Goal: Communication & Community: Answer question/provide support

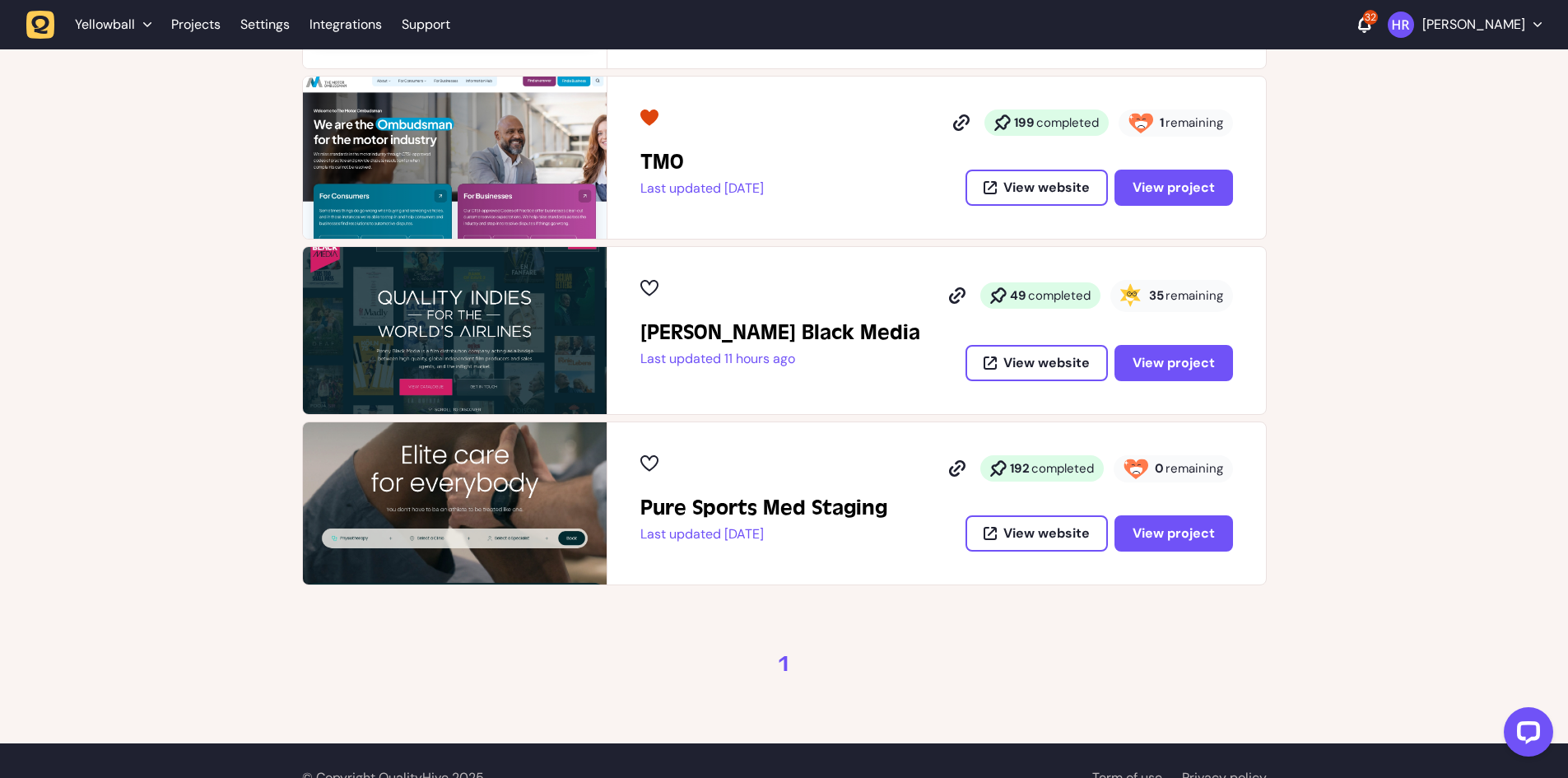
scroll to position [505, 0]
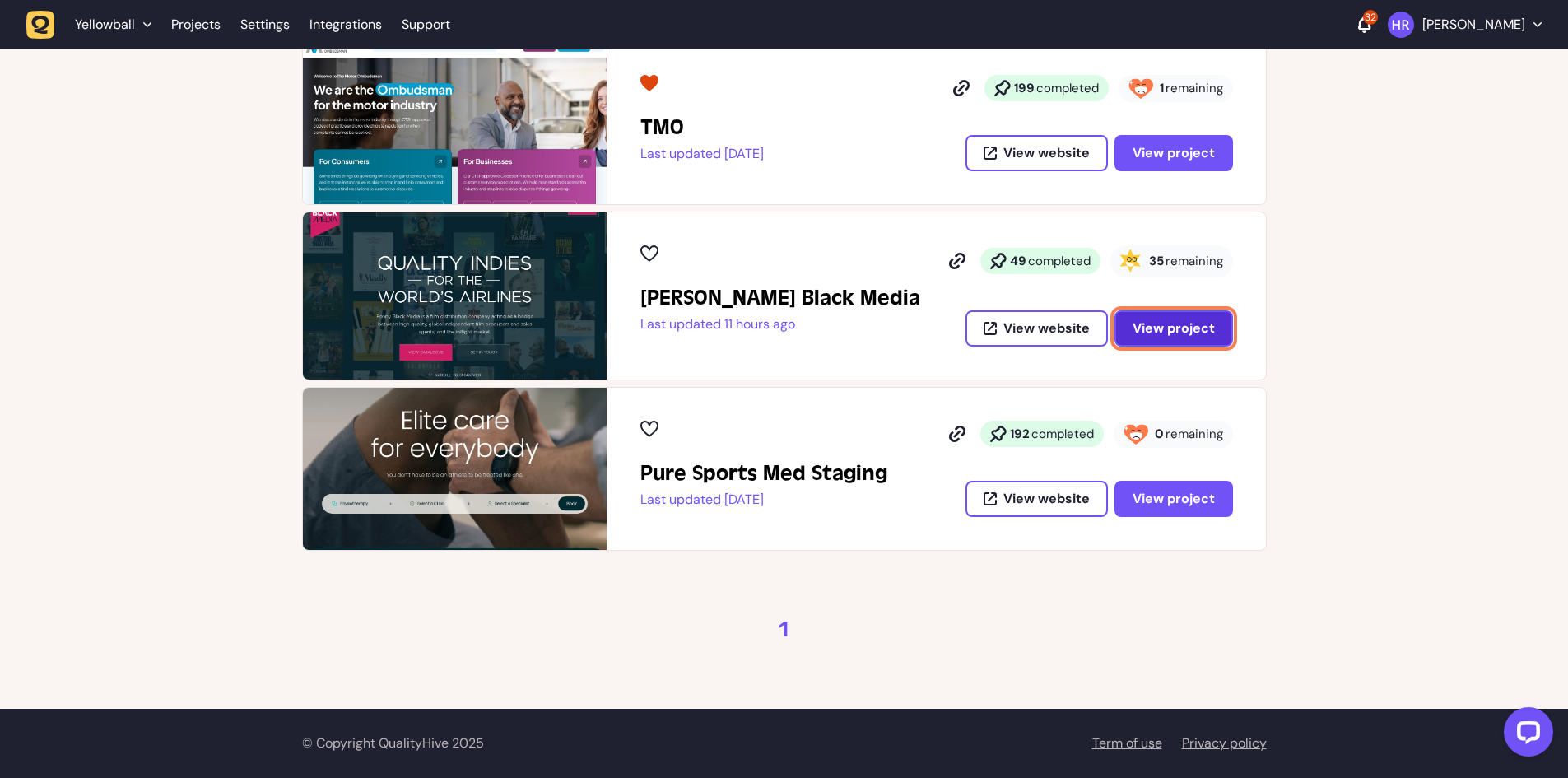
click at [1186, 336] on span "View project" at bounding box center [1174, 328] width 82 height 18
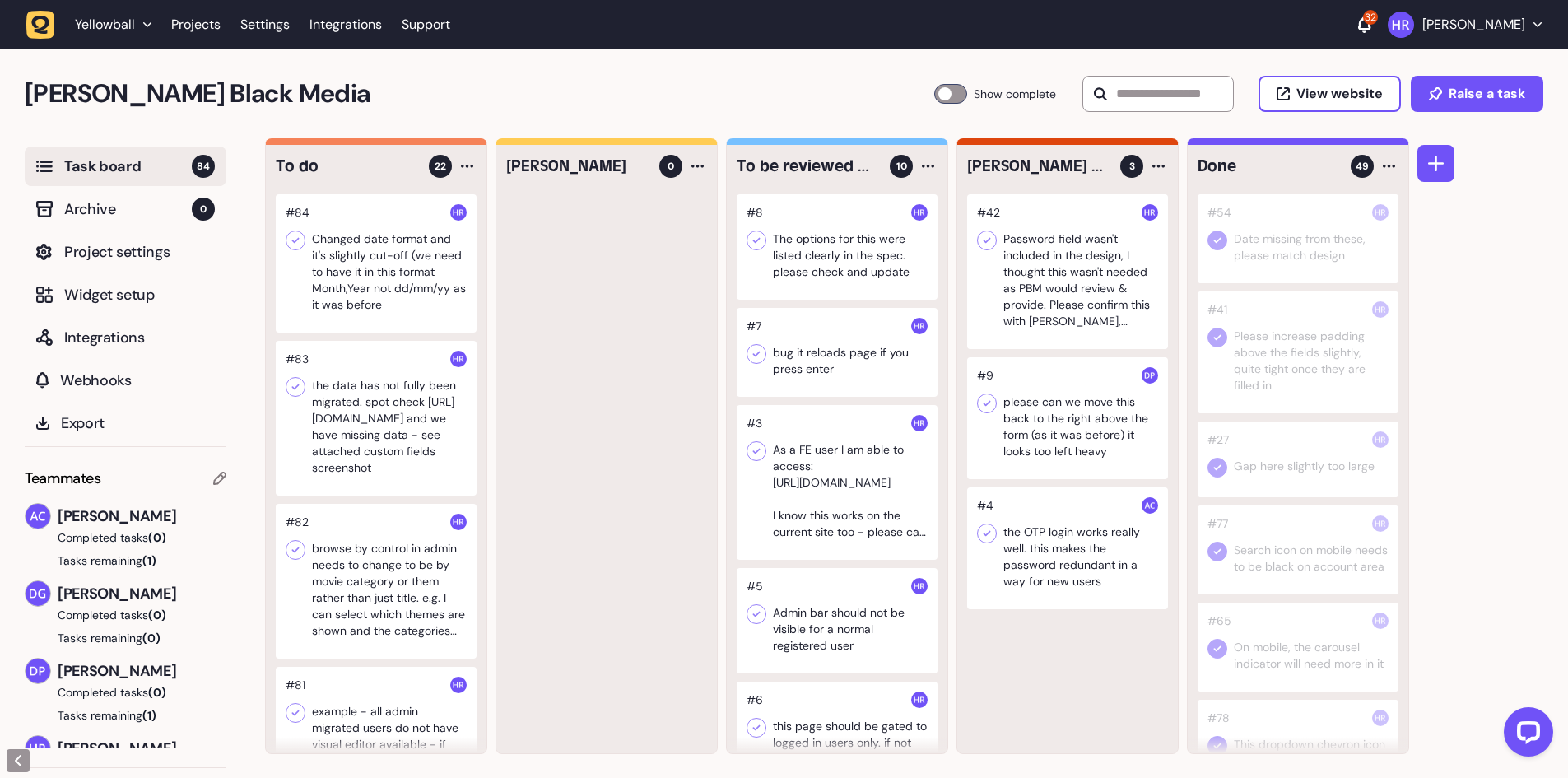
click at [378, 274] on div at bounding box center [376, 263] width 201 height 139
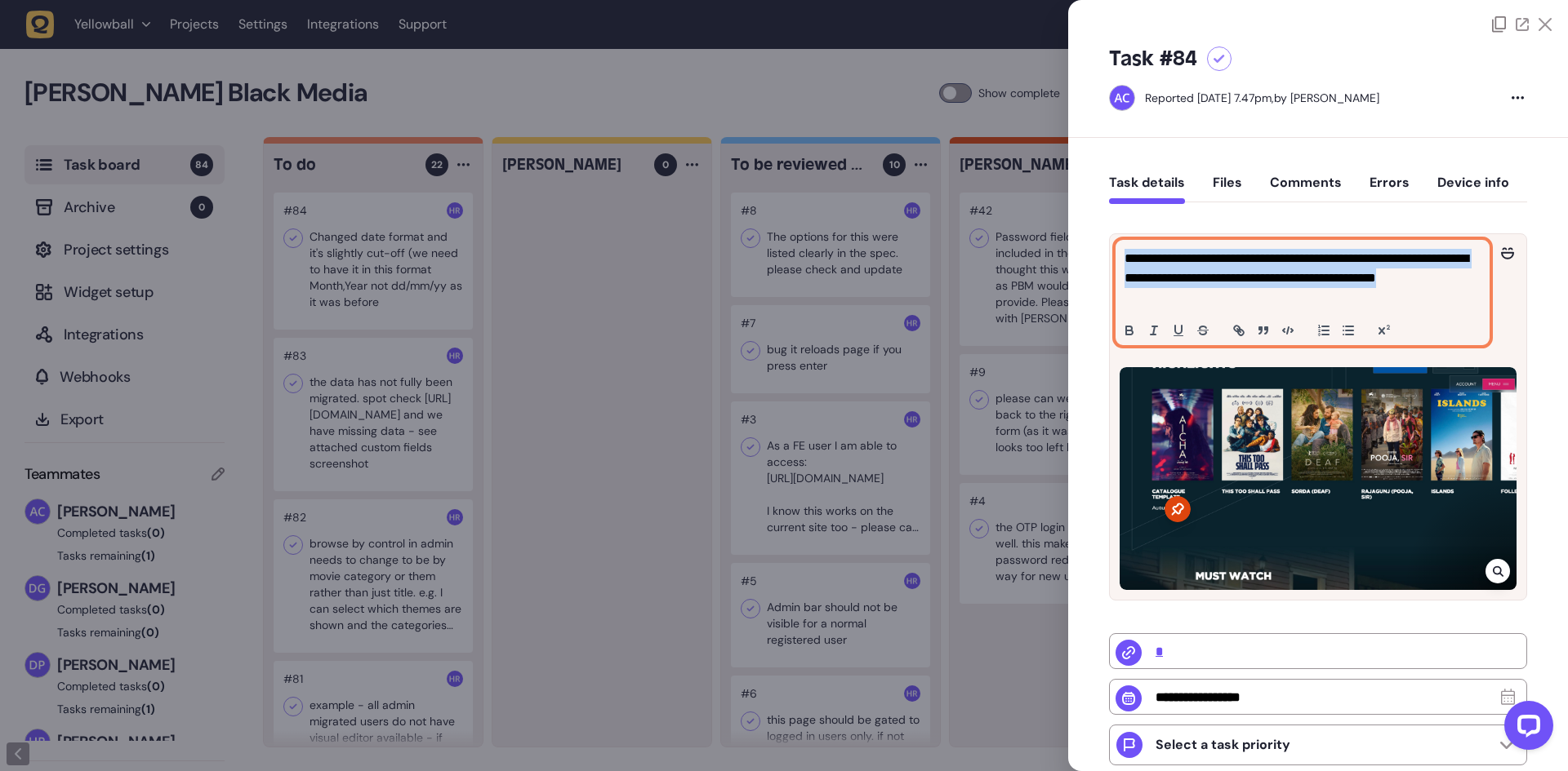
drag, startPoint x: 1210, startPoint y: 297, endPoint x: 1114, endPoint y: 265, distance: 101.2
click at [1114, 265] on div "**********" at bounding box center [1318, 293] width 417 height 117
click at [1205, 276] on p "**********" at bounding box center [1299, 278] width 352 height 58
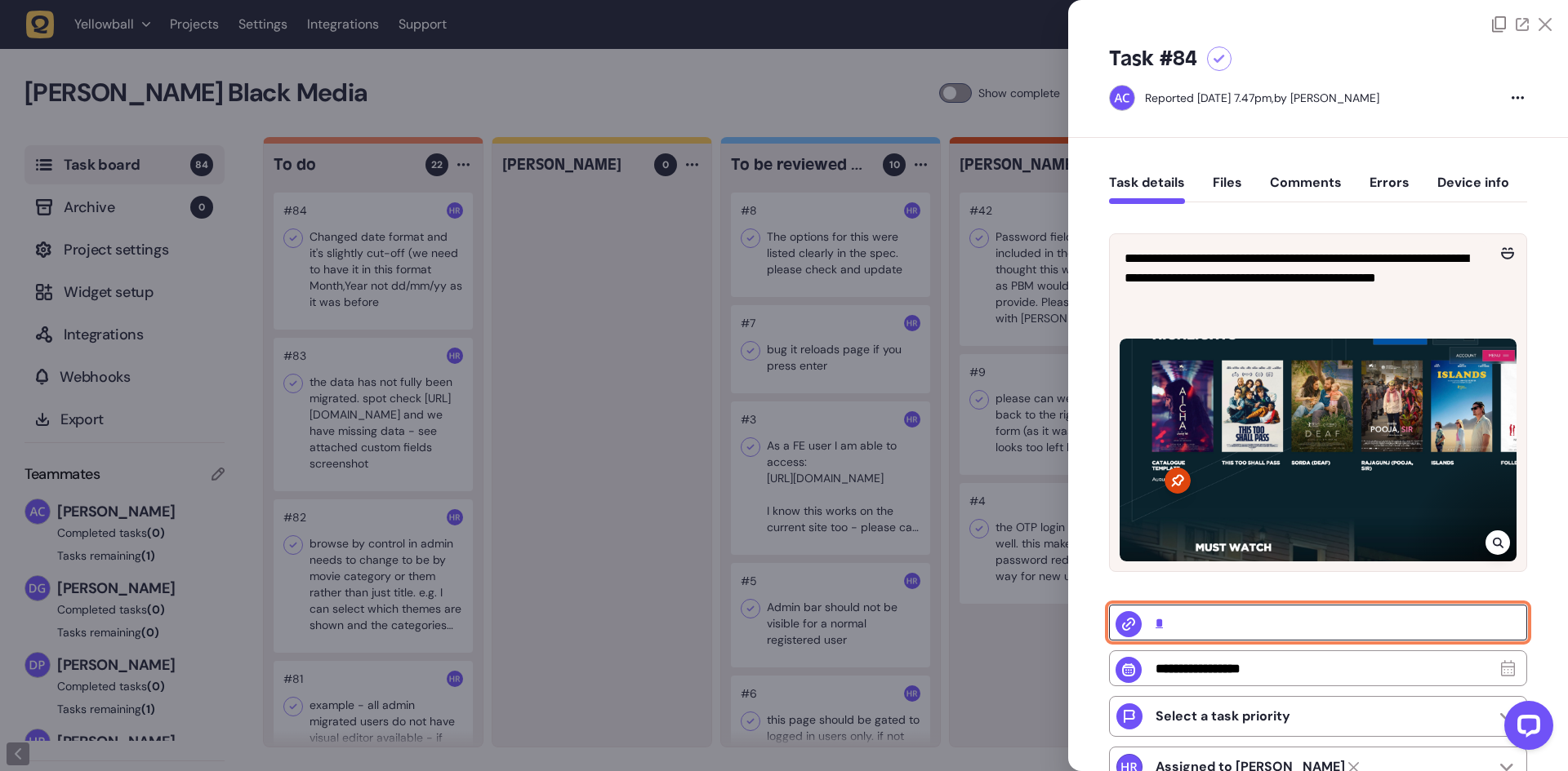
click at [1158, 641] on input "*" at bounding box center [1318, 622] width 418 height 36
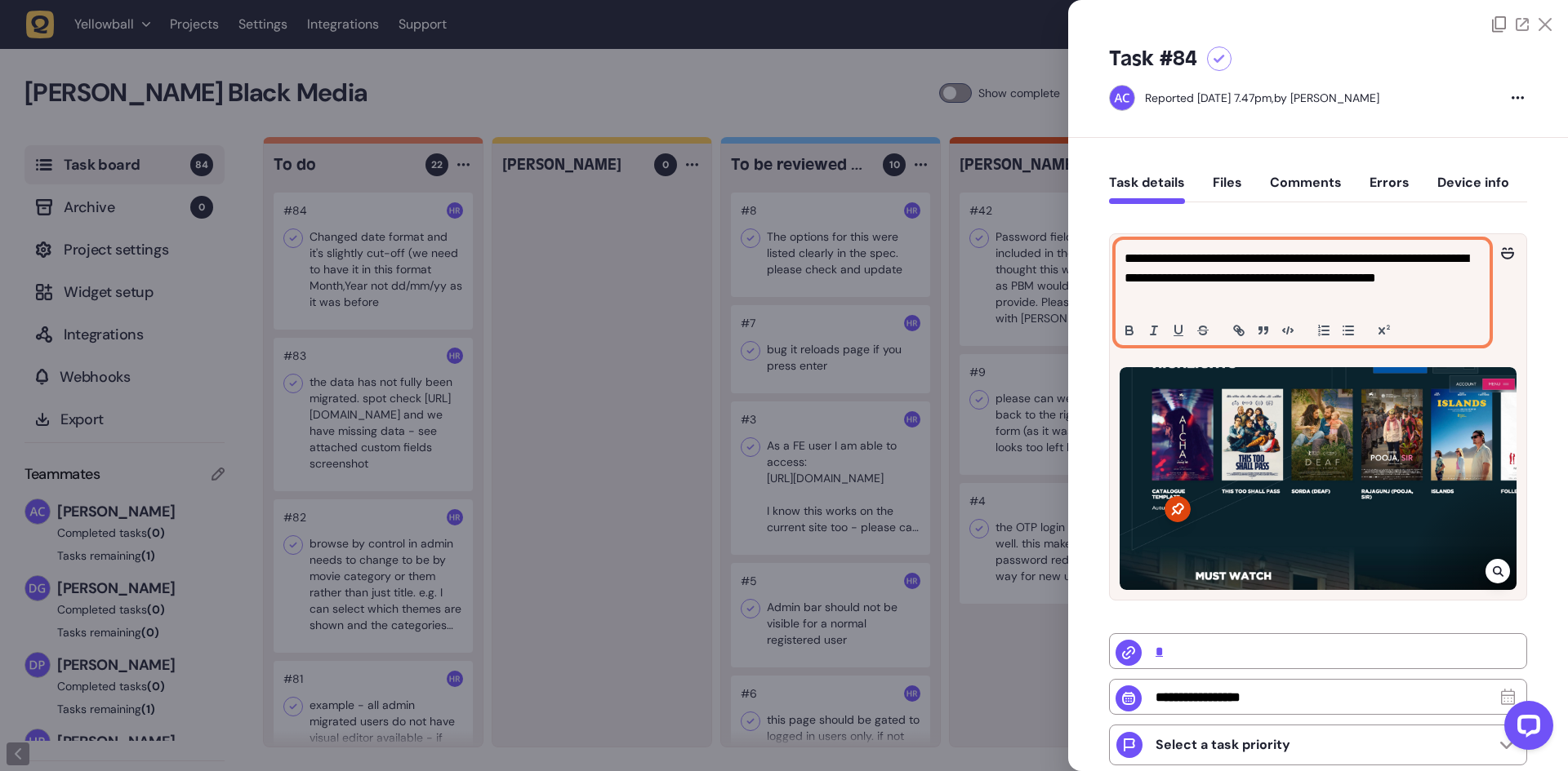
click at [1197, 300] on p "**********" at bounding box center [1299, 278] width 352 height 58
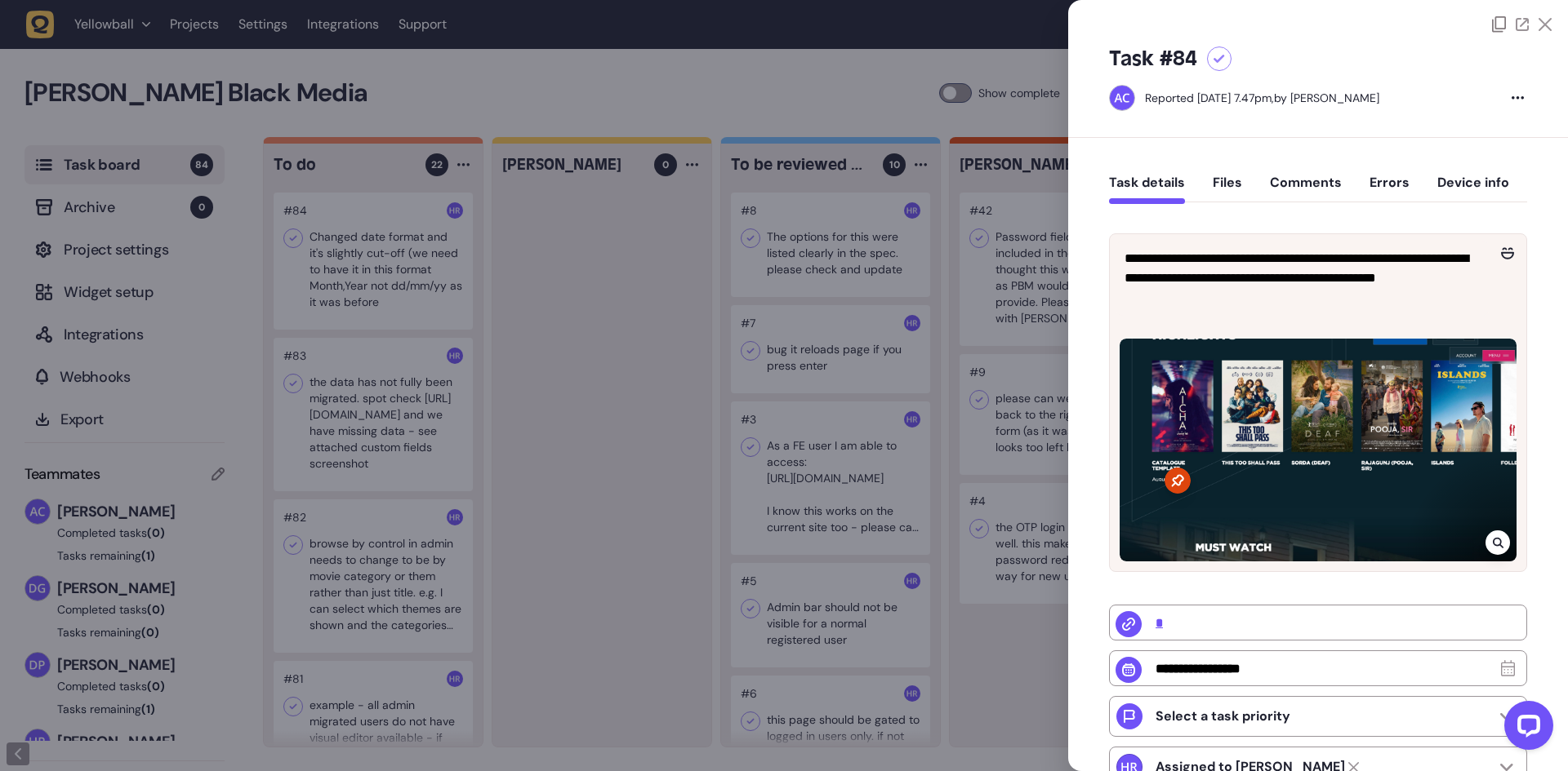
click at [664, 386] on div at bounding box center [784, 386] width 1568 height 771
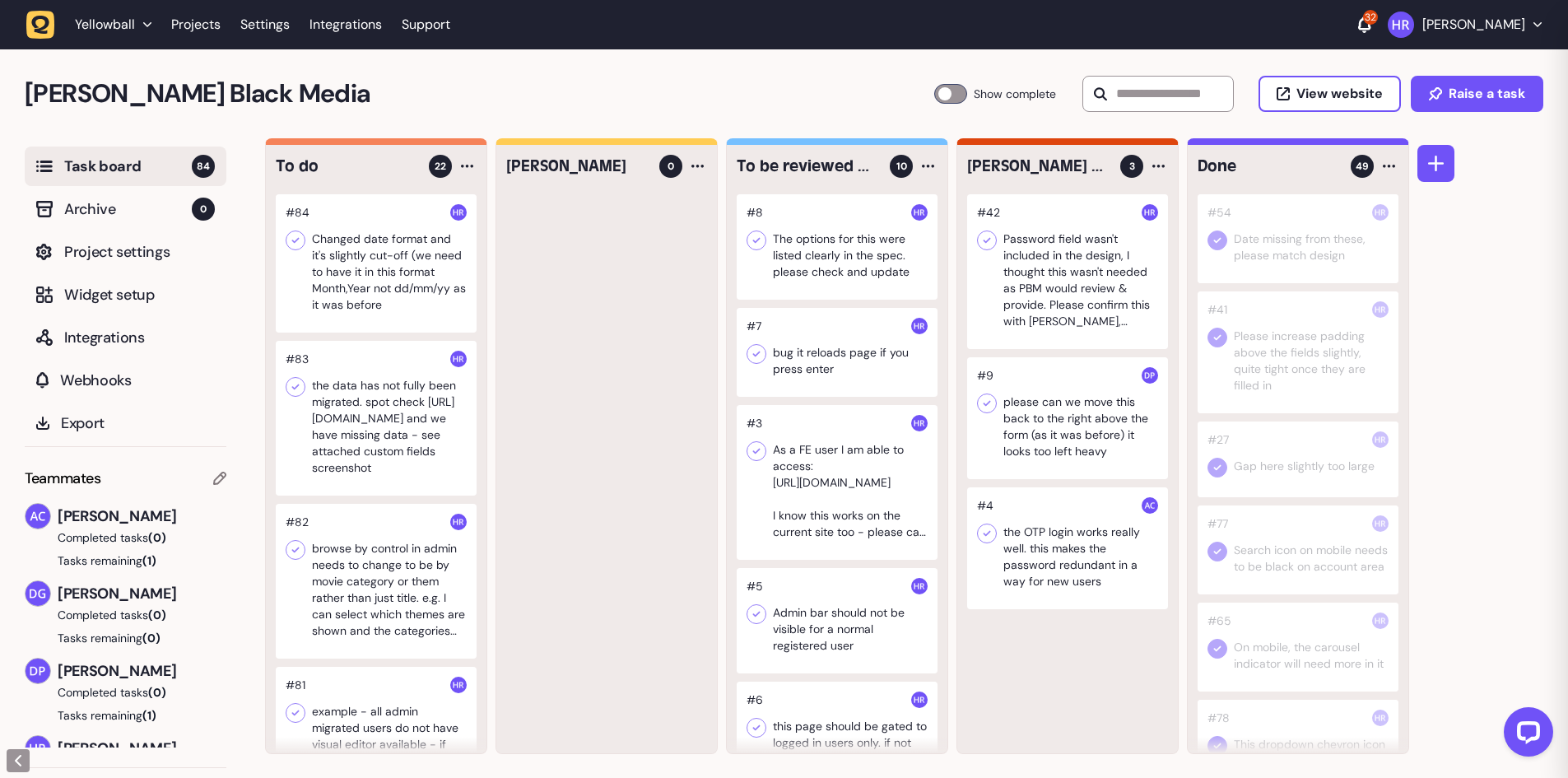
click at [388, 292] on div at bounding box center [376, 263] width 201 height 139
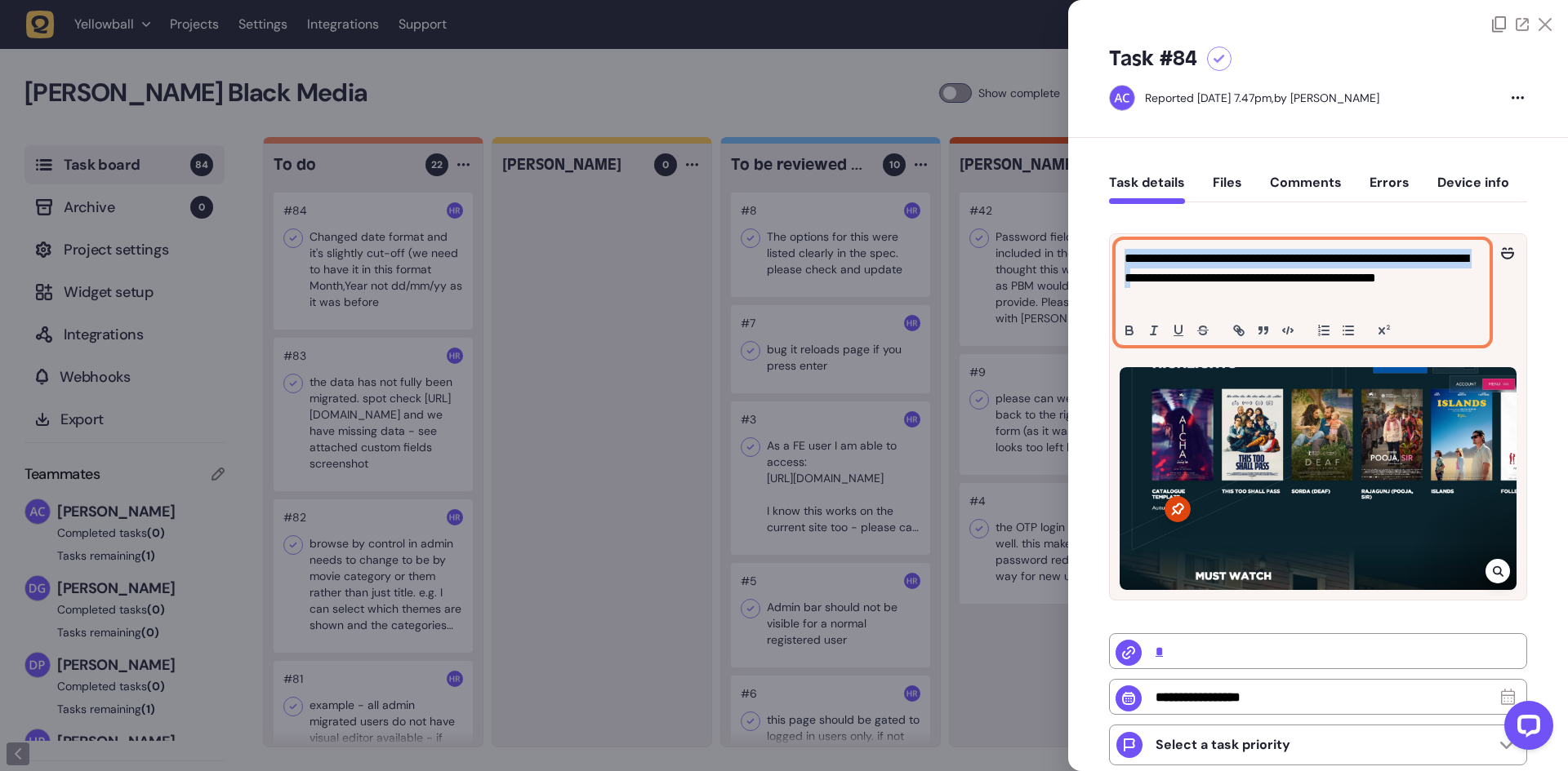
drag, startPoint x: 1188, startPoint y: 285, endPoint x: 1083, endPoint y: 250, distance: 110.7
click at [1089, 253] on div "**********" at bounding box center [1318, 600] width 500 height 923
click at [1246, 280] on p "**********" at bounding box center [1299, 278] width 352 height 58
drag, startPoint x: 1240, startPoint y: 301, endPoint x: 1113, endPoint y: 245, distance: 138.8
click at [1113, 245] on div "**********" at bounding box center [1318, 293] width 417 height 117
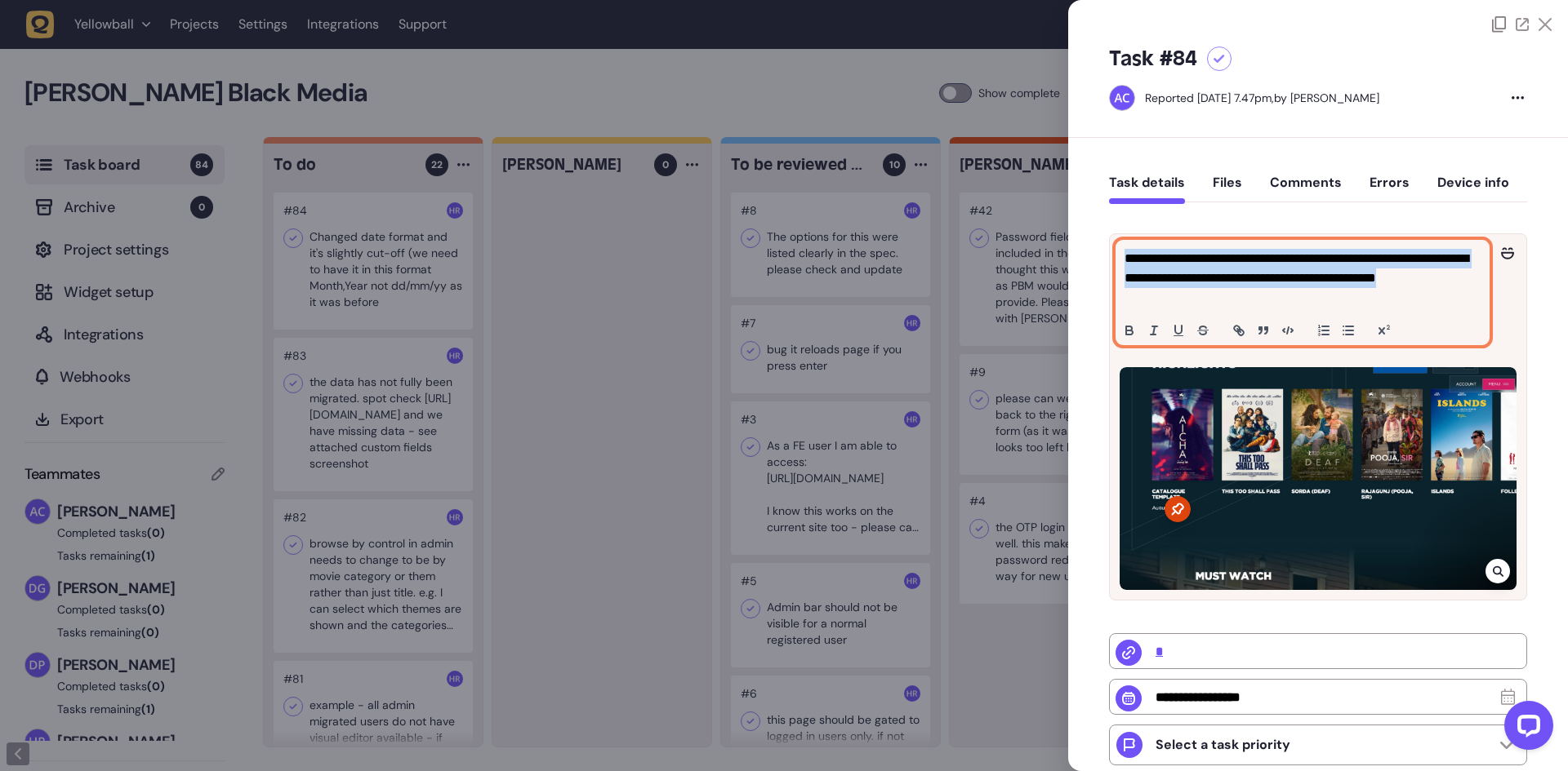
click at [1258, 276] on p "**********" at bounding box center [1299, 278] width 352 height 58
drag, startPoint x: 1252, startPoint y: 301, endPoint x: 1078, endPoint y: 243, distance: 183.4
click at [1078, 244] on div "**********" at bounding box center [1318, 600] width 500 height 923
click at [1245, 280] on p "**********" at bounding box center [1299, 278] width 352 height 58
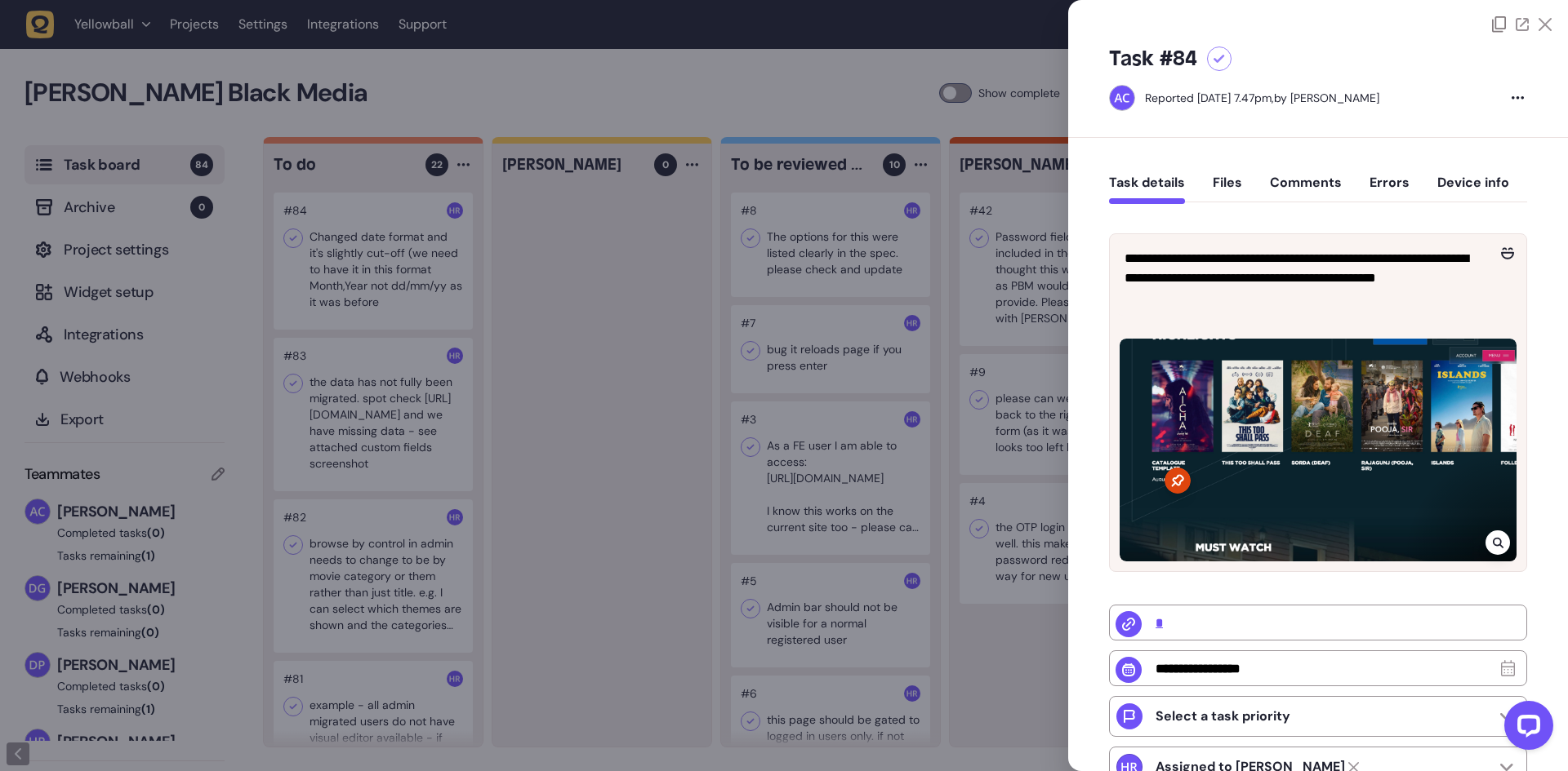
drag, startPoint x: 710, startPoint y: 296, endPoint x: 691, endPoint y: 294, distance: 19.1
click at [710, 296] on div at bounding box center [784, 386] width 1568 height 771
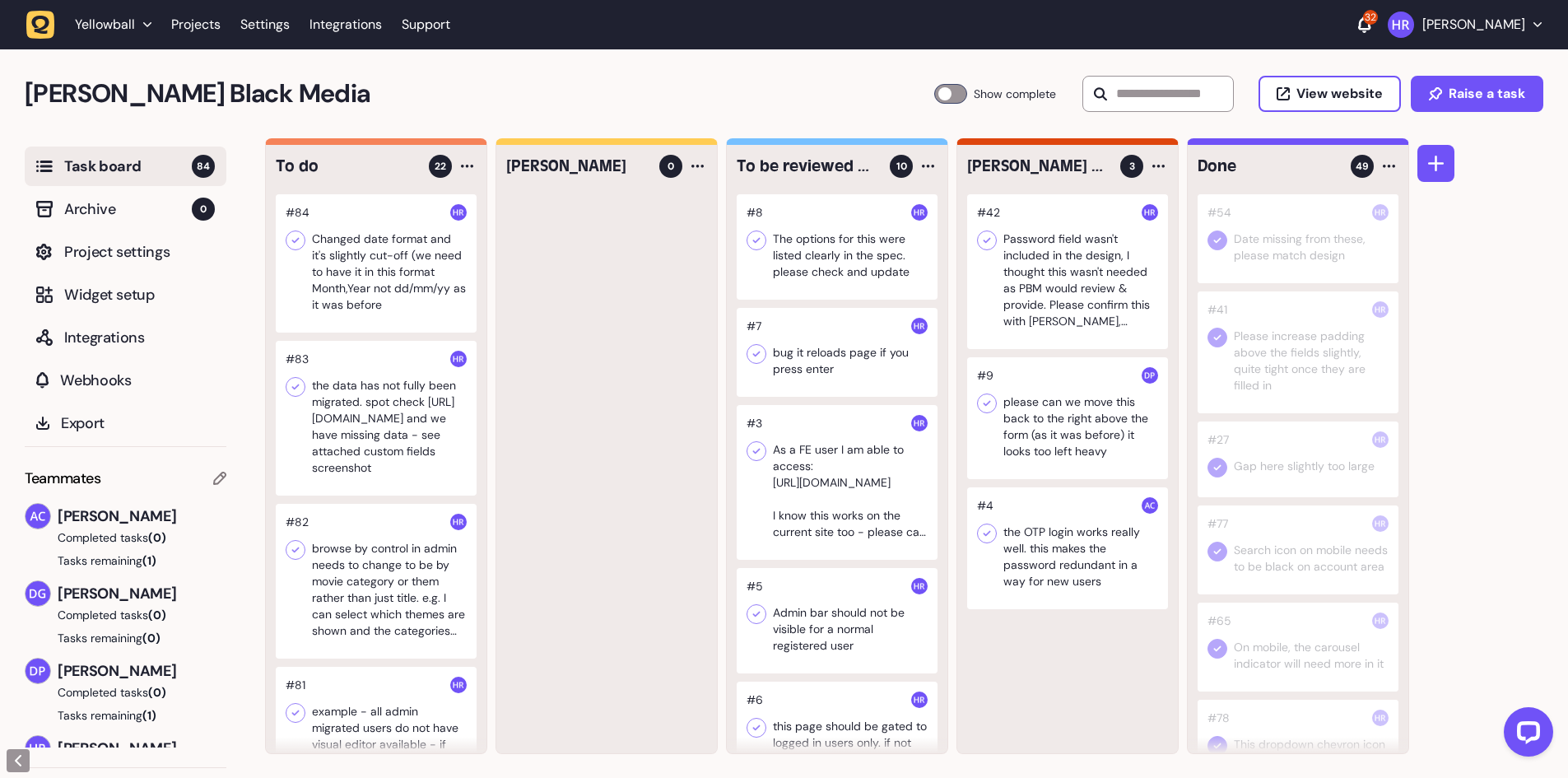
click at [298, 244] on icon at bounding box center [296, 240] width 17 height 17
click at [372, 440] on div at bounding box center [376, 418] width 201 height 155
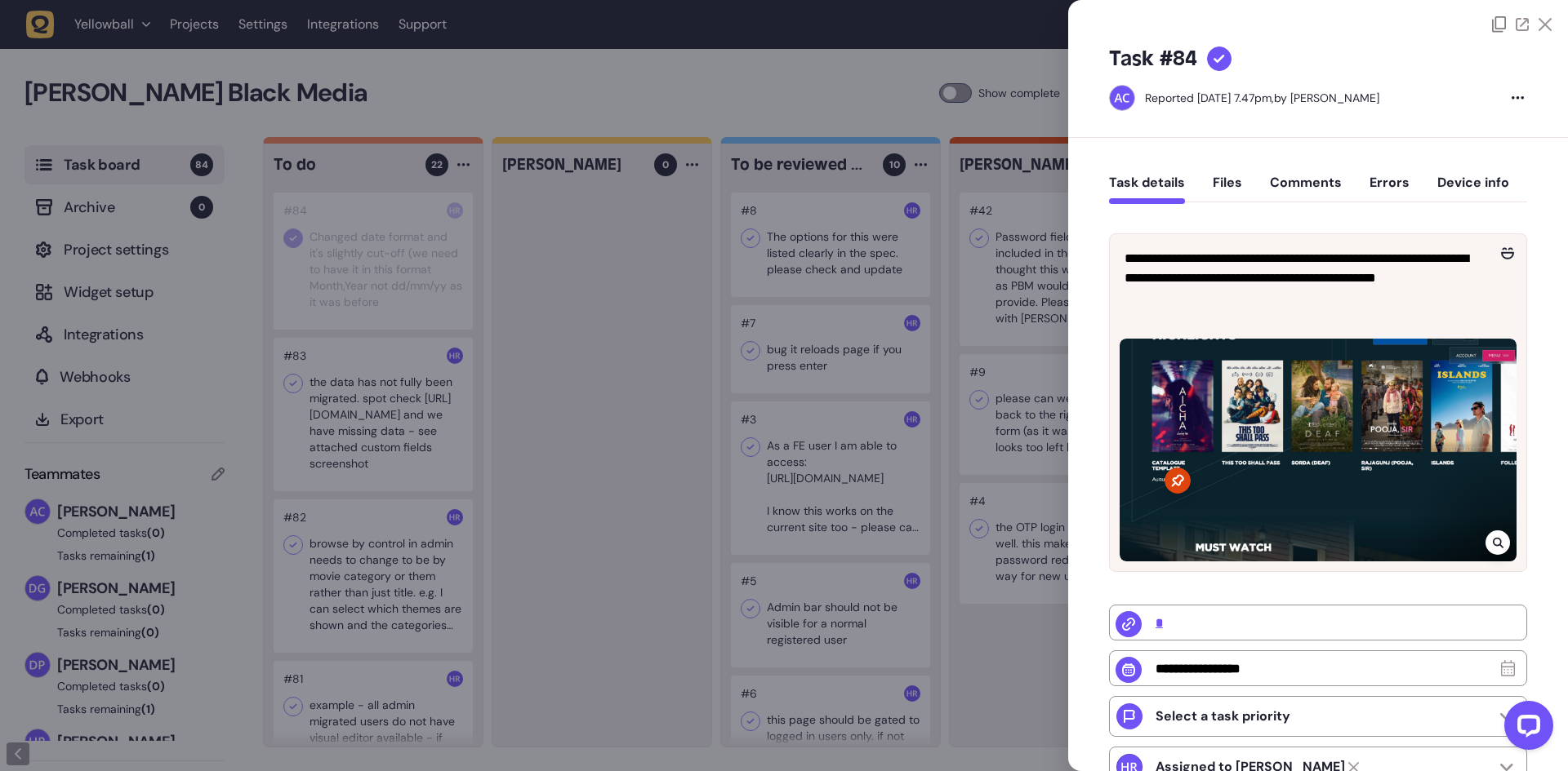
type input "**********"
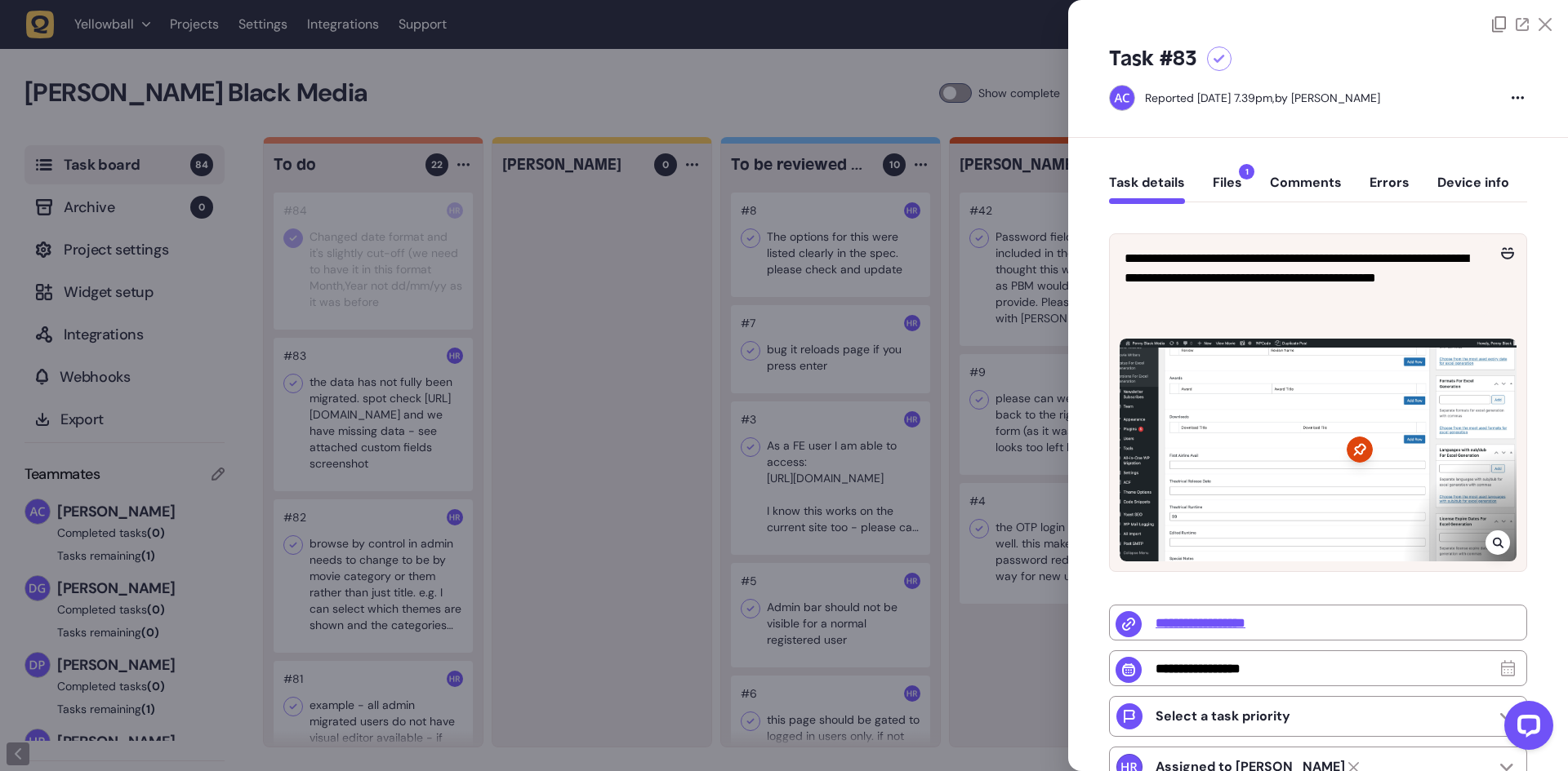
click at [368, 436] on div at bounding box center [784, 386] width 1568 height 771
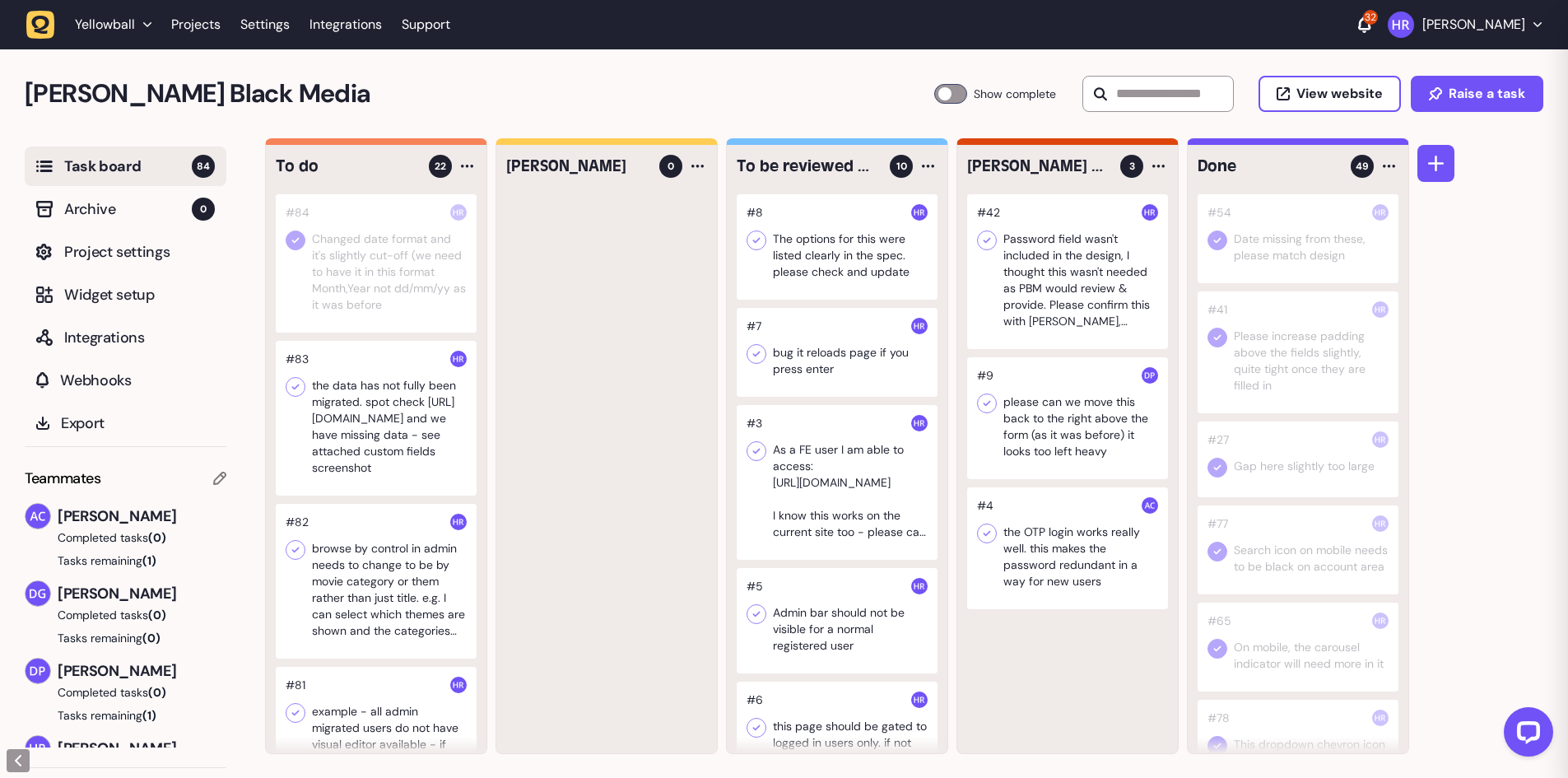
click at [371, 440] on div at bounding box center [376, 418] width 201 height 155
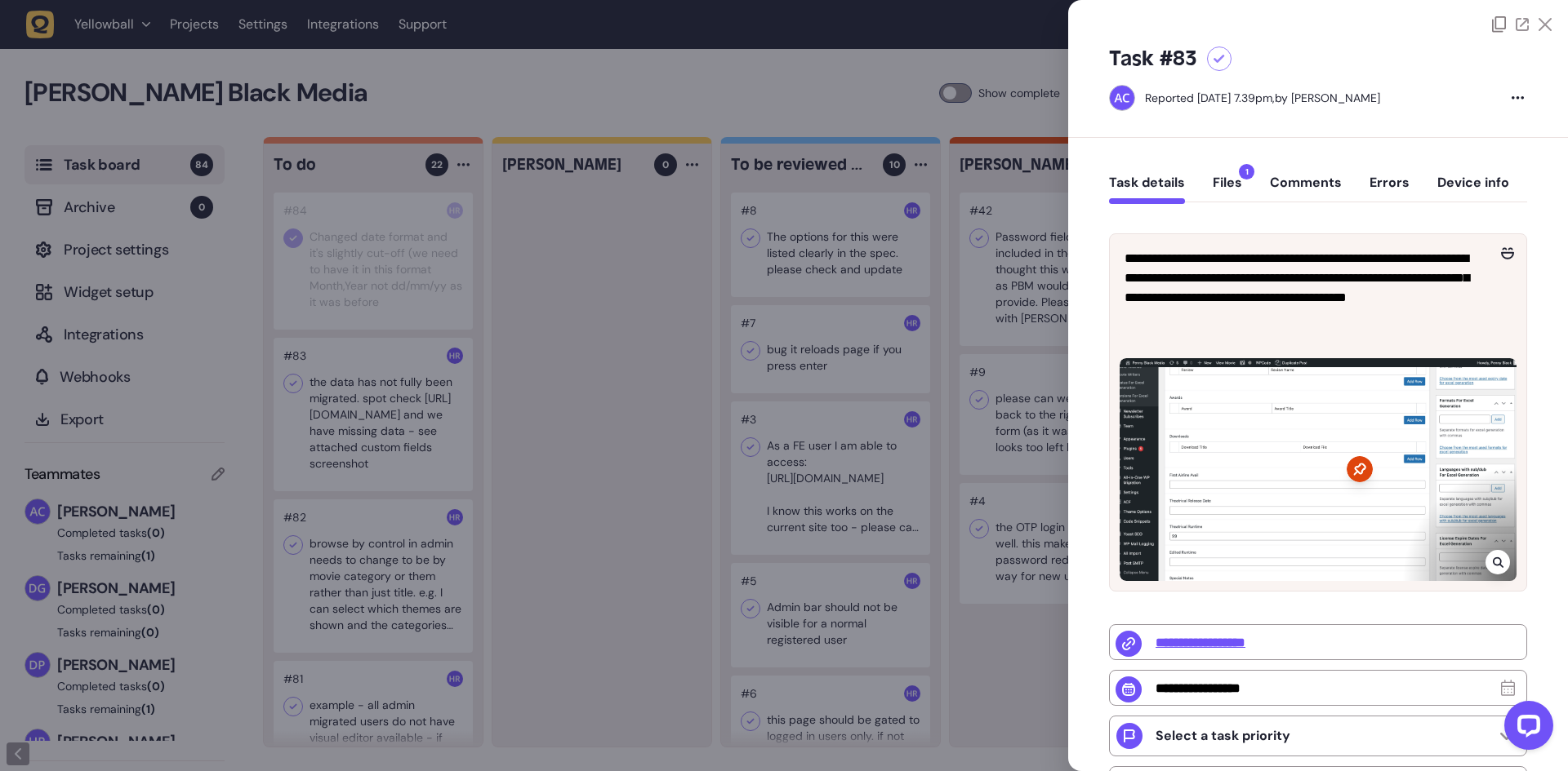
click at [368, 436] on div at bounding box center [784, 386] width 1568 height 771
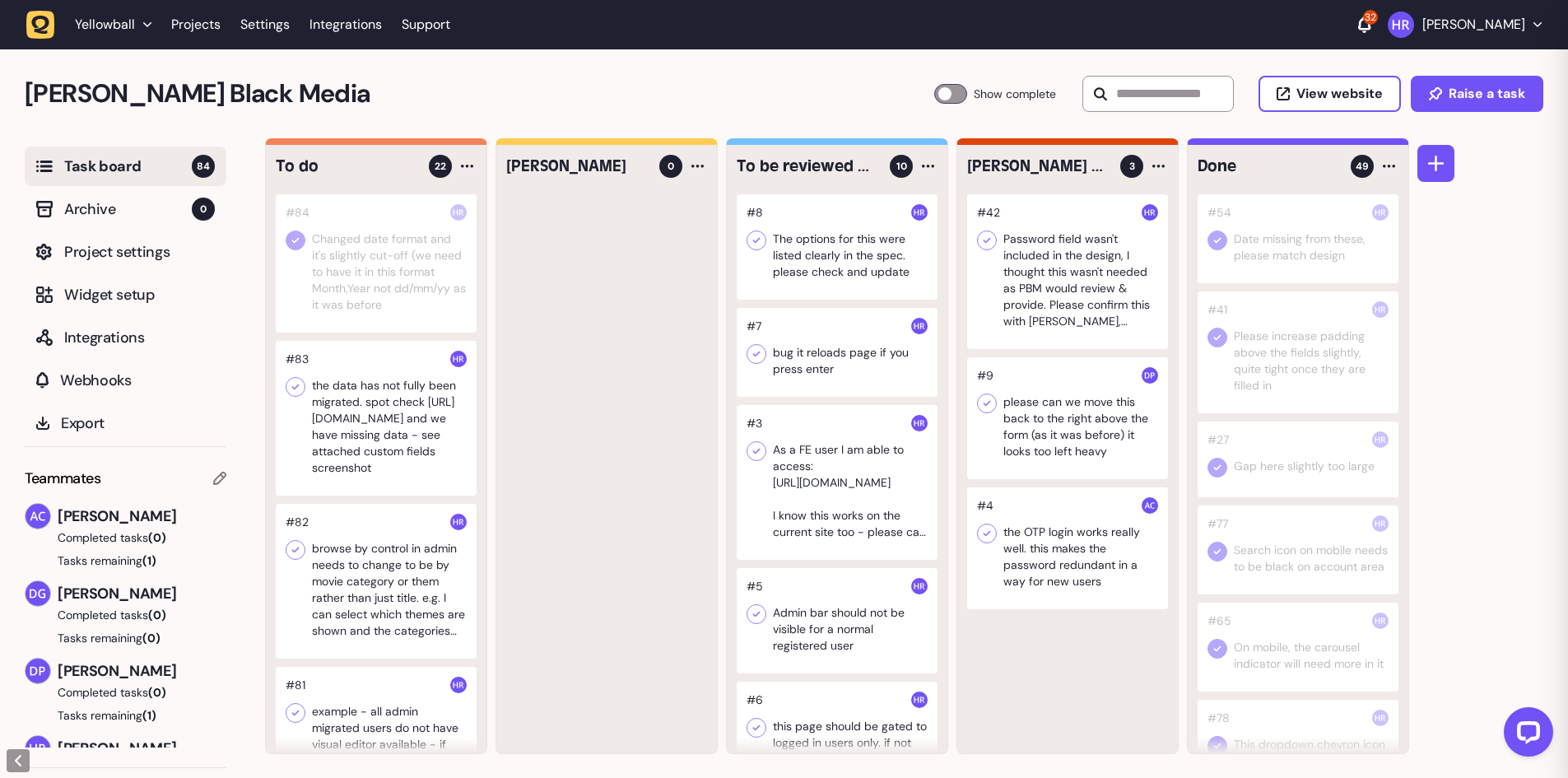
click at [371, 440] on div at bounding box center [376, 418] width 201 height 155
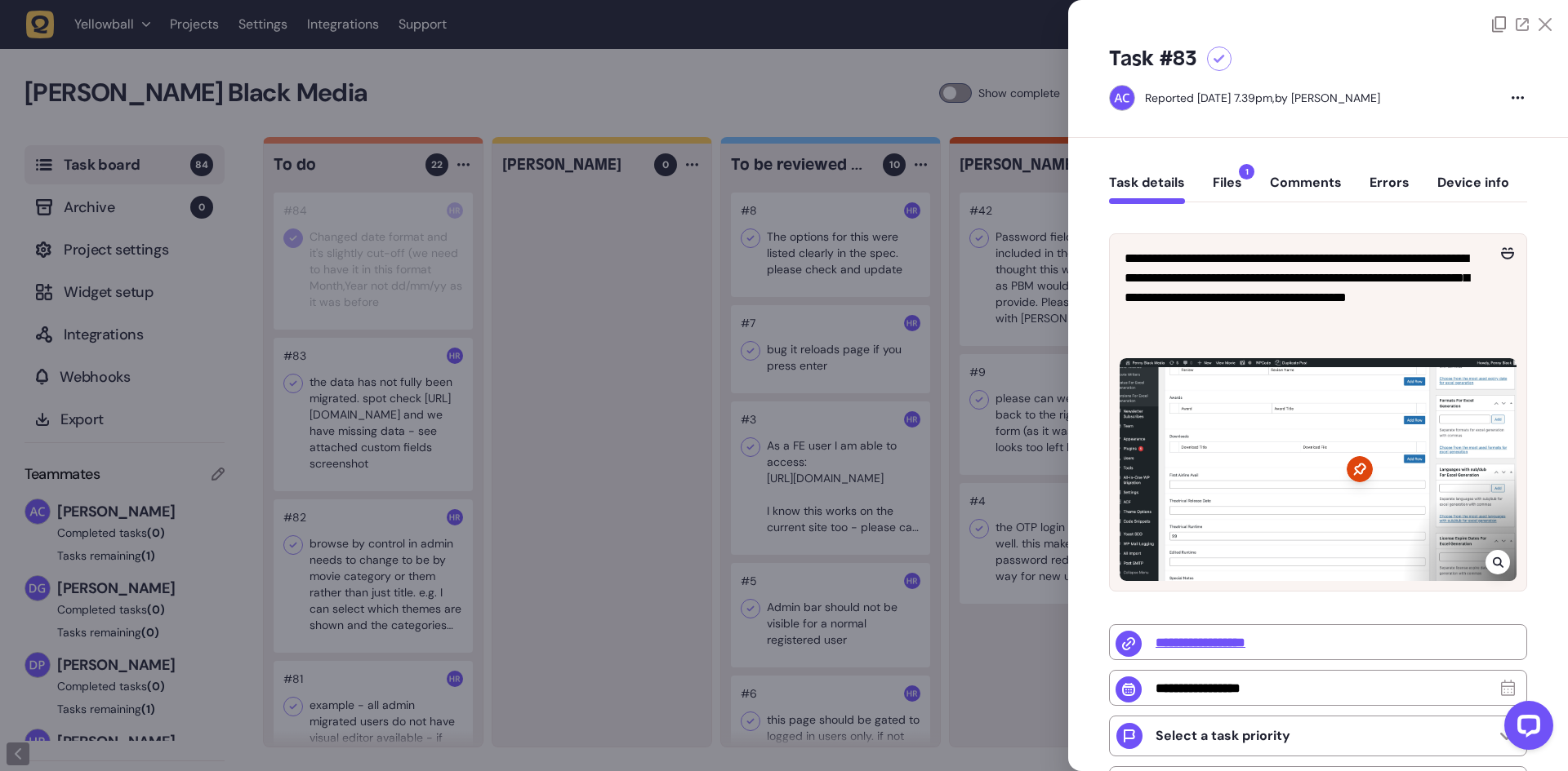
click at [1240, 185] on button "Files 1" at bounding box center [1227, 189] width 29 height 29
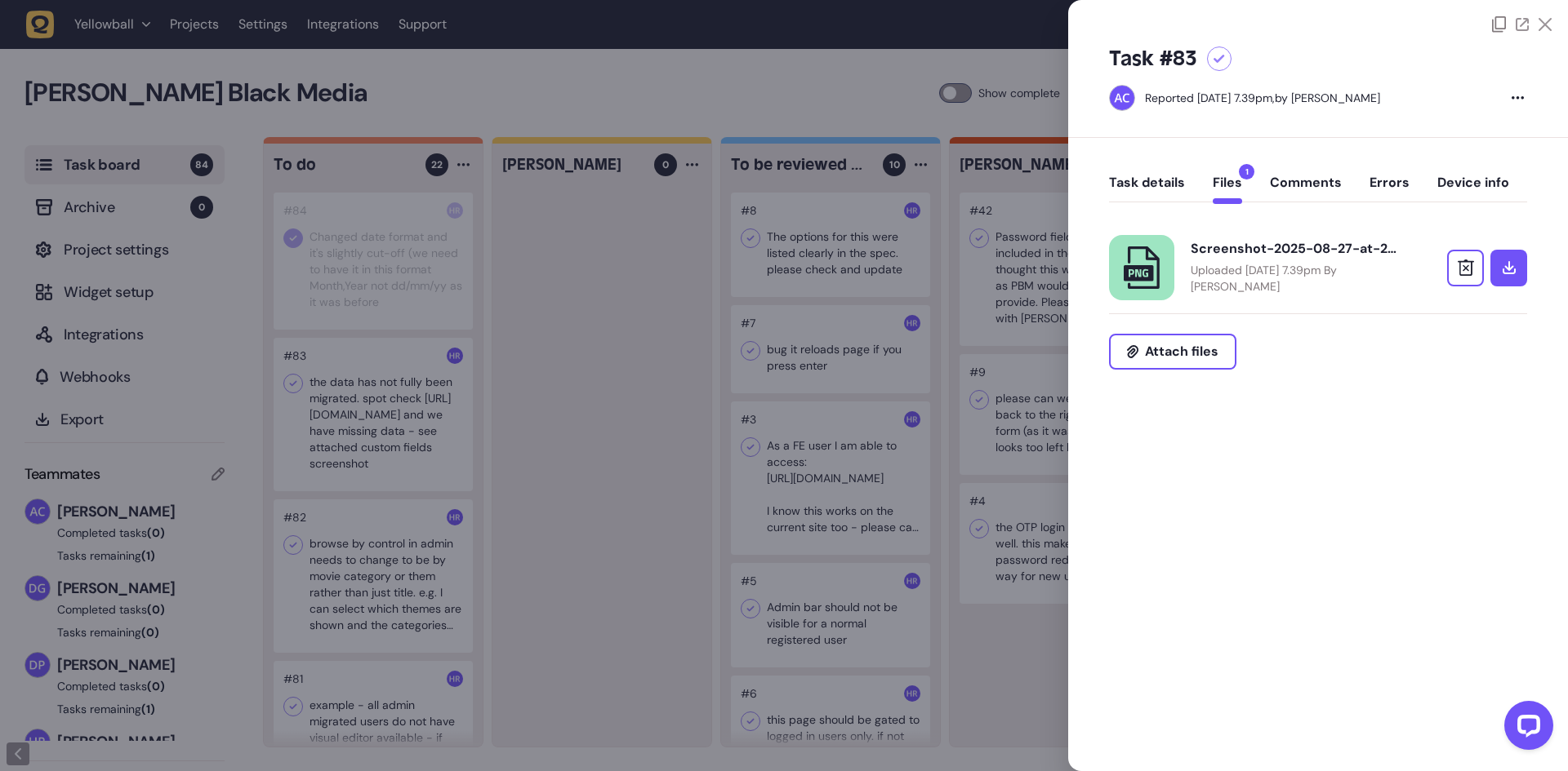
click at [1124, 179] on button "Task details" at bounding box center [1147, 189] width 76 height 29
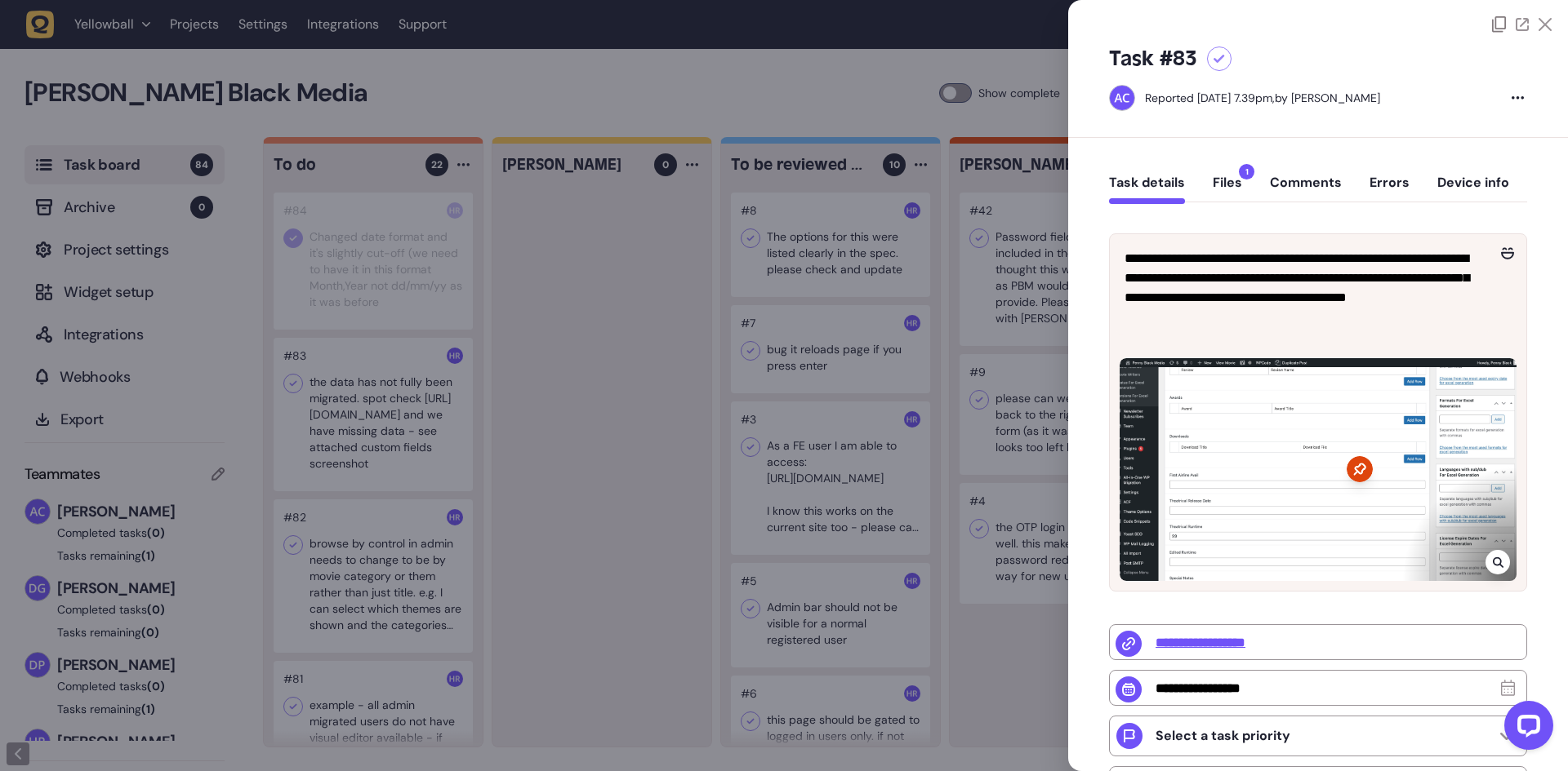
click at [387, 433] on div at bounding box center [784, 386] width 1568 height 771
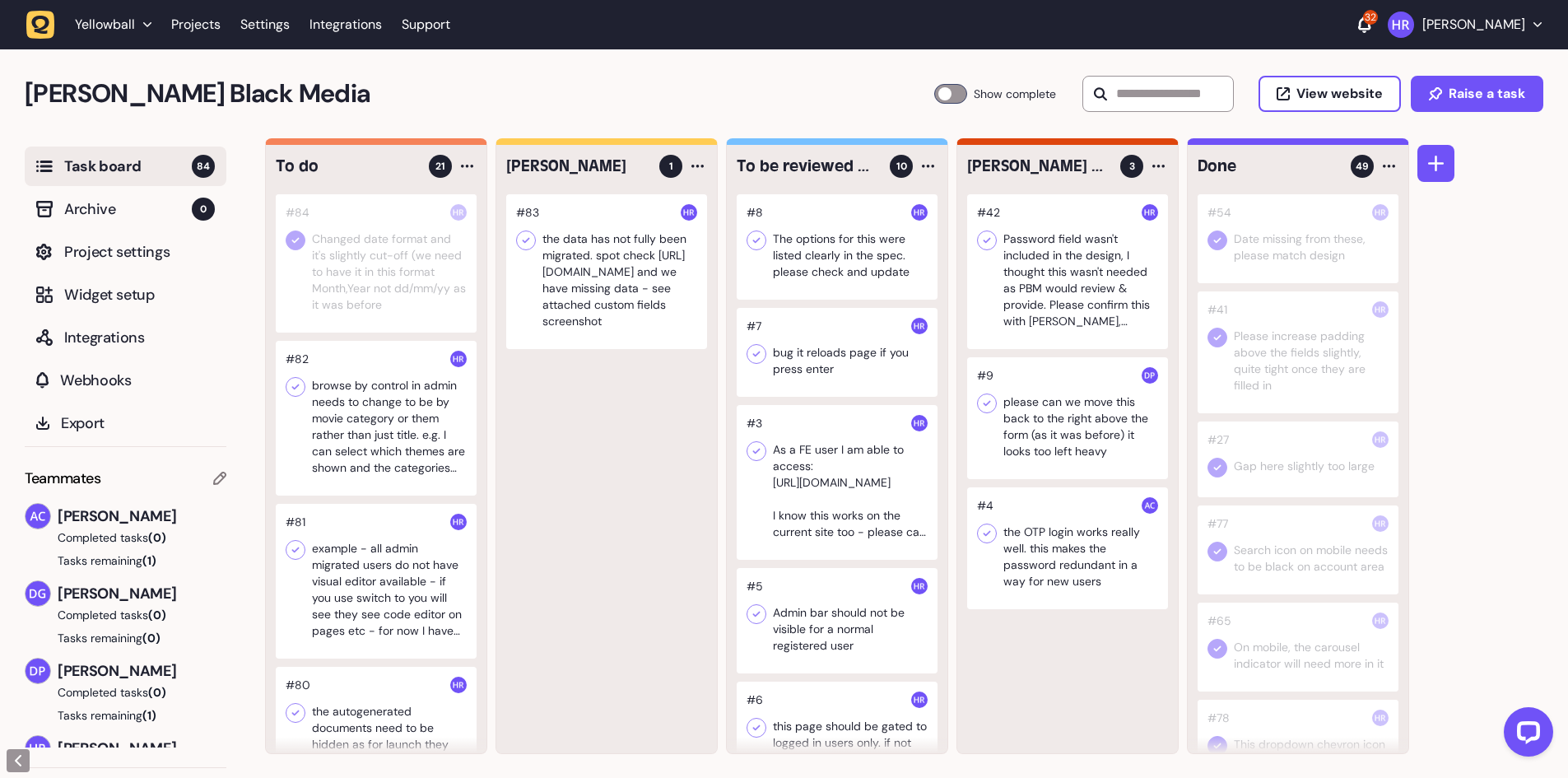
click at [376, 401] on div at bounding box center [376, 418] width 201 height 155
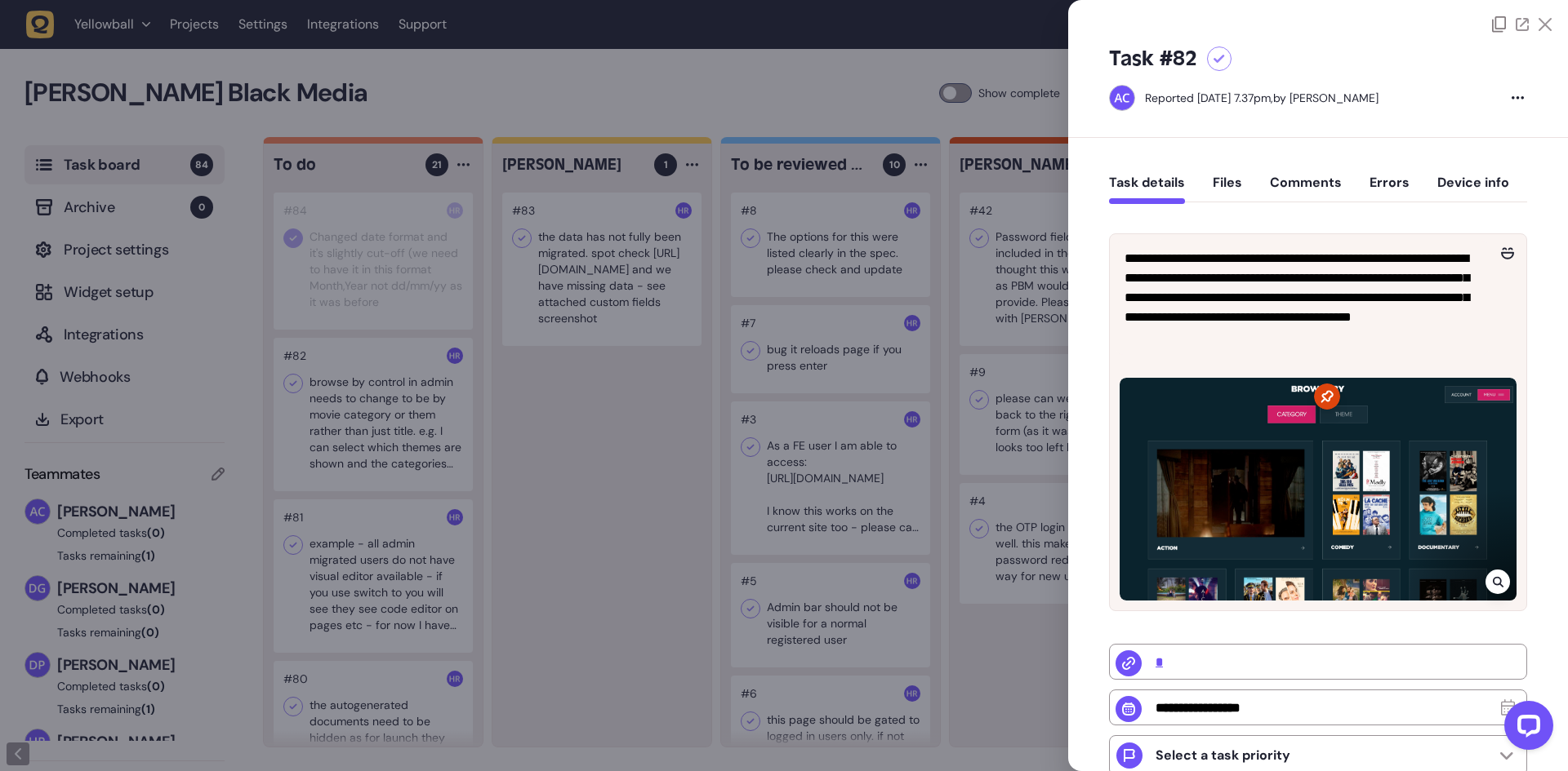
click at [377, 434] on div at bounding box center [784, 386] width 1568 height 771
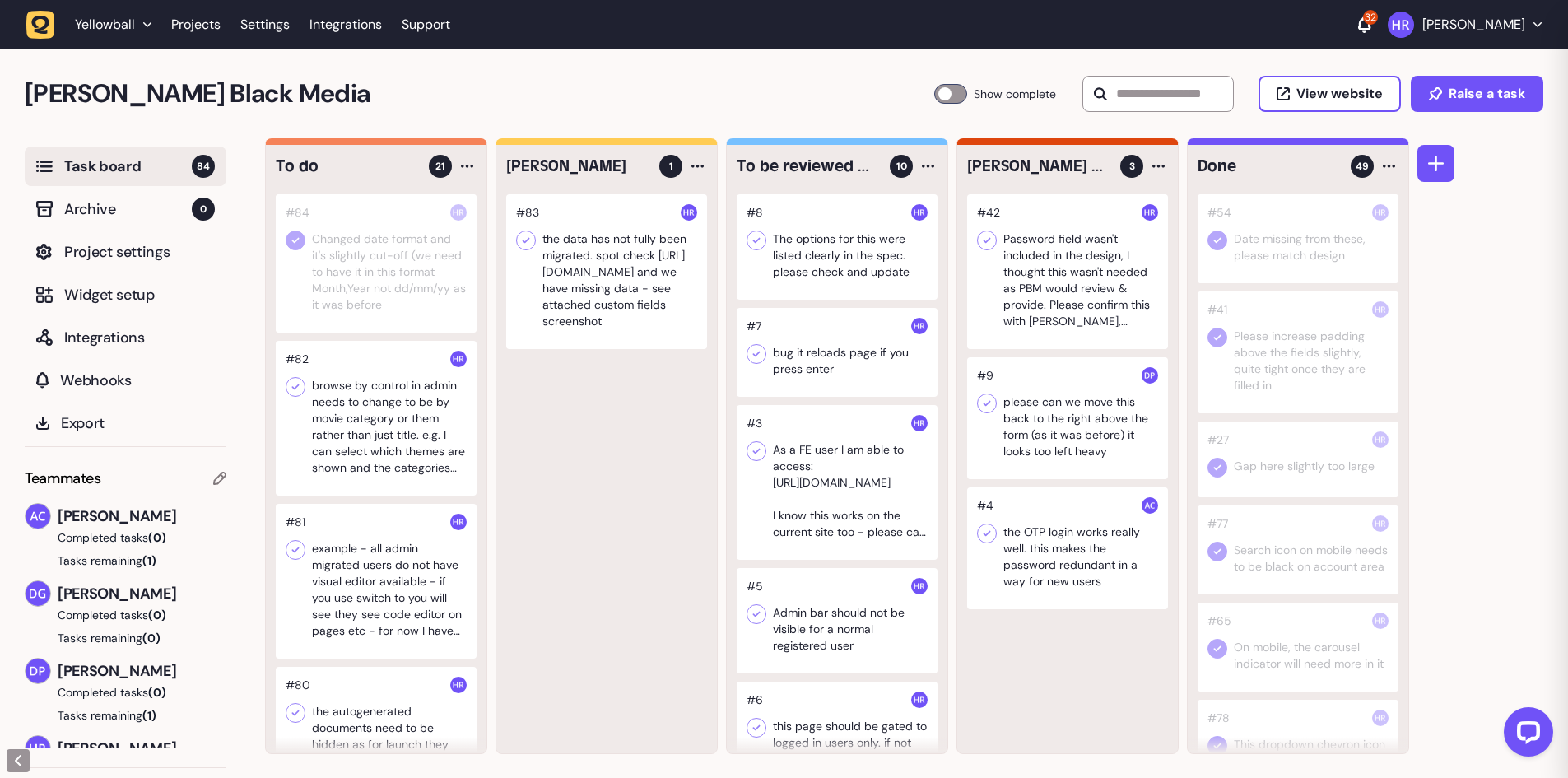
click at [380, 438] on div at bounding box center [376, 418] width 201 height 155
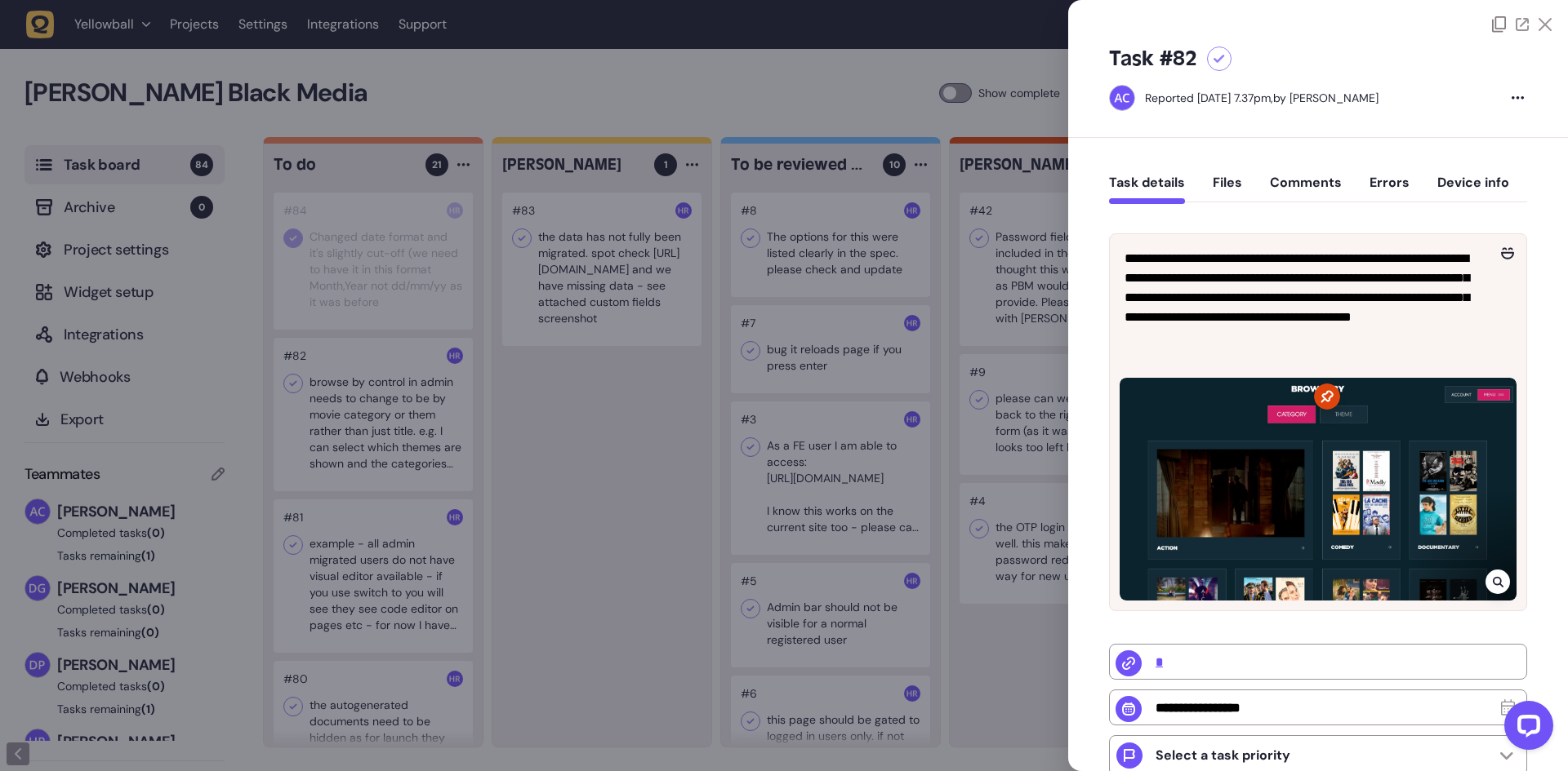
click at [289, 384] on div at bounding box center [784, 386] width 1568 height 771
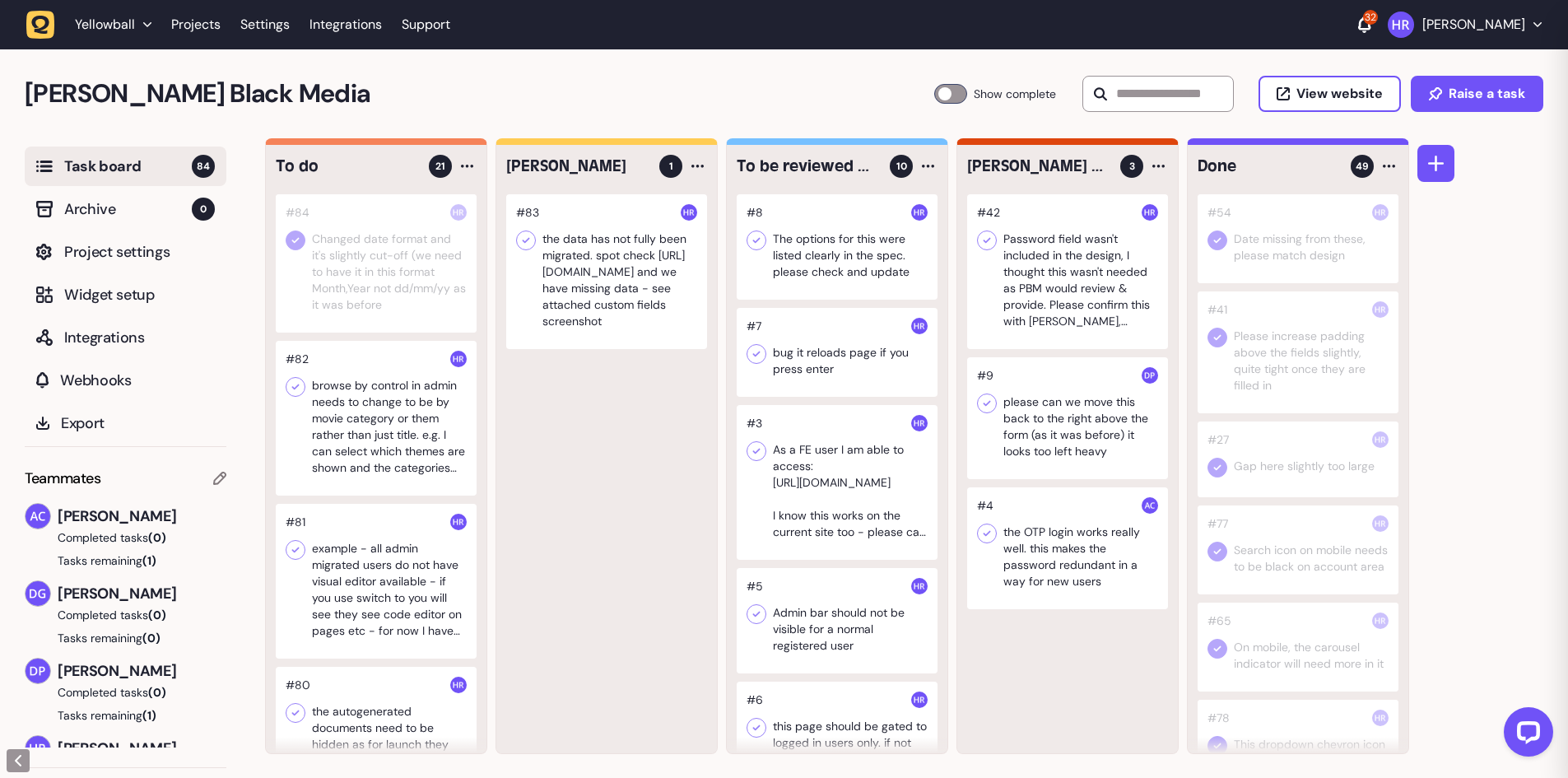
click at [292, 387] on icon at bounding box center [296, 387] width 17 height 17
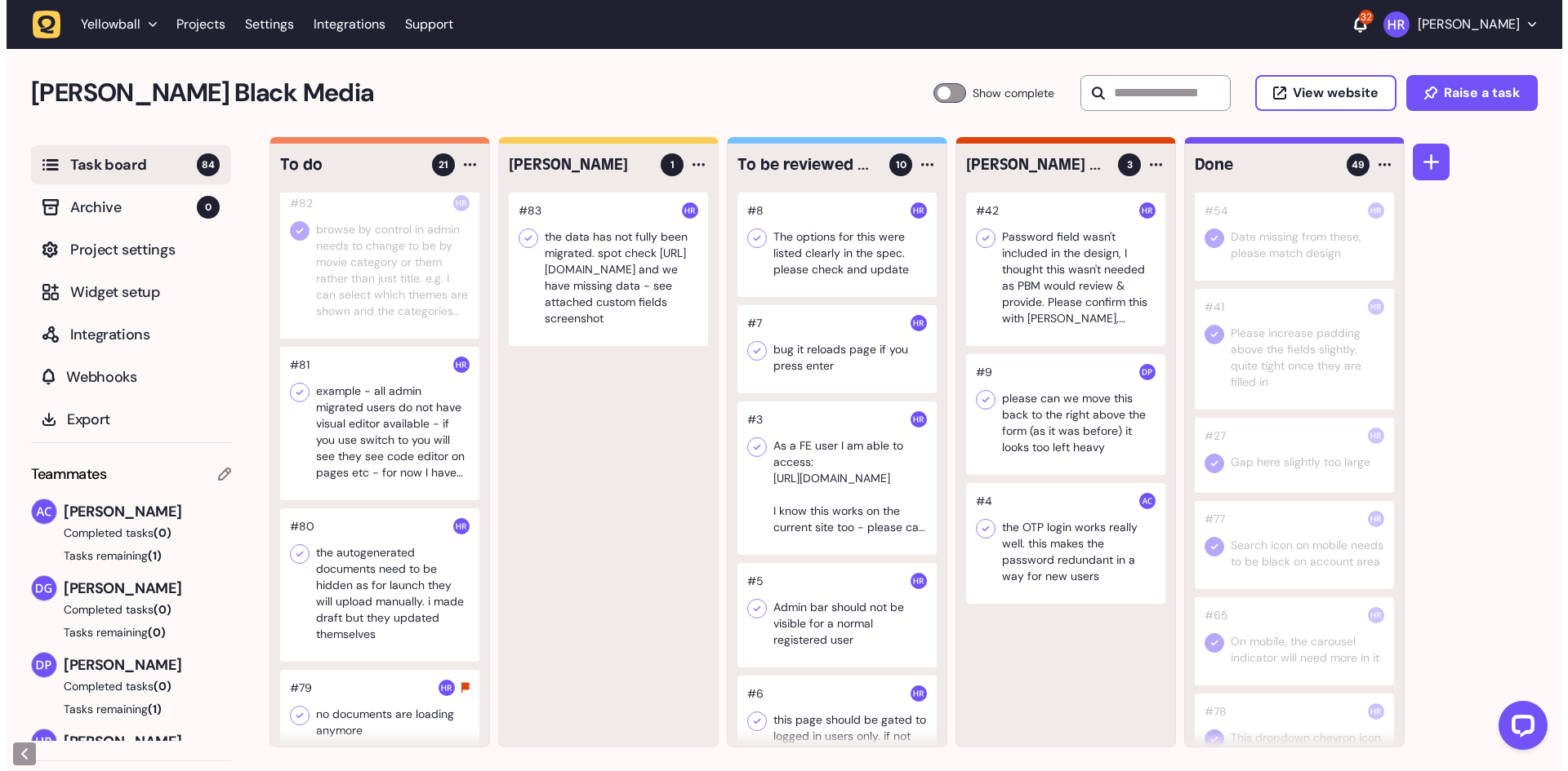
scroll to position [164, 0]
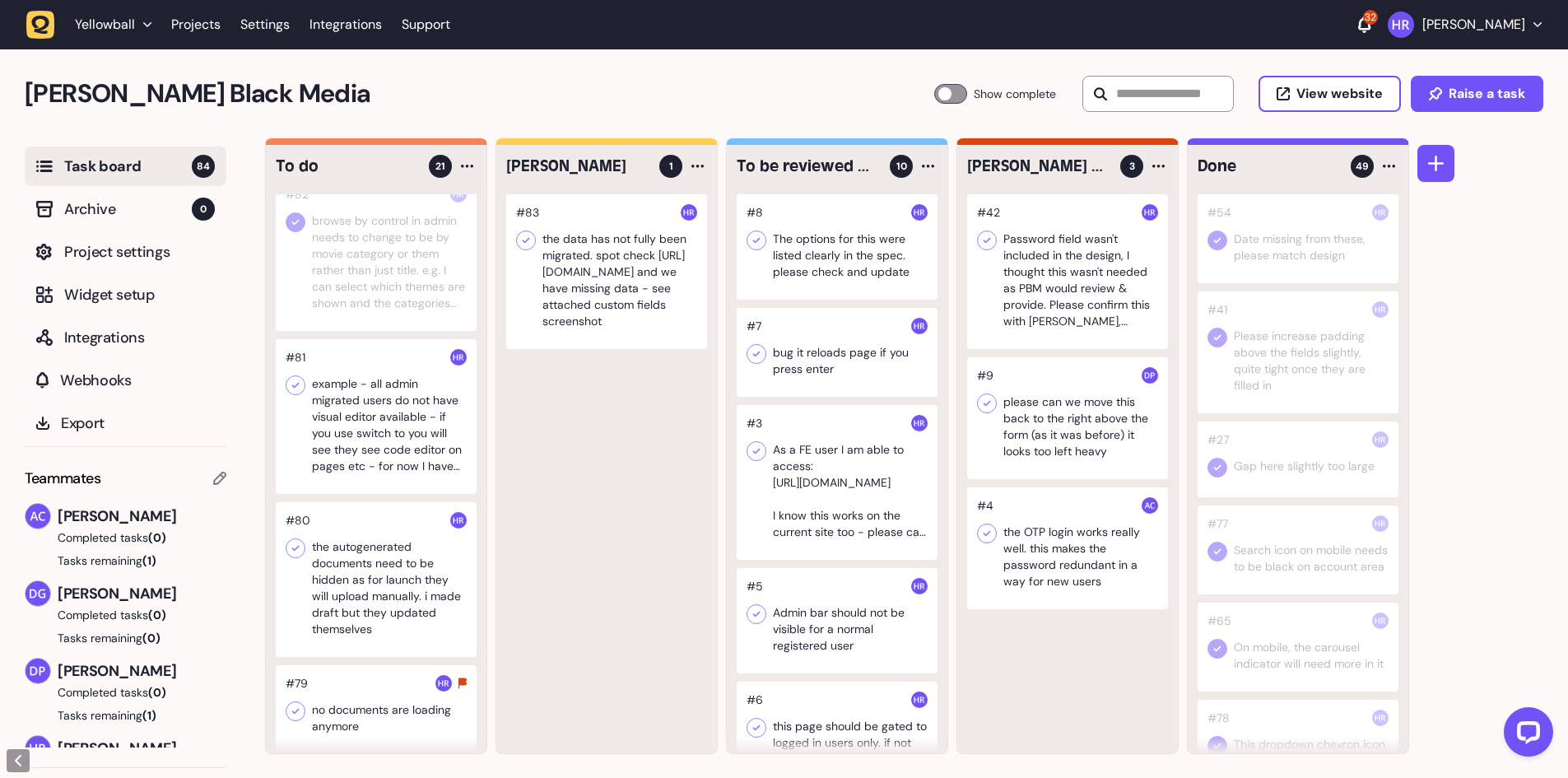
click at [359, 446] on div at bounding box center [376, 417] width 201 height 155
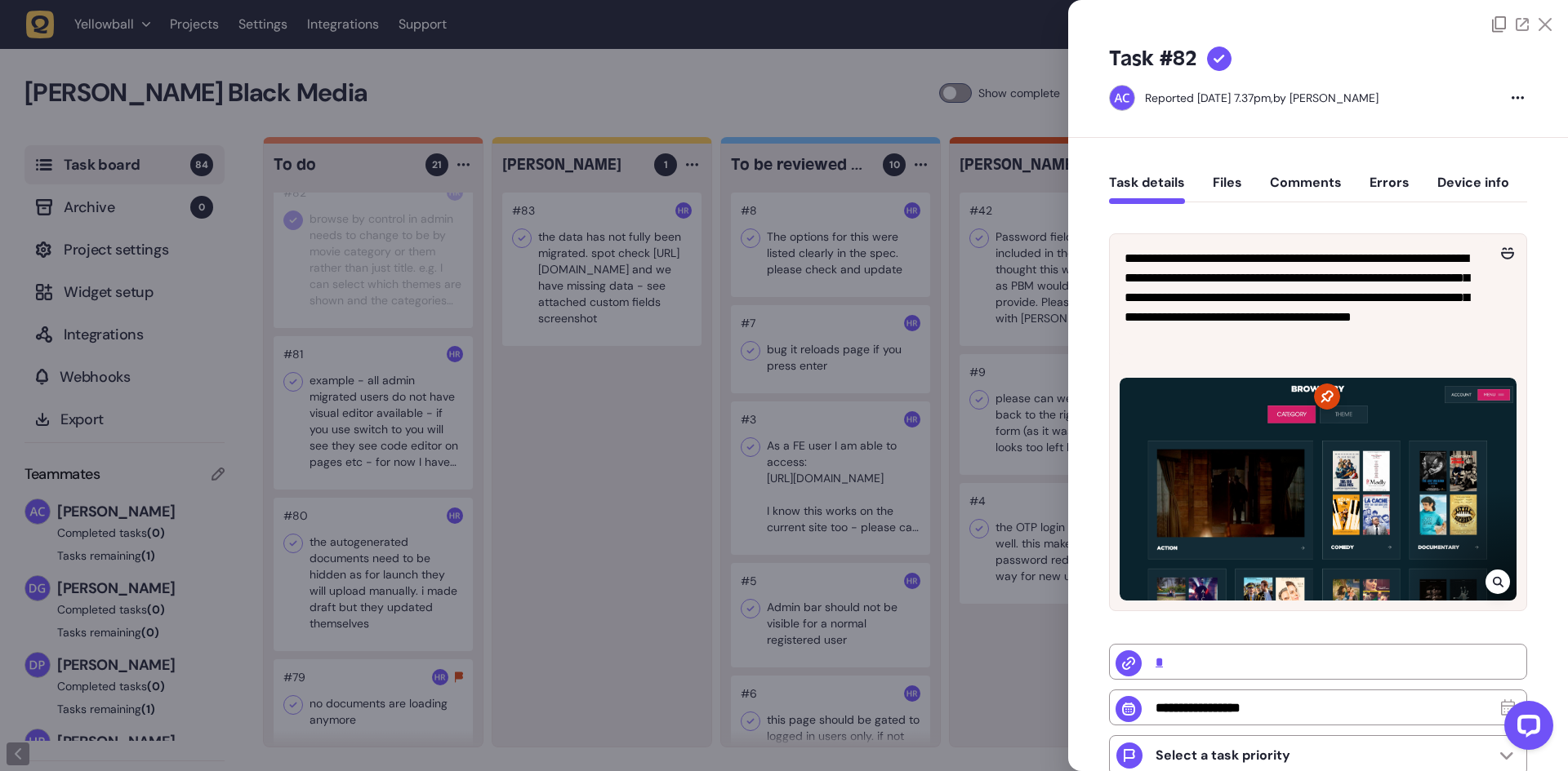
type input "**********"
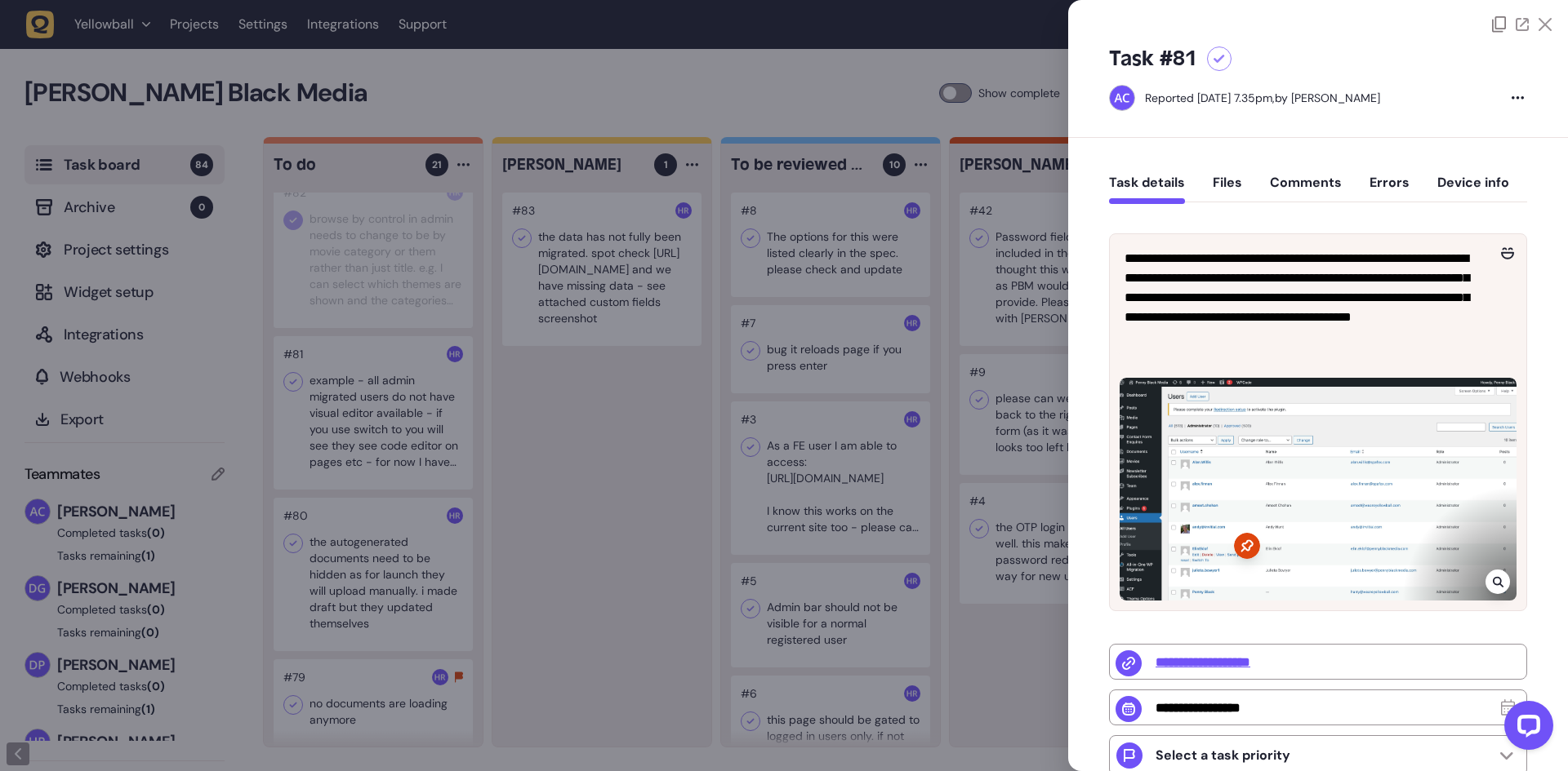
click at [548, 451] on div at bounding box center [784, 386] width 1568 height 771
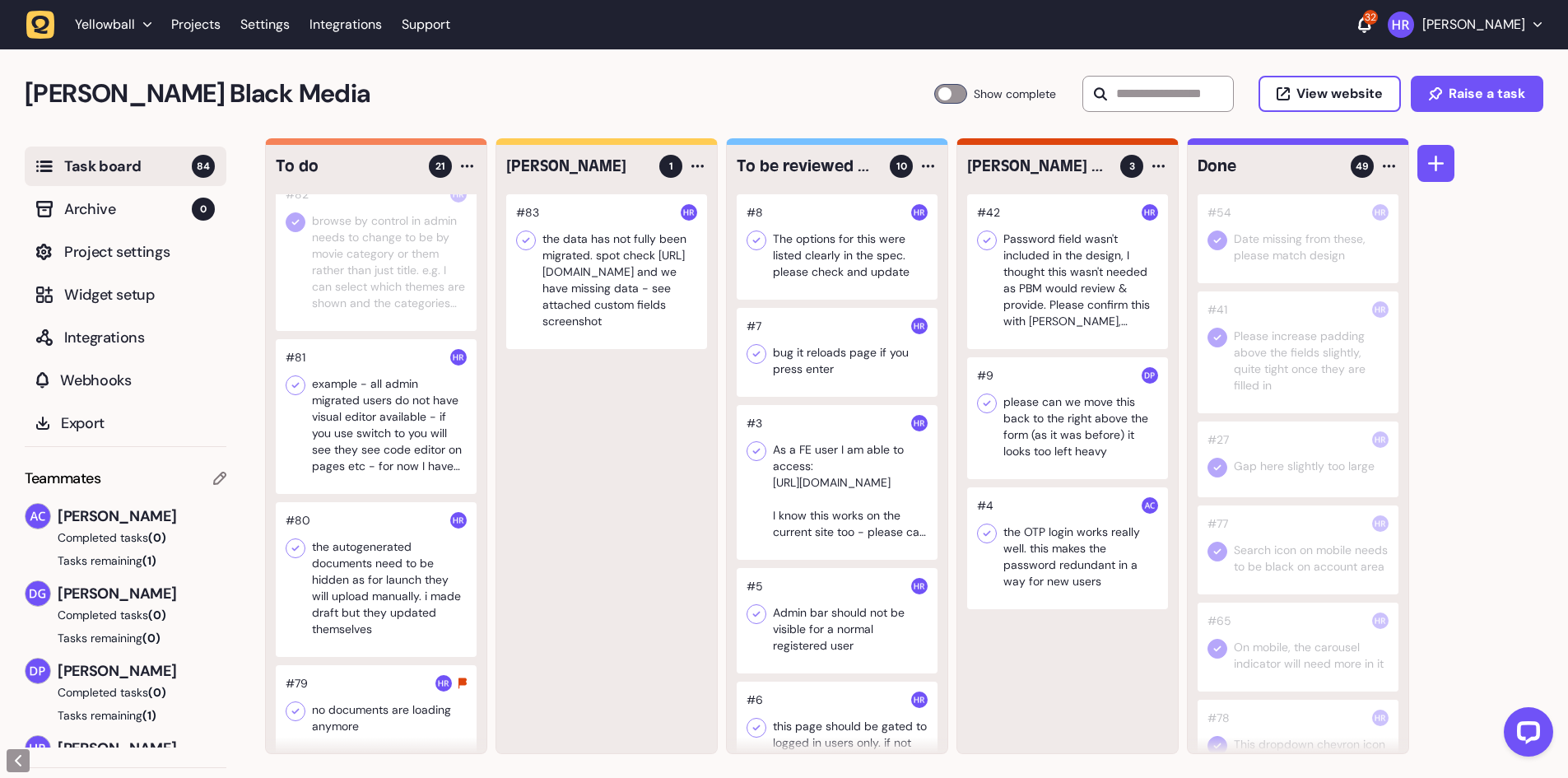
click at [385, 442] on div at bounding box center [376, 417] width 201 height 155
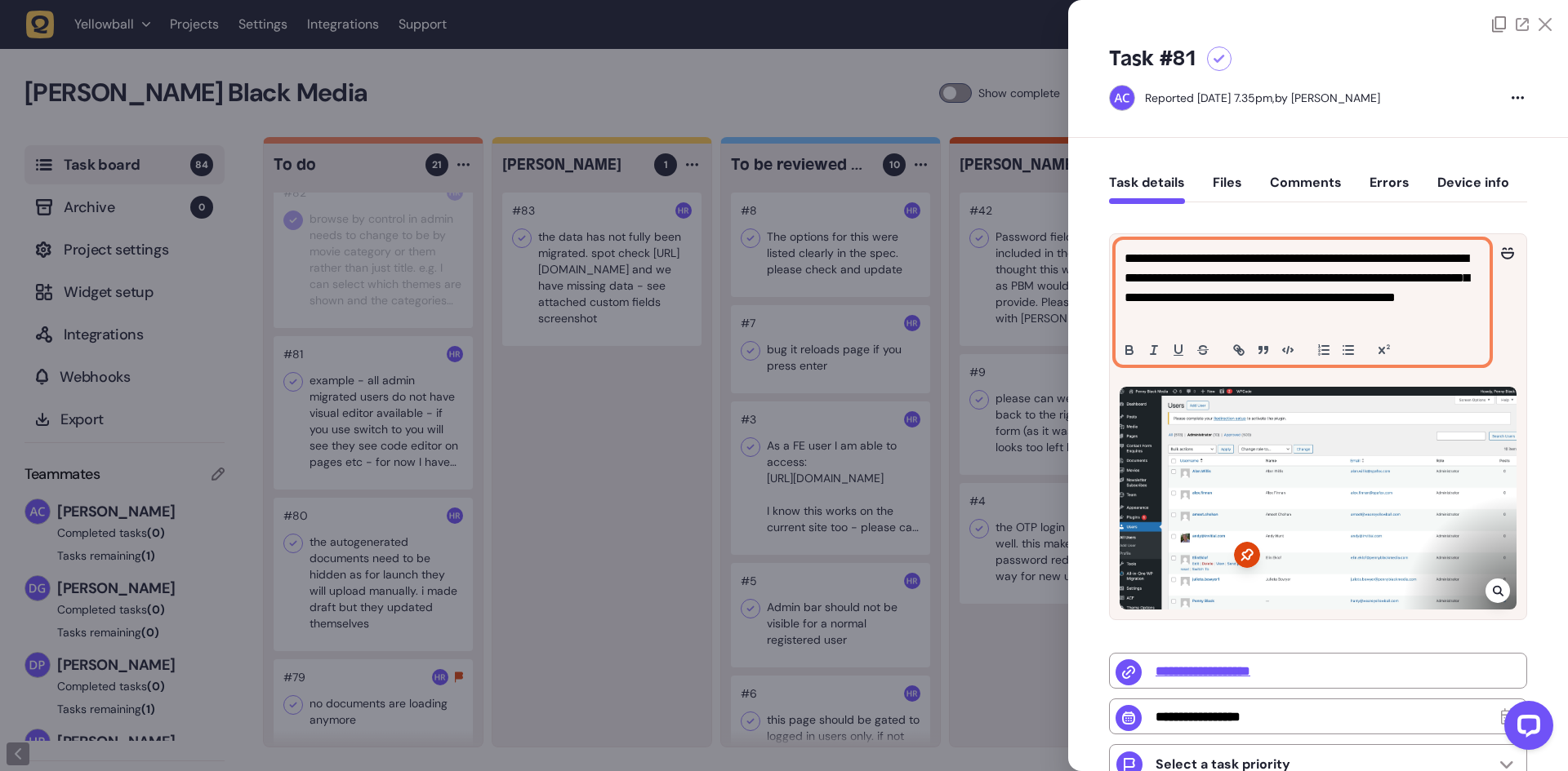
click at [1322, 326] on p "**********" at bounding box center [1299, 288] width 352 height 78
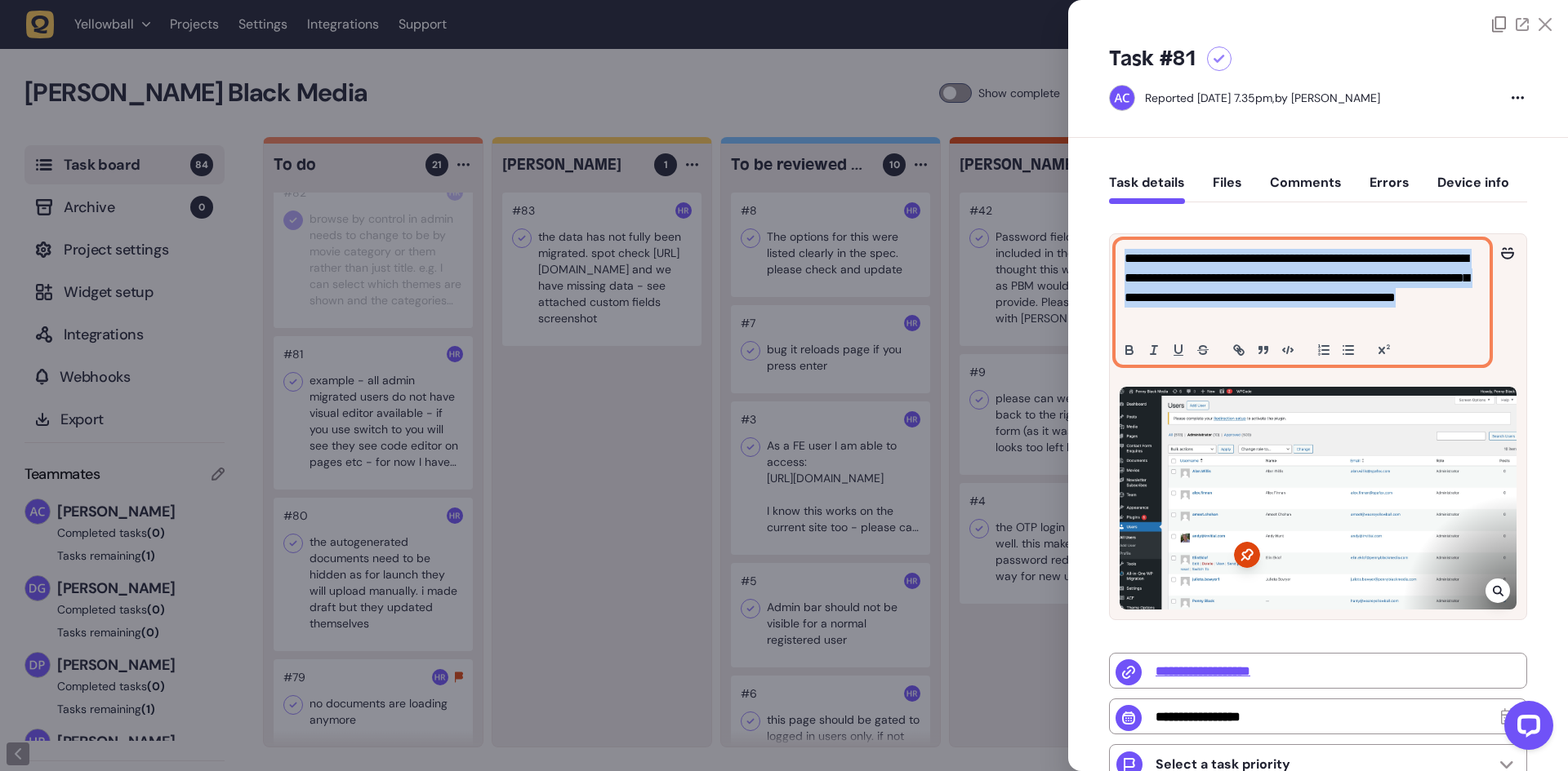
drag, startPoint x: 1320, startPoint y: 320, endPoint x: 1124, endPoint y: 256, distance: 206.2
click at [1124, 256] on div "**********" at bounding box center [1302, 302] width 372 height 124
click at [1223, 288] on p "**********" at bounding box center [1299, 288] width 352 height 78
drag, startPoint x: 1320, startPoint y: 321, endPoint x: 1061, endPoint y: 254, distance: 267.5
click at [1061, 254] on div "Task board 84 Archive 0 Project settings Widget setup Integrations Webhooks Exp…" at bounding box center [784, 455] width 1568 height 635
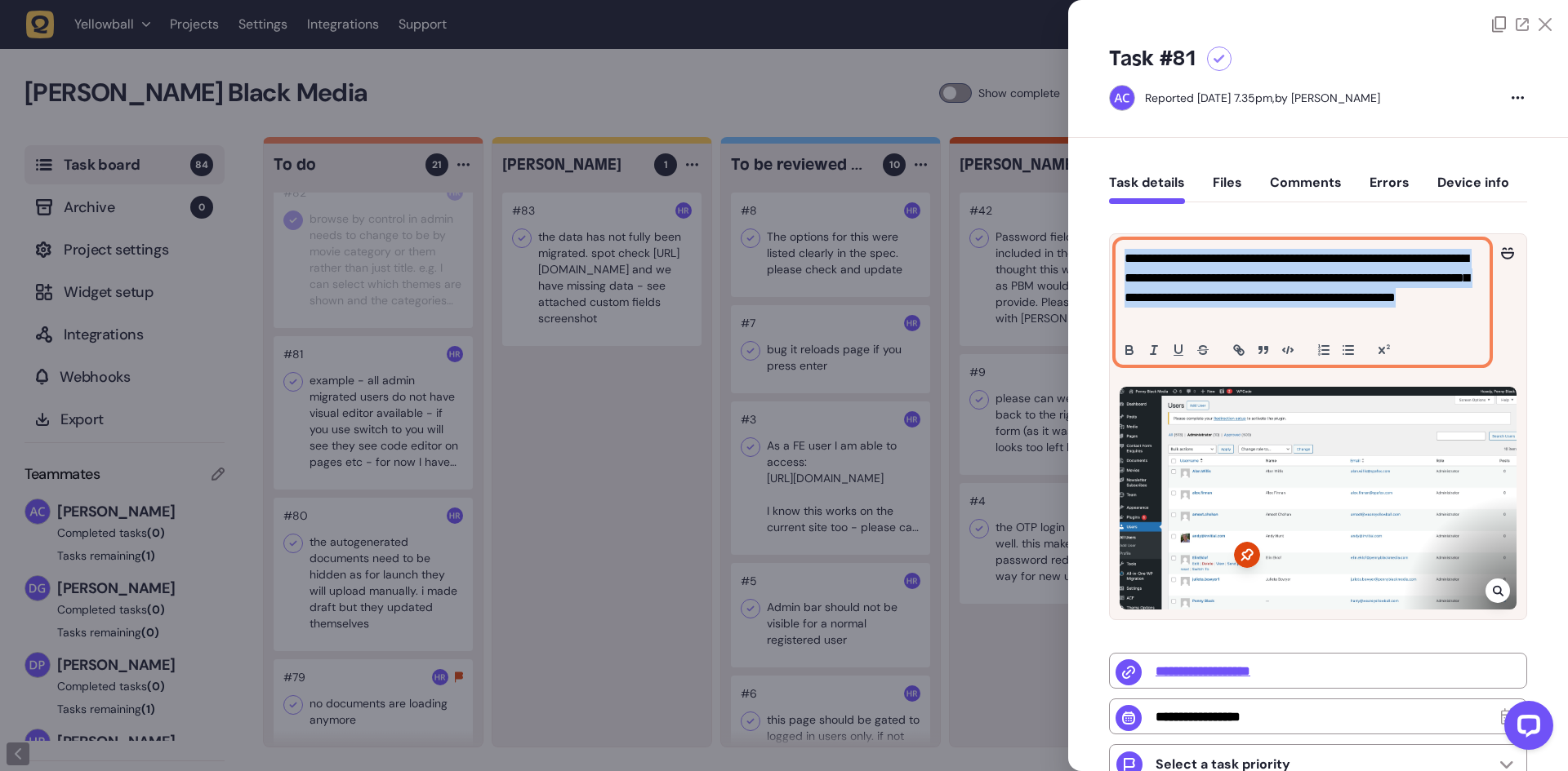
click at [1323, 307] on p "**********" at bounding box center [1299, 288] width 352 height 78
copy p "**********"
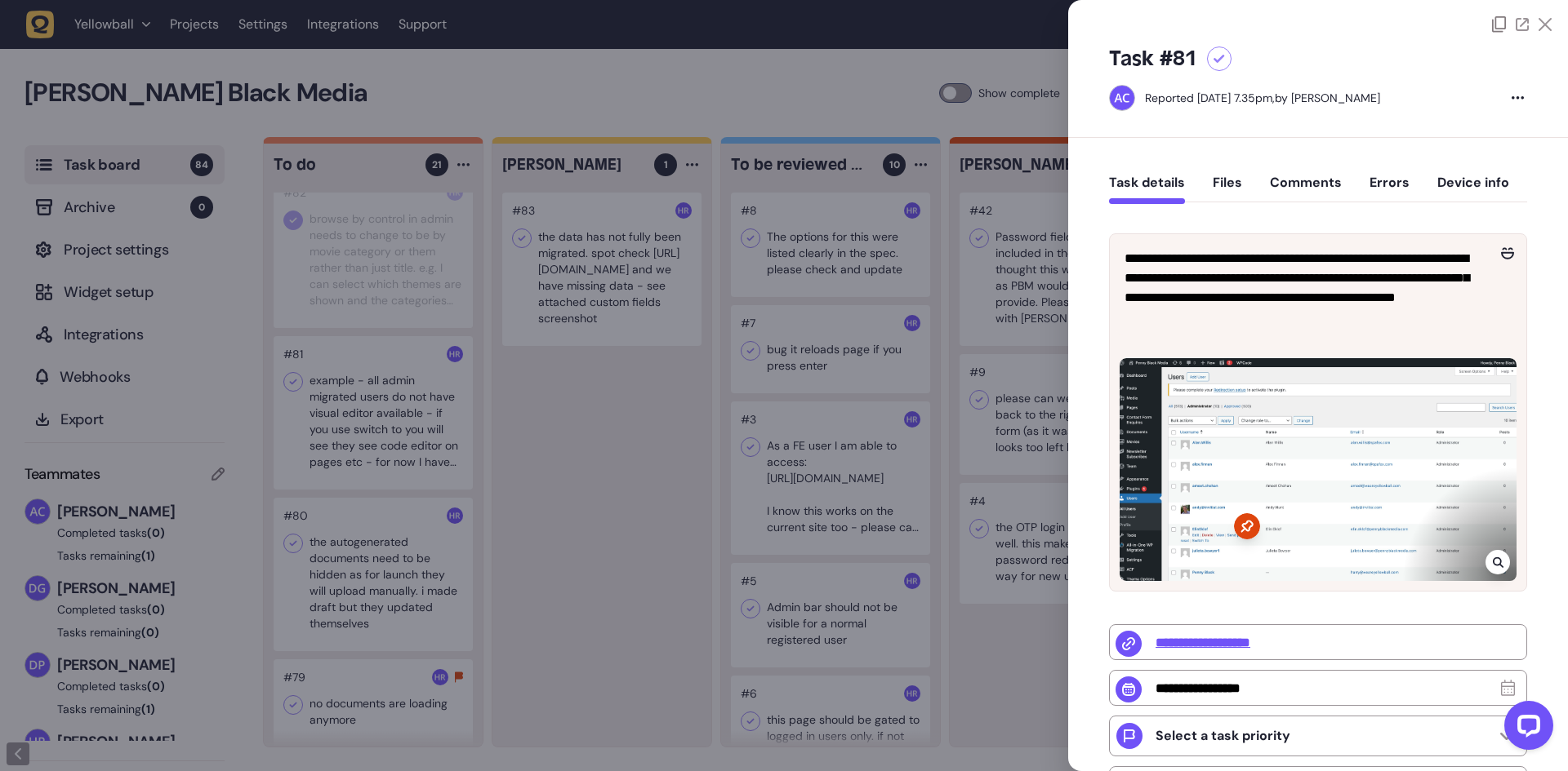
click at [579, 452] on div at bounding box center [784, 386] width 1568 height 771
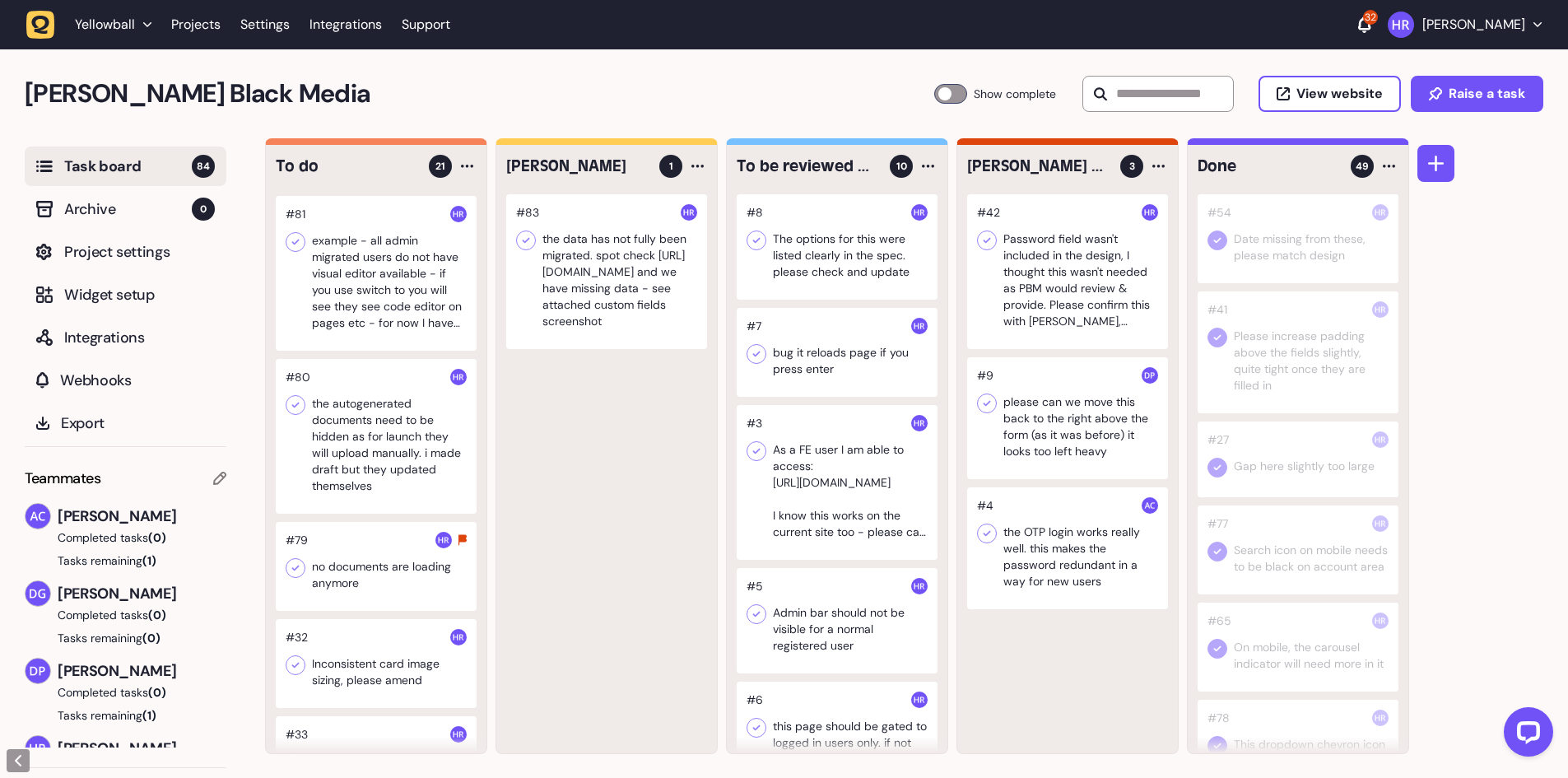
scroll to position [248, 0]
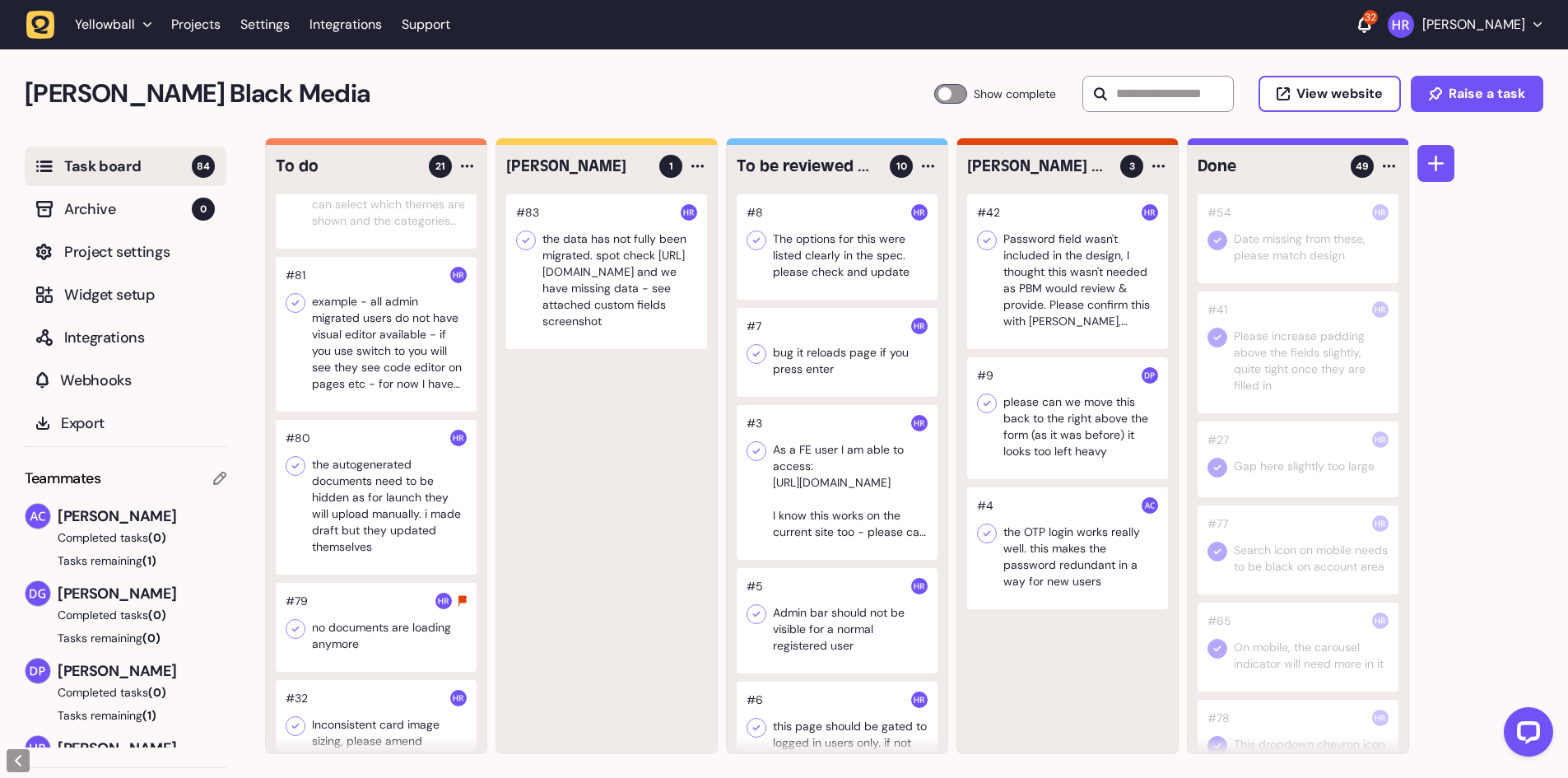
click at [293, 299] on icon at bounding box center [296, 303] width 17 height 17
click at [361, 518] on div at bounding box center [376, 498] width 201 height 155
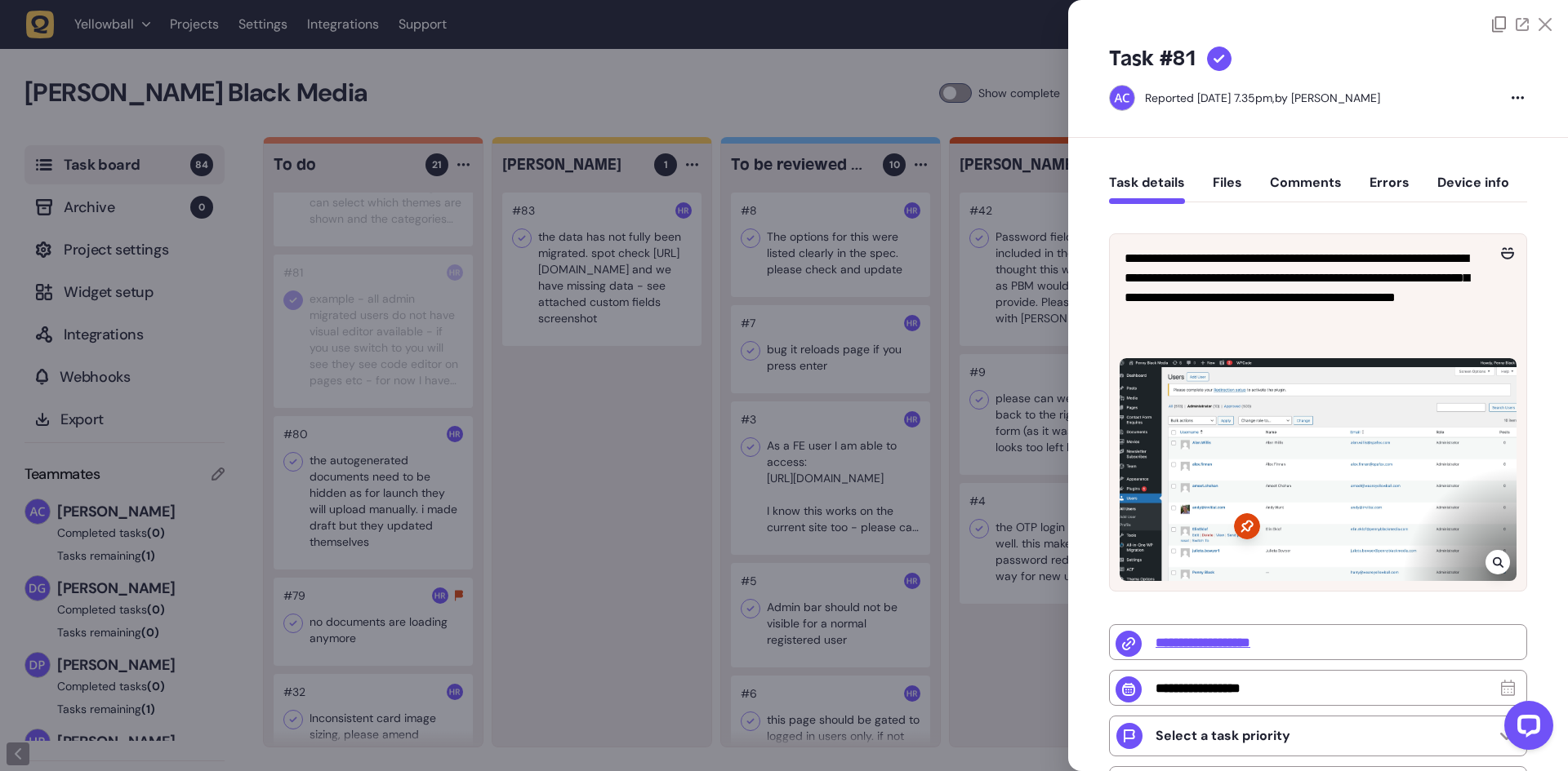
type input "**********"
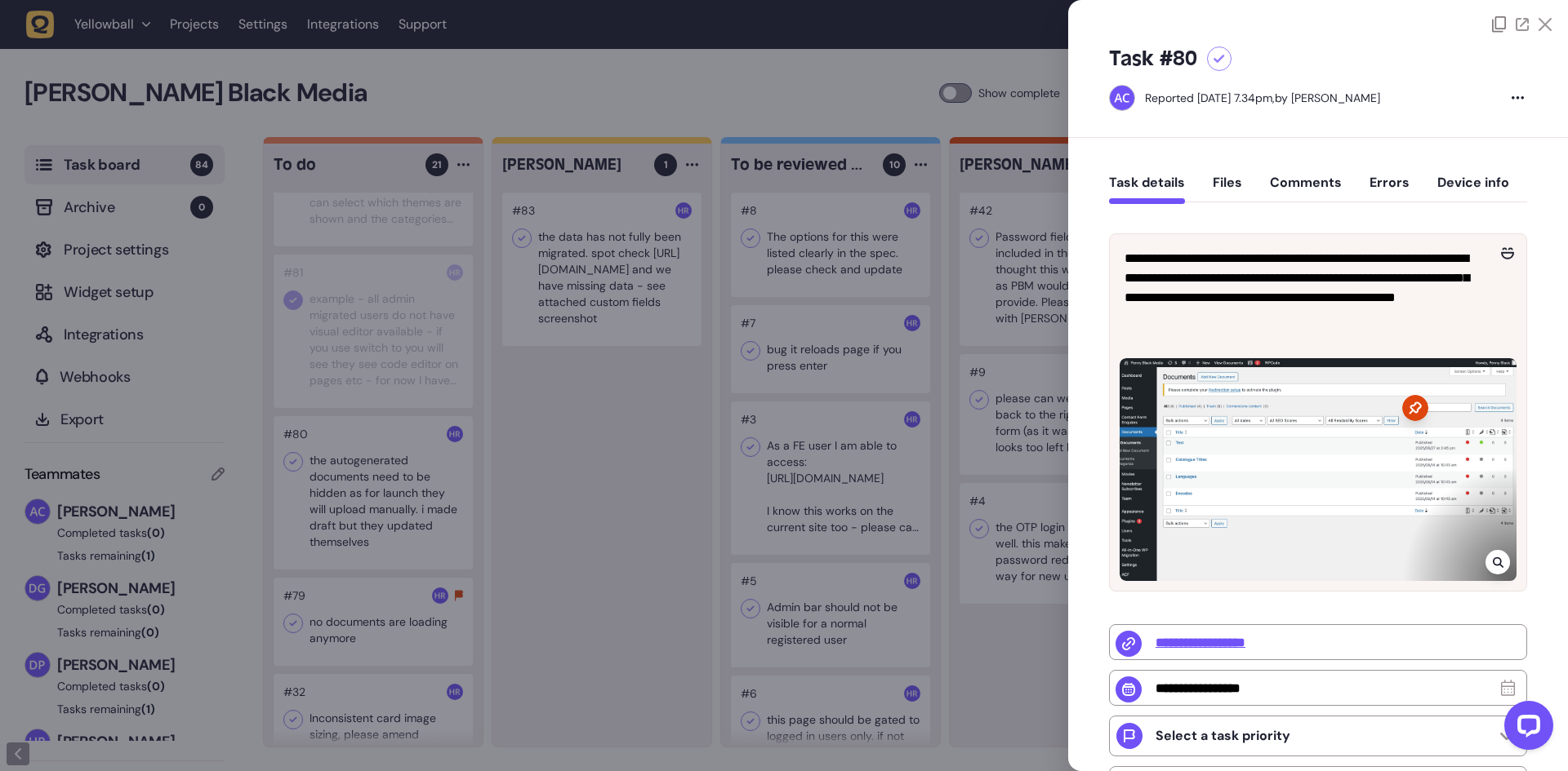
click at [301, 505] on div at bounding box center [784, 386] width 1568 height 771
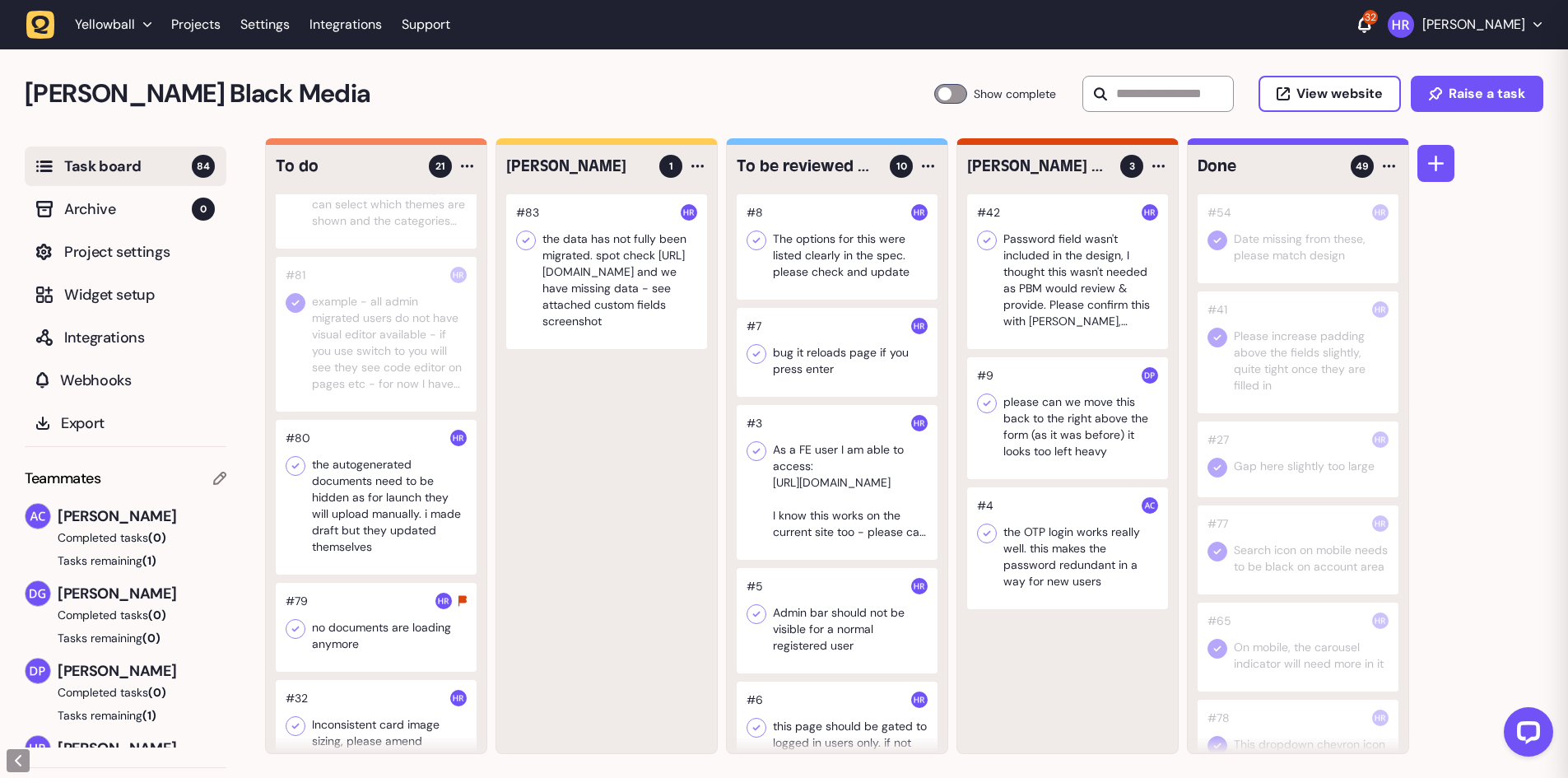
click at [303, 510] on div at bounding box center [376, 498] width 201 height 155
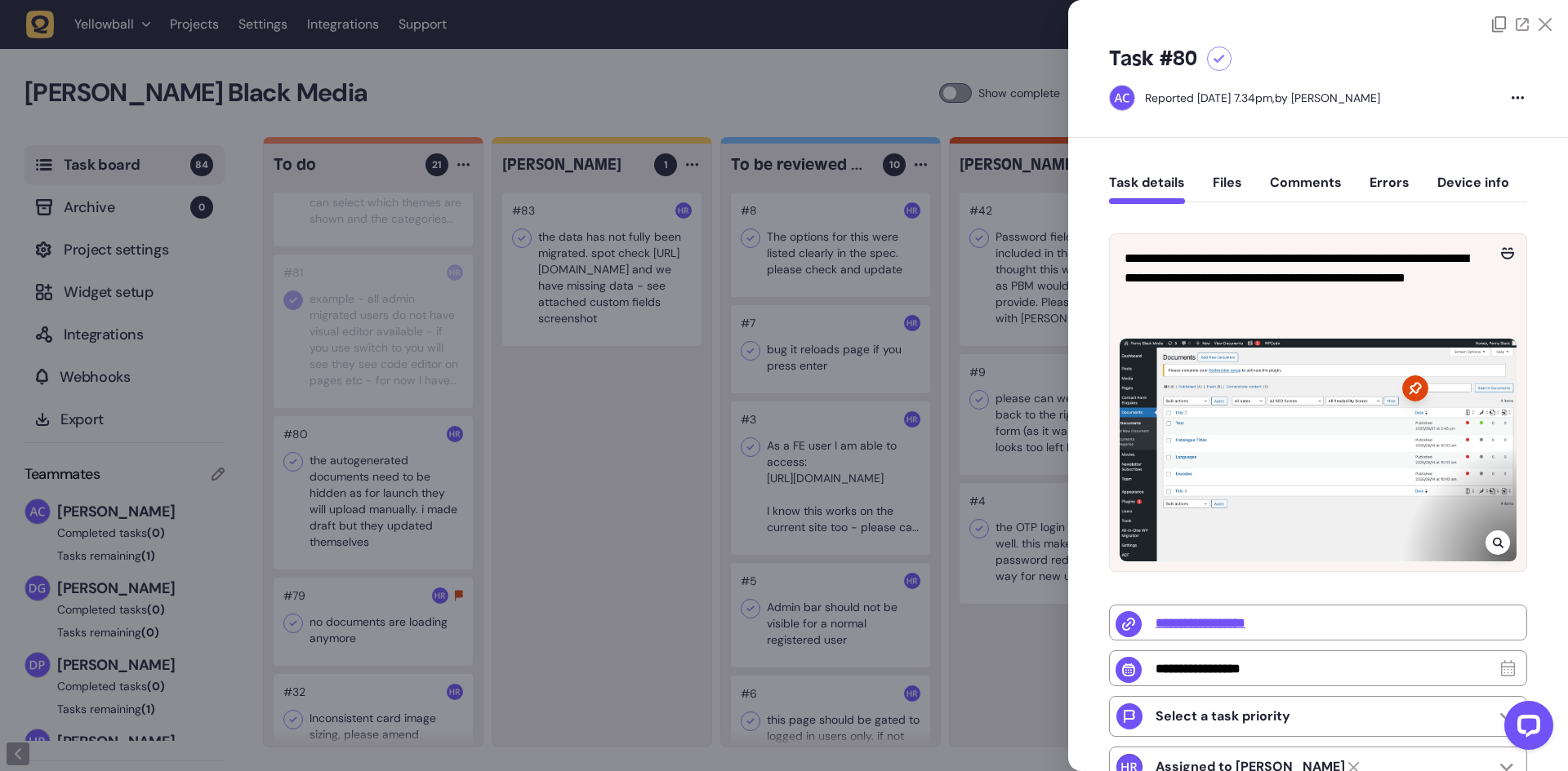
click at [585, 491] on div at bounding box center [784, 386] width 1568 height 771
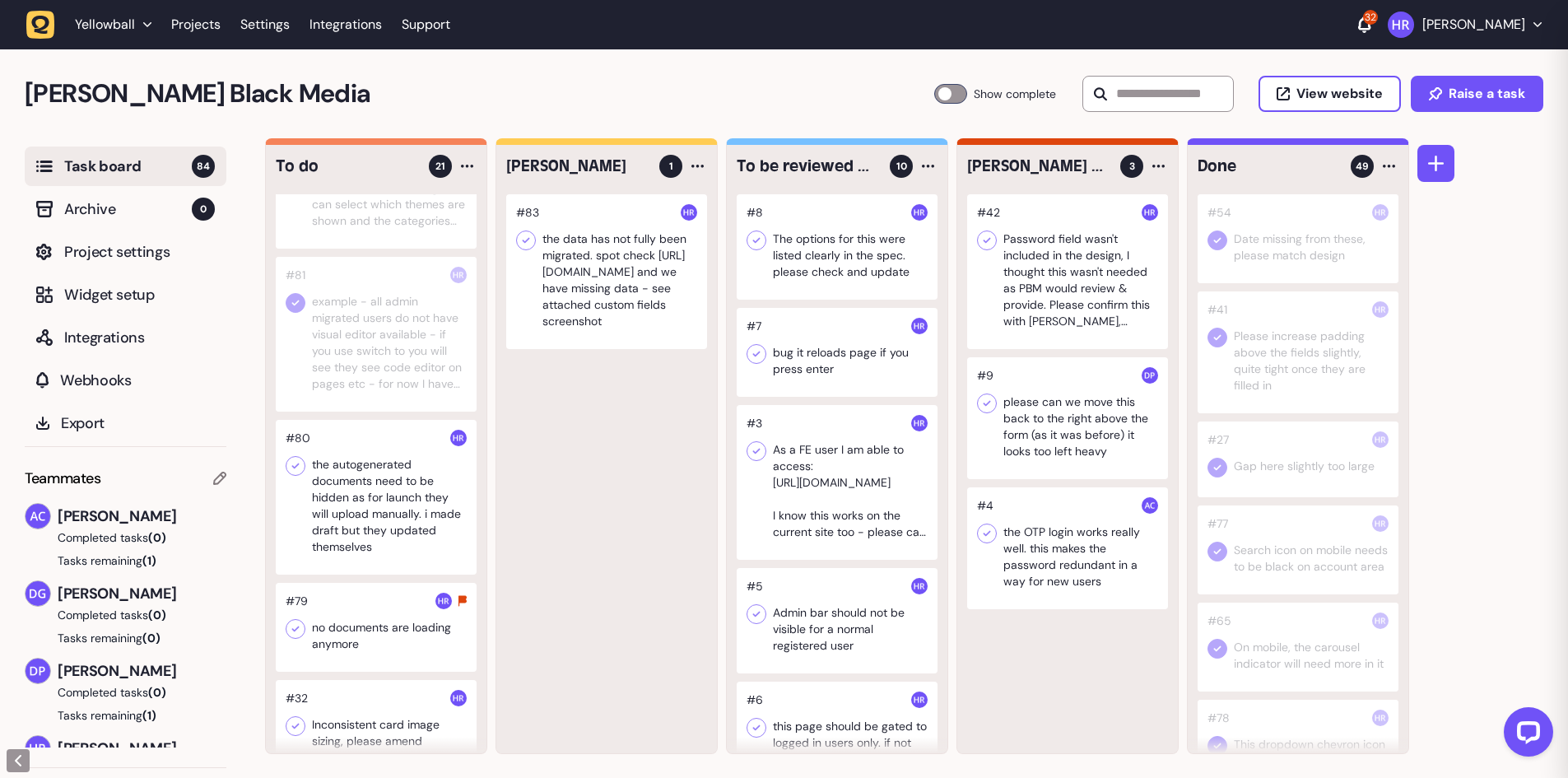
click at [300, 472] on icon at bounding box center [296, 466] width 17 height 17
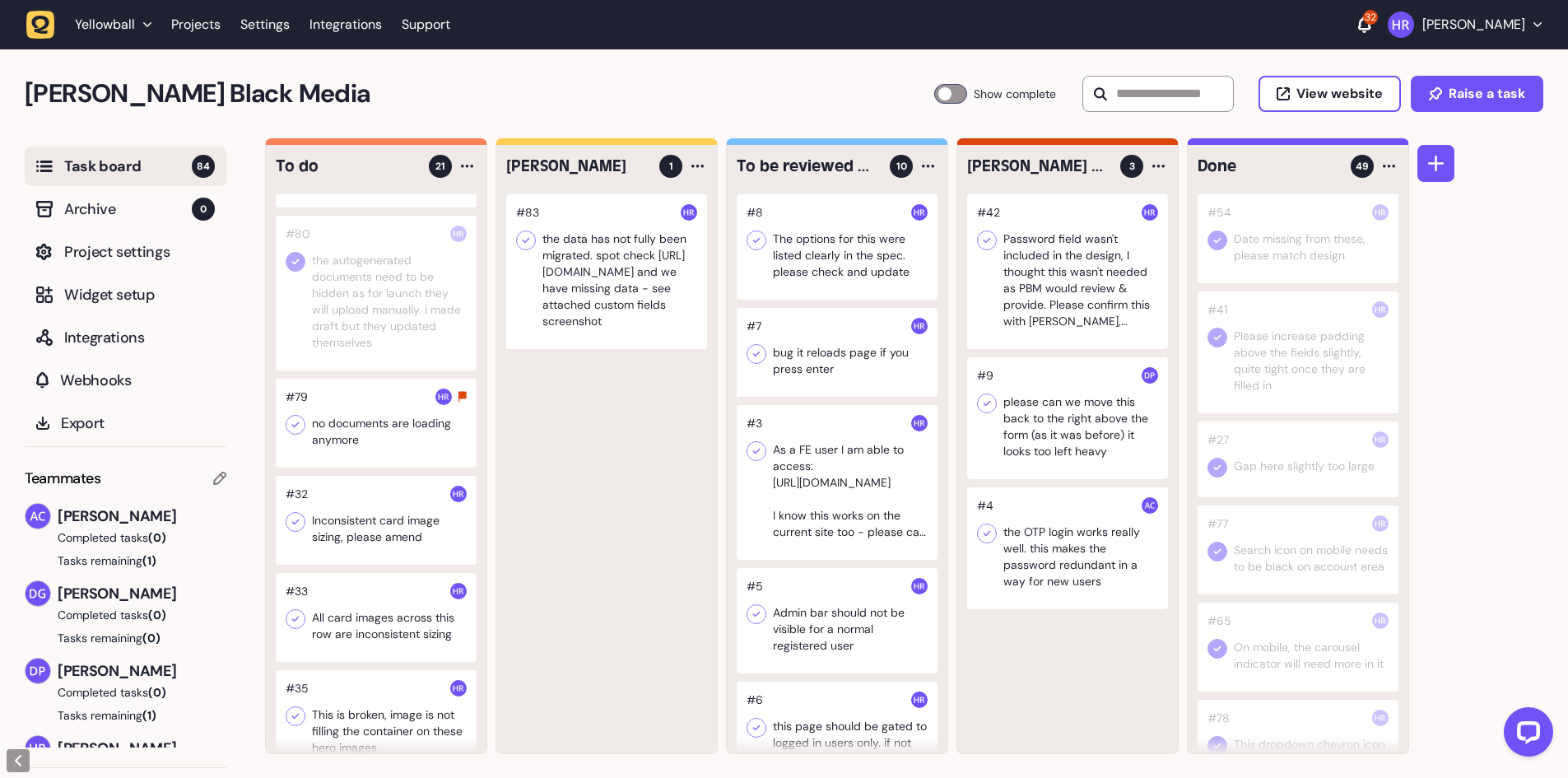
scroll to position [494, 0]
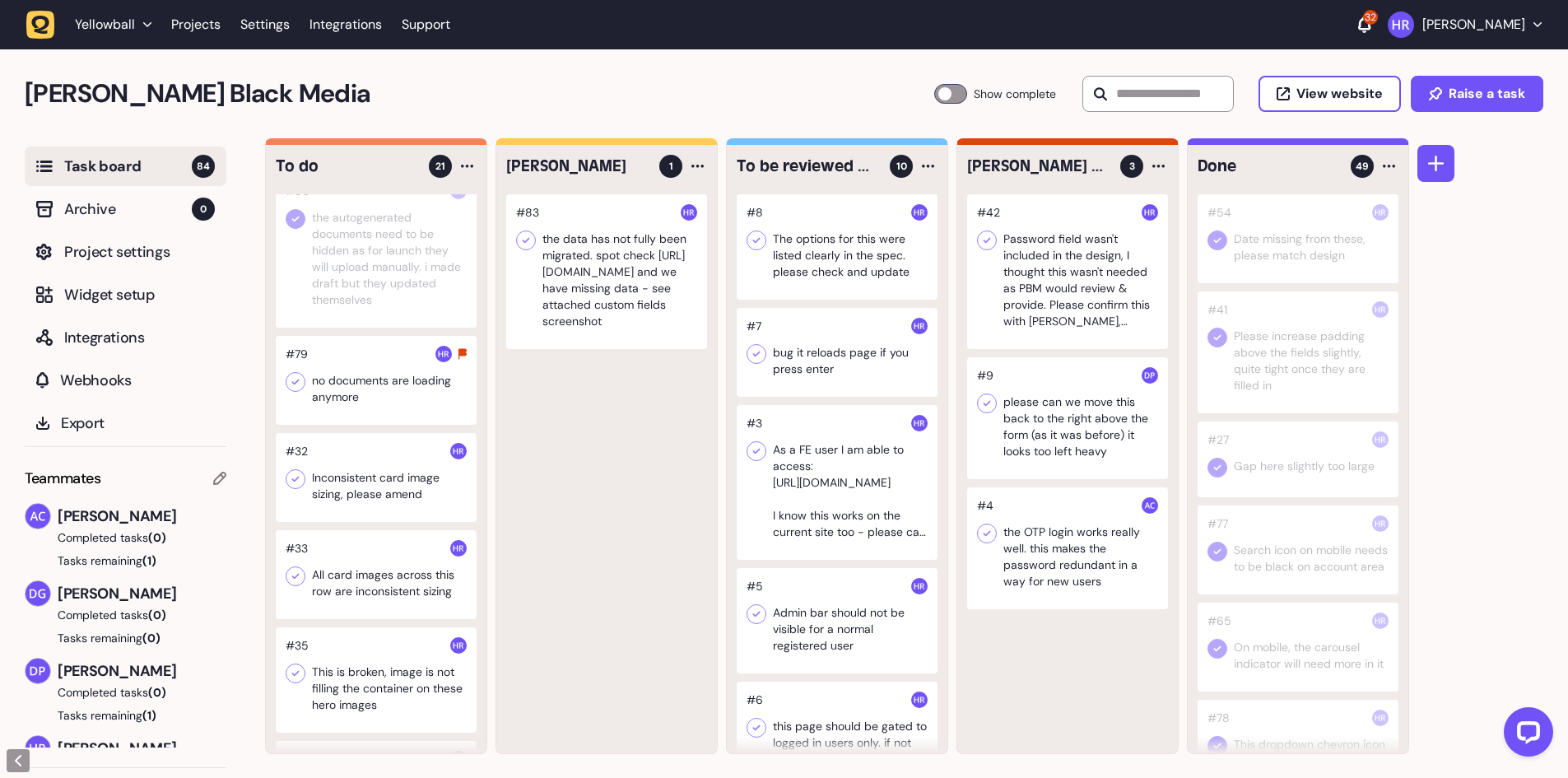
click at [385, 393] on div at bounding box center [376, 380] width 201 height 89
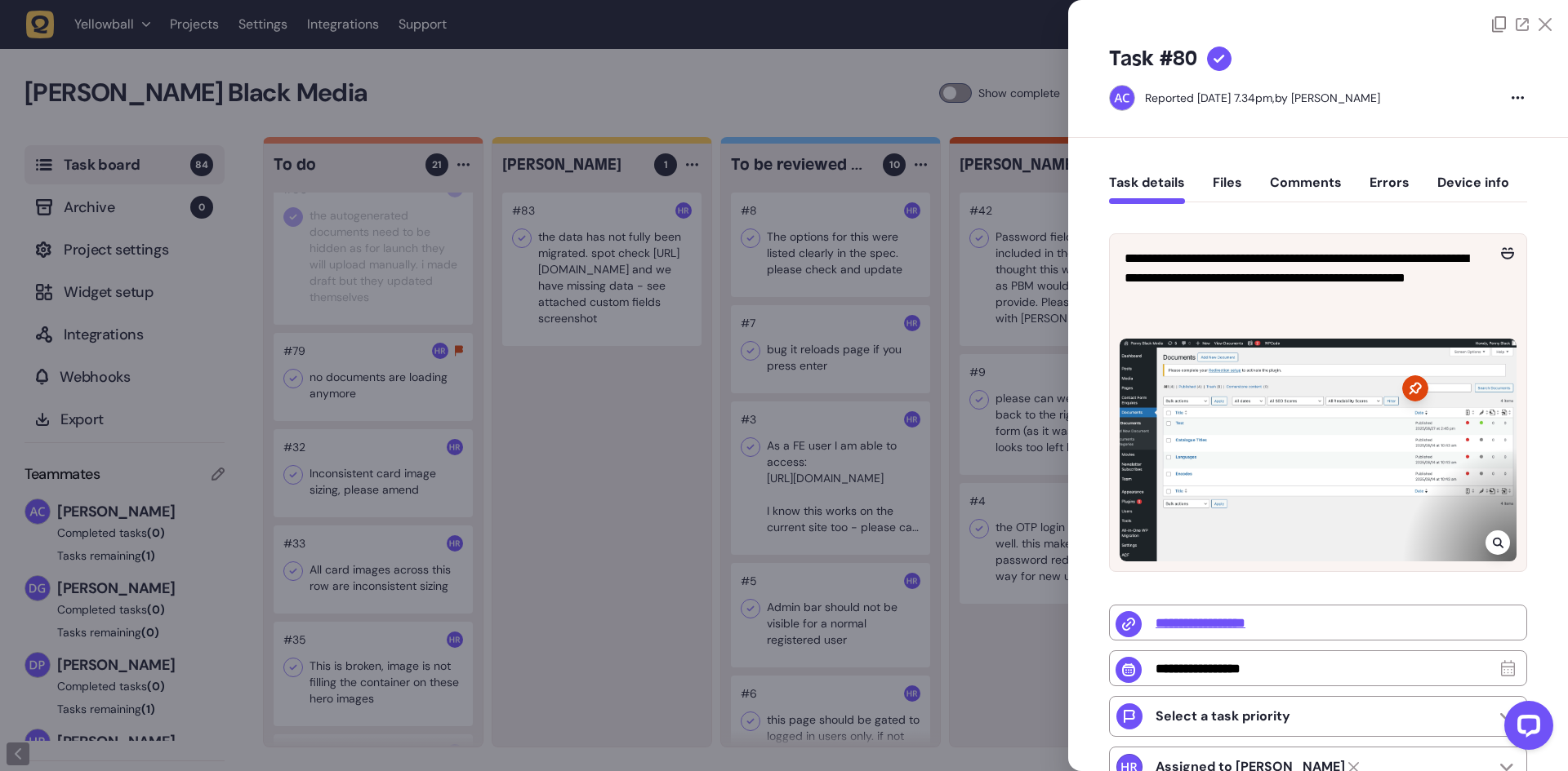
type input "**********"
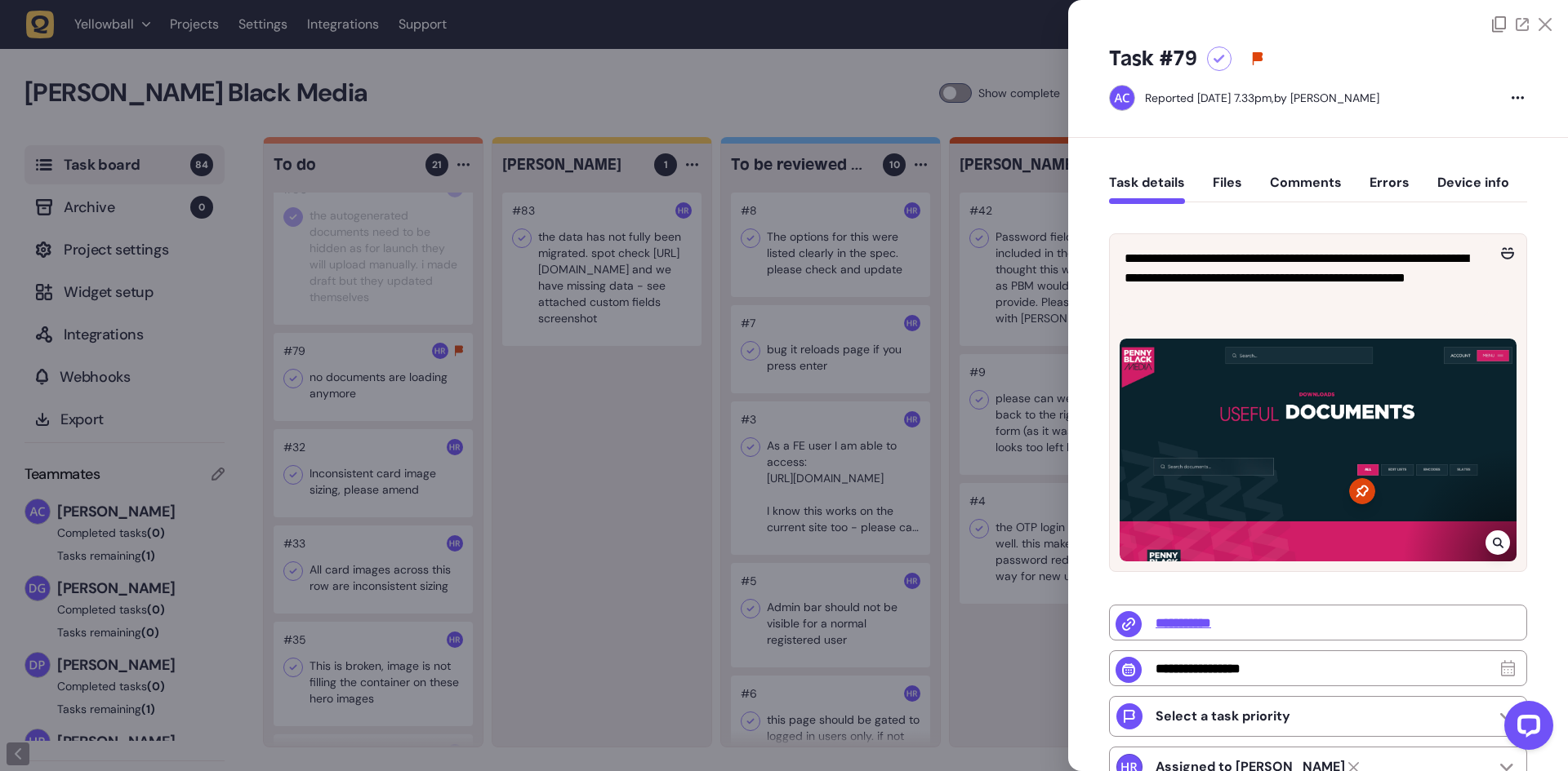
click at [382, 385] on div at bounding box center [784, 386] width 1568 height 771
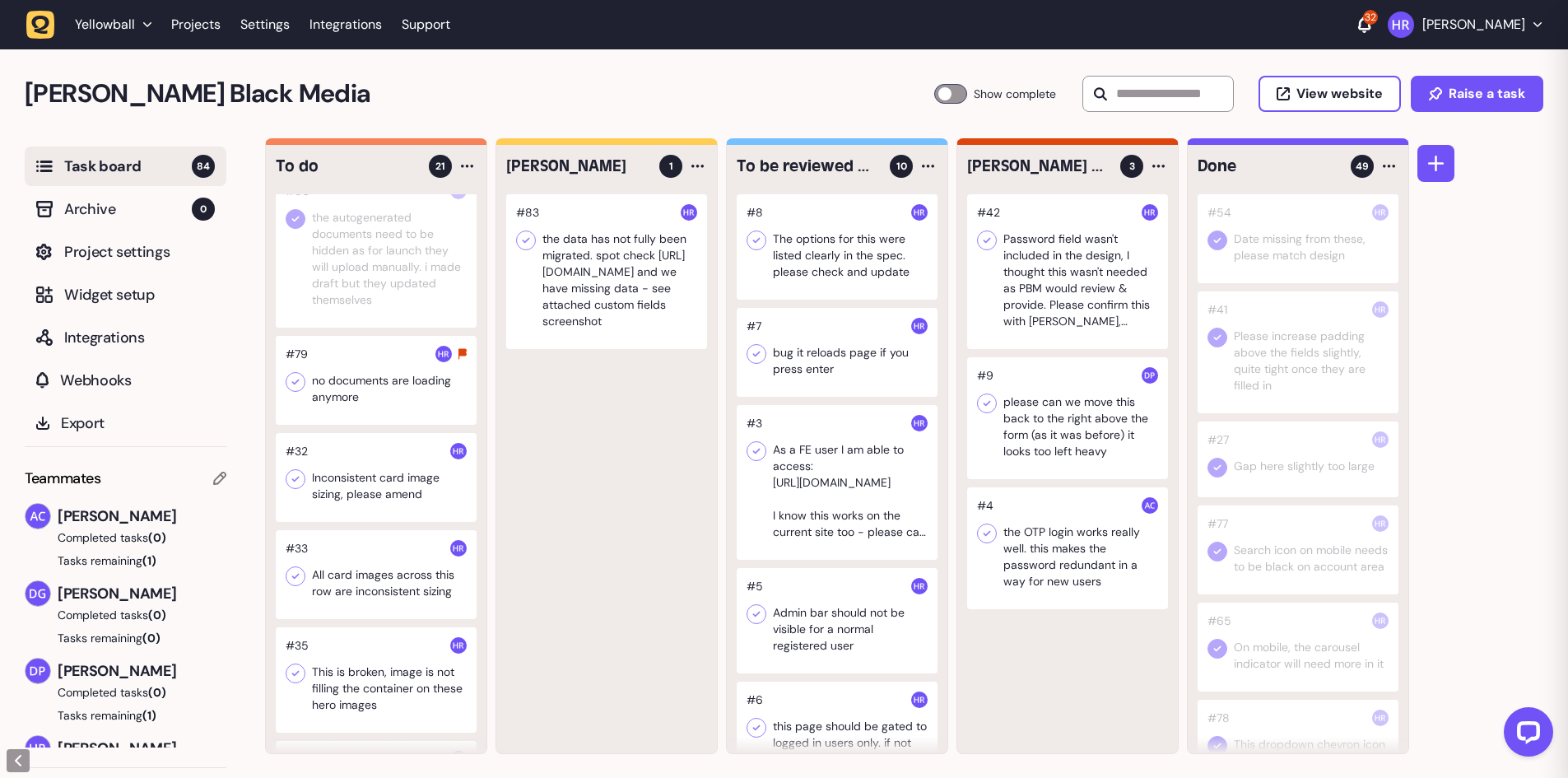
click at [385, 388] on div at bounding box center [376, 380] width 201 height 89
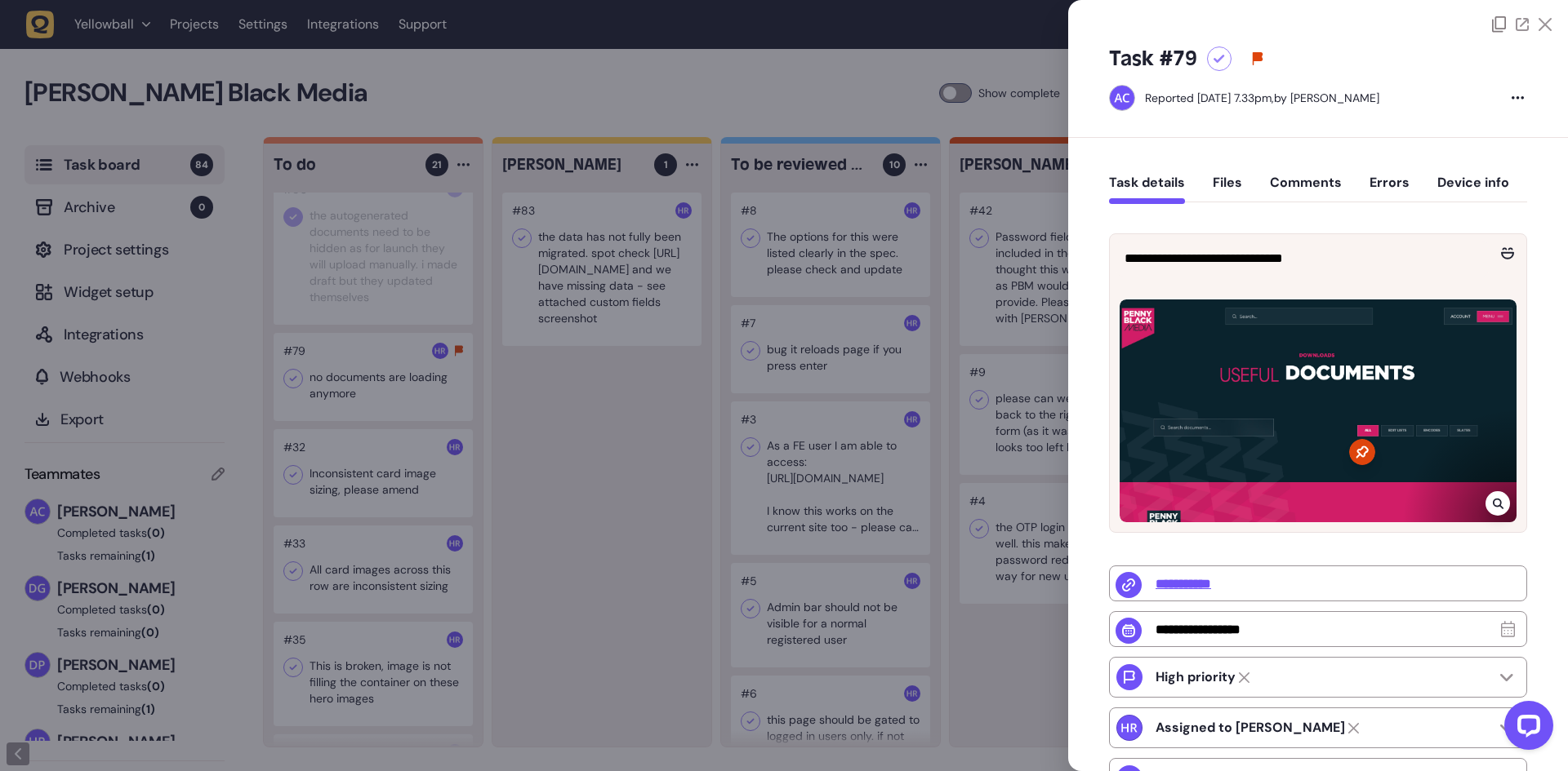
click at [566, 401] on div at bounding box center [784, 386] width 1568 height 771
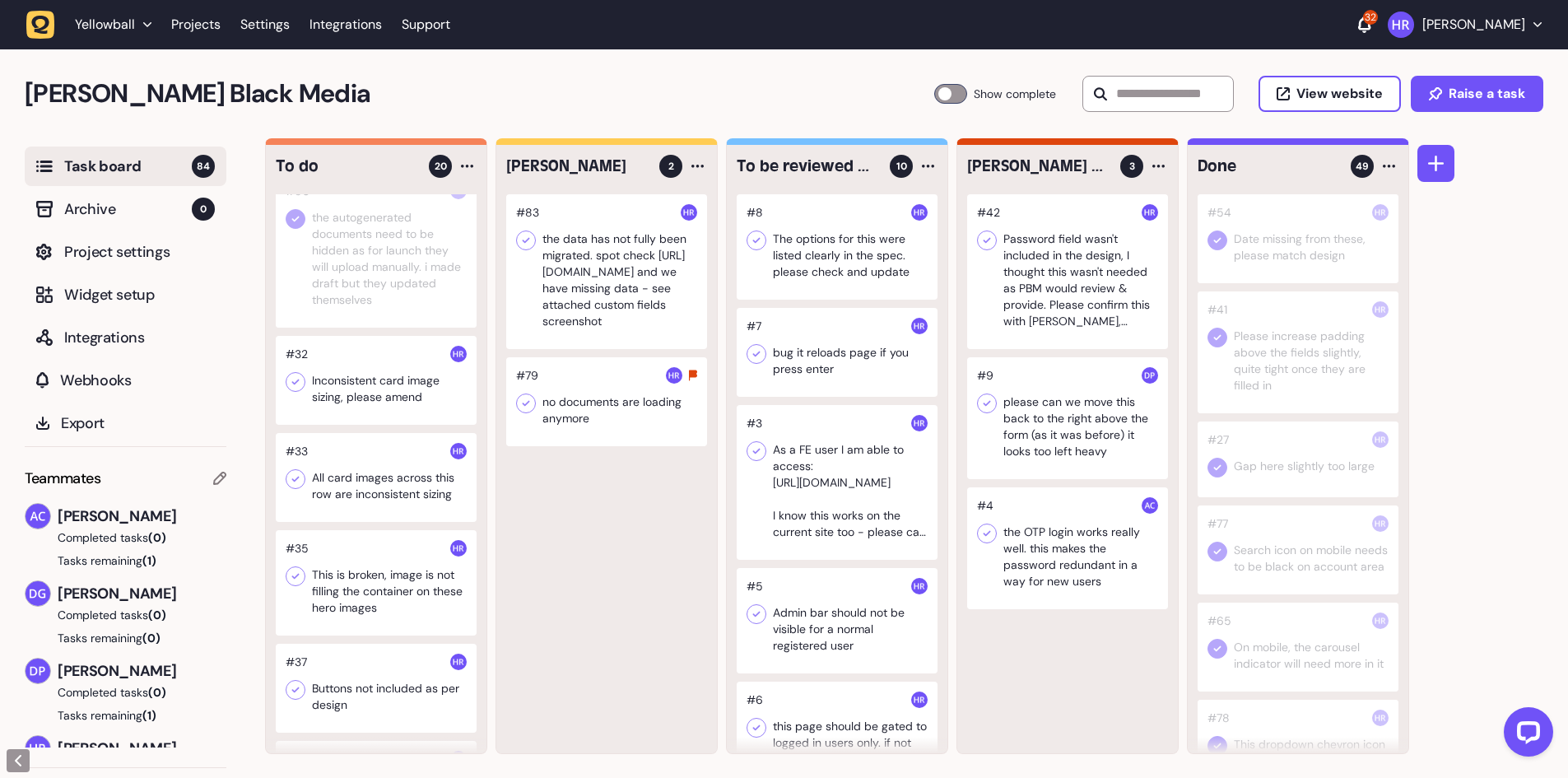
click at [585, 399] on div at bounding box center [607, 402] width 201 height 89
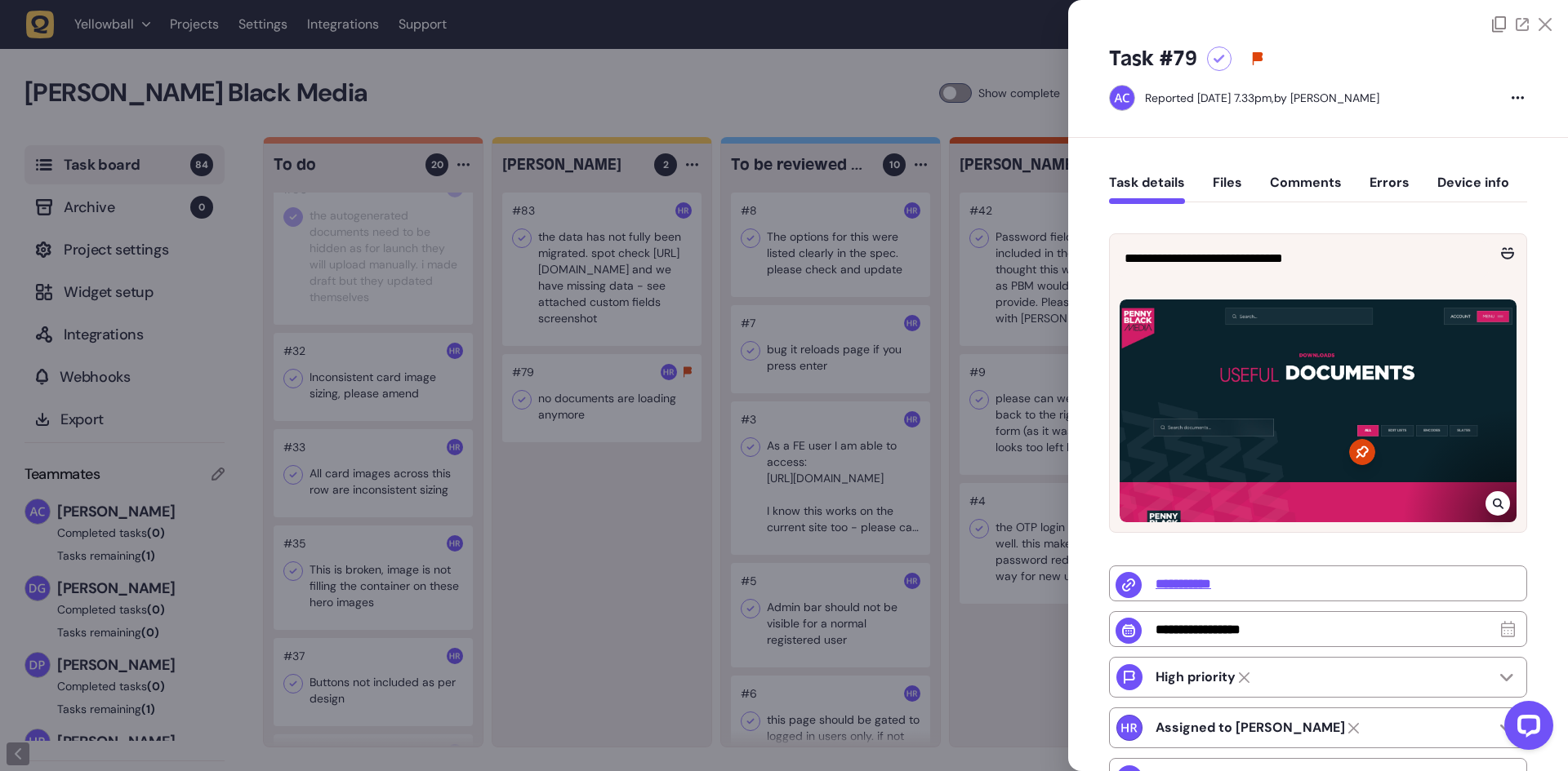
click at [1296, 177] on button "Comments" at bounding box center [1306, 189] width 72 height 29
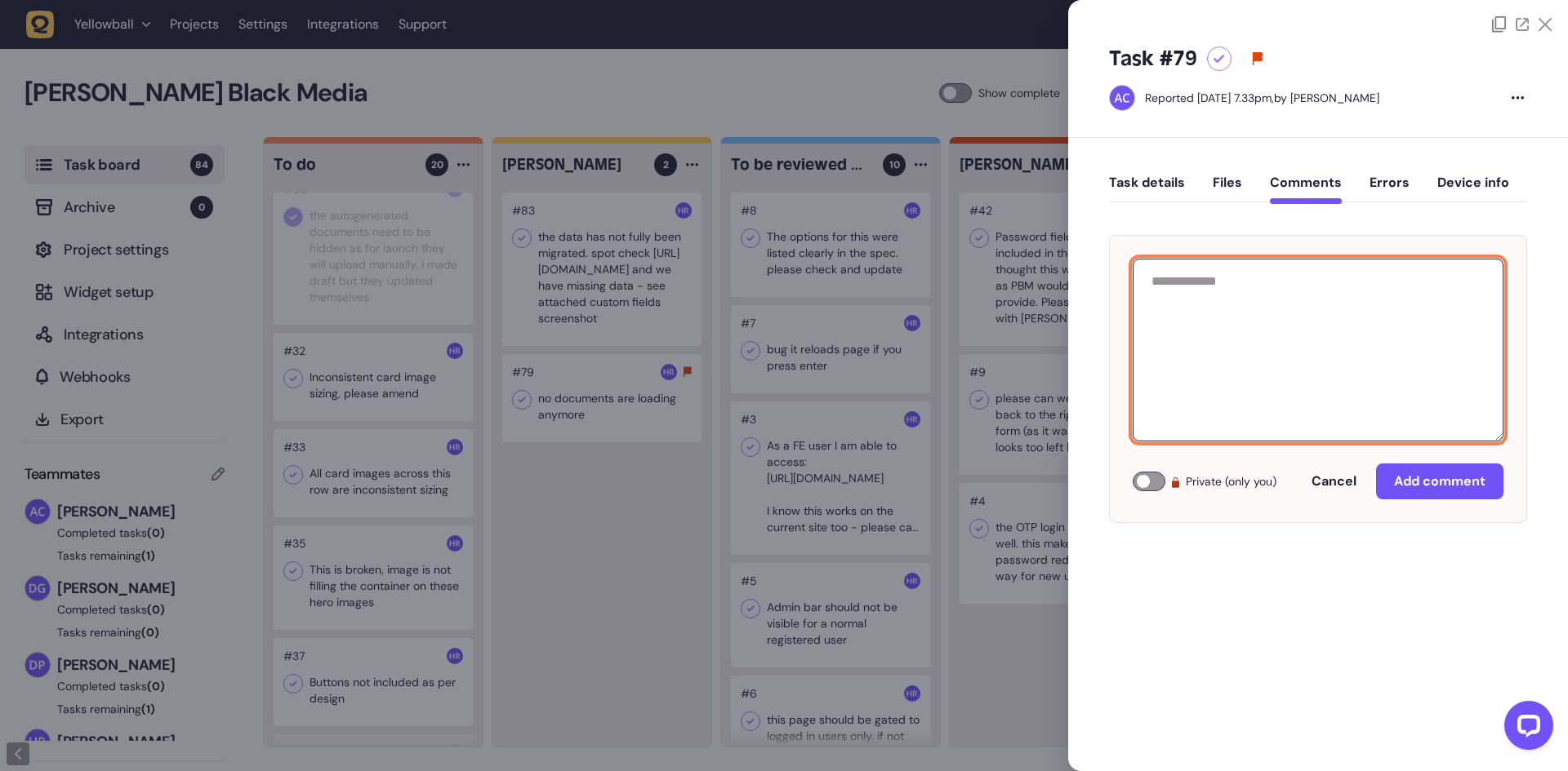
click at [1251, 411] on textarea at bounding box center [1318, 350] width 371 height 183
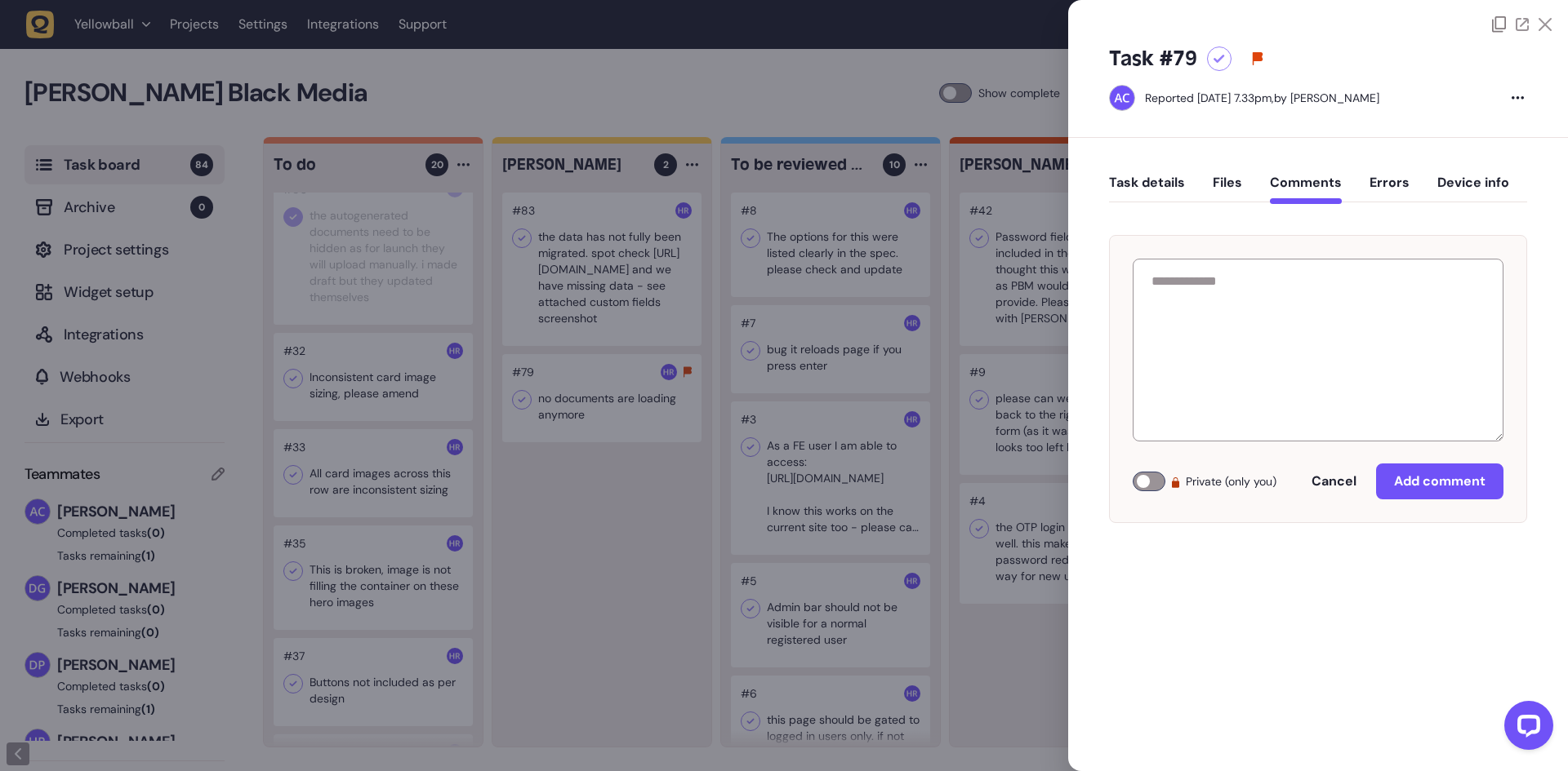
click at [1157, 479] on div at bounding box center [1149, 482] width 33 height 19
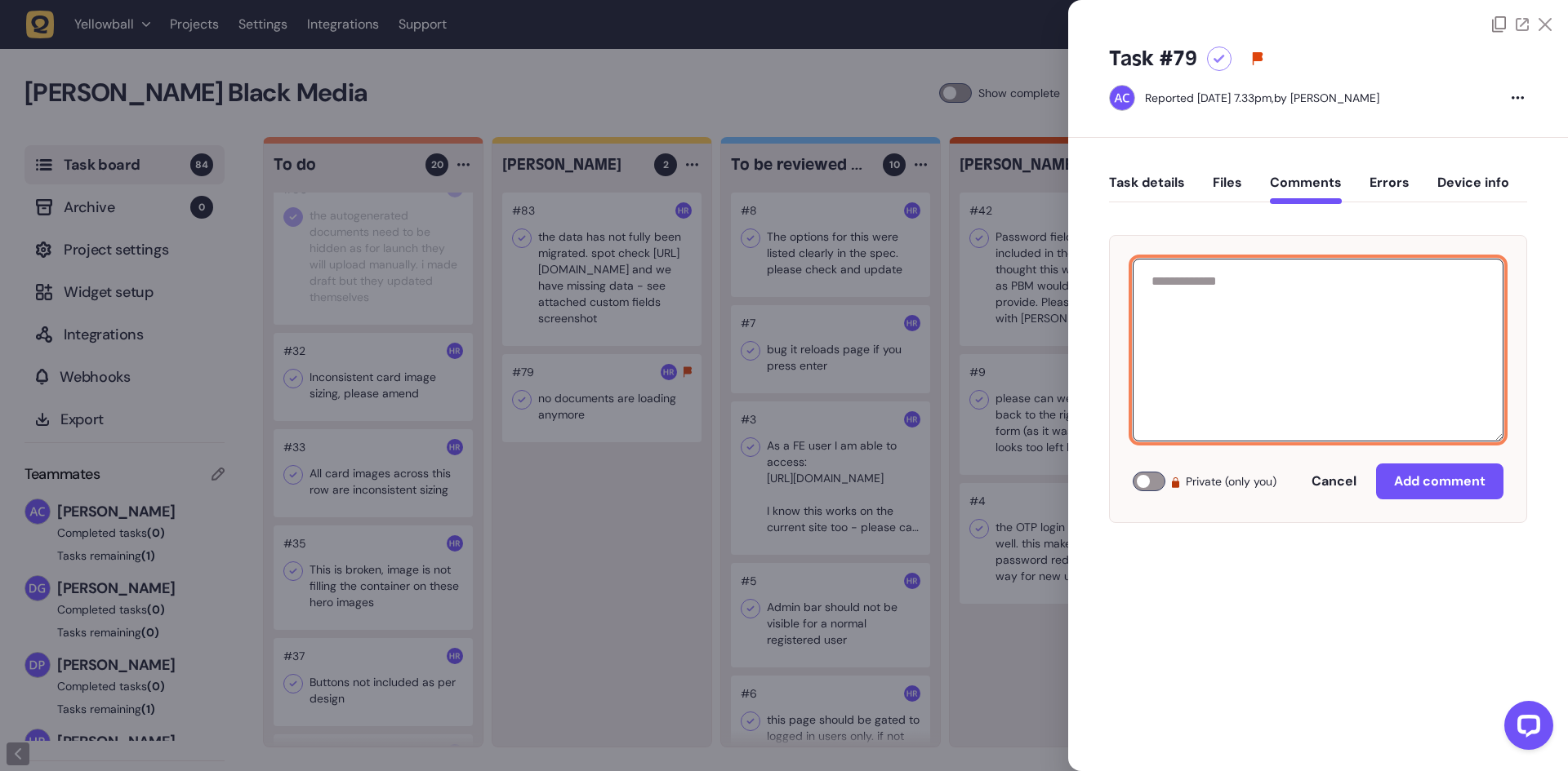
click at [1249, 386] on textarea at bounding box center [1318, 350] width 371 height 183
type textarea "*"
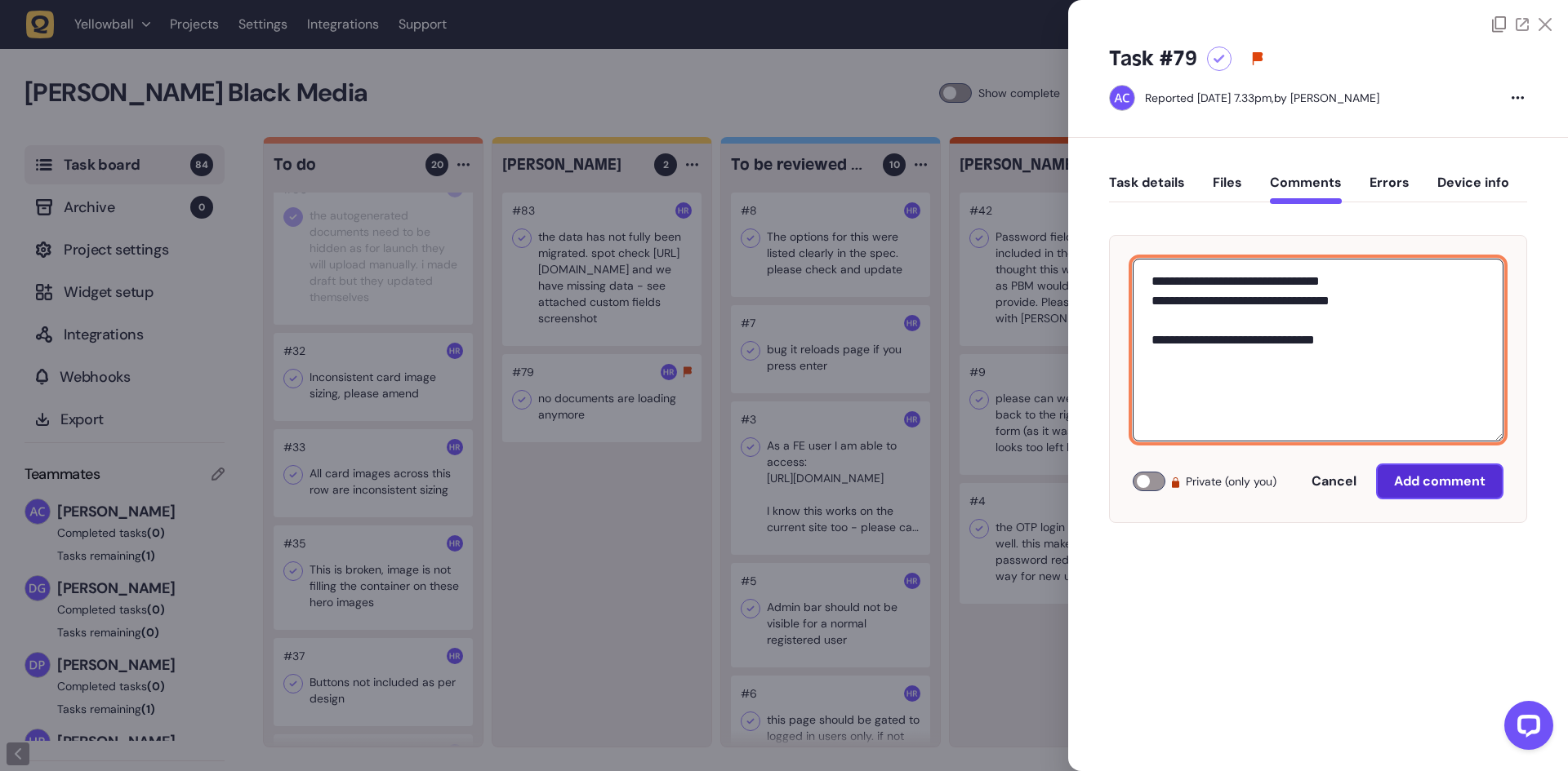
type textarea "**********"
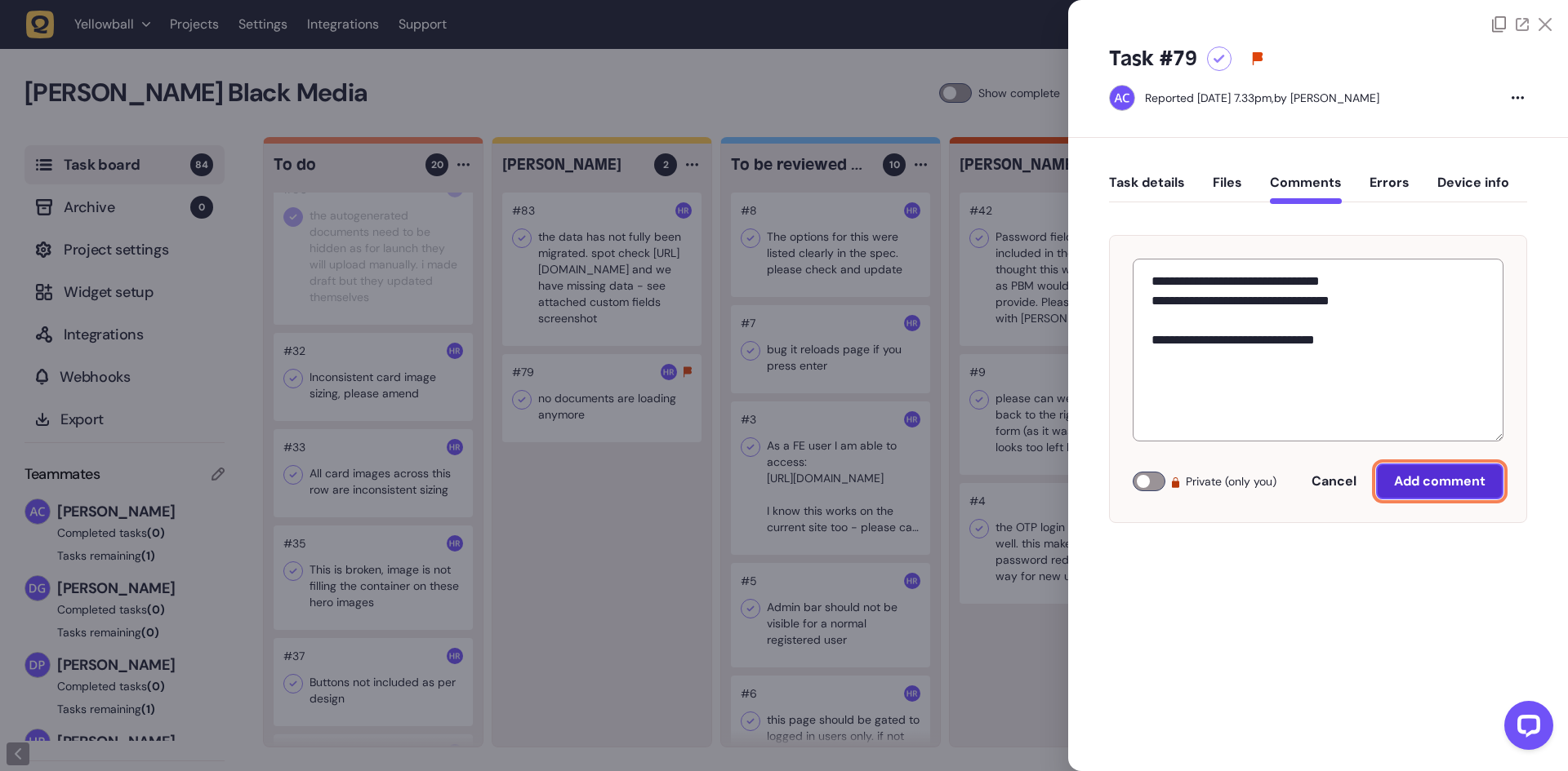
click at [1407, 491] on button "Add comment" at bounding box center [1439, 481] width 128 height 36
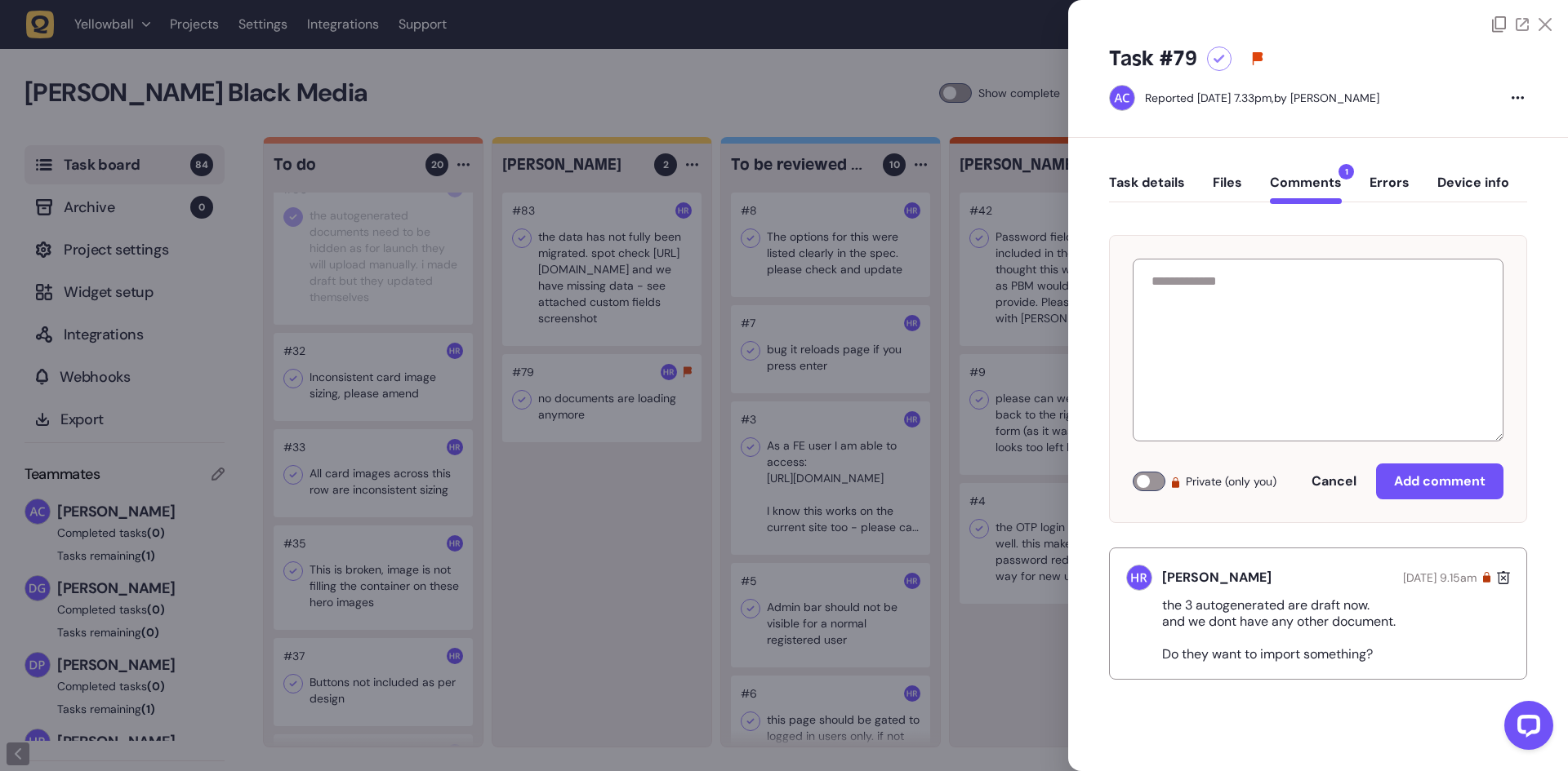
click at [574, 619] on div at bounding box center [784, 386] width 1568 height 771
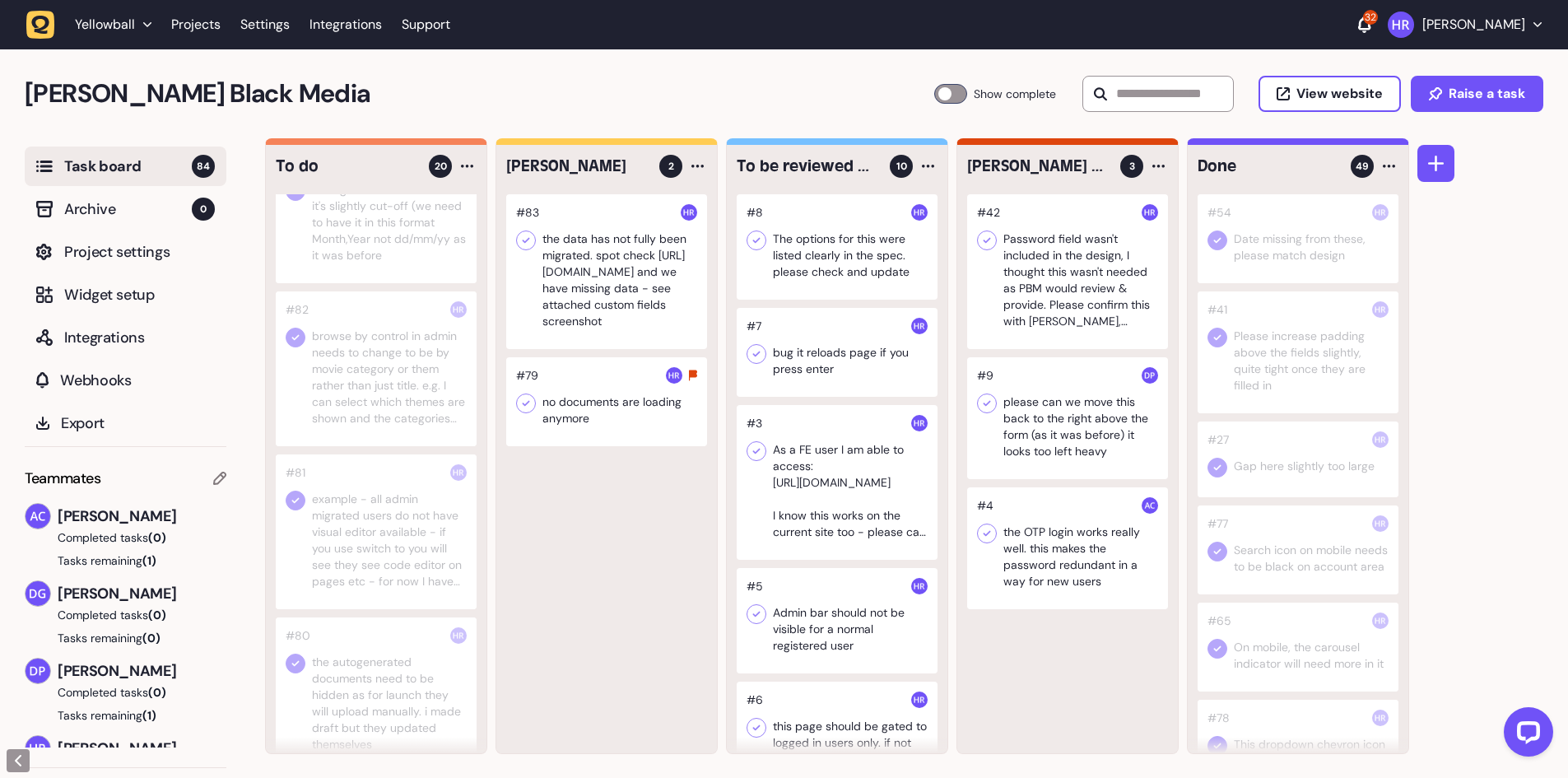
scroll to position [412, 0]
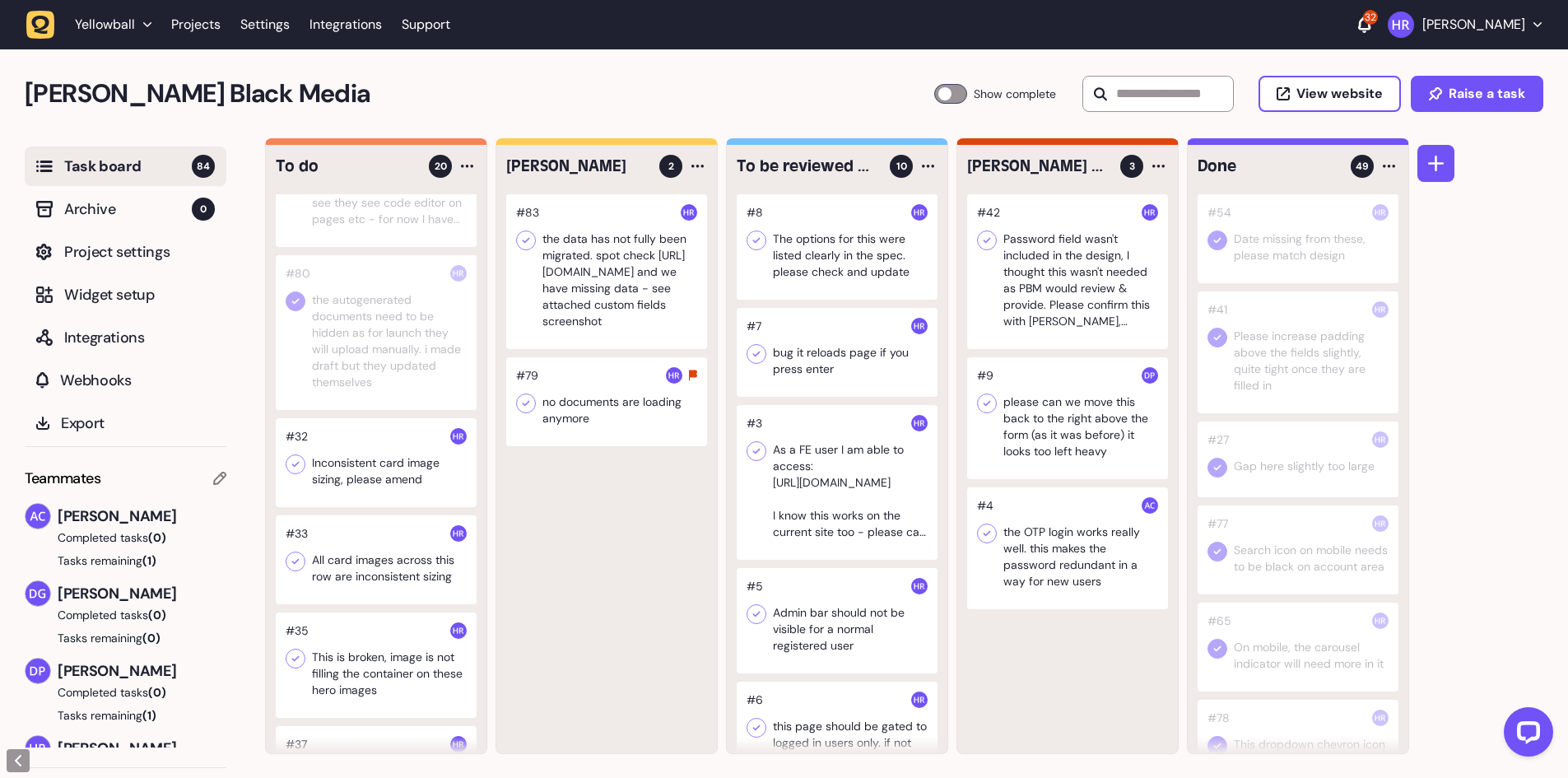
click at [372, 451] on div at bounding box center [376, 463] width 201 height 89
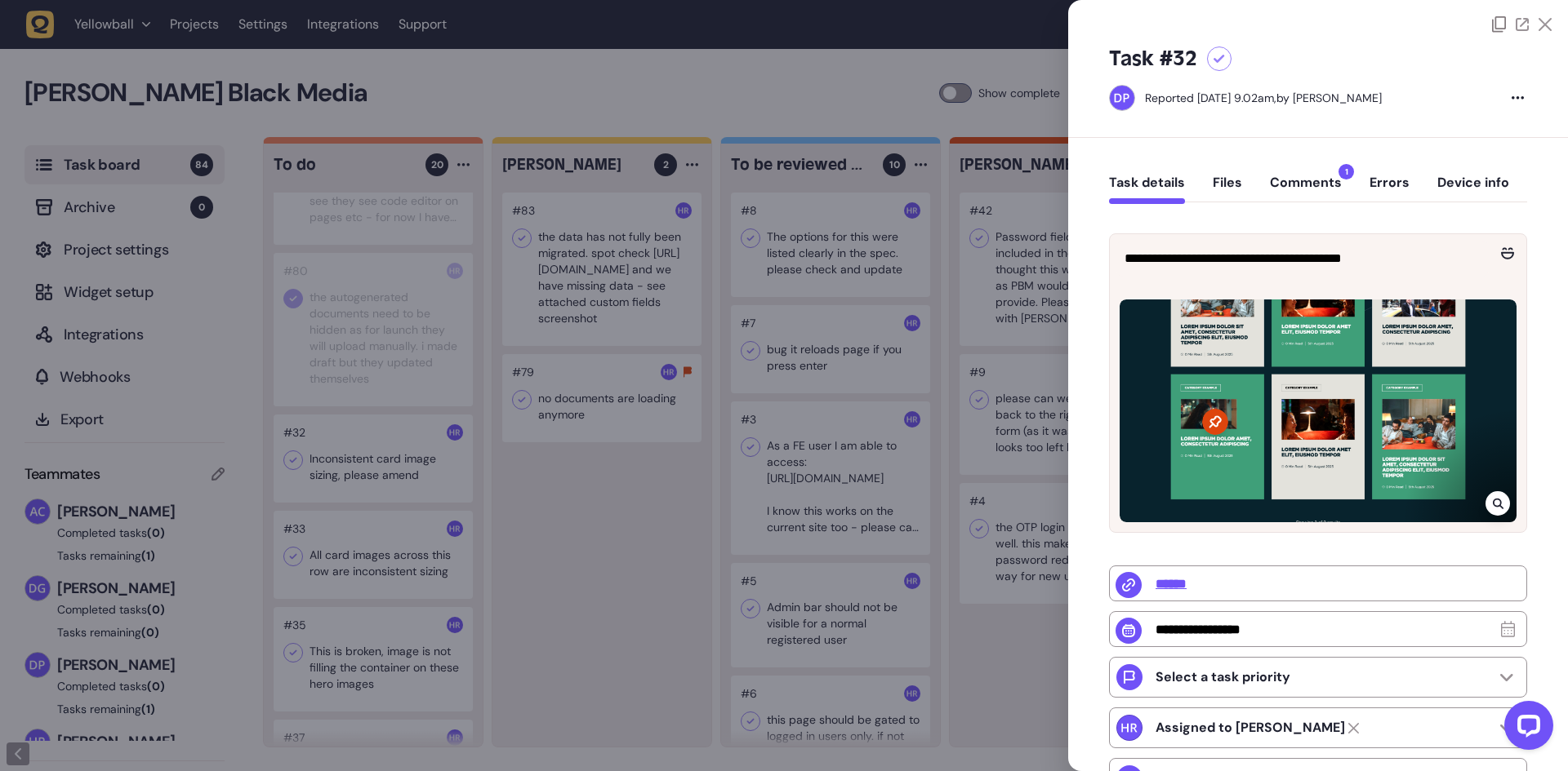
click at [1291, 184] on button "Comments 1" at bounding box center [1306, 189] width 72 height 29
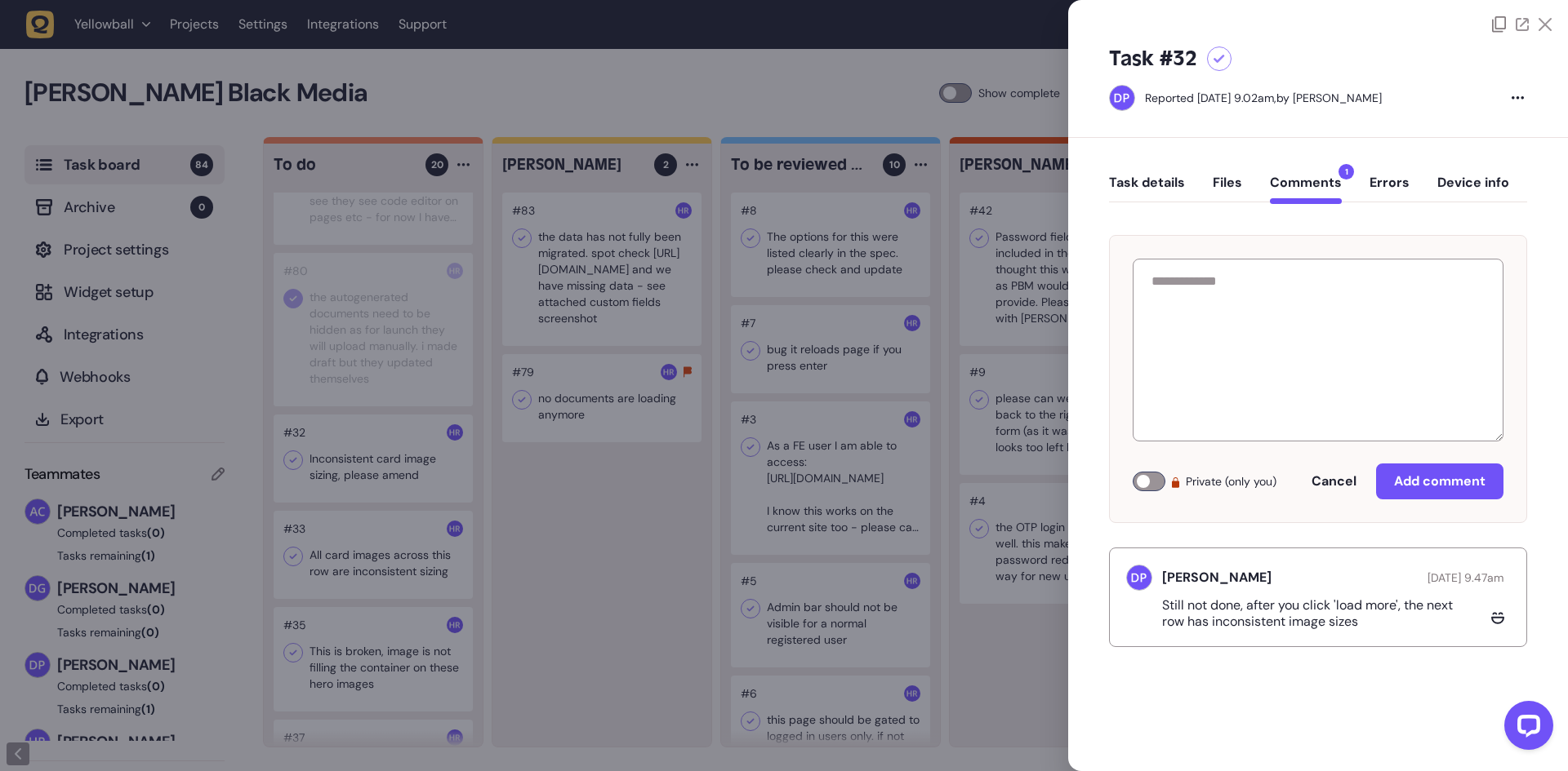
click at [1119, 192] on button "Task details" at bounding box center [1147, 189] width 76 height 29
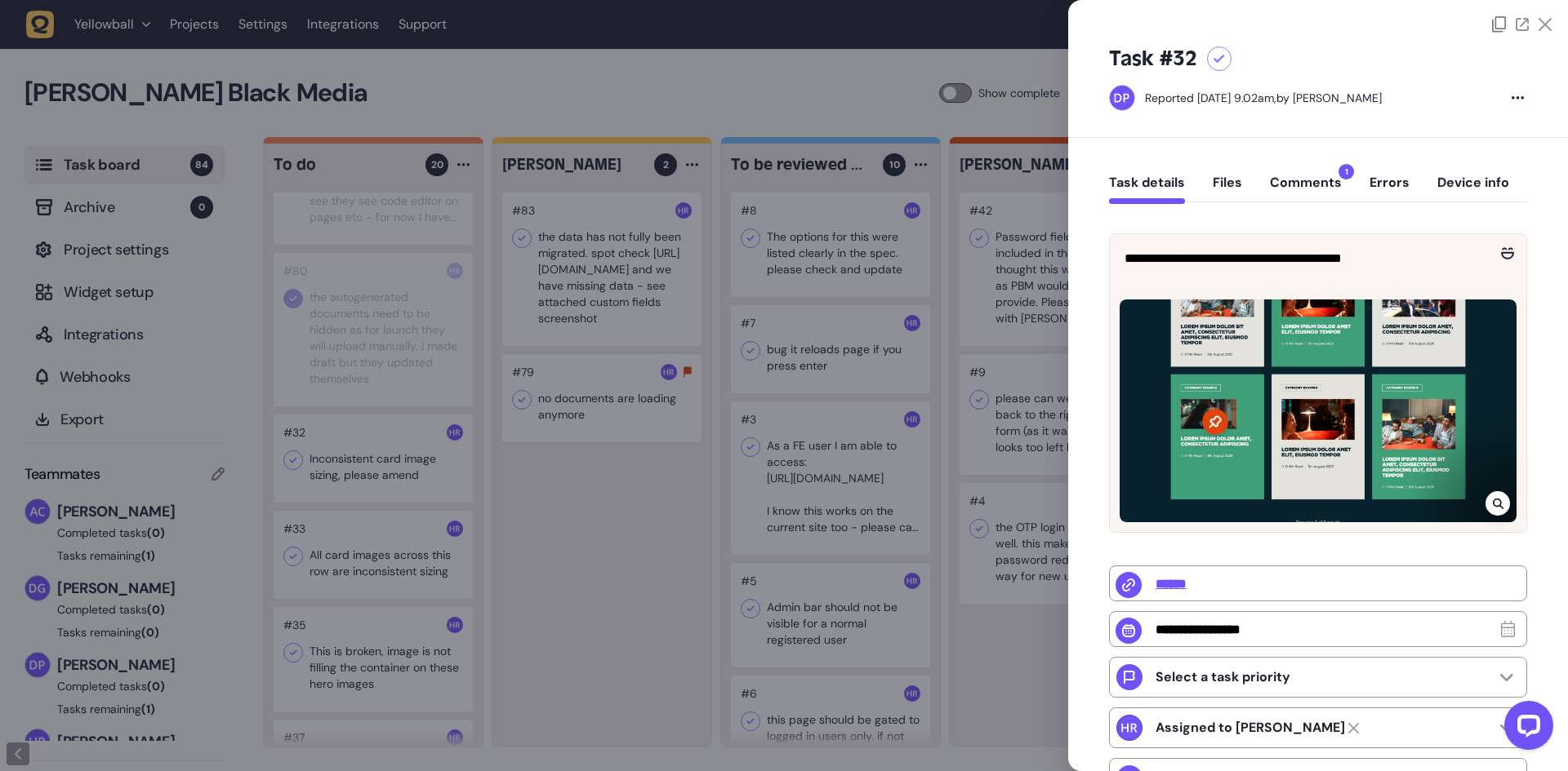
click at [296, 463] on div at bounding box center [784, 386] width 1568 height 771
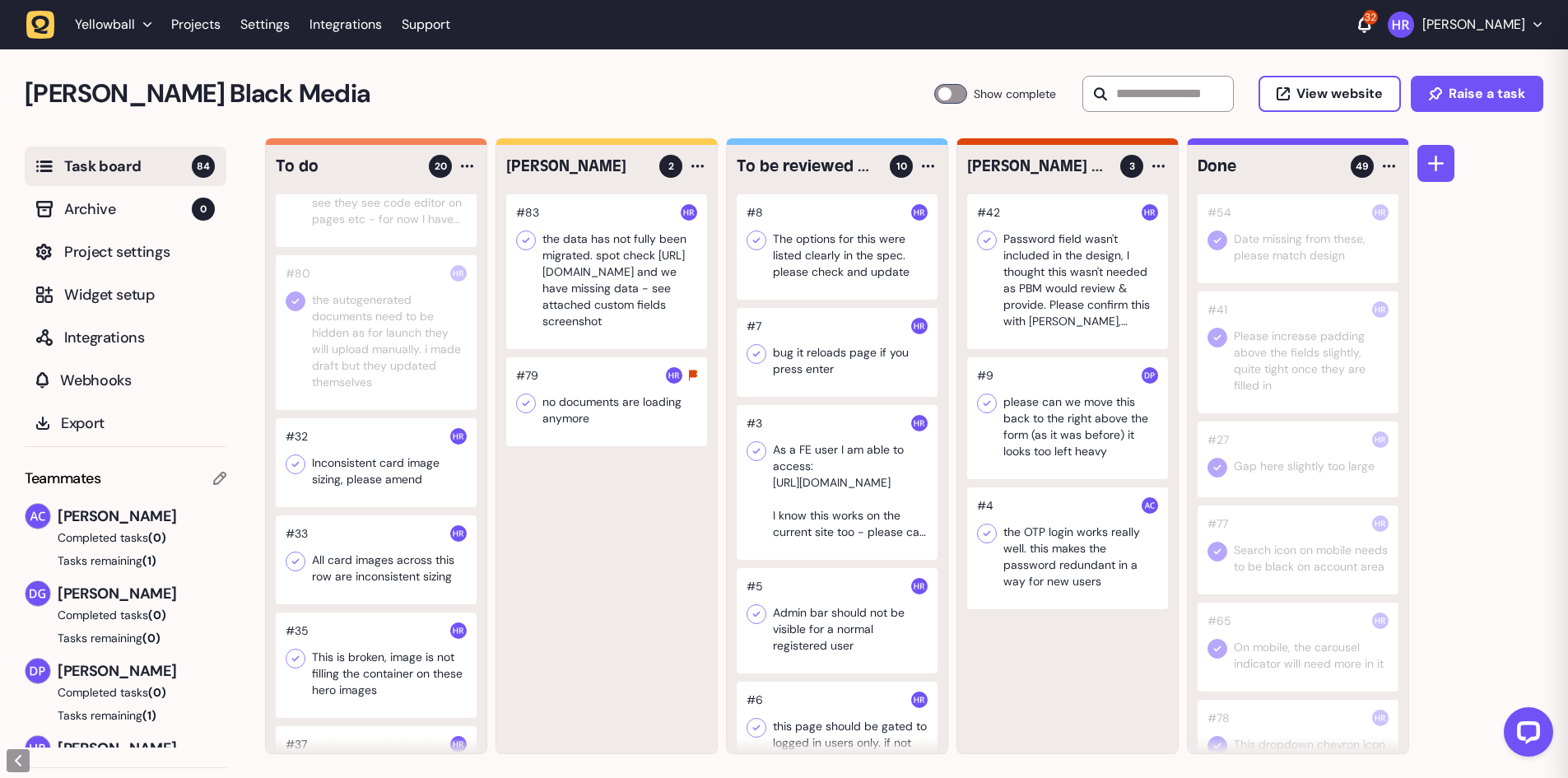
click at [298, 468] on icon at bounding box center [296, 464] width 17 height 17
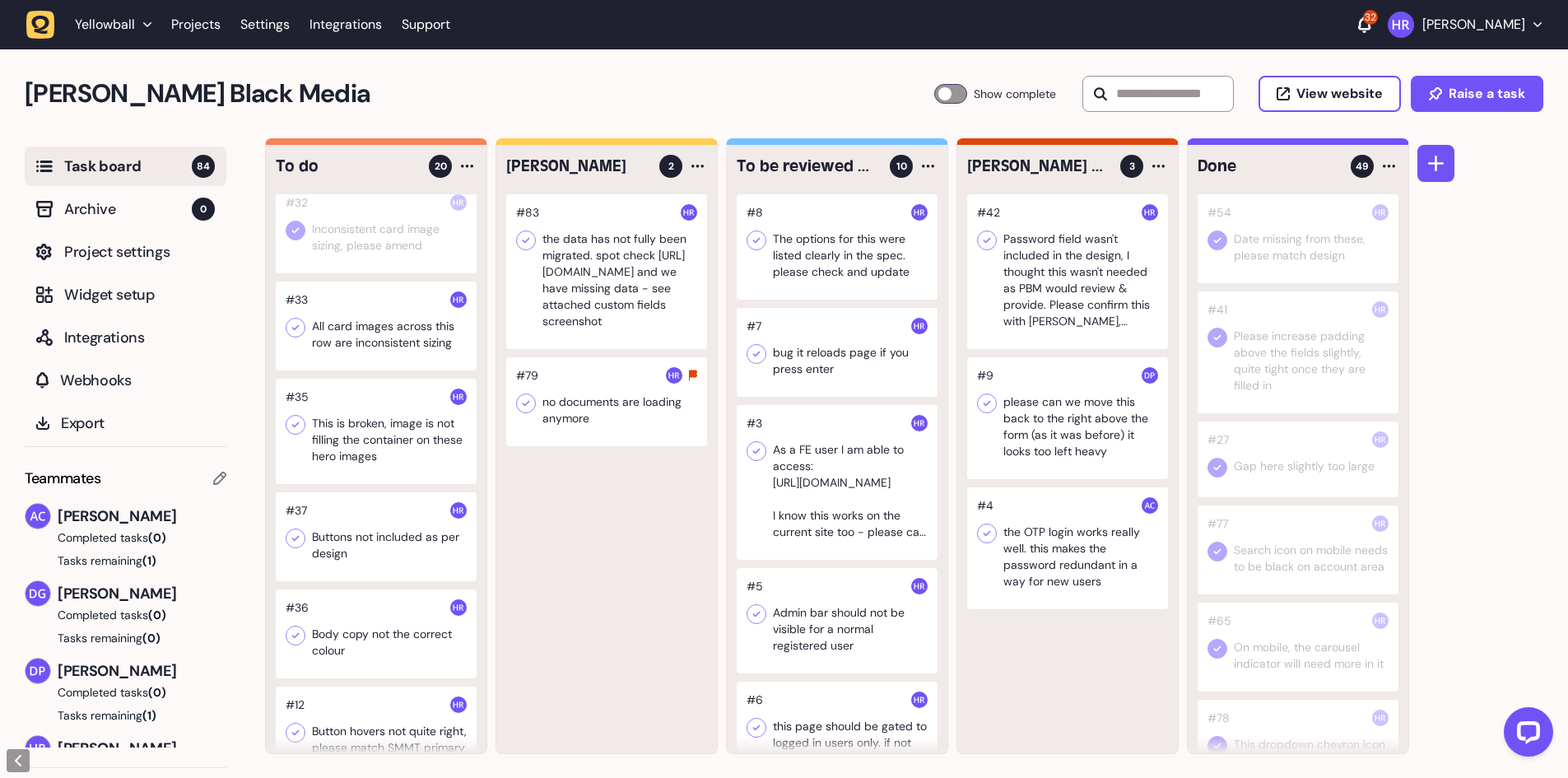
scroll to position [659, 0]
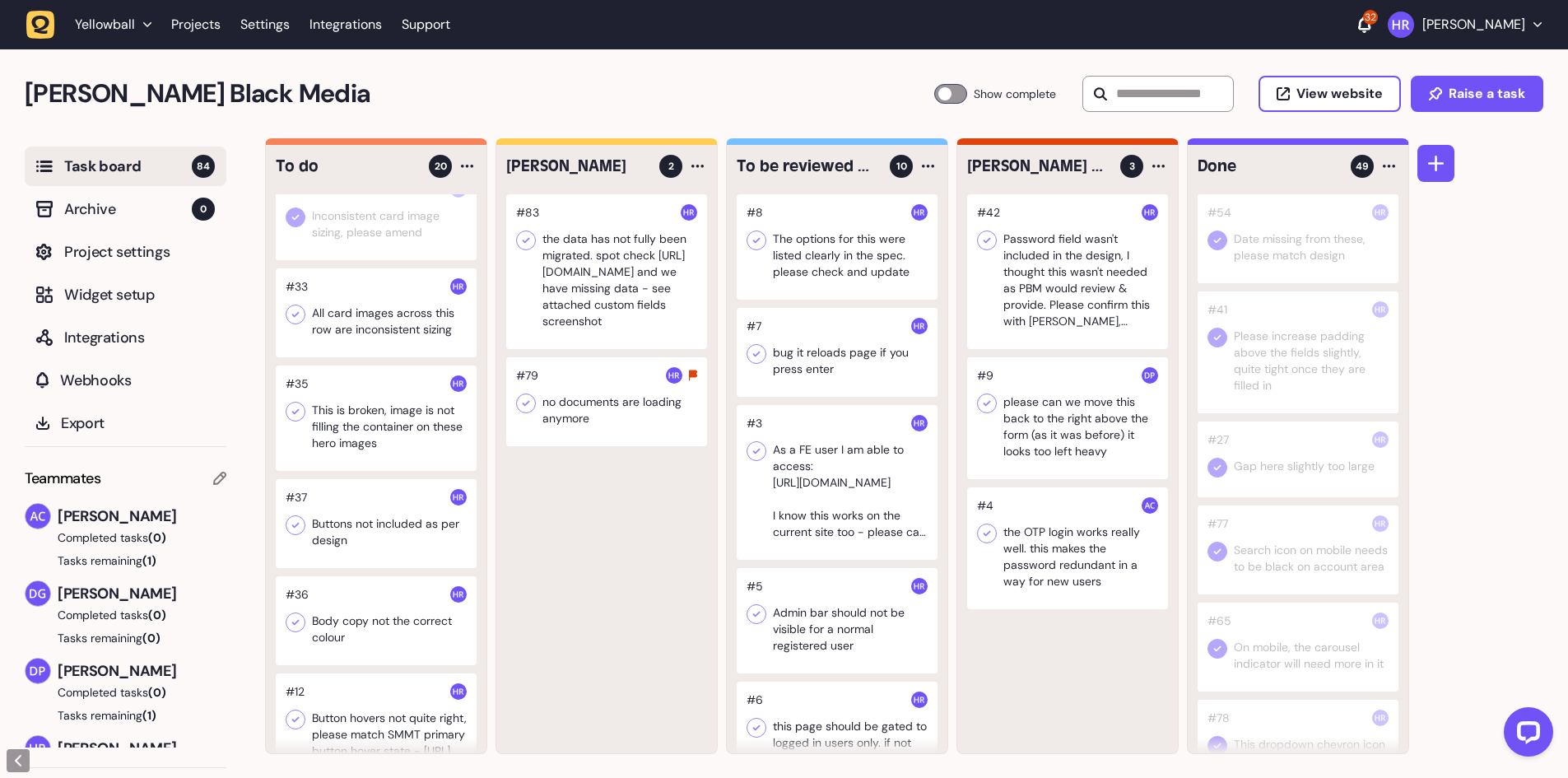
click at [382, 326] on div at bounding box center [376, 312] width 201 height 89
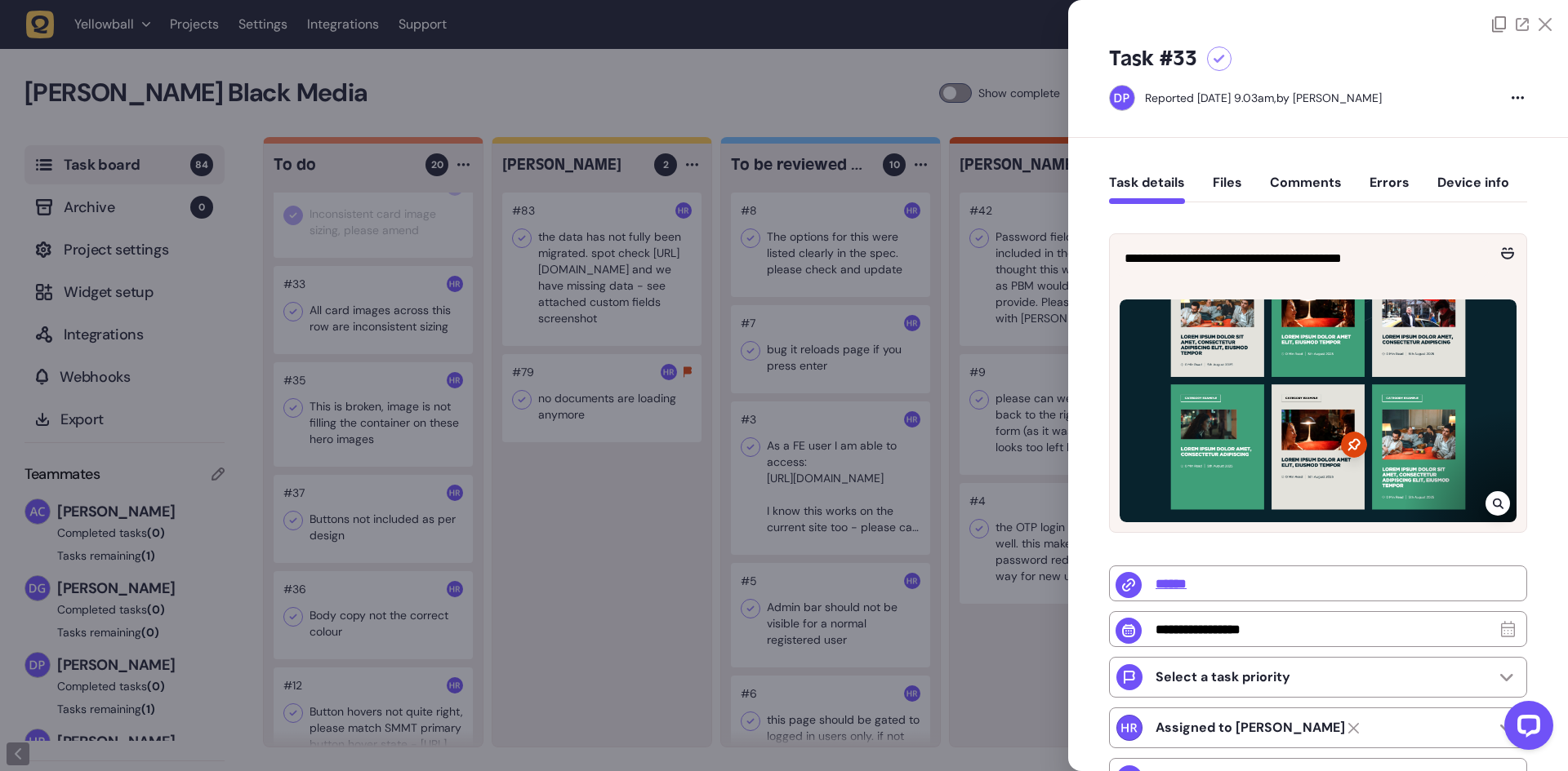
click at [383, 323] on div at bounding box center [784, 386] width 1568 height 771
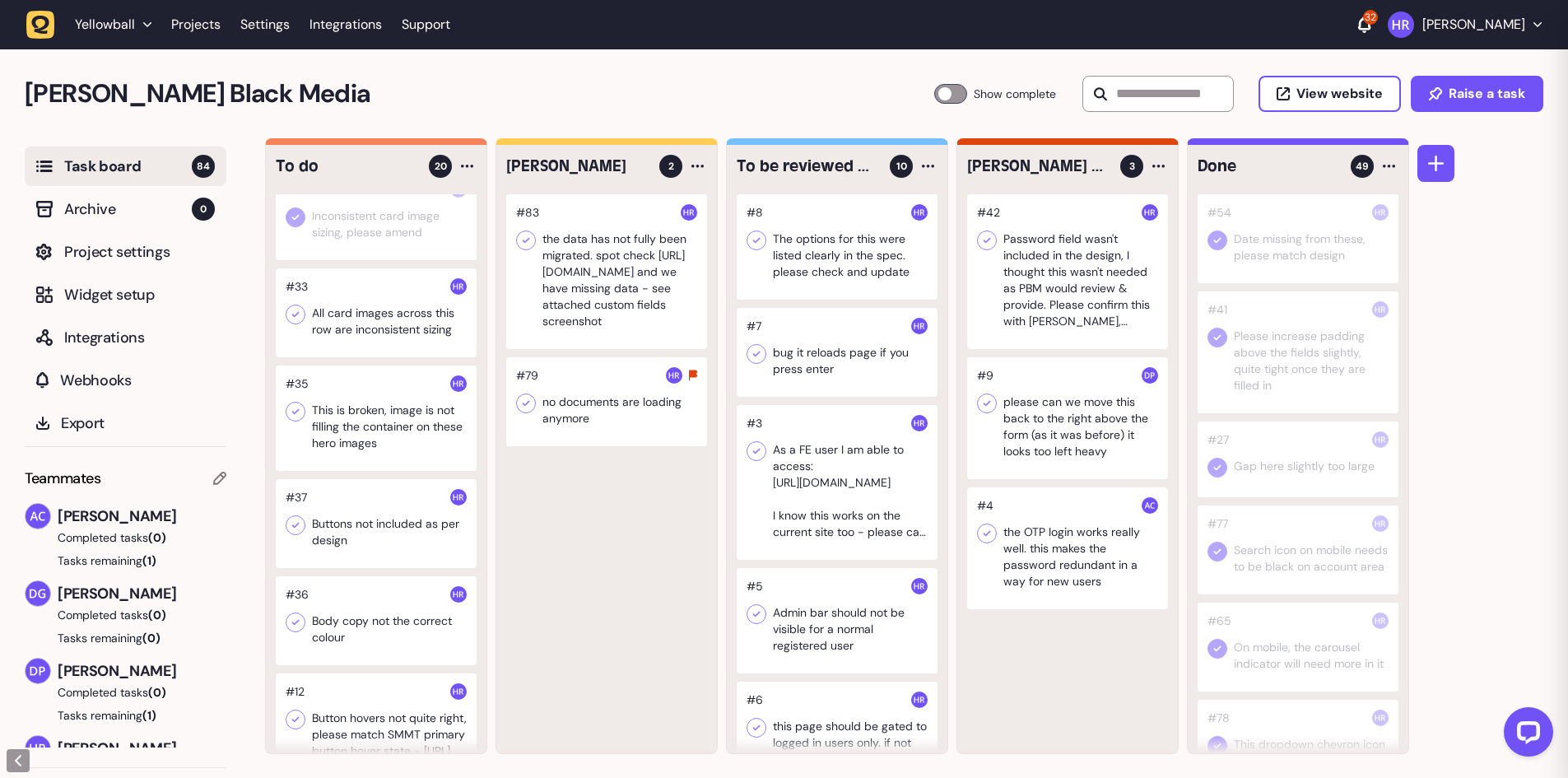
click at [386, 326] on div at bounding box center [376, 312] width 201 height 89
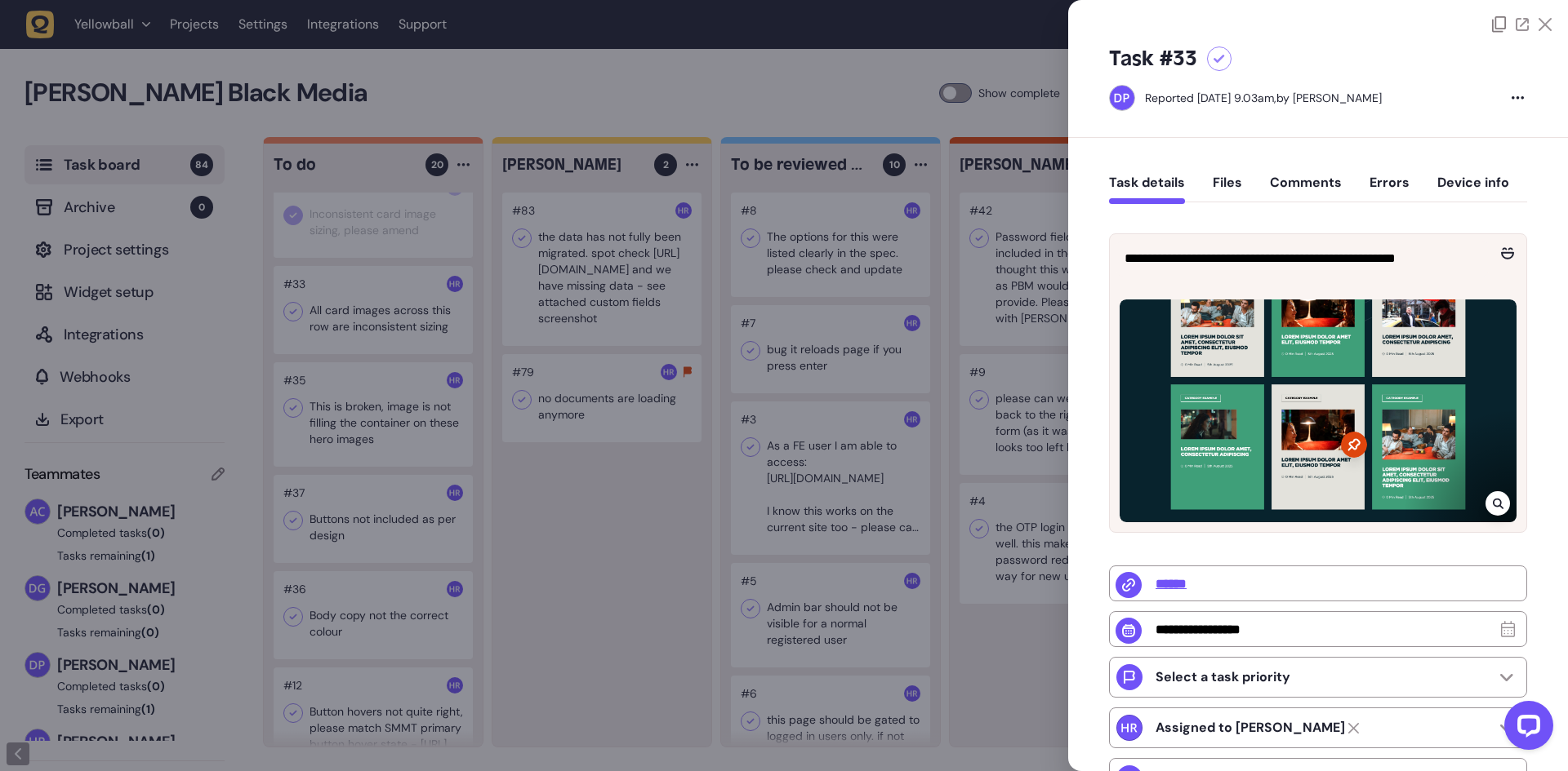
click at [383, 323] on div at bounding box center [784, 386] width 1568 height 771
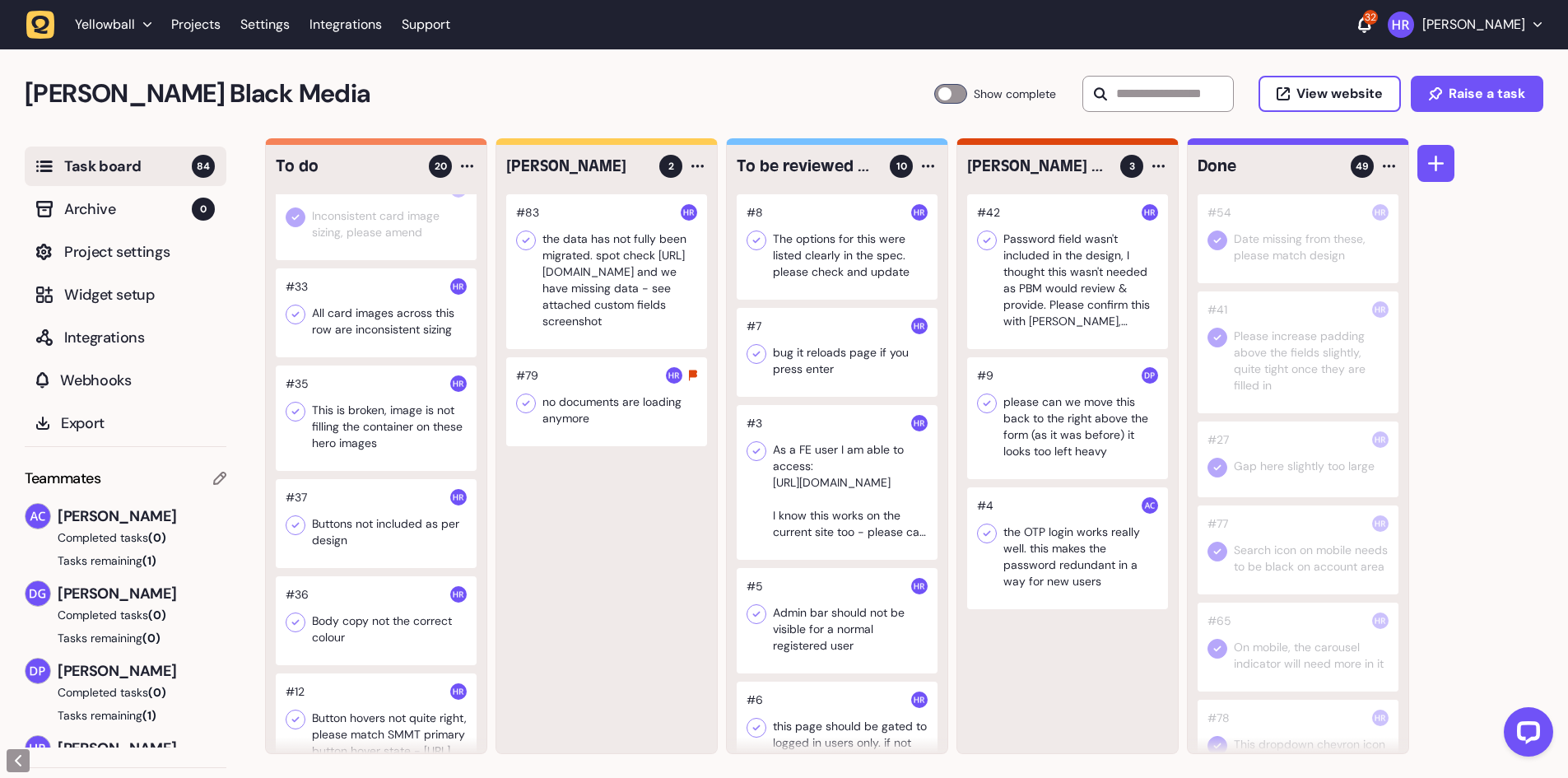
click at [379, 232] on div at bounding box center [376, 215] width 201 height 89
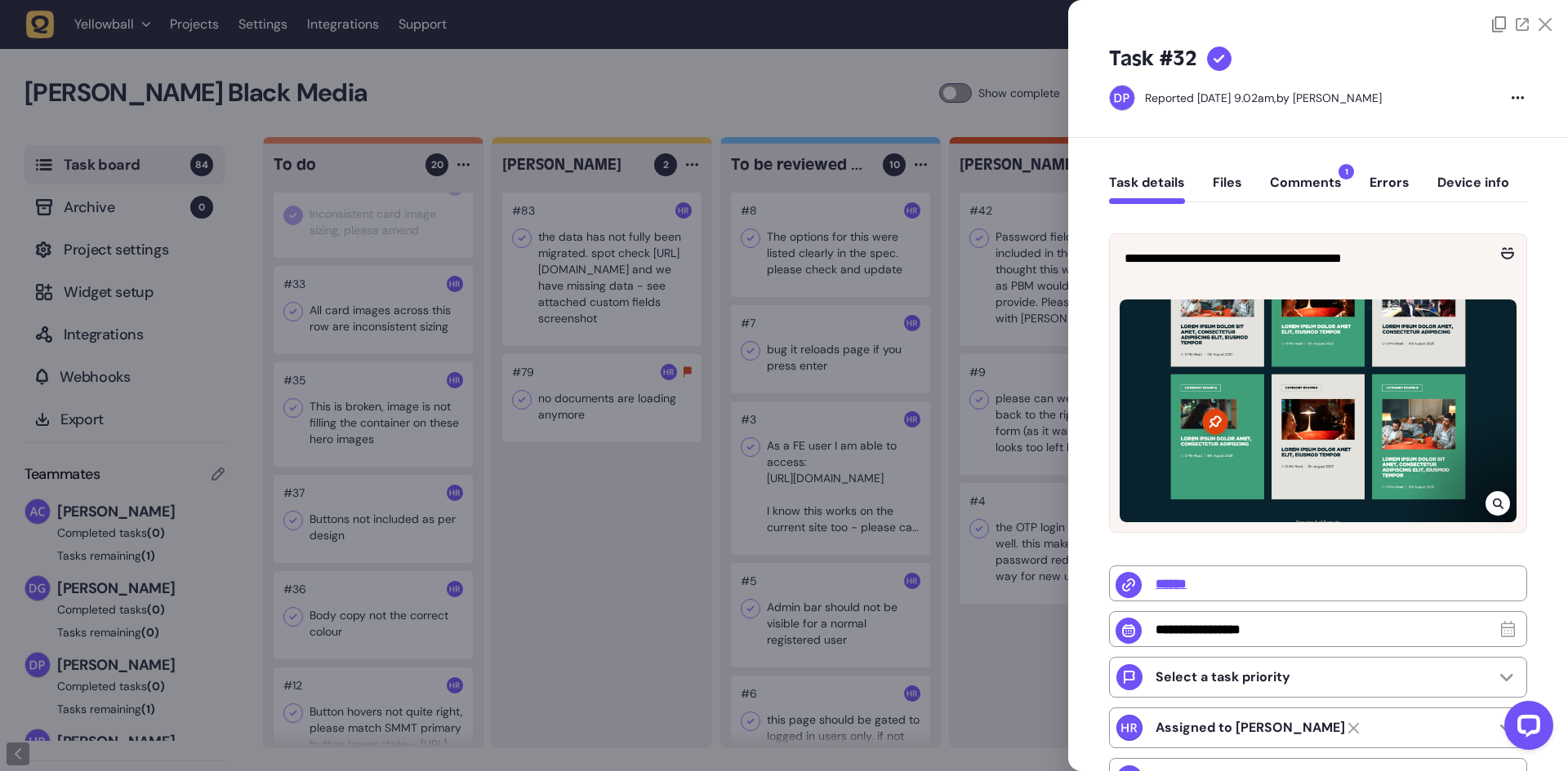
click at [371, 309] on div at bounding box center [784, 386] width 1568 height 771
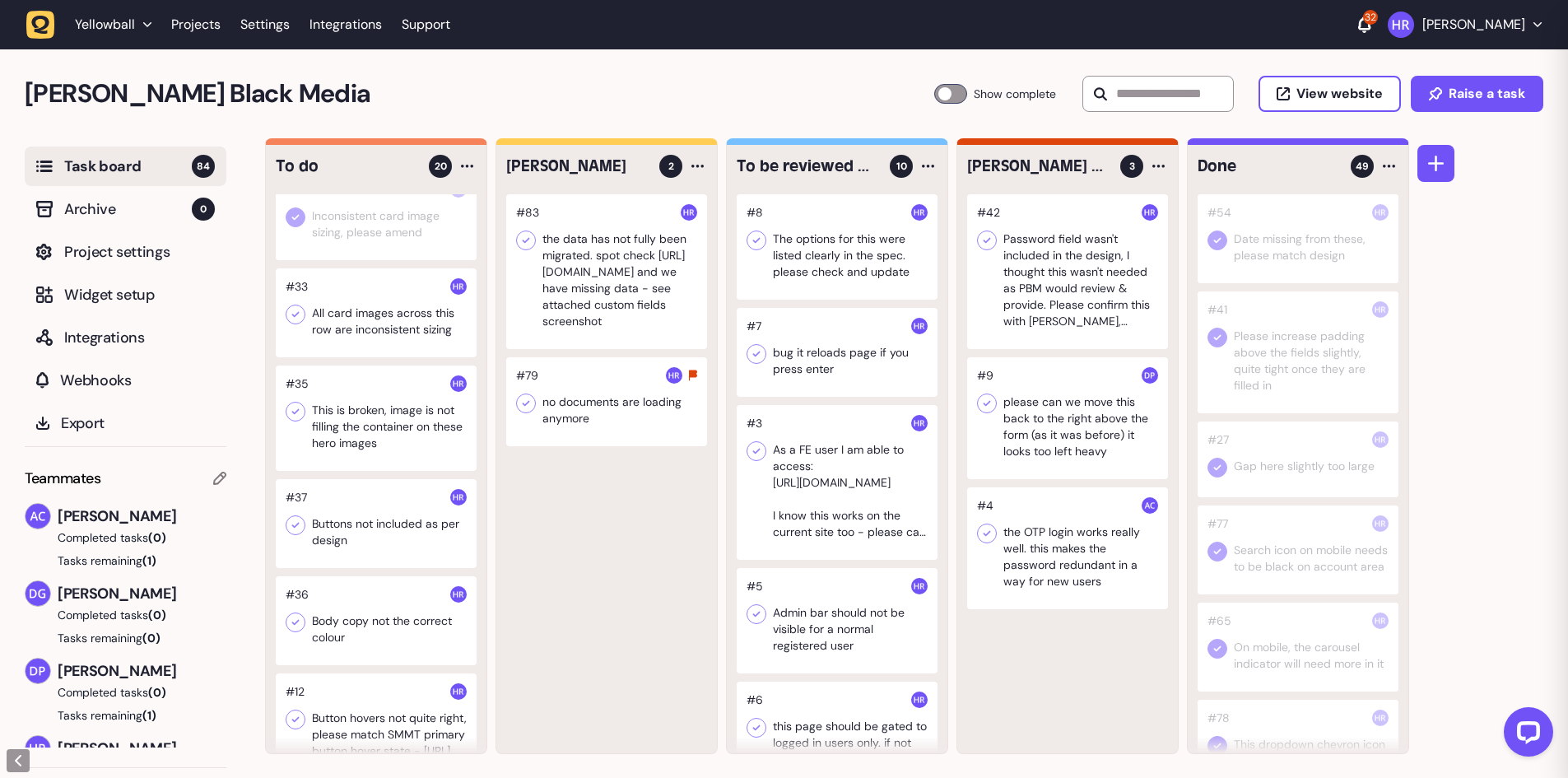
click at [374, 311] on div at bounding box center [376, 312] width 201 height 89
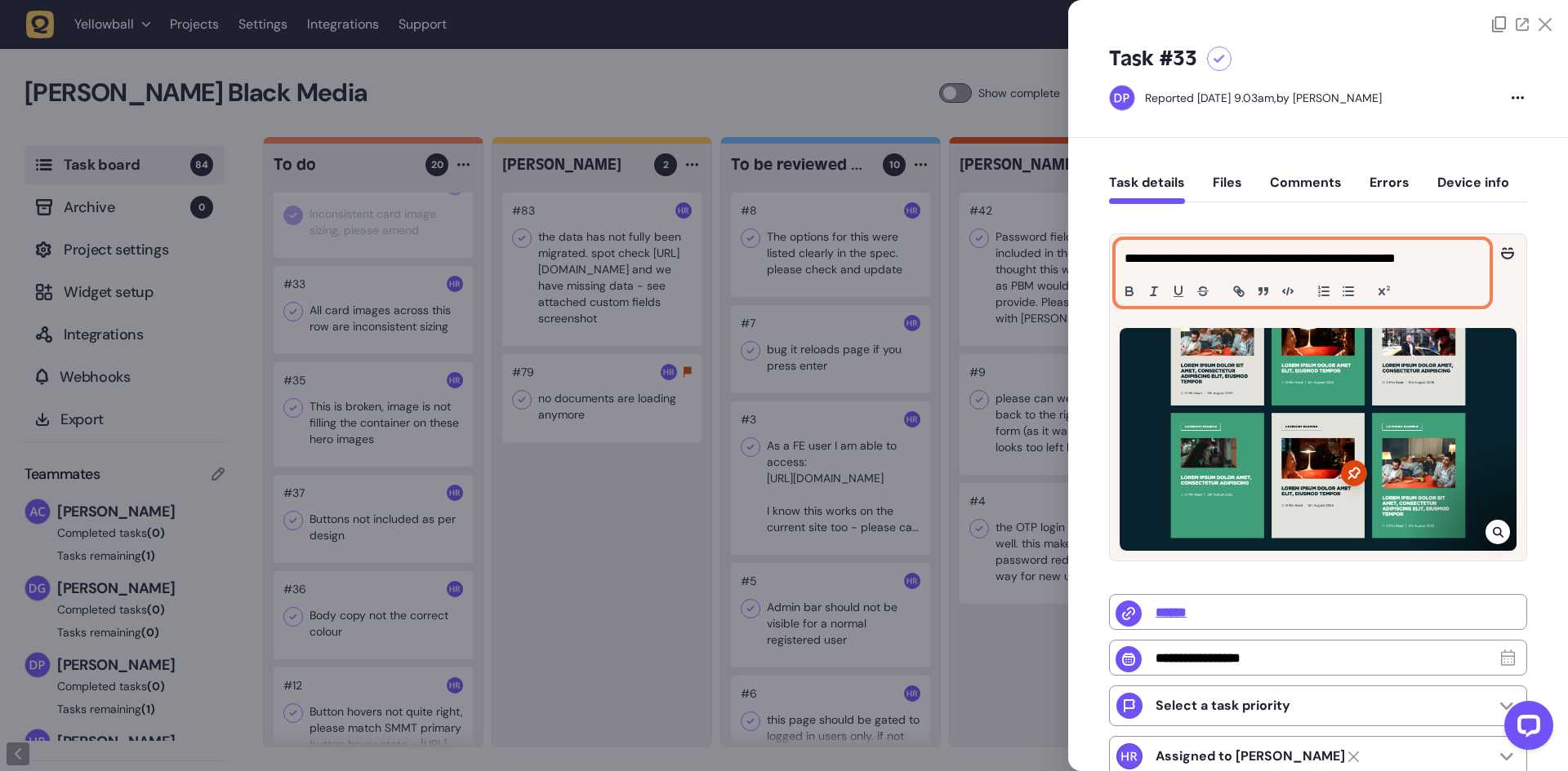
click at [1294, 267] on p "**********" at bounding box center [1299, 259] width 352 height 19
click at [1327, 271] on div "**********" at bounding box center [1302, 273] width 372 height 64
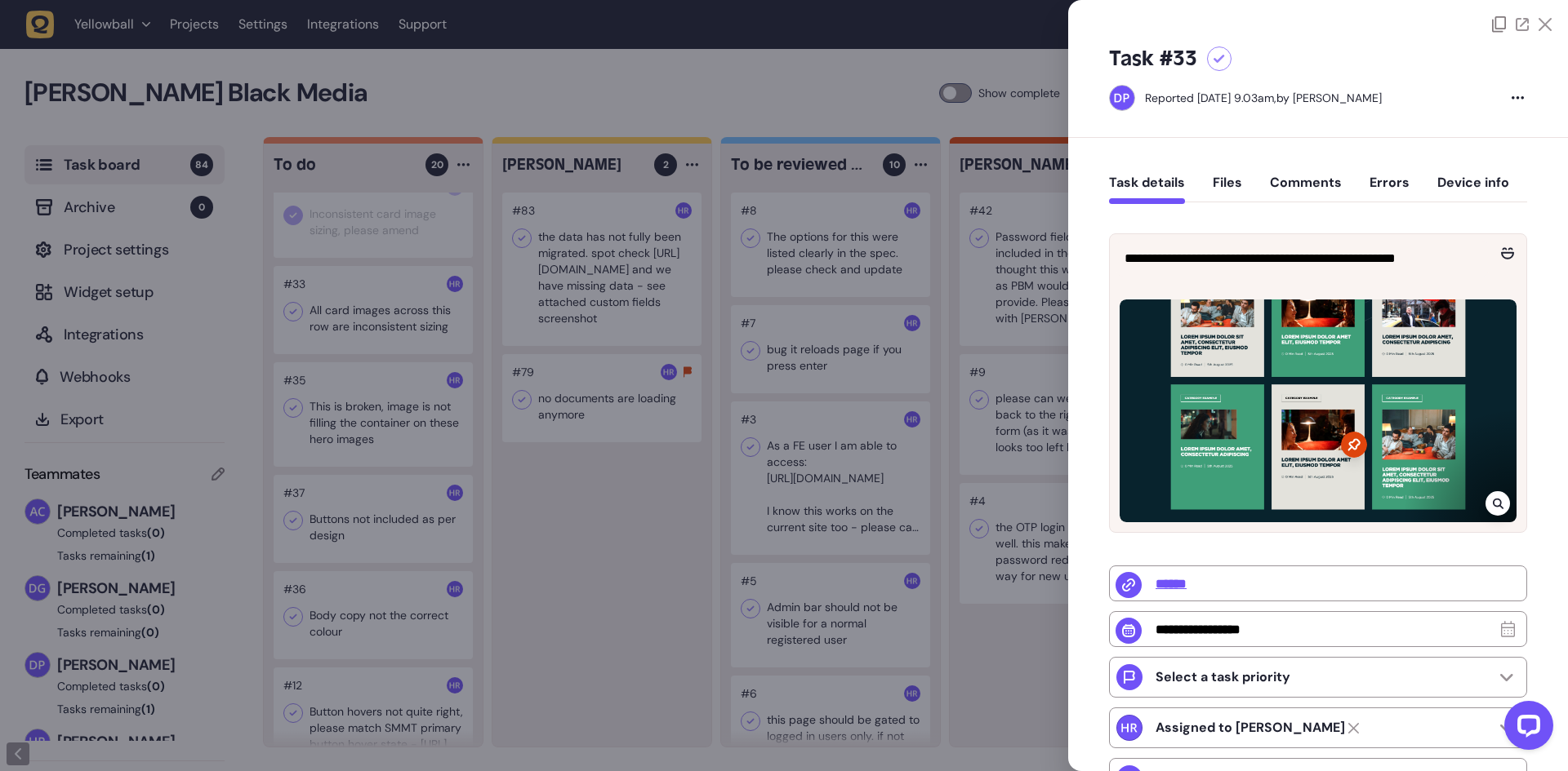
click at [298, 315] on div at bounding box center [784, 386] width 1568 height 771
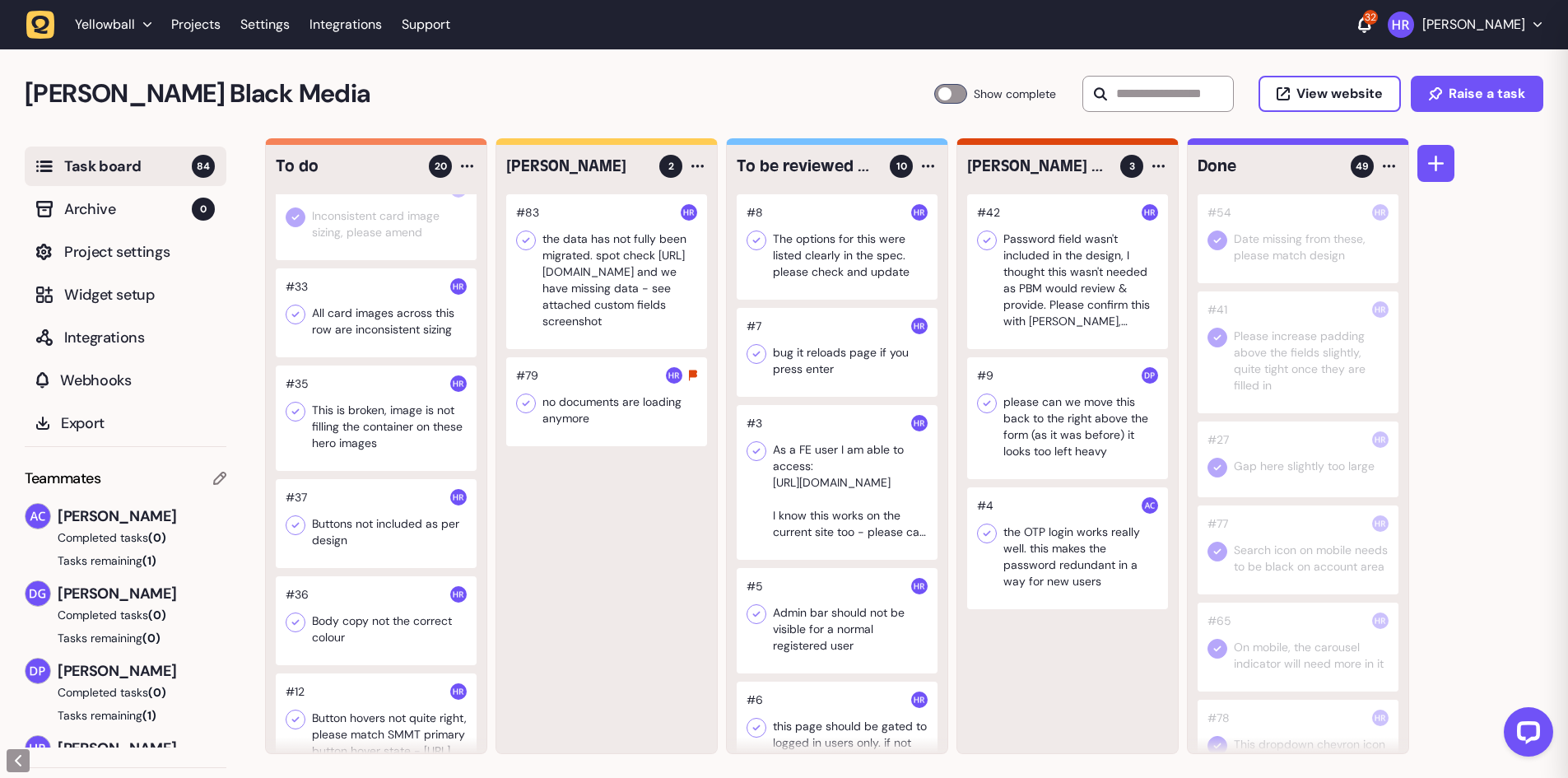
click at [300, 318] on icon at bounding box center [296, 314] width 17 height 17
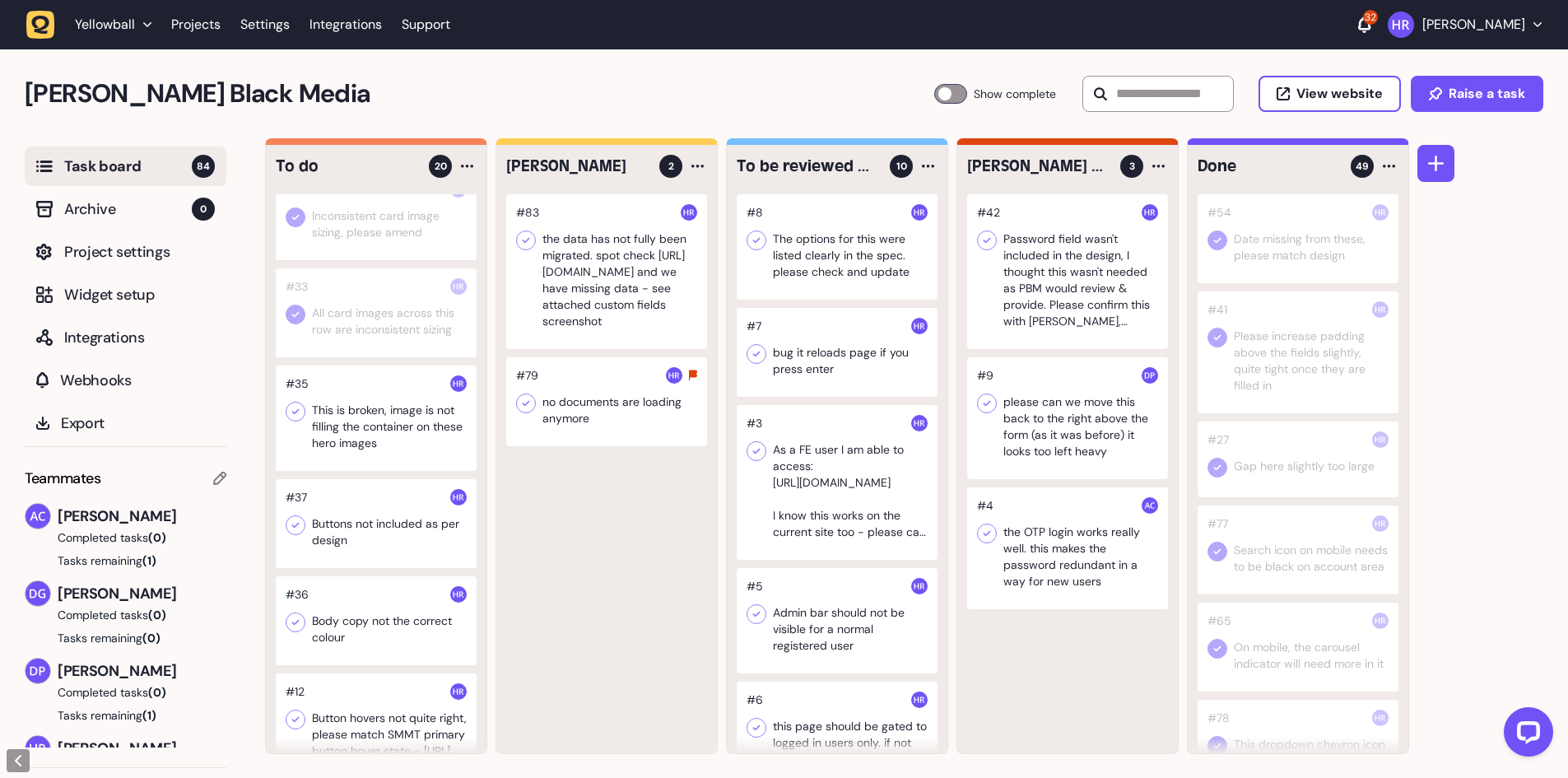
click at [376, 420] on div at bounding box center [376, 417] width 201 height 105
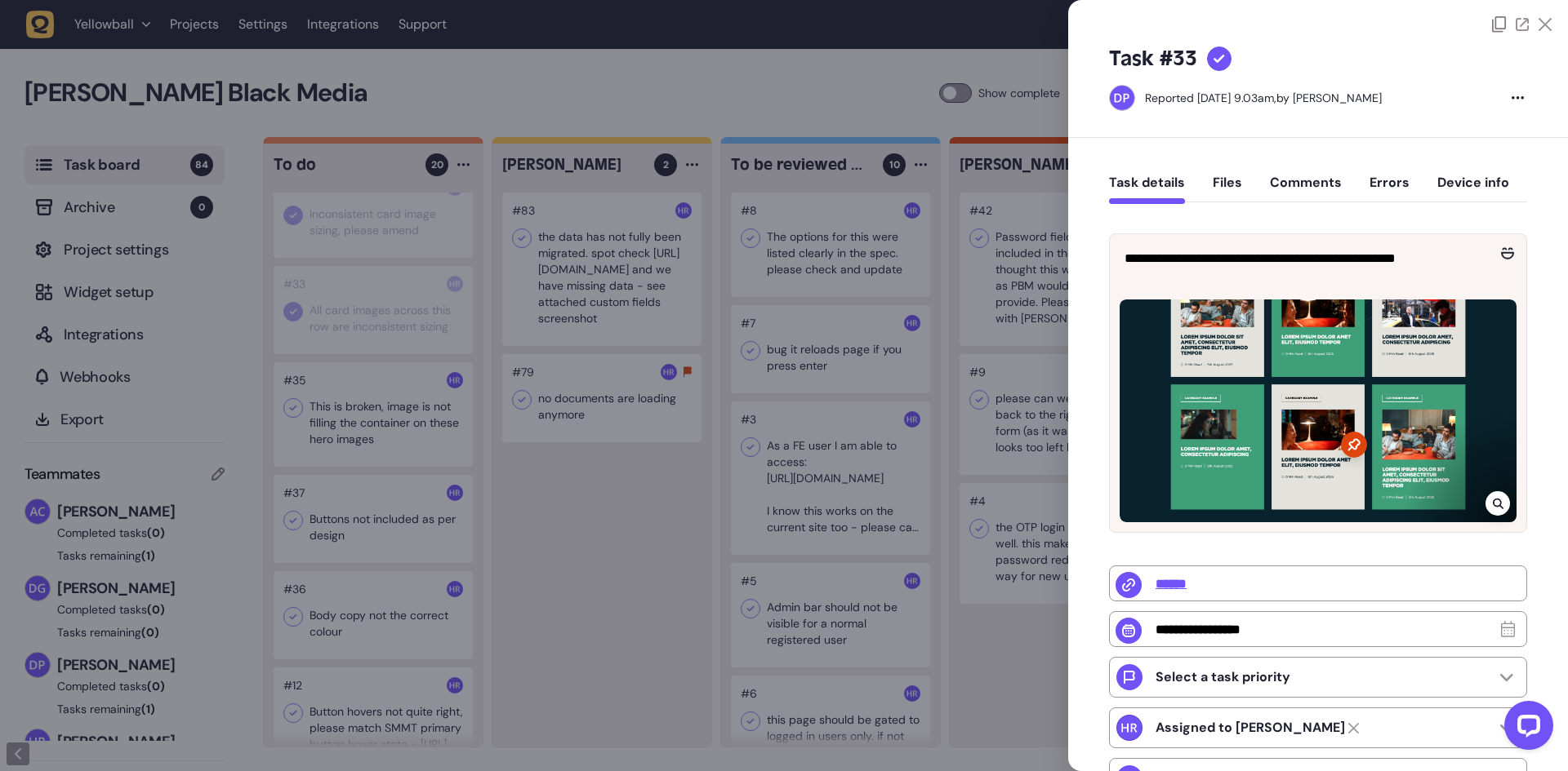
type input "**********"
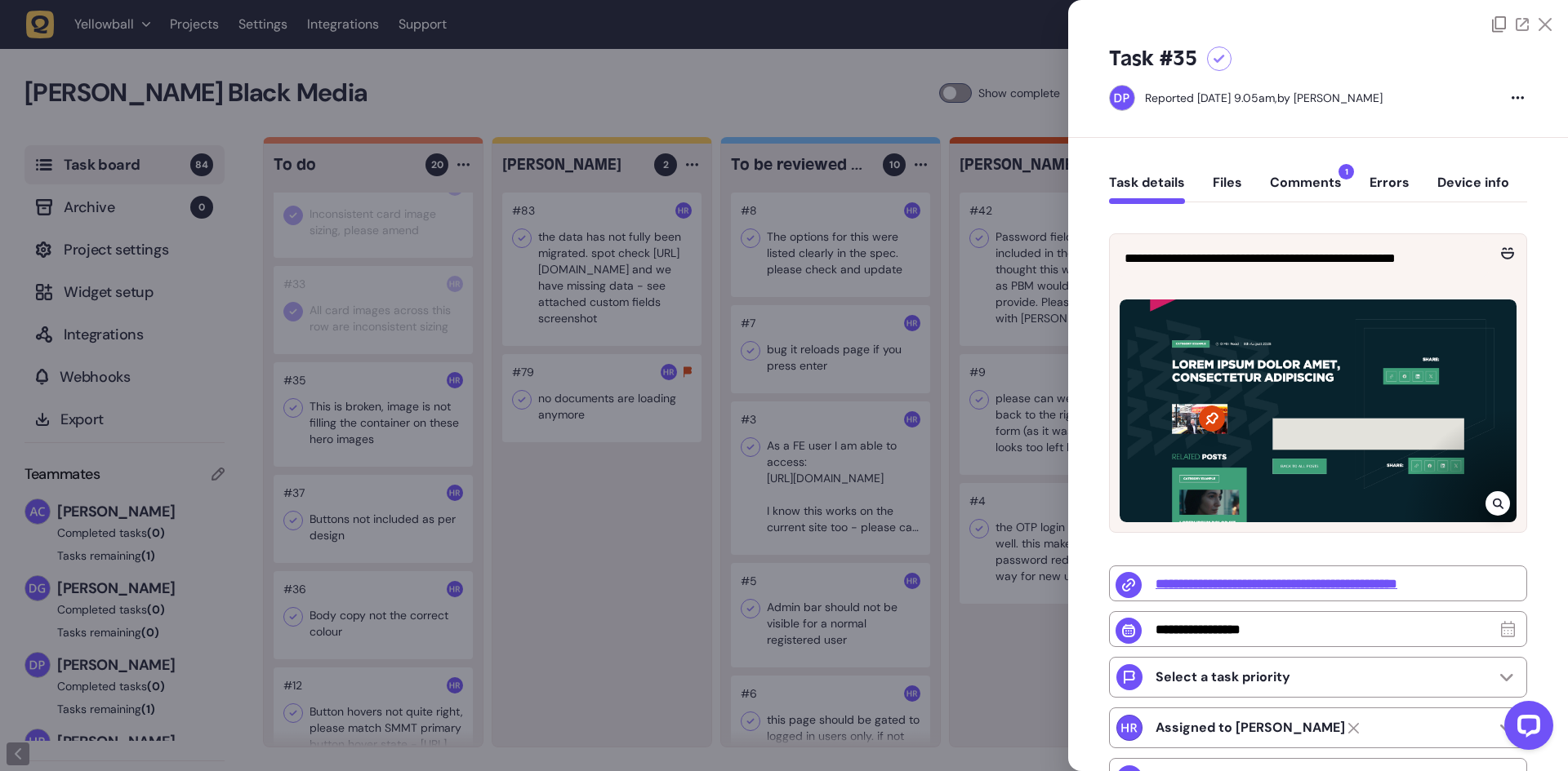
click at [587, 558] on div at bounding box center [784, 386] width 1568 height 771
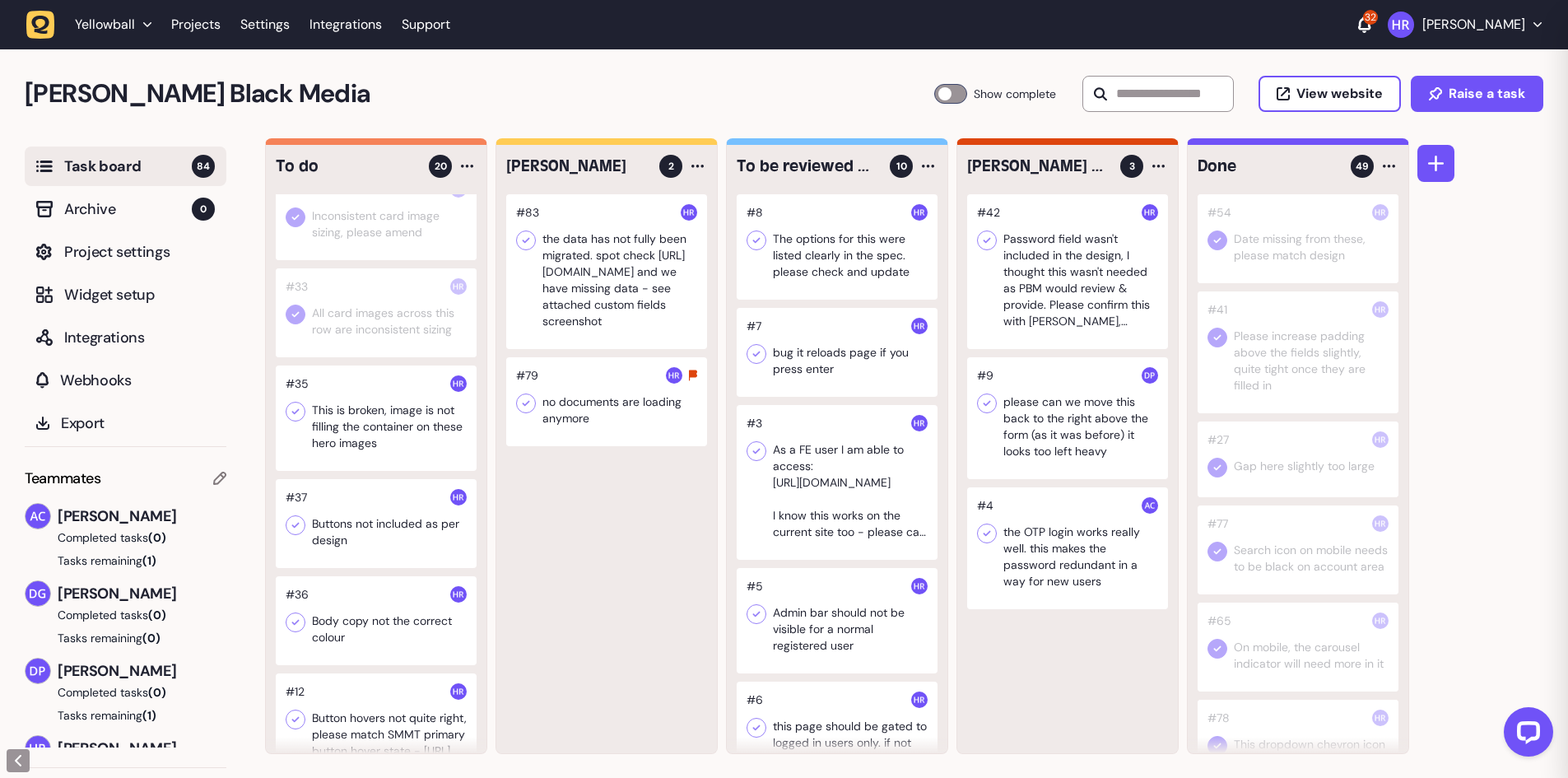
click at [374, 450] on div at bounding box center [376, 417] width 201 height 105
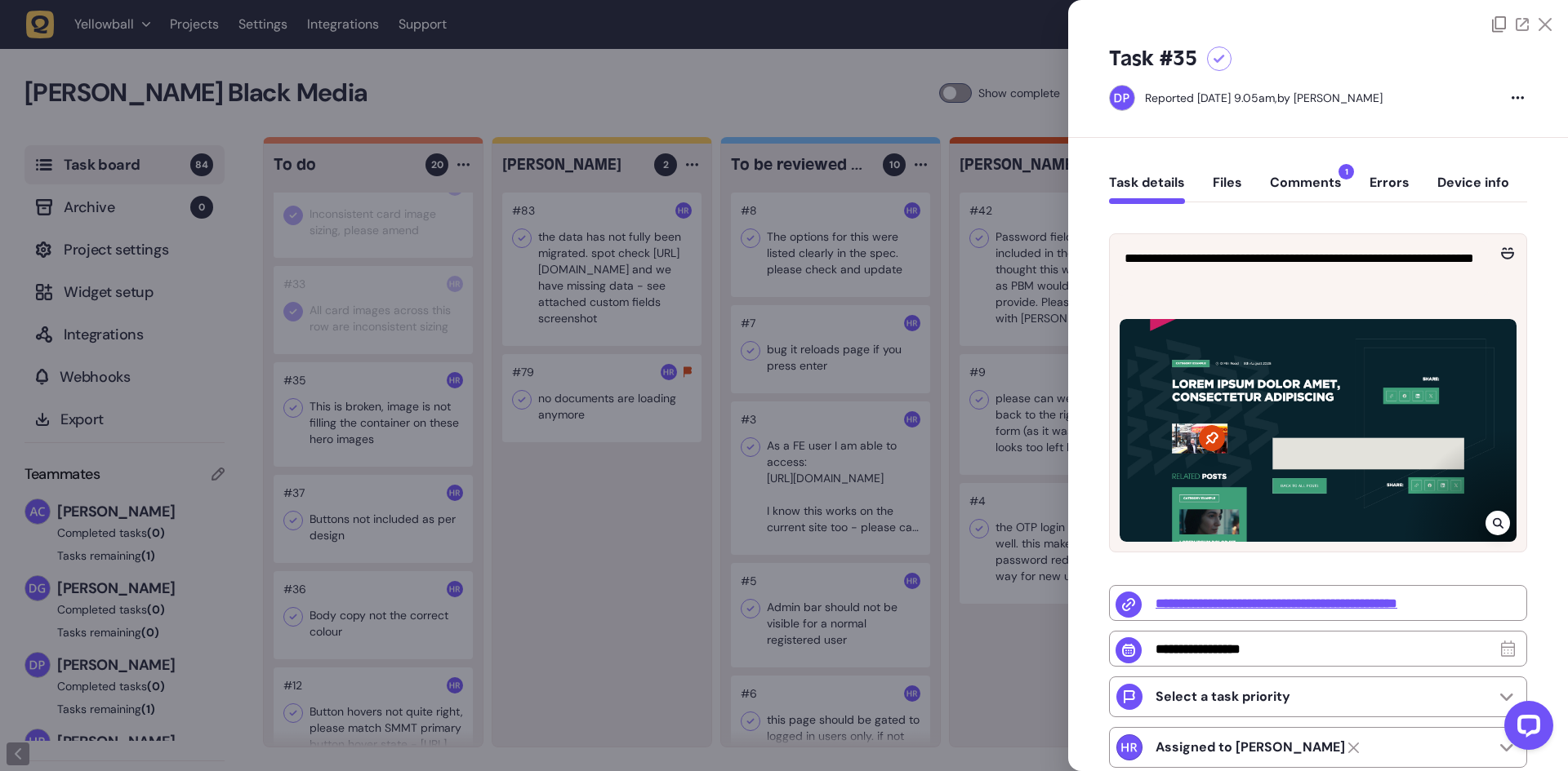
click at [1301, 181] on button "Comments 1" at bounding box center [1306, 189] width 72 height 29
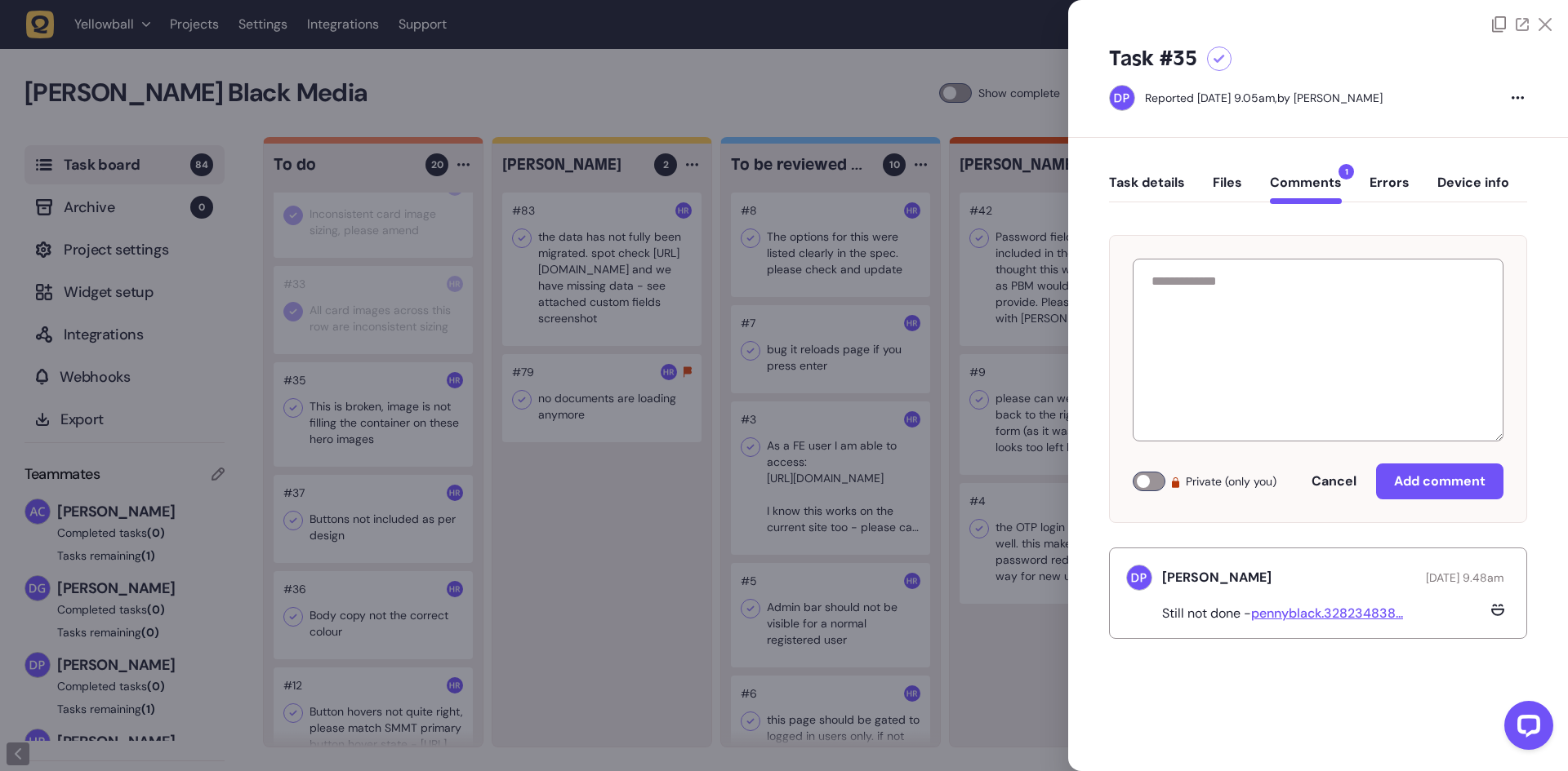
click at [624, 514] on div at bounding box center [784, 386] width 1568 height 771
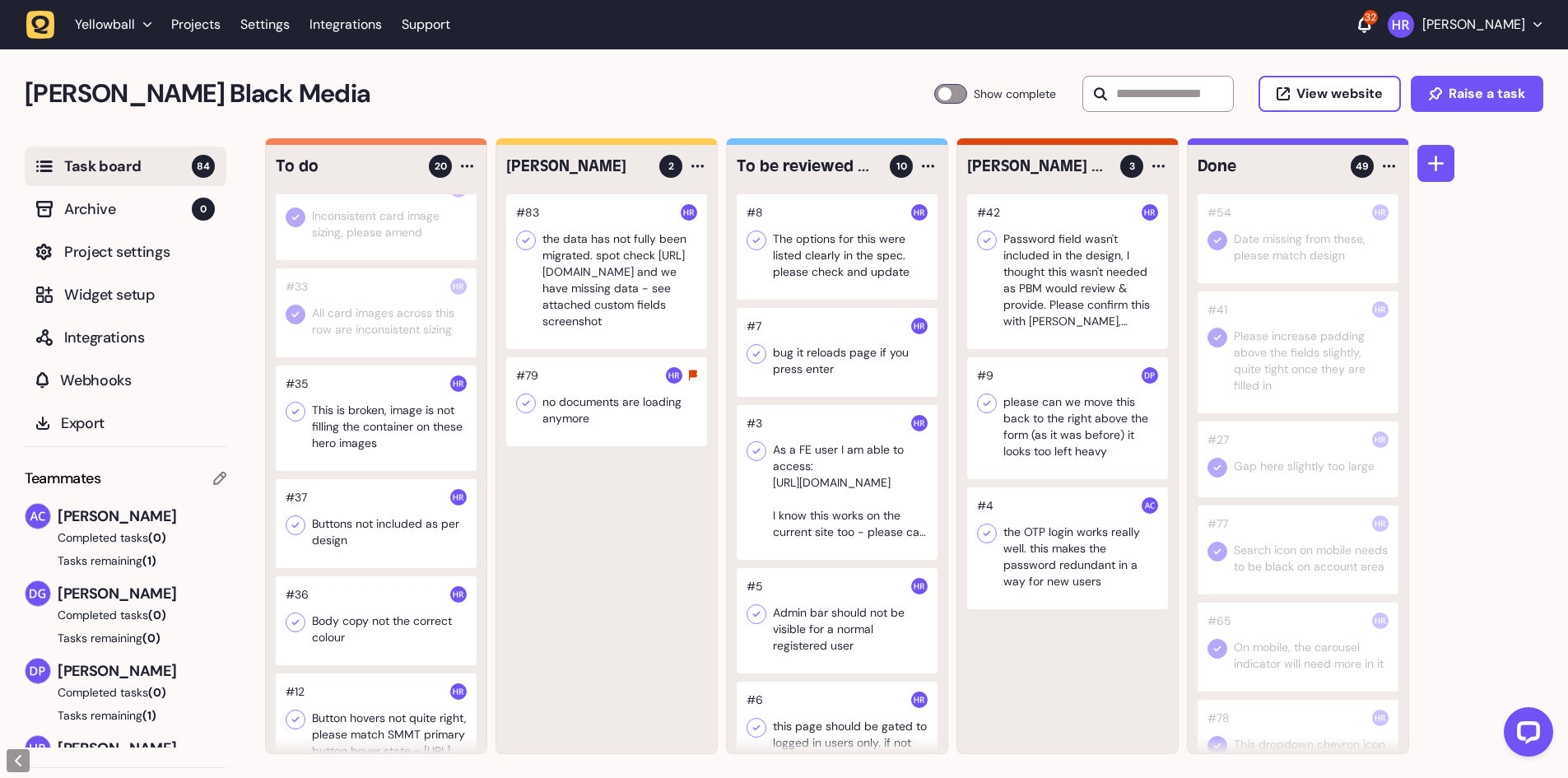
click at [393, 405] on div at bounding box center [376, 417] width 201 height 105
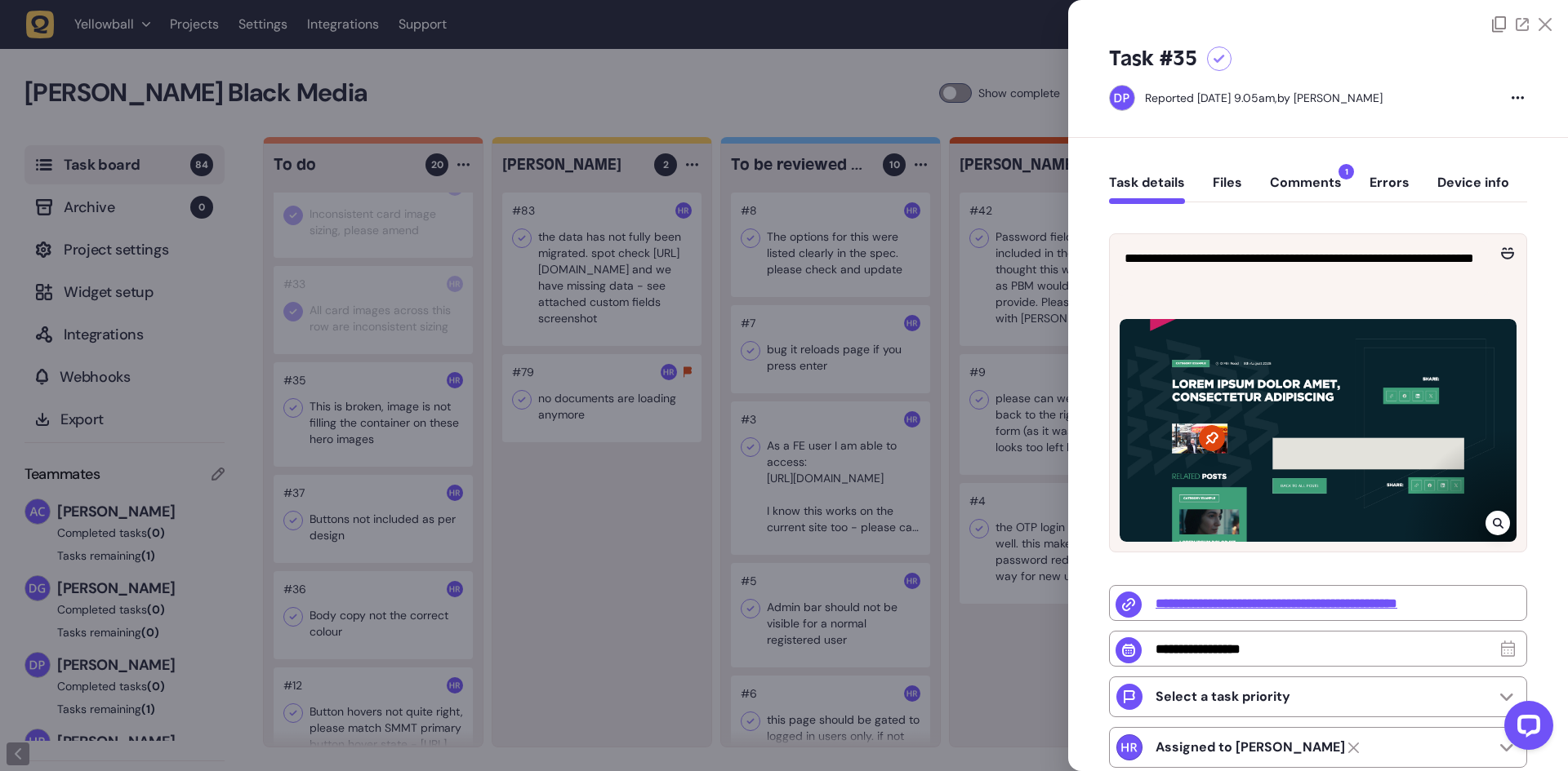
drag, startPoint x: 690, startPoint y: 500, endPoint x: 584, endPoint y: 486, distance: 106.9
click at [690, 500] on div at bounding box center [784, 386] width 1568 height 771
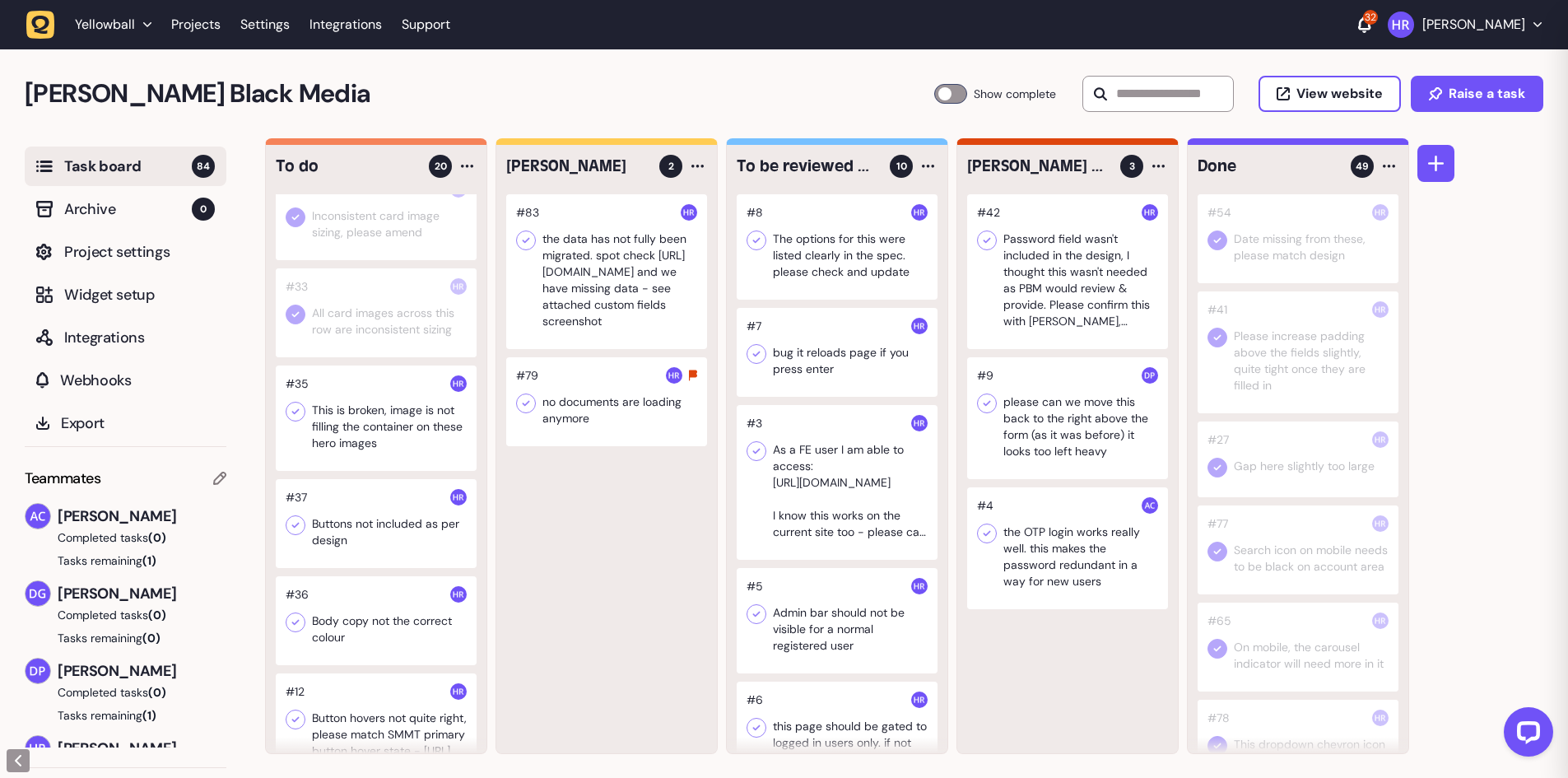
click at [293, 416] on icon at bounding box center [296, 412] width 17 height 17
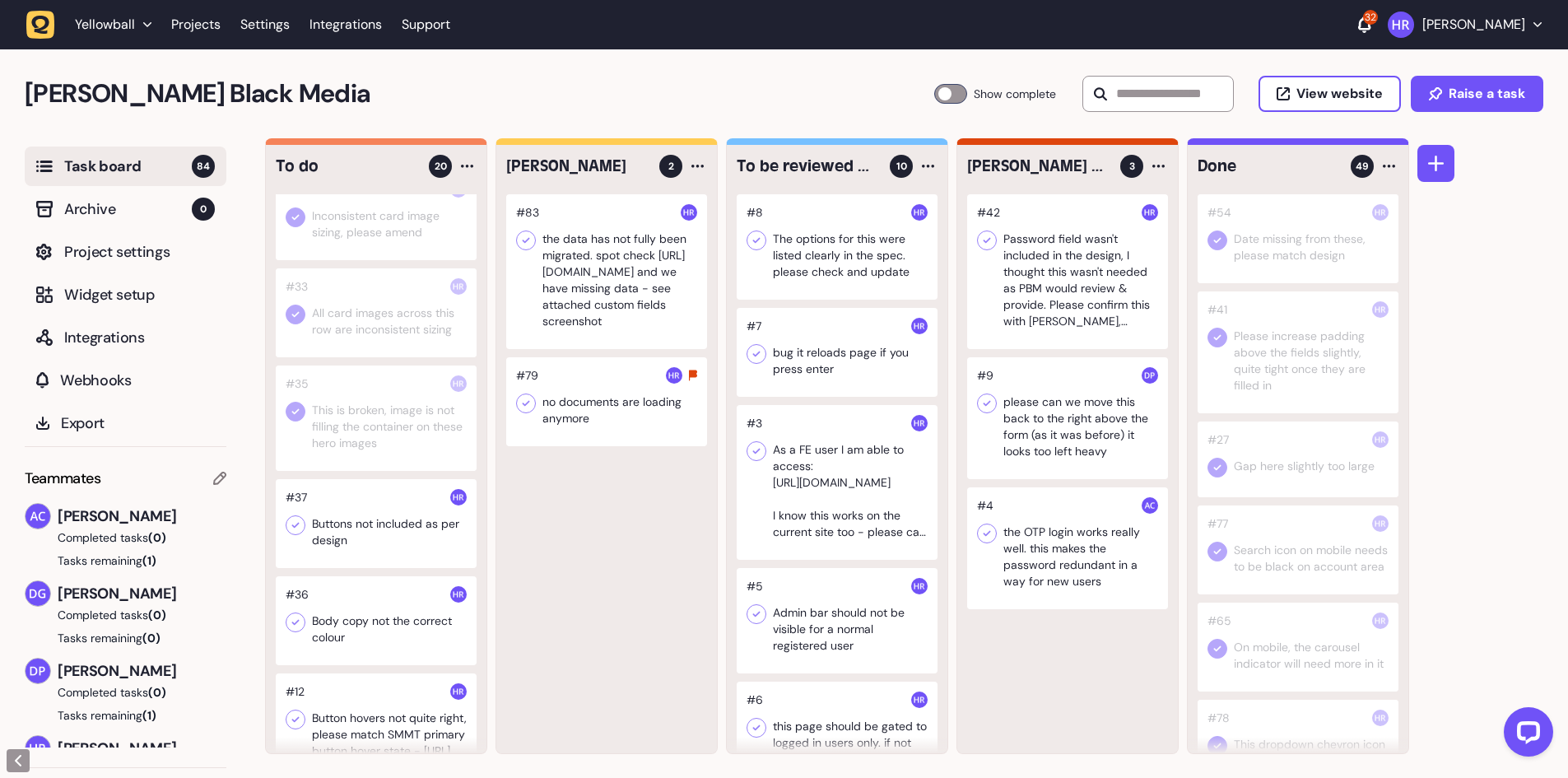
click at [365, 529] on div at bounding box center [376, 524] width 201 height 89
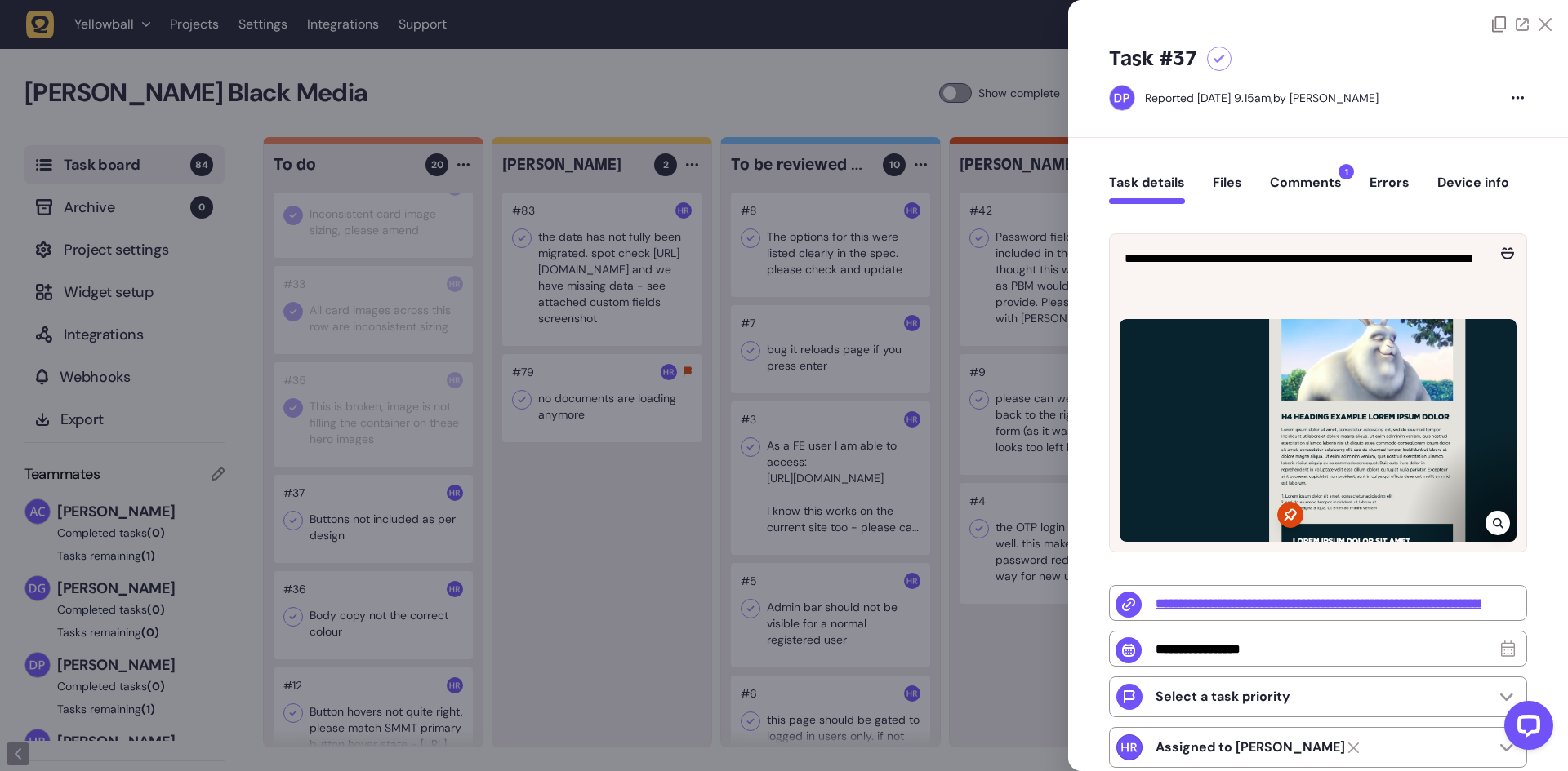
click at [373, 523] on div at bounding box center [784, 386] width 1568 height 771
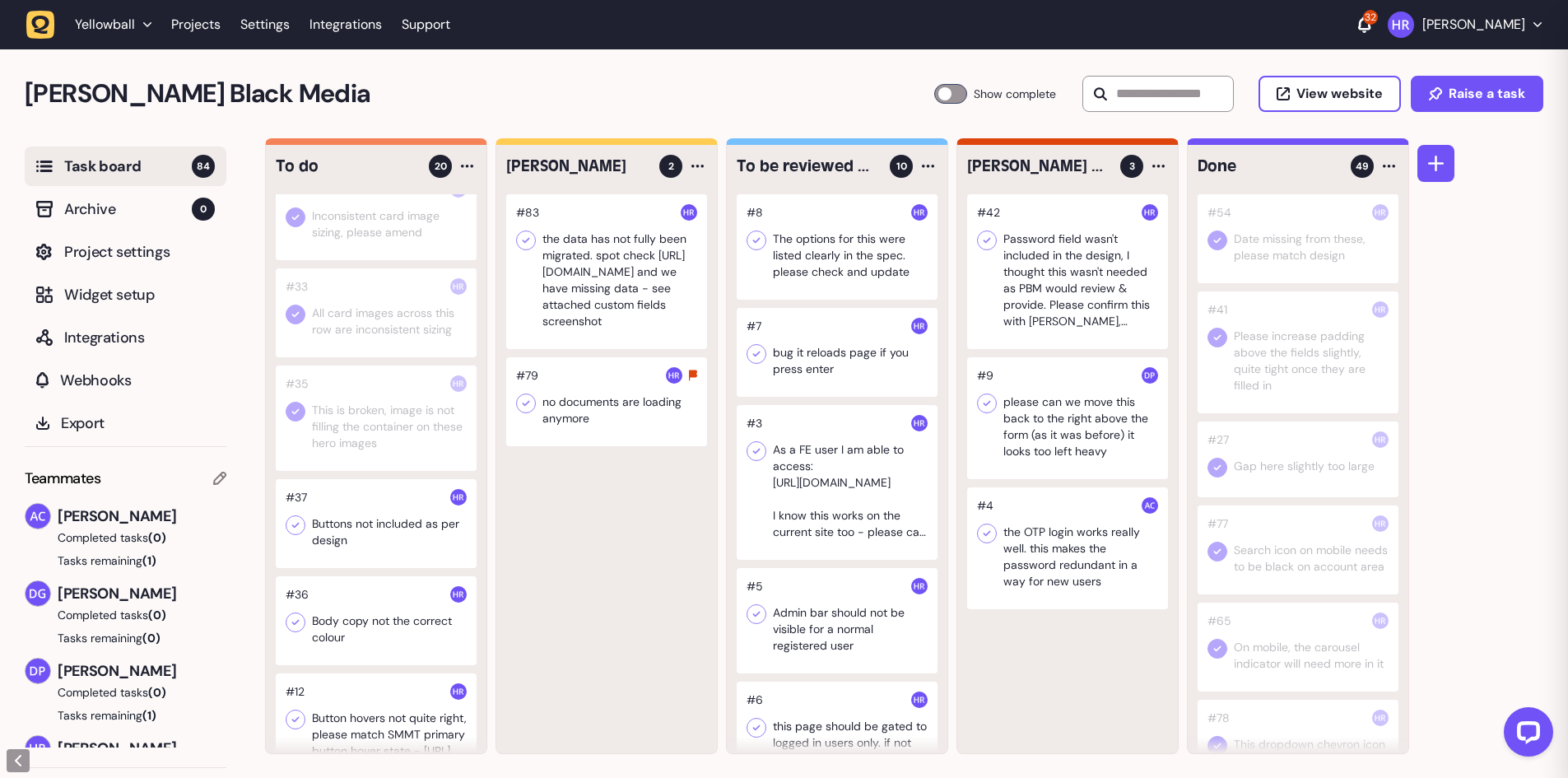
click at [375, 528] on div at bounding box center [376, 524] width 201 height 89
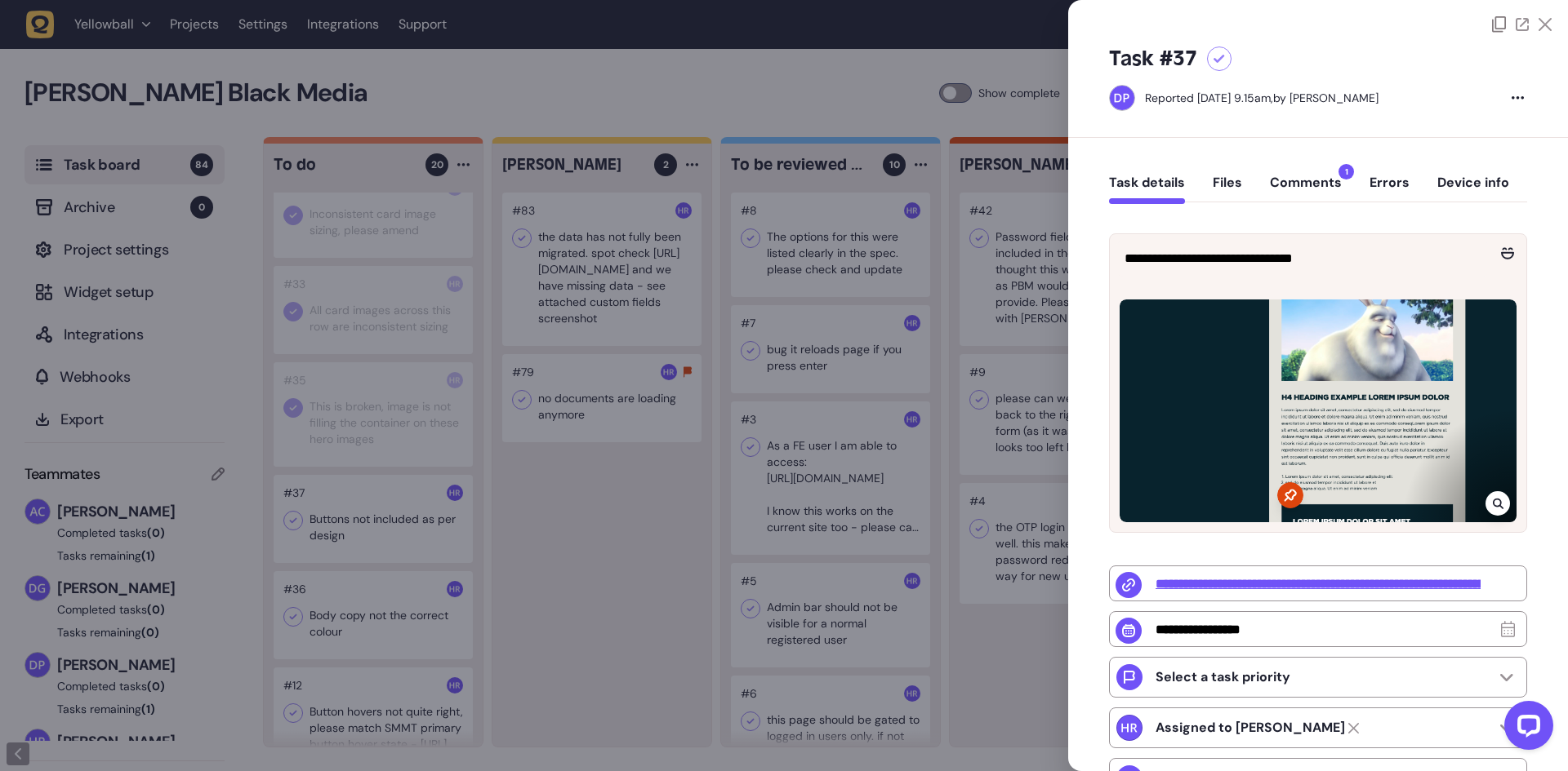
click at [1315, 177] on button "Comments 1" at bounding box center [1306, 189] width 72 height 29
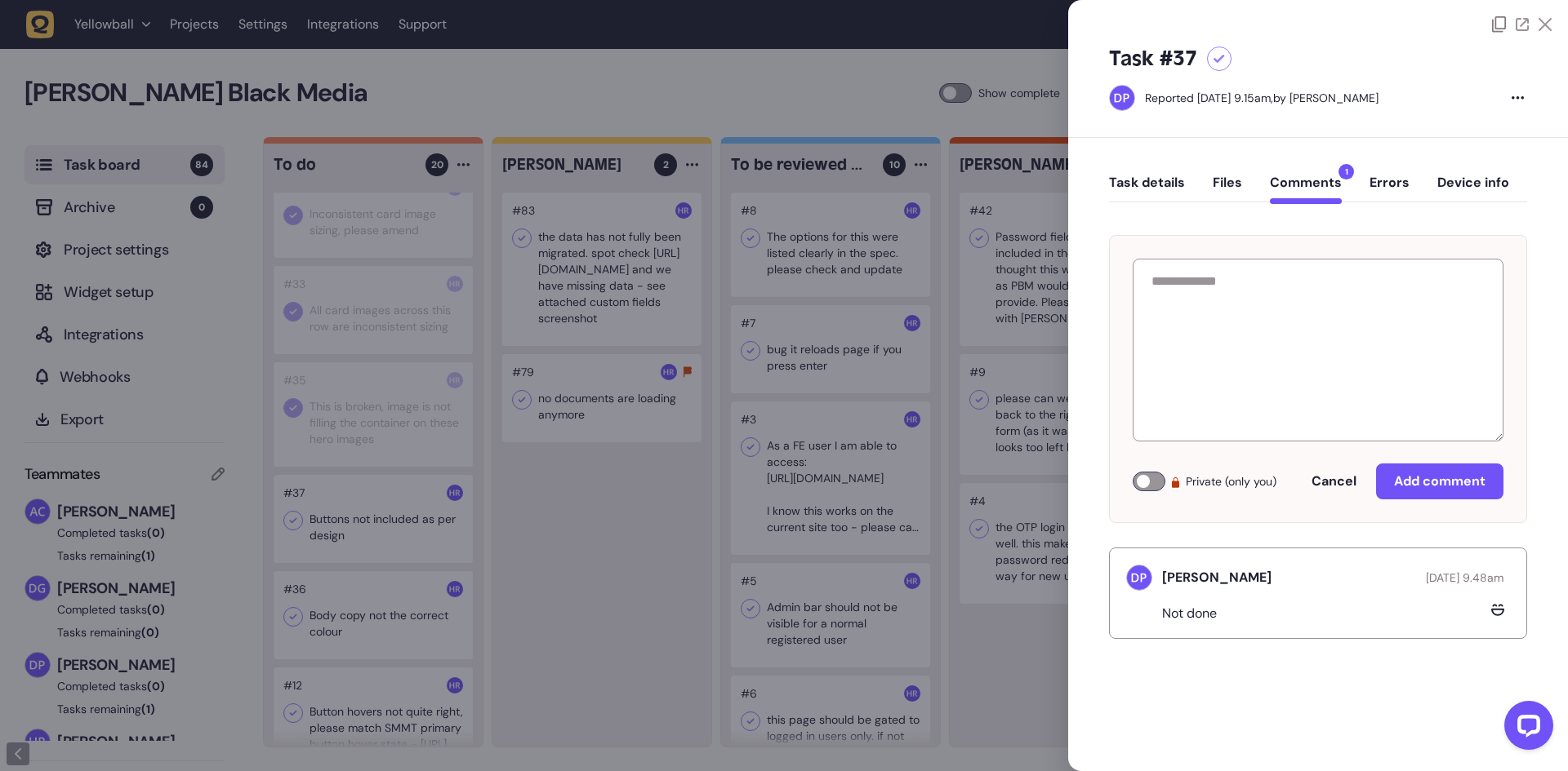
click at [1127, 169] on div "Task details Files Comments 1 Errors Device info" at bounding box center [1318, 186] width 418 height 48
click at [1133, 184] on button "Task details" at bounding box center [1147, 189] width 76 height 29
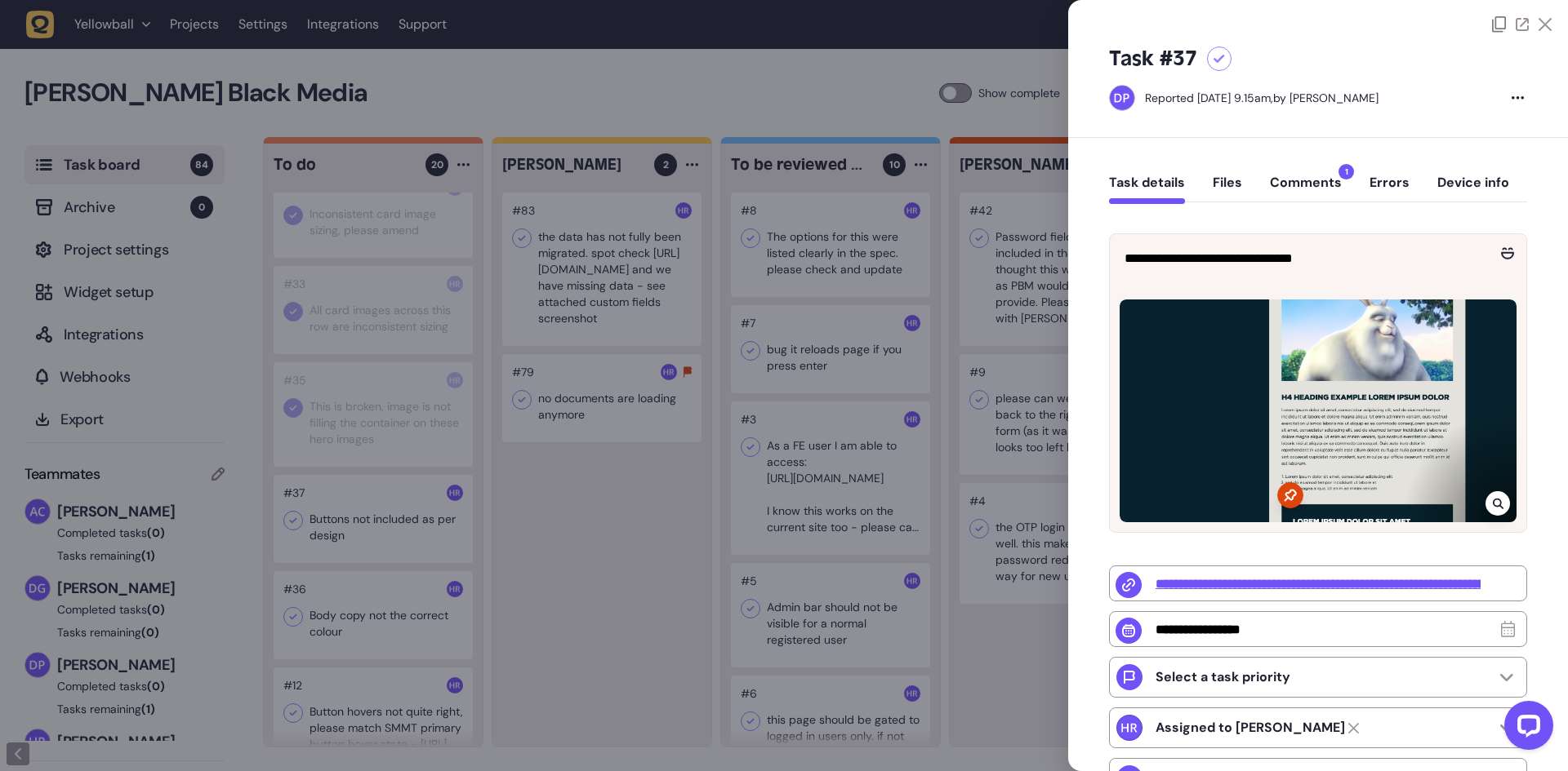
click at [621, 544] on div at bounding box center [784, 386] width 1568 height 771
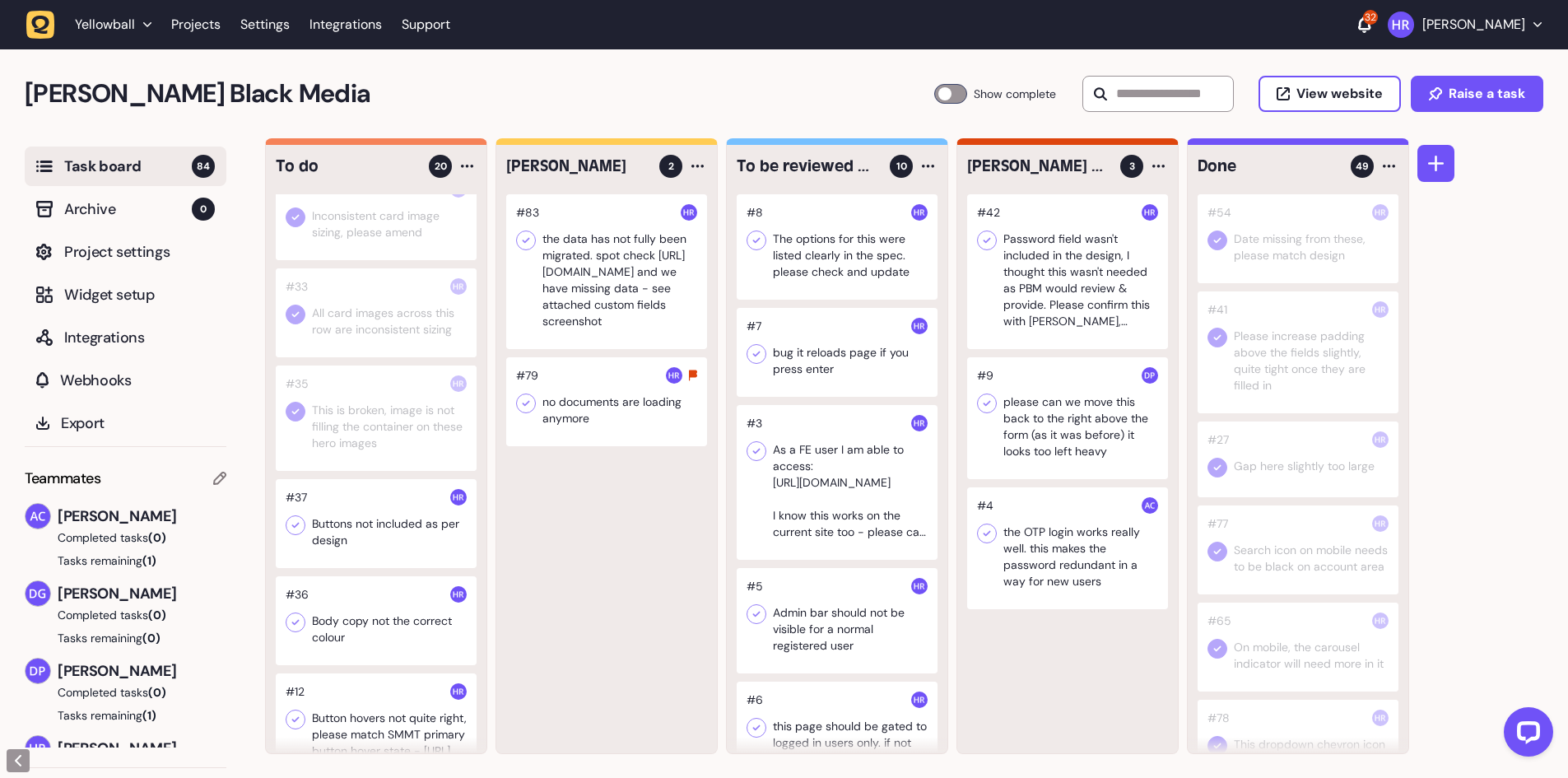
click at [293, 528] on icon at bounding box center [296, 526] width 17 height 17
click at [615, 254] on div at bounding box center [607, 272] width 201 height 155
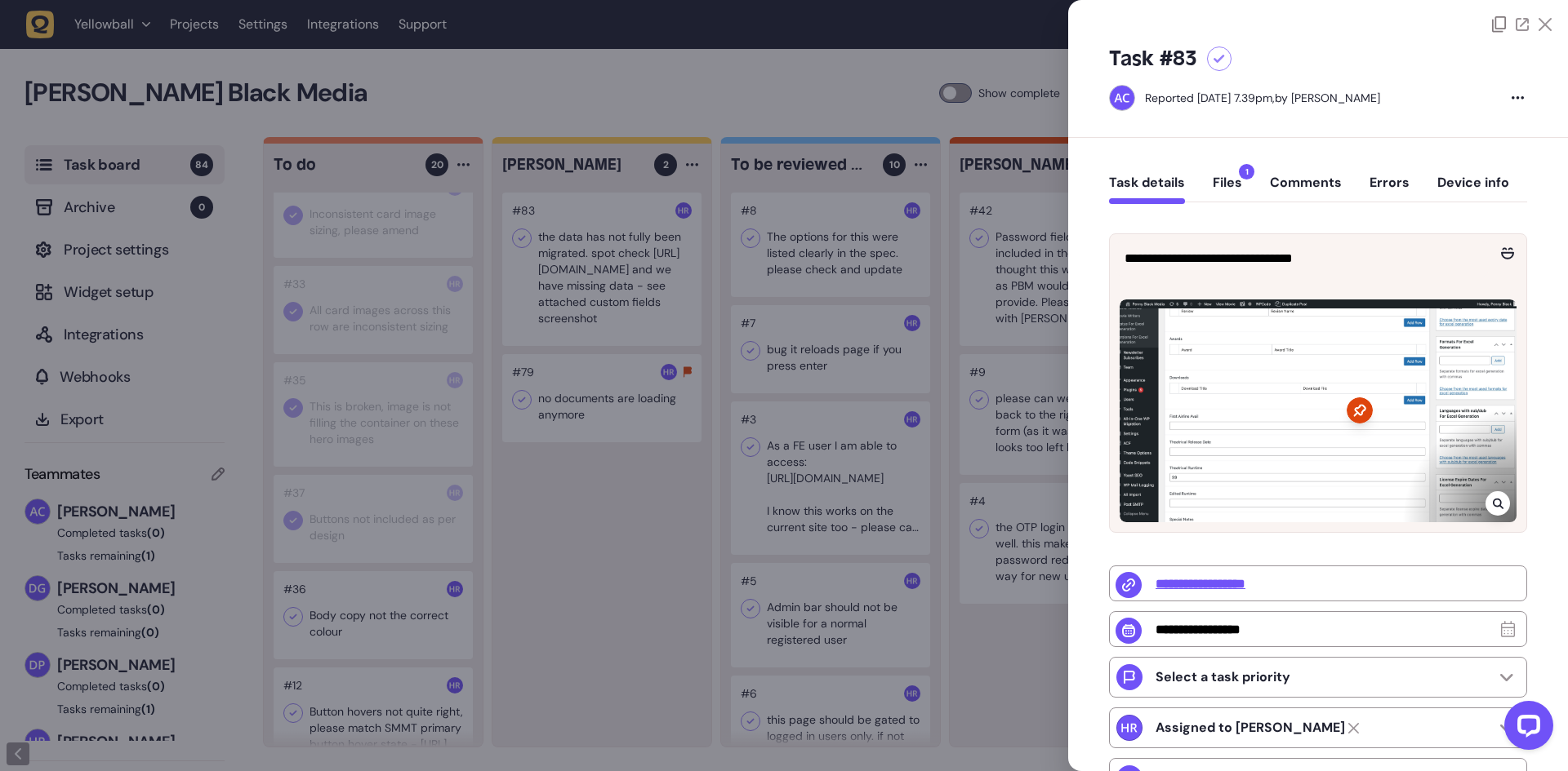
click at [609, 290] on div at bounding box center [784, 386] width 1568 height 771
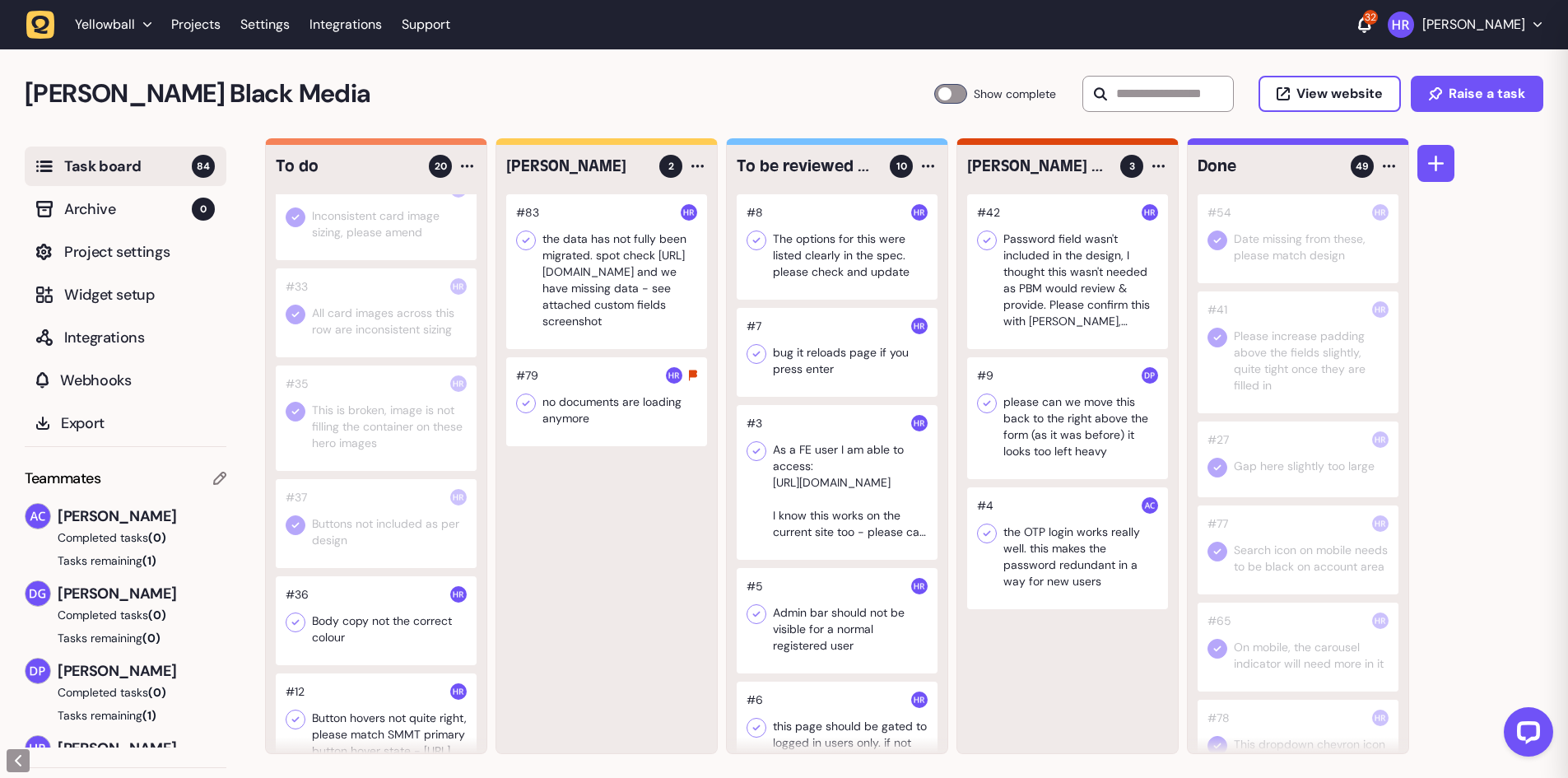
click at [614, 293] on div at bounding box center [607, 272] width 201 height 155
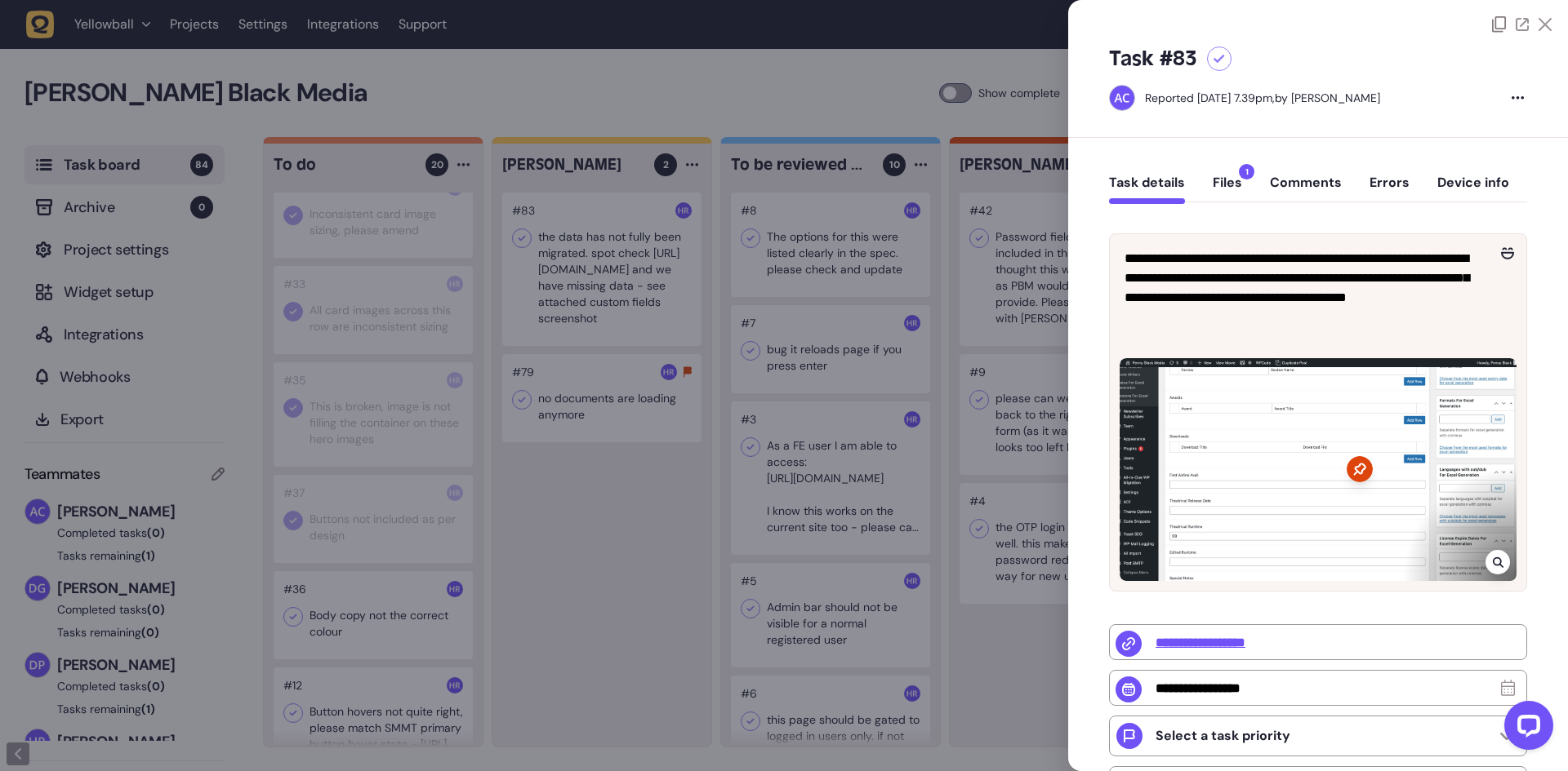
click at [609, 290] on div at bounding box center [784, 386] width 1568 height 771
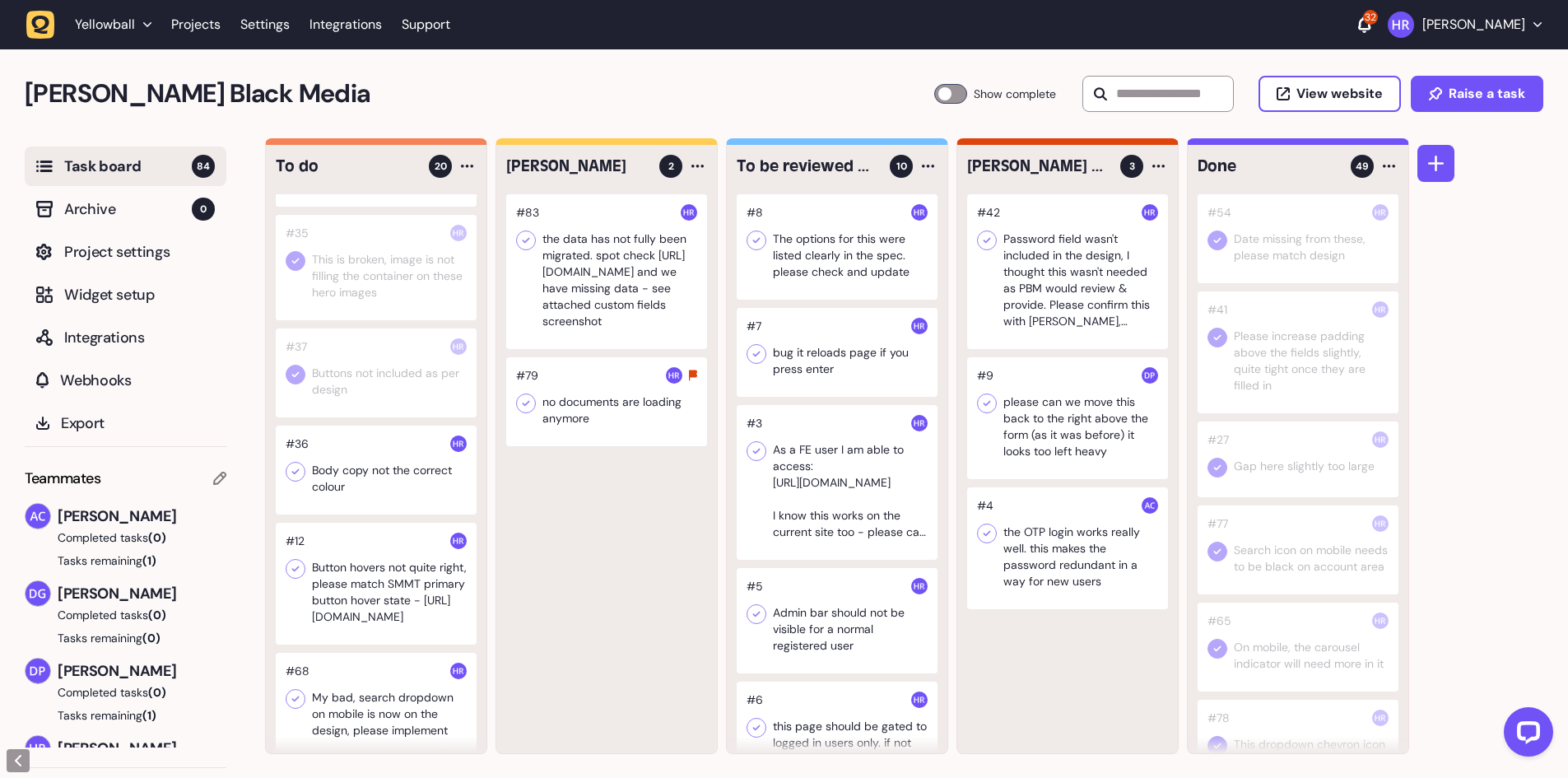
scroll to position [823, 0]
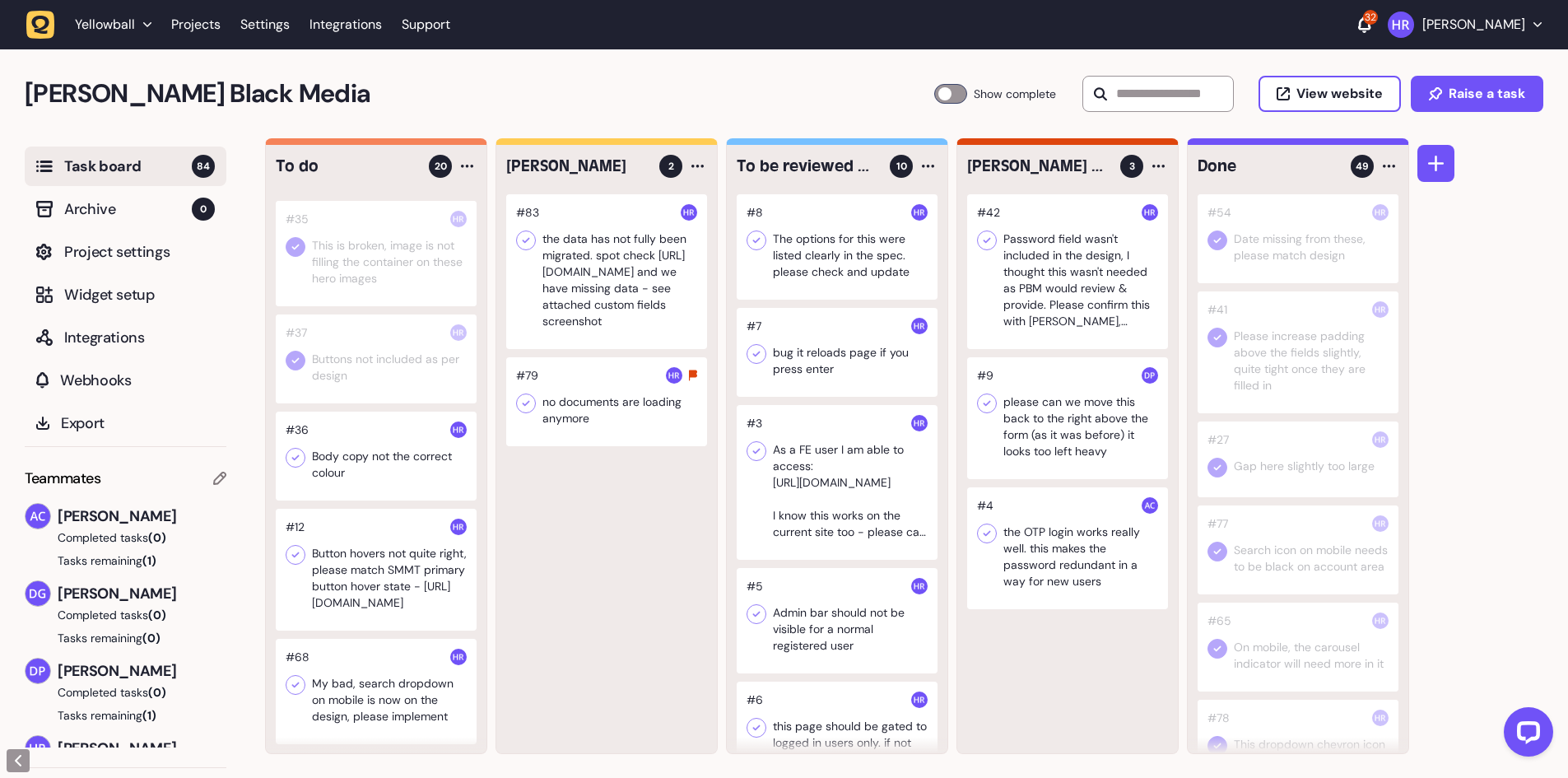
click at [383, 473] on div at bounding box center [376, 456] width 201 height 89
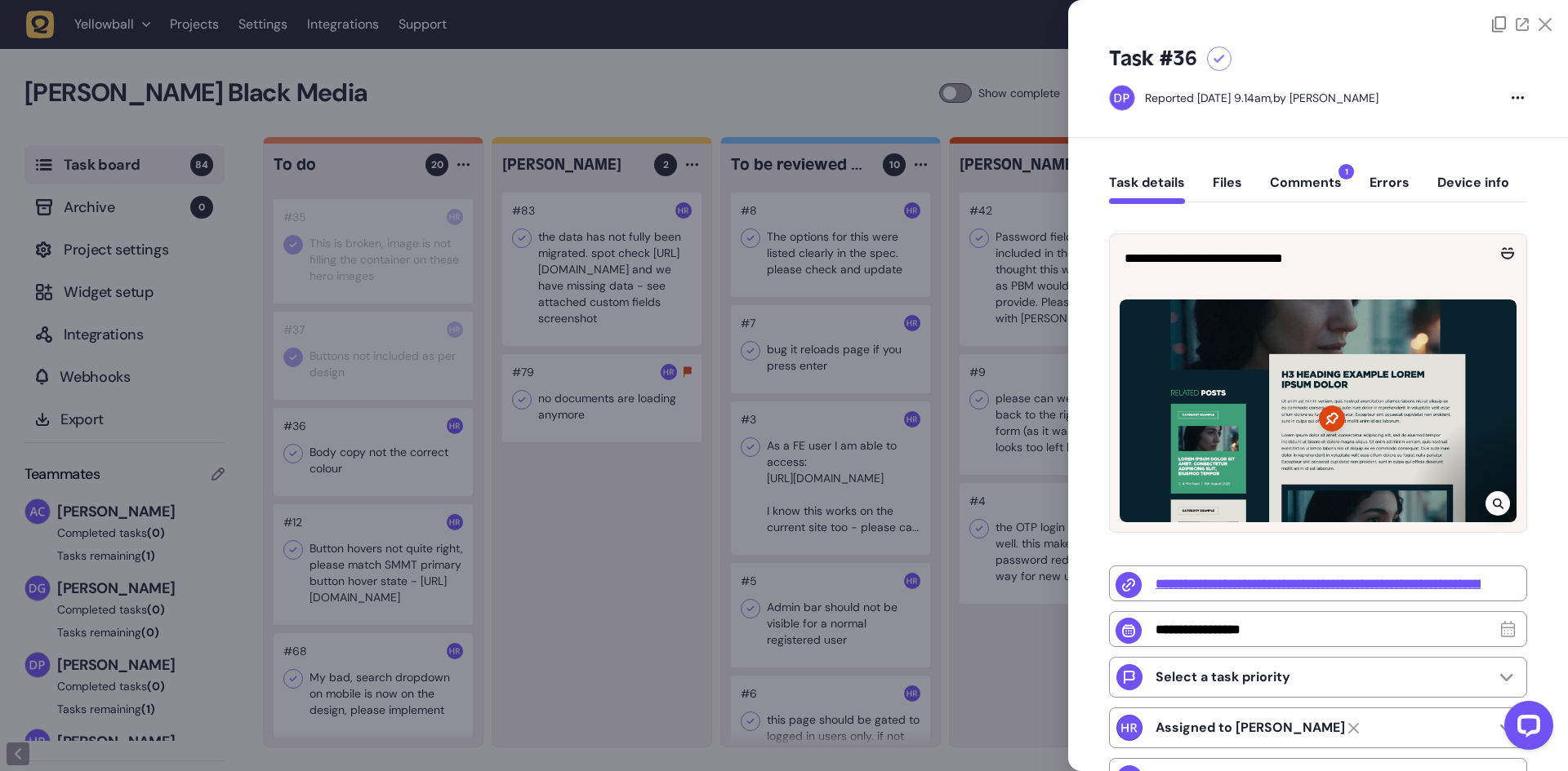
click at [1312, 174] on button "Comments 1" at bounding box center [1306, 189] width 72 height 29
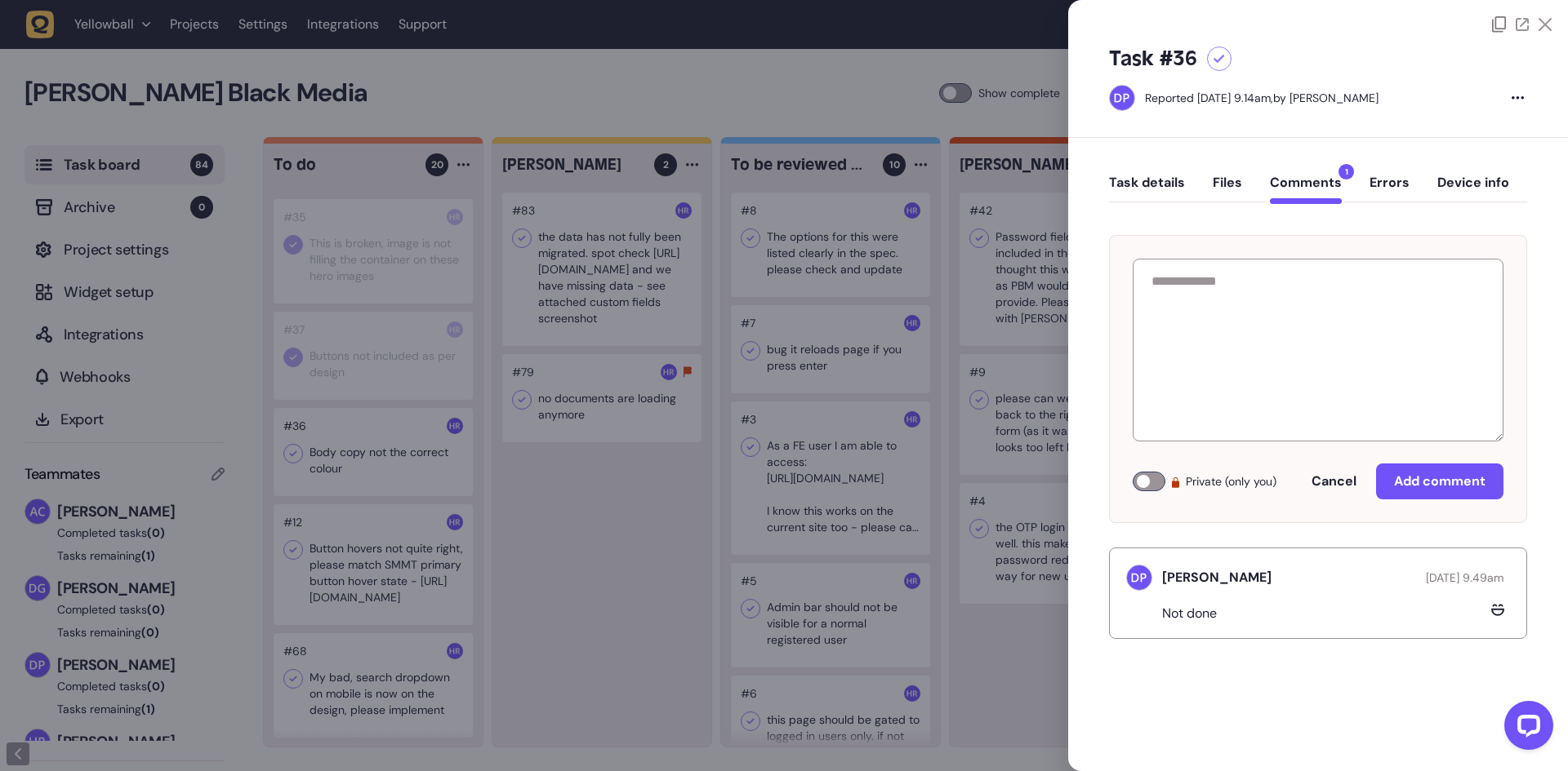
click at [1147, 184] on button "Task details" at bounding box center [1147, 189] width 76 height 29
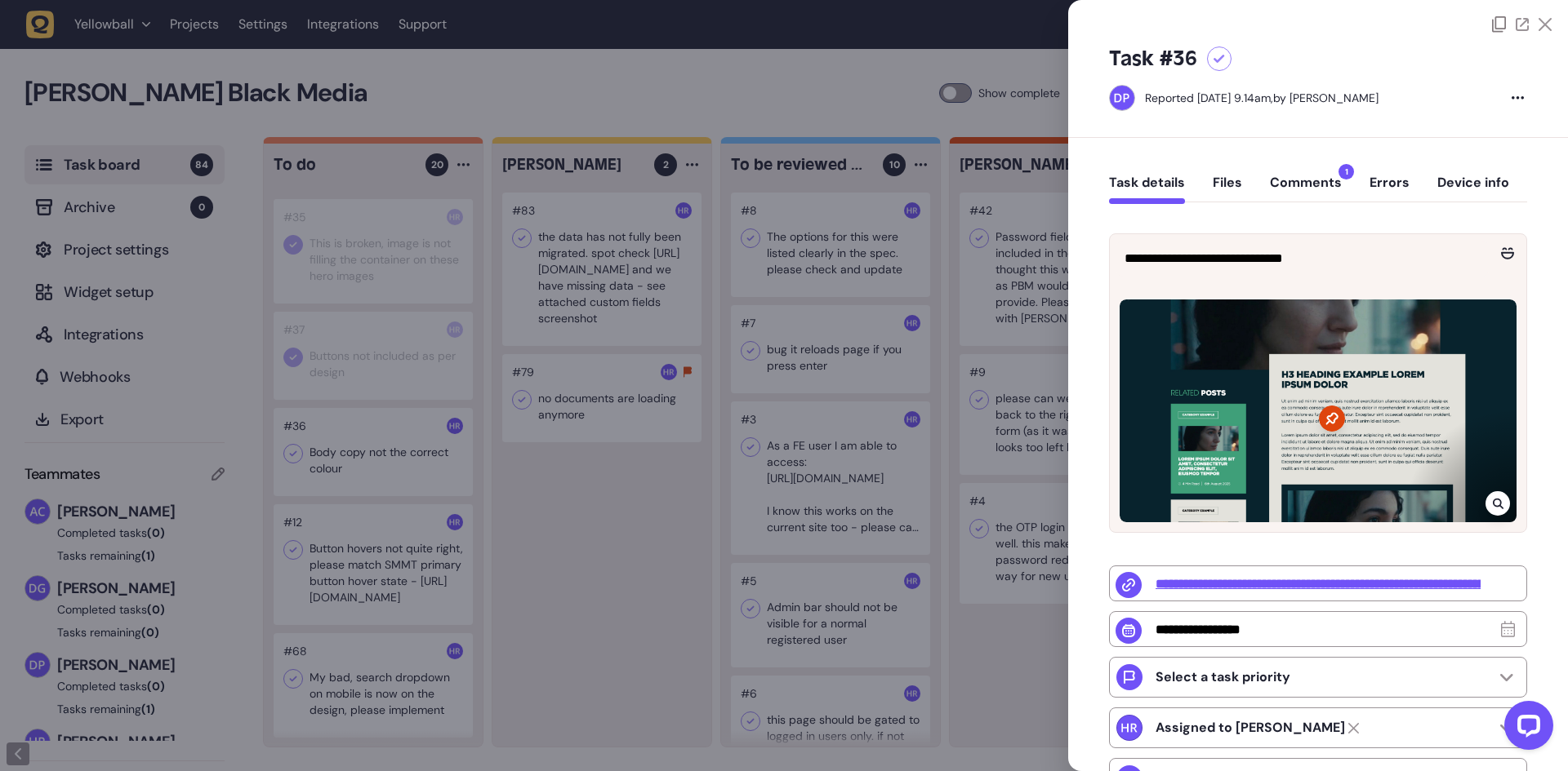
click at [1215, 180] on button "Files" at bounding box center [1227, 189] width 29 height 29
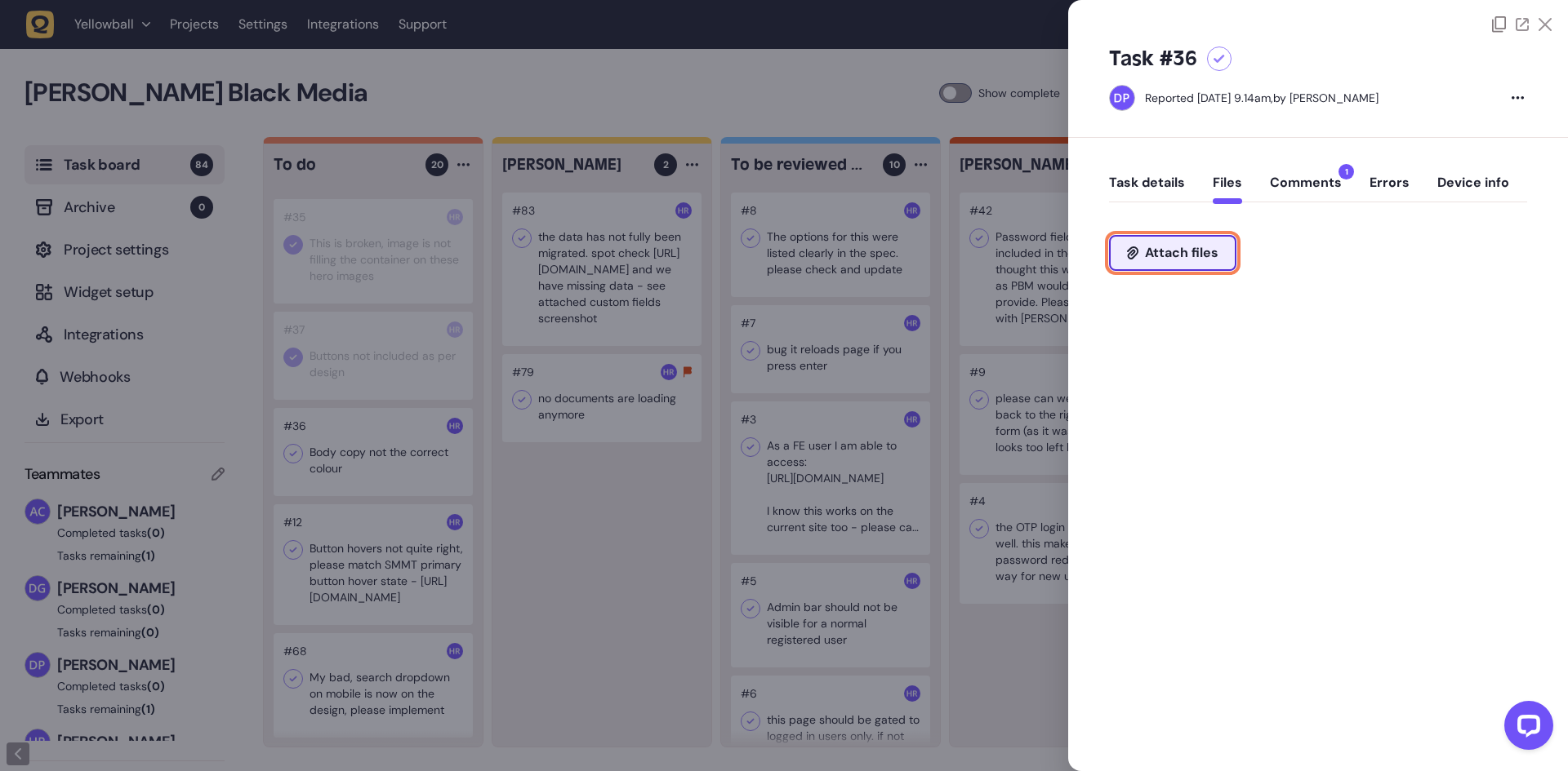
click at [1188, 262] on button "Attach files" at bounding box center [1173, 252] width 128 height 36
type input "**********"
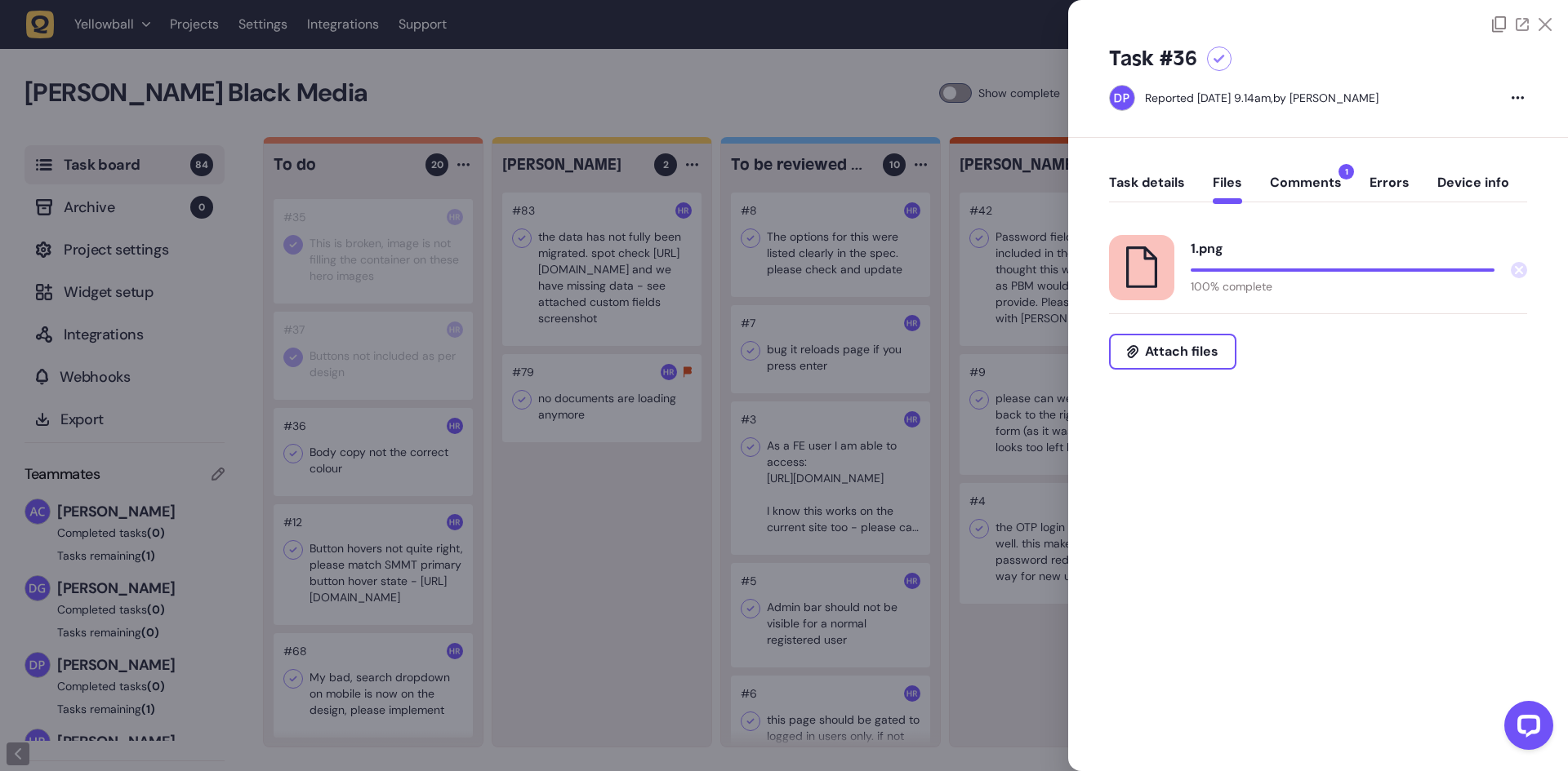
click at [1303, 184] on button "Comments 1" at bounding box center [1306, 189] width 72 height 29
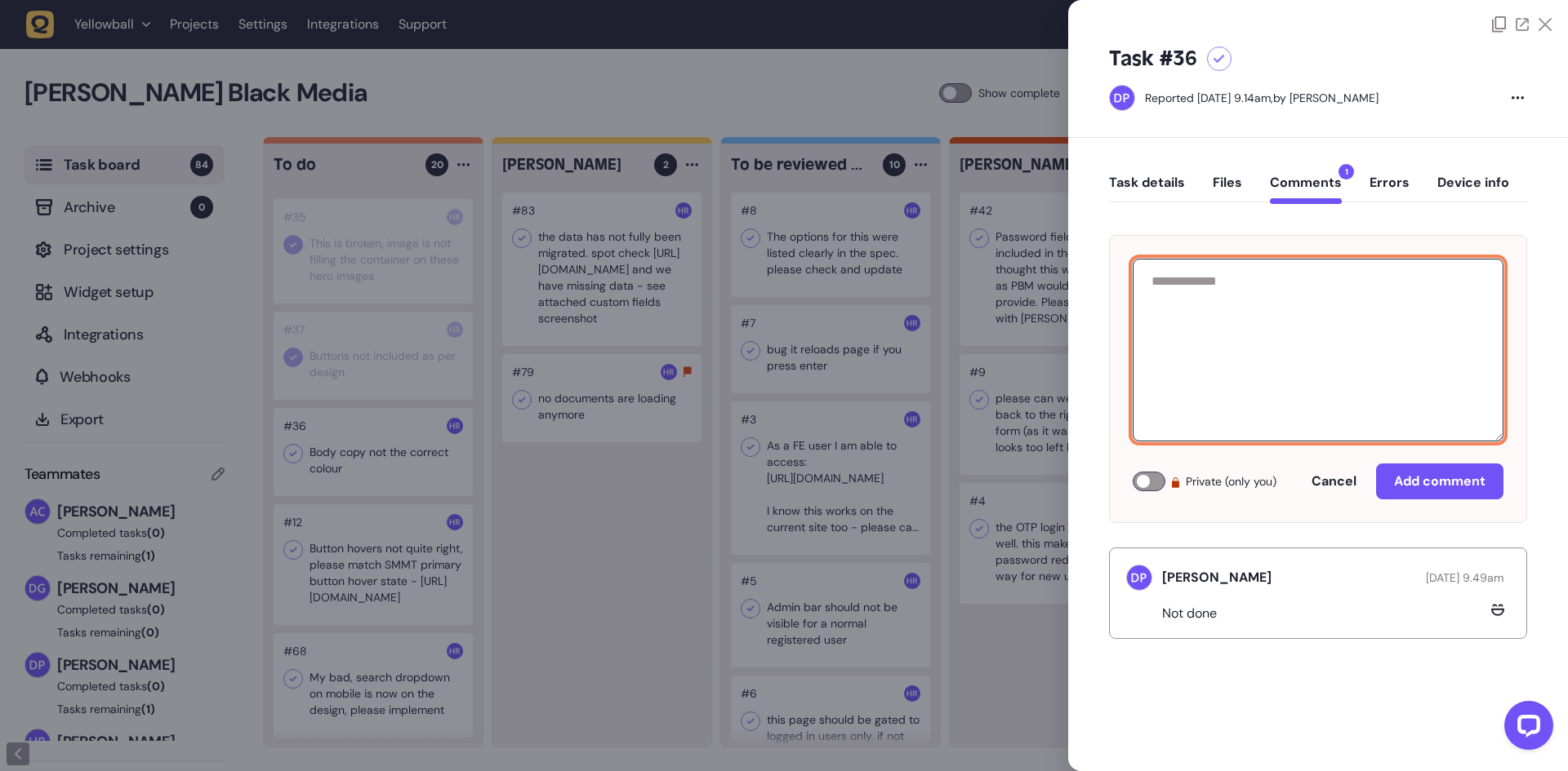
click at [1256, 320] on textarea at bounding box center [1318, 350] width 371 height 183
type textarea "*"
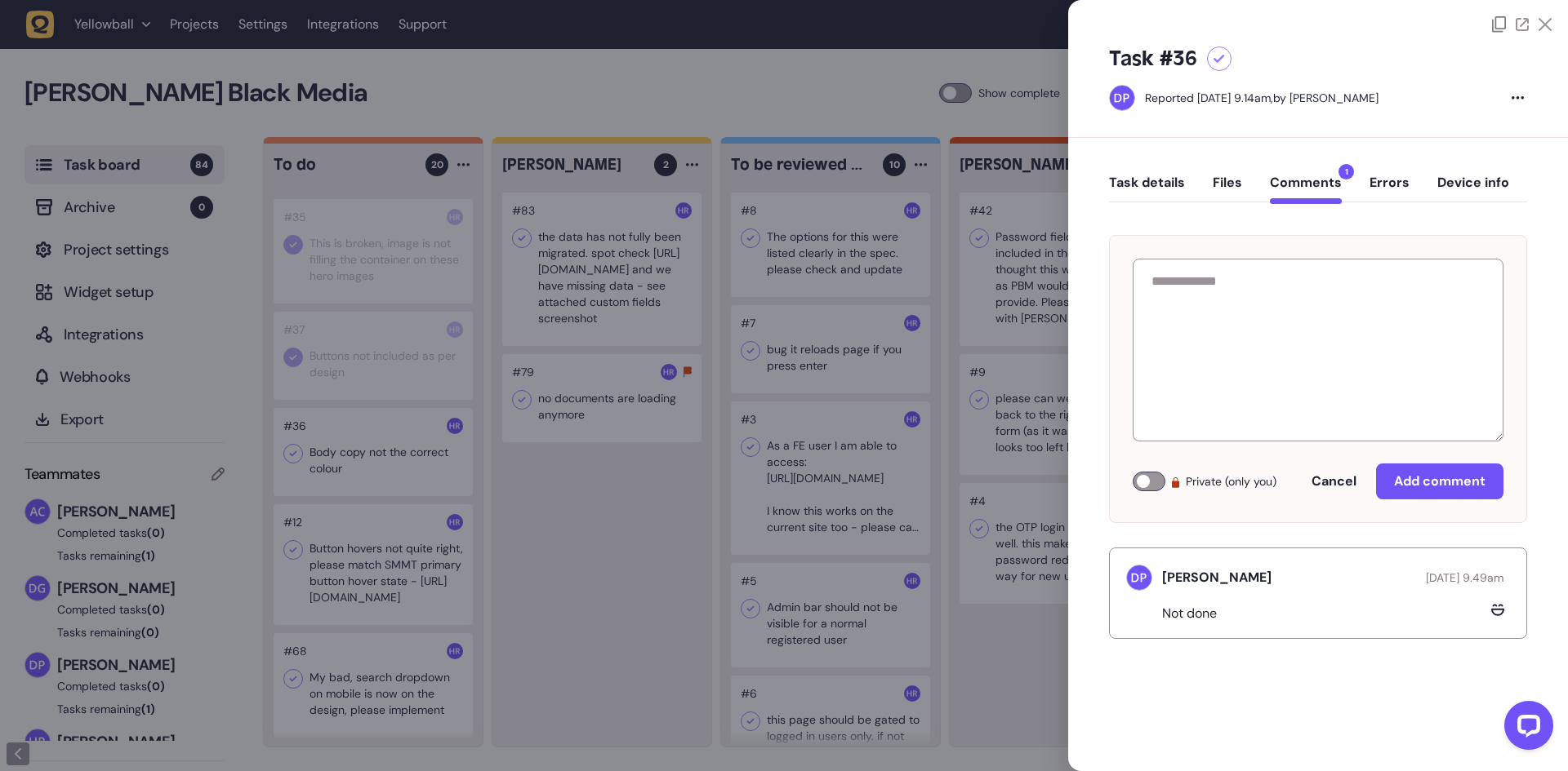
click at [1163, 488] on label "Private (only you)" at bounding box center [1206, 482] width 147 height 19
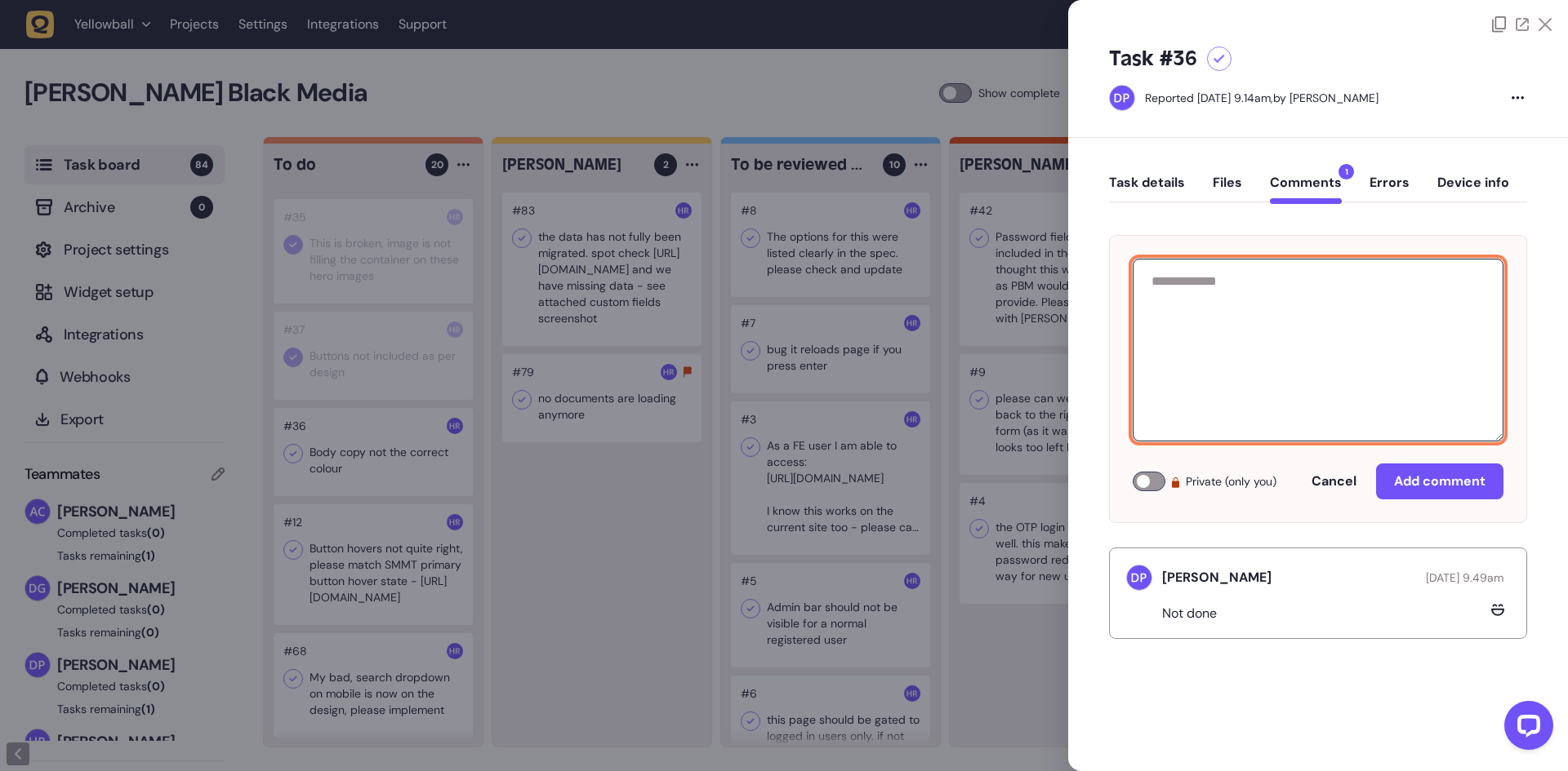
click at [1234, 382] on textarea at bounding box center [1318, 350] width 371 height 183
type textarea "*"
type textarea "**********"
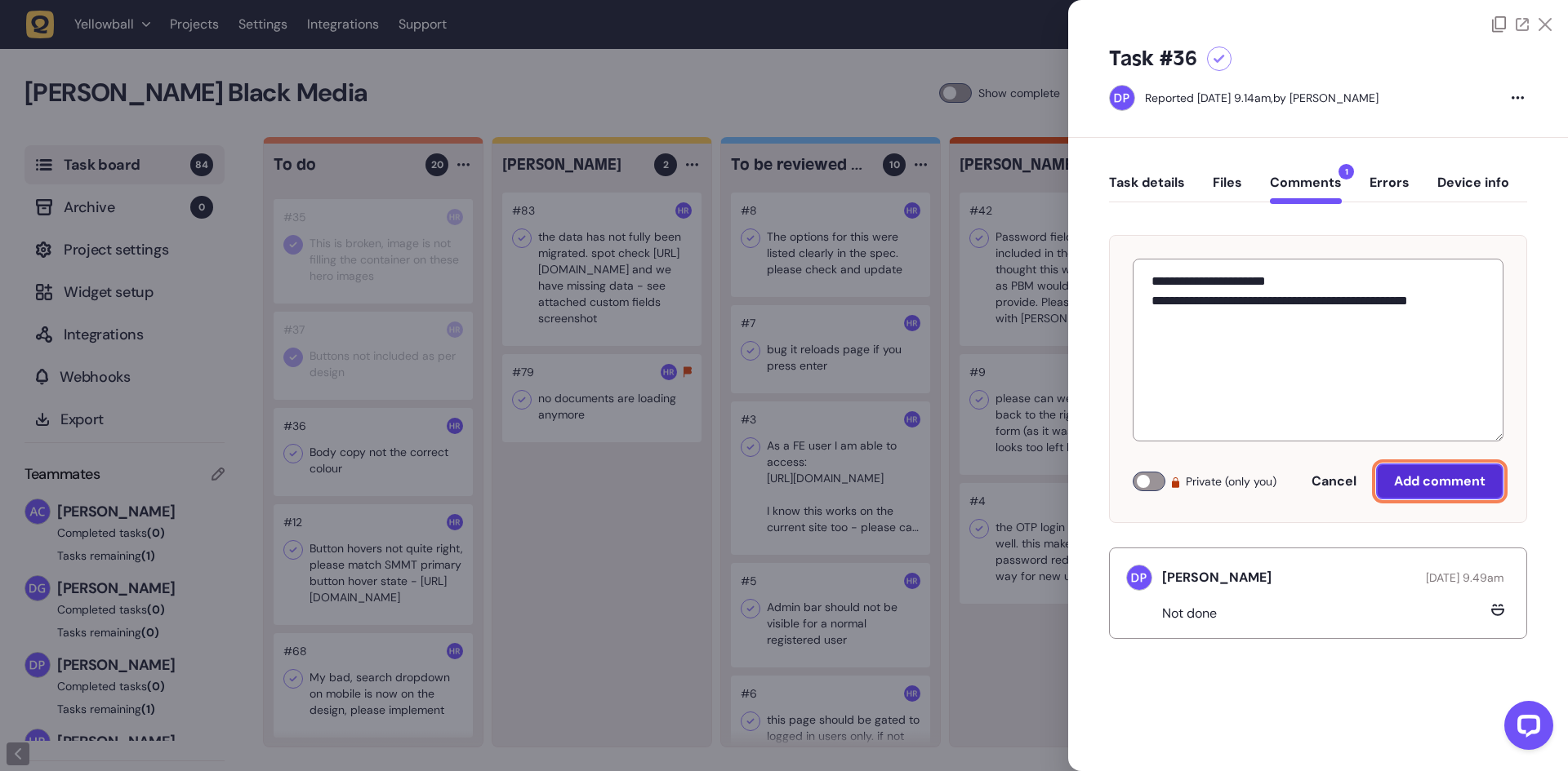
click at [1424, 482] on span "Add comment" at bounding box center [1439, 481] width 92 height 18
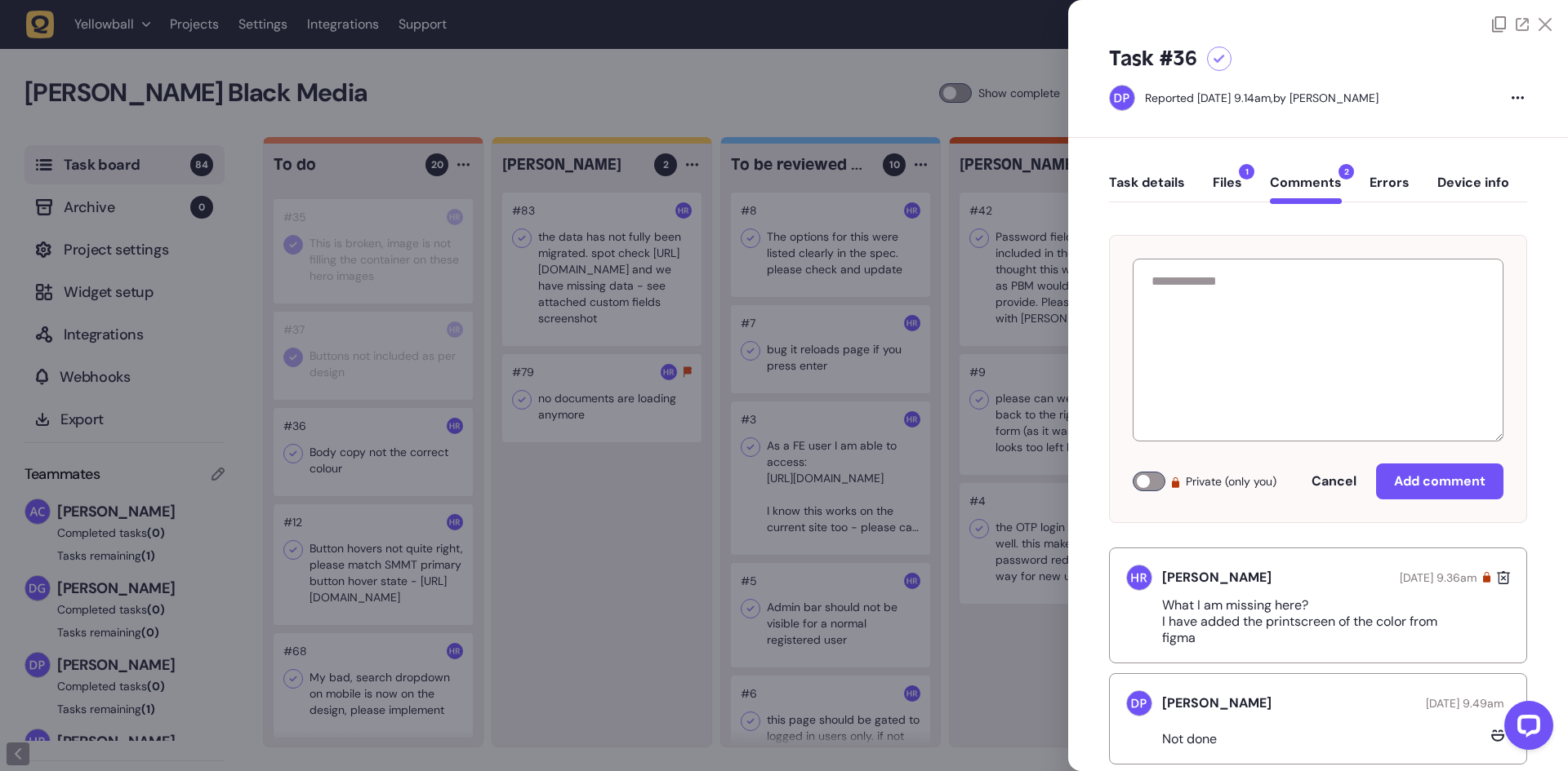
click at [535, 462] on div at bounding box center [784, 386] width 1568 height 771
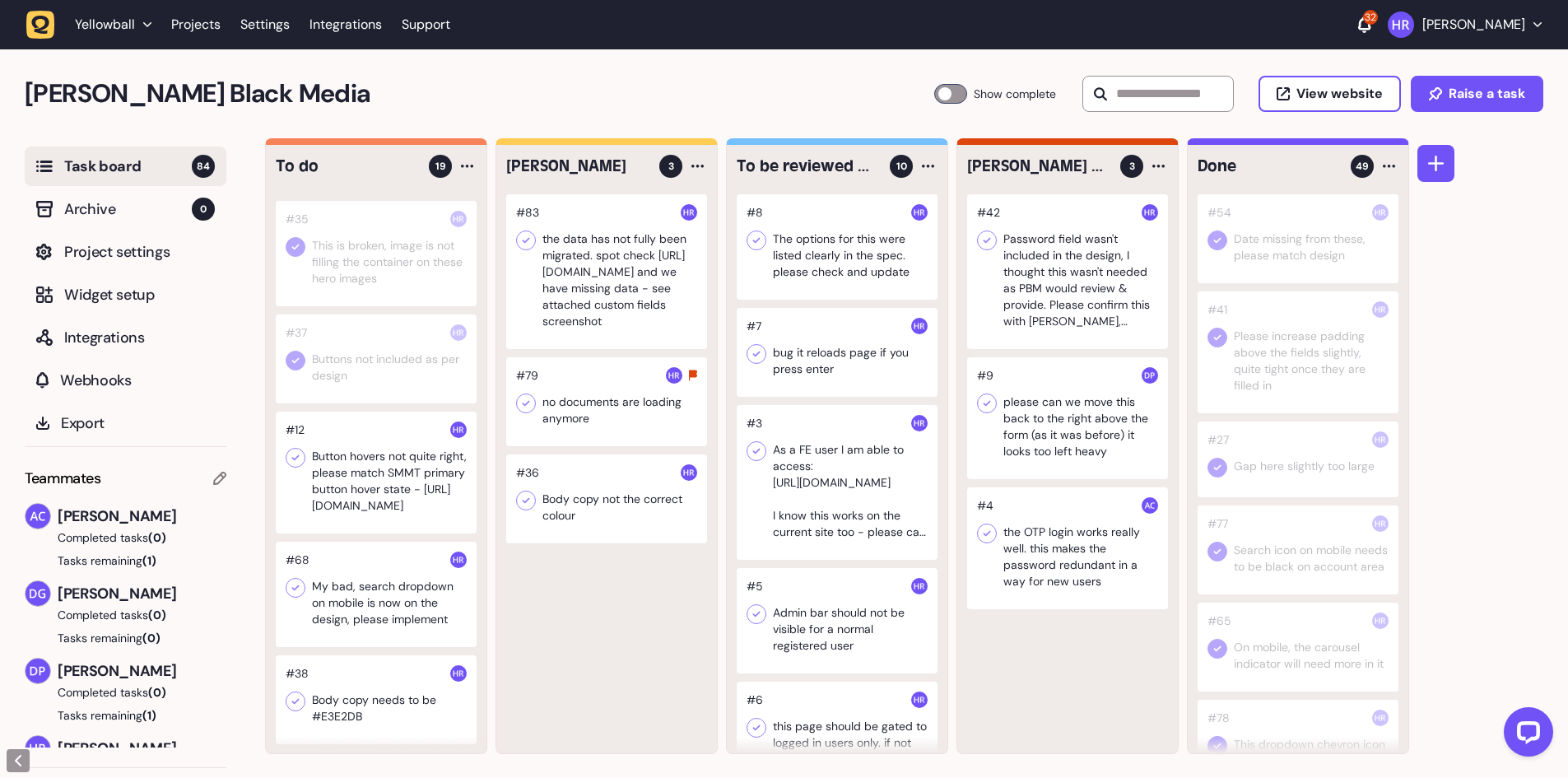
click at [386, 478] on div at bounding box center [376, 472] width 201 height 122
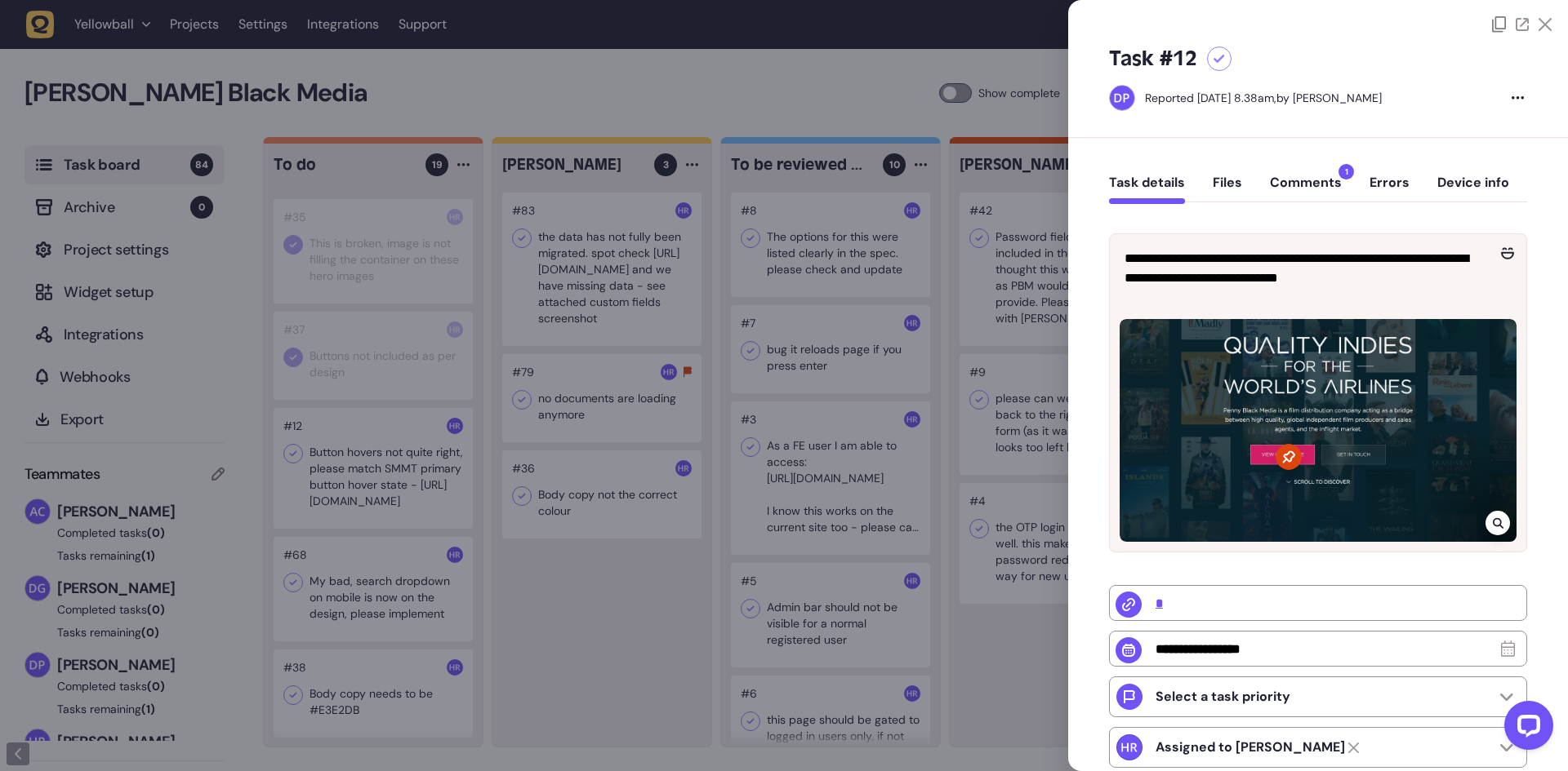
click at [1304, 174] on button "Comments 1" at bounding box center [1306, 189] width 72 height 29
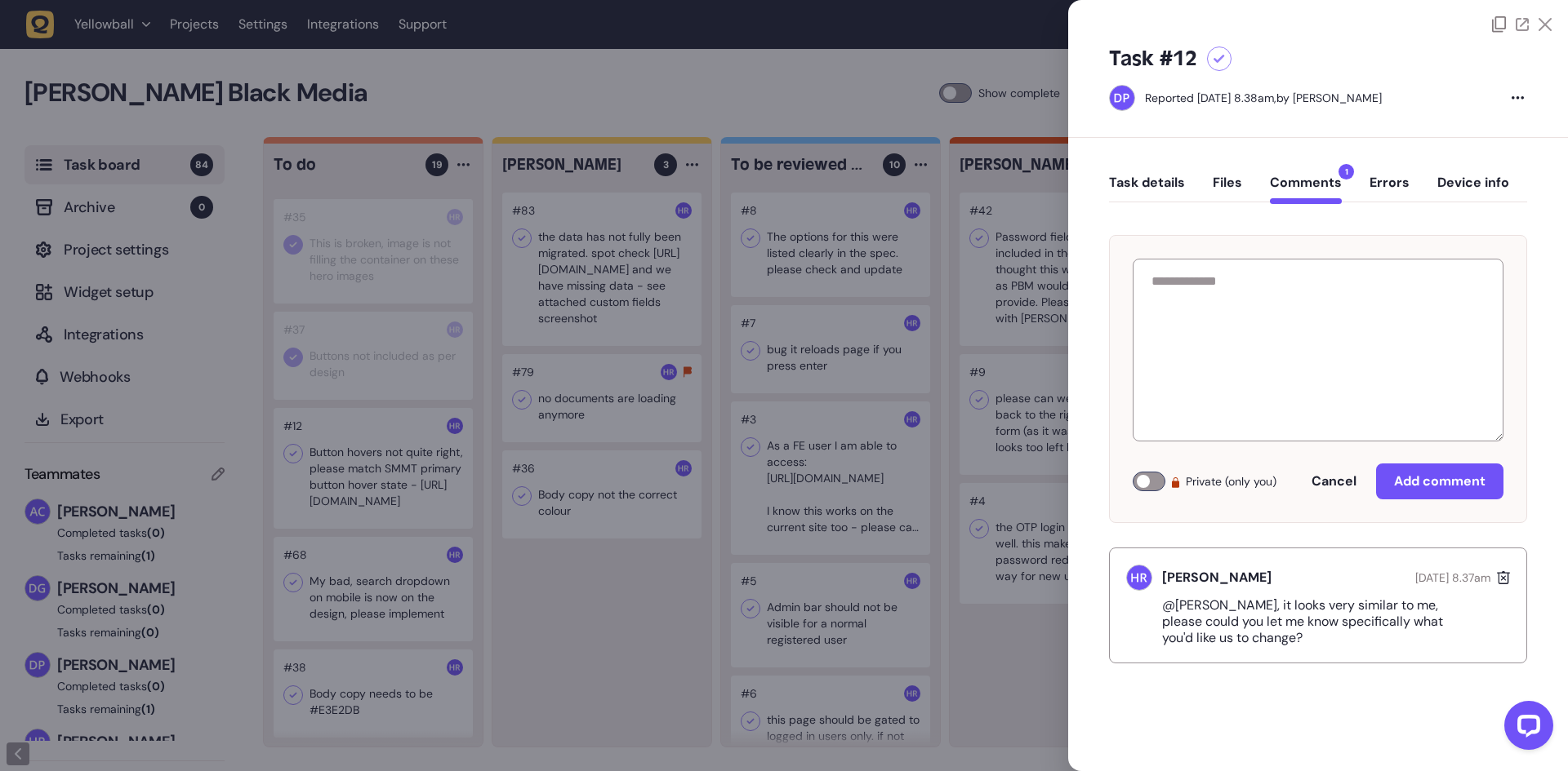
click at [1140, 187] on button "Task details" at bounding box center [1147, 189] width 76 height 29
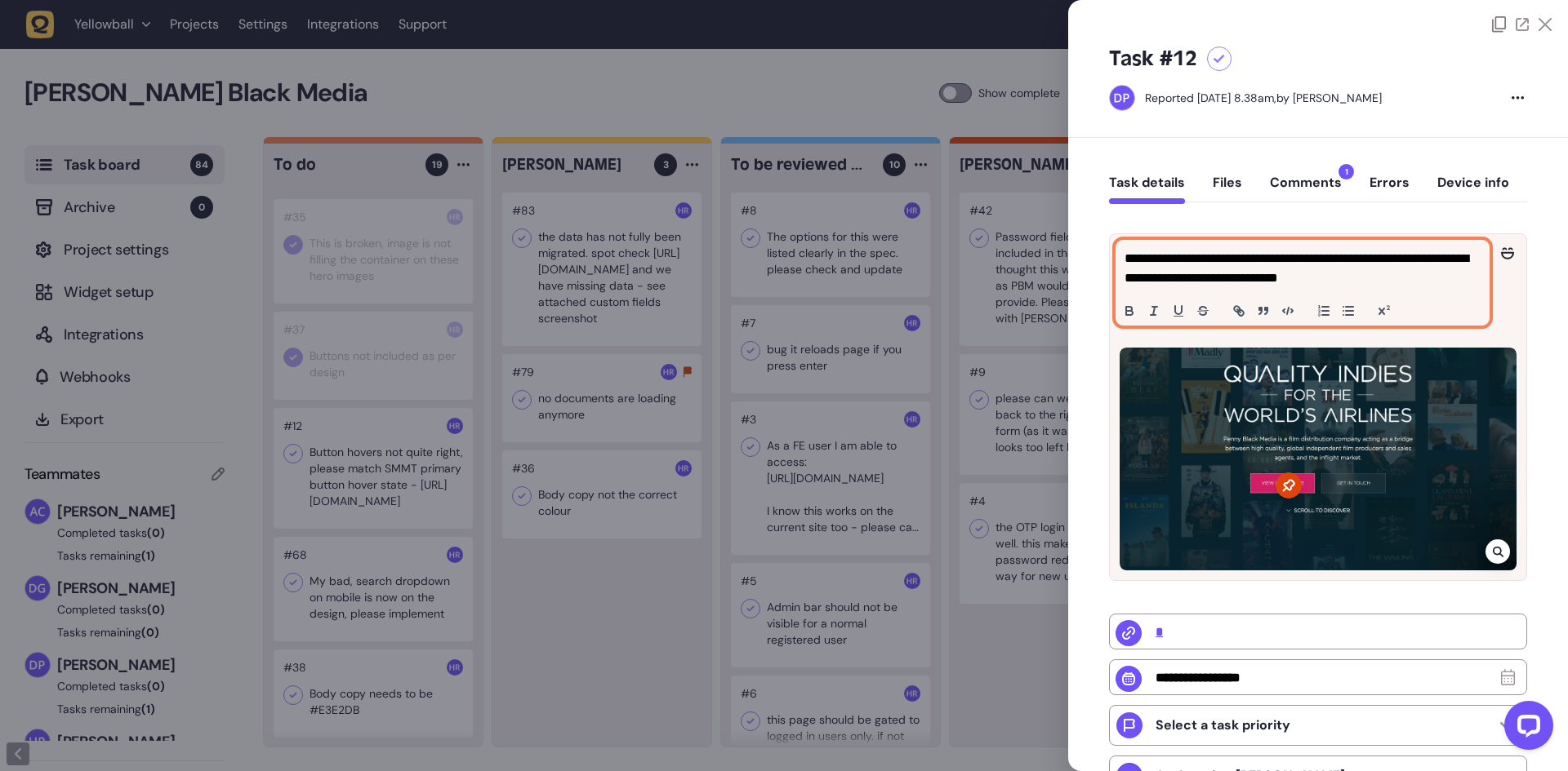
click at [1197, 258] on p "**********" at bounding box center [1299, 269] width 352 height 39
click at [1246, 267] on p "**********" at bounding box center [1299, 269] width 352 height 39
click at [1264, 255] on p "**********" at bounding box center [1299, 269] width 352 height 39
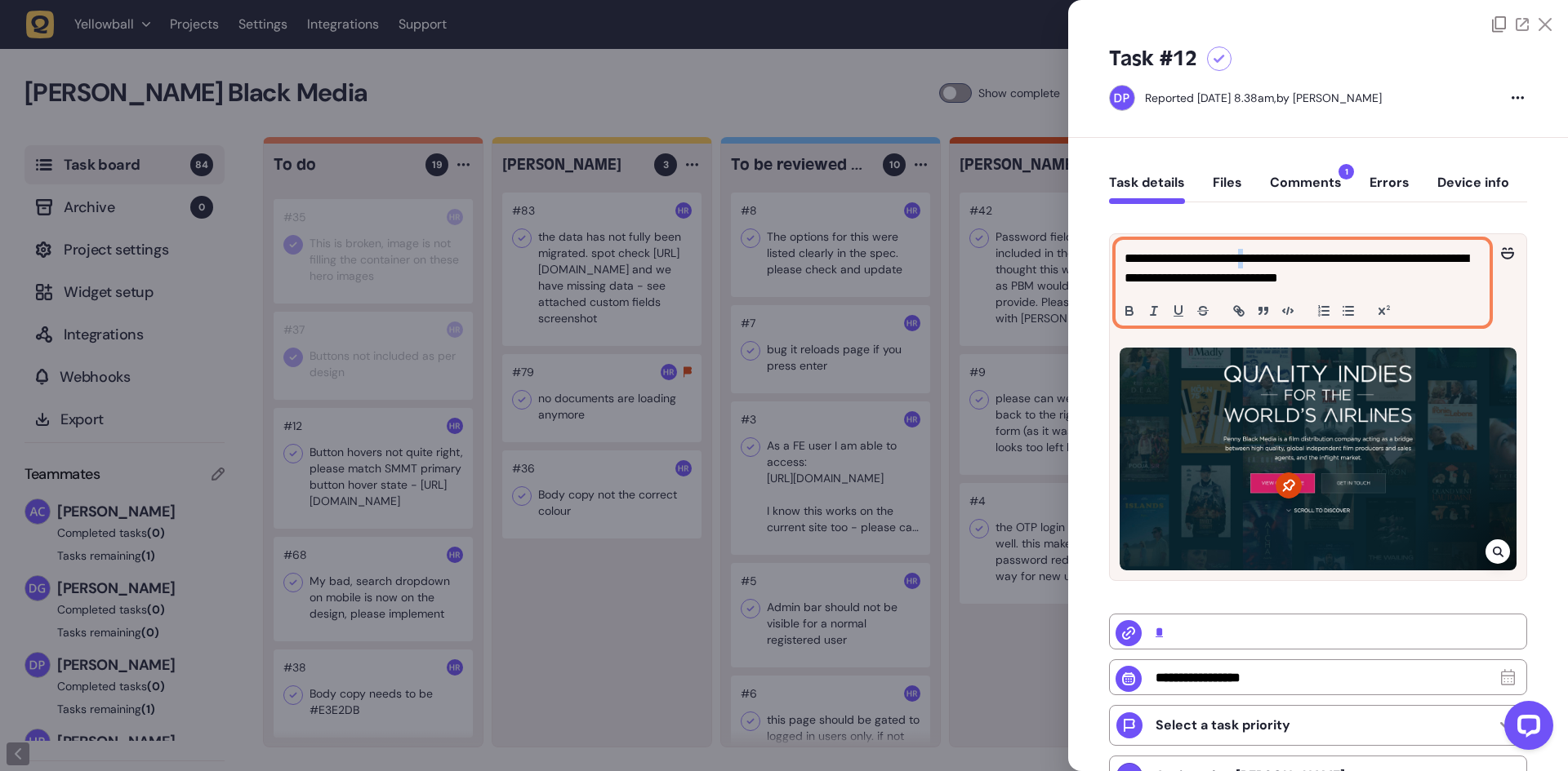
click at [1264, 255] on p "**********" at bounding box center [1299, 269] width 352 height 39
click at [1383, 271] on p "**********" at bounding box center [1299, 269] width 352 height 39
drag, startPoint x: 1471, startPoint y: 277, endPoint x: 1301, endPoint y: 275, distance: 170.0
click at [1301, 275] on p "**********" at bounding box center [1299, 269] width 352 height 39
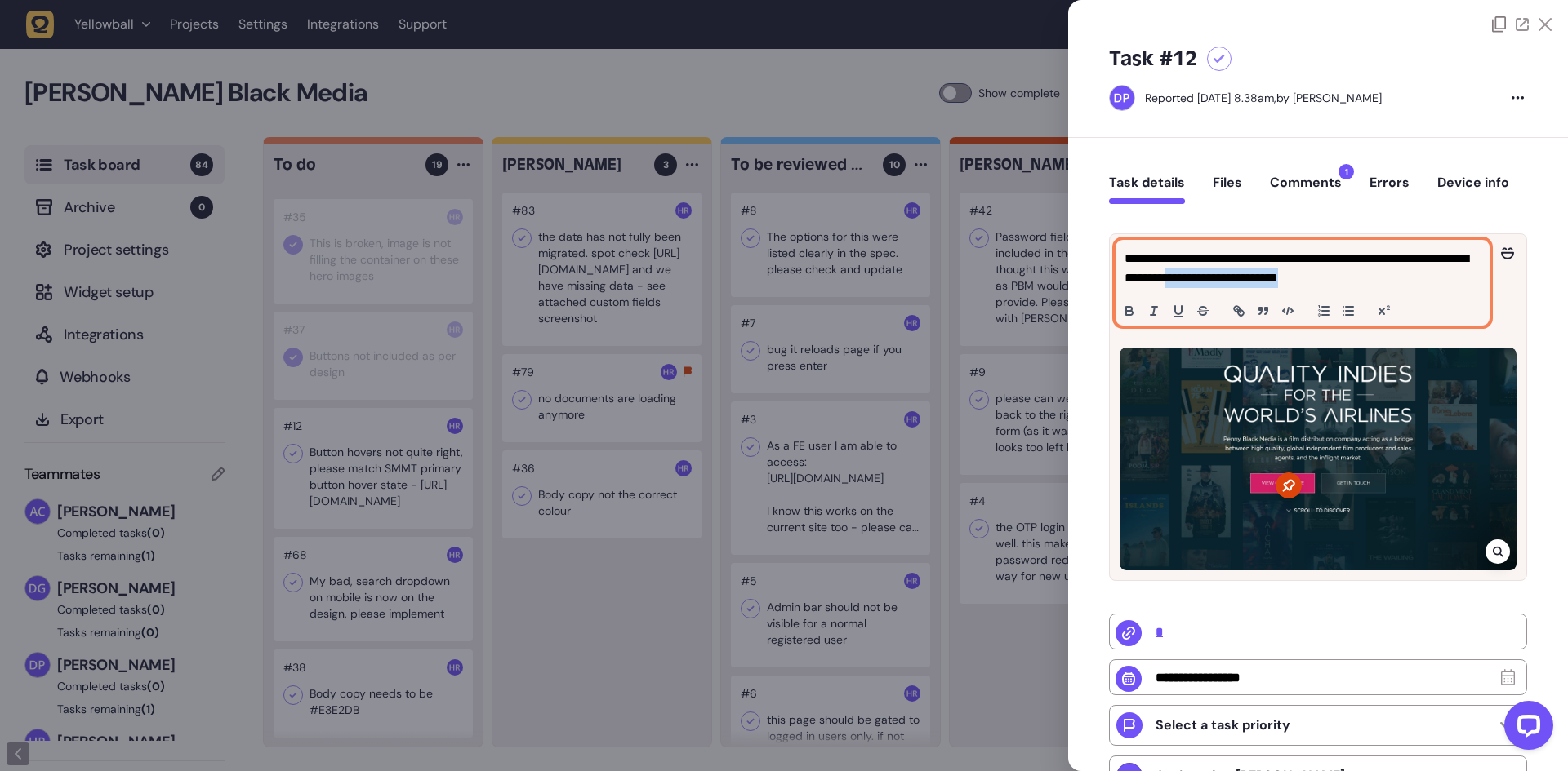
copy p "**********"
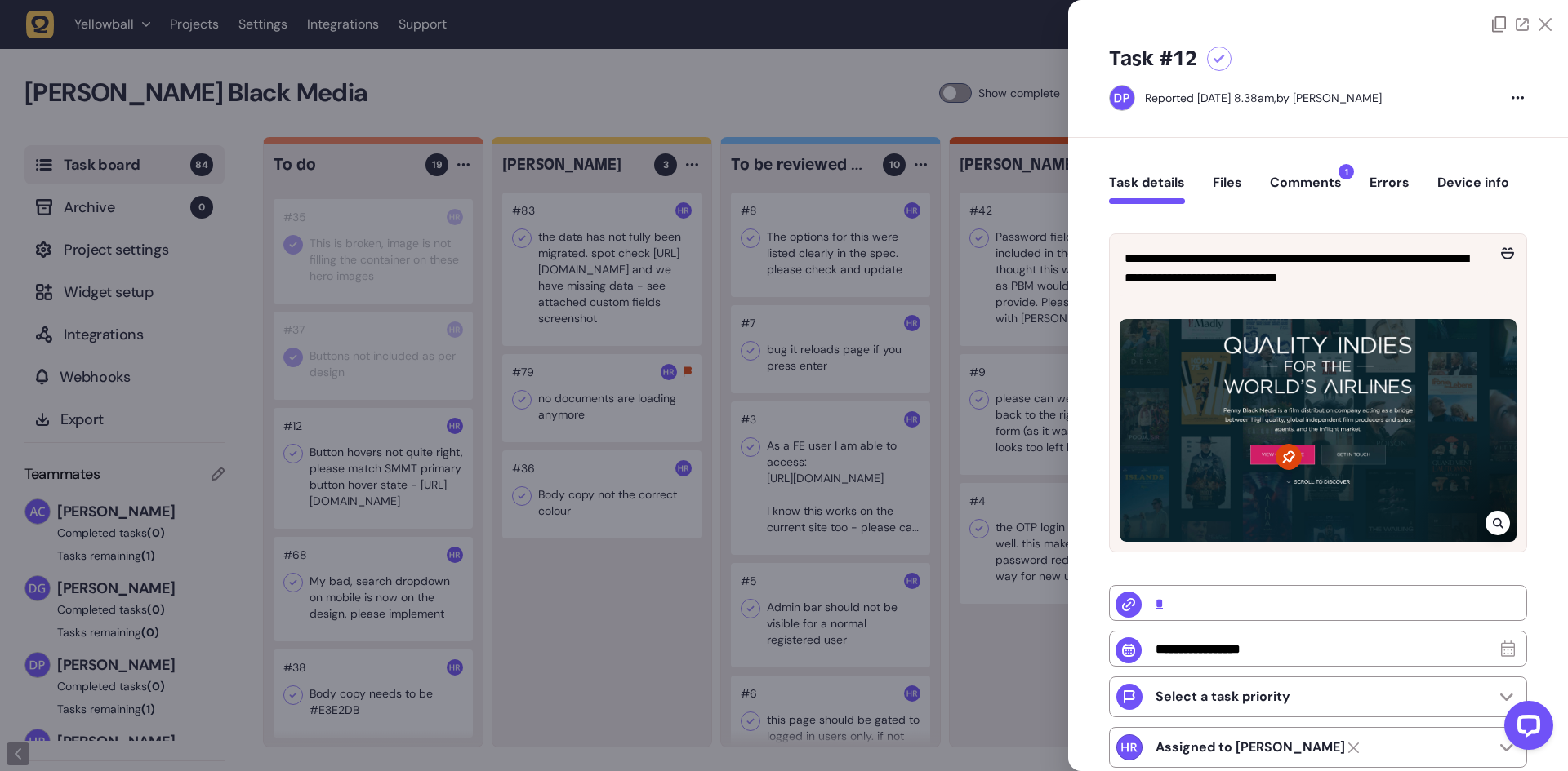
click at [600, 587] on div at bounding box center [784, 386] width 1568 height 771
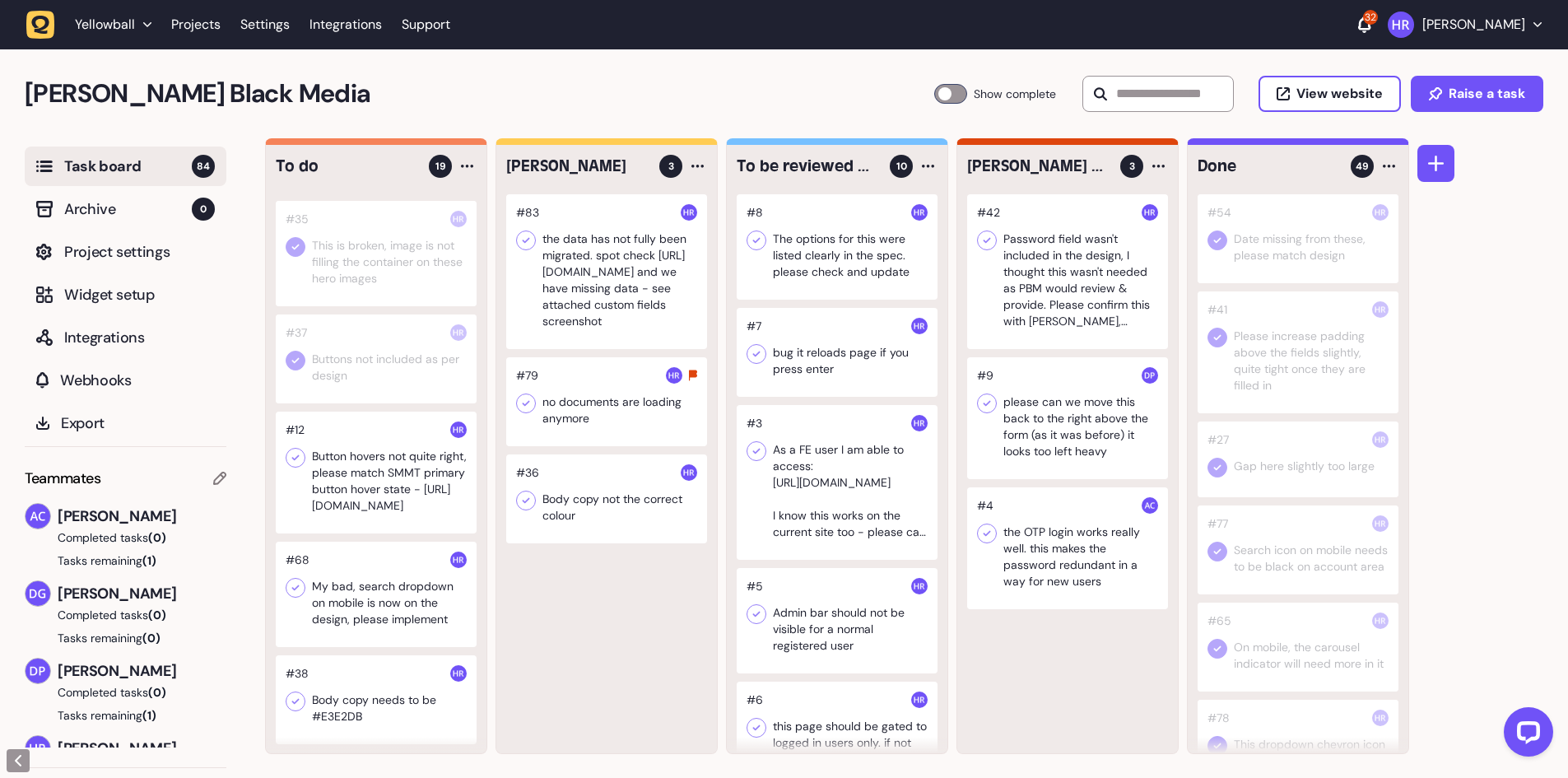
click at [344, 605] on div at bounding box center [376, 594] width 201 height 105
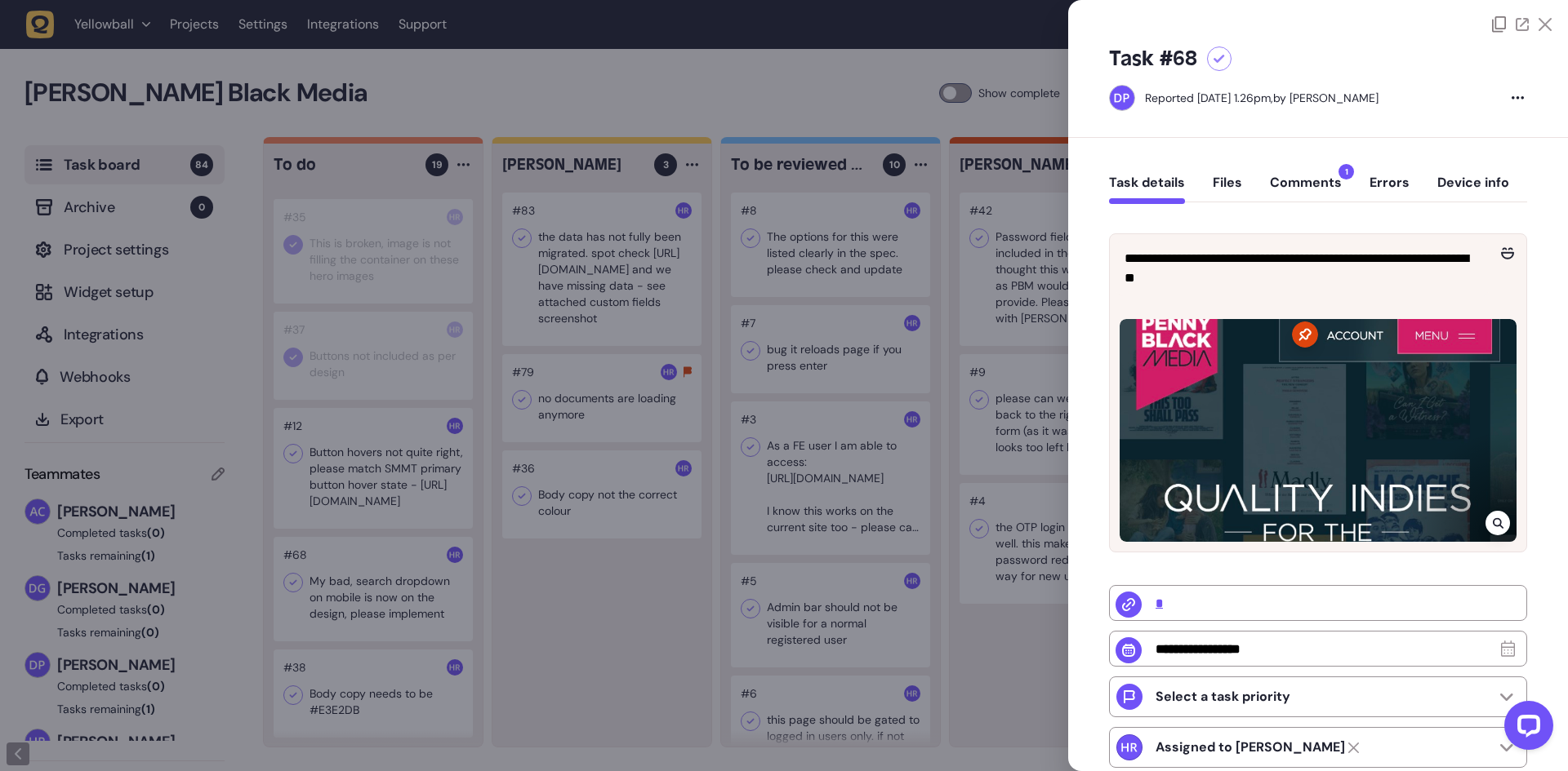
click at [1311, 189] on button "Comments 1" at bounding box center [1306, 189] width 72 height 29
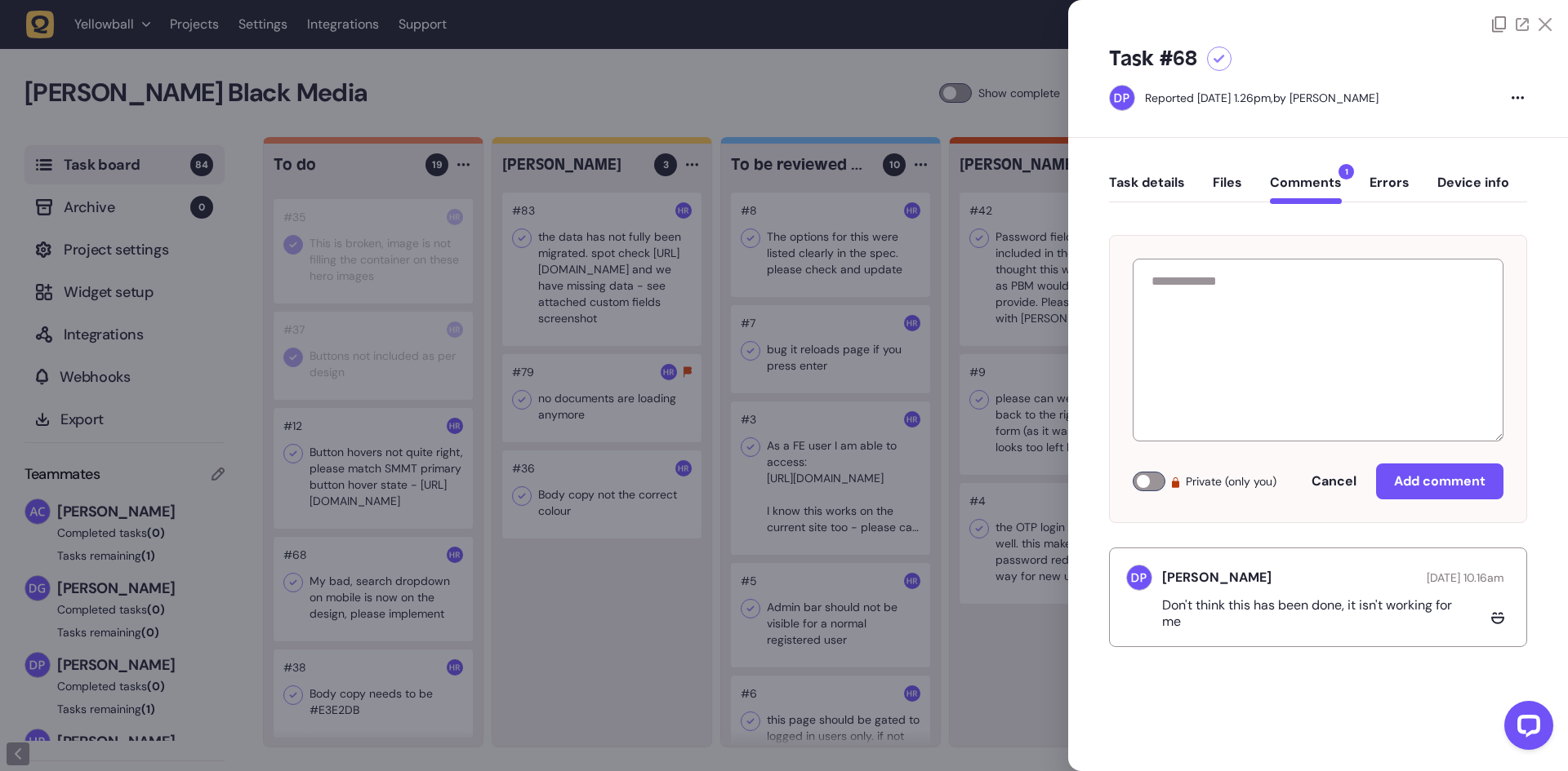
click at [1147, 179] on button "Task details" at bounding box center [1147, 189] width 76 height 29
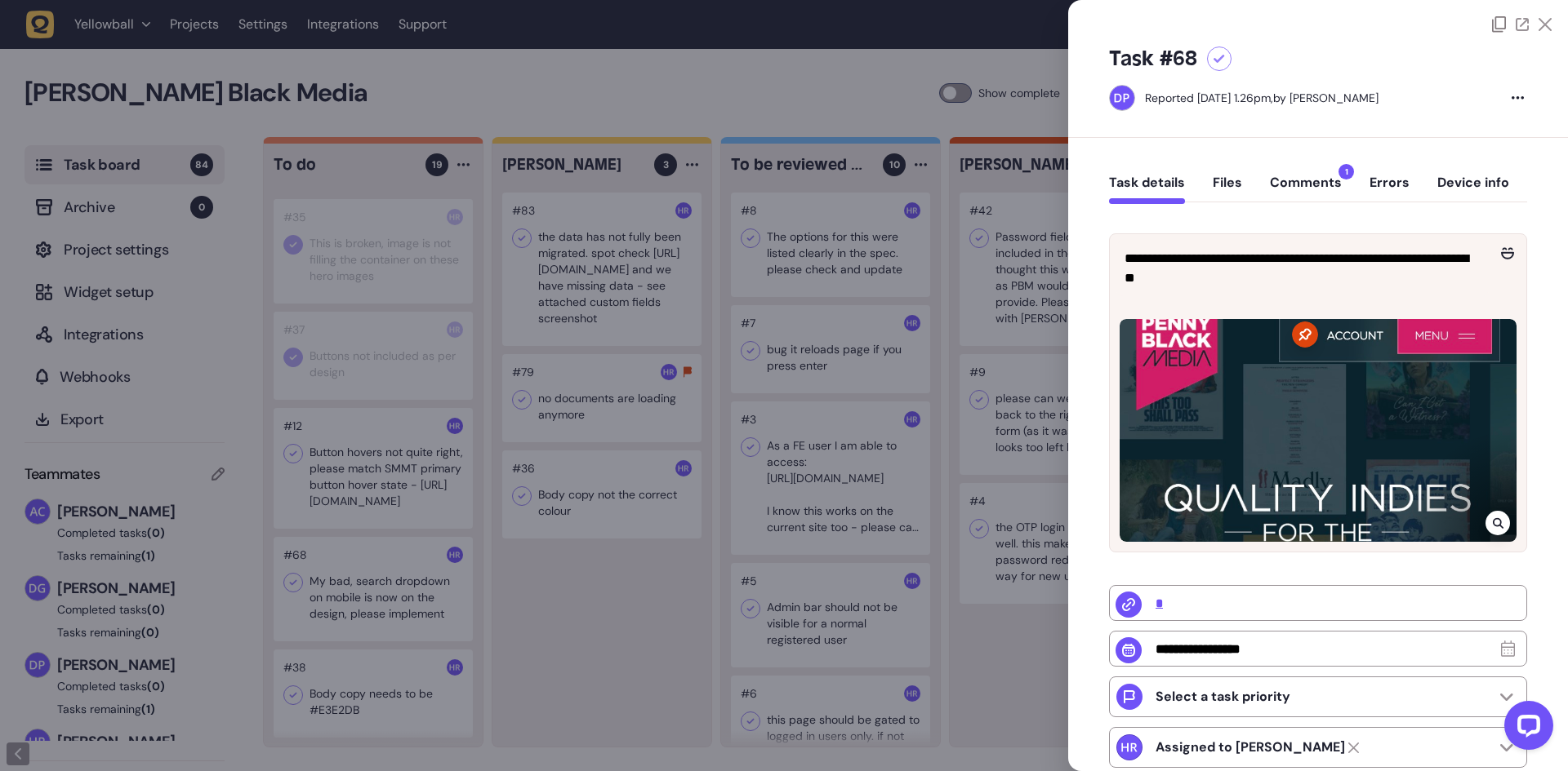
click at [465, 580] on div at bounding box center [784, 386] width 1568 height 771
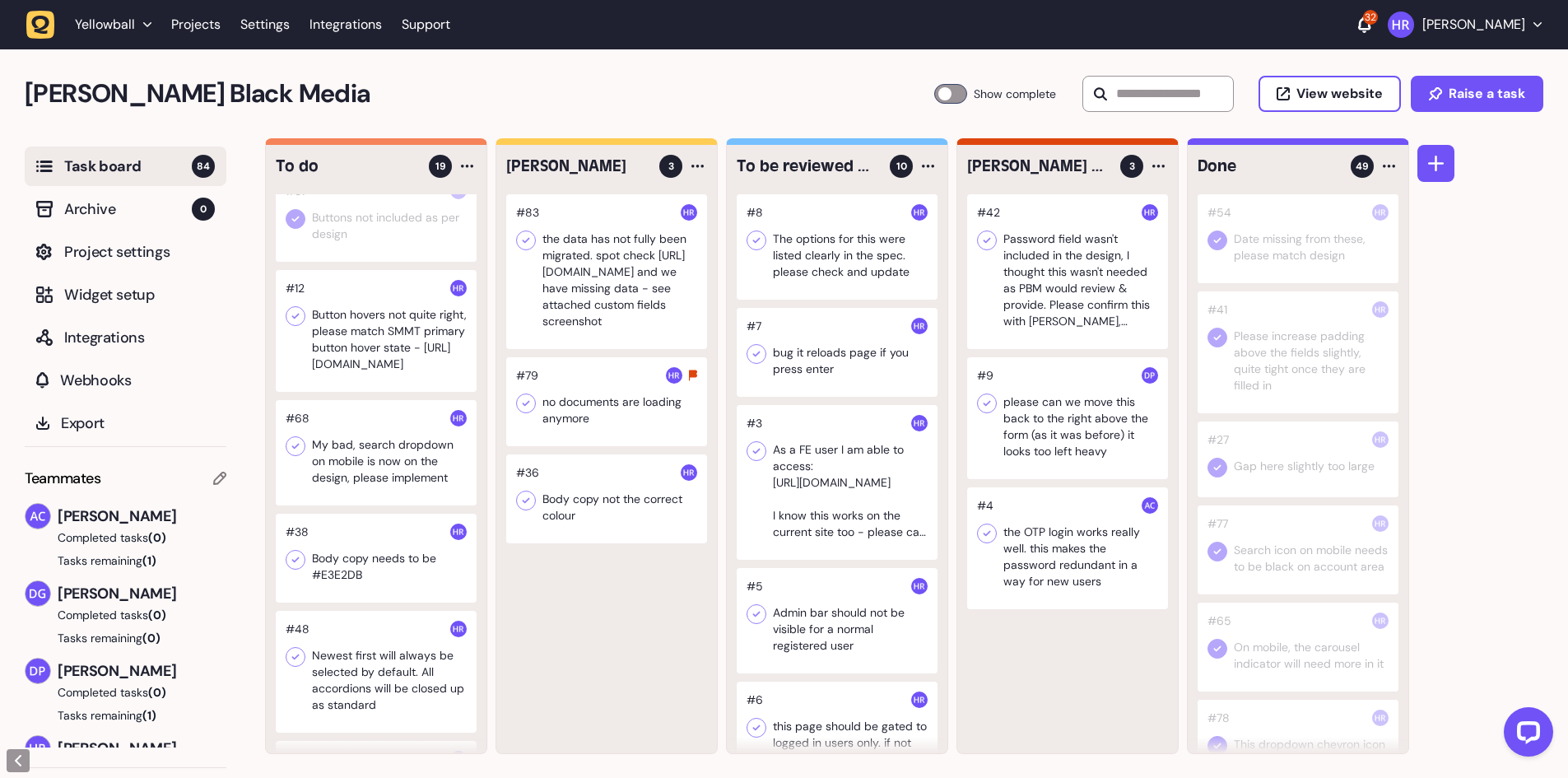
scroll to position [988, 0]
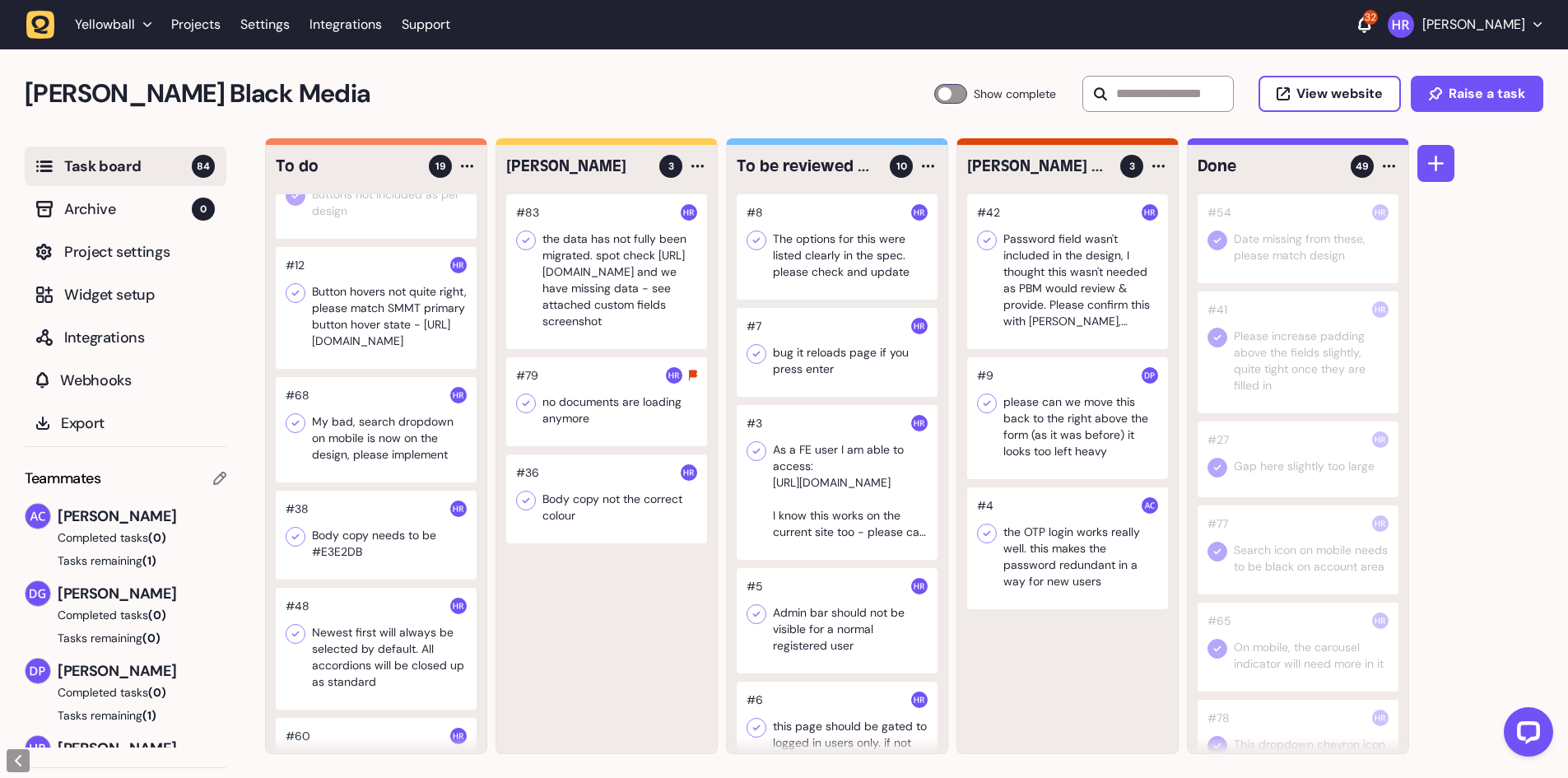
click at [369, 433] on div at bounding box center [376, 429] width 201 height 105
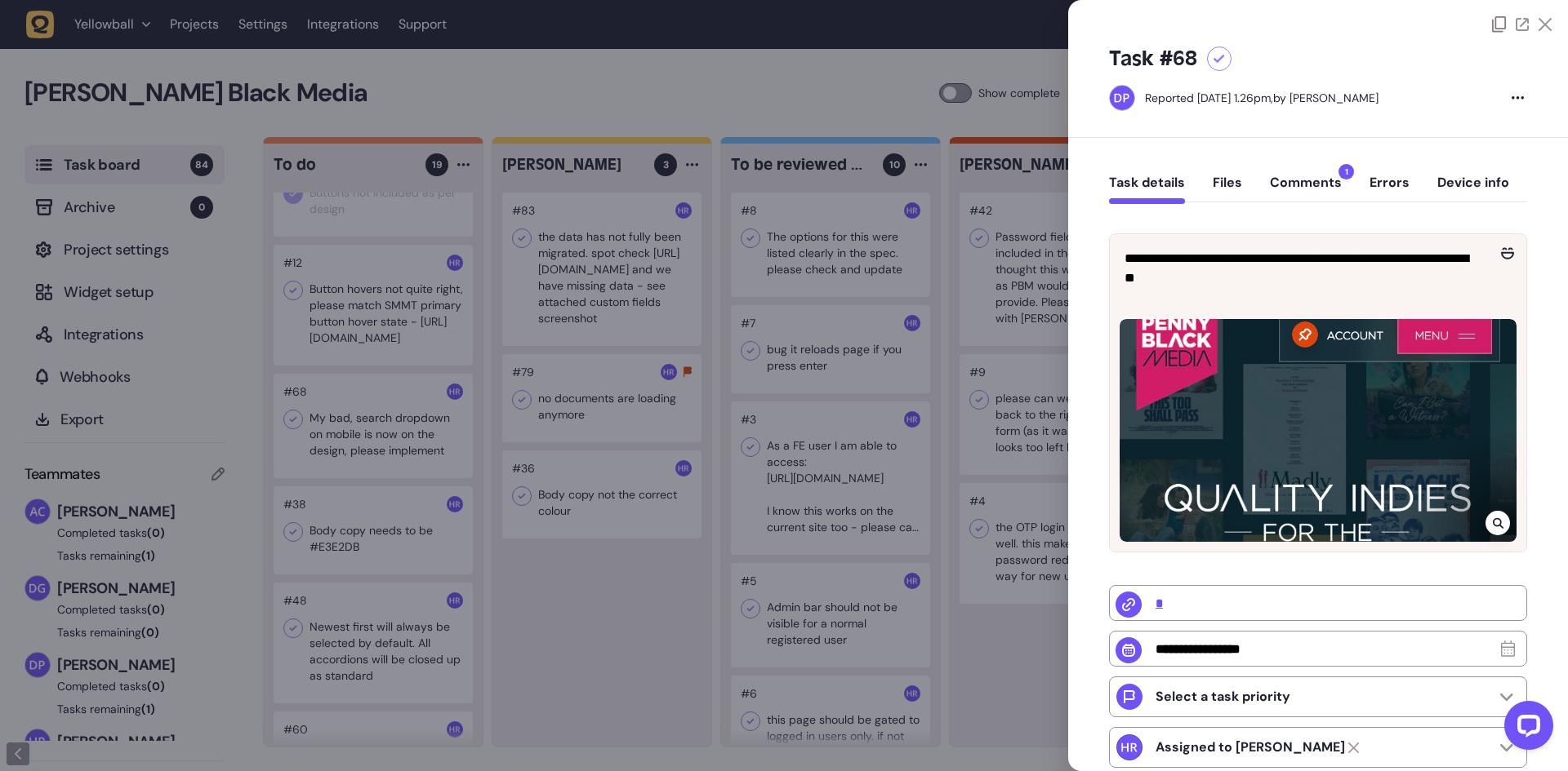
click at [1306, 184] on button "Comments 1" at bounding box center [1306, 189] width 72 height 29
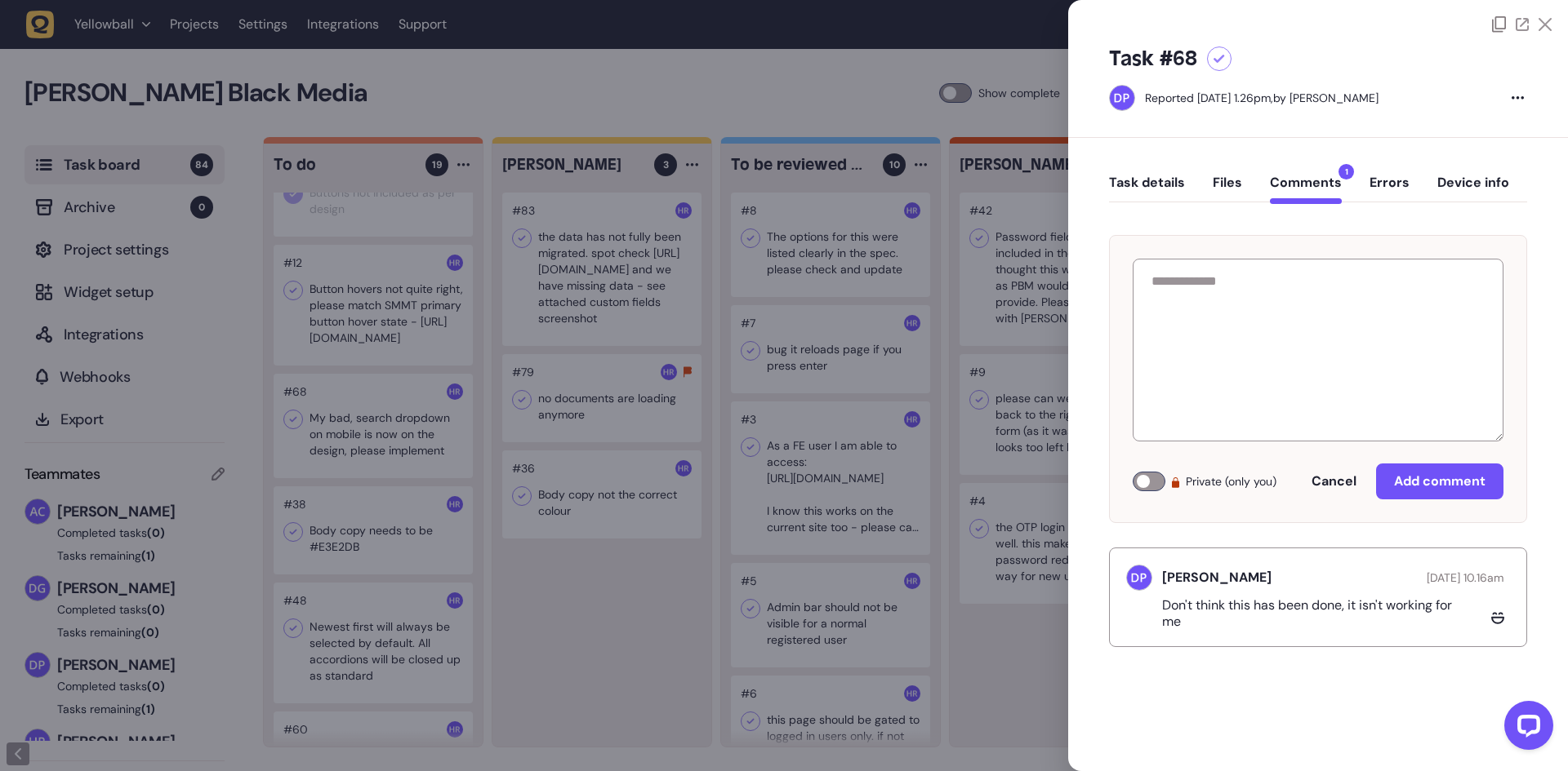
click at [338, 440] on div at bounding box center [784, 386] width 1568 height 771
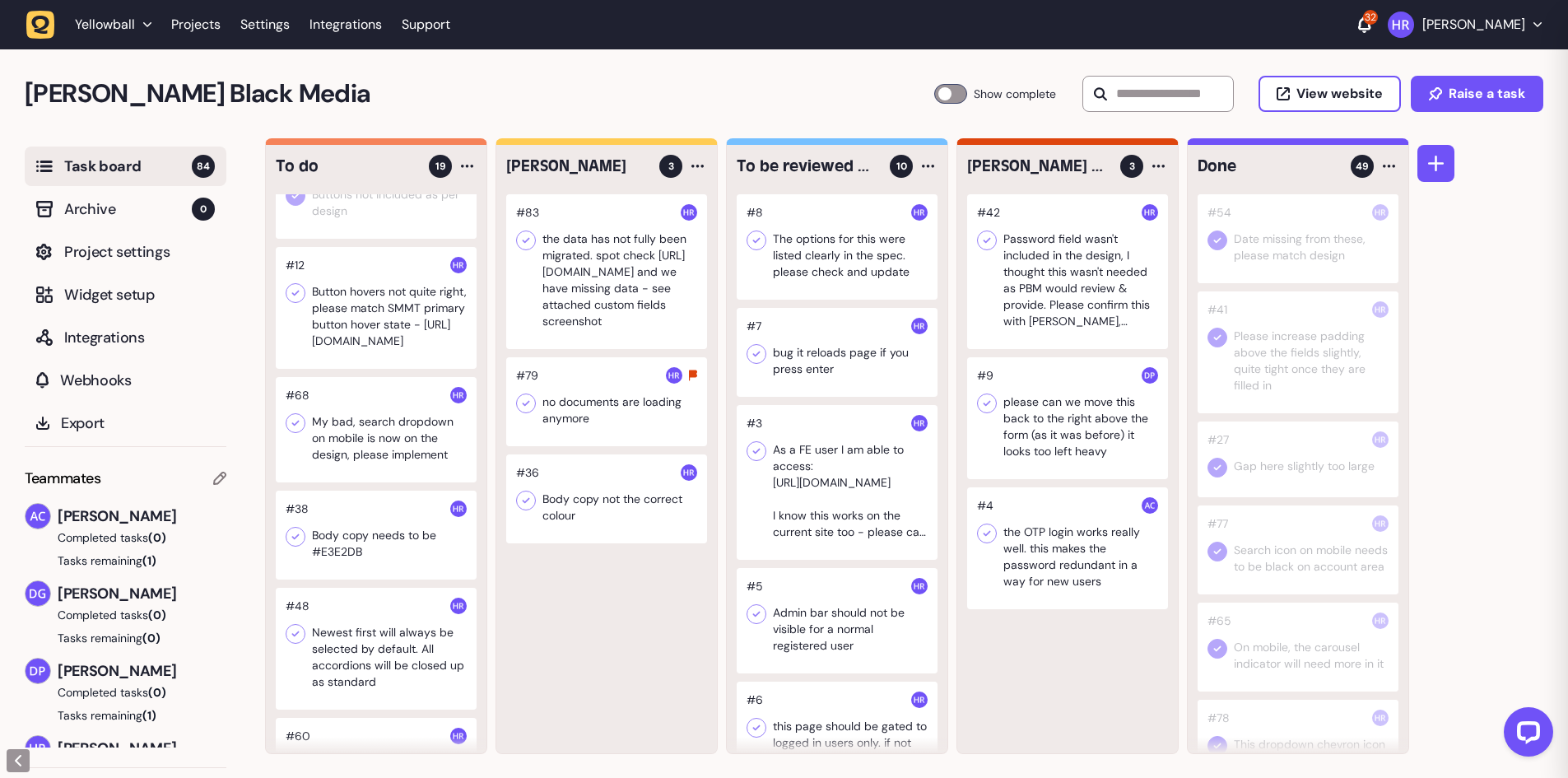
click at [300, 424] on icon at bounding box center [296, 423] width 17 height 17
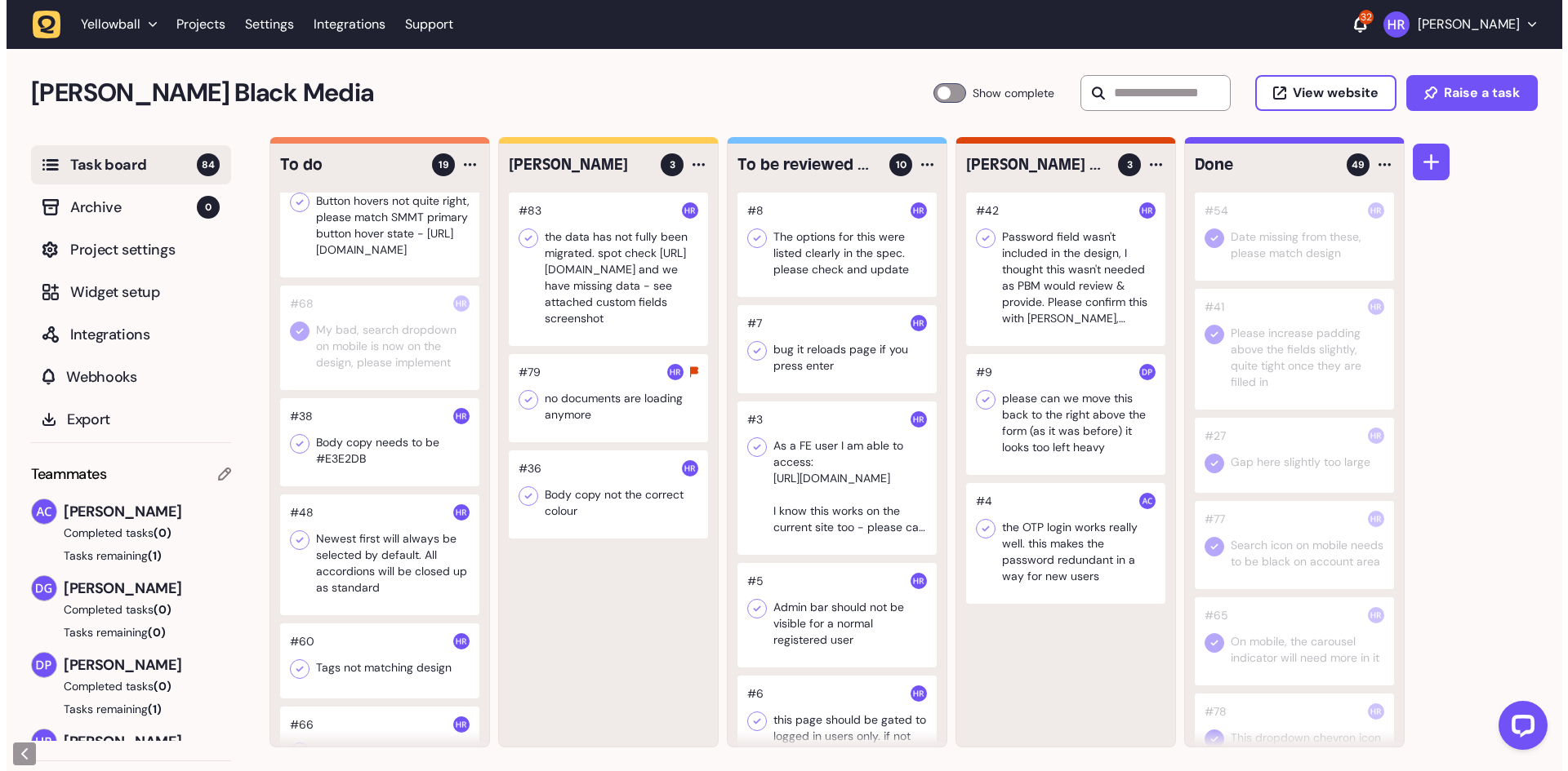
scroll to position [1143, 0]
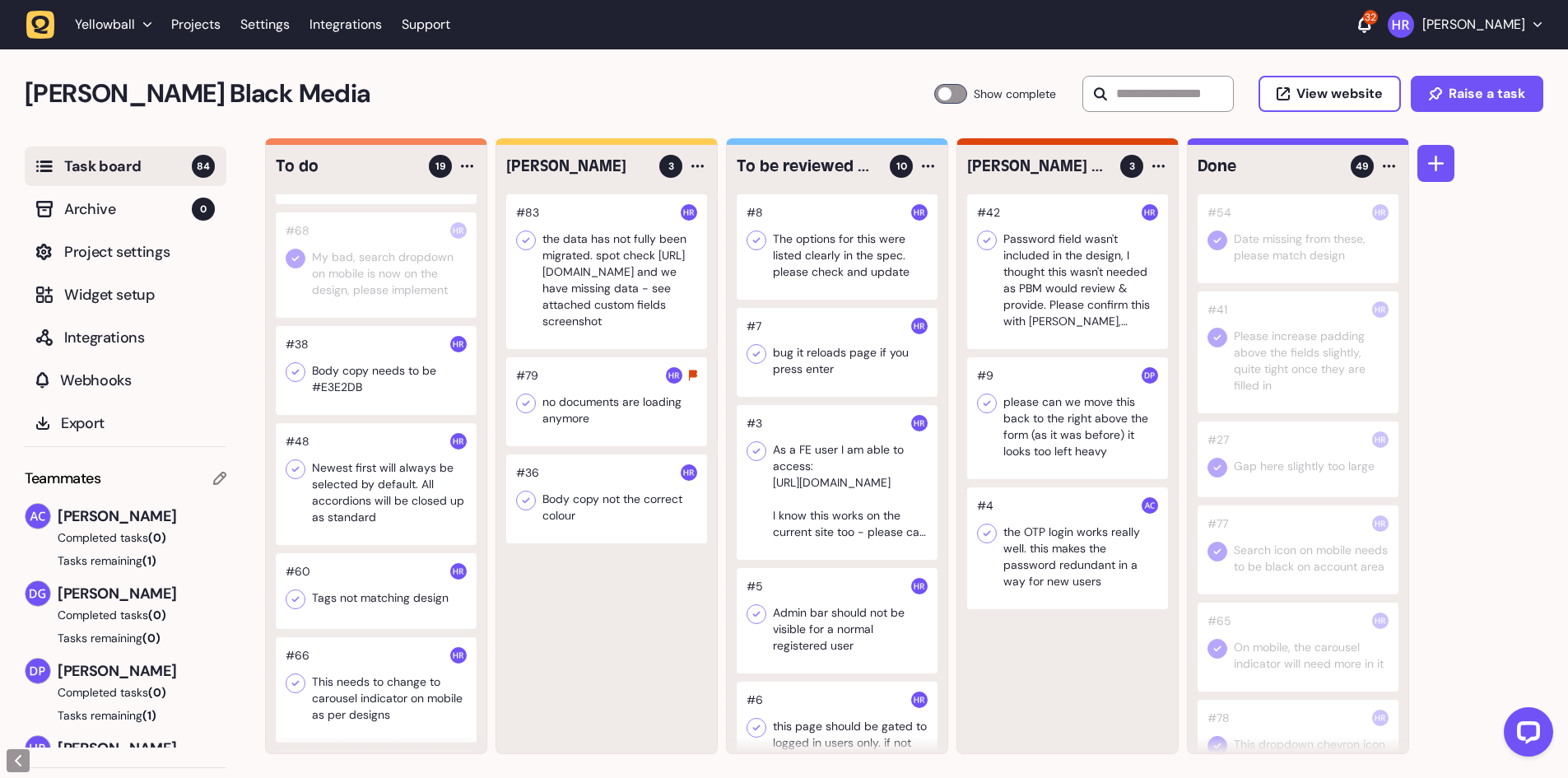
click at [373, 385] on div at bounding box center [376, 370] width 201 height 89
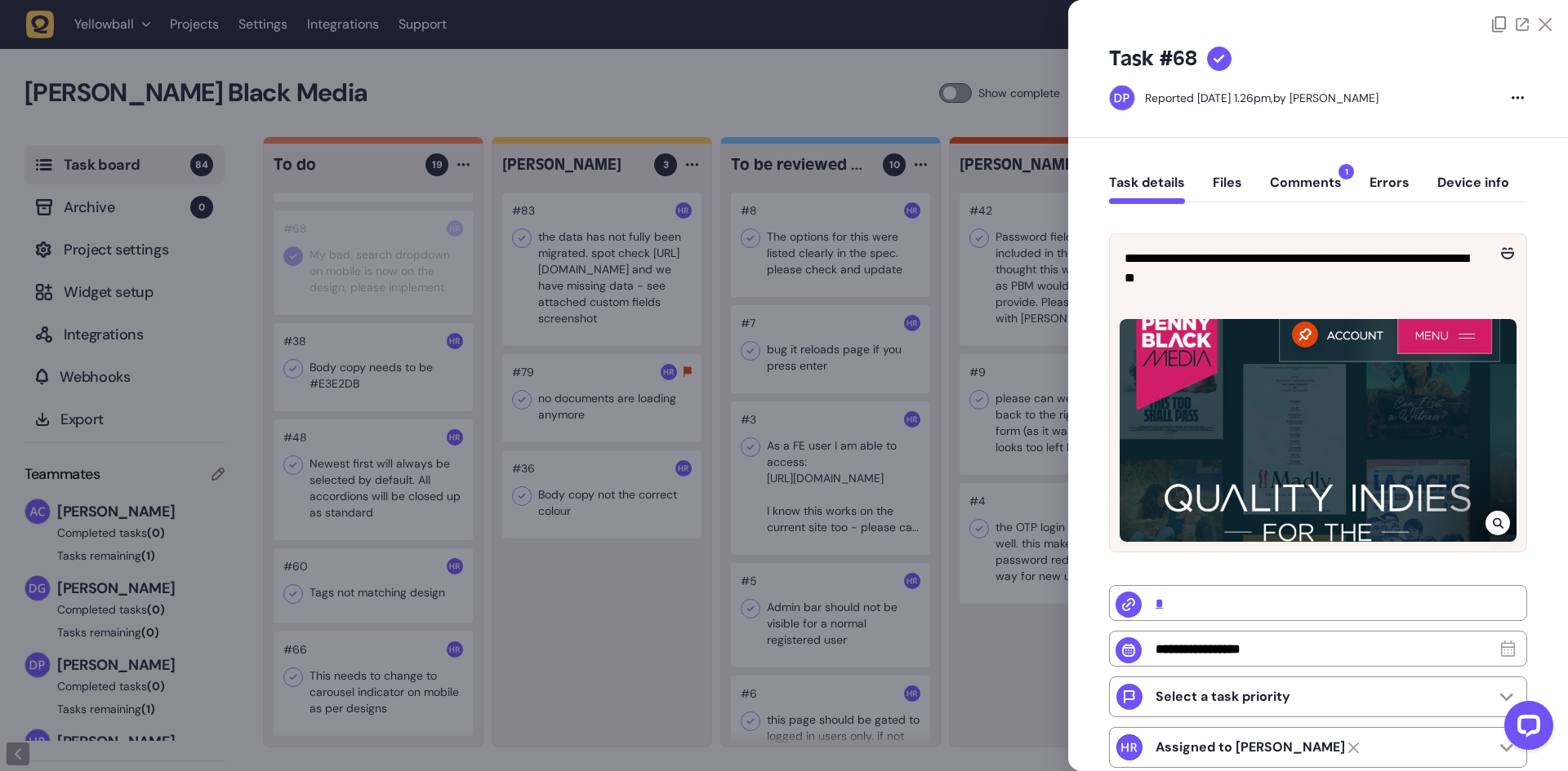
type input "**********"
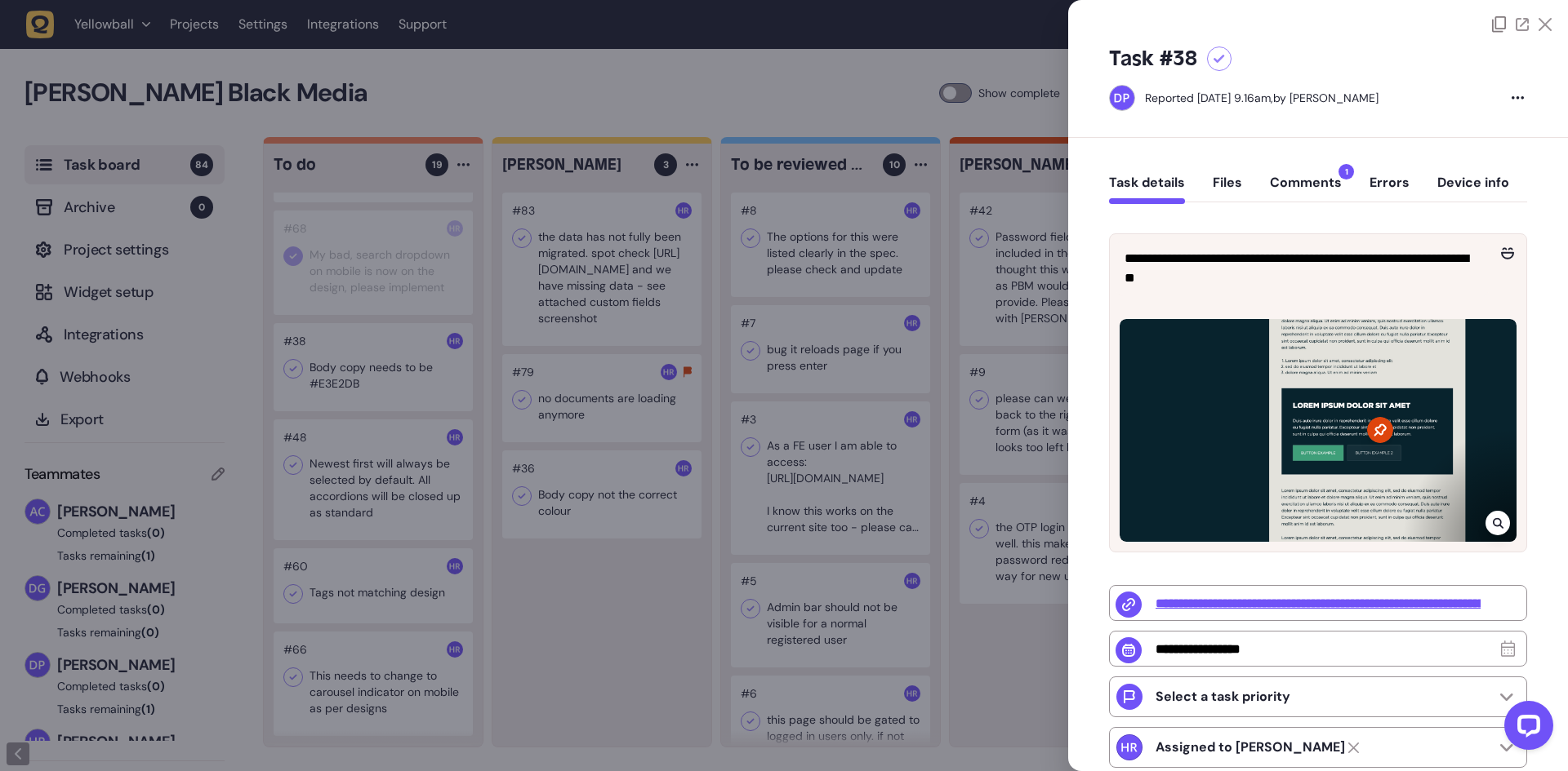
click at [1306, 179] on button "Comments 1" at bounding box center [1306, 189] width 72 height 29
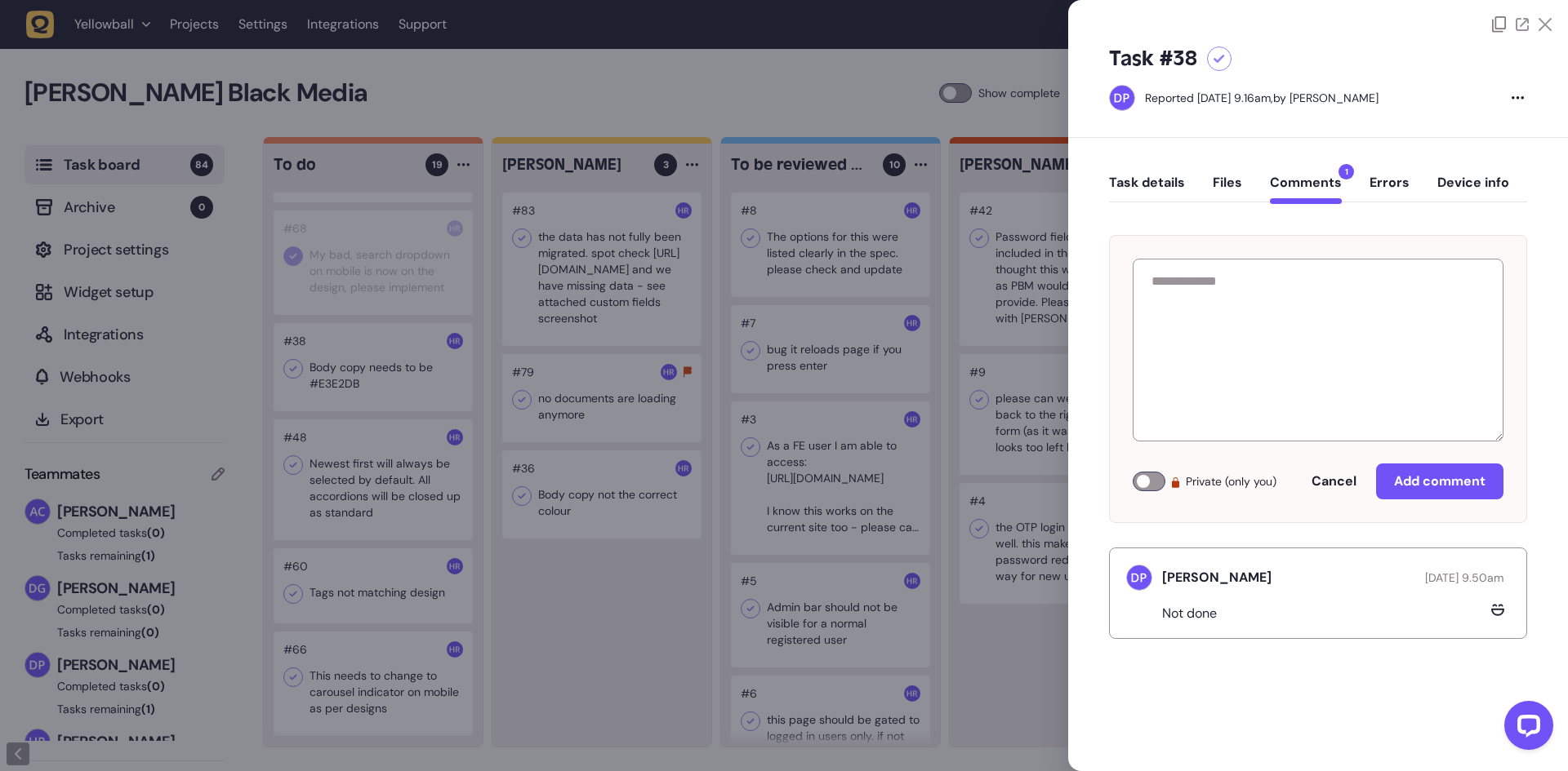
click at [394, 363] on div at bounding box center [784, 386] width 1568 height 771
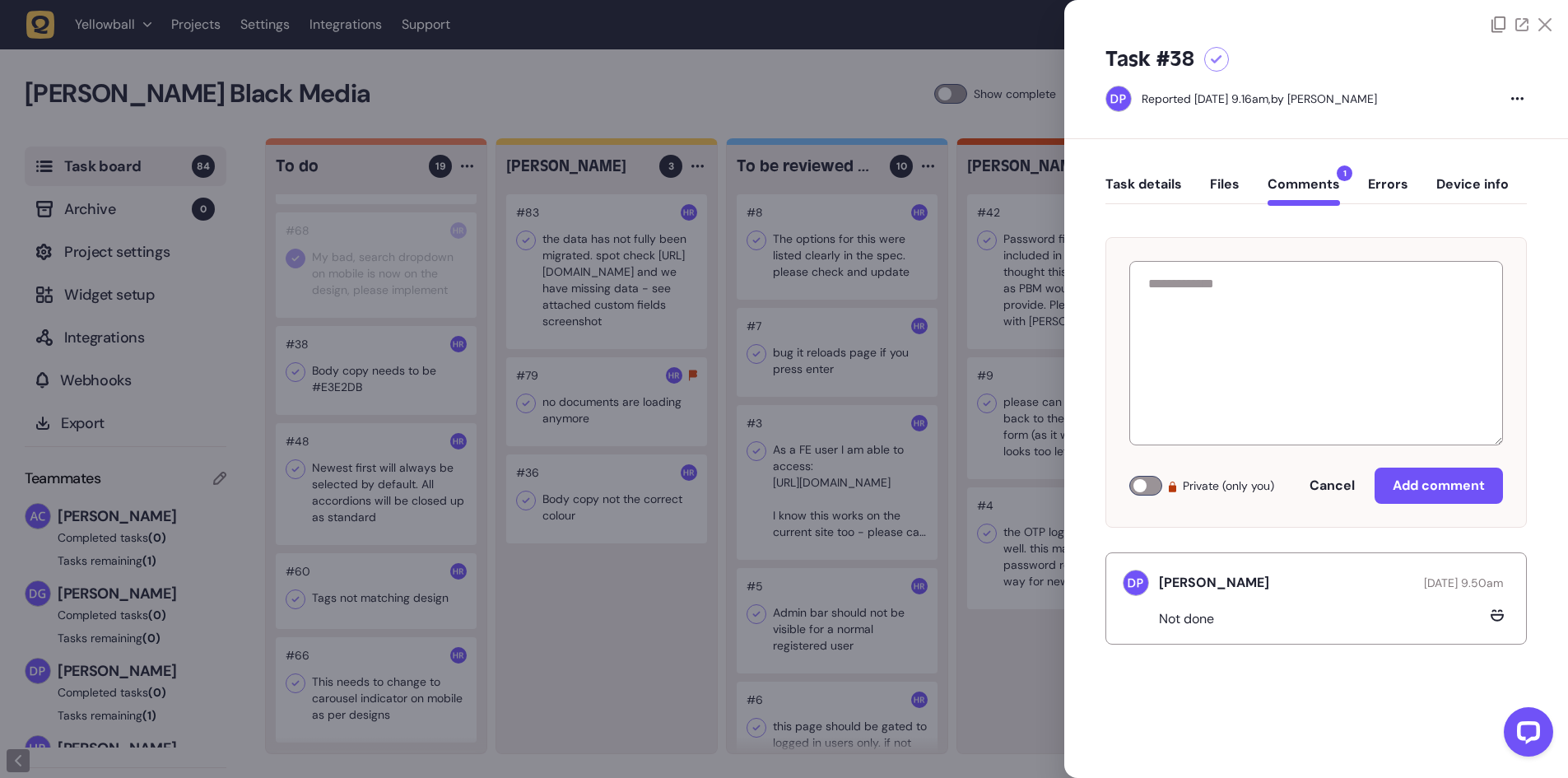
click at [398, 366] on div at bounding box center [376, 370] width 201 height 89
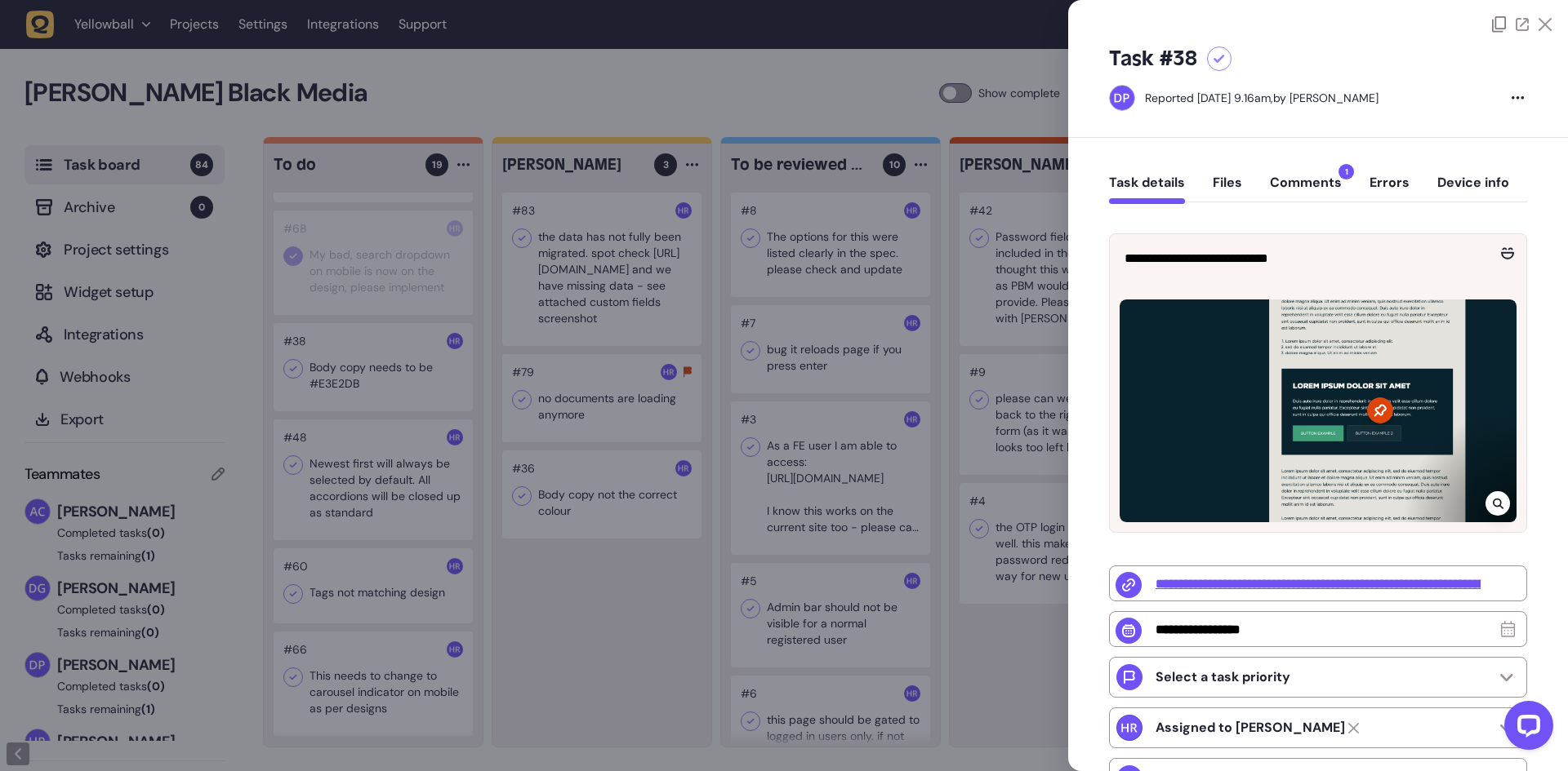
click at [1296, 177] on button "Comments 1" at bounding box center [1306, 189] width 72 height 29
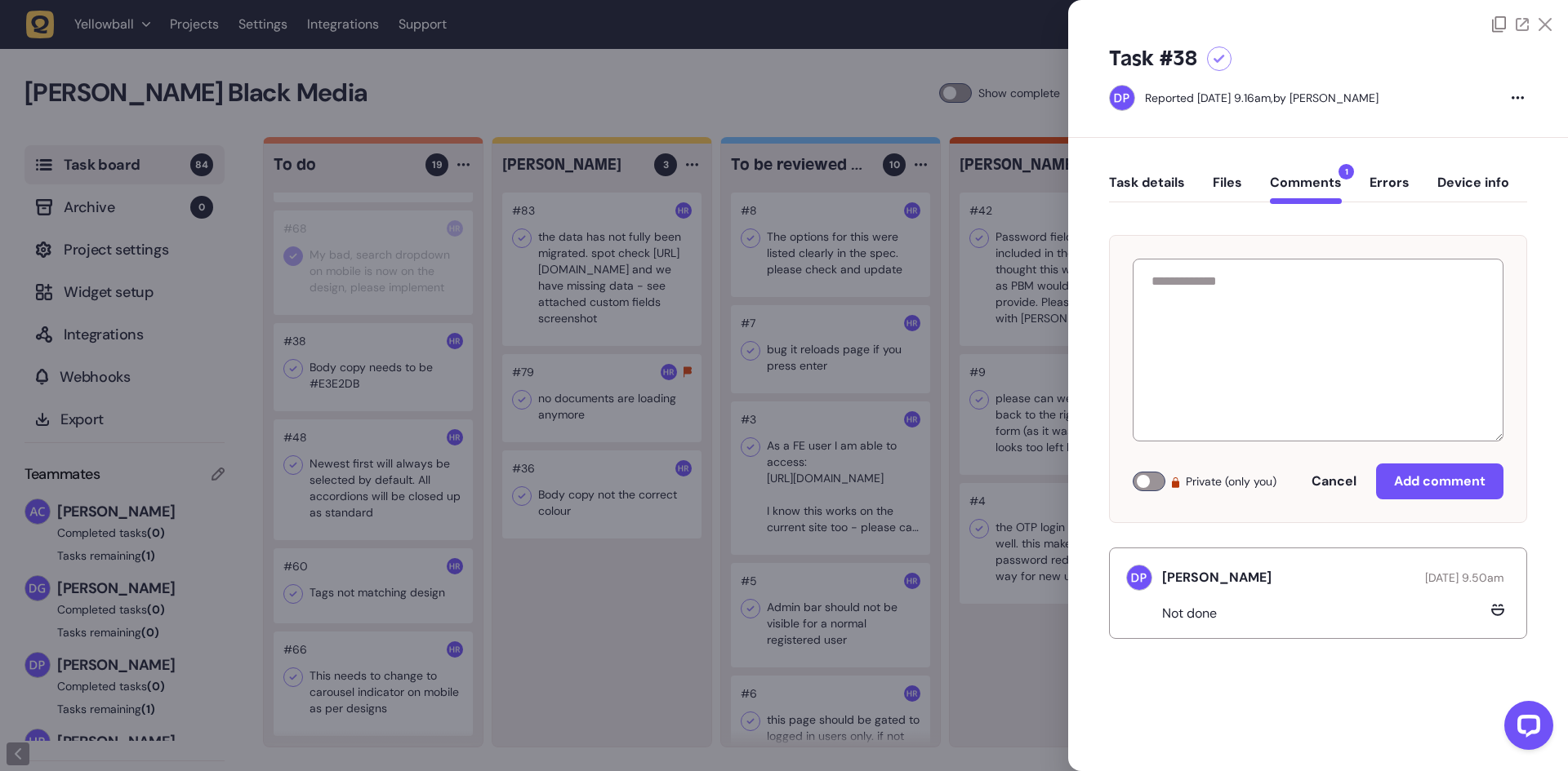
click at [1154, 183] on button "Task details" at bounding box center [1147, 189] width 76 height 29
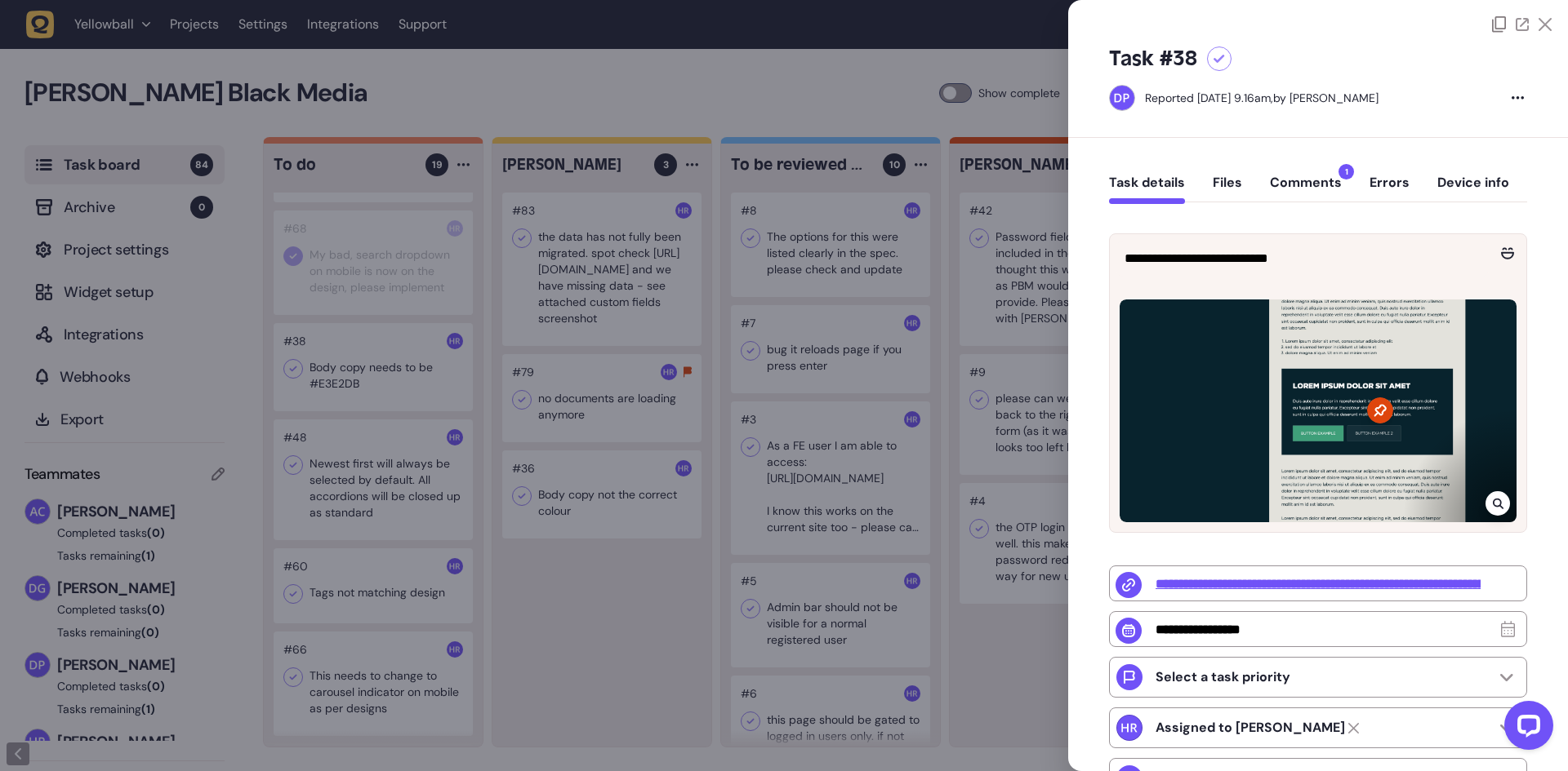
click at [1318, 184] on button "Comments 1" at bounding box center [1306, 189] width 72 height 29
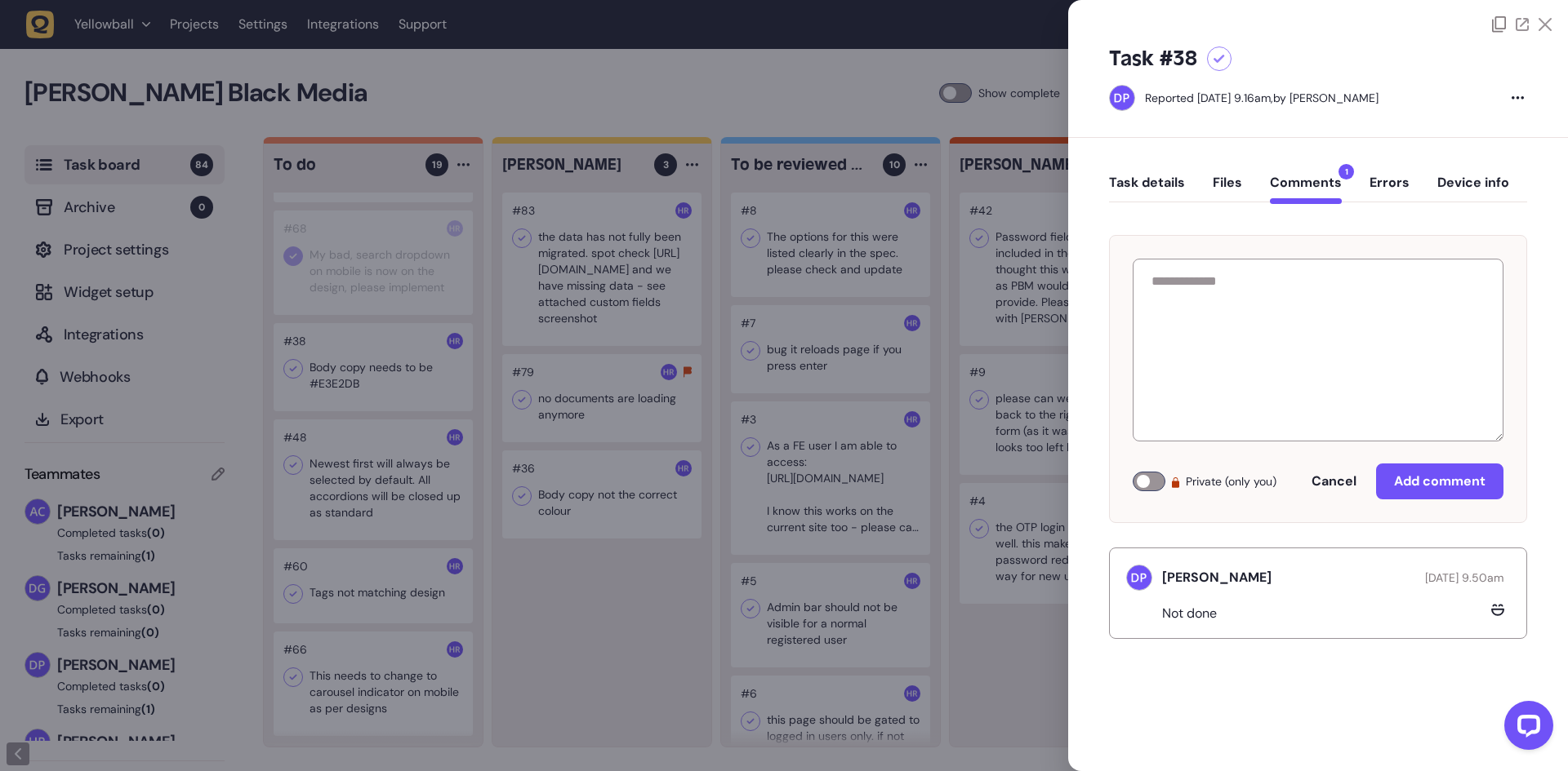
click at [1139, 184] on button "Task details" at bounding box center [1147, 189] width 76 height 29
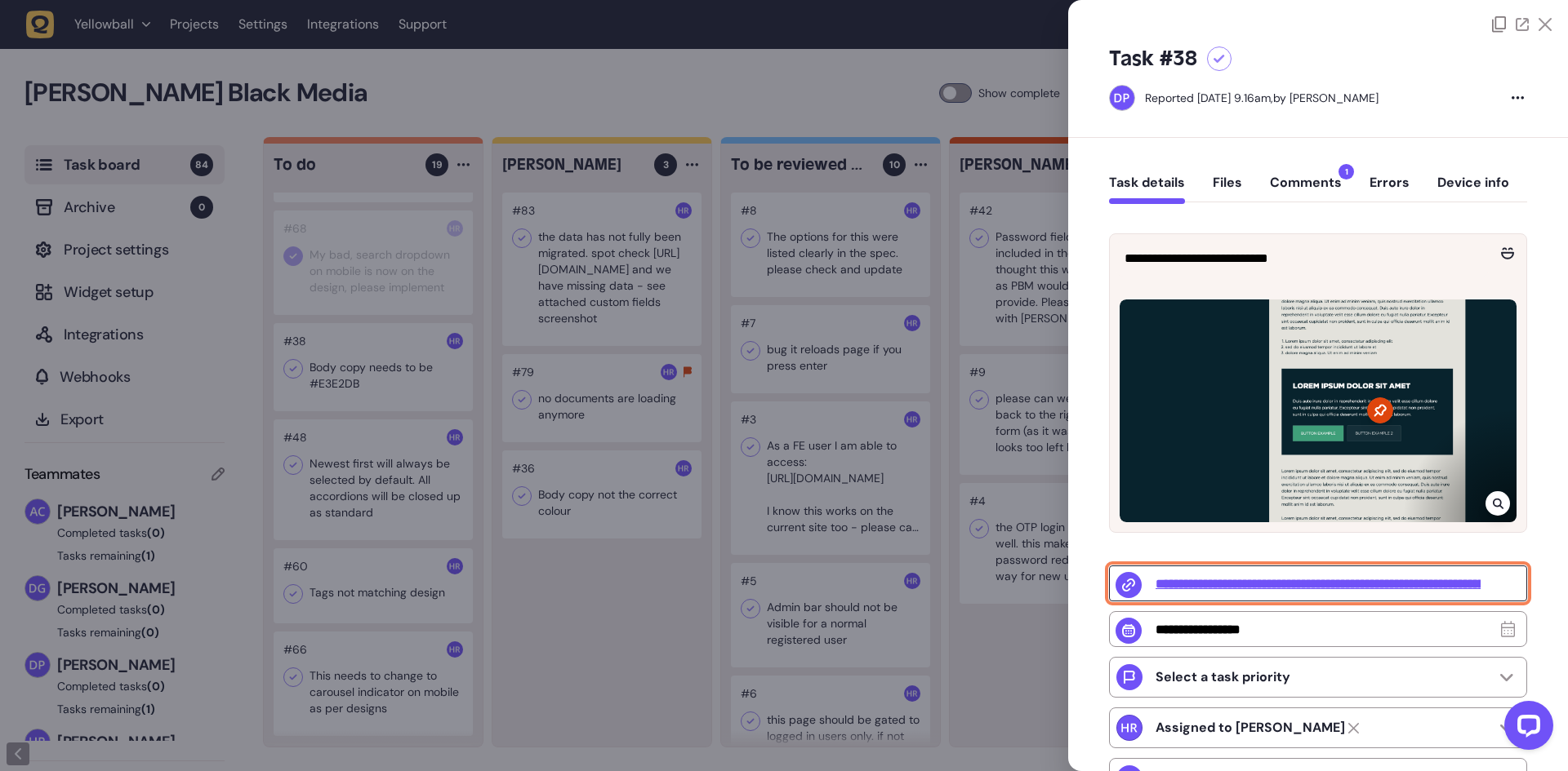
click at [1307, 191] on button "Comments 1" at bounding box center [1306, 189] width 72 height 29
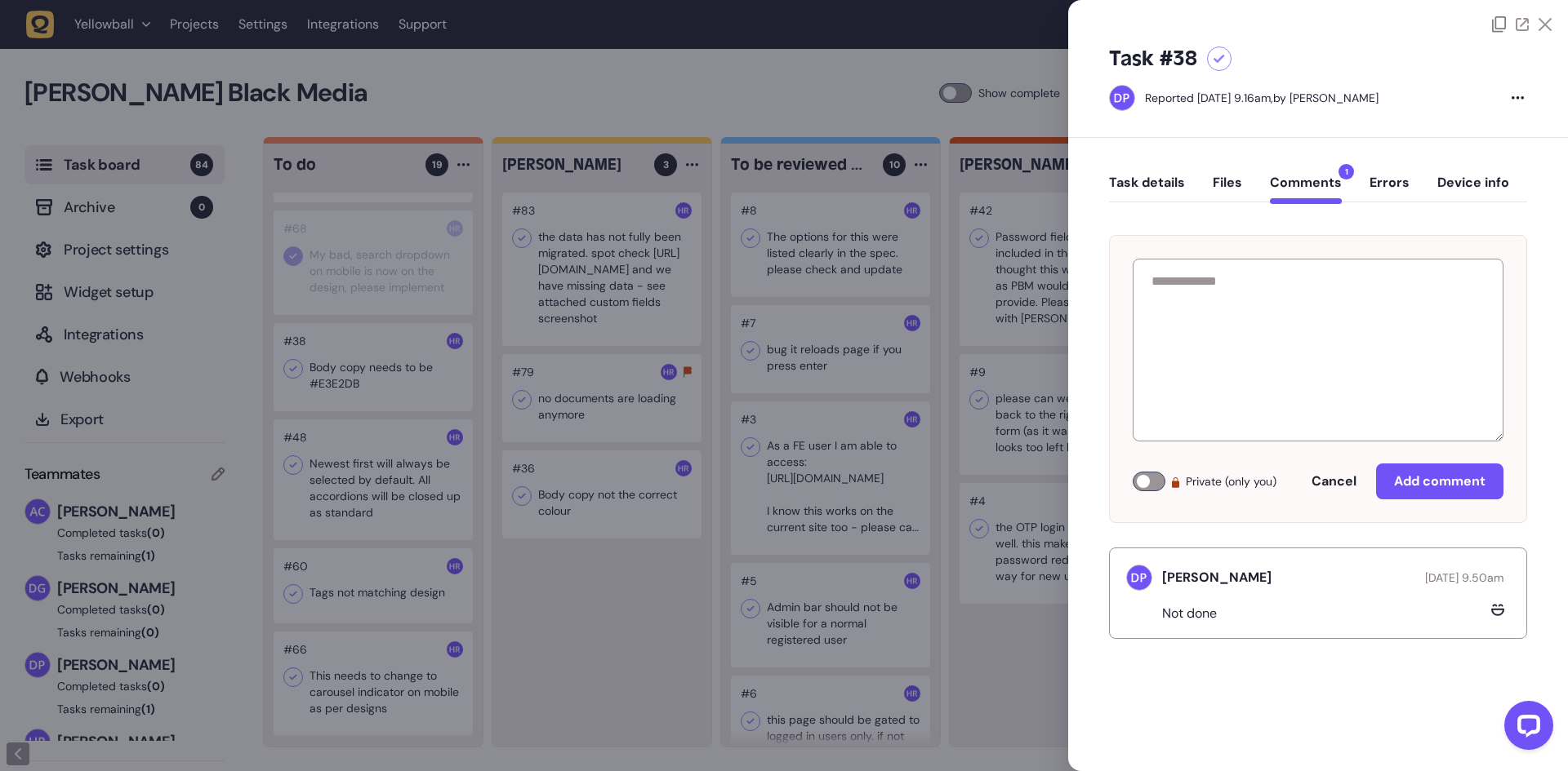
click at [1178, 179] on button "Task details" at bounding box center [1147, 189] width 76 height 29
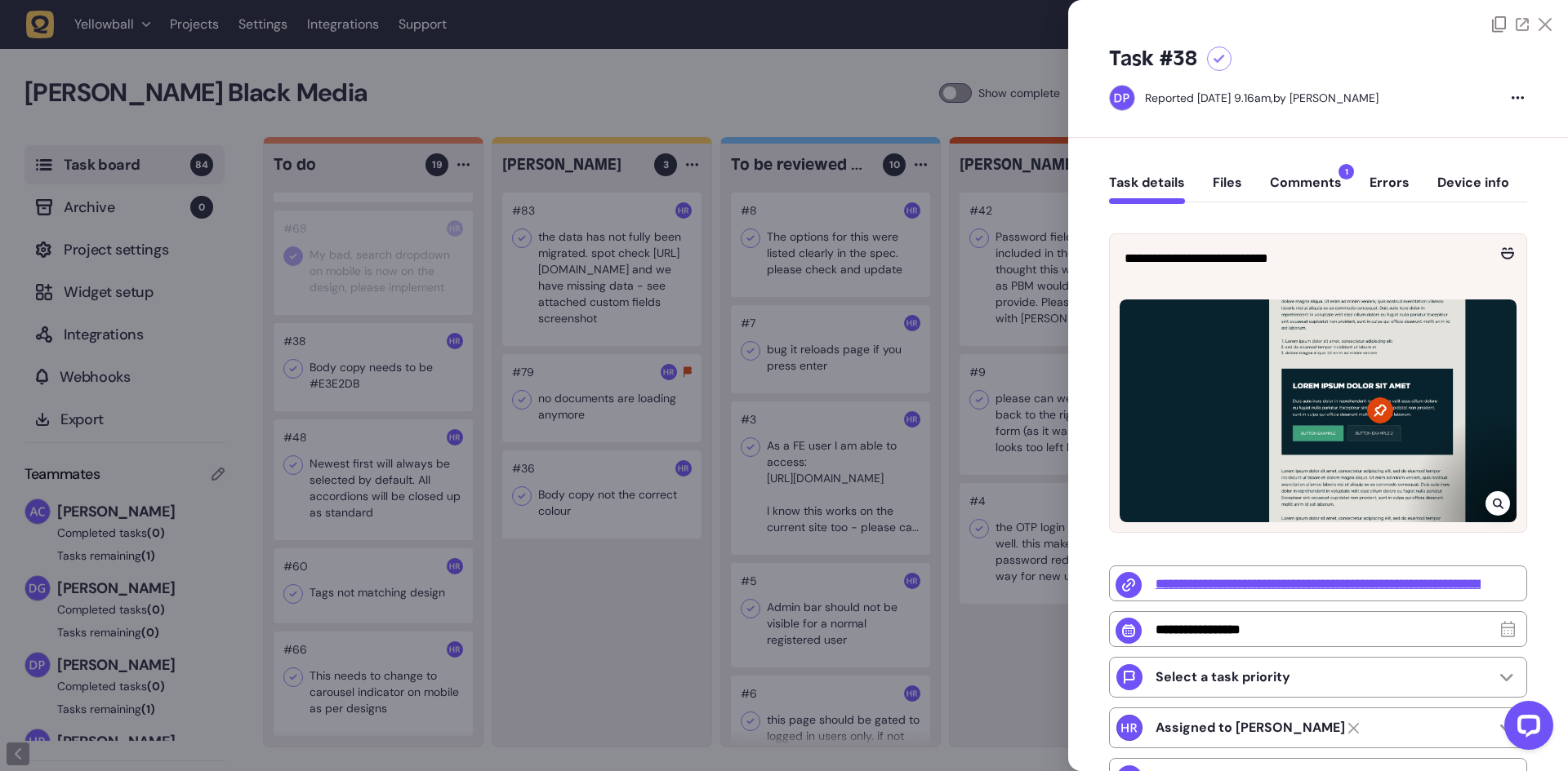
click at [1316, 403] on div at bounding box center [1317, 411] width 396 height 223
click at [1492, 498] on icon at bounding box center [1497, 503] width 11 height 11
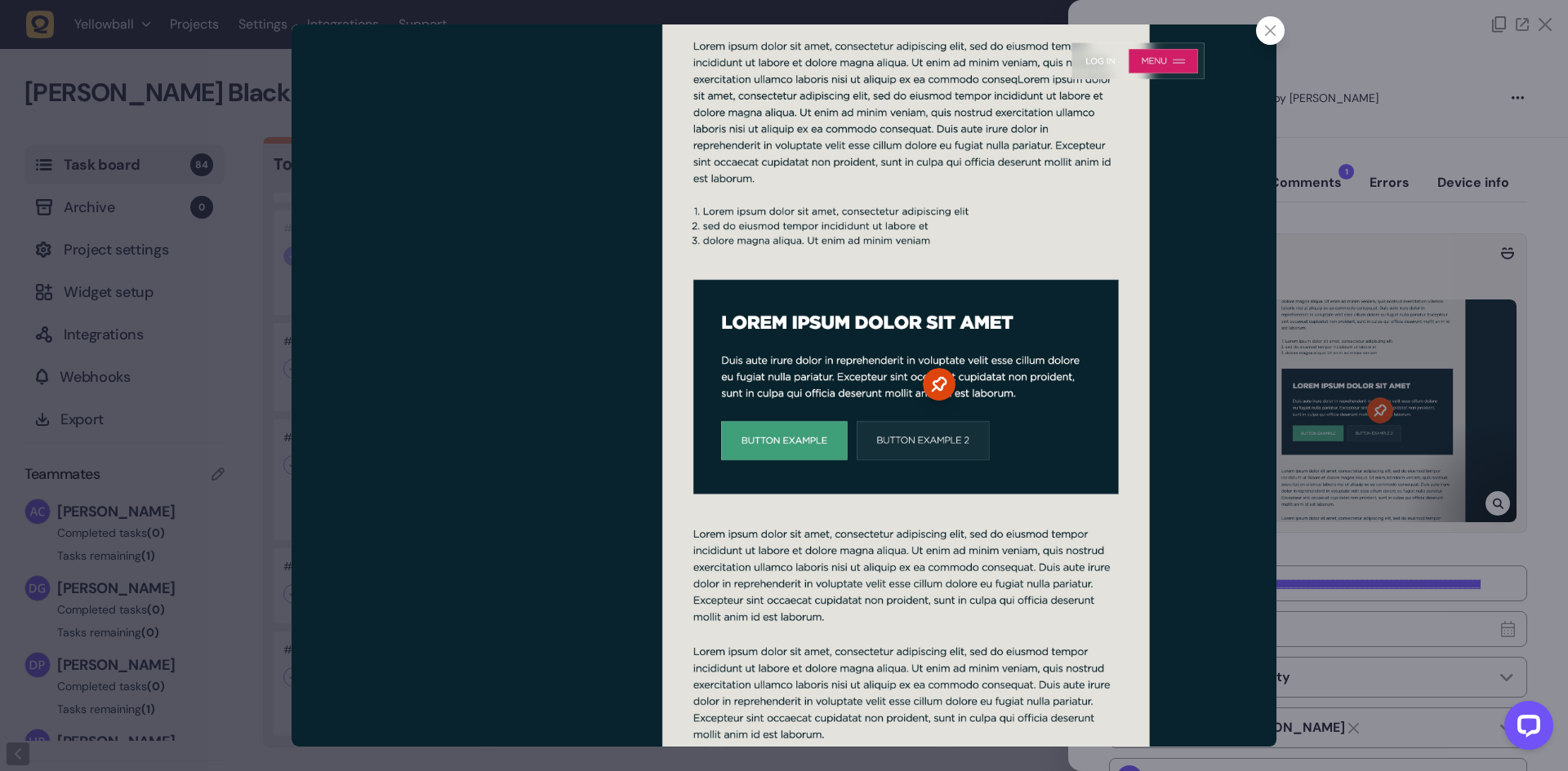
click at [1412, 396] on div at bounding box center [784, 386] width 1568 height 771
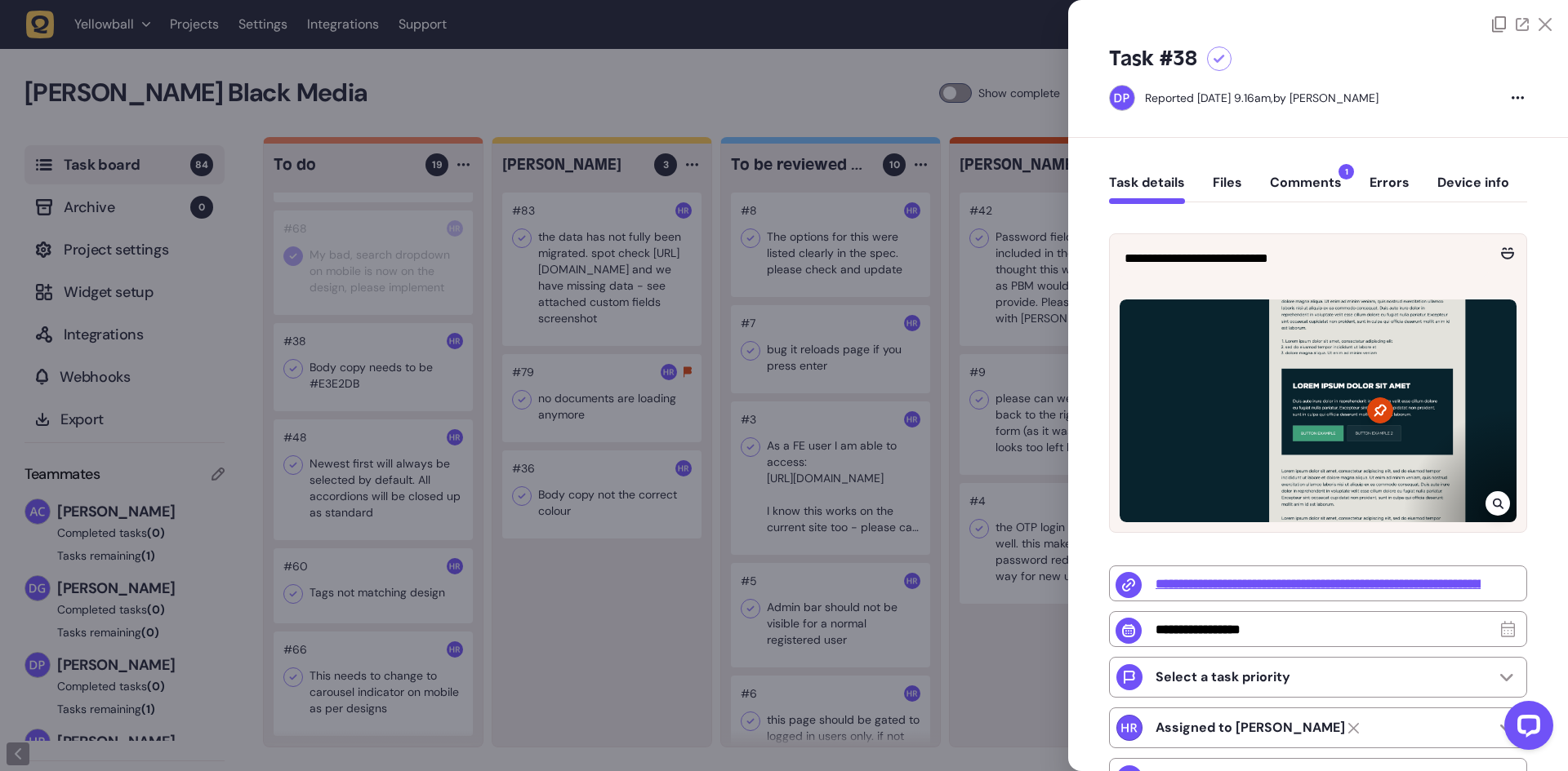
click at [1326, 181] on button "Comments 1" at bounding box center [1306, 189] width 72 height 29
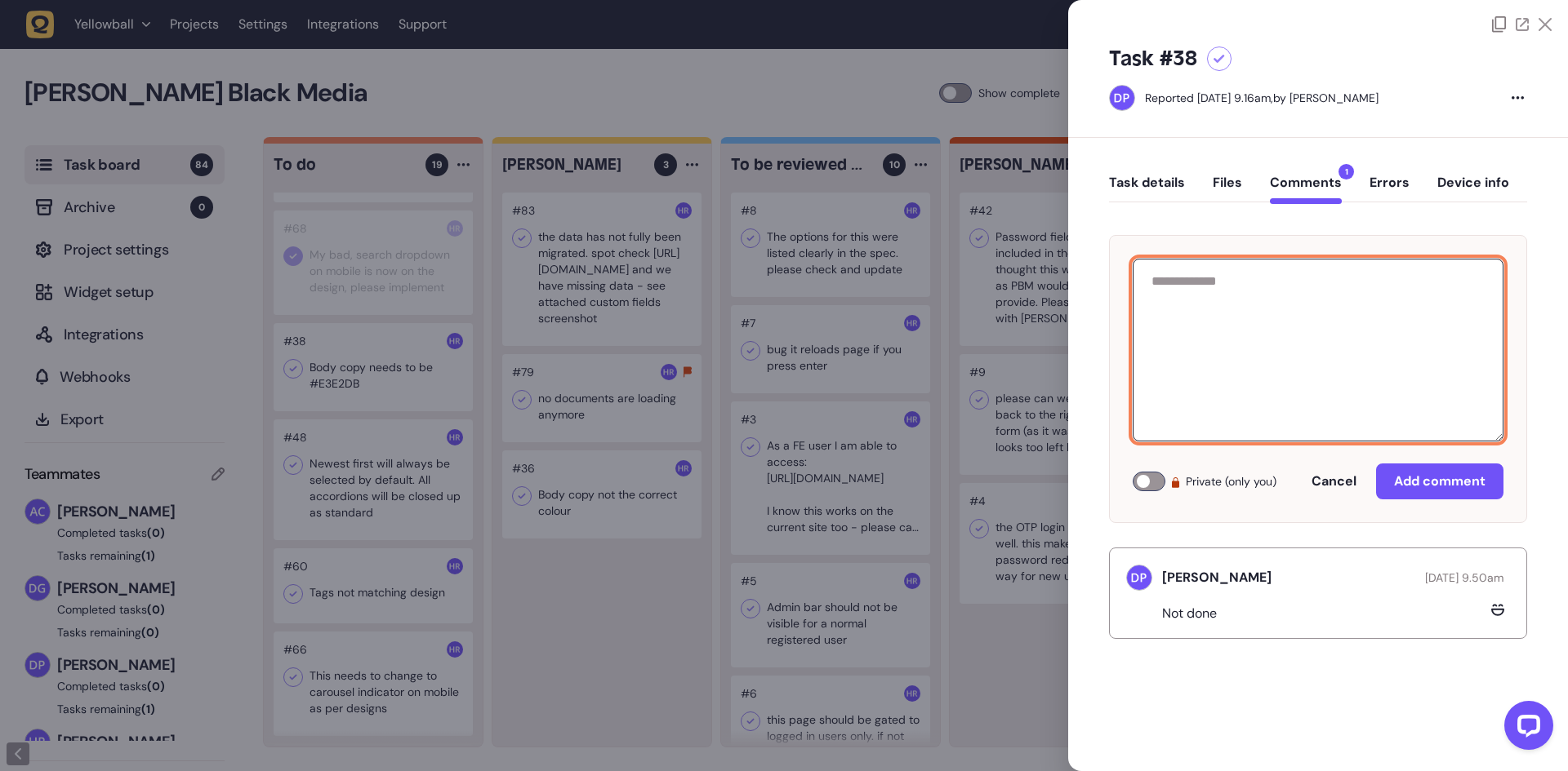
click at [1246, 353] on textarea at bounding box center [1318, 350] width 371 height 183
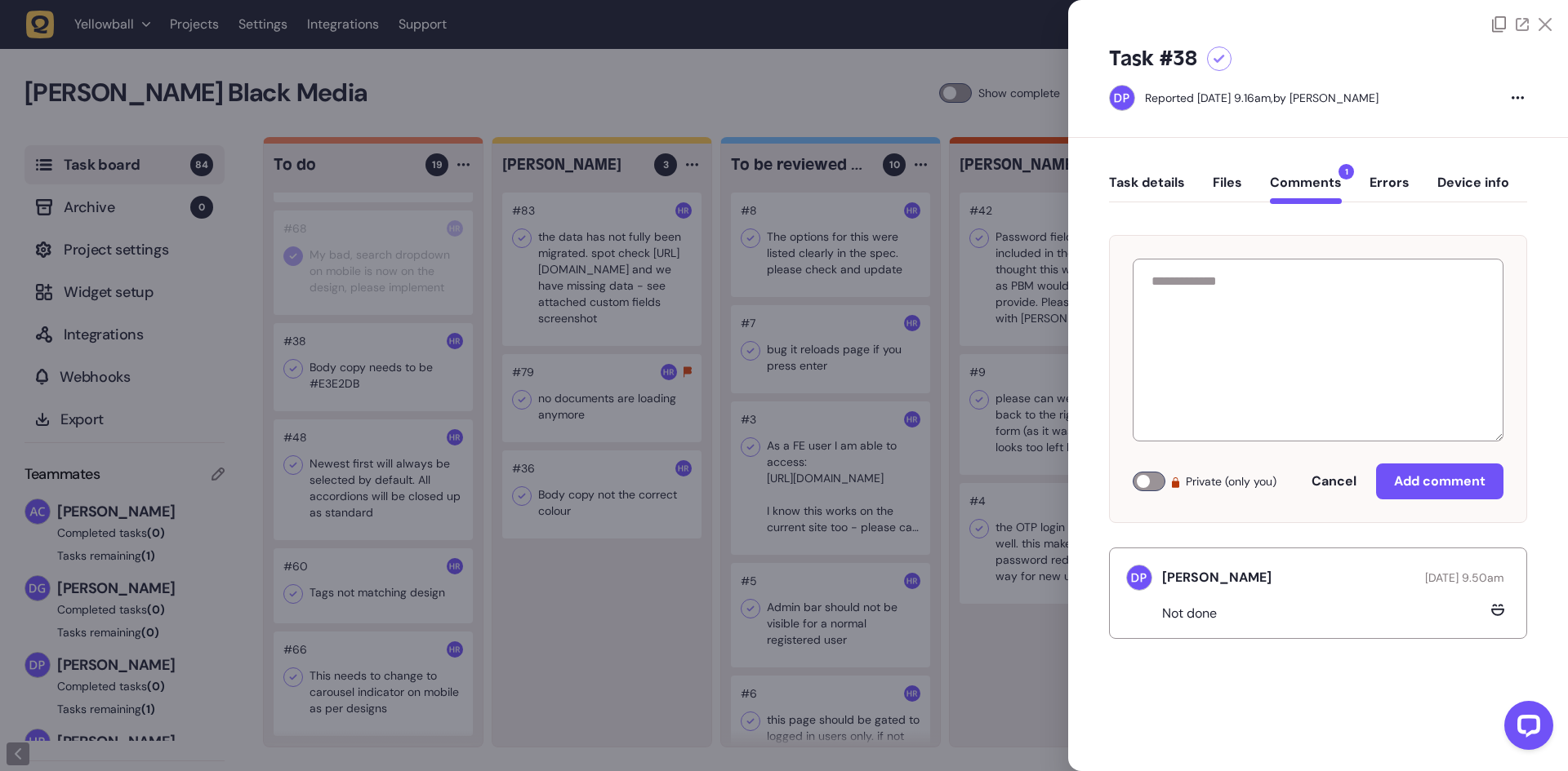
click at [1149, 488] on div at bounding box center [1149, 482] width 33 height 19
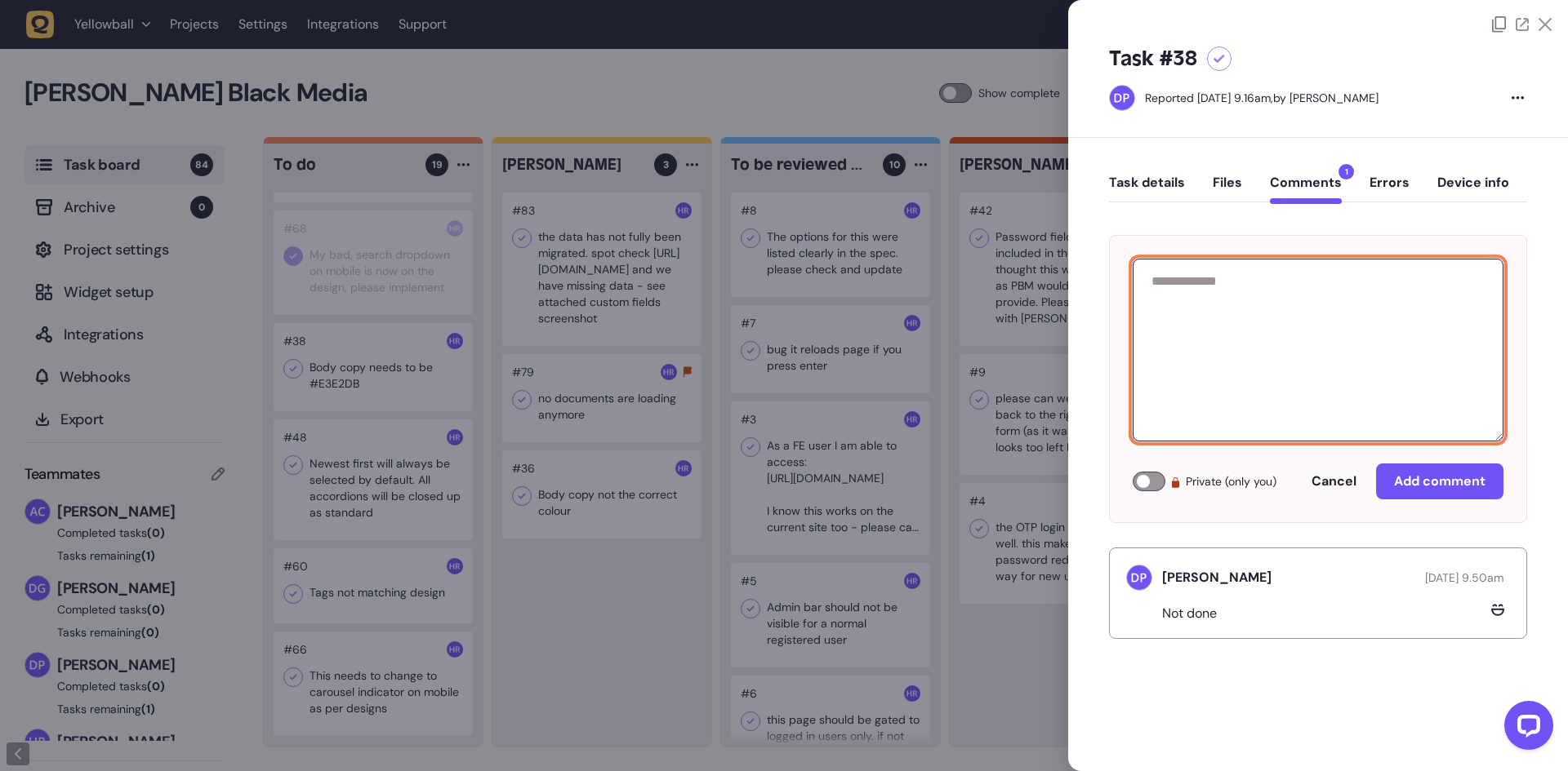
click at [1220, 297] on textarea at bounding box center [1318, 350] width 371 height 183
type textarea "*"
type textarea "**********"
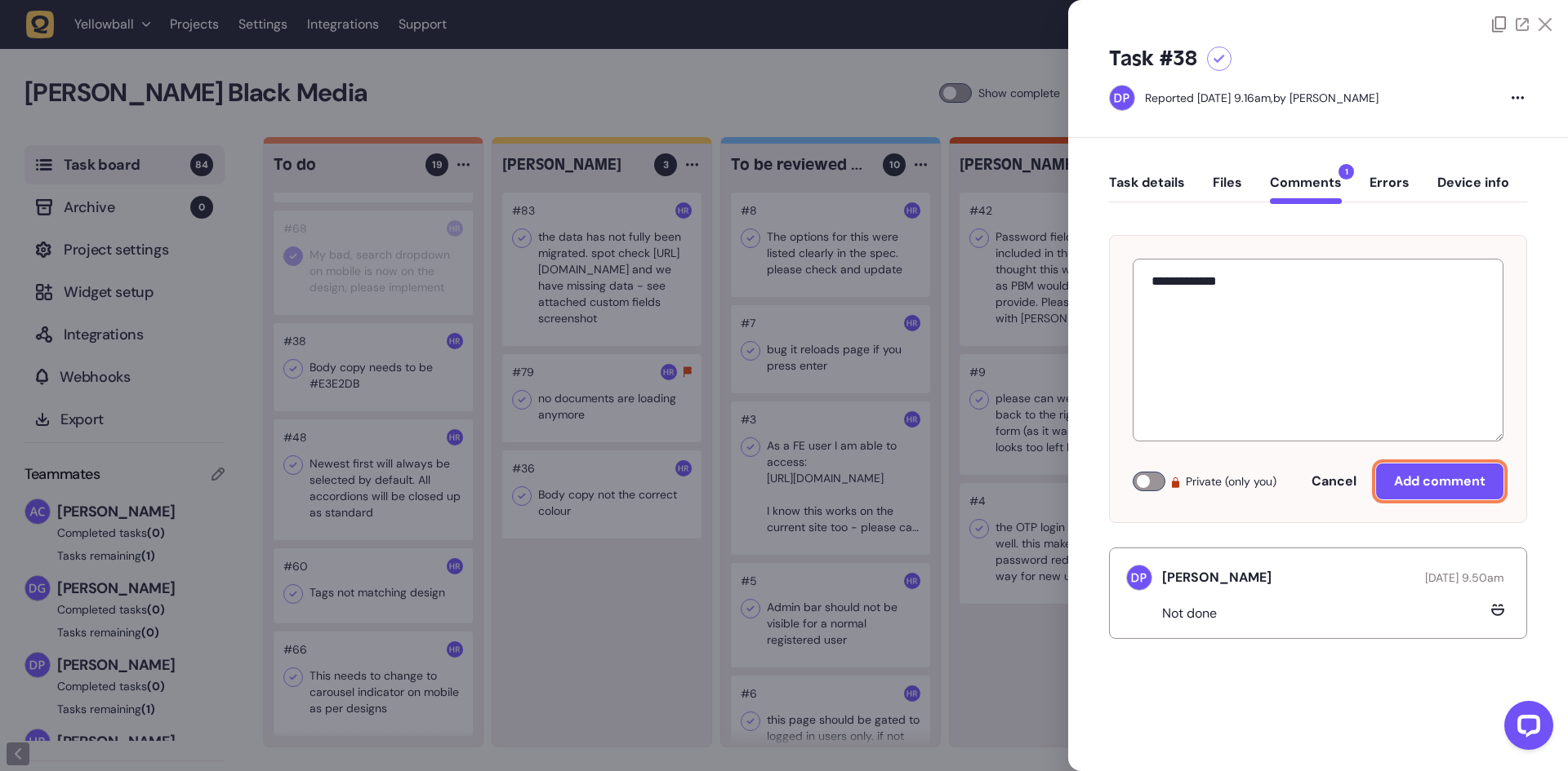
drag, startPoint x: 1423, startPoint y: 486, endPoint x: 1363, endPoint y: 448, distance: 71.0
click at [1423, 487] on span "Add comment" at bounding box center [1439, 481] width 92 height 18
click at [1223, 187] on button "Files" at bounding box center [1227, 189] width 29 height 29
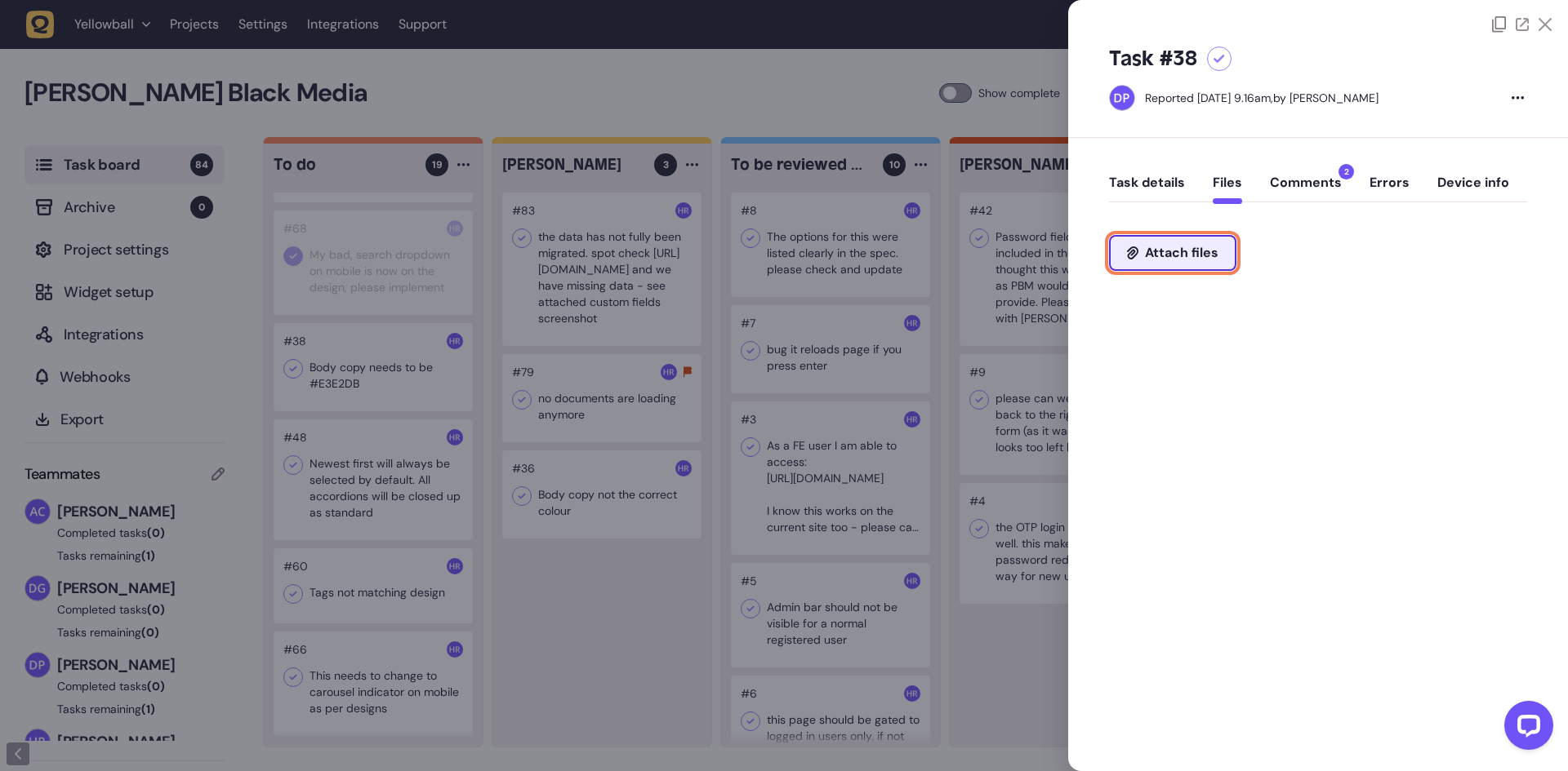
click at [1179, 262] on button "Attach files" at bounding box center [1173, 252] width 128 height 36
type input "**********"
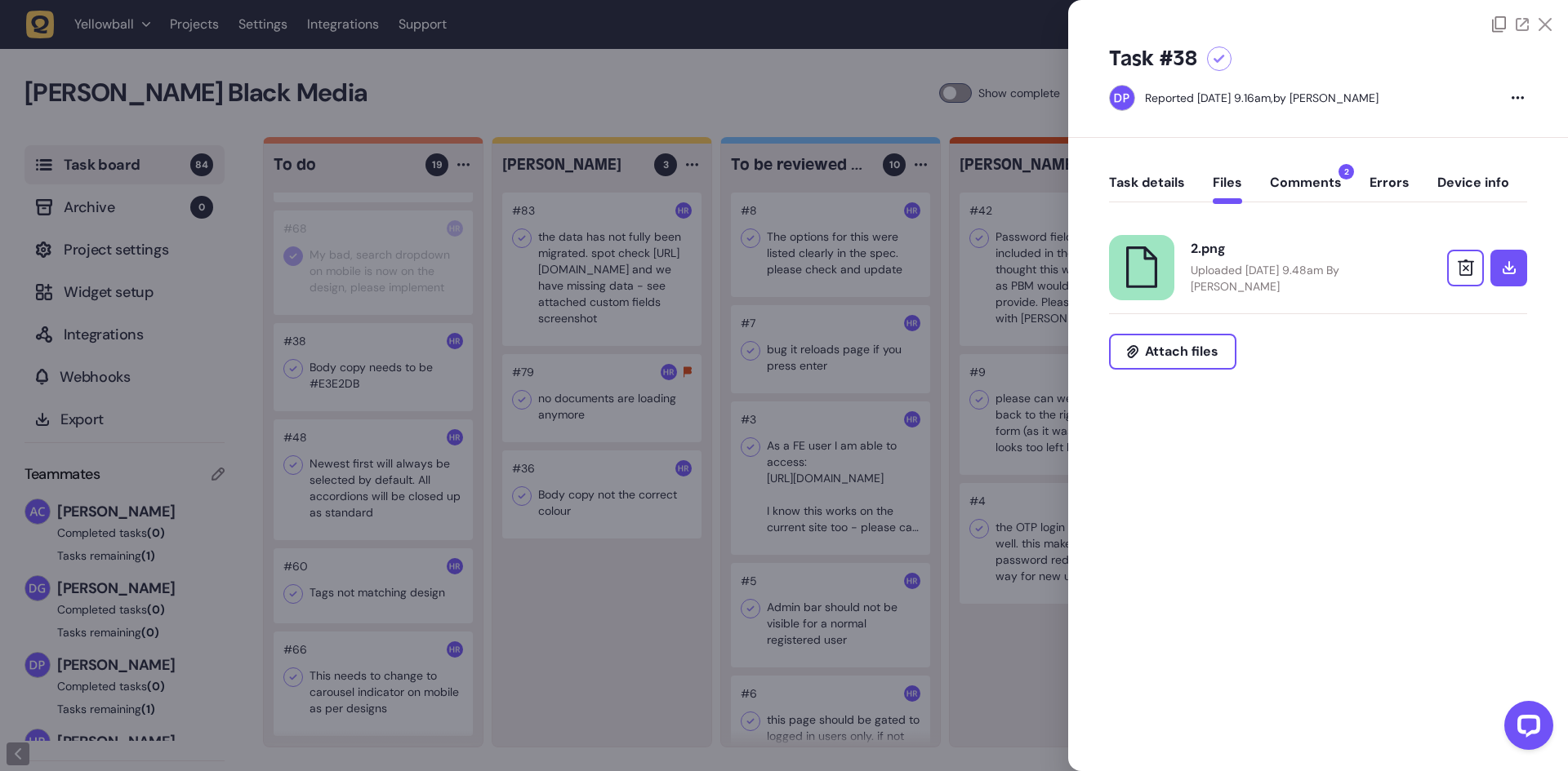
click at [570, 624] on div at bounding box center [784, 386] width 1568 height 771
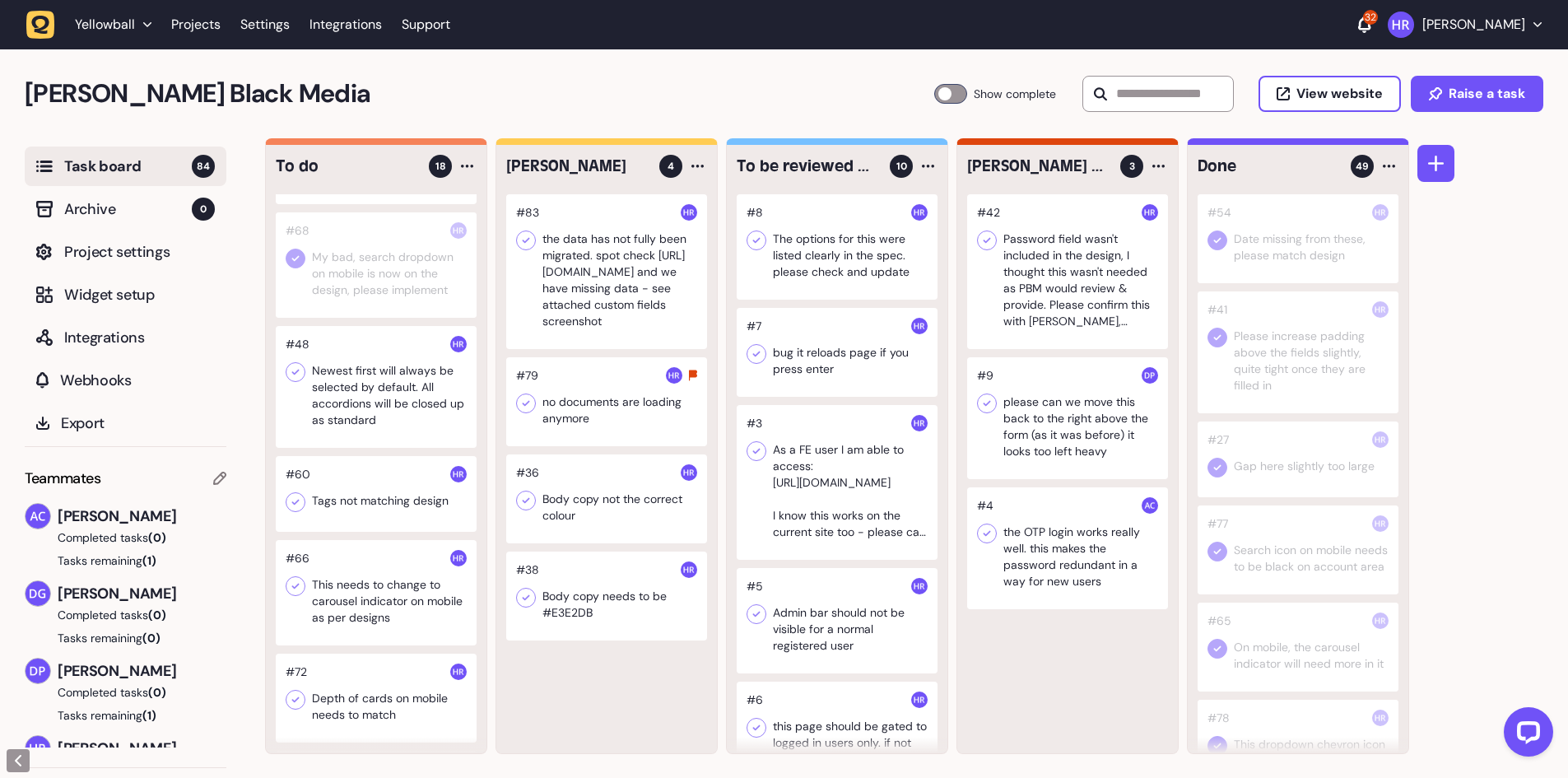
click at [593, 503] on div at bounding box center [607, 499] width 201 height 89
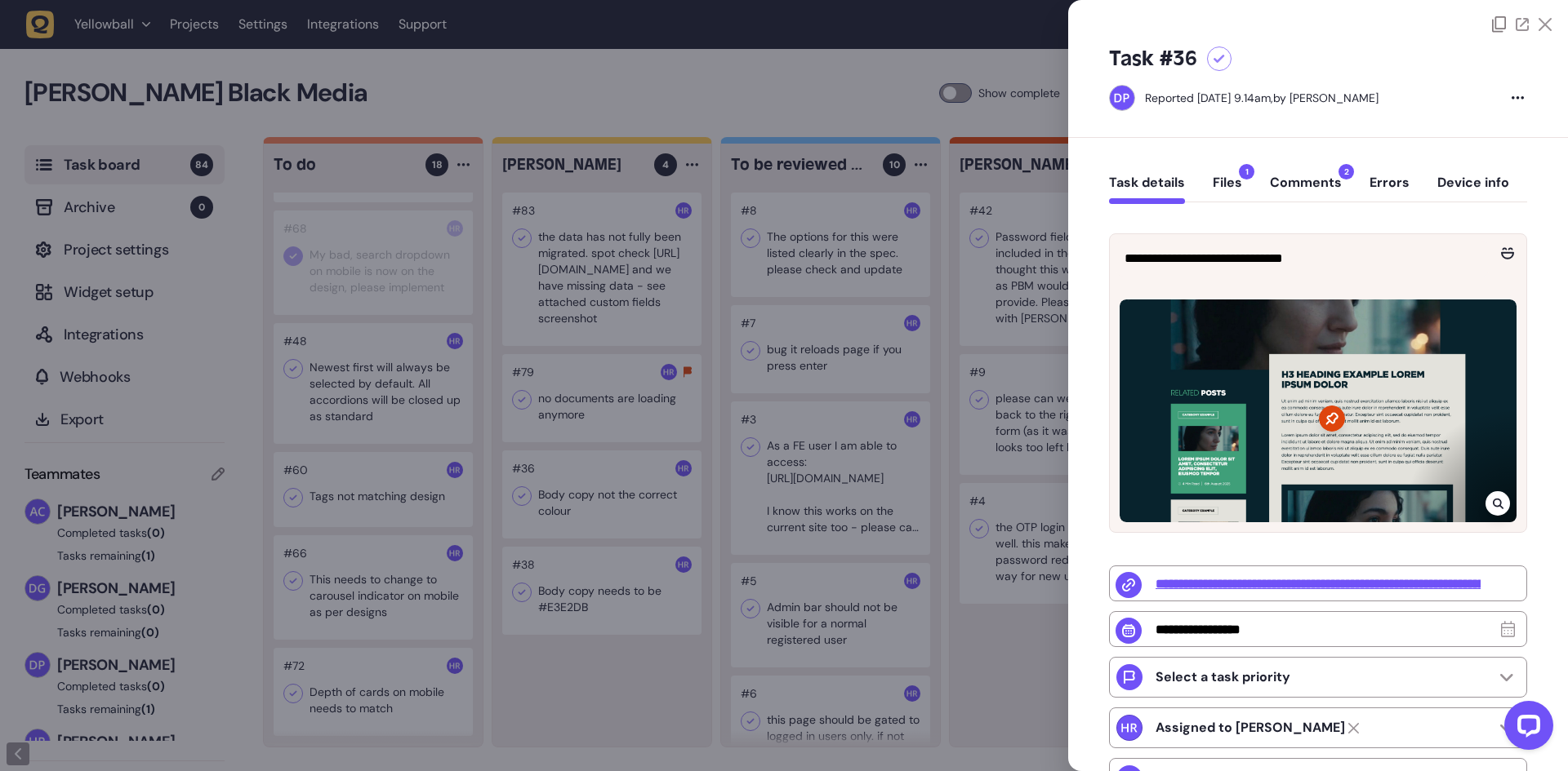
click at [1286, 174] on button "Comments 2" at bounding box center [1306, 189] width 72 height 29
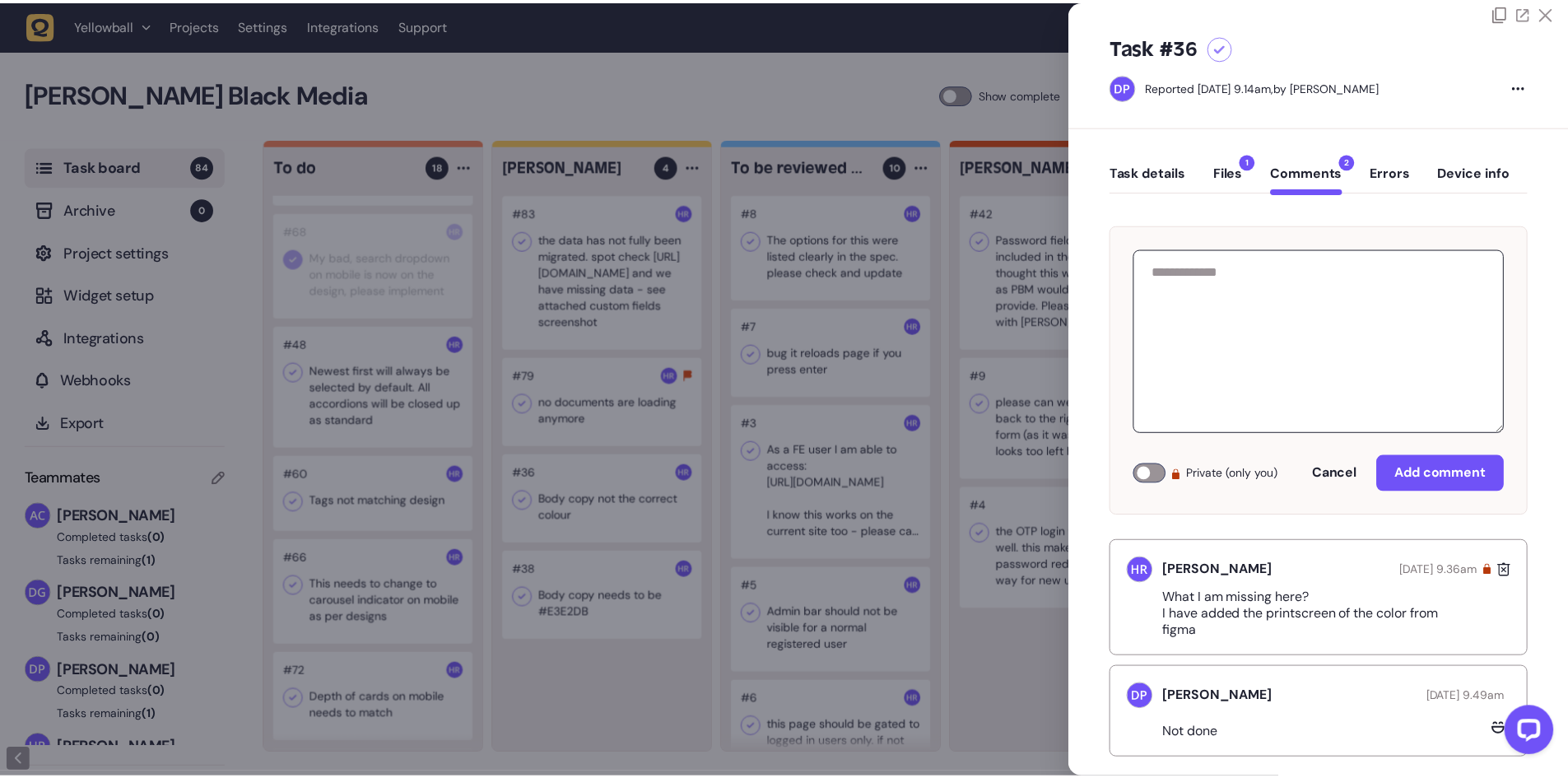
scroll to position [34, 0]
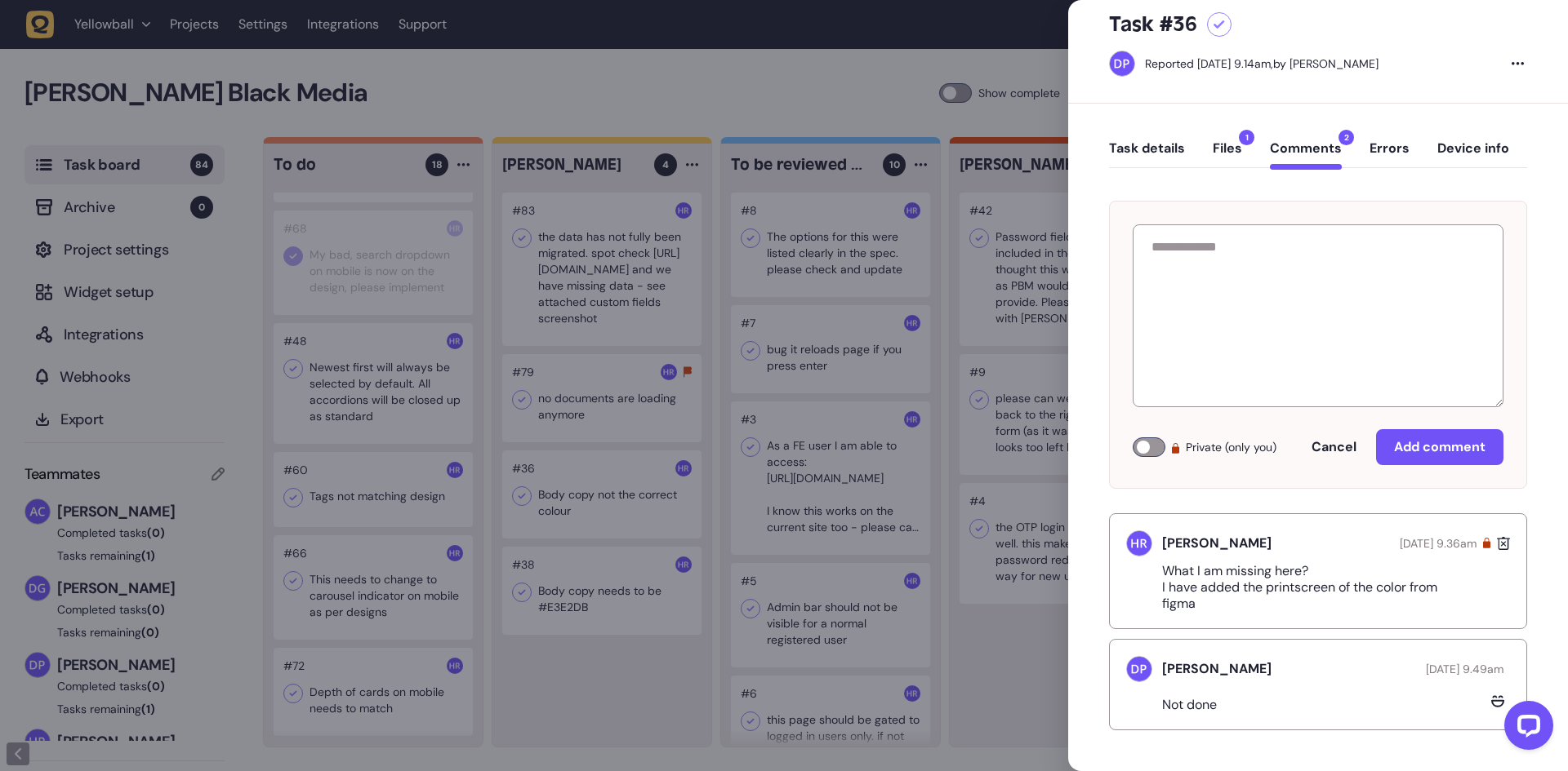
click at [359, 489] on div at bounding box center [784, 386] width 1568 height 771
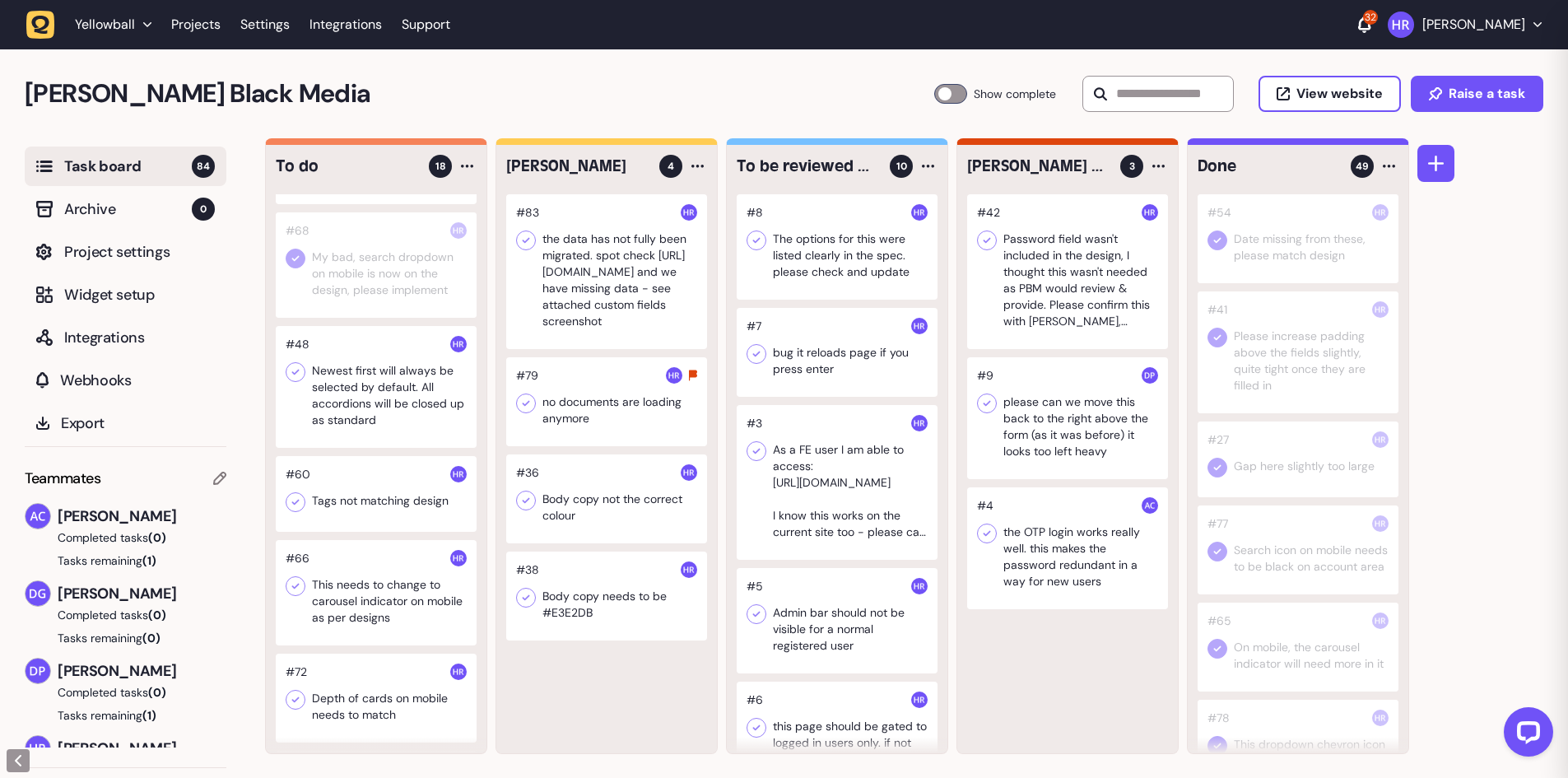
click at [351, 411] on div at bounding box center [376, 387] width 201 height 122
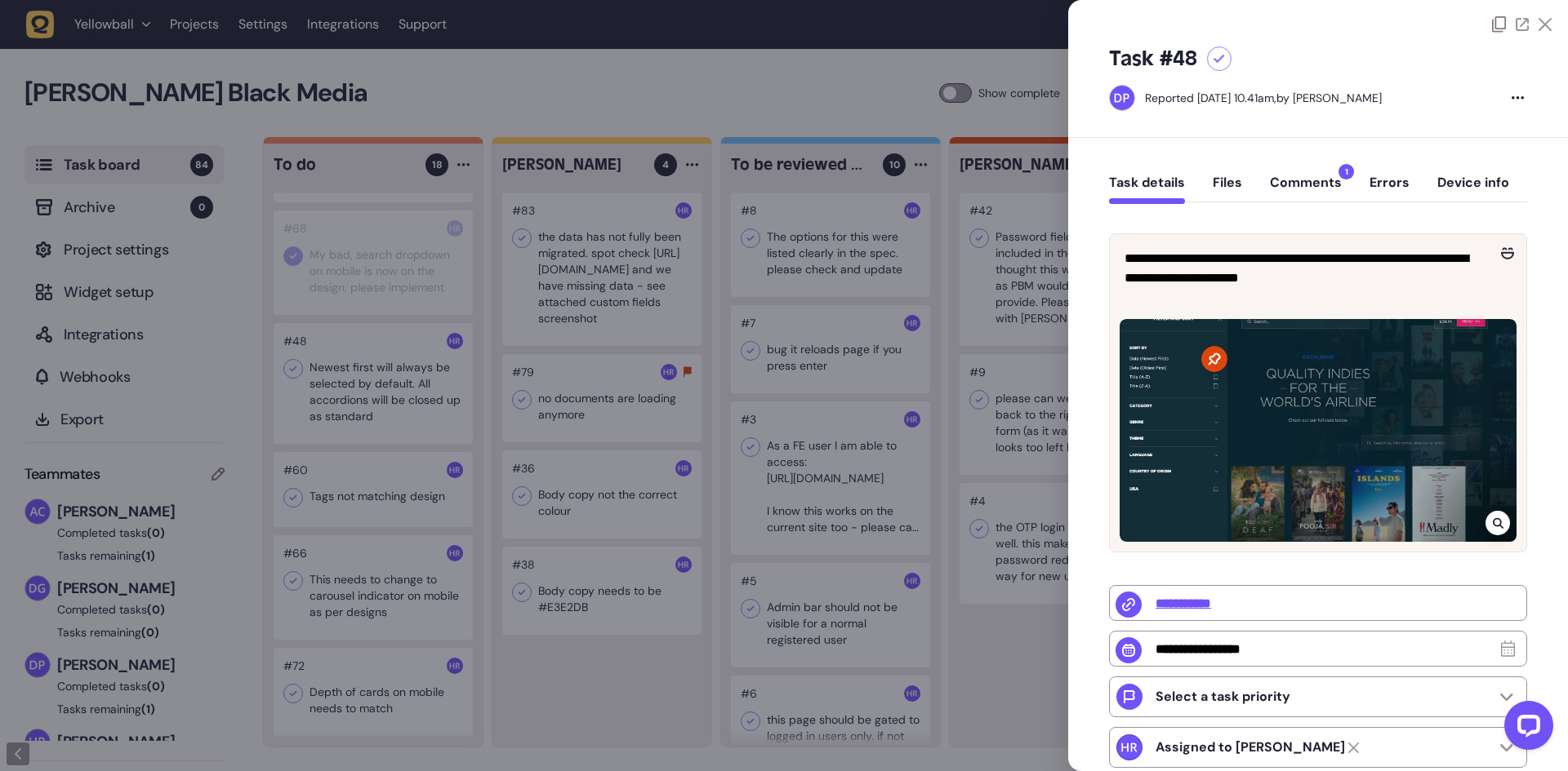
click at [348, 407] on div at bounding box center [784, 386] width 1568 height 771
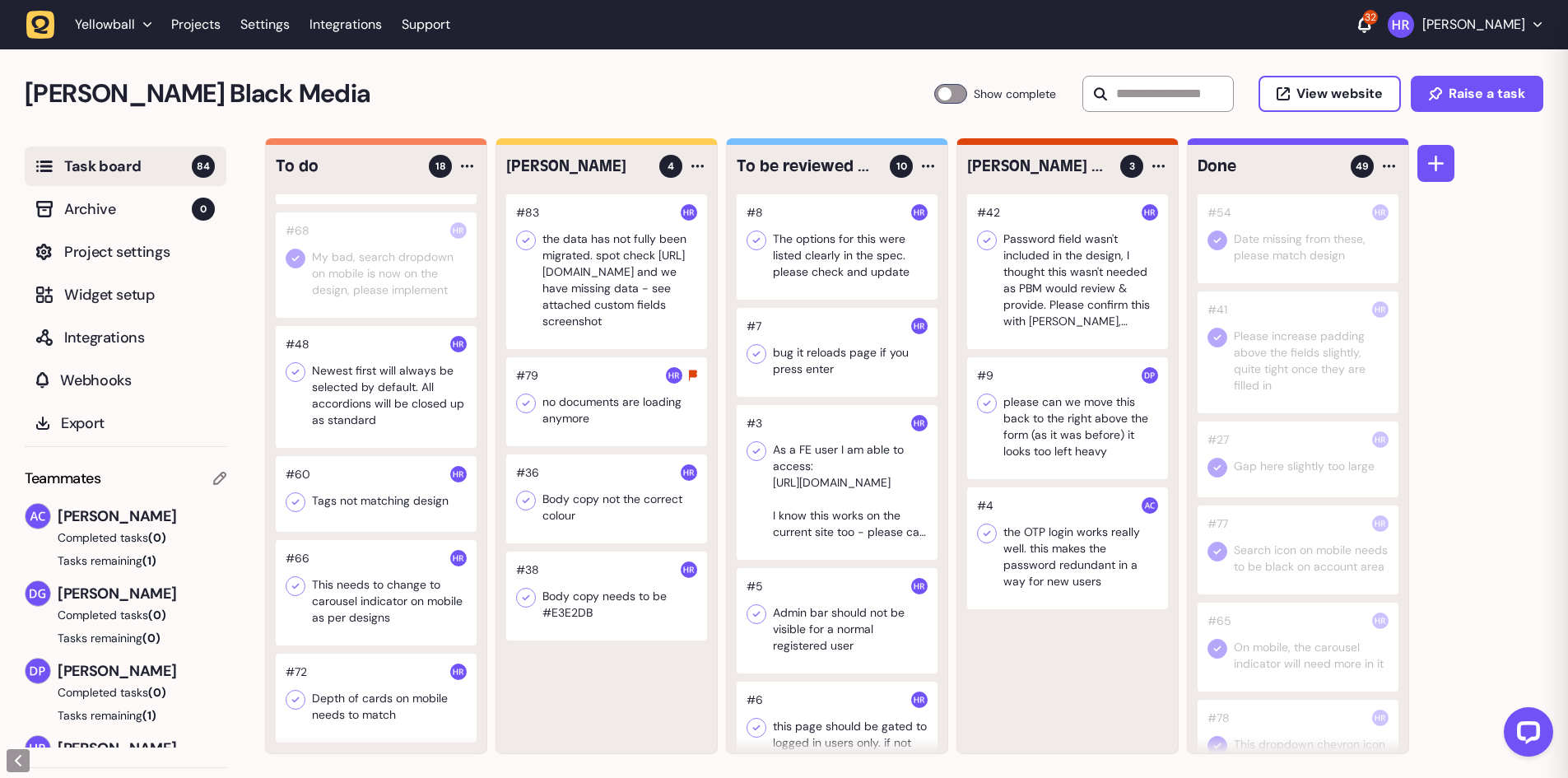
click at [560, 599] on div at bounding box center [607, 596] width 201 height 89
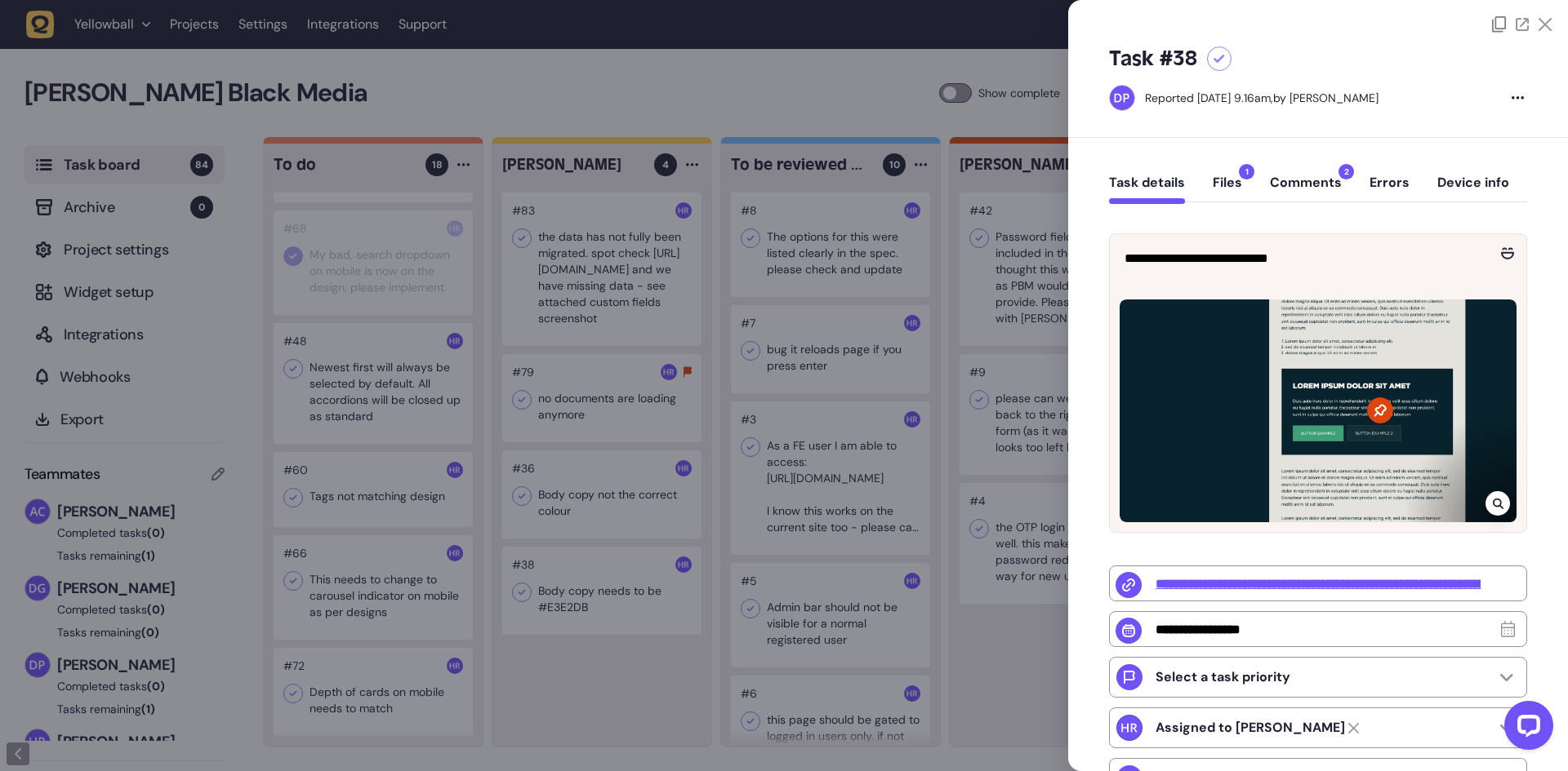
click at [1283, 178] on button "Comments 2" at bounding box center [1306, 189] width 72 height 29
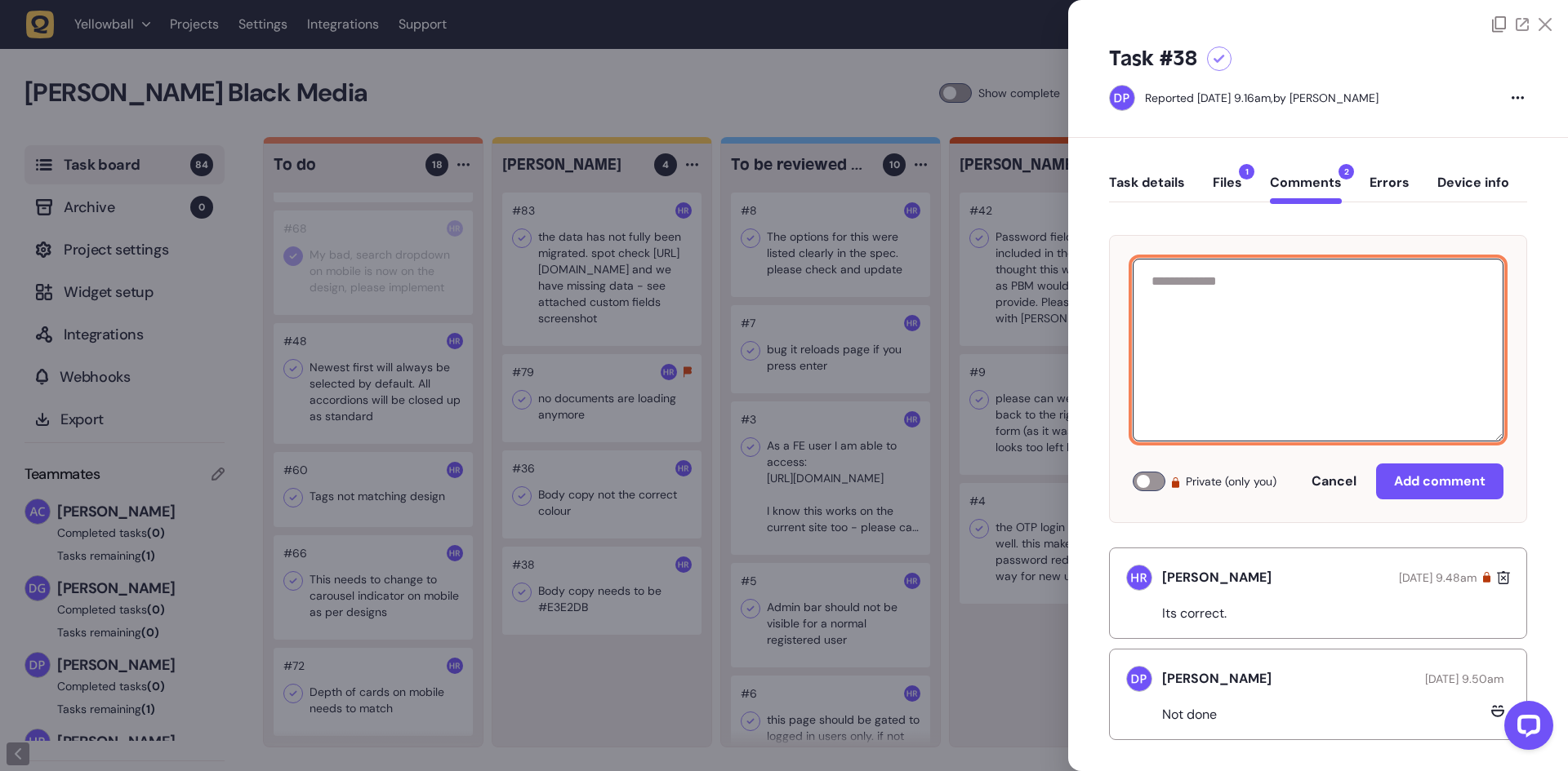
click at [1251, 384] on textarea at bounding box center [1318, 350] width 371 height 183
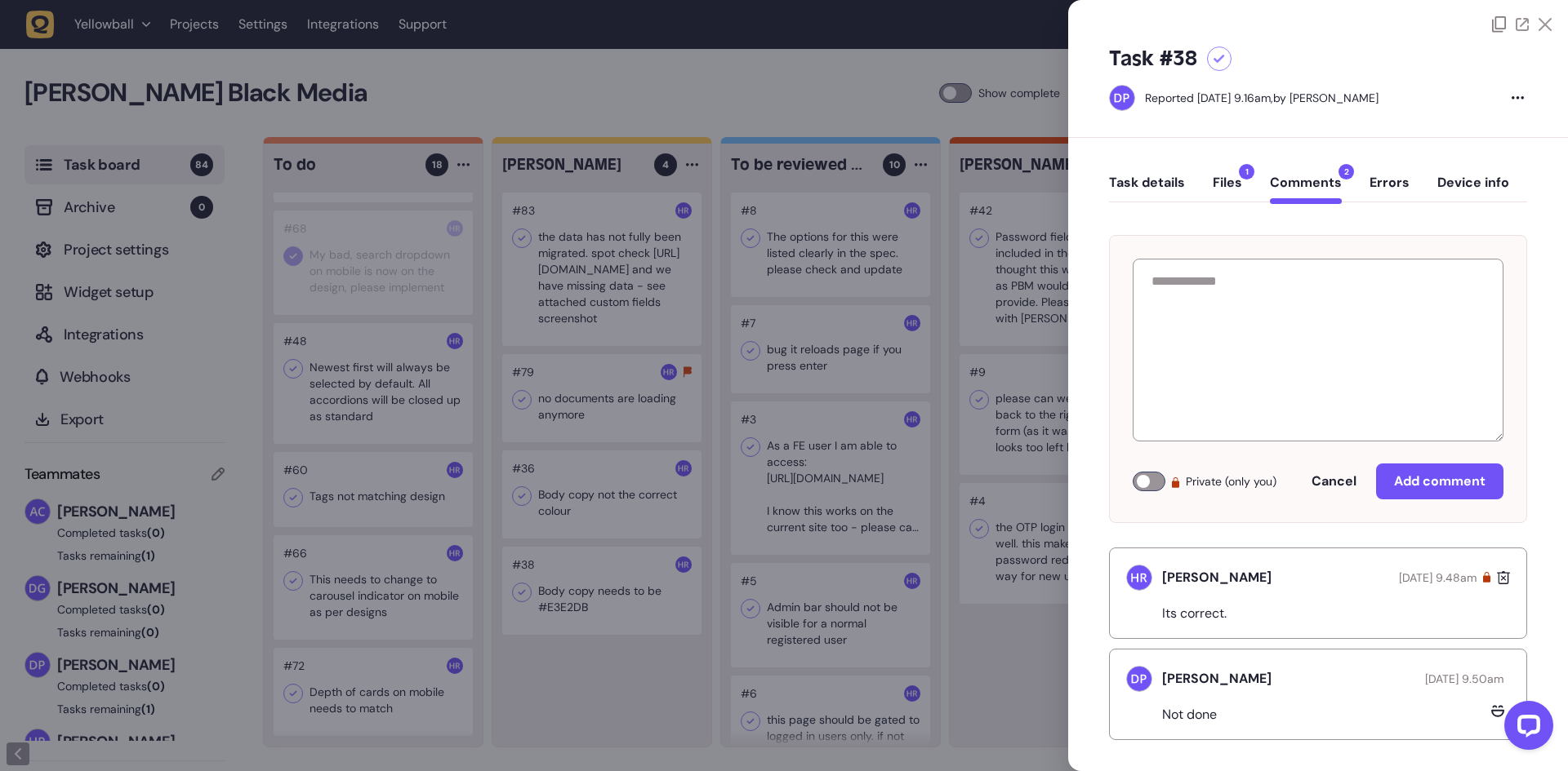
click at [1149, 486] on div at bounding box center [1149, 482] width 33 height 19
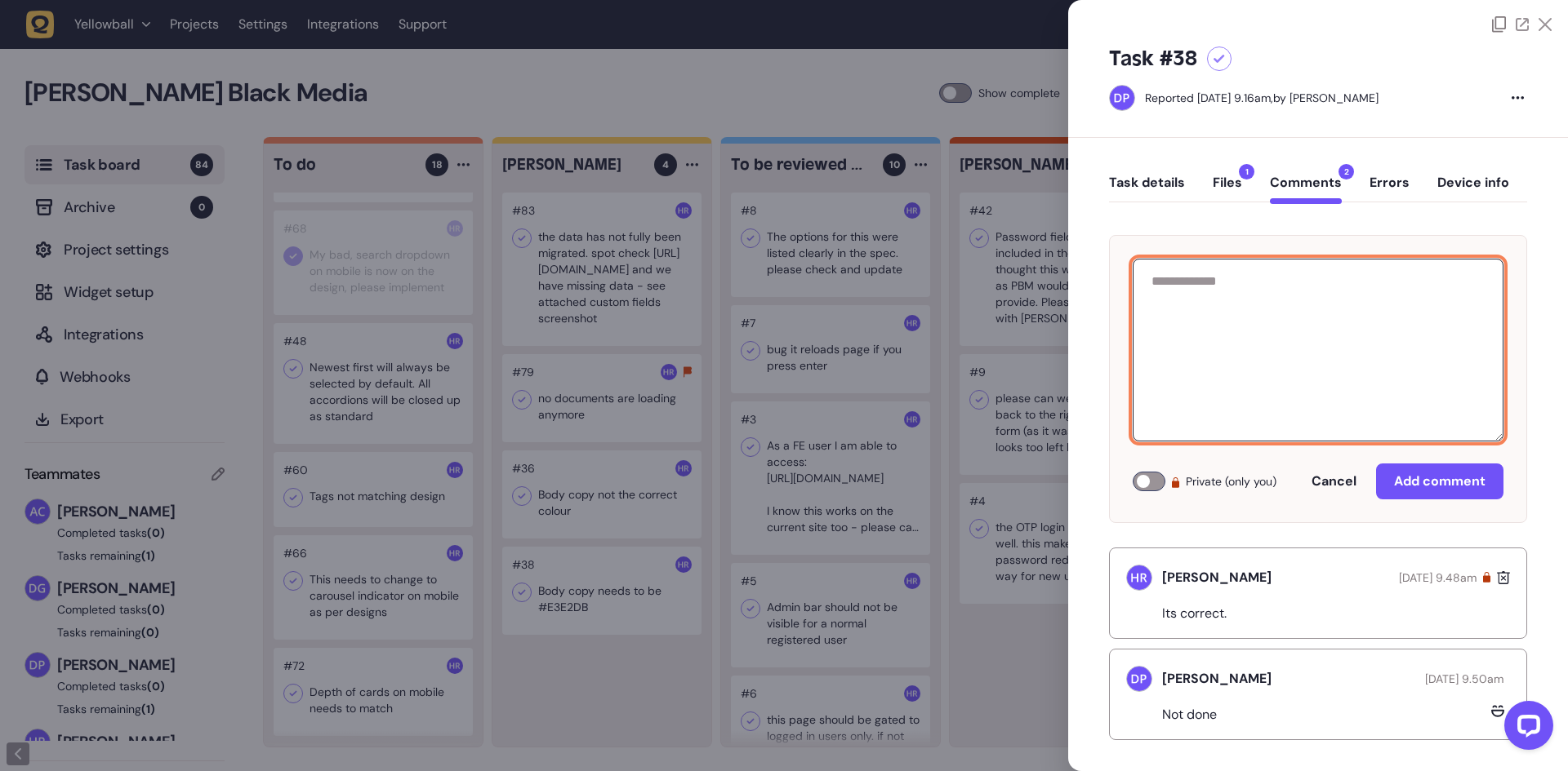
click at [1243, 364] on textarea at bounding box center [1318, 350] width 371 height 183
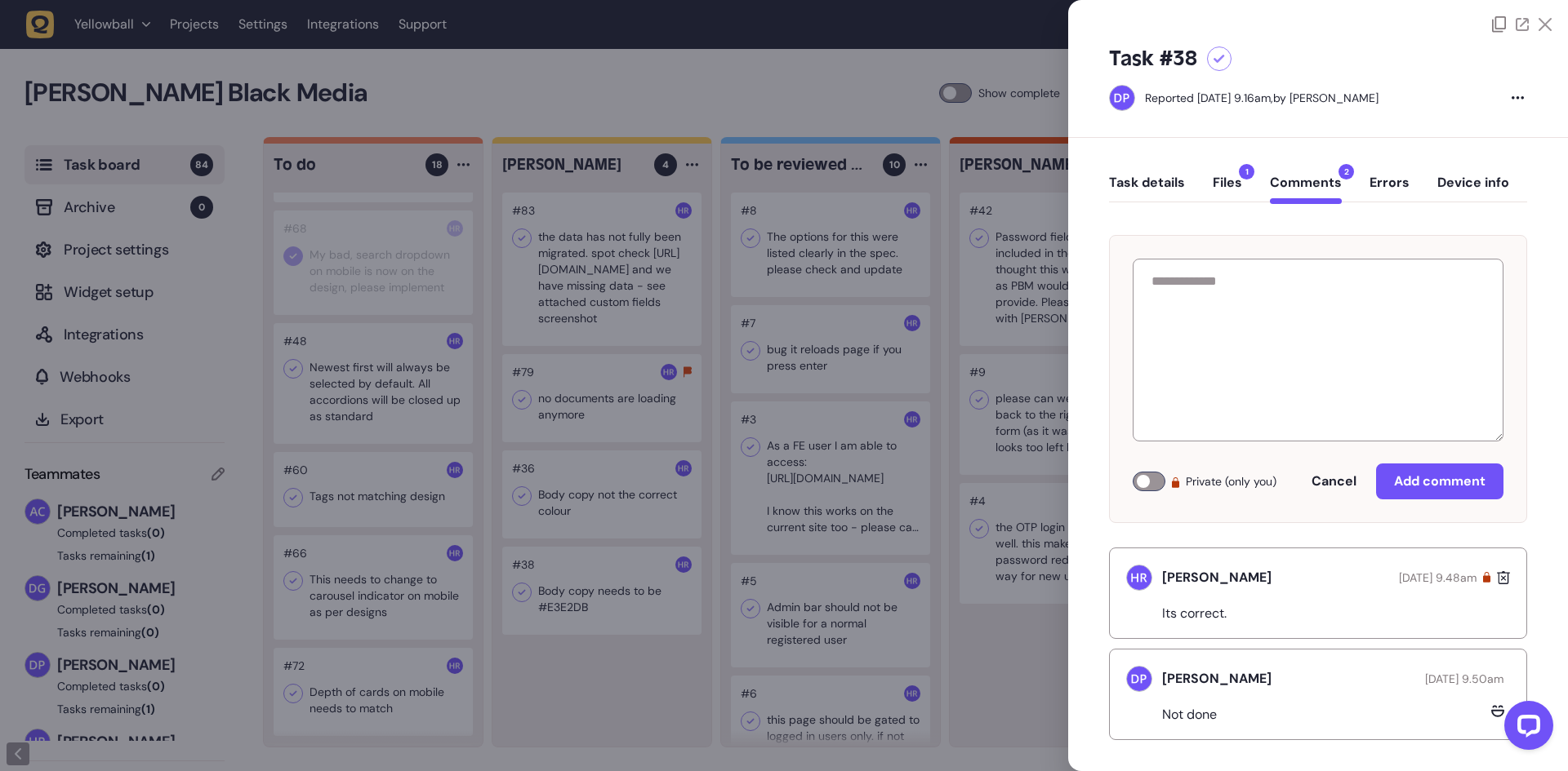
click at [1499, 574] on icon at bounding box center [1503, 577] width 13 height 17
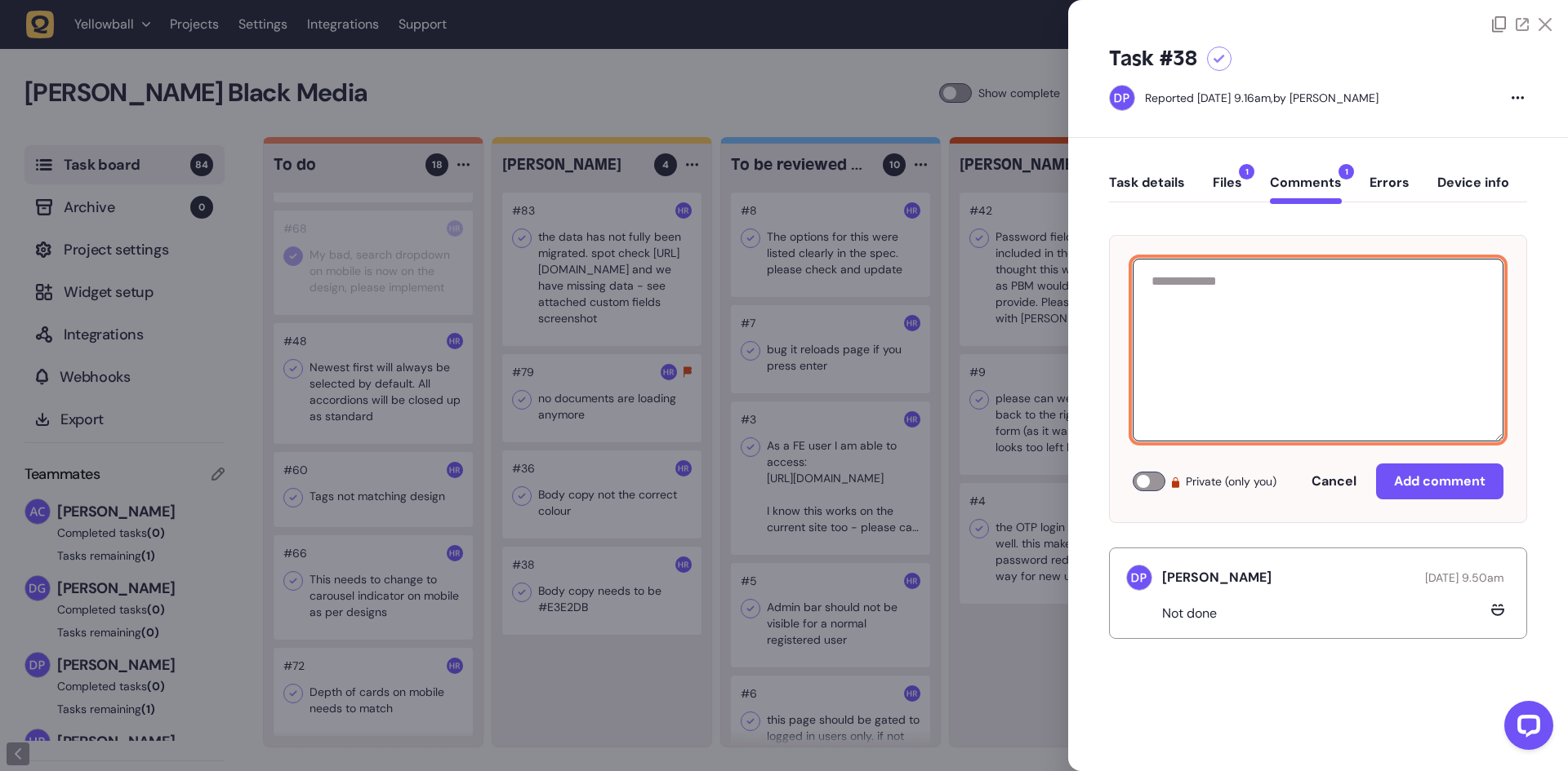
click at [1312, 337] on textarea at bounding box center [1318, 350] width 371 height 183
type textarea "**********"
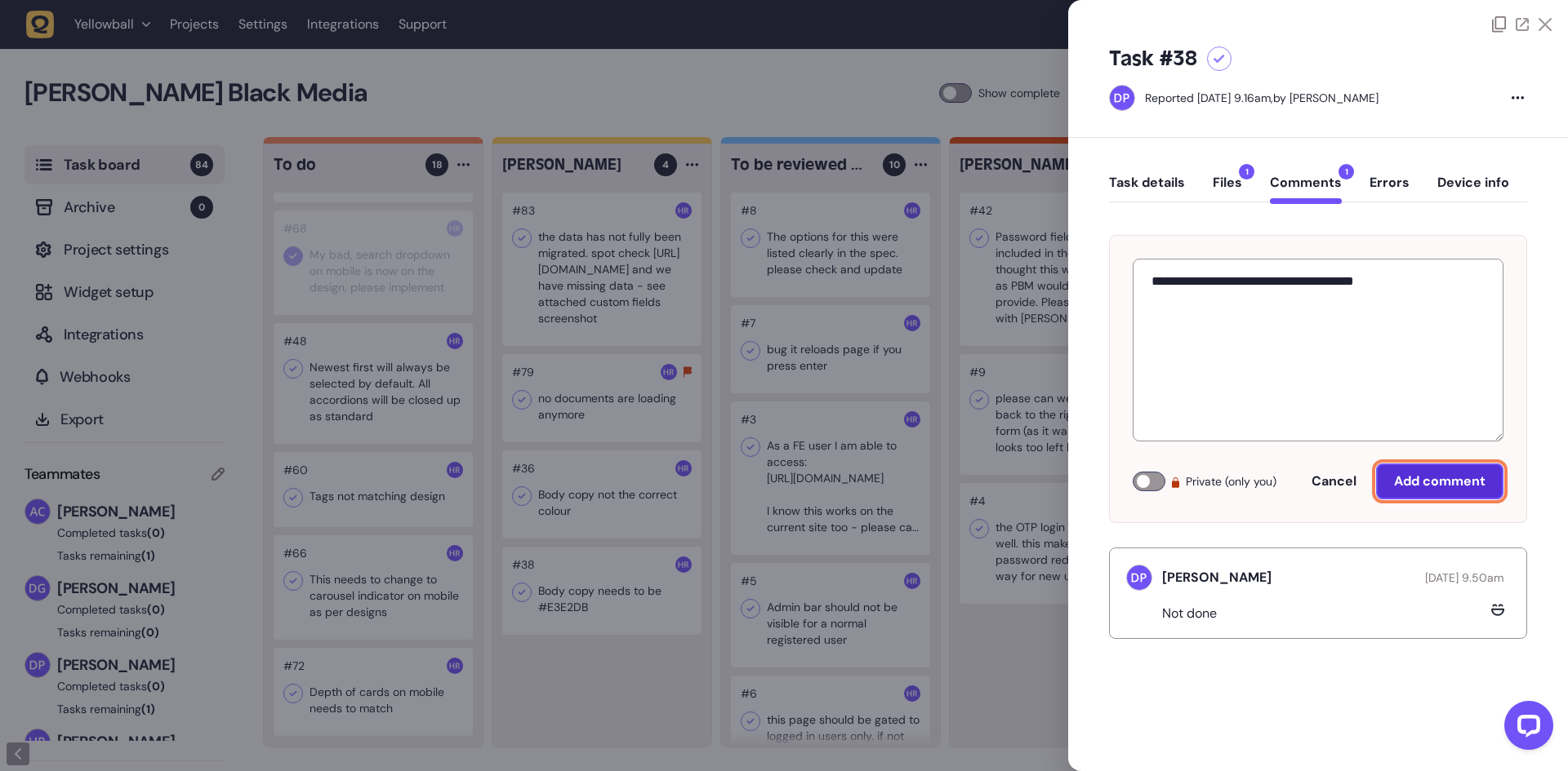
click at [1433, 478] on span "Add comment" at bounding box center [1439, 481] width 92 height 18
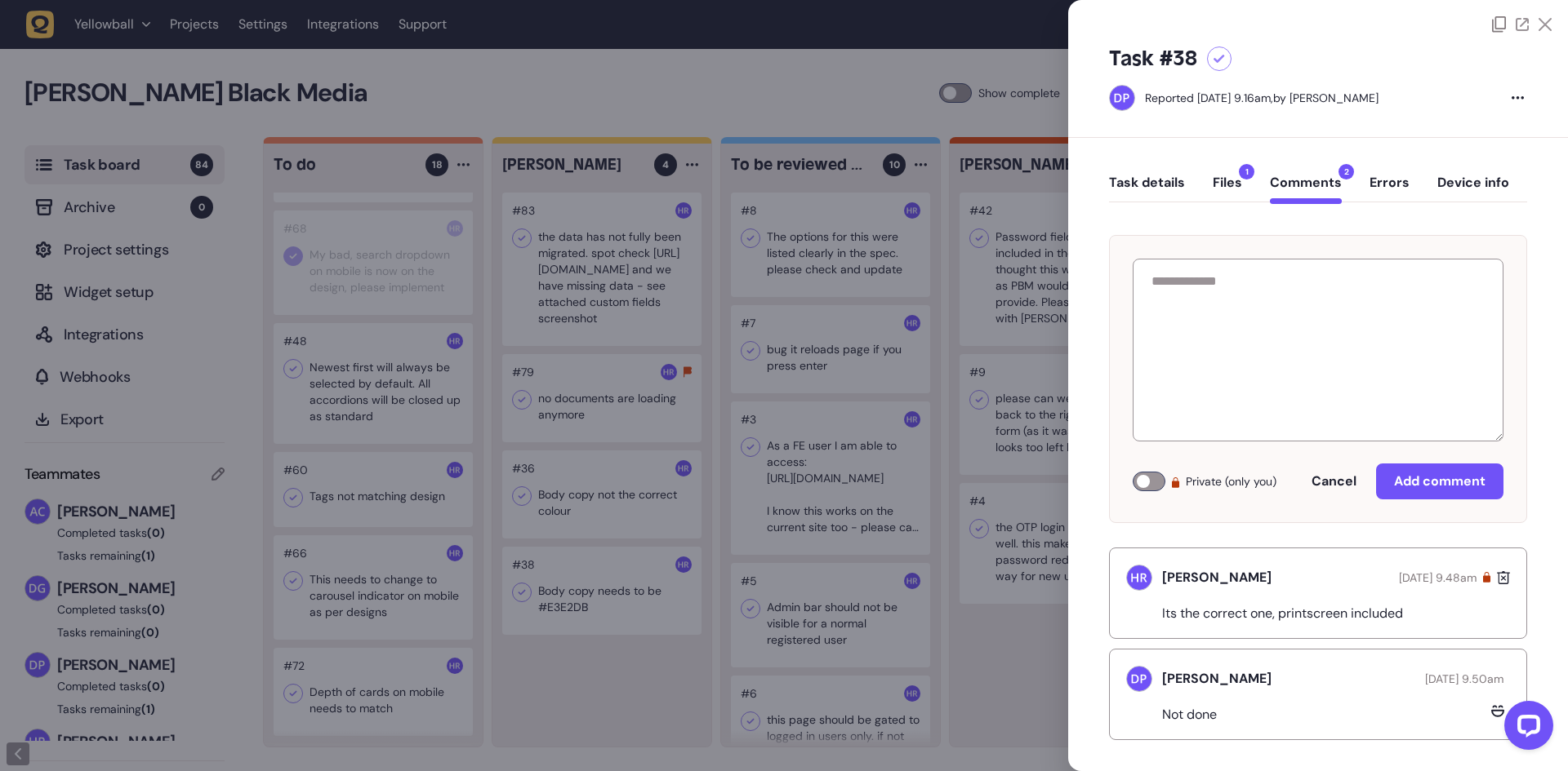
click at [341, 385] on div at bounding box center [784, 386] width 1568 height 771
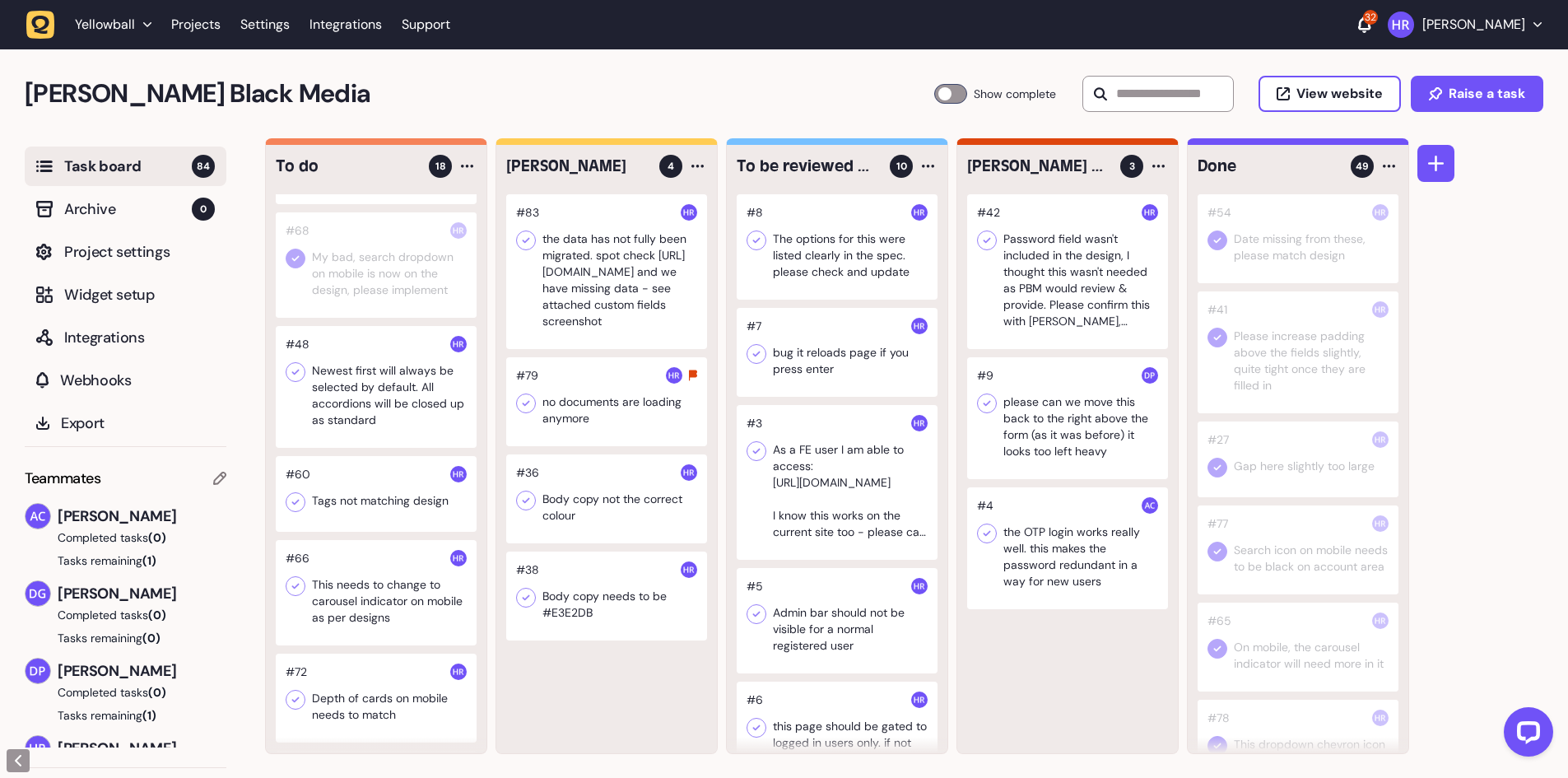
click at [364, 396] on div at bounding box center [376, 387] width 201 height 122
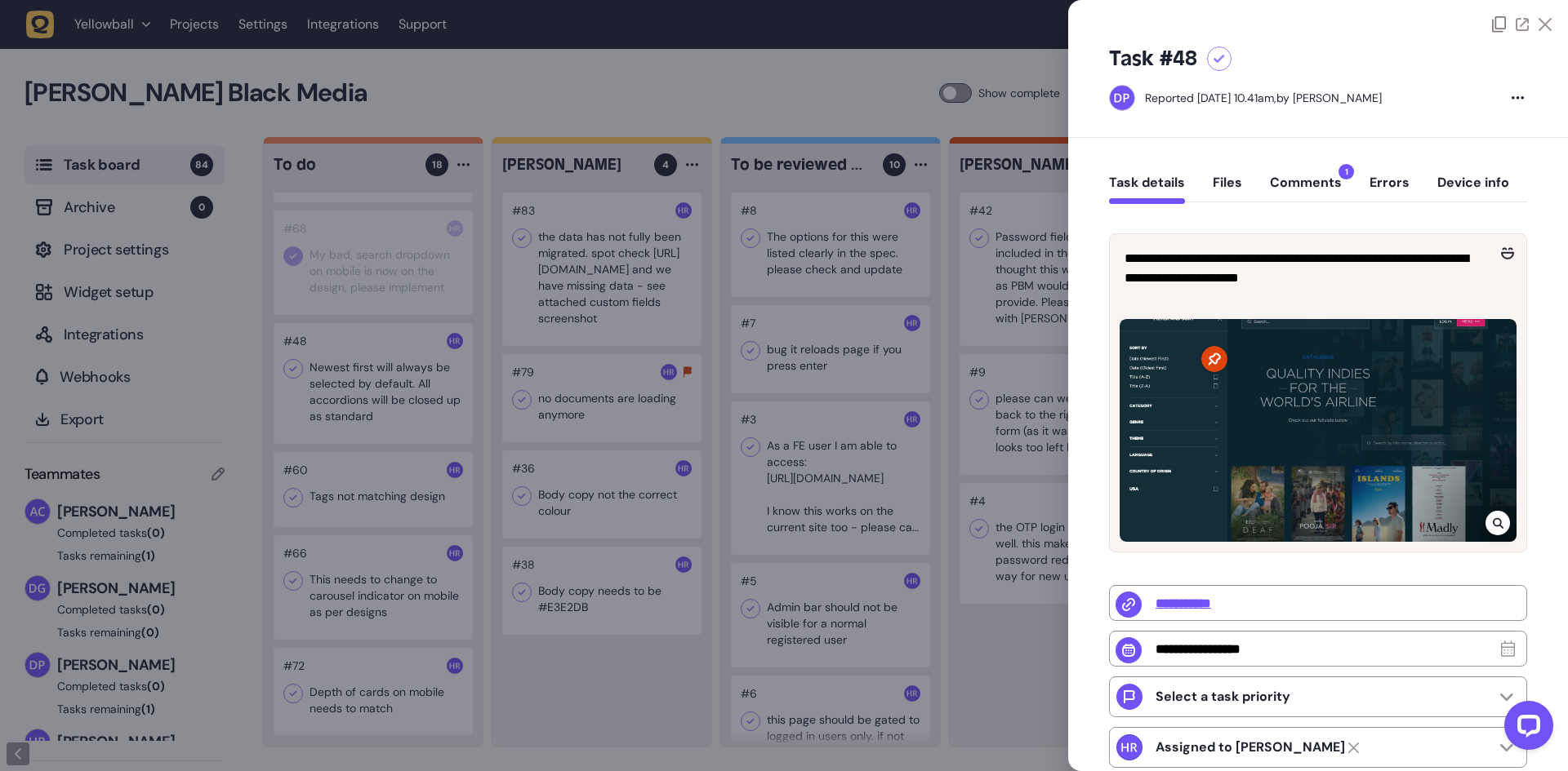
click at [1306, 181] on button "Comments 1" at bounding box center [1306, 189] width 72 height 29
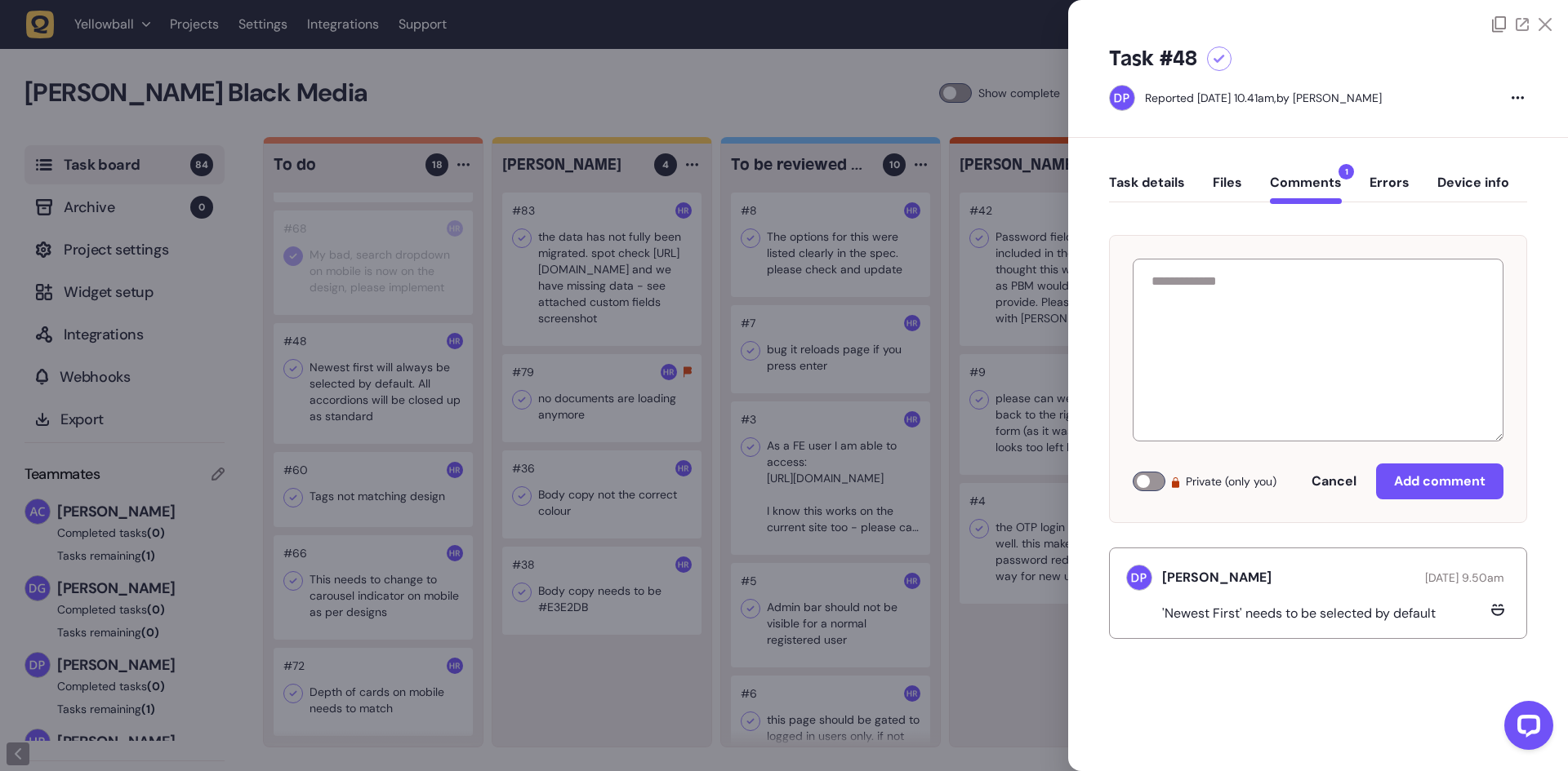
click at [363, 503] on div at bounding box center [784, 386] width 1568 height 771
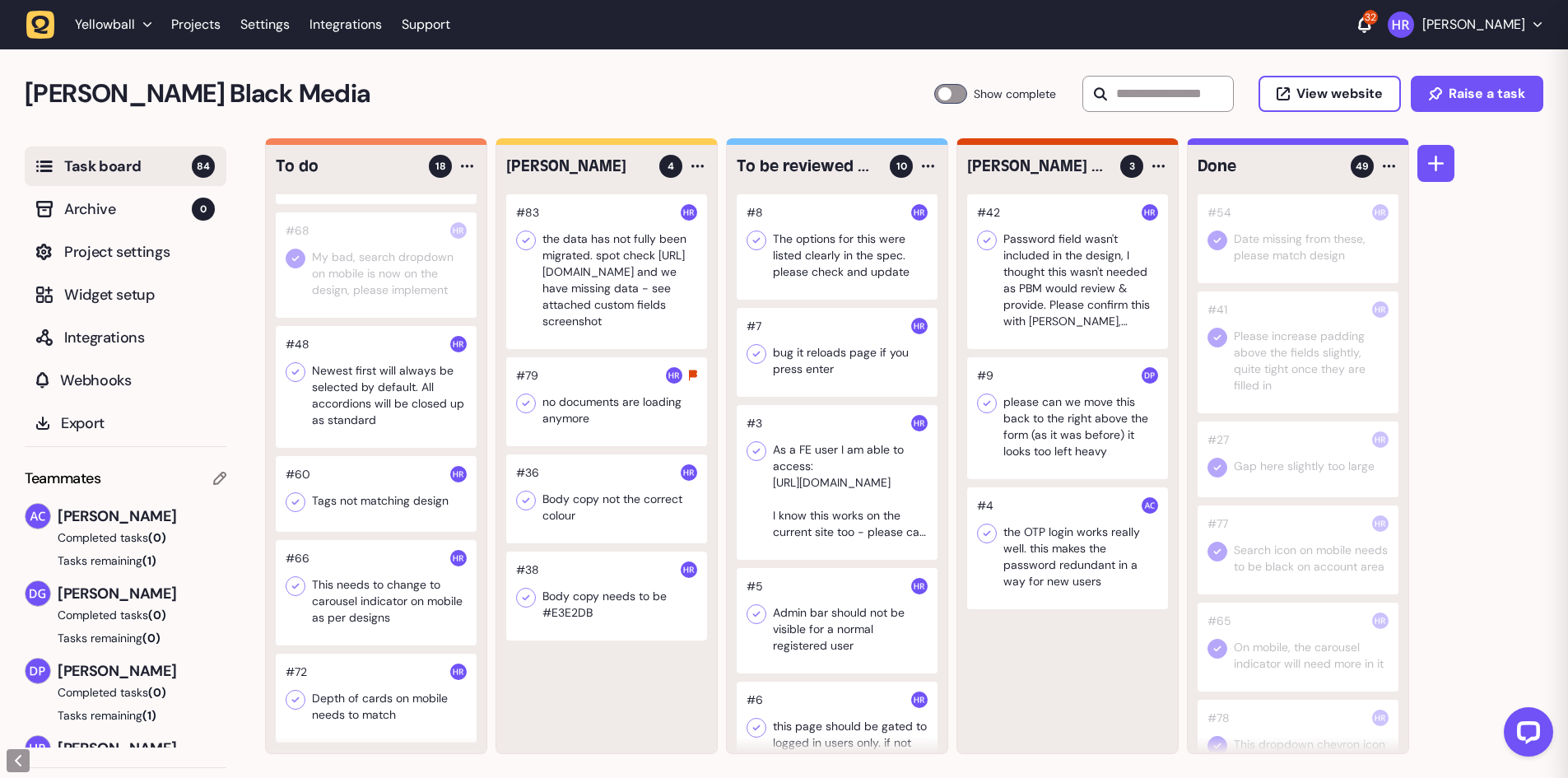
click at [366, 508] on div at bounding box center [376, 493] width 201 height 76
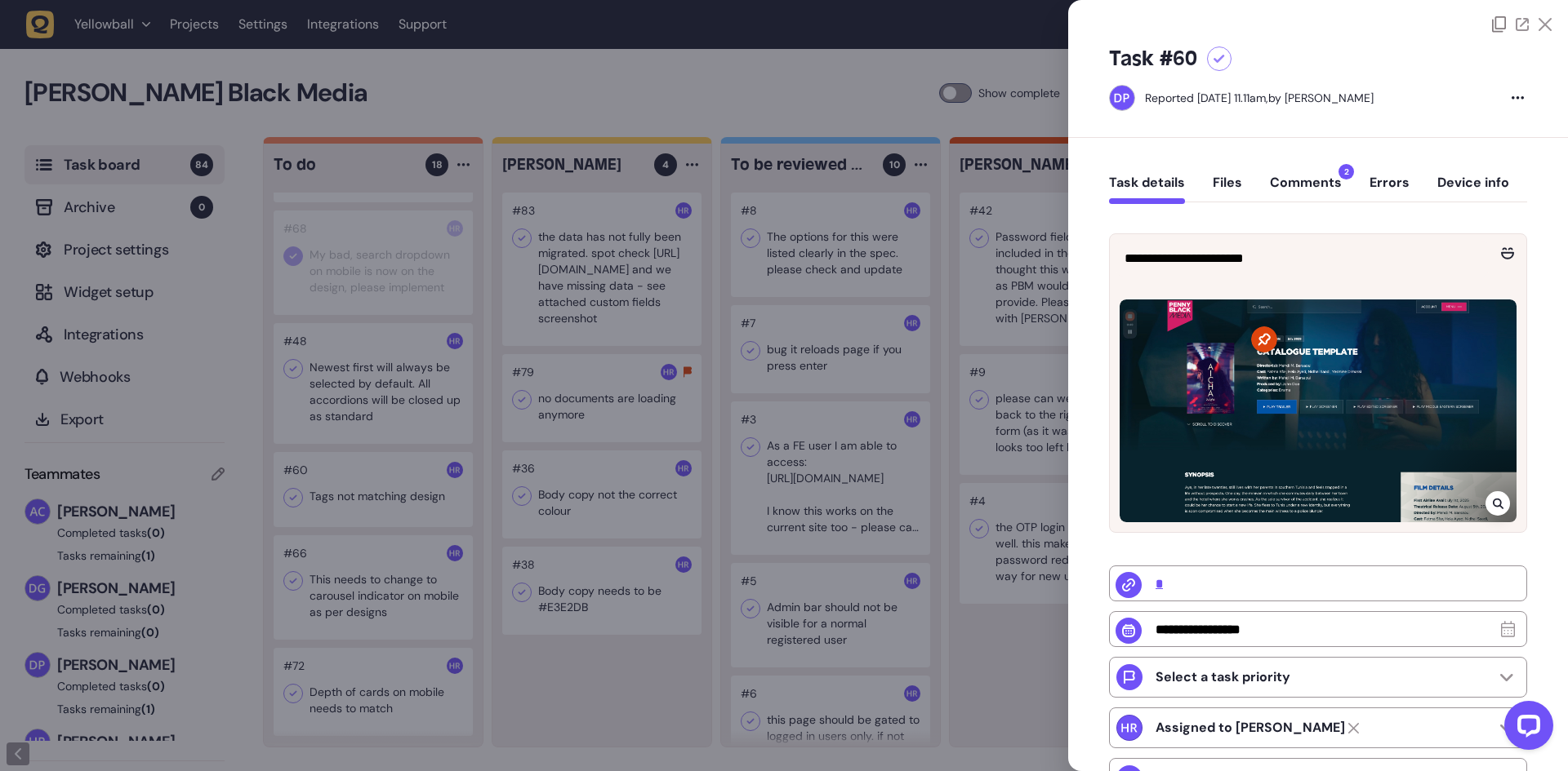
click at [1296, 179] on button "Comments 2" at bounding box center [1306, 189] width 72 height 29
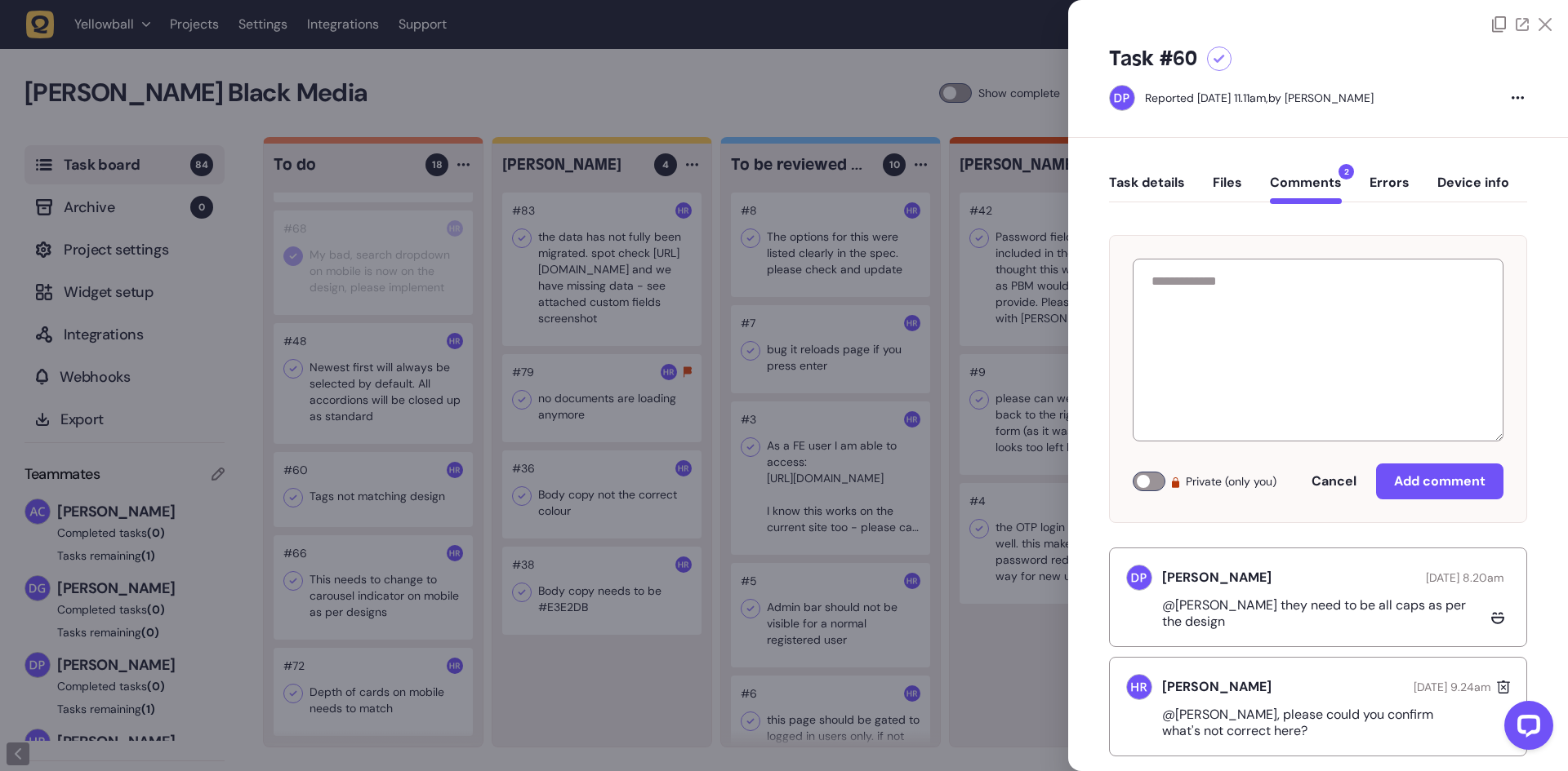
click at [1114, 179] on button "Task details" at bounding box center [1147, 189] width 76 height 29
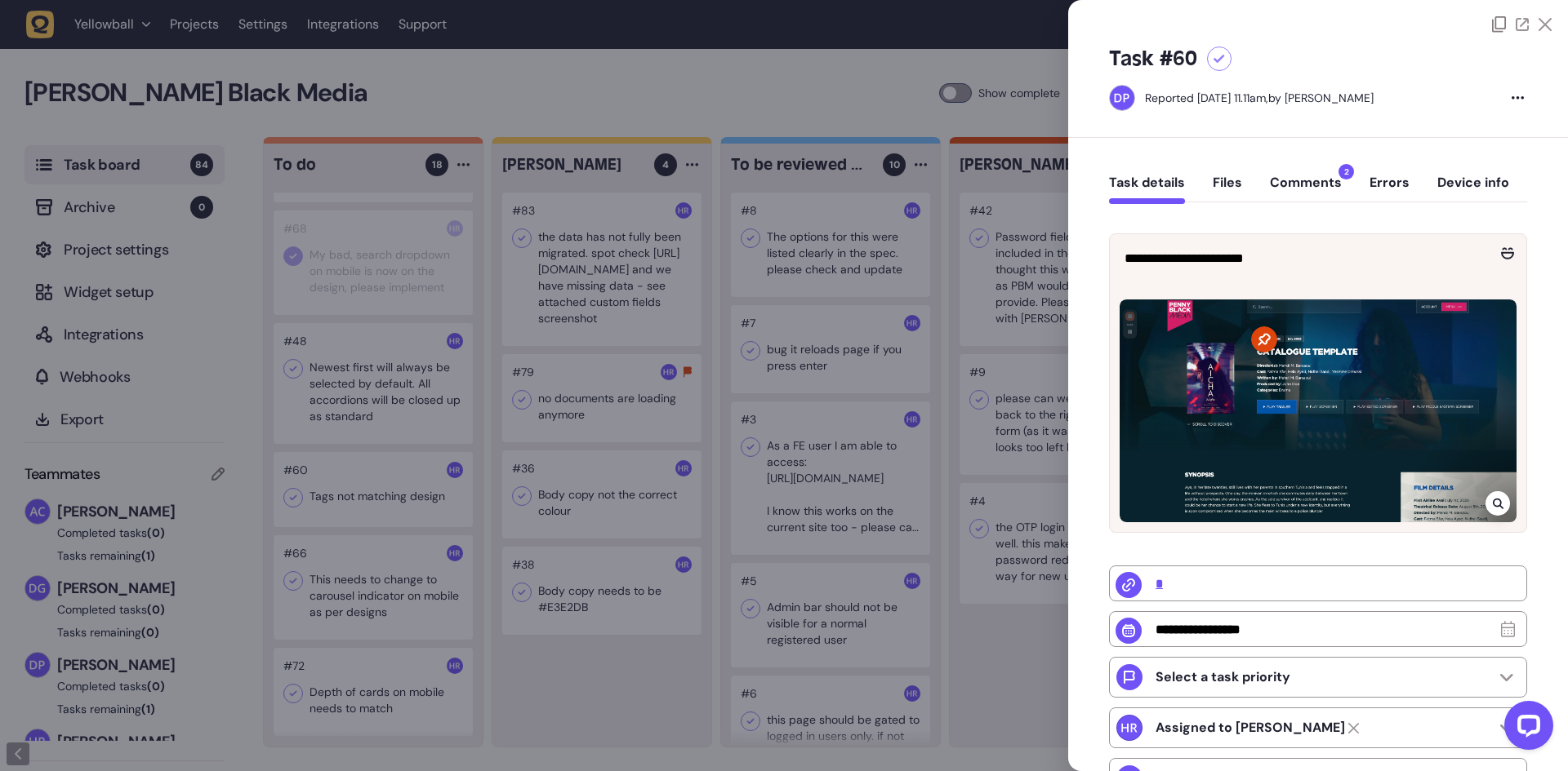
click at [387, 416] on div at bounding box center [784, 386] width 1568 height 771
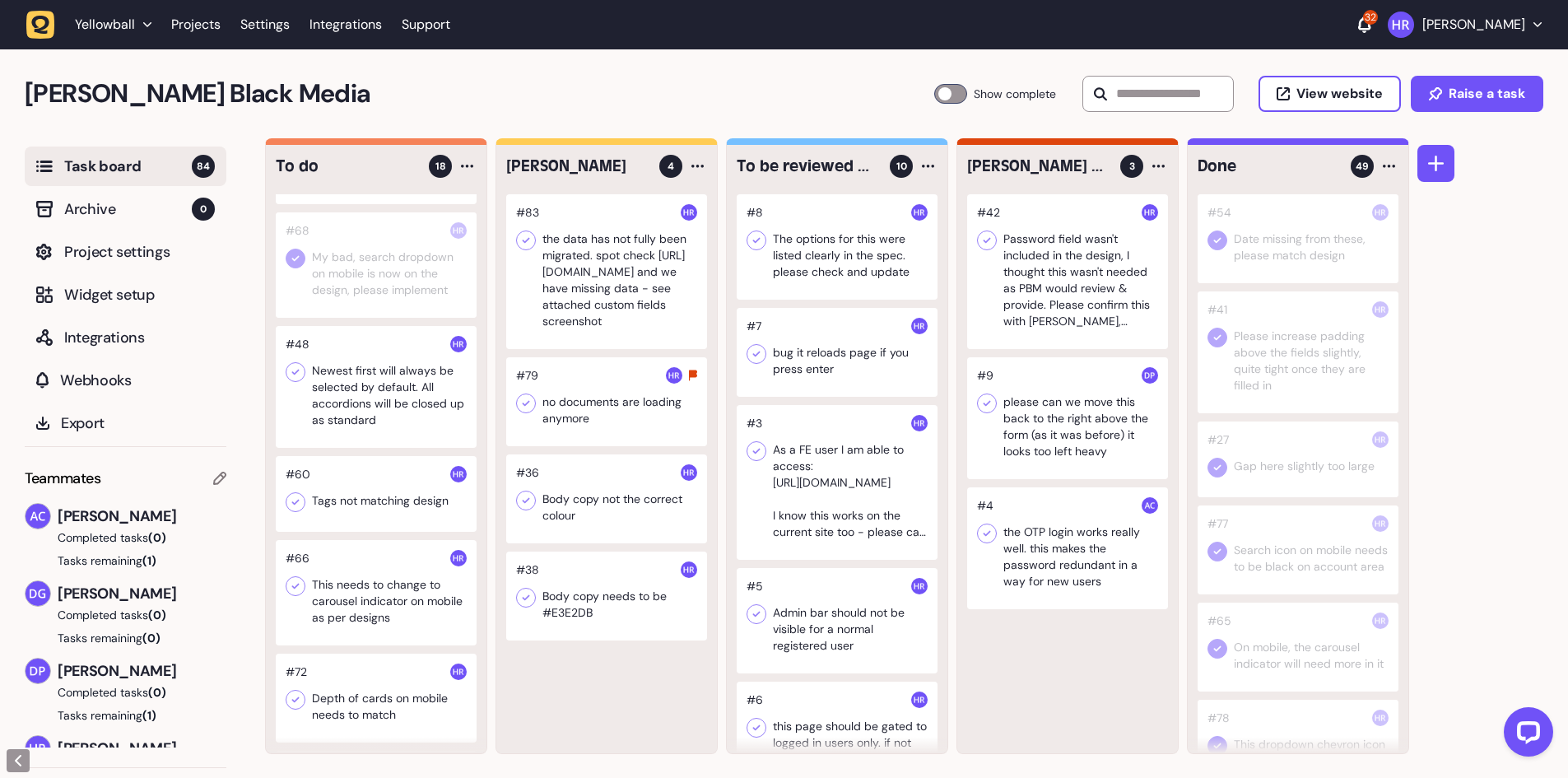
click at [391, 419] on div at bounding box center [376, 387] width 201 height 122
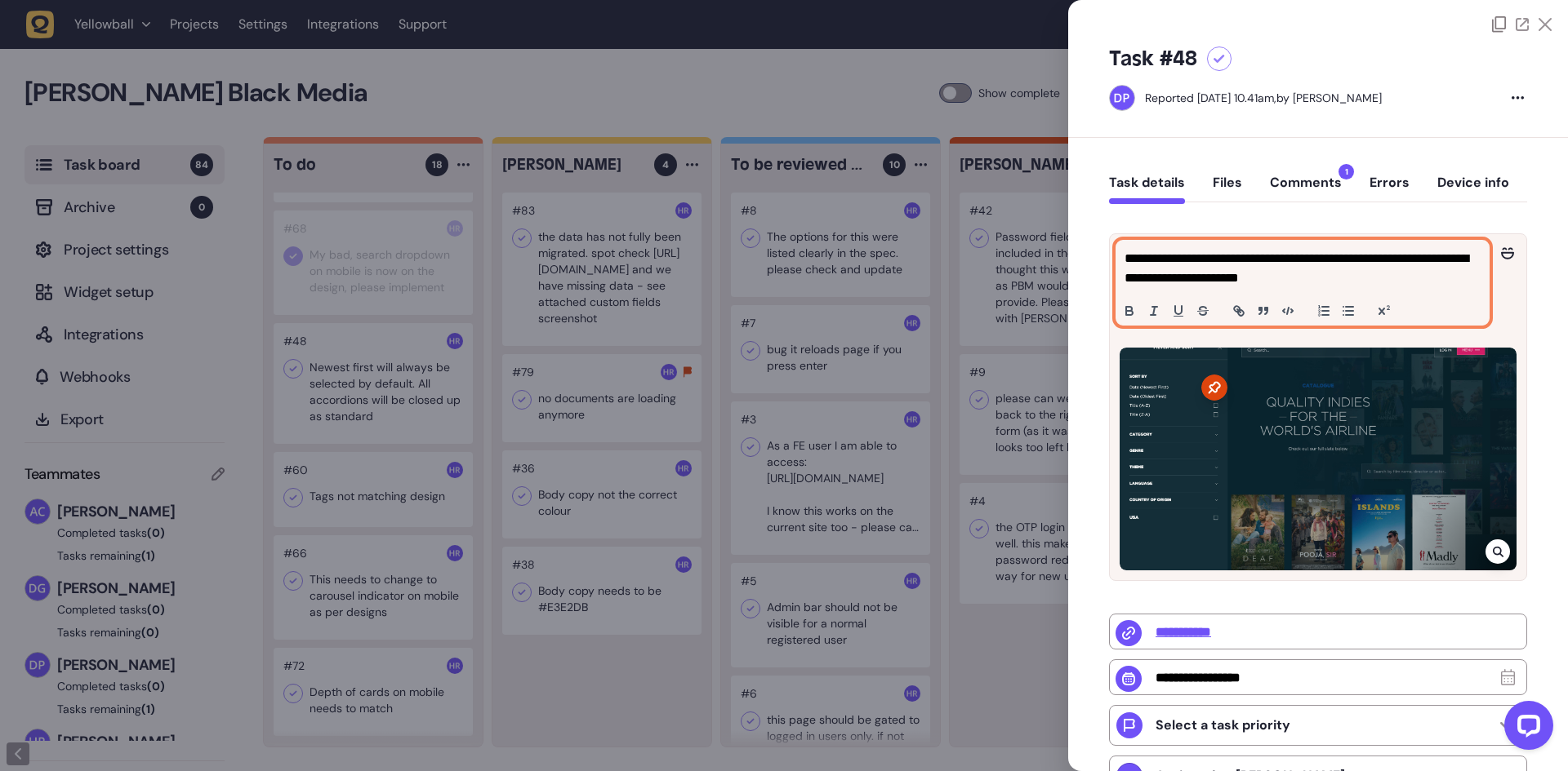
click at [1223, 262] on p "**********" at bounding box center [1299, 269] width 352 height 39
click at [1298, 181] on button "Comments 1" at bounding box center [1306, 189] width 72 height 29
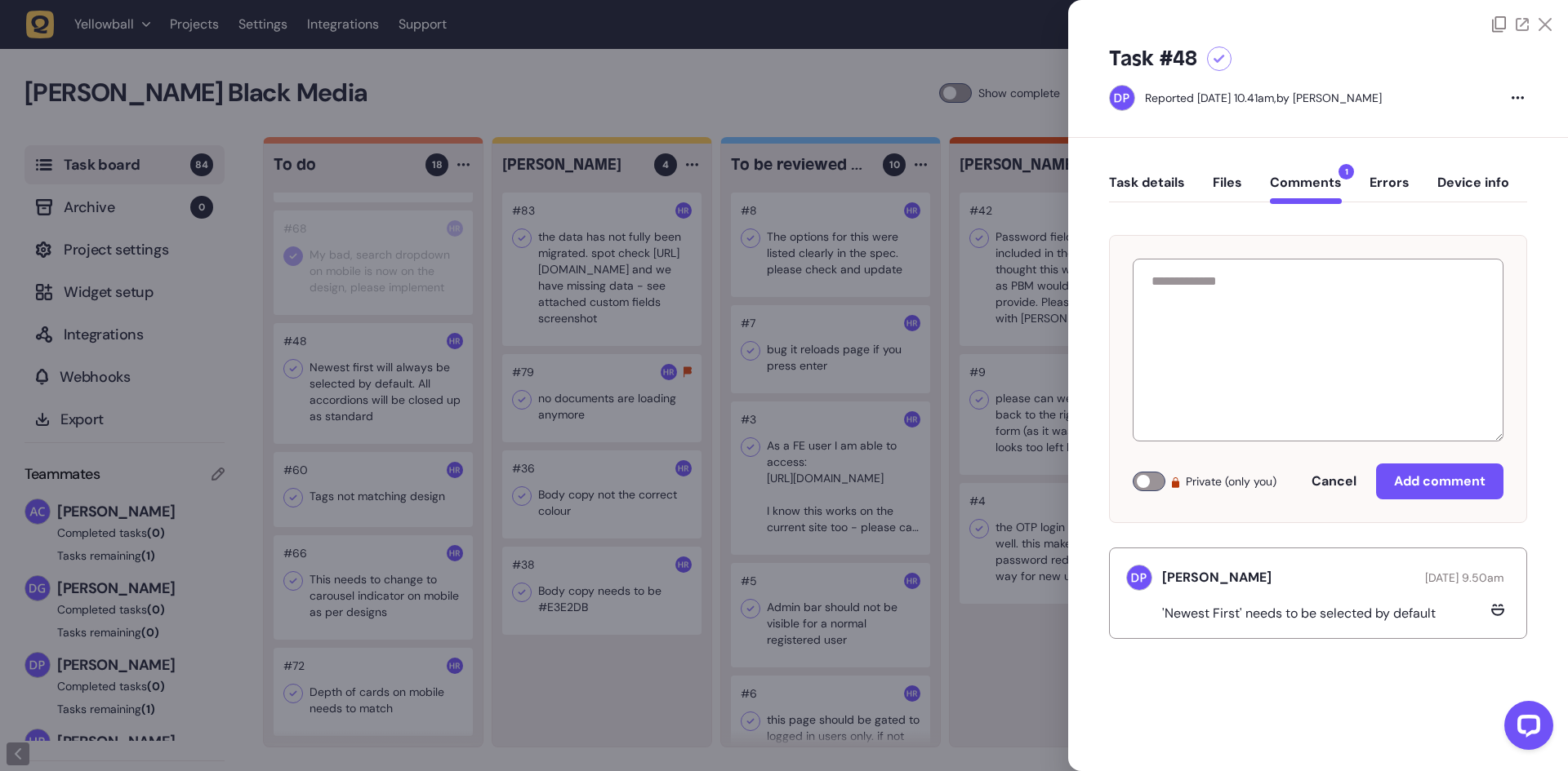
click at [1270, 615] on p "'Newest First' needs to be selected by default" at bounding box center [1305, 613] width 286 height 17
copy div "'Newest First' needs to be selected by default"
click at [305, 366] on div at bounding box center [784, 386] width 1568 height 771
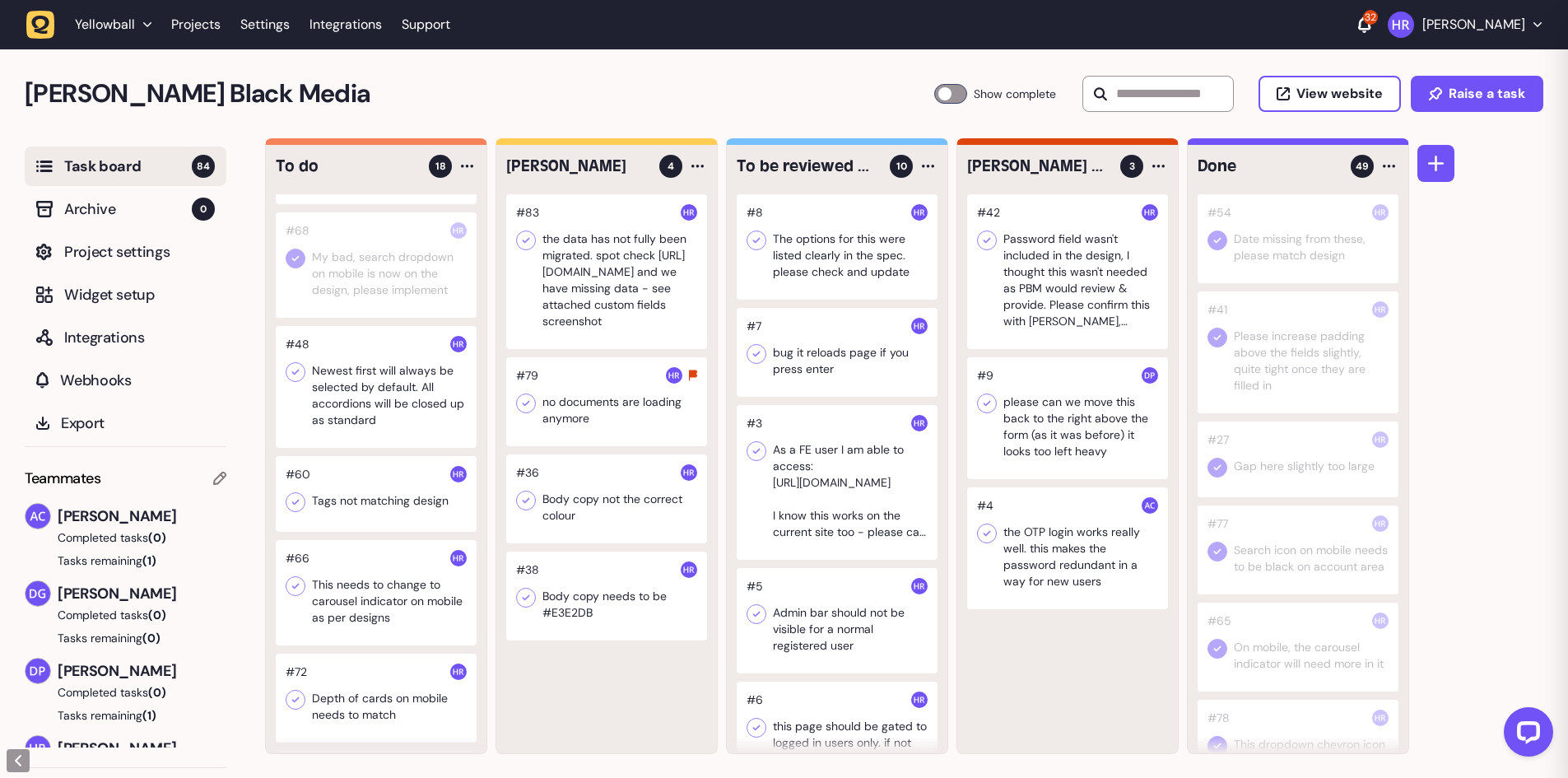
click at [284, 368] on div at bounding box center [376, 387] width 201 height 122
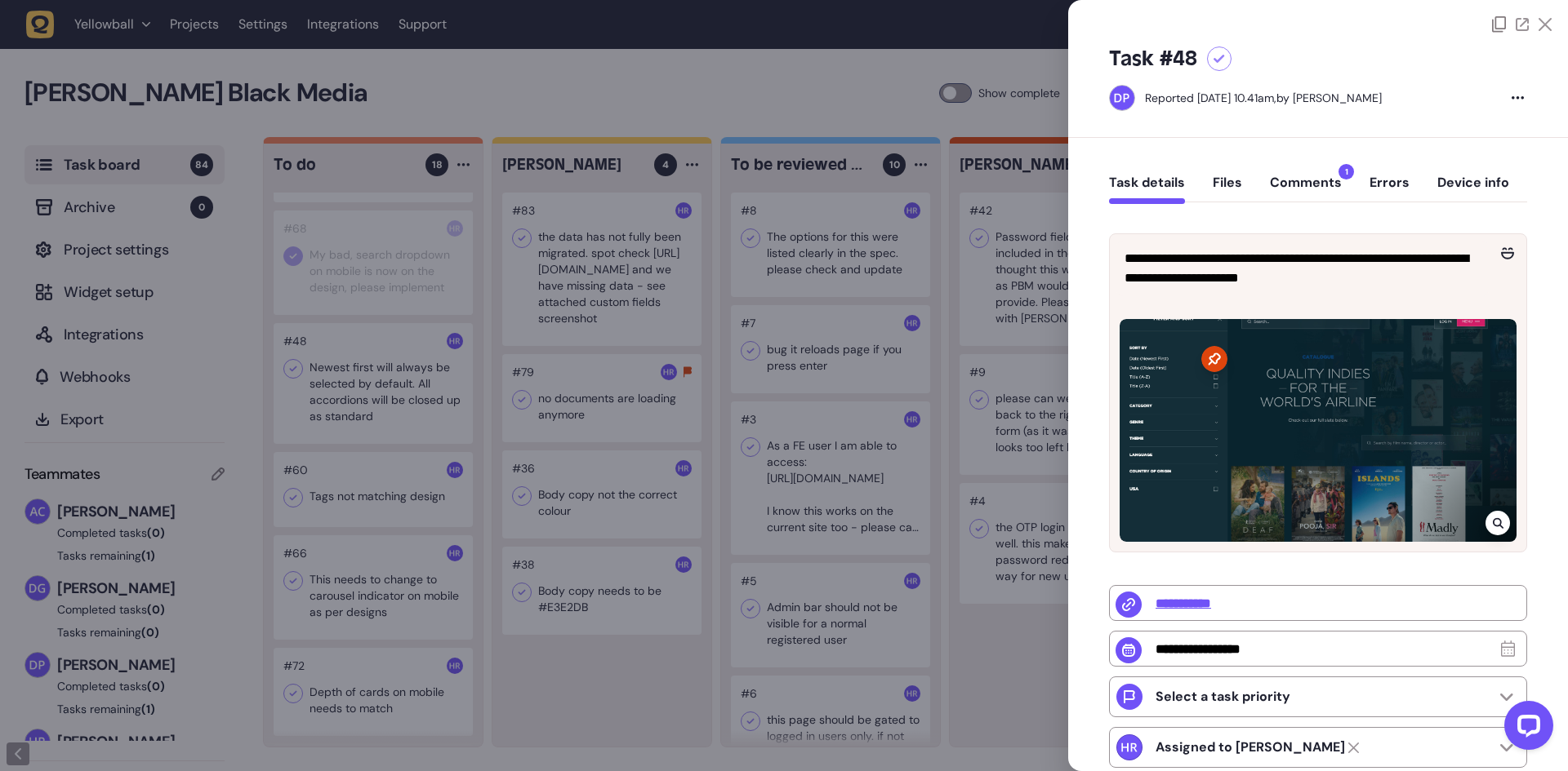
click at [289, 366] on div at bounding box center [784, 386] width 1568 height 771
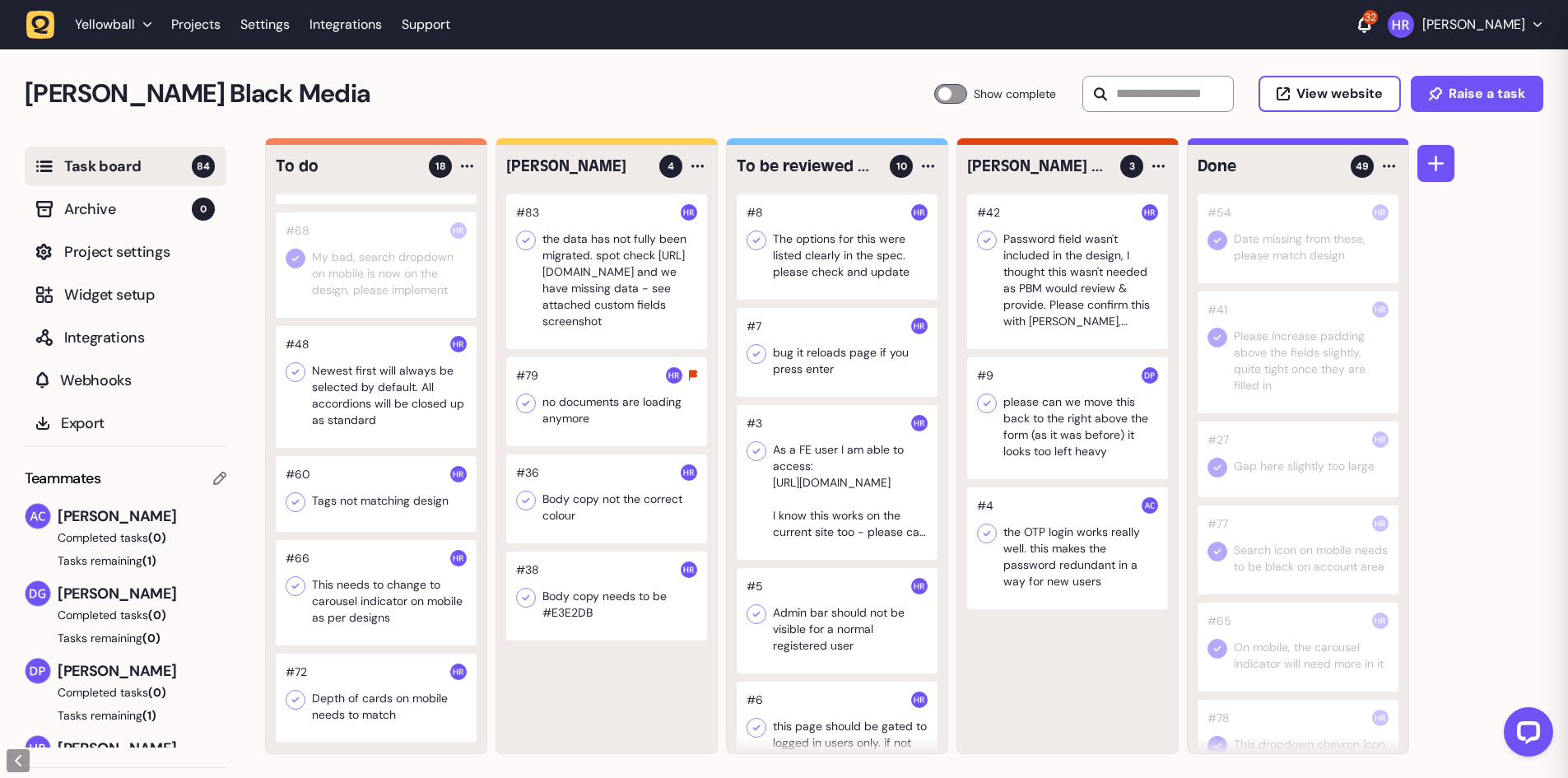
click at [292, 369] on icon at bounding box center [296, 372] width 17 height 17
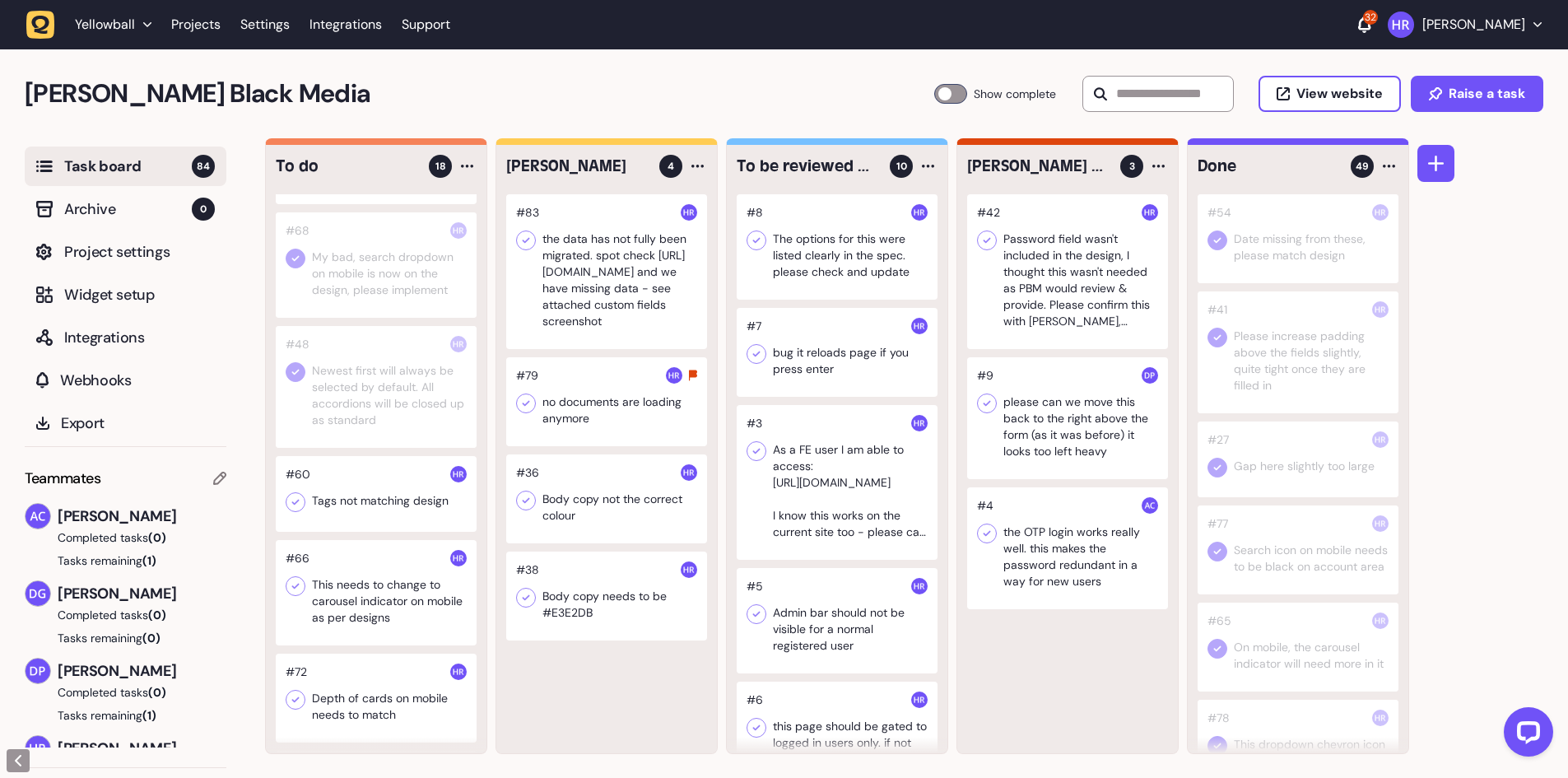
click at [373, 511] on div at bounding box center [376, 493] width 201 height 76
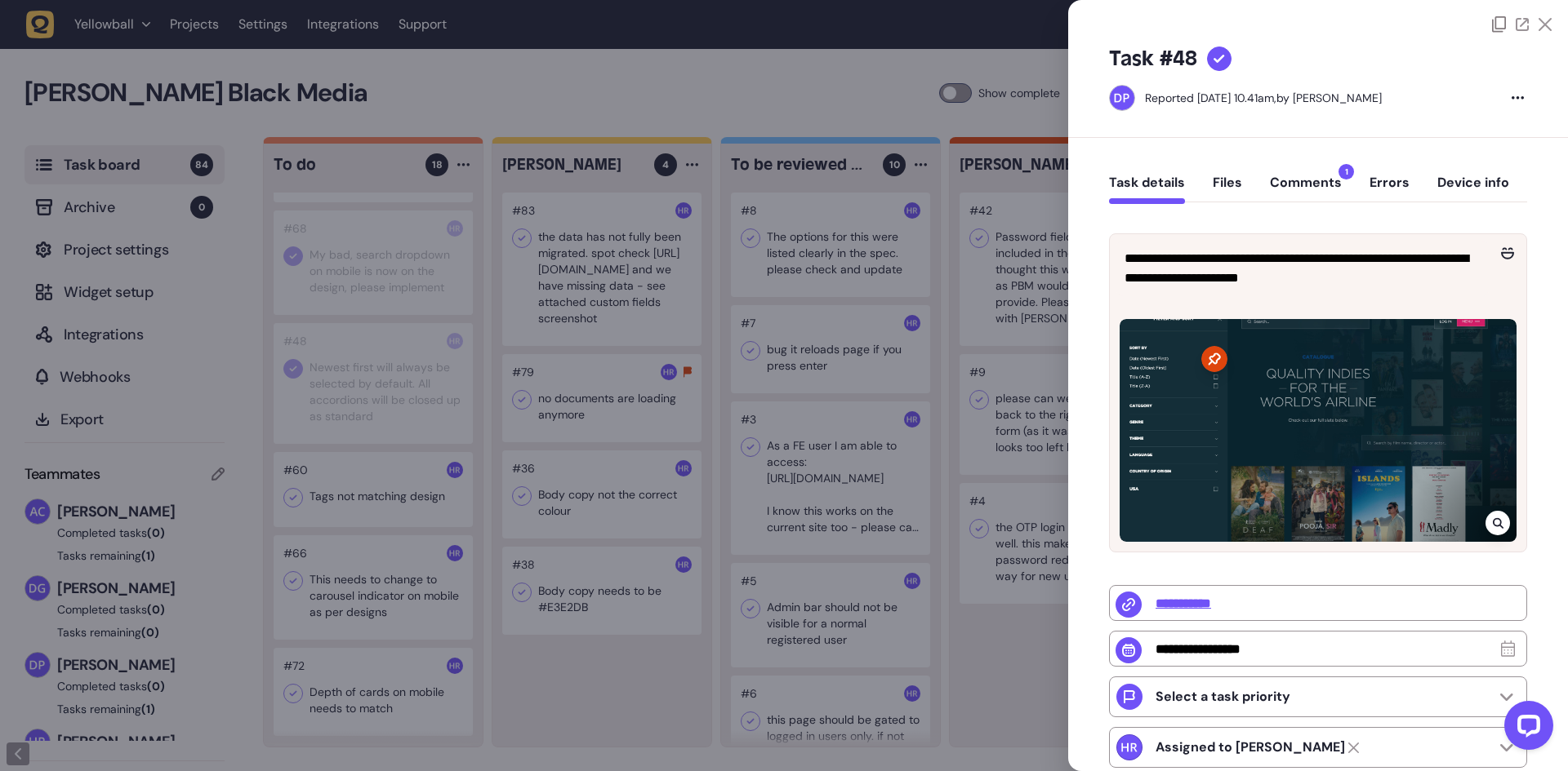
type input "*"
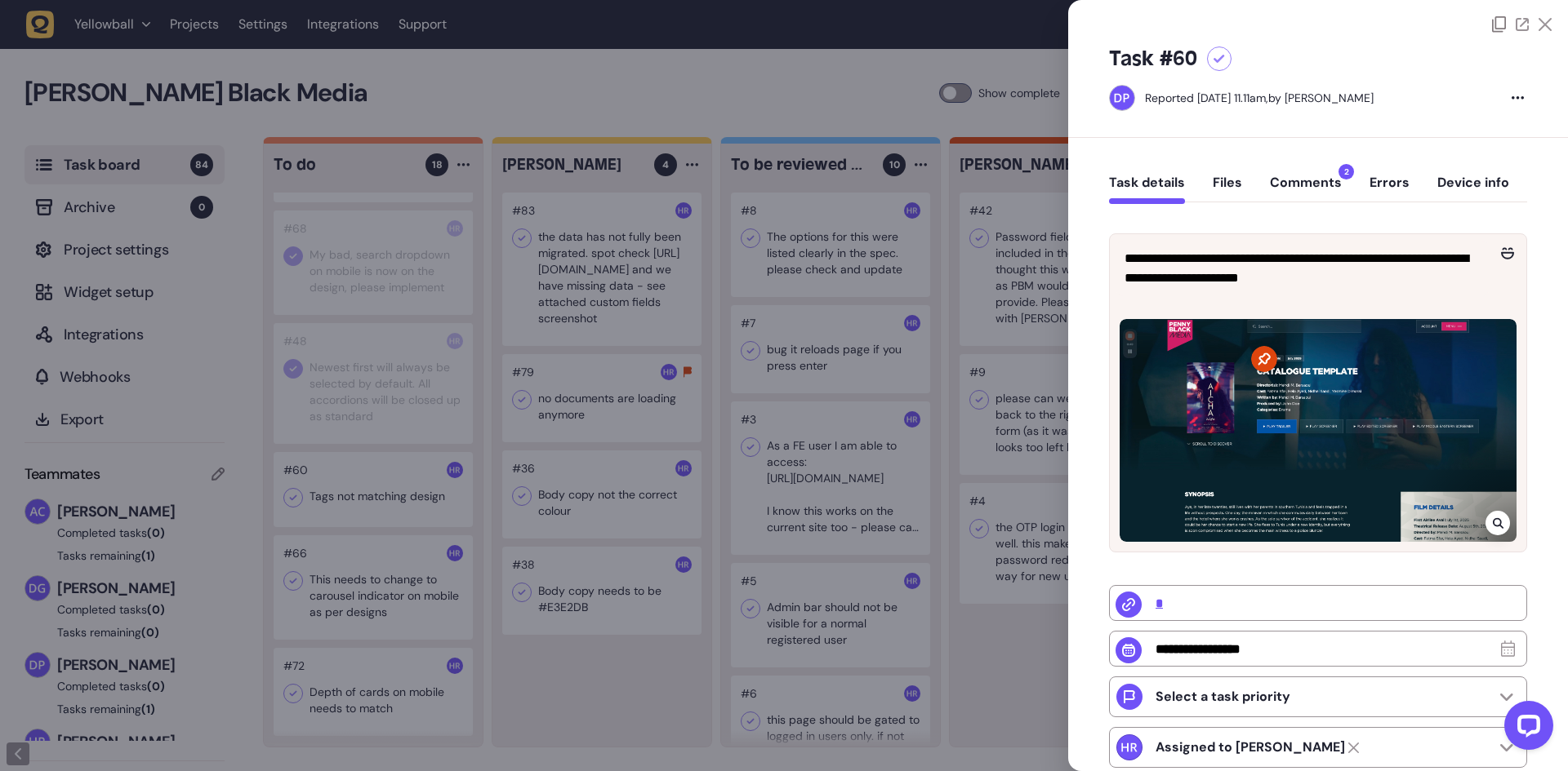
click at [415, 509] on div at bounding box center [784, 386] width 1568 height 771
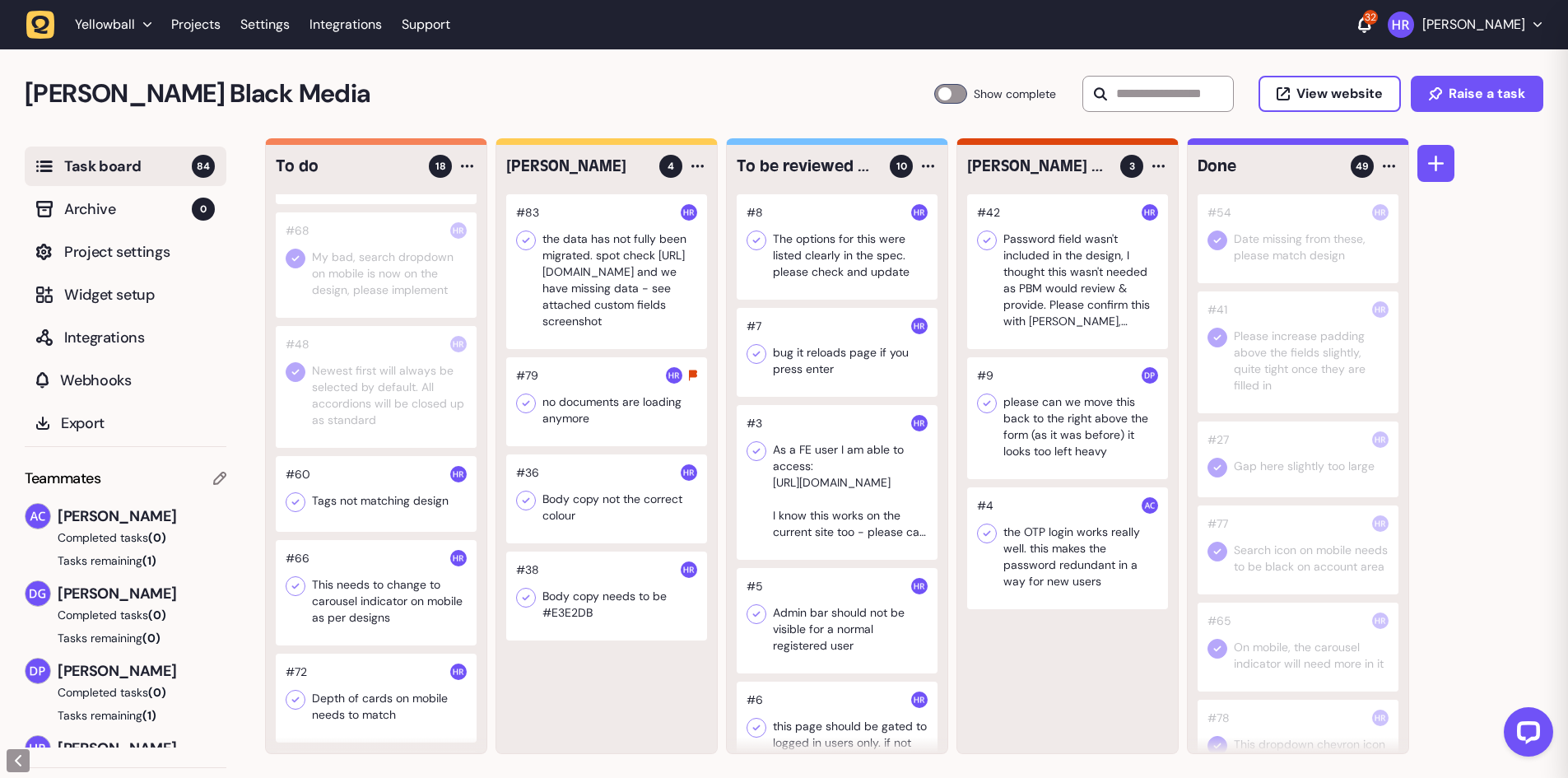
click at [393, 509] on div at bounding box center [376, 493] width 201 height 76
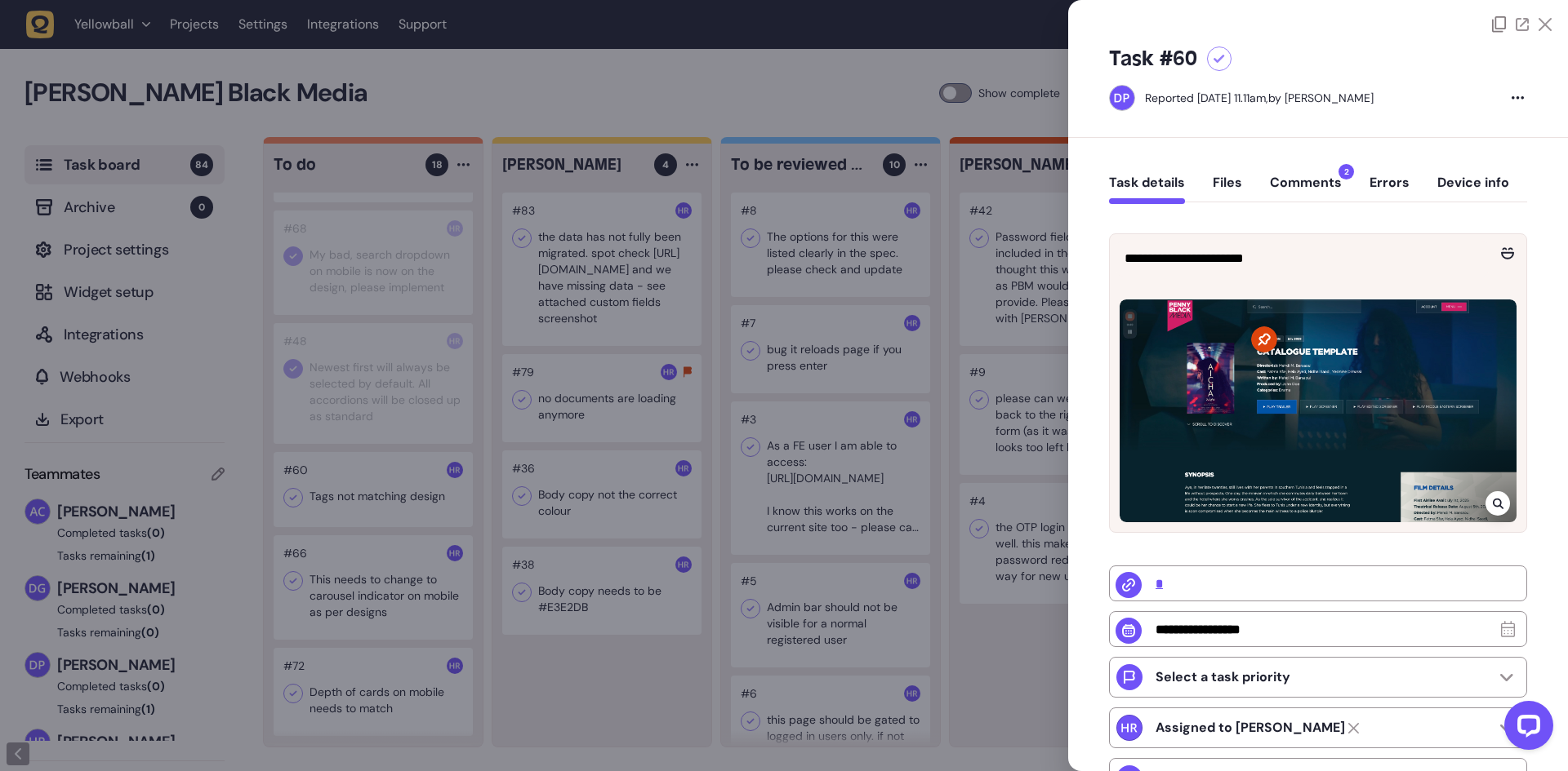
click at [1319, 179] on button "Comments 2" at bounding box center [1306, 189] width 72 height 29
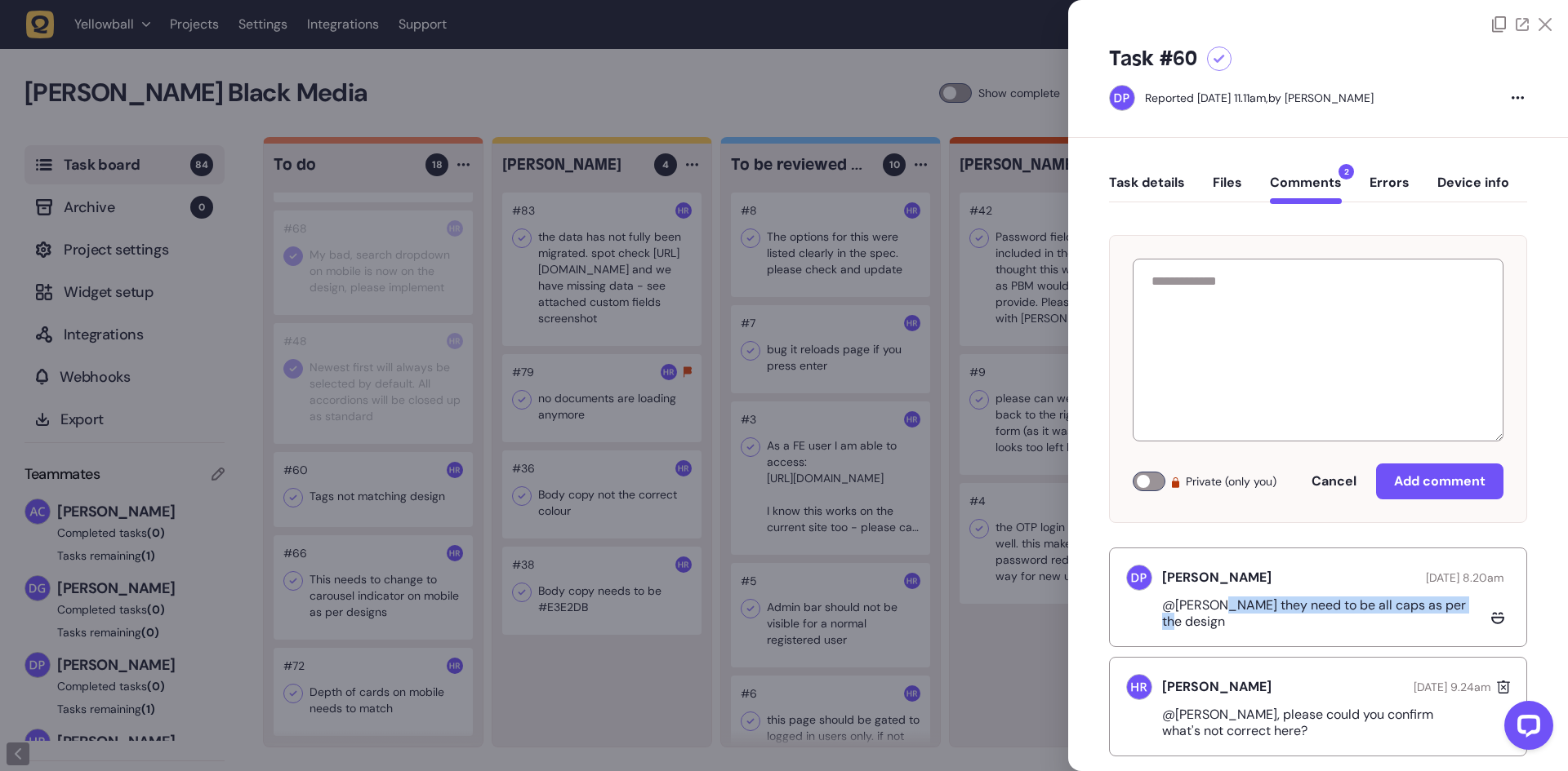
drag, startPoint x: 1216, startPoint y: 616, endPoint x: 1475, endPoint y: 611, distance: 259.0
click at [1475, 611] on p "@[PERSON_NAME] they need to be all caps as per the design" at bounding box center [1324, 614] width 323 height 33
click at [1150, 169] on div "Task details Files Comments 2 Errors Device info" at bounding box center [1318, 186] width 418 height 48
click at [1150, 179] on button "Task details" at bounding box center [1147, 189] width 76 height 29
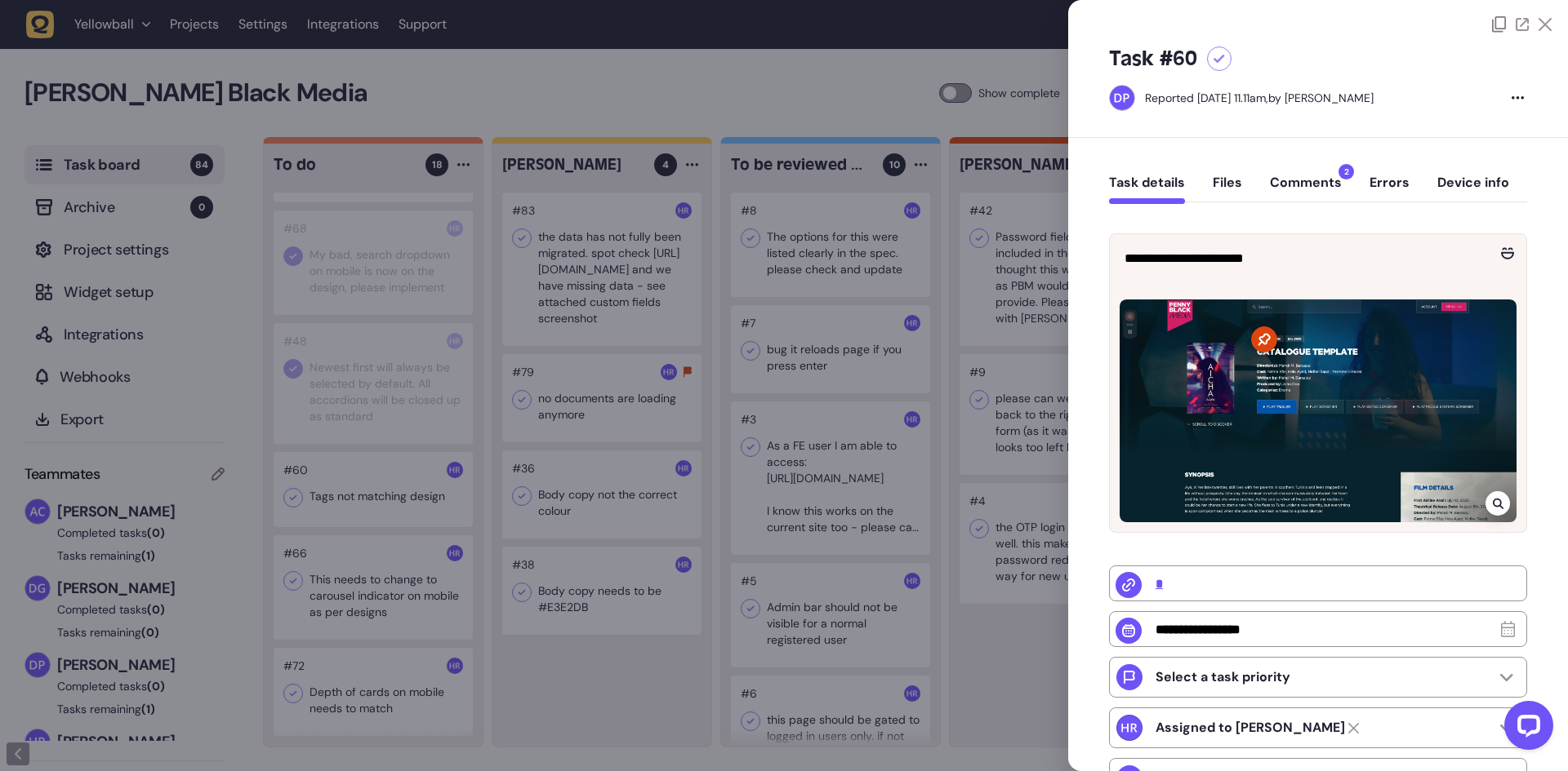
click at [1495, 498] on icon at bounding box center [1497, 503] width 11 height 11
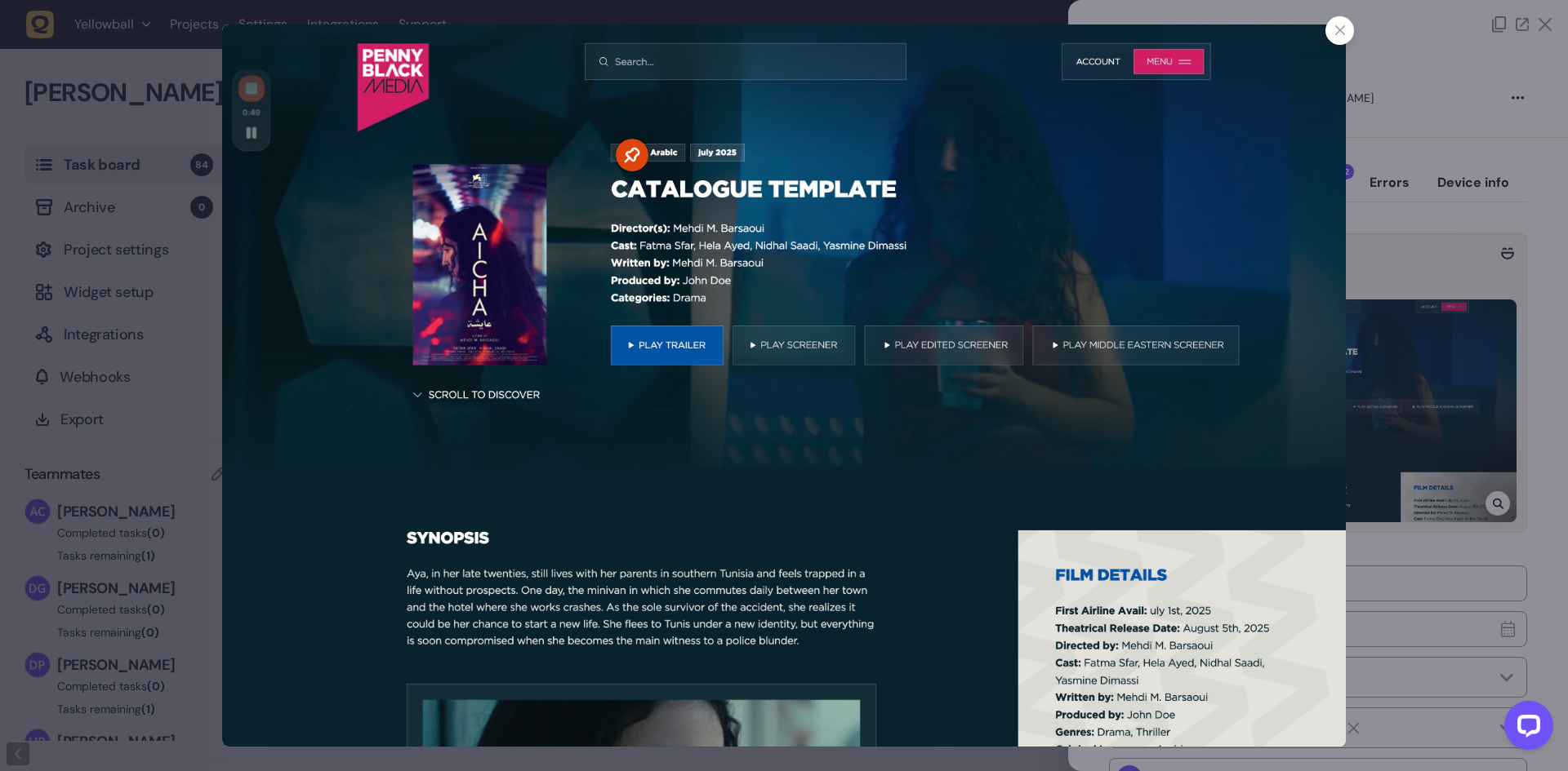
click at [1455, 384] on div at bounding box center [784, 386] width 1568 height 771
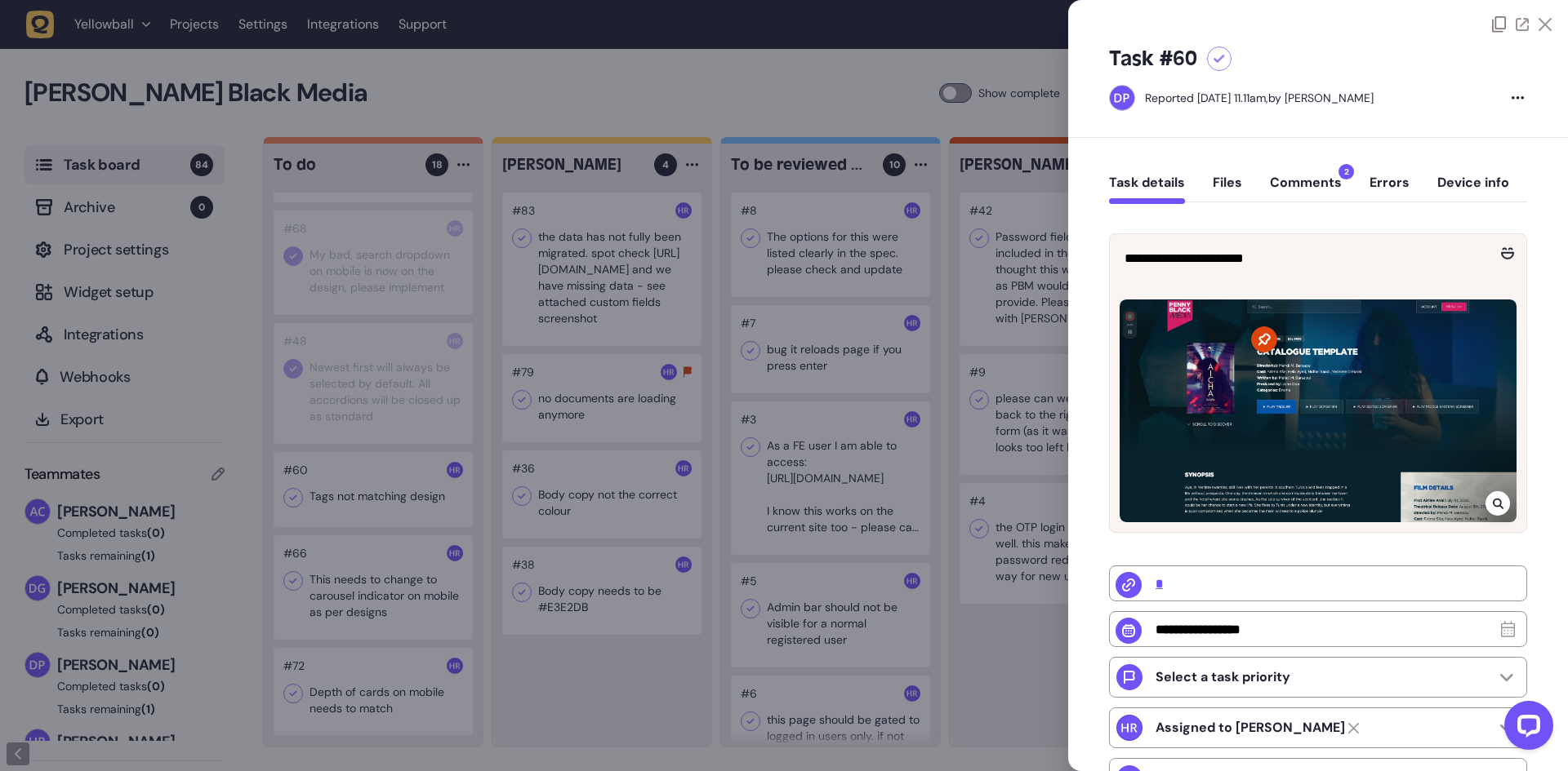
click at [280, 499] on div at bounding box center [784, 386] width 1568 height 771
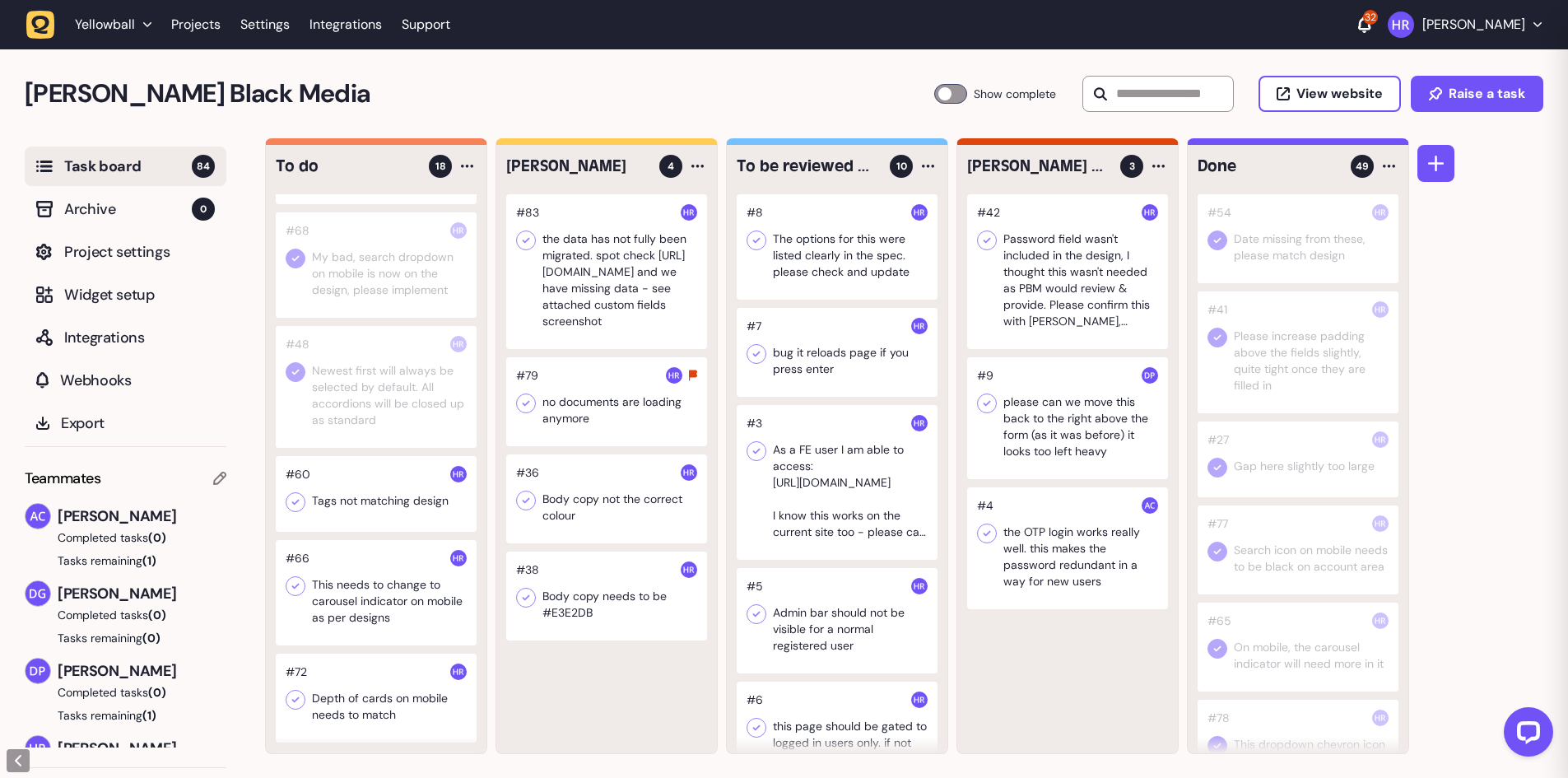
click at [296, 501] on icon at bounding box center [296, 502] width 17 height 17
click at [375, 606] on div at bounding box center [376, 592] width 201 height 105
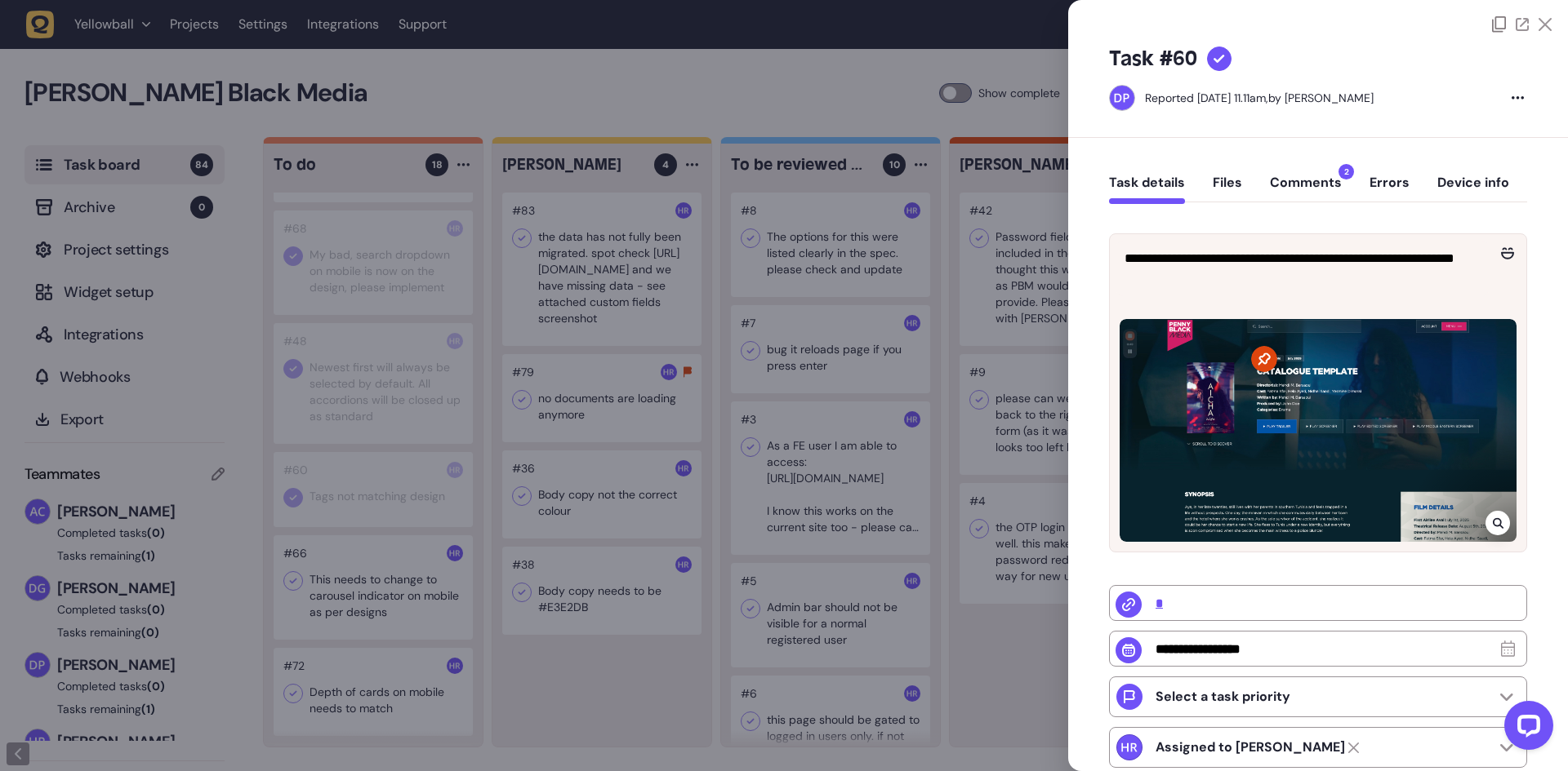
click at [372, 601] on div at bounding box center [784, 386] width 1568 height 771
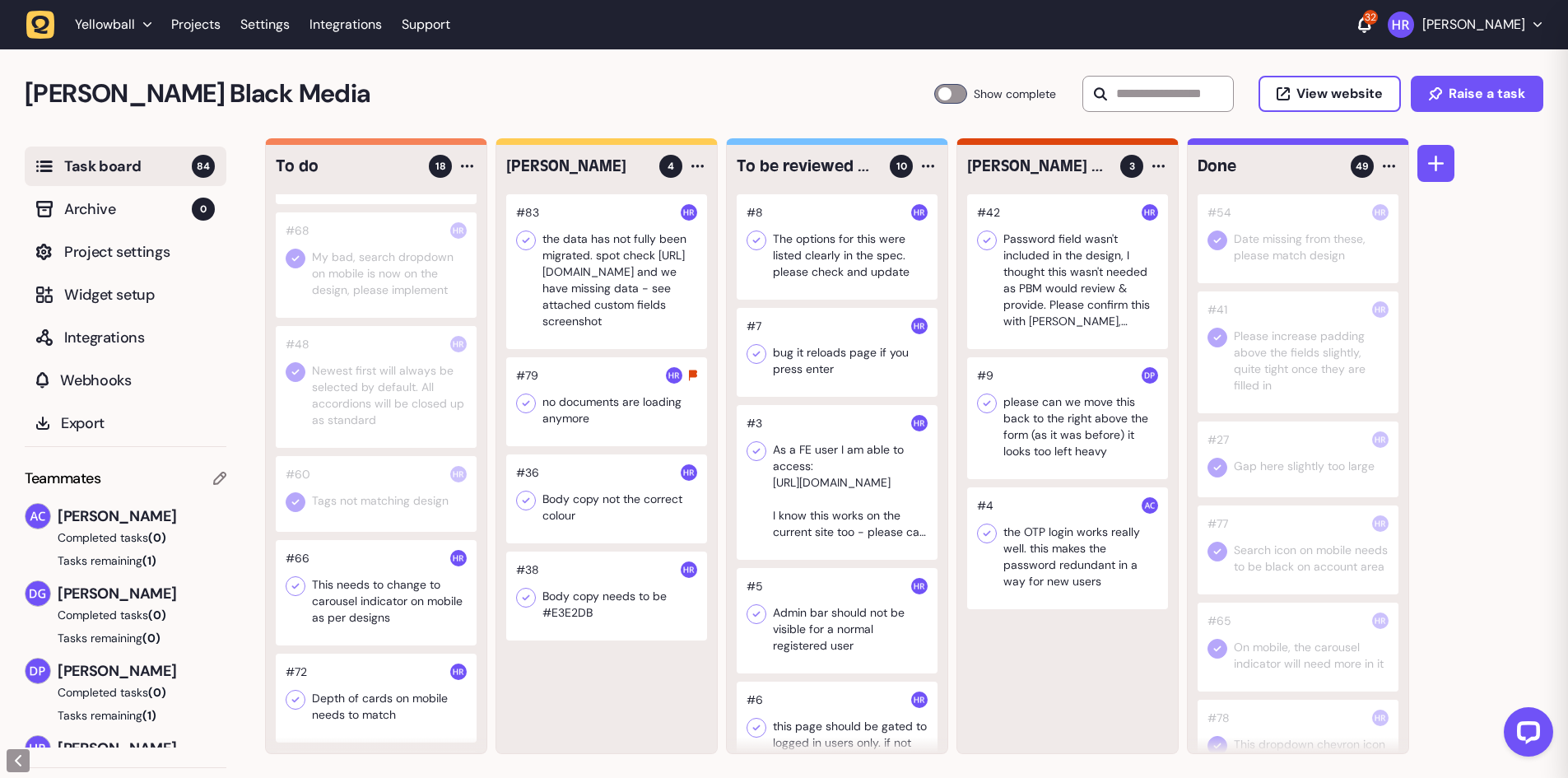
click at [375, 606] on div at bounding box center [376, 592] width 201 height 105
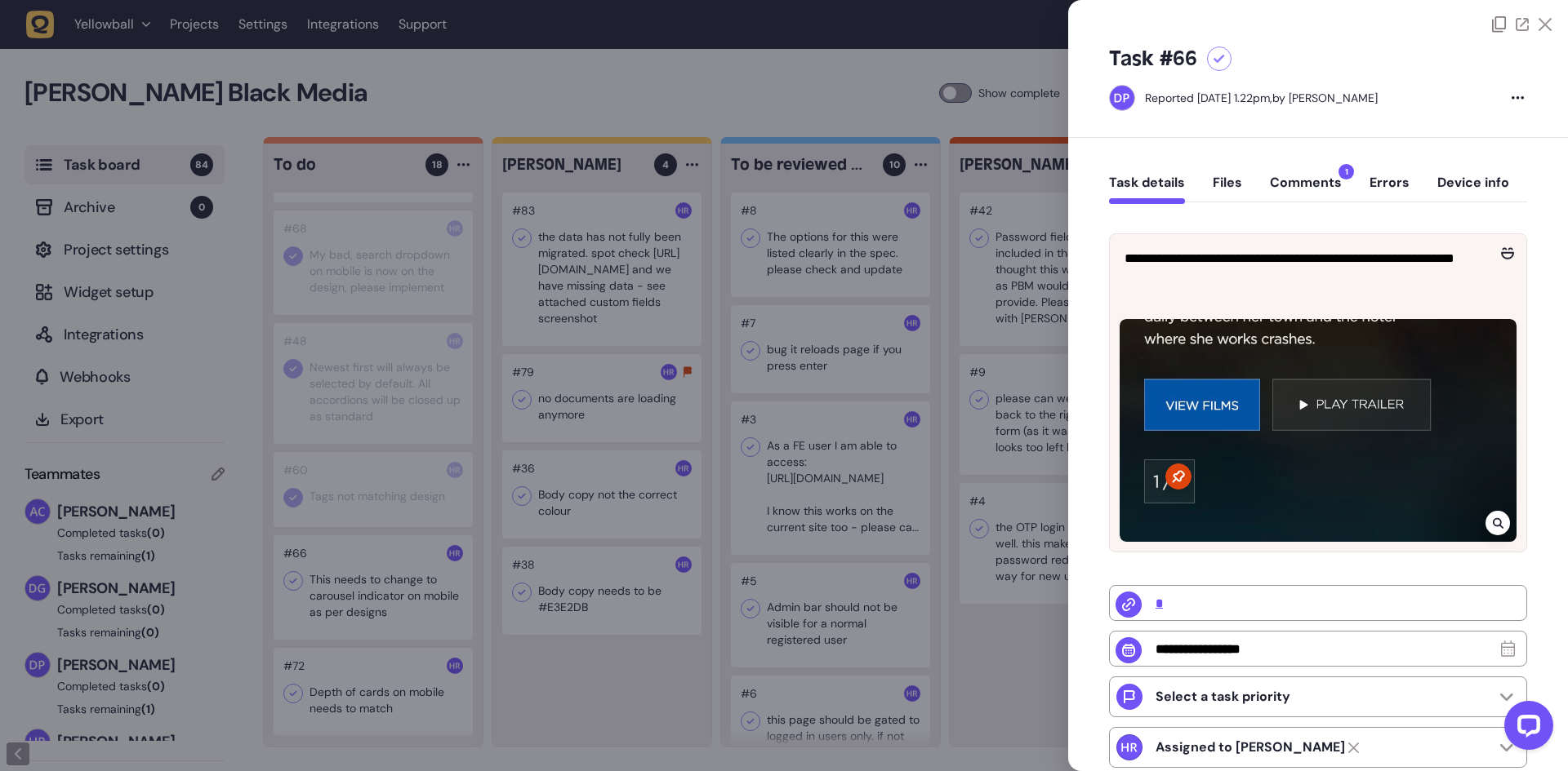
click at [1302, 182] on button "Comments 1" at bounding box center [1306, 189] width 72 height 29
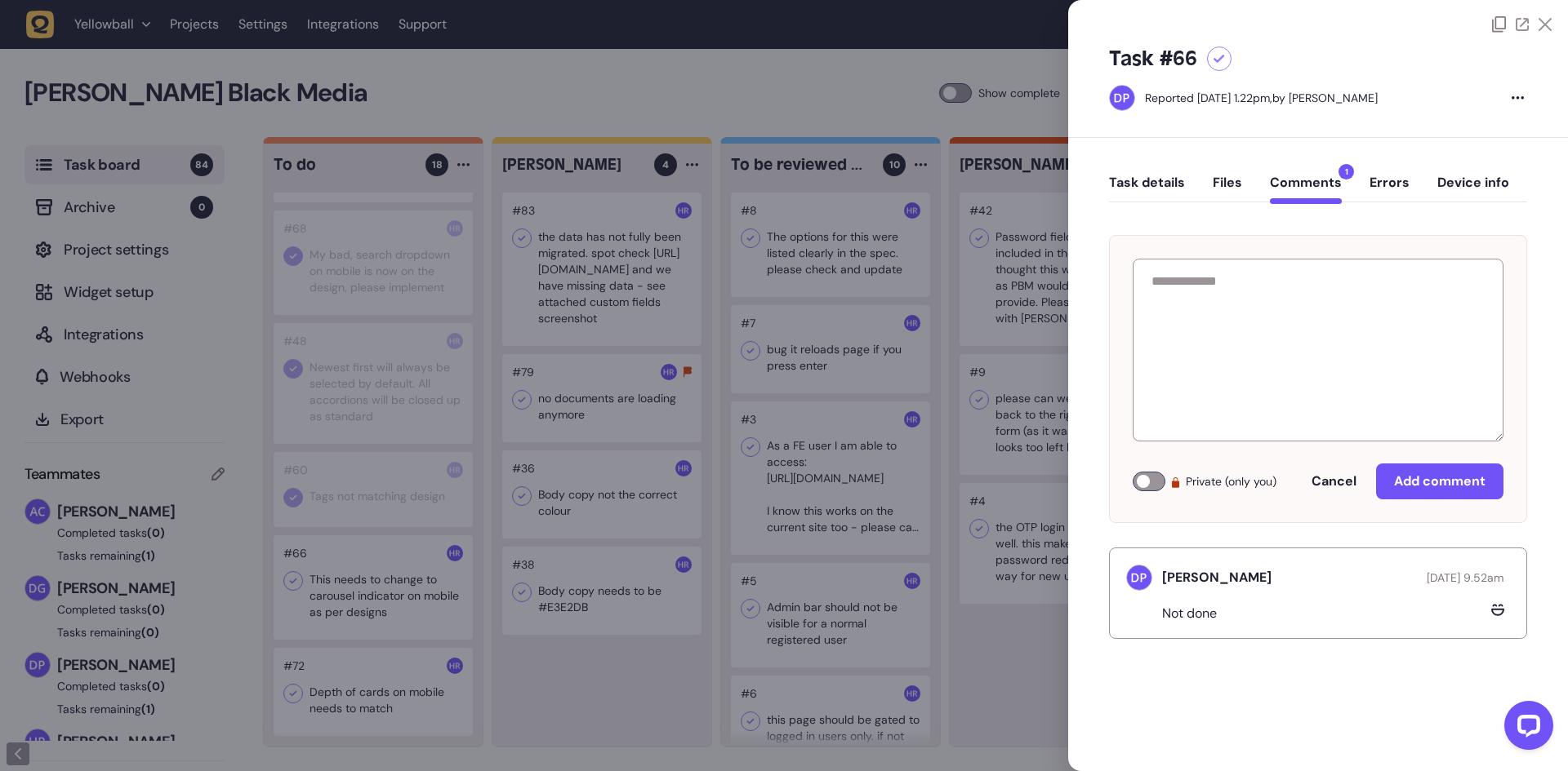
click at [1144, 191] on button "Task details" at bounding box center [1147, 189] width 76 height 29
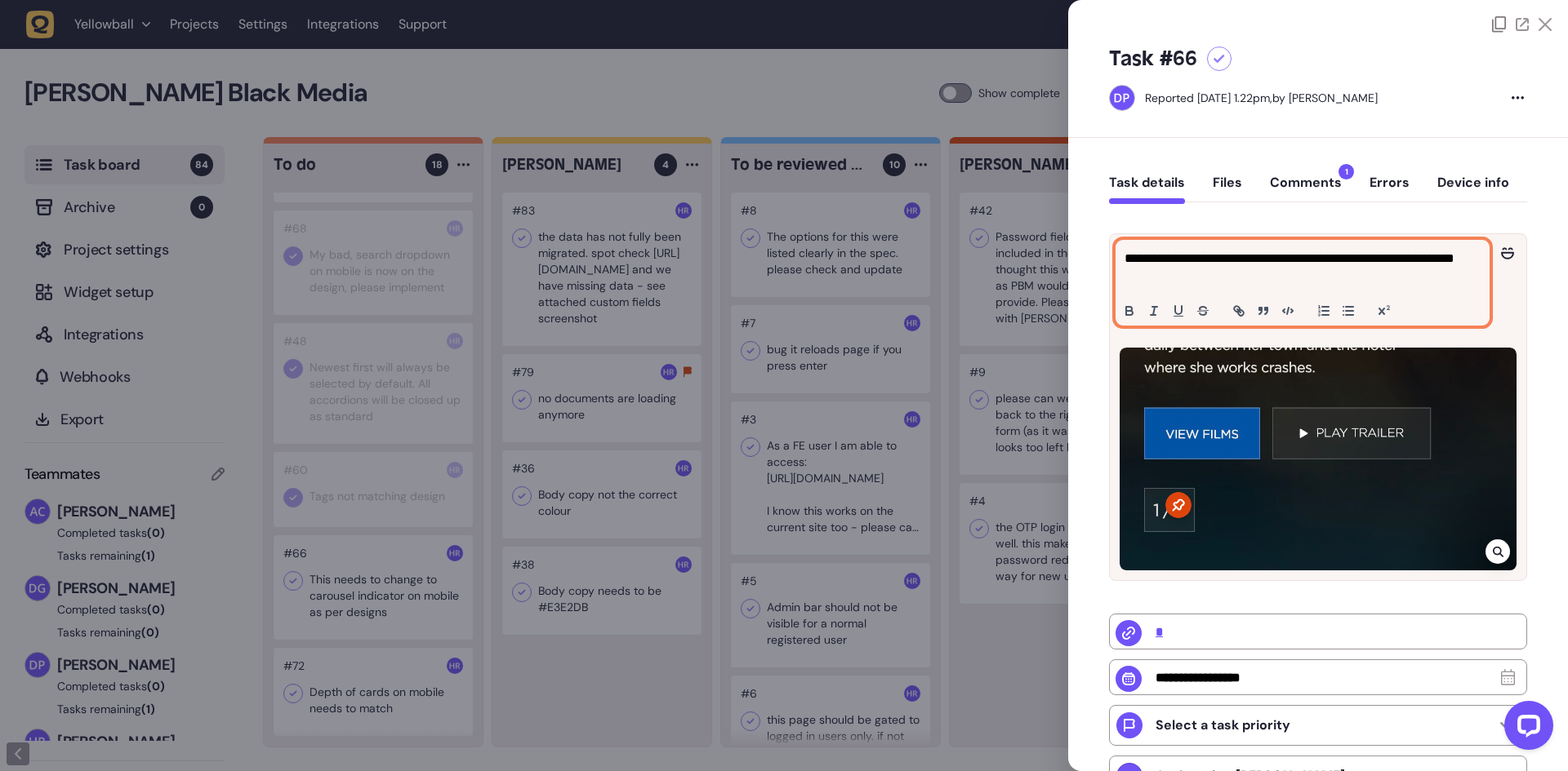
click at [1190, 278] on p "**********" at bounding box center [1299, 269] width 352 height 39
click at [1265, 280] on p "**********" at bounding box center [1299, 269] width 352 height 39
click at [1309, 177] on button "Comments 1" at bounding box center [1306, 189] width 72 height 29
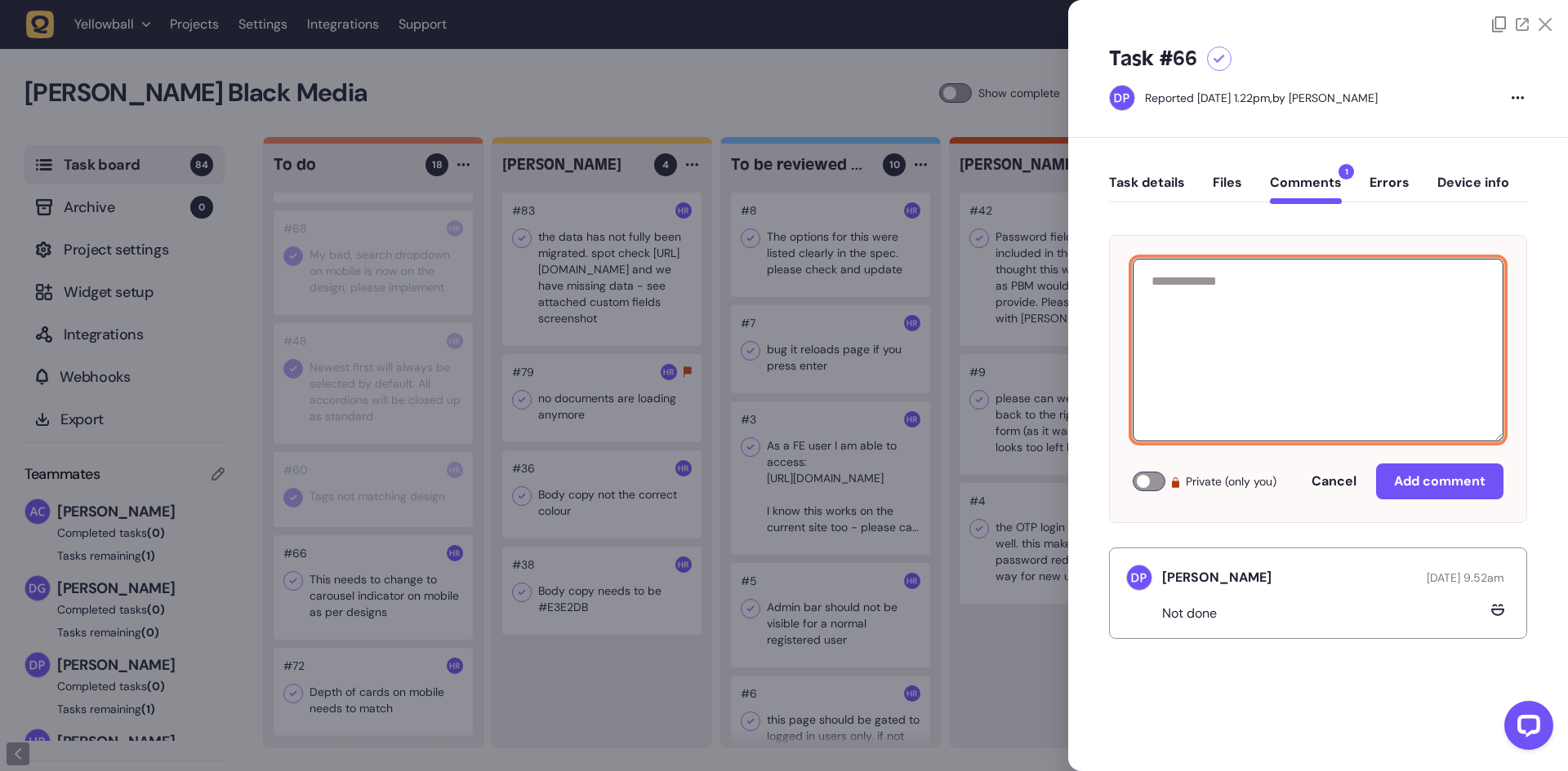
click at [1247, 358] on textarea at bounding box center [1318, 350] width 371 height 183
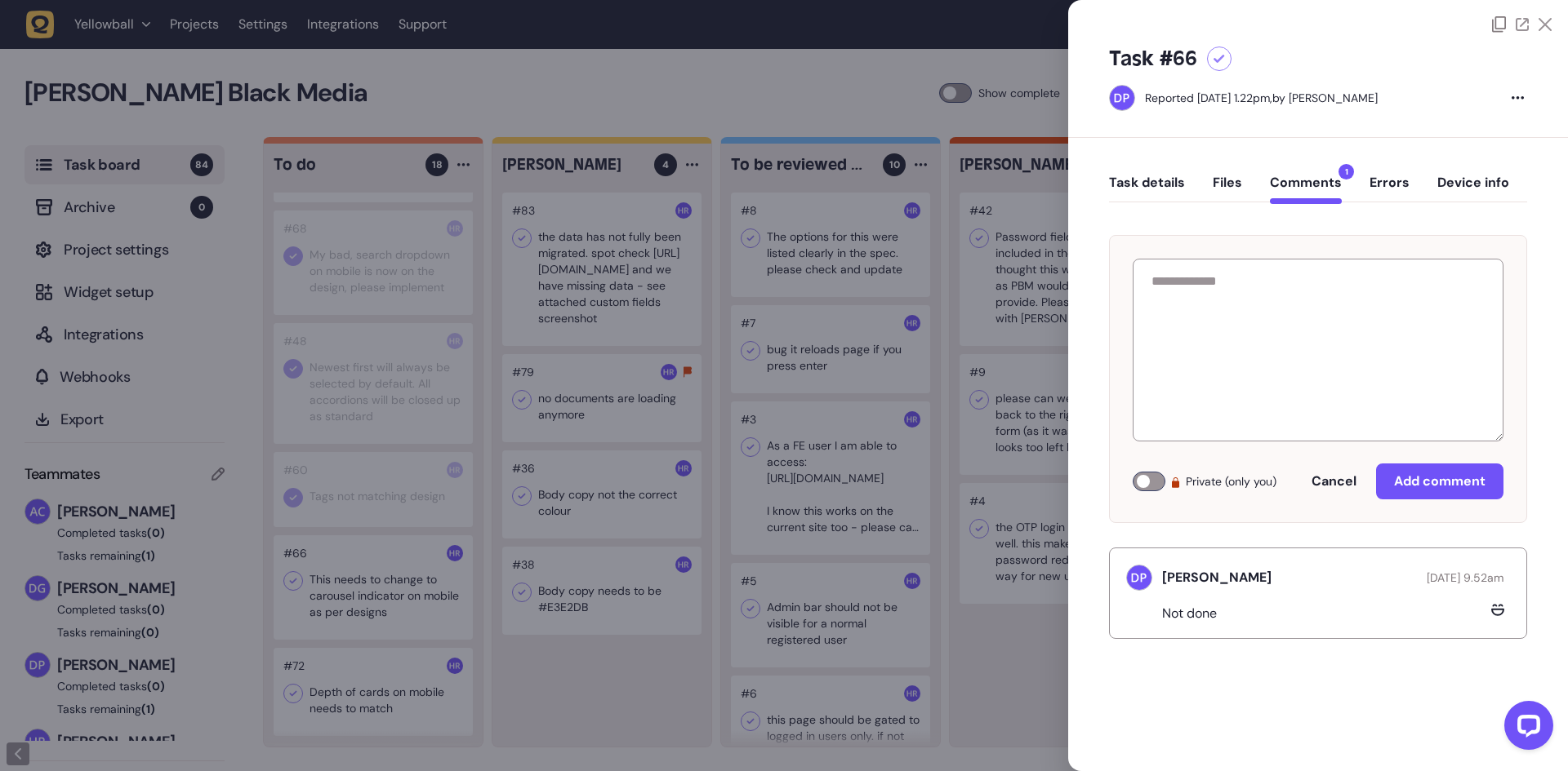
click at [1143, 483] on div at bounding box center [1149, 482] width 33 height 19
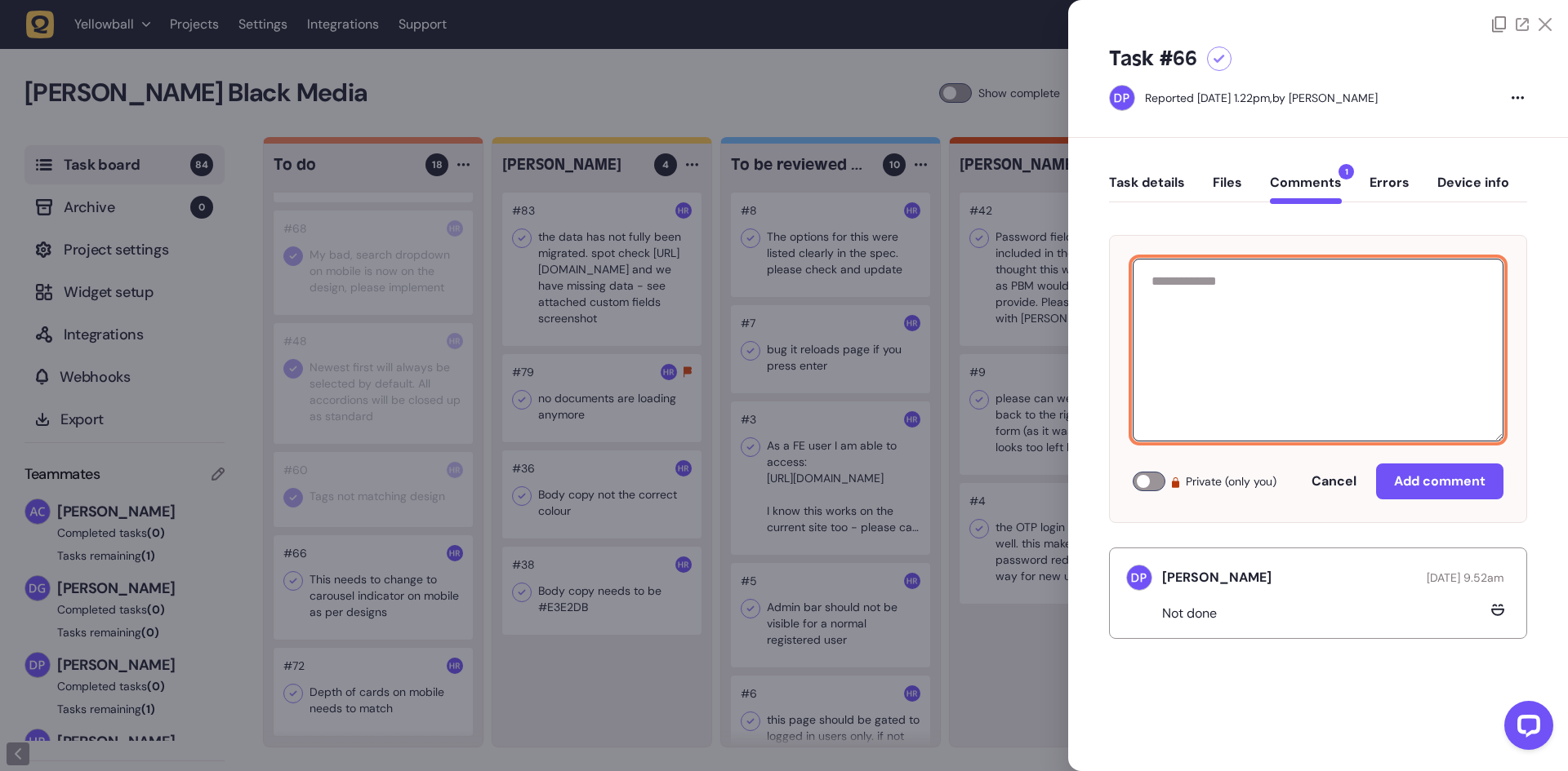
click at [1236, 348] on textarea at bounding box center [1318, 350] width 371 height 183
type textarea "**********"
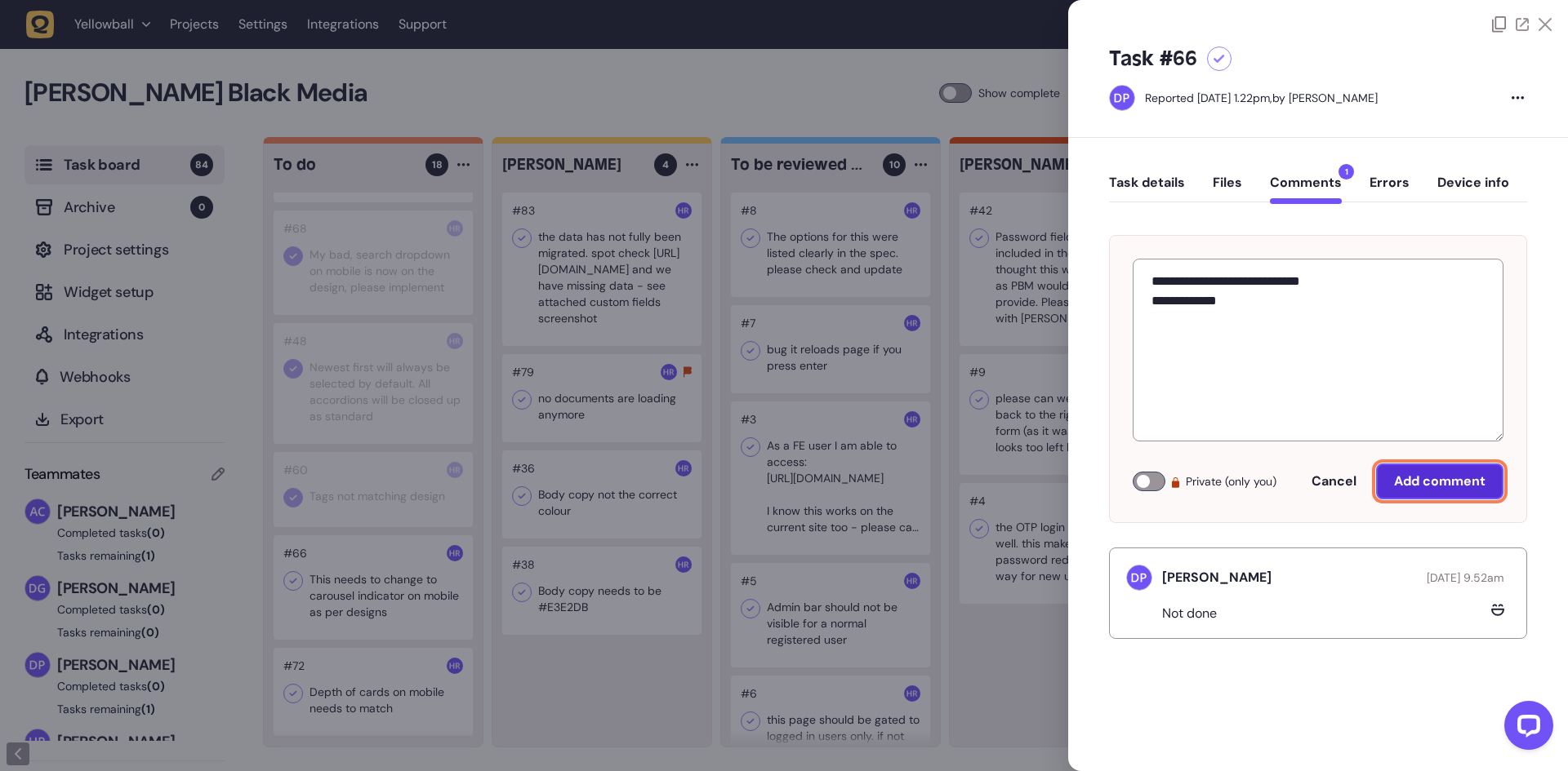
click at [1431, 482] on span "Add comment" at bounding box center [1439, 481] width 92 height 18
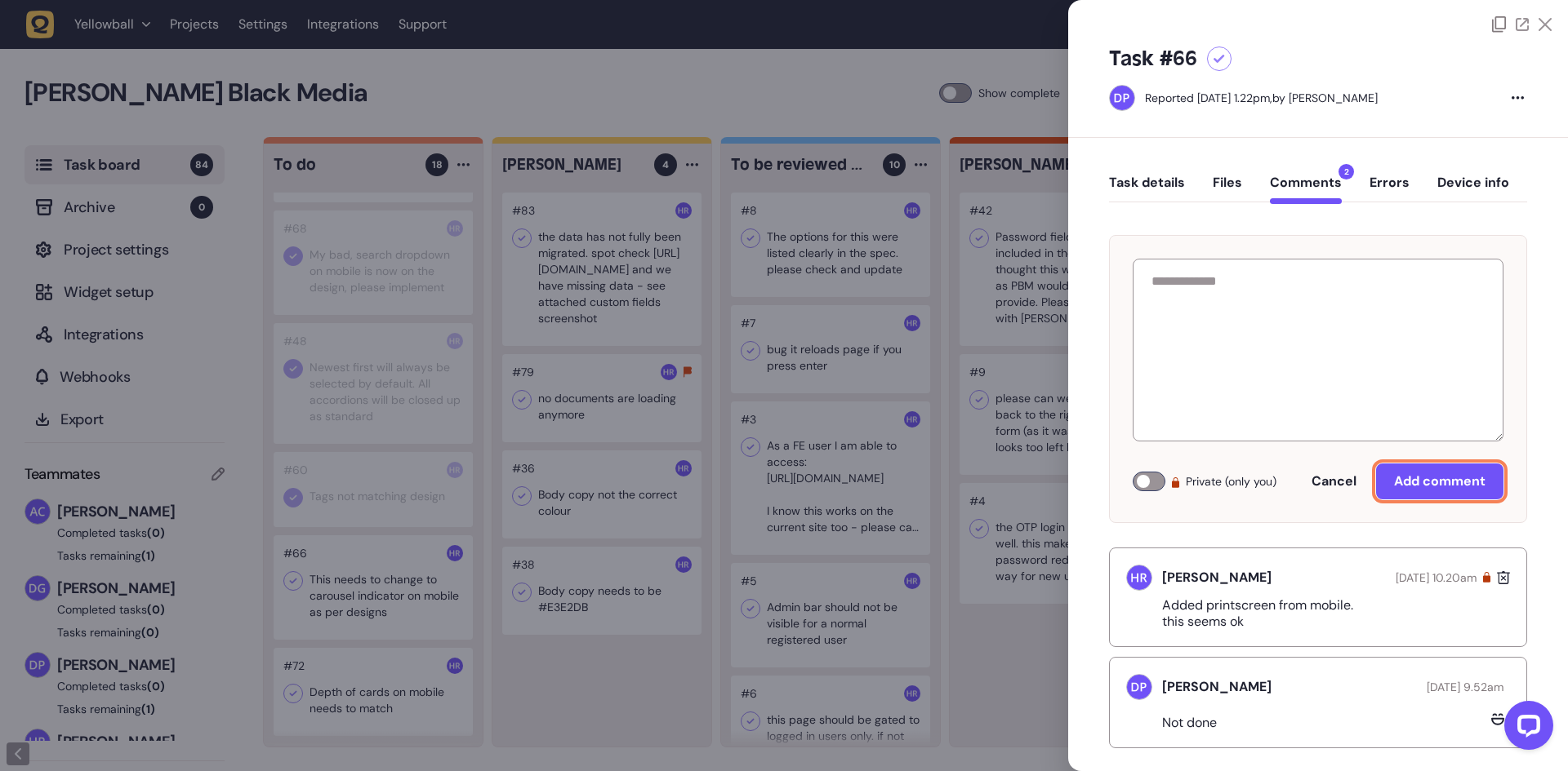
click at [1220, 179] on button "Files" at bounding box center [1227, 189] width 29 height 29
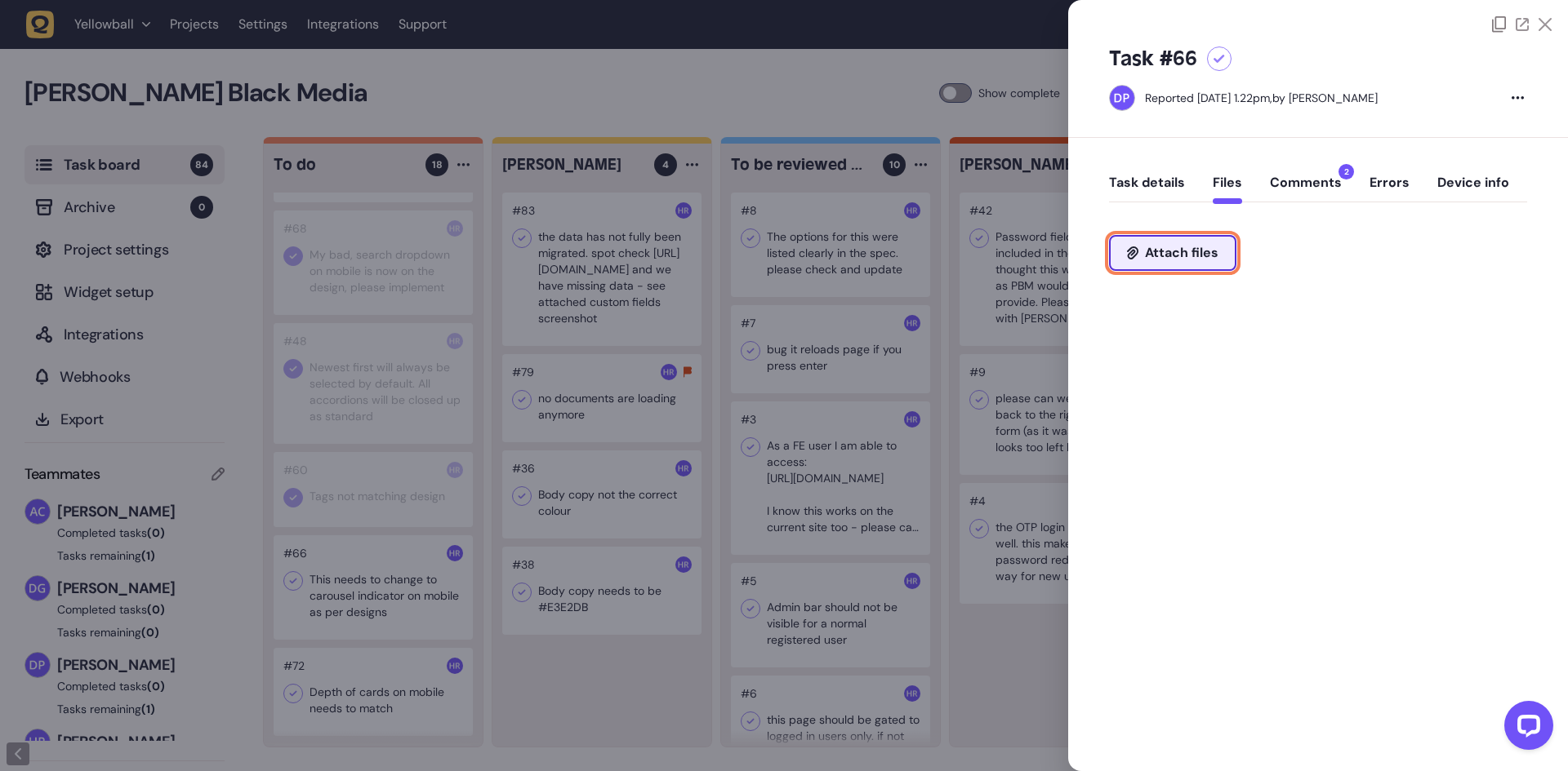
click at [1175, 246] on span "Attach files" at bounding box center [1180, 252] width 73 height 13
type input "**********"
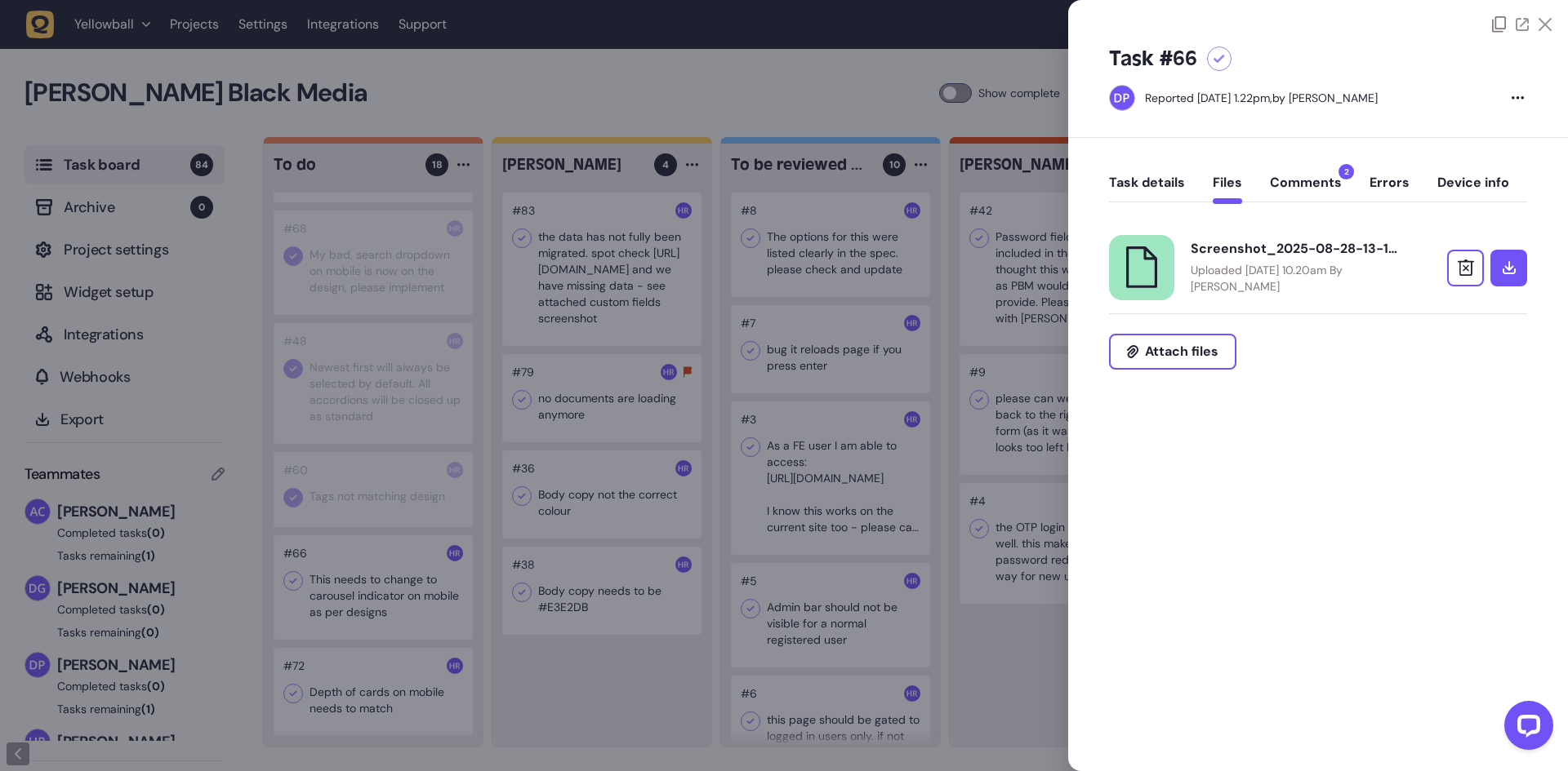
click at [358, 532] on div at bounding box center [784, 386] width 1568 height 771
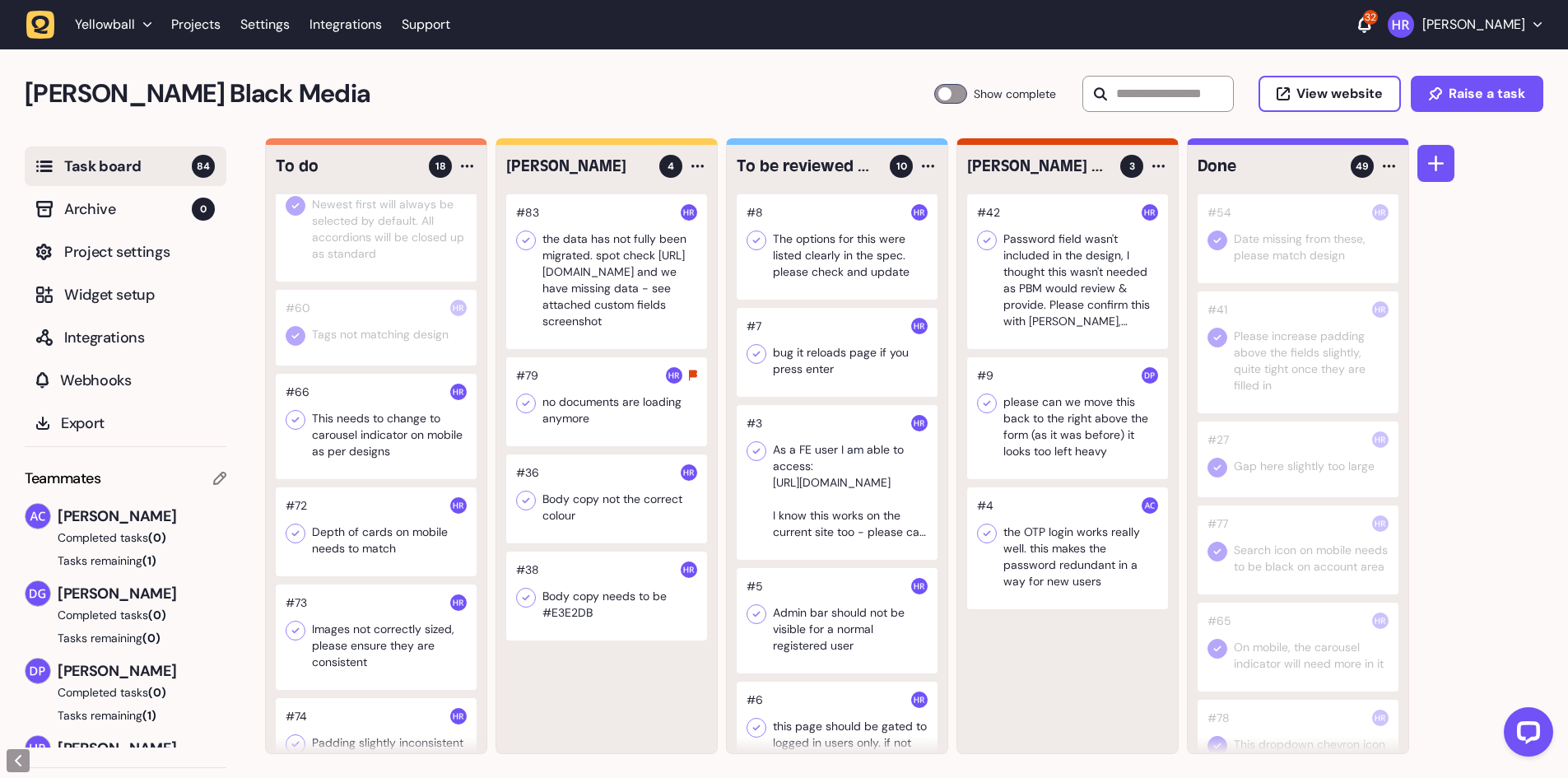
scroll to position [1317, 0]
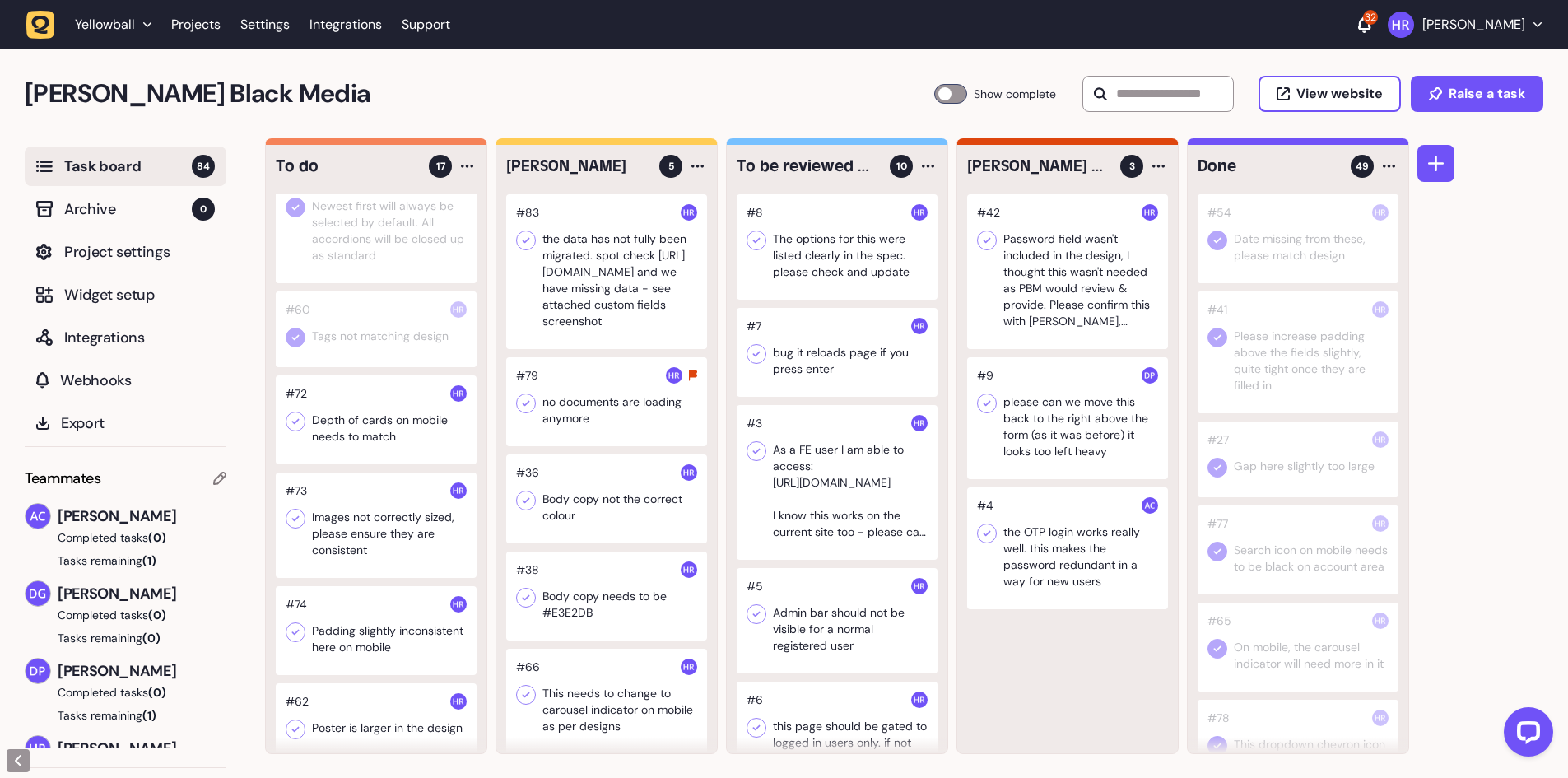
click at [593, 287] on div at bounding box center [607, 272] width 201 height 155
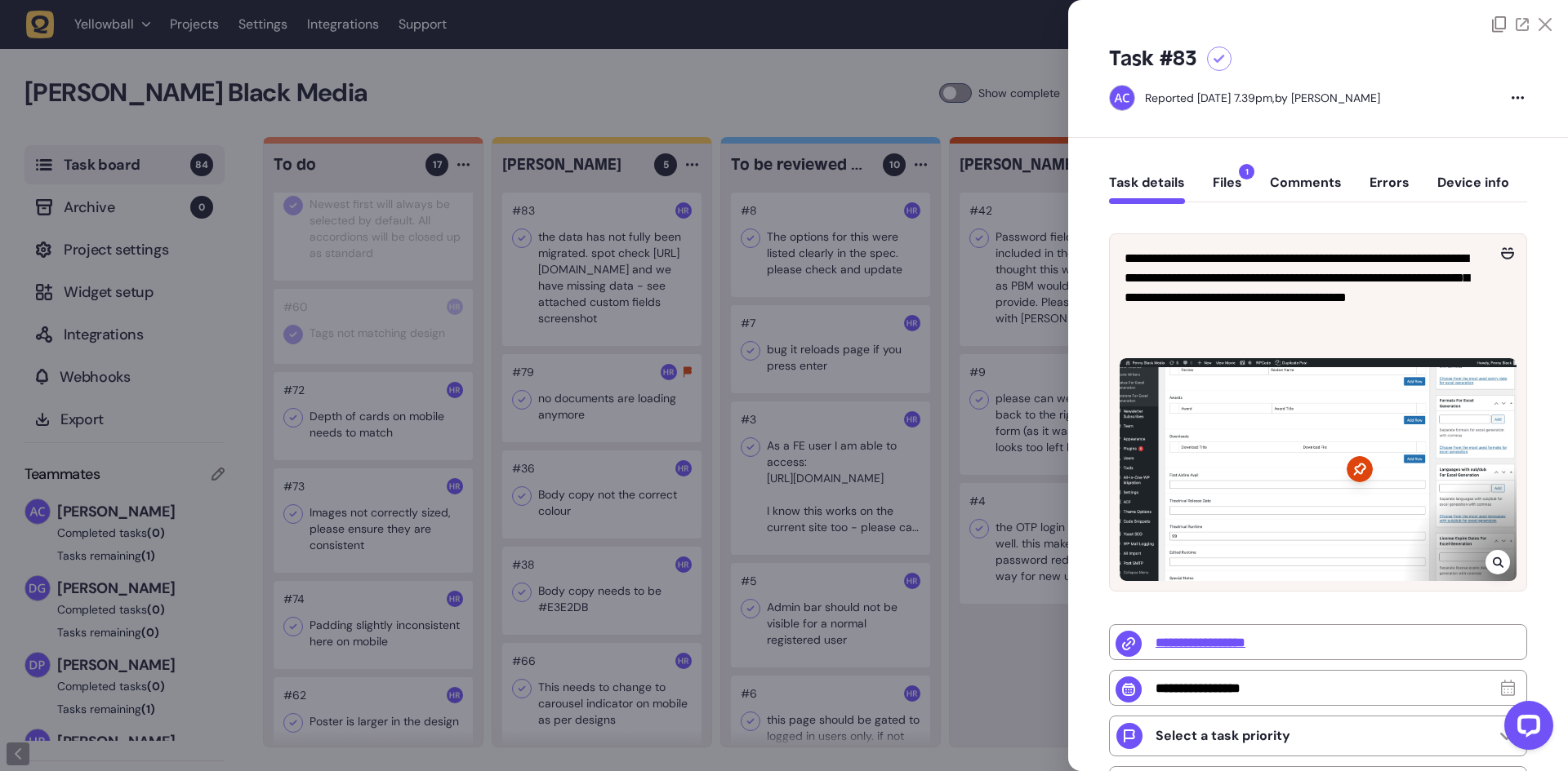
click at [588, 284] on div at bounding box center [784, 386] width 1568 height 771
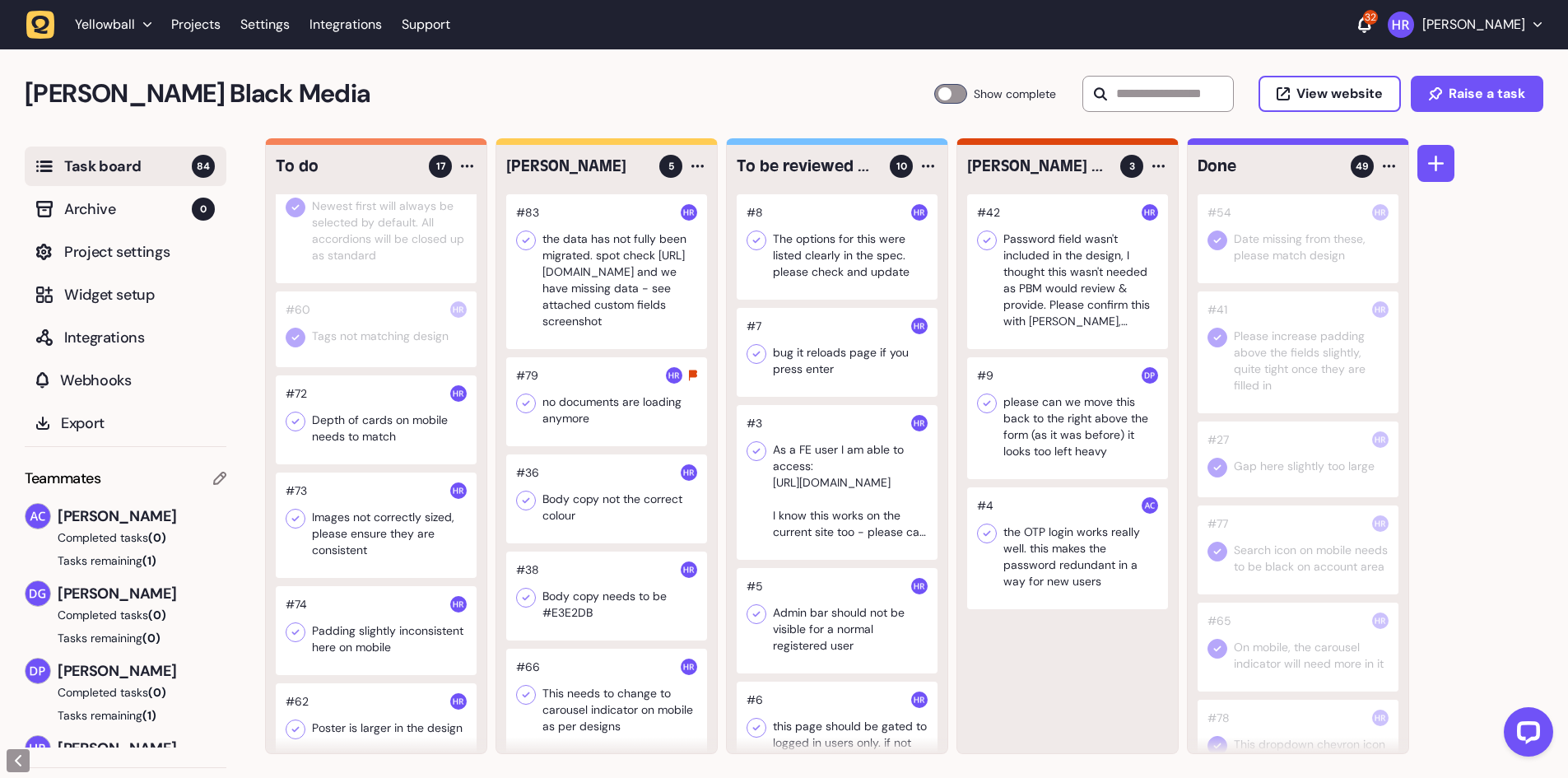
click at [387, 428] on div at bounding box center [376, 419] width 201 height 89
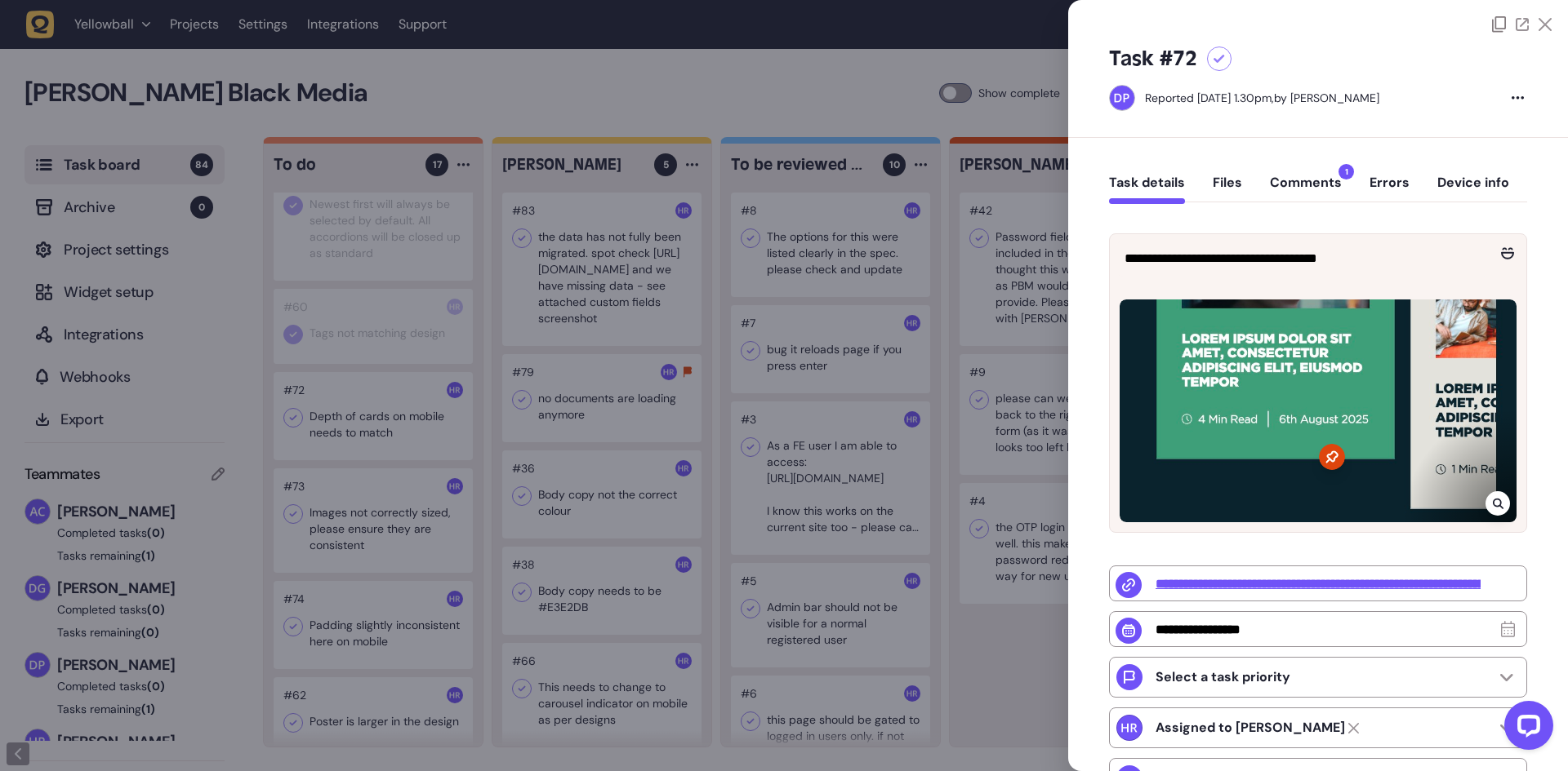
click at [1311, 175] on button "Comments 1" at bounding box center [1306, 189] width 72 height 29
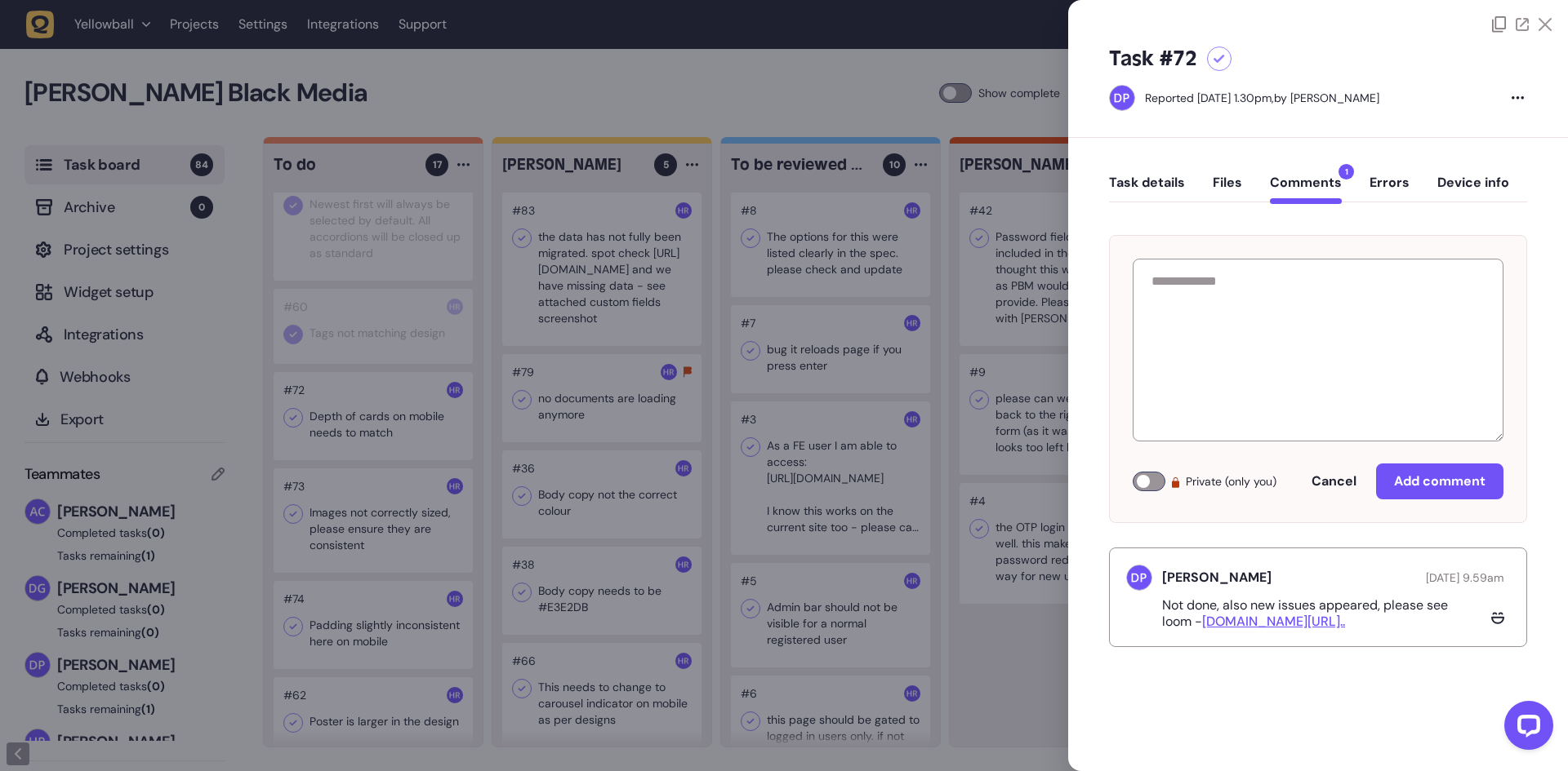
click at [1130, 178] on button "Task details" at bounding box center [1147, 189] width 76 height 29
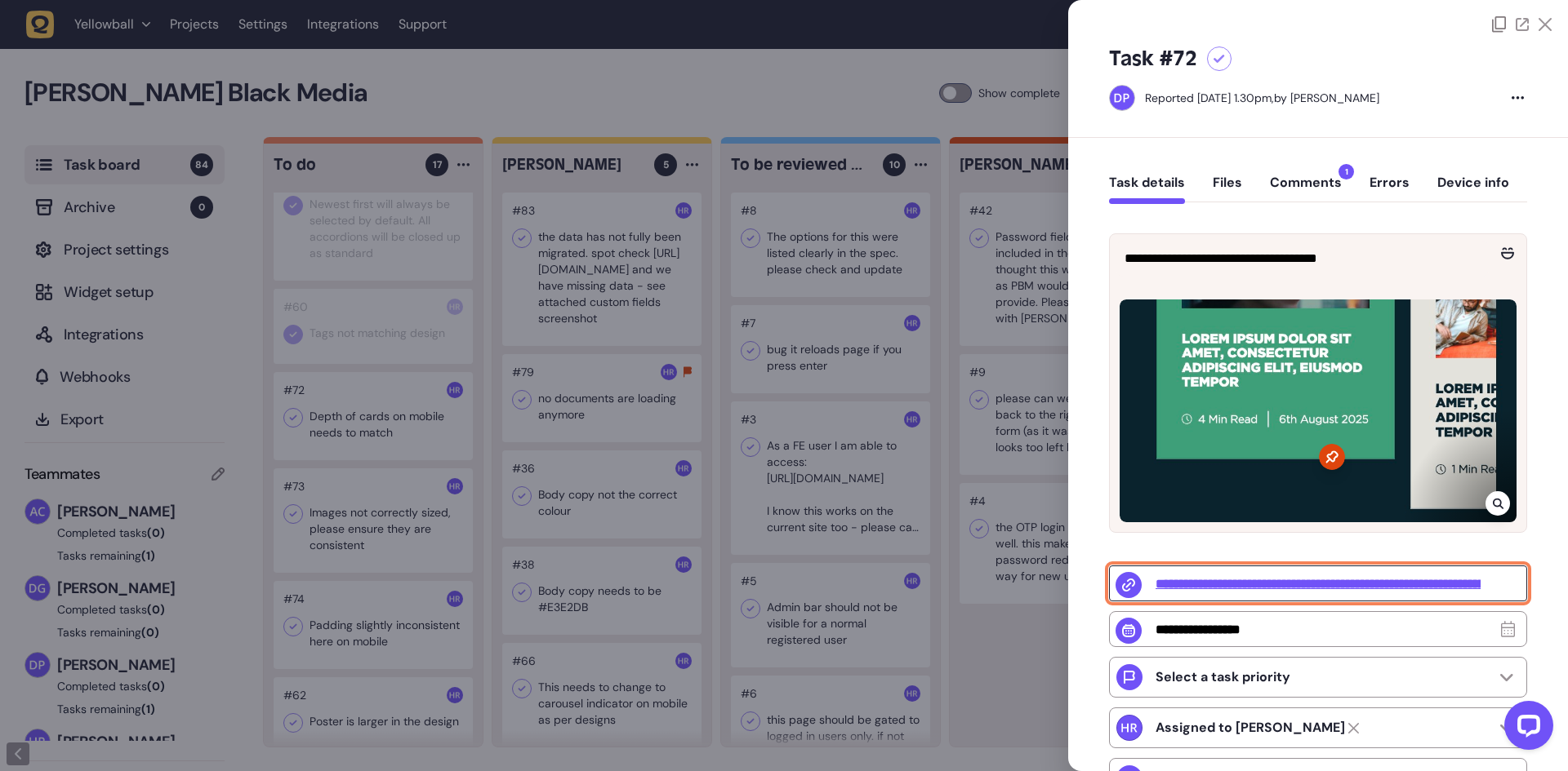
click at [1246, 580] on input "**********" at bounding box center [1318, 583] width 418 height 36
click at [1317, 181] on button "Comments 1" at bounding box center [1306, 189] width 72 height 29
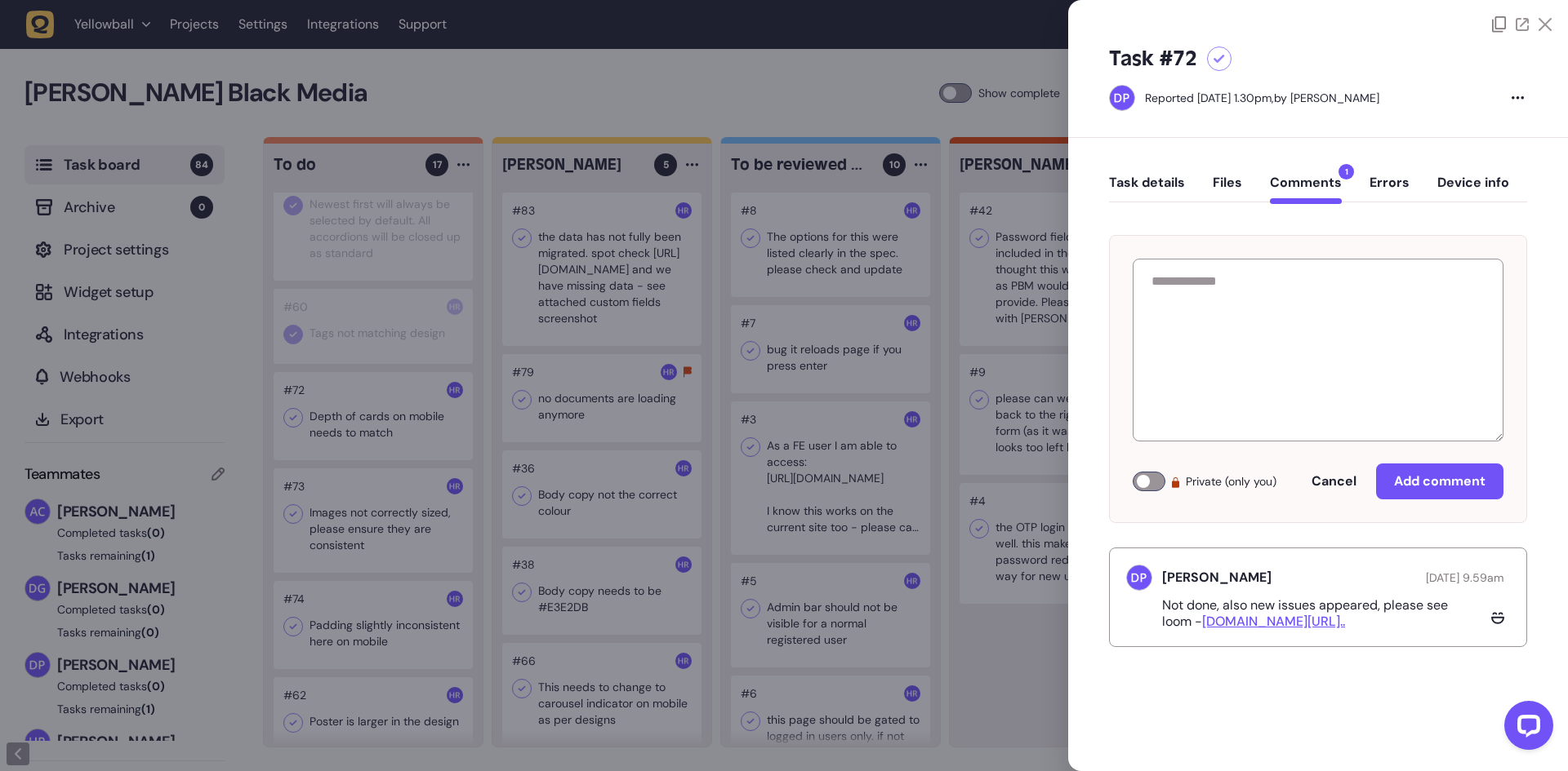
click at [1313, 621] on link "[DOMAIN_NAME][URL].." at bounding box center [1273, 622] width 143 height 18
click at [621, 85] on div at bounding box center [784, 386] width 1568 height 771
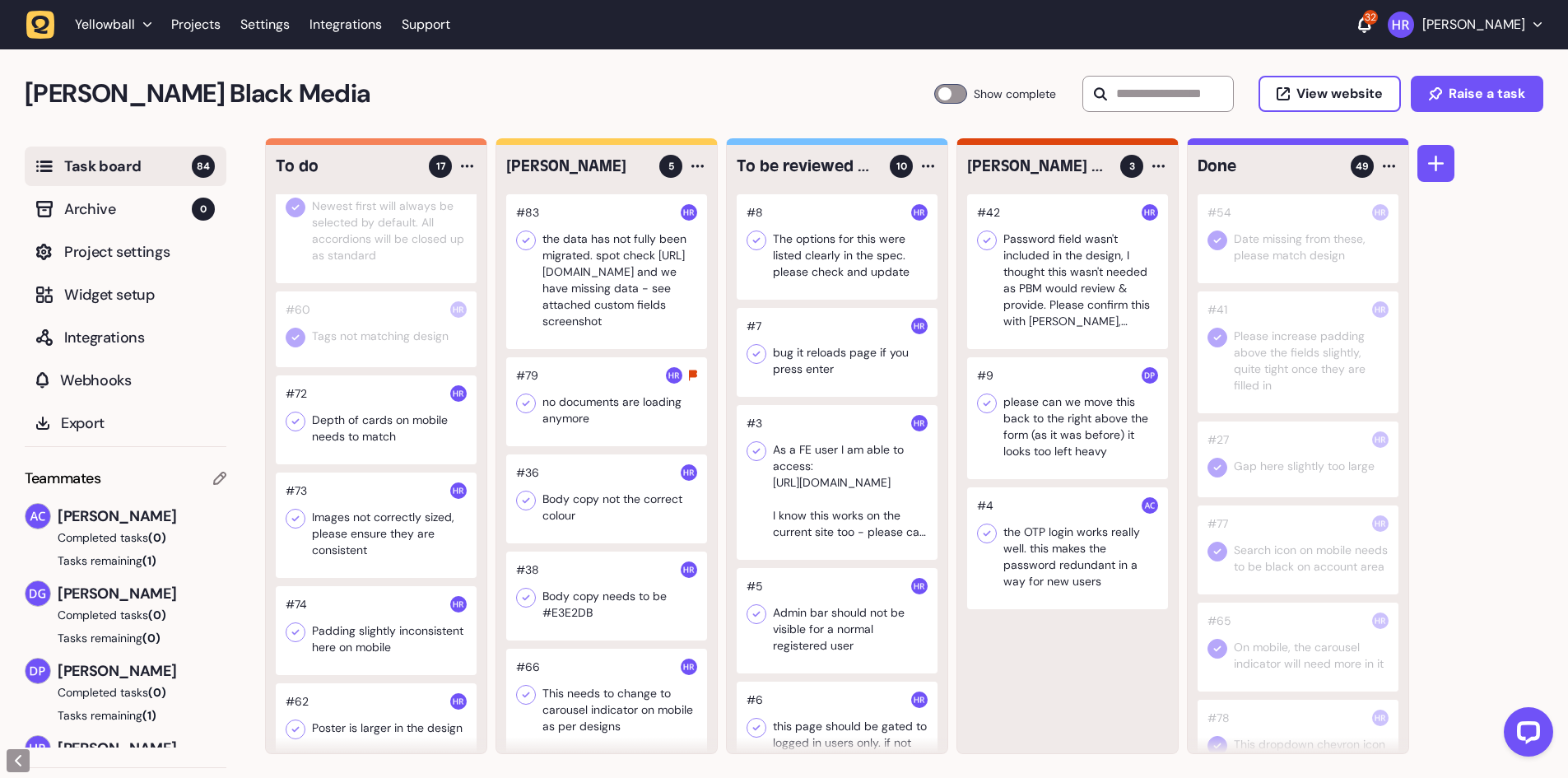
click at [298, 425] on icon at bounding box center [296, 421] width 17 height 17
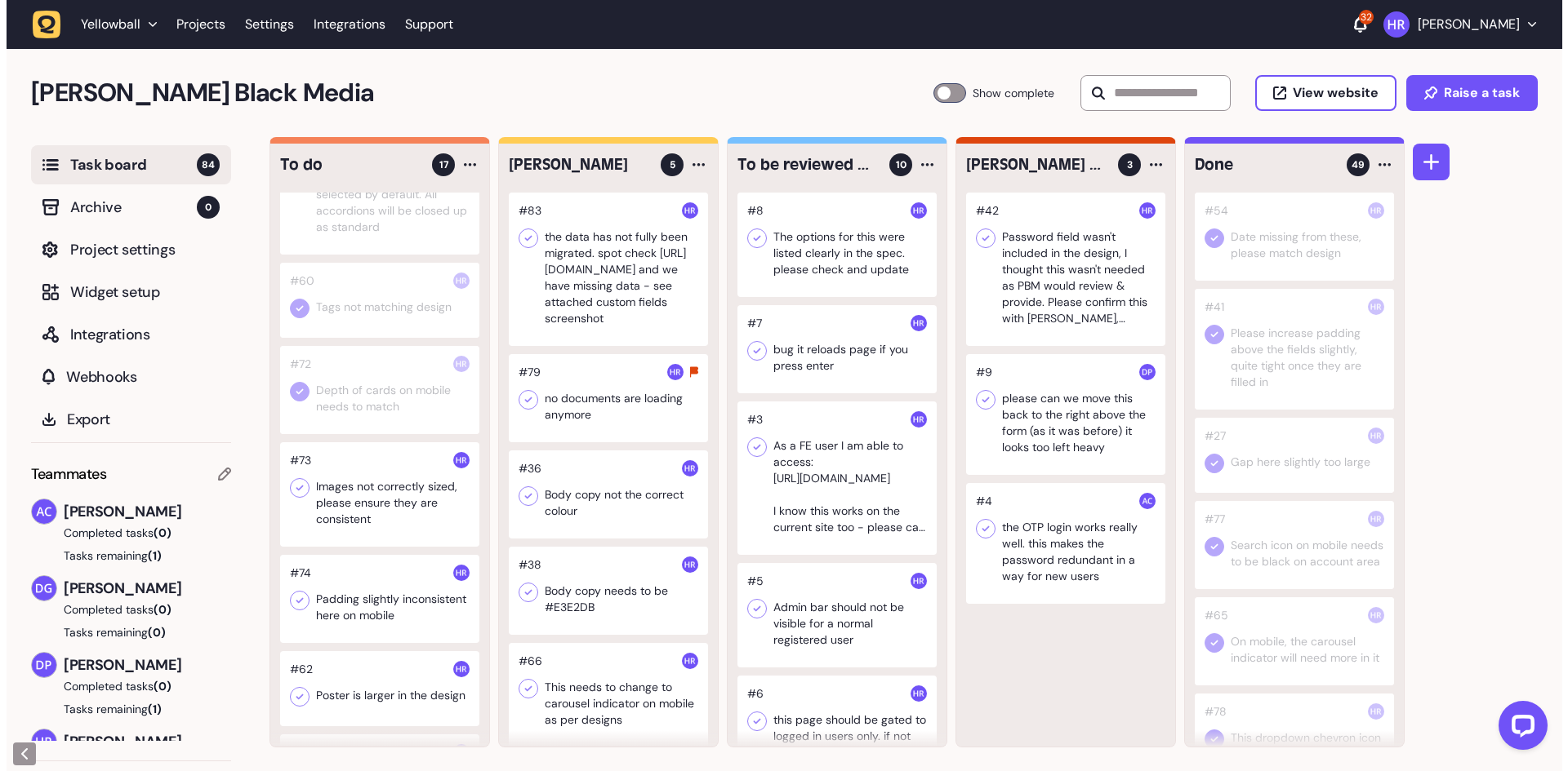
scroll to position [1387, 0]
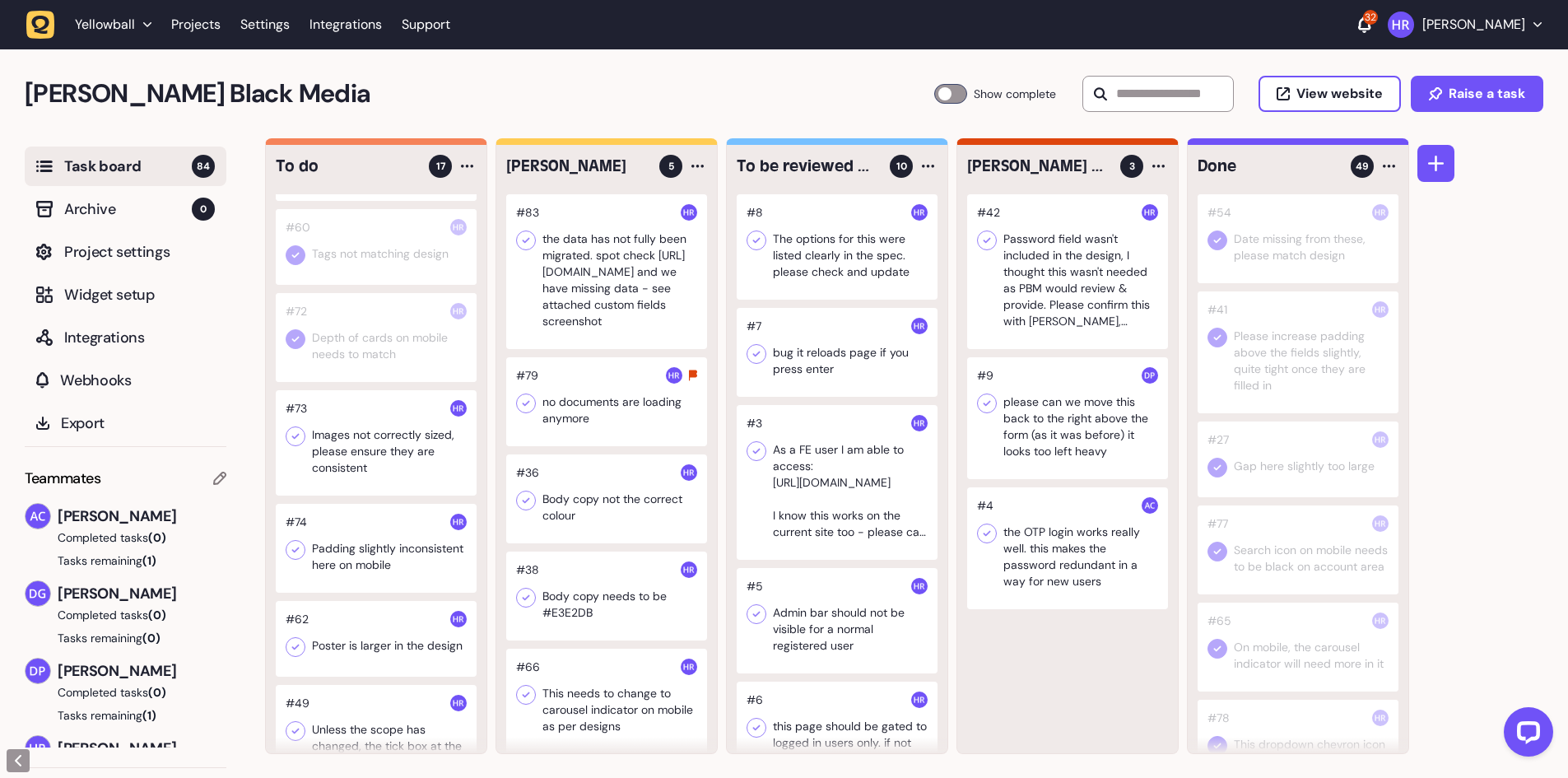
click at [385, 460] on div at bounding box center [376, 442] width 201 height 105
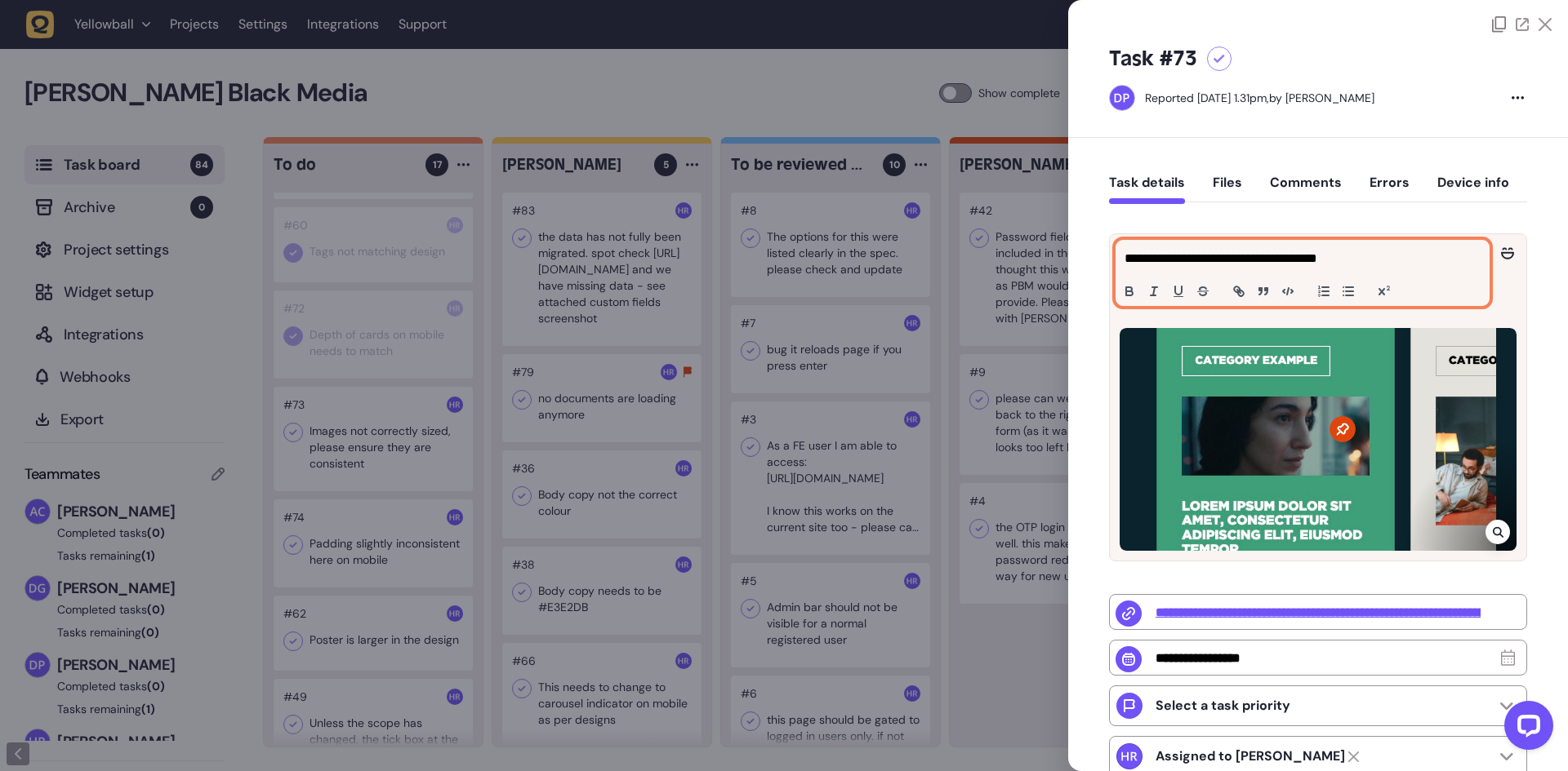
click at [1220, 246] on div "**********" at bounding box center [1302, 273] width 372 height 64
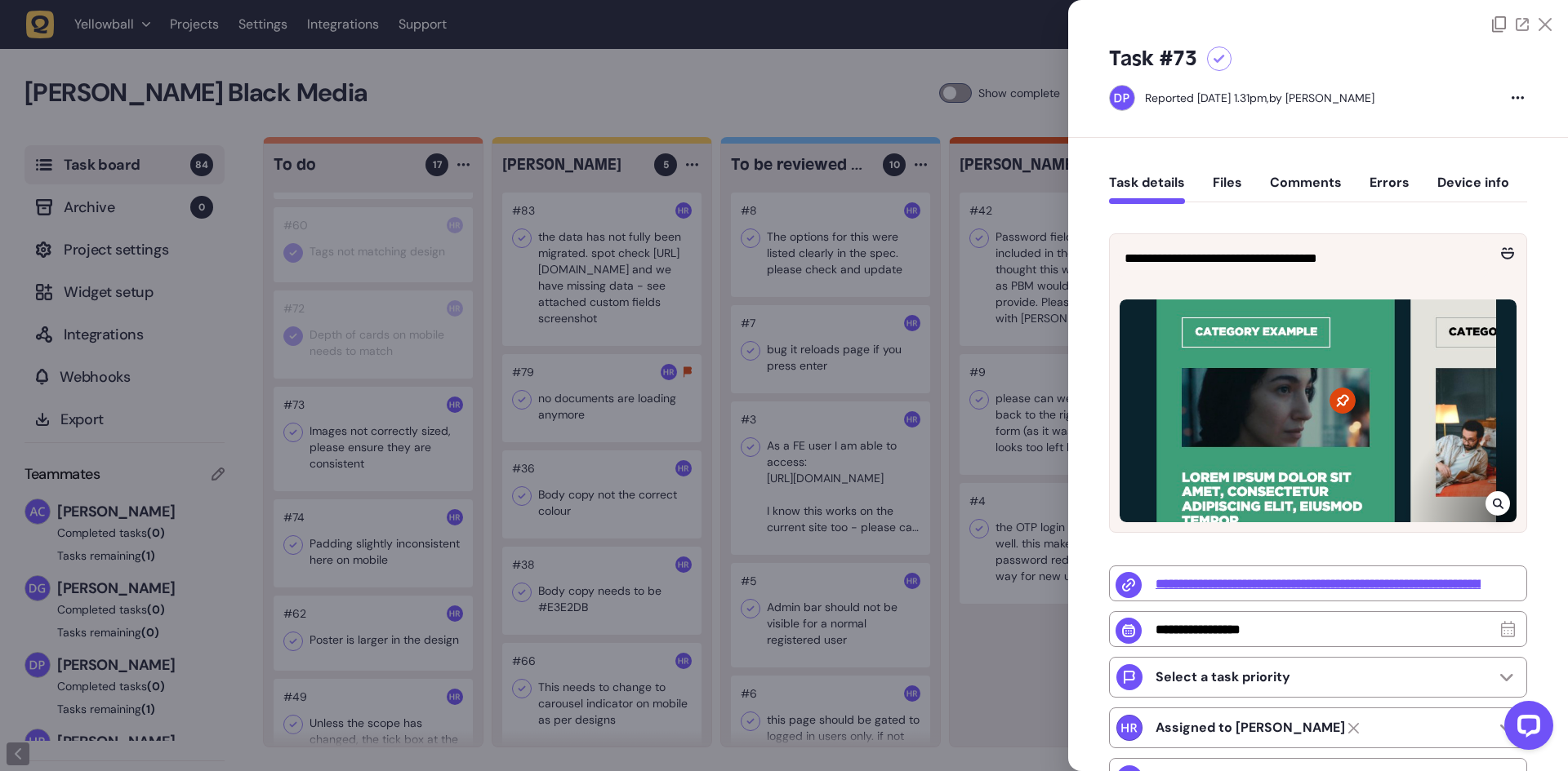
click at [341, 449] on div at bounding box center [784, 386] width 1568 height 771
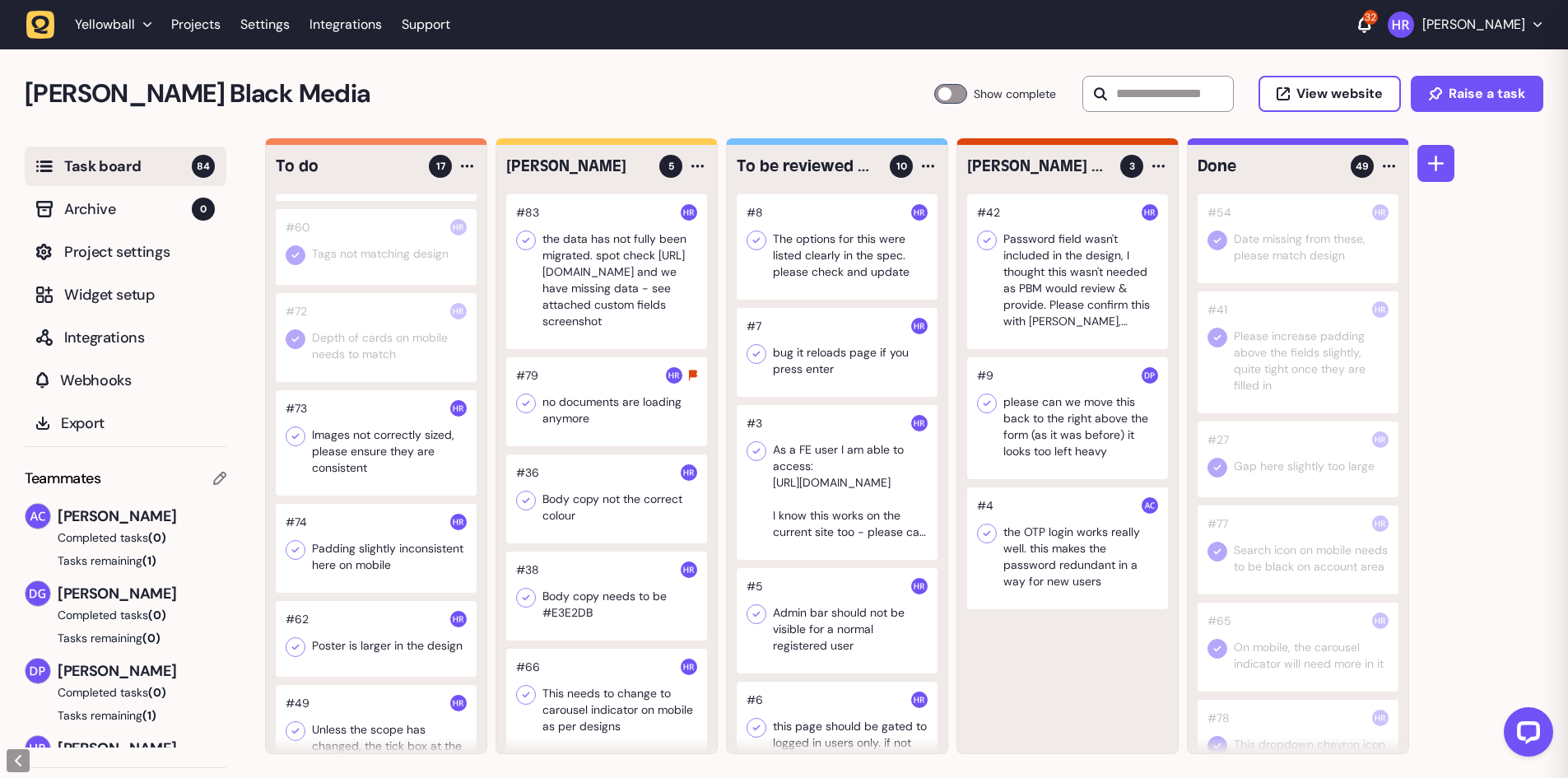
click at [344, 453] on div at bounding box center [376, 442] width 201 height 105
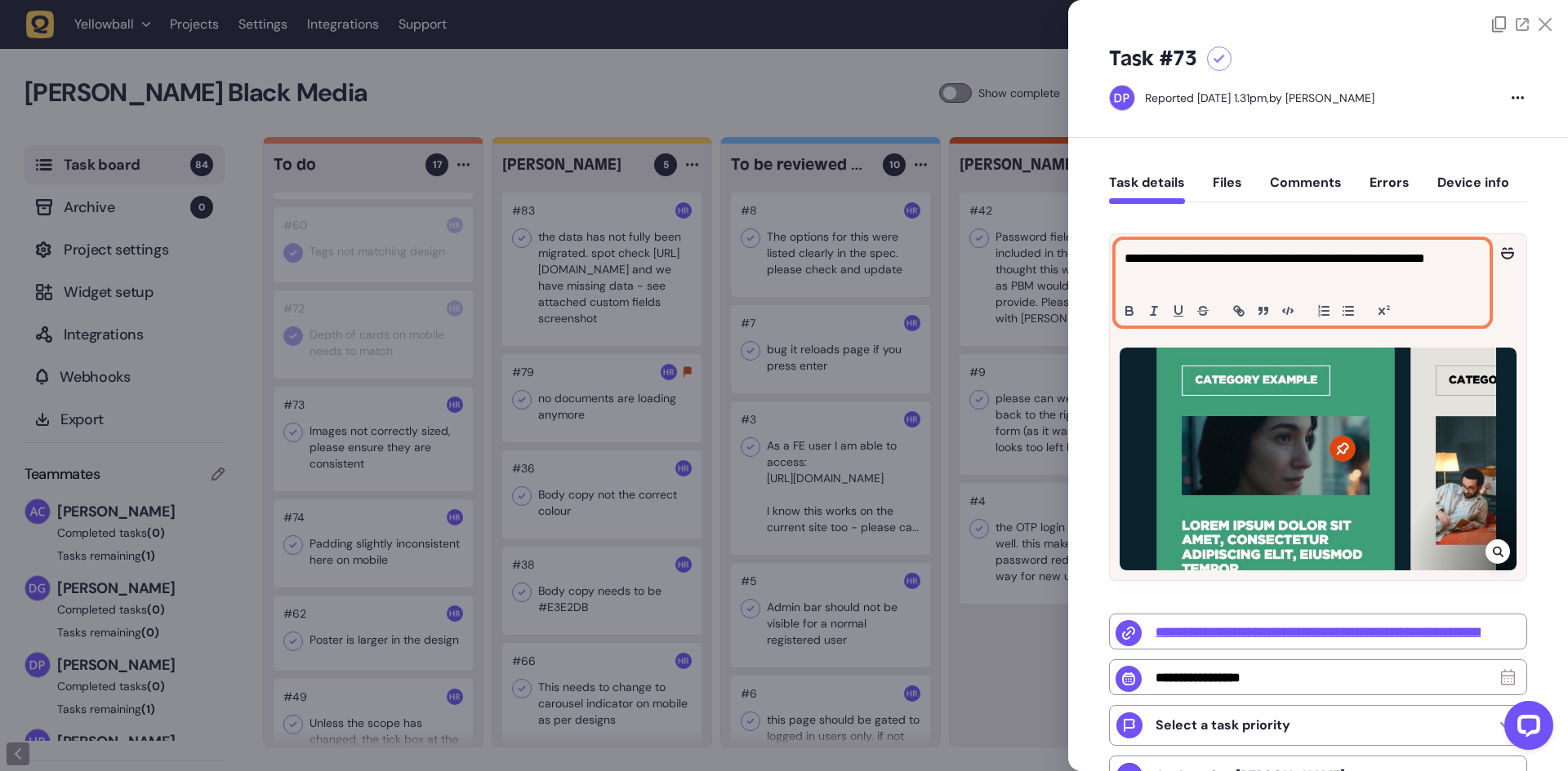
click at [1246, 283] on p "**********" at bounding box center [1299, 269] width 352 height 39
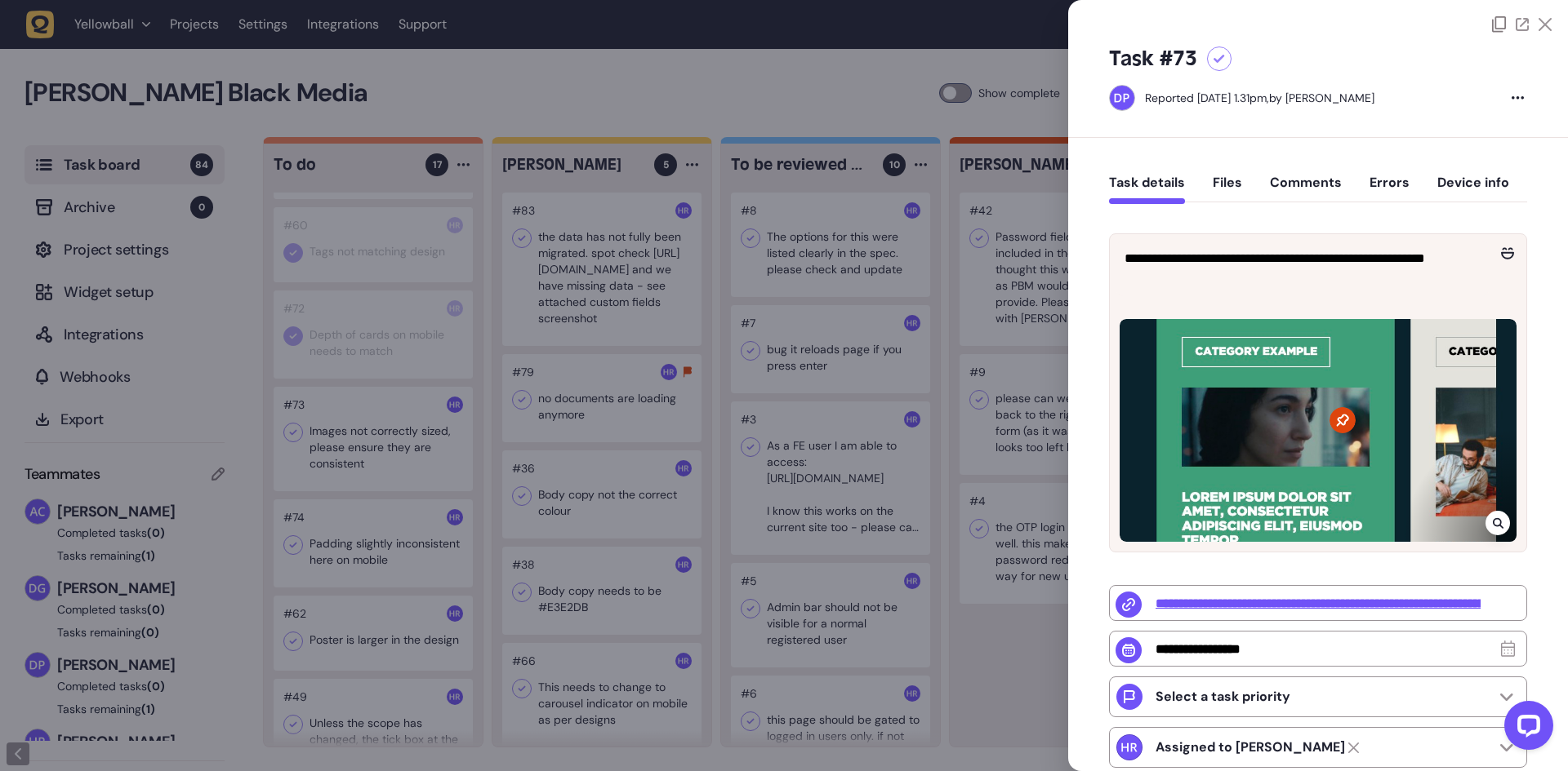
click at [288, 432] on div at bounding box center [784, 386] width 1568 height 771
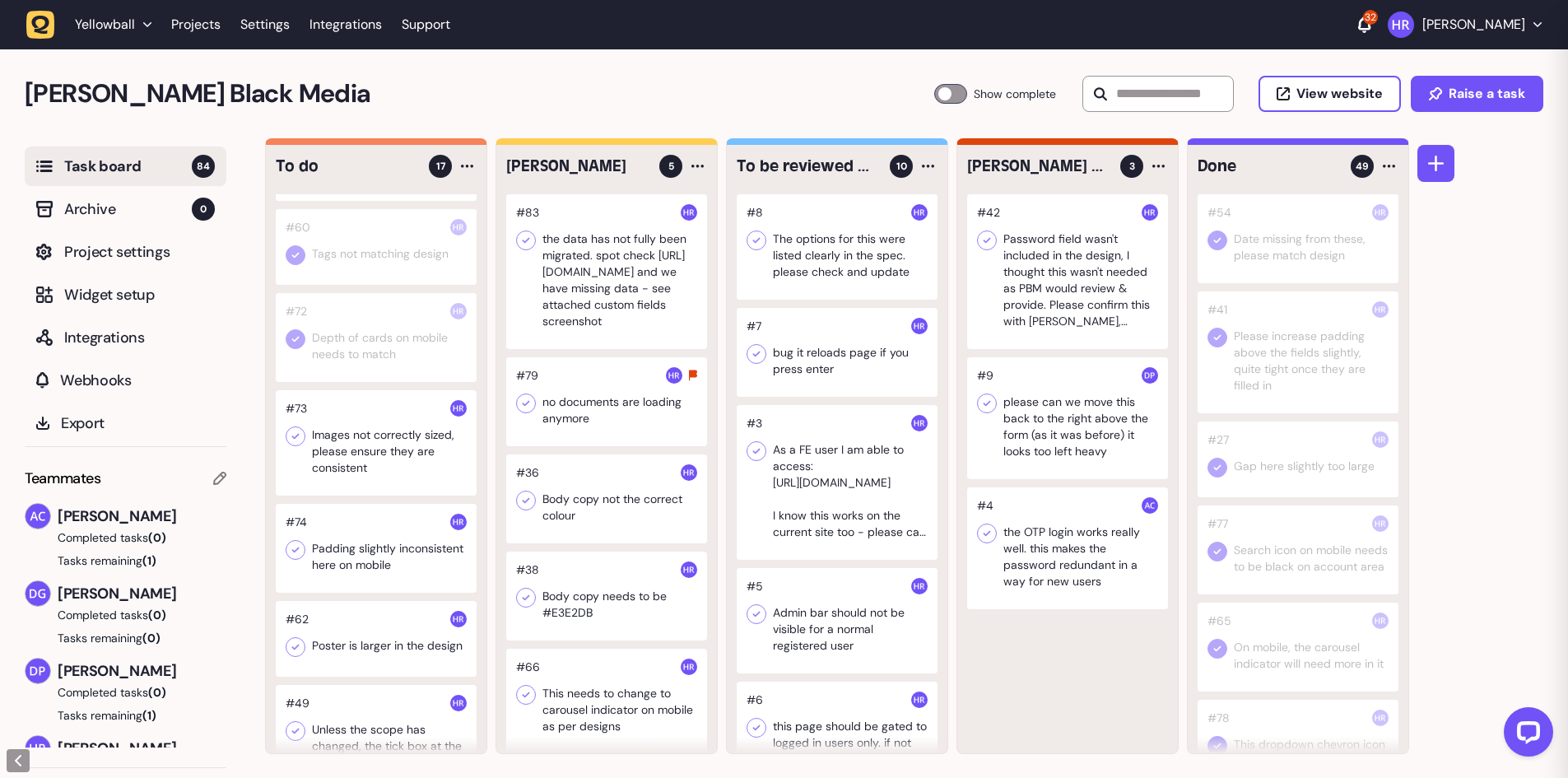
click at [291, 436] on icon at bounding box center [296, 436] width 17 height 17
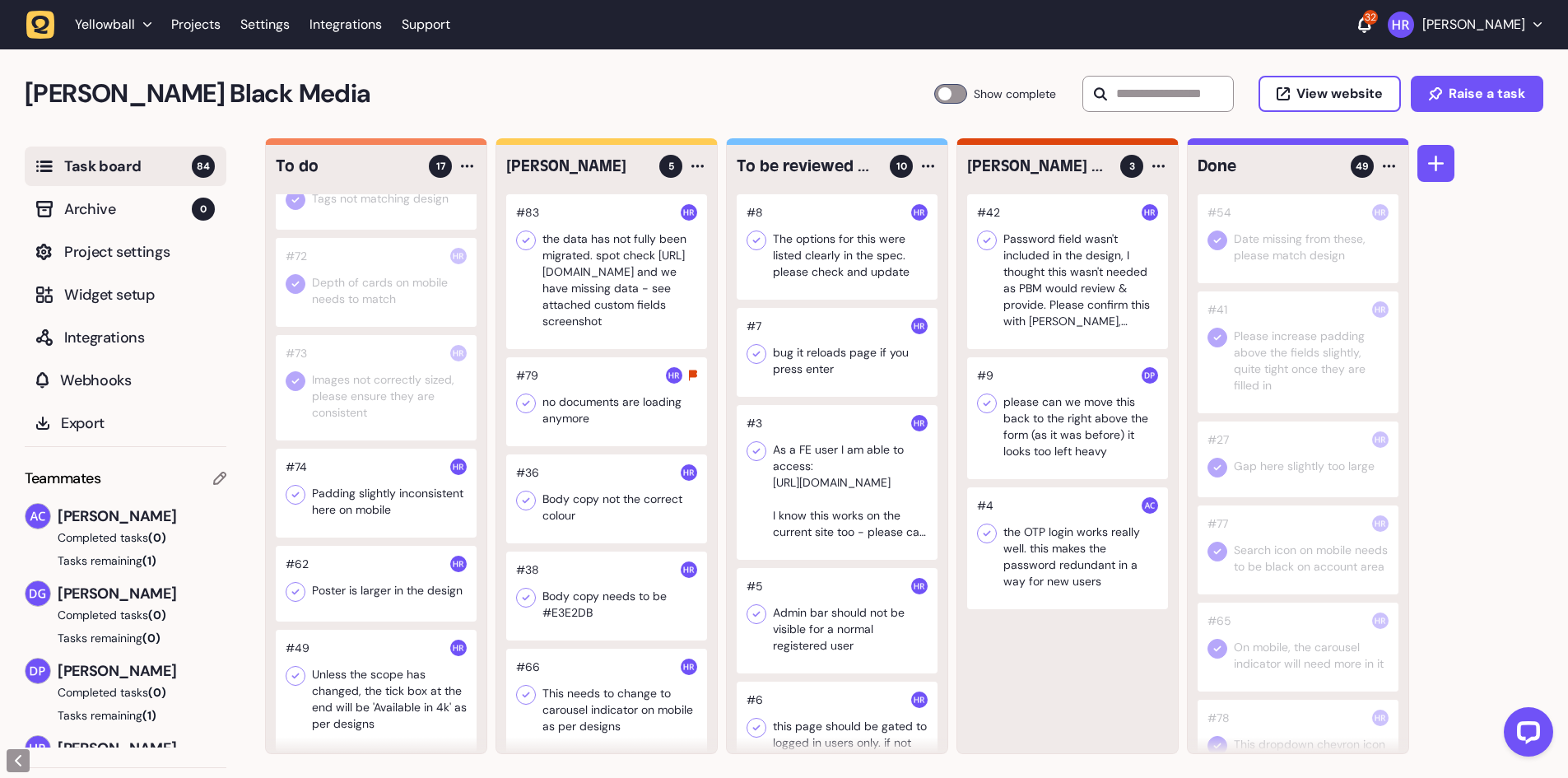
scroll to position [1464, 0]
click at [375, 486] on div at bounding box center [376, 485] width 201 height 89
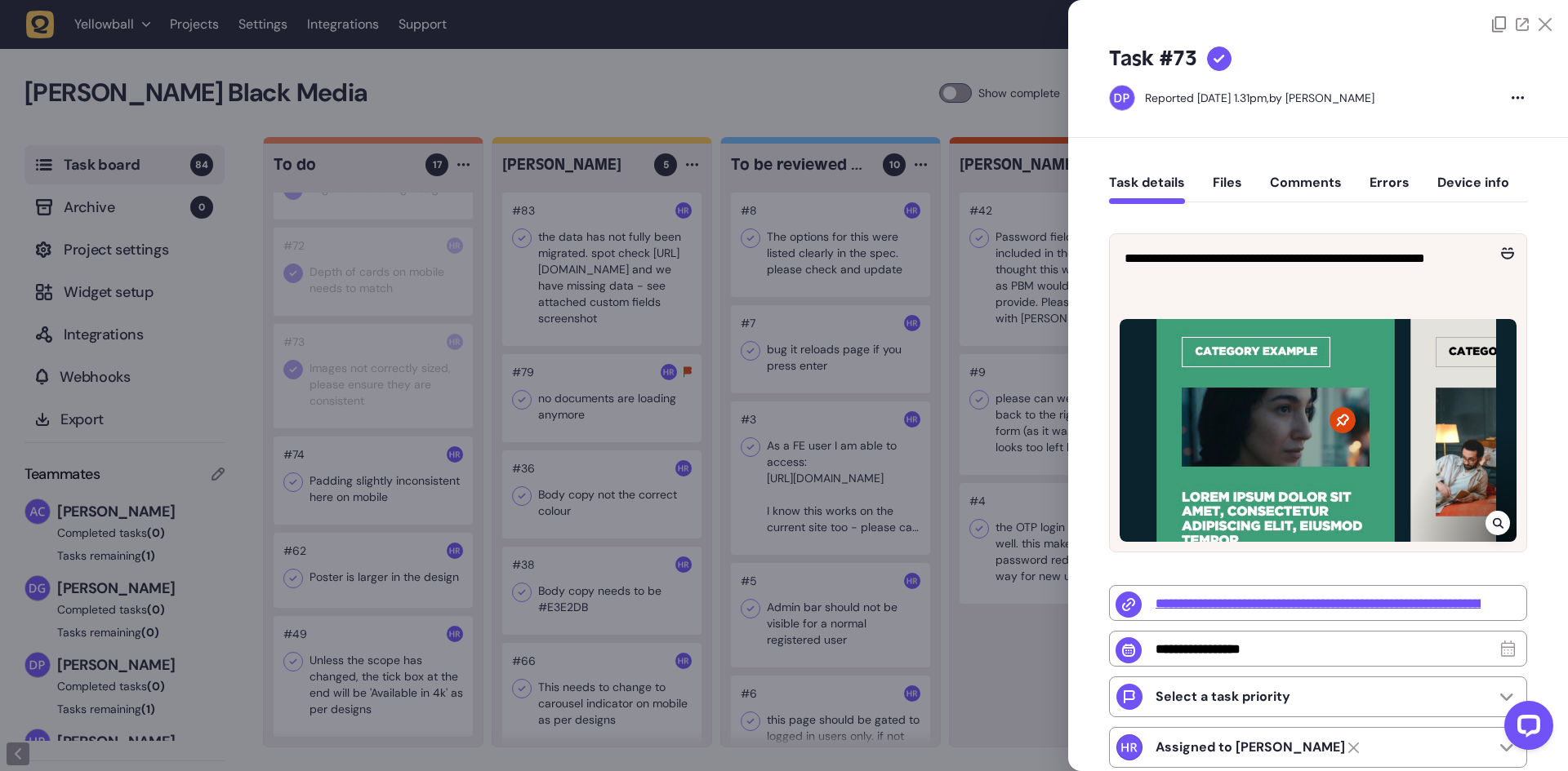
type input "*********"
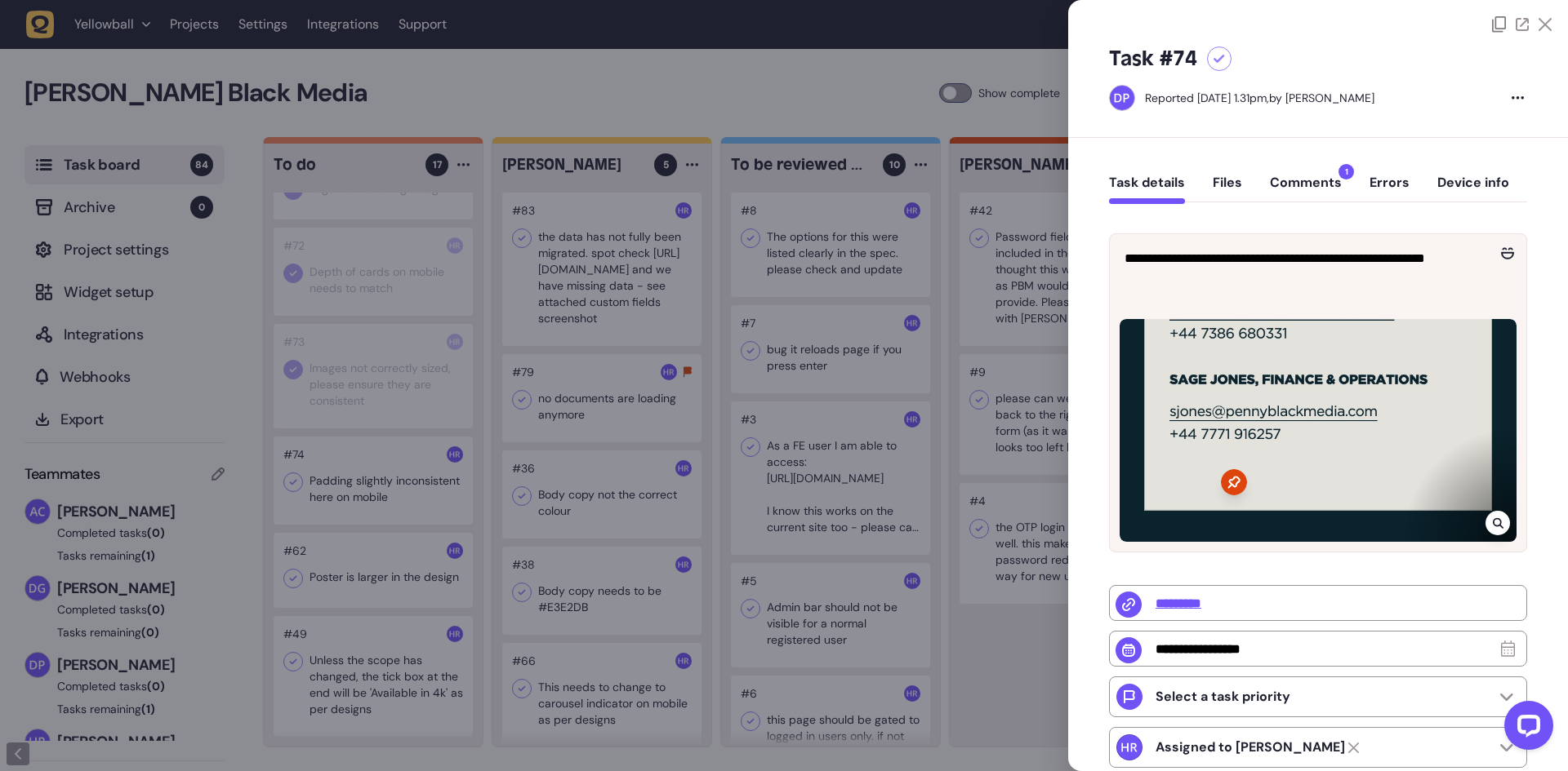
click at [1319, 183] on button "Comments 1" at bounding box center [1306, 189] width 72 height 29
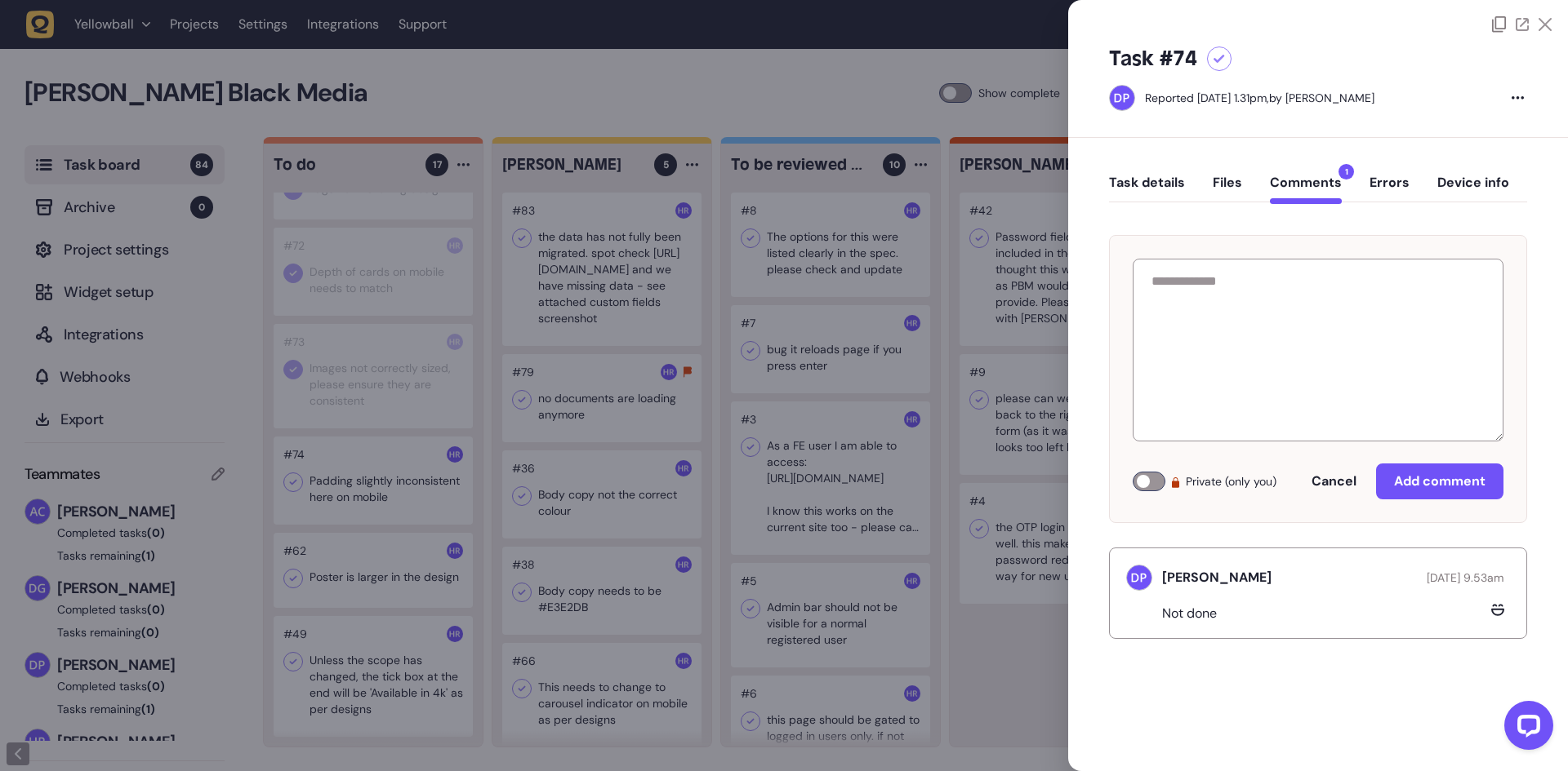
click at [1160, 172] on div "Task details Files Comments 1 Errors Device info" at bounding box center [1318, 186] width 418 height 48
click at [1157, 184] on button "Task details" at bounding box center [1147, 189] width 76 height 29
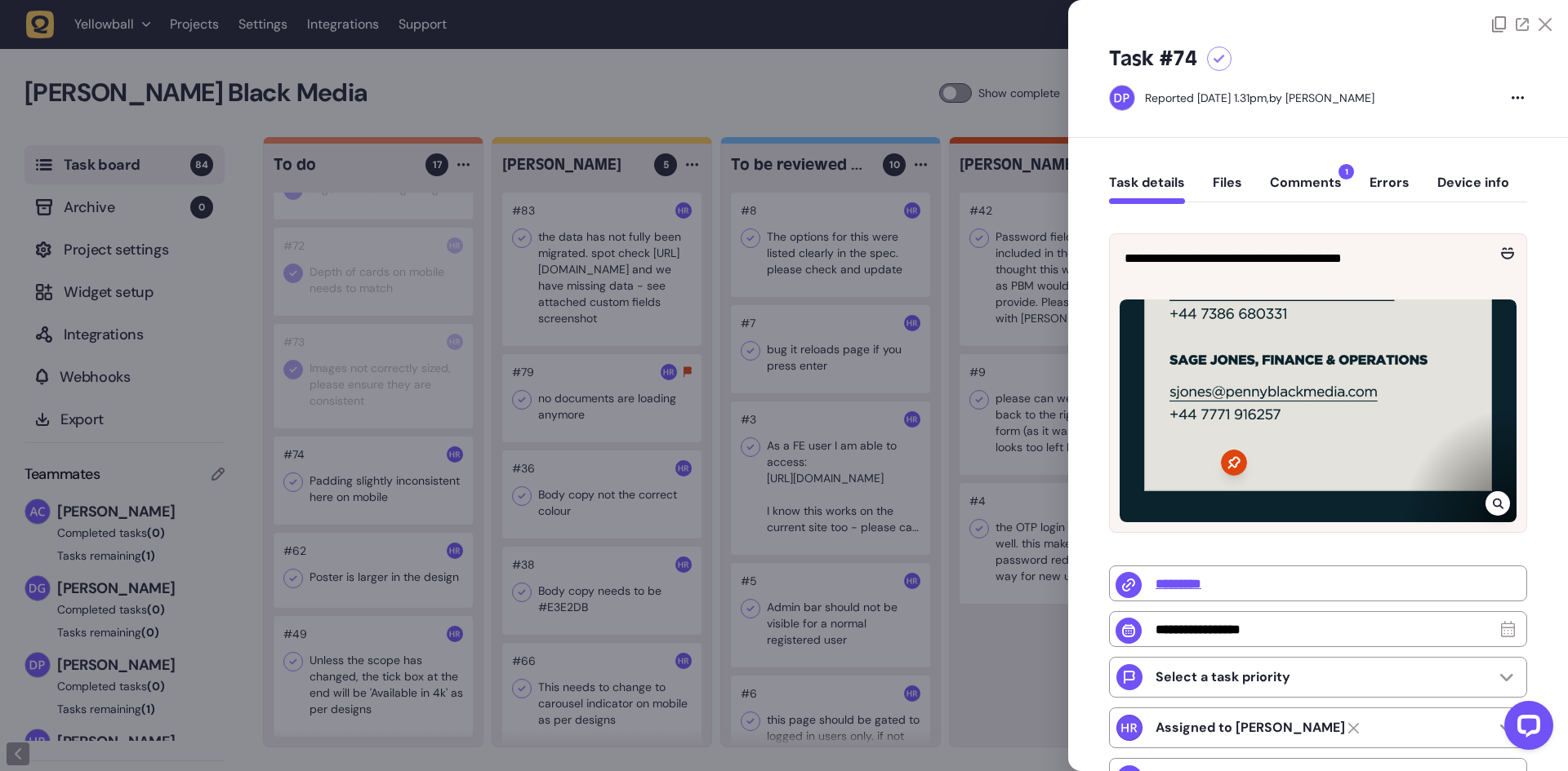
click at [289, 476] on div at bounding box center [784, 386] width 1568 height 771
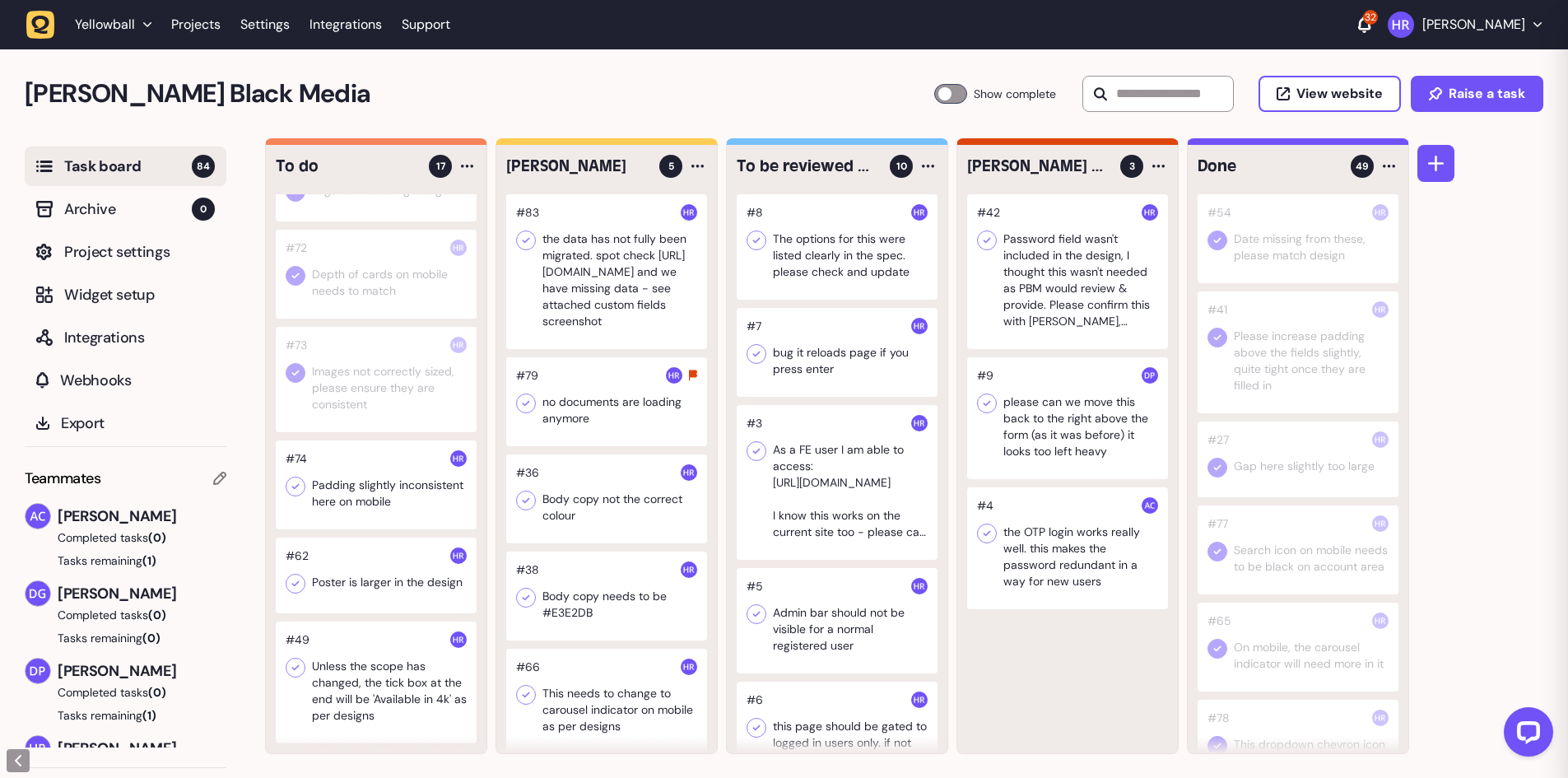
click at [292, 480] on icon at bounding box center [296, 486] width 17 height 17
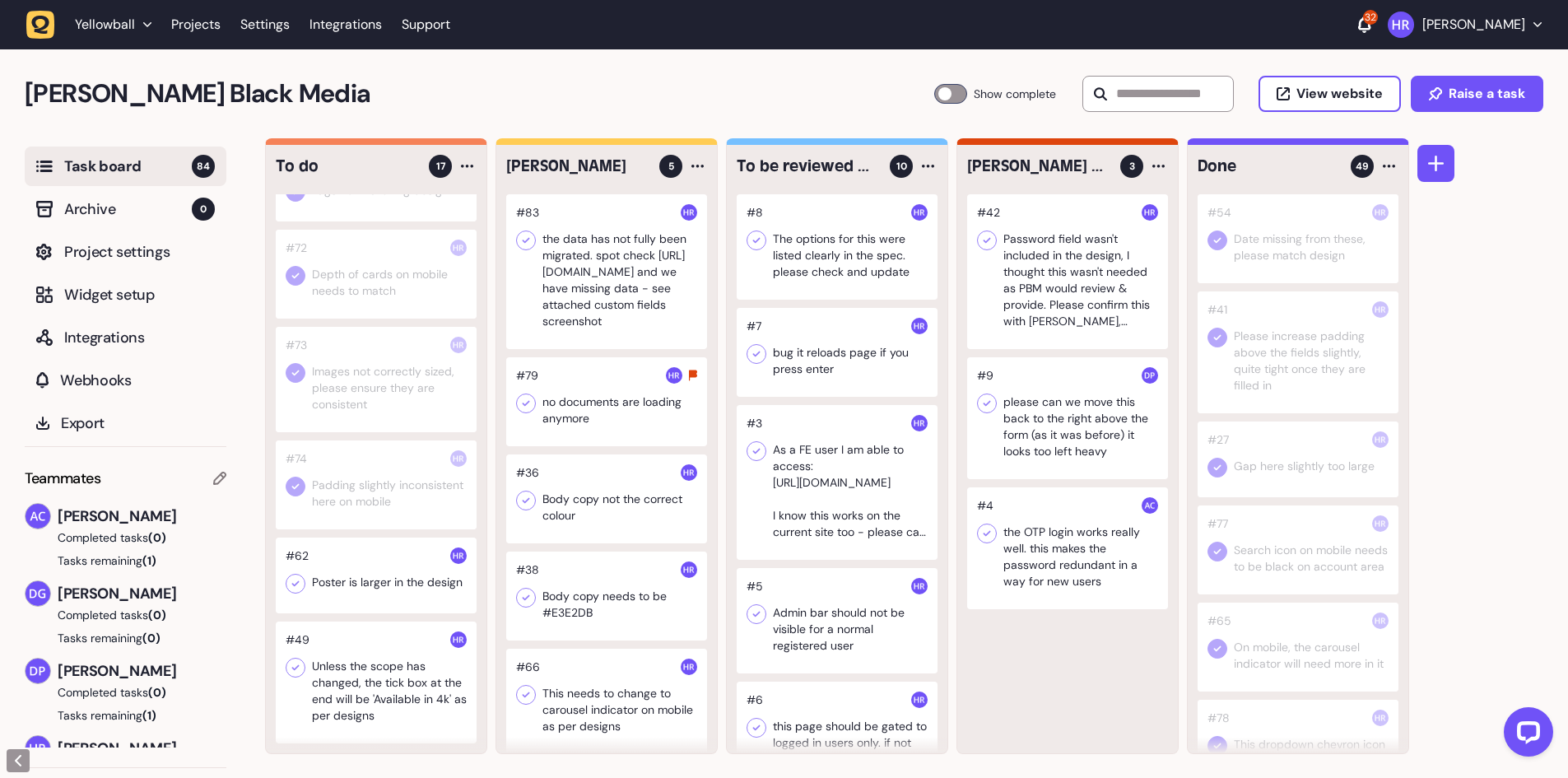
click at [392, 581] on div at bounding box center [376, 575] width 201 height 76
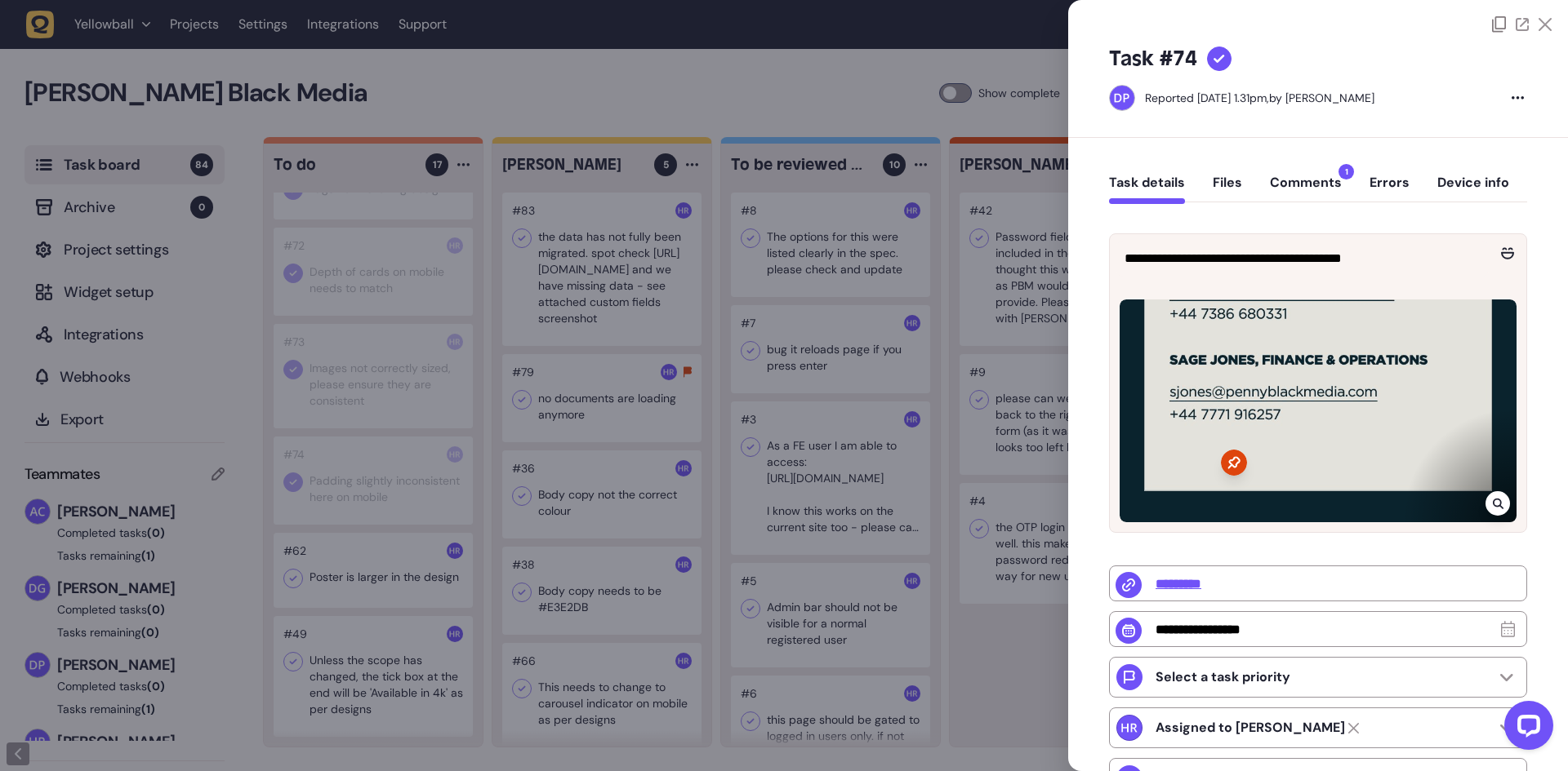
type input "*"
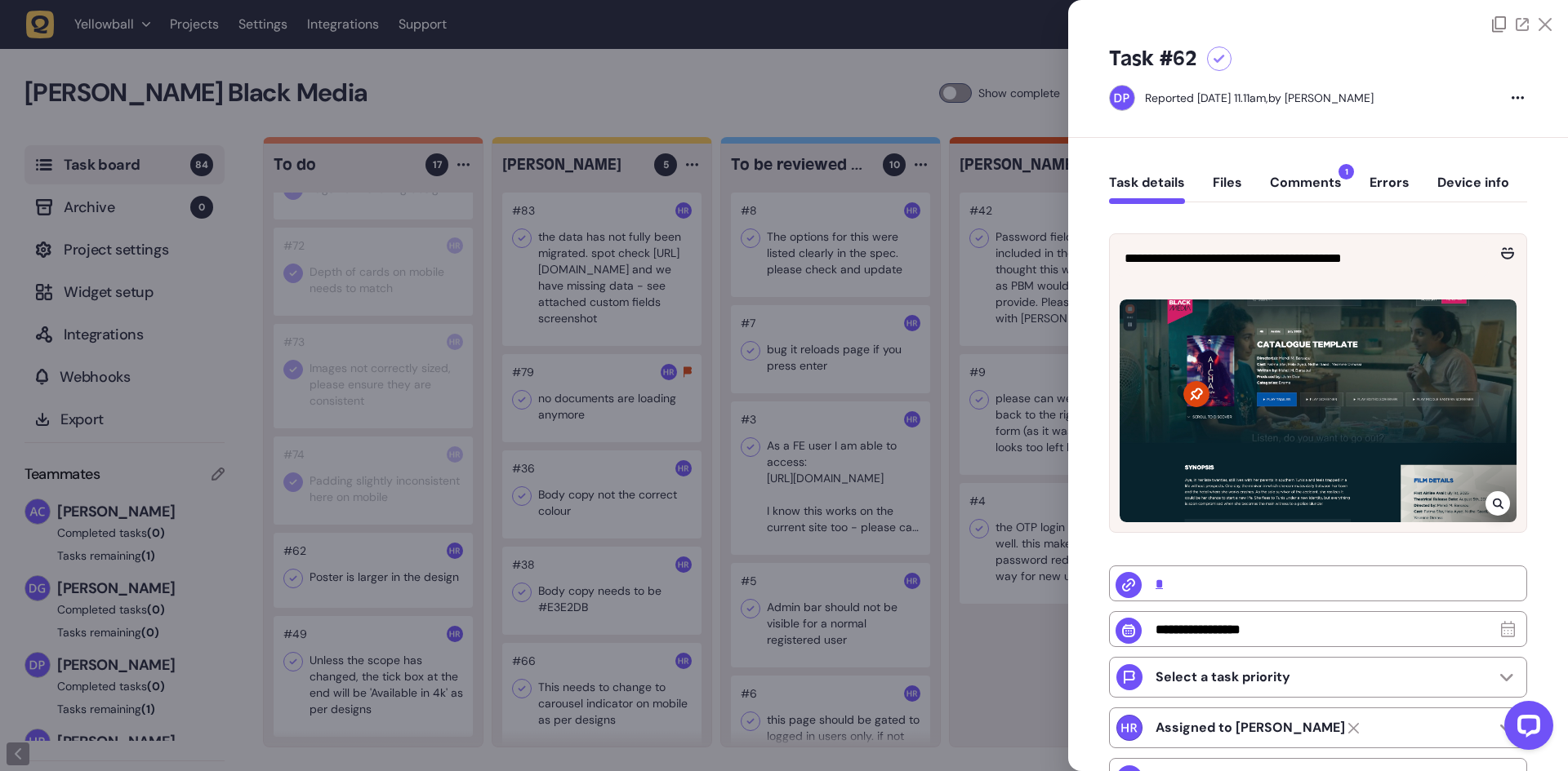
click at [1322, 187] on button "Comments 1" at bounding box center [1306, 189] width 72 height 29
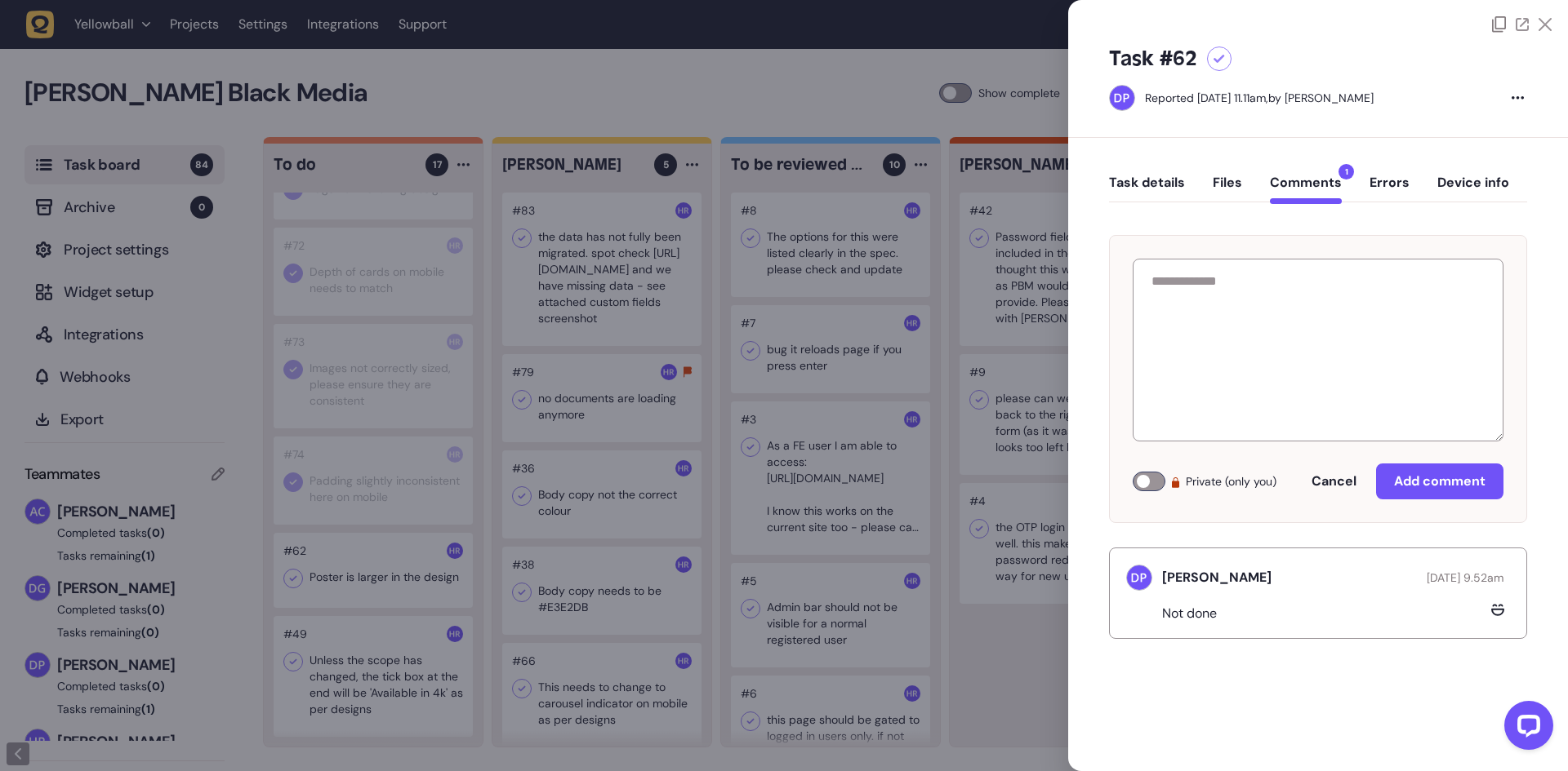
click at [1130, 185] on button "Task details" at bounding box center [1147, 189] width 76 height 29
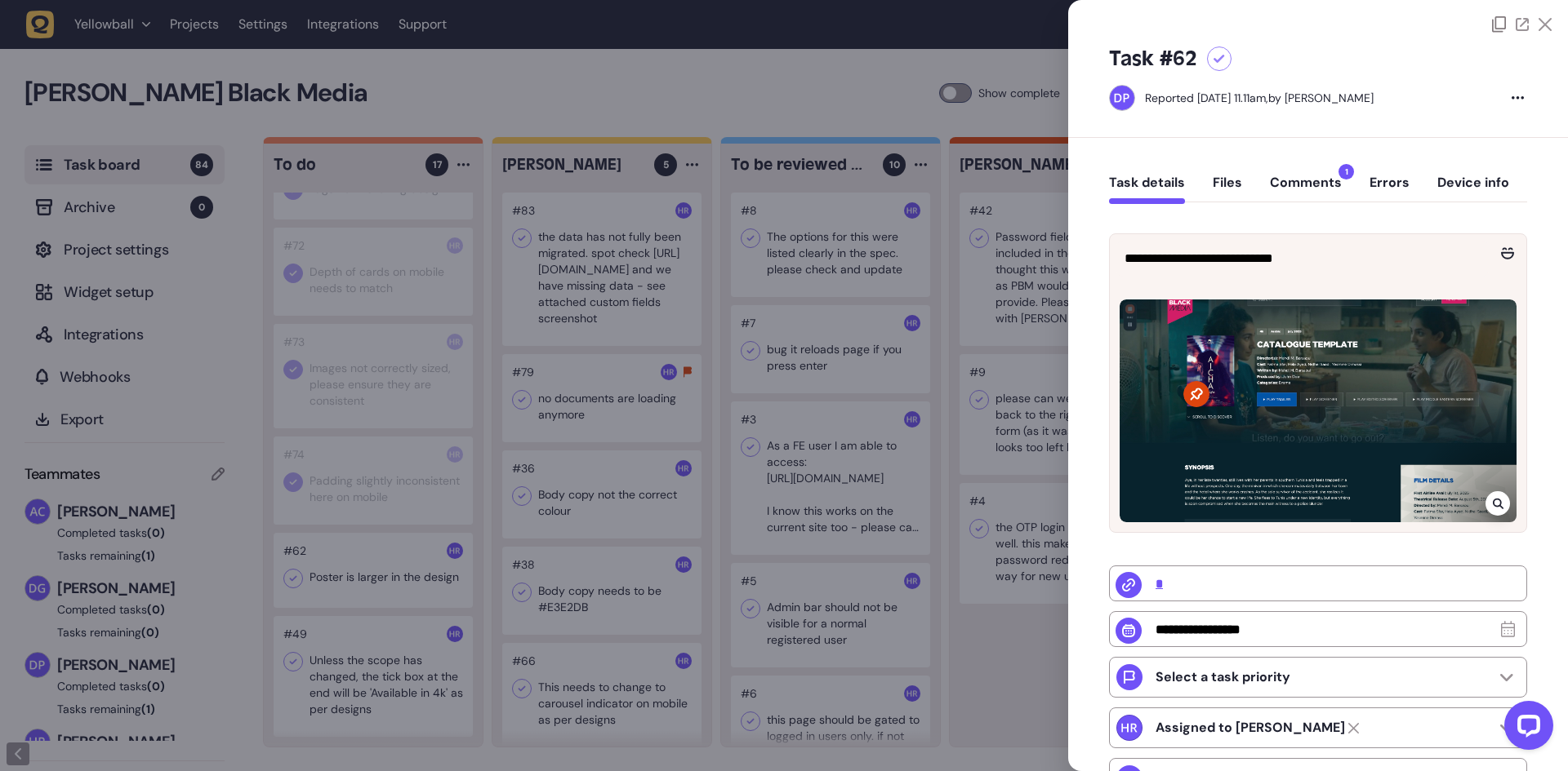
click at [349, 553] on div at bounding box center [784, 386] width 1568 height 771
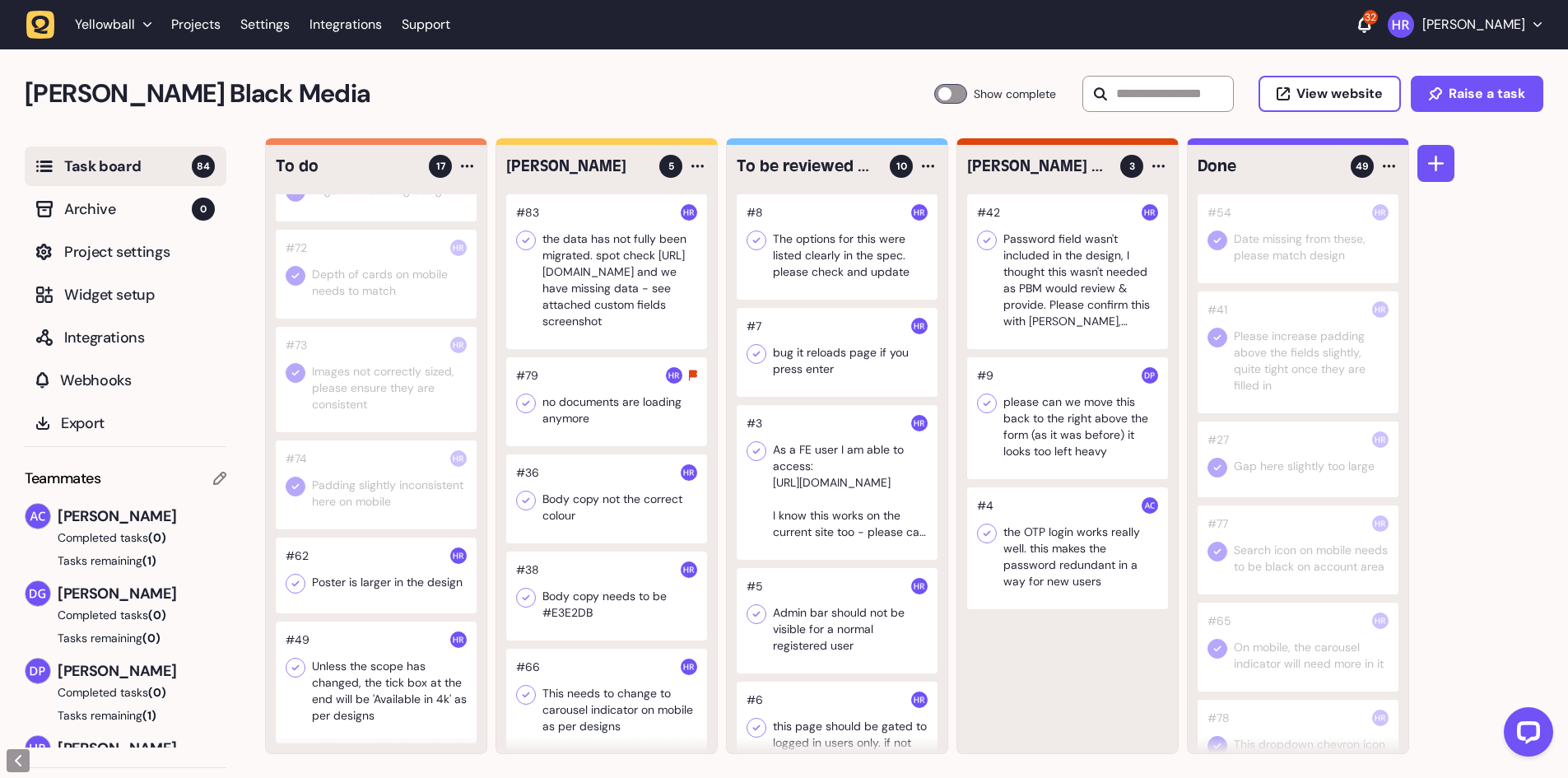
click at [396, 587] on div at bounding box center [376, 575] width 201 height 76
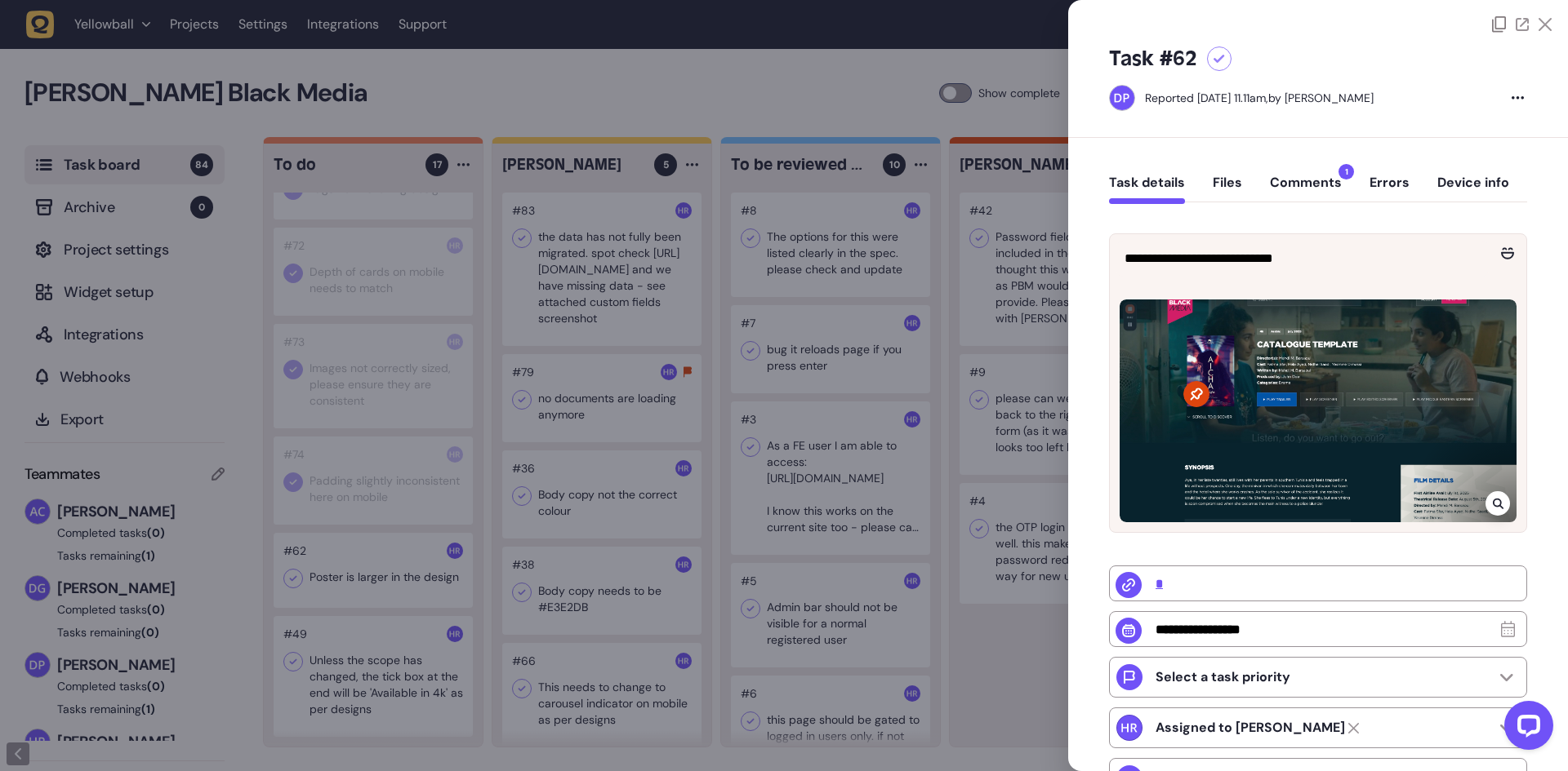
click at [392, 582] on div at bounding box center [784, 386] width 1568 height 771
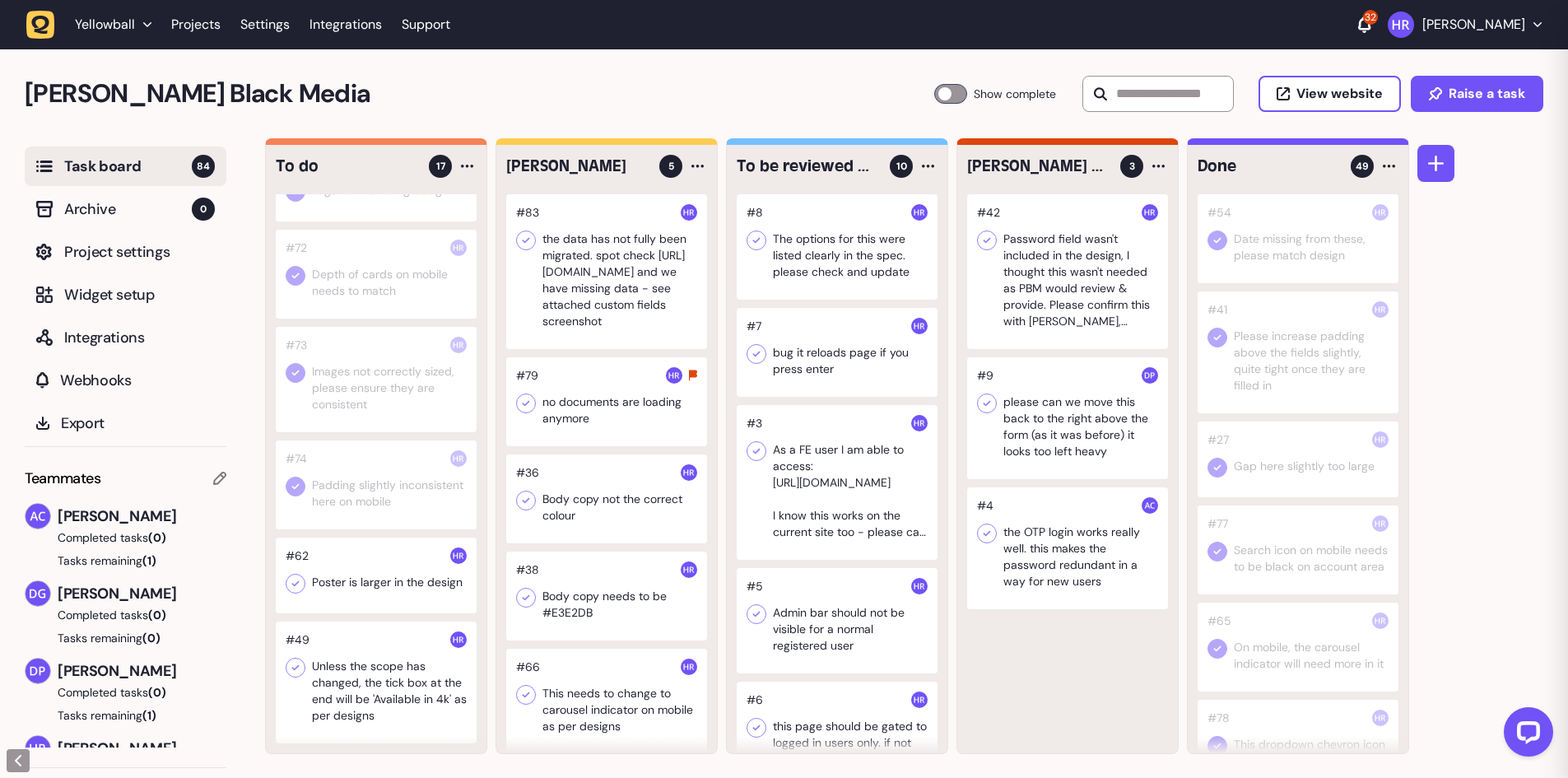
click at [396, 587] on div at bounding box center [376, 575] width 201 height 76
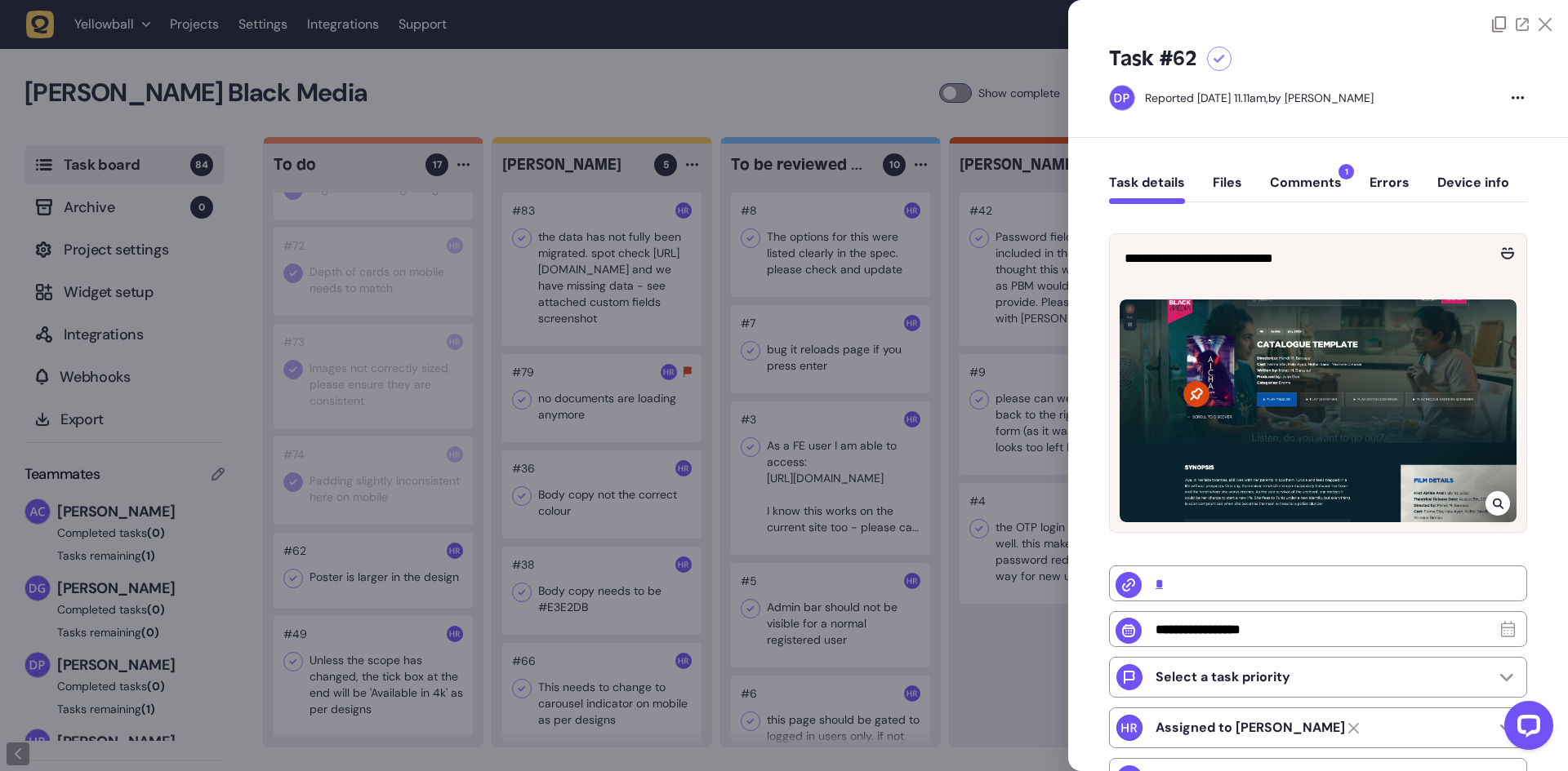
click at [1306, 174] on button "Comments 1" at bounding box center [1306, 189] width 72 height 29
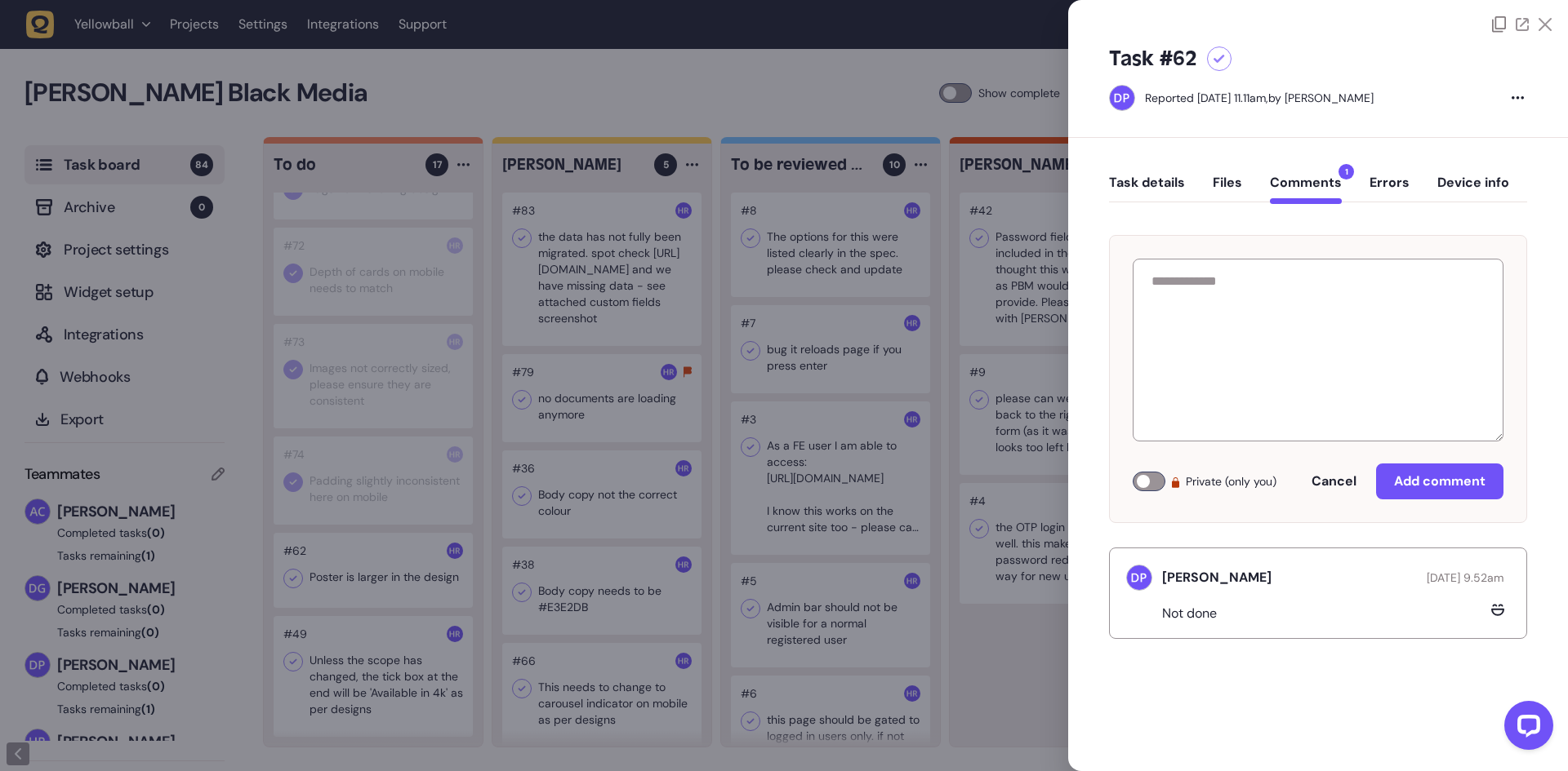
click at [1137, 183] on button "Task details" at bounding box center [1147, 189] width 76 height 29
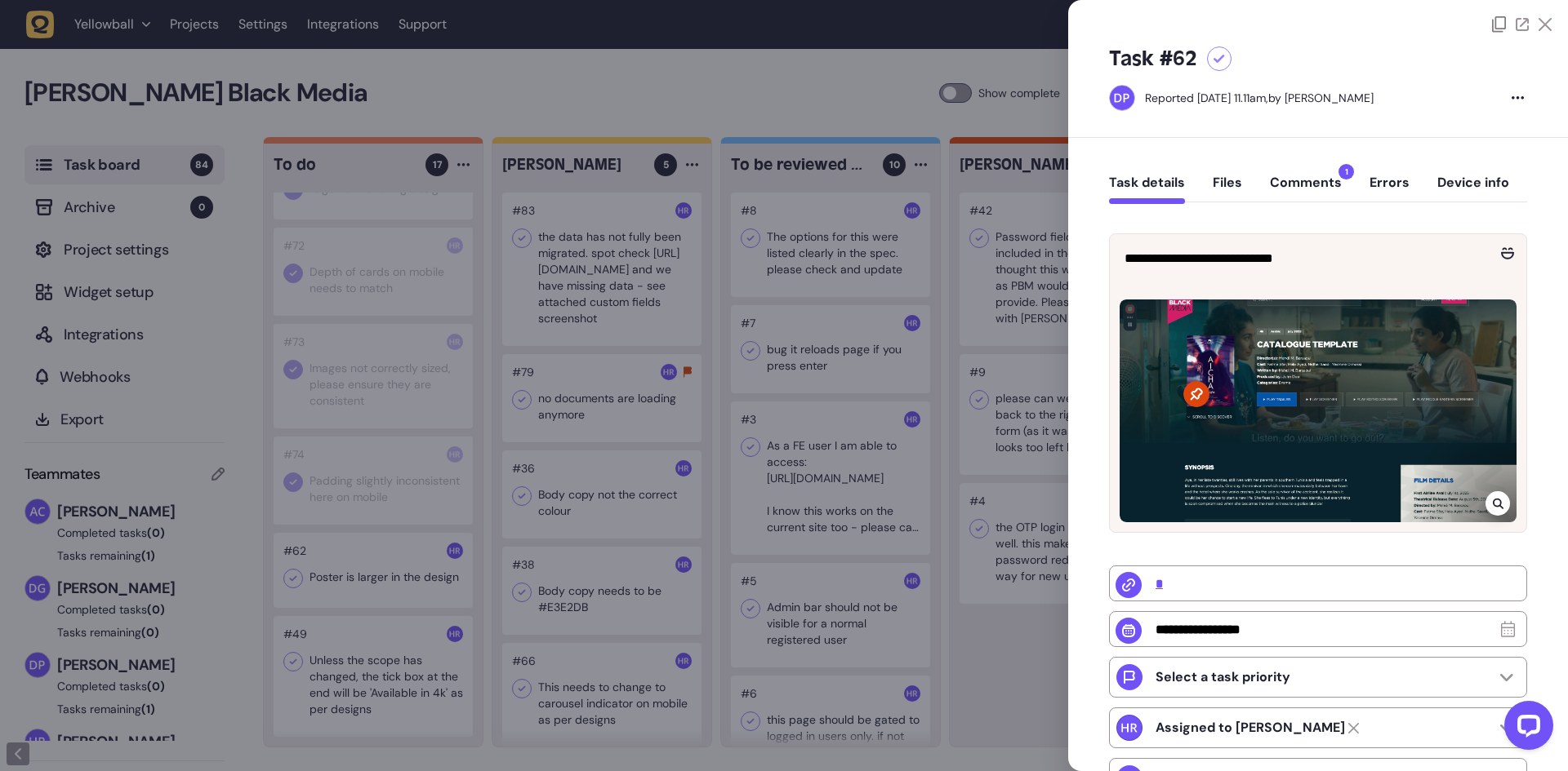
click at [364, 677] on div at bounding box center [784, 386] width 1568 height 771
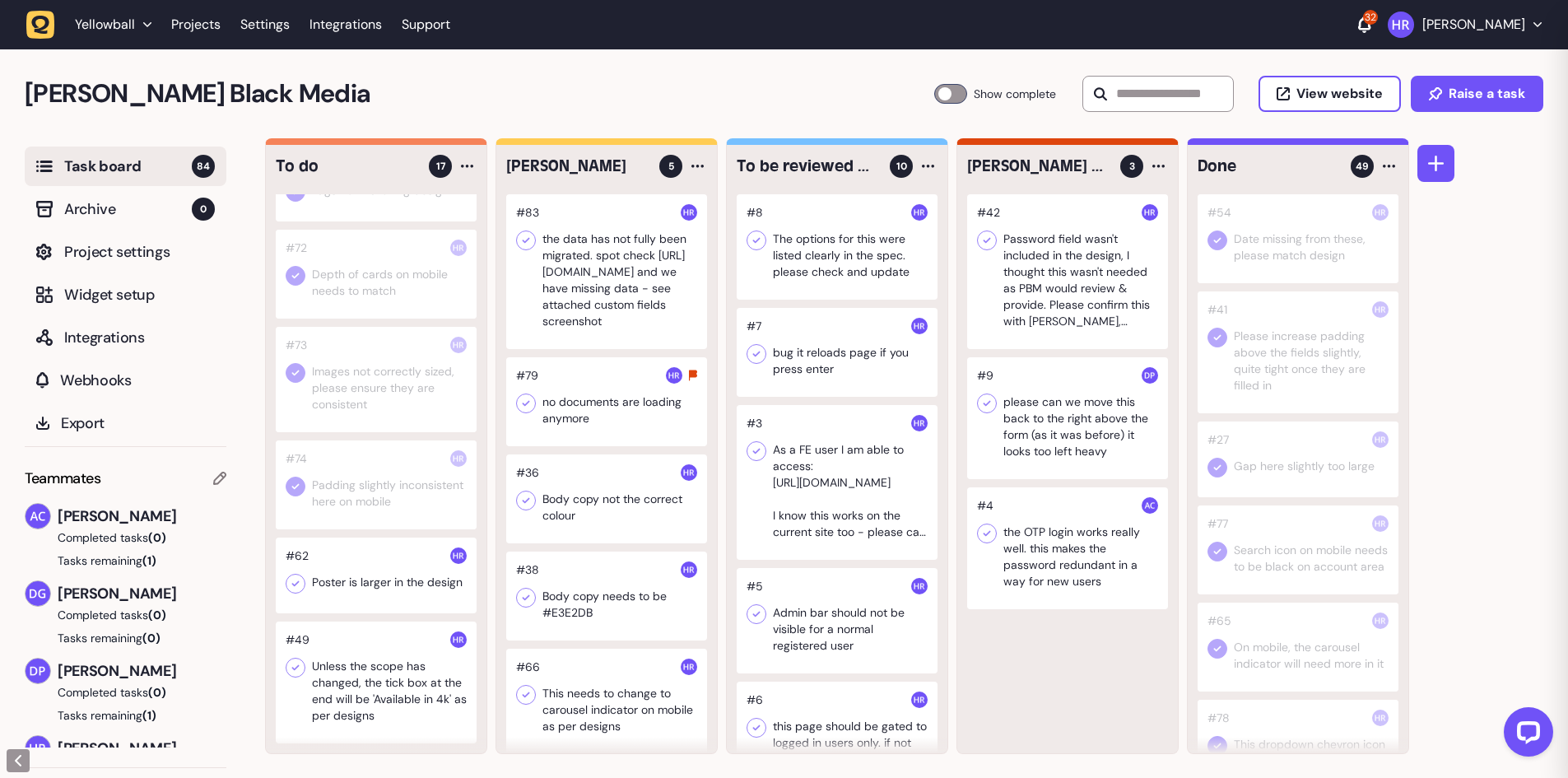
click at [367, 683] on div at bounding box center [376, 683] width 201 height 122
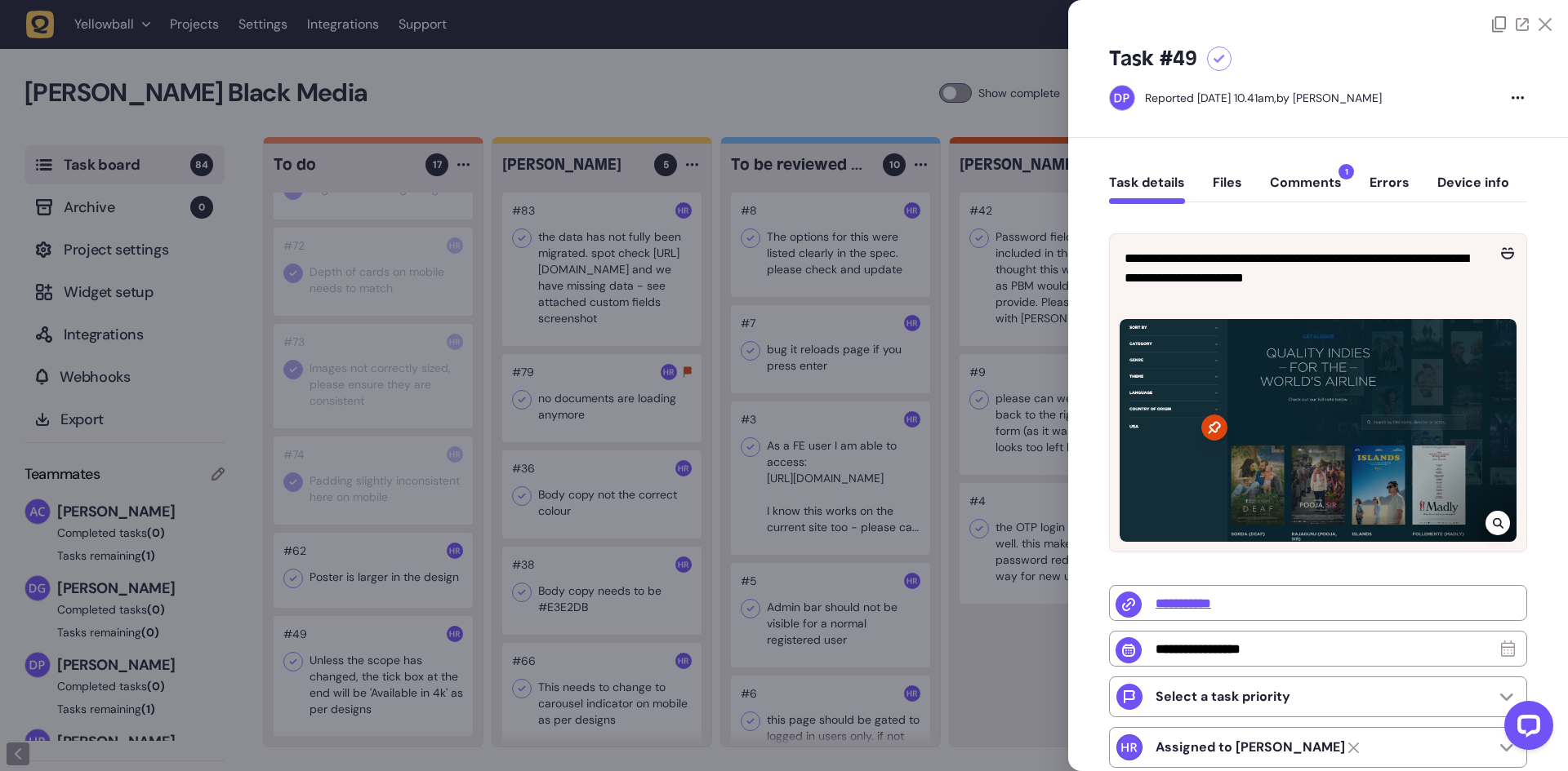
click at [1288, 181] on button "Comments 1" at bounding box center [1306, 189] width 72 height 29
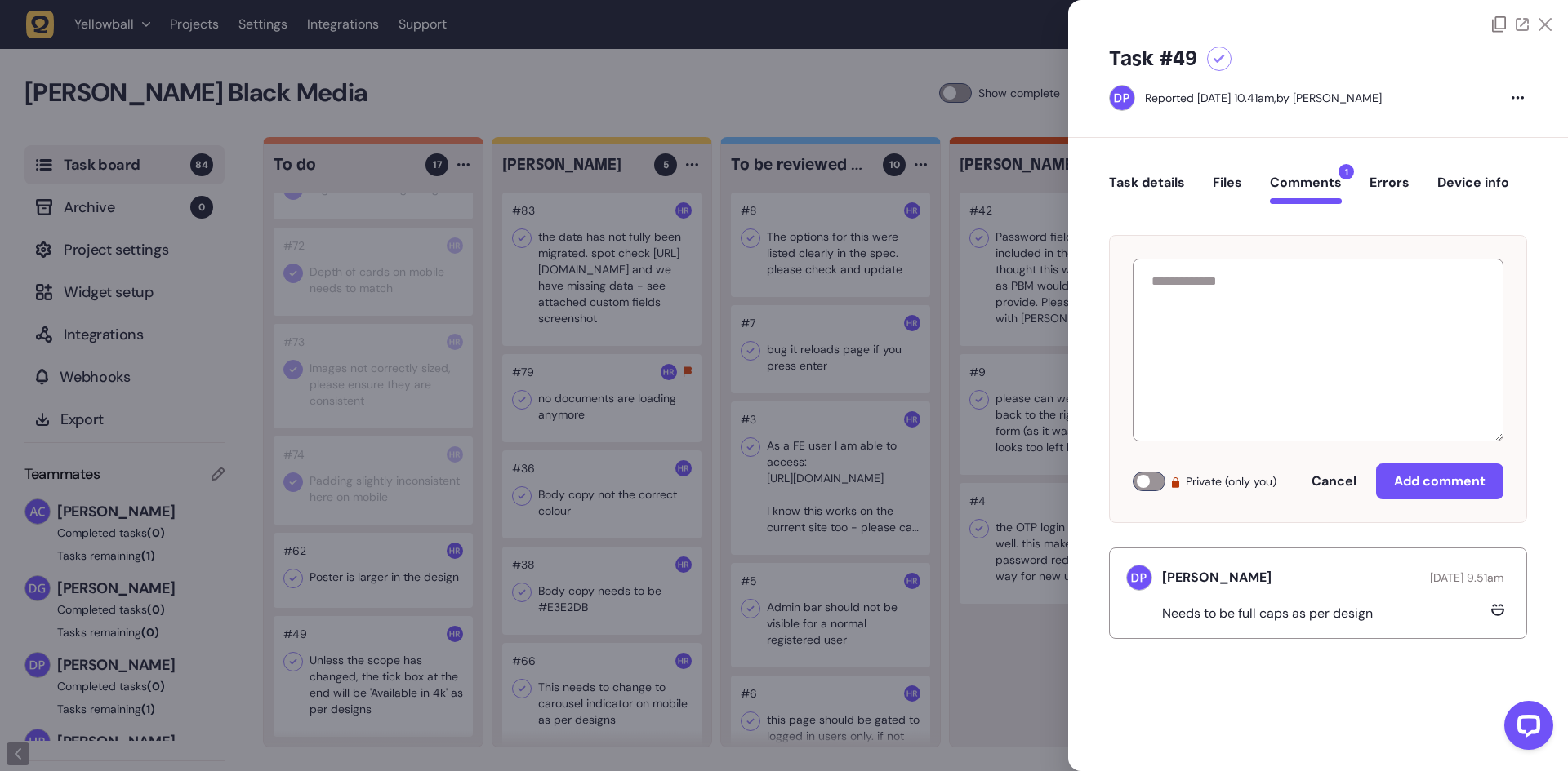
click at [1124, 180] on button "Task details" at bounding box center [1147, 189] width 76 height 29
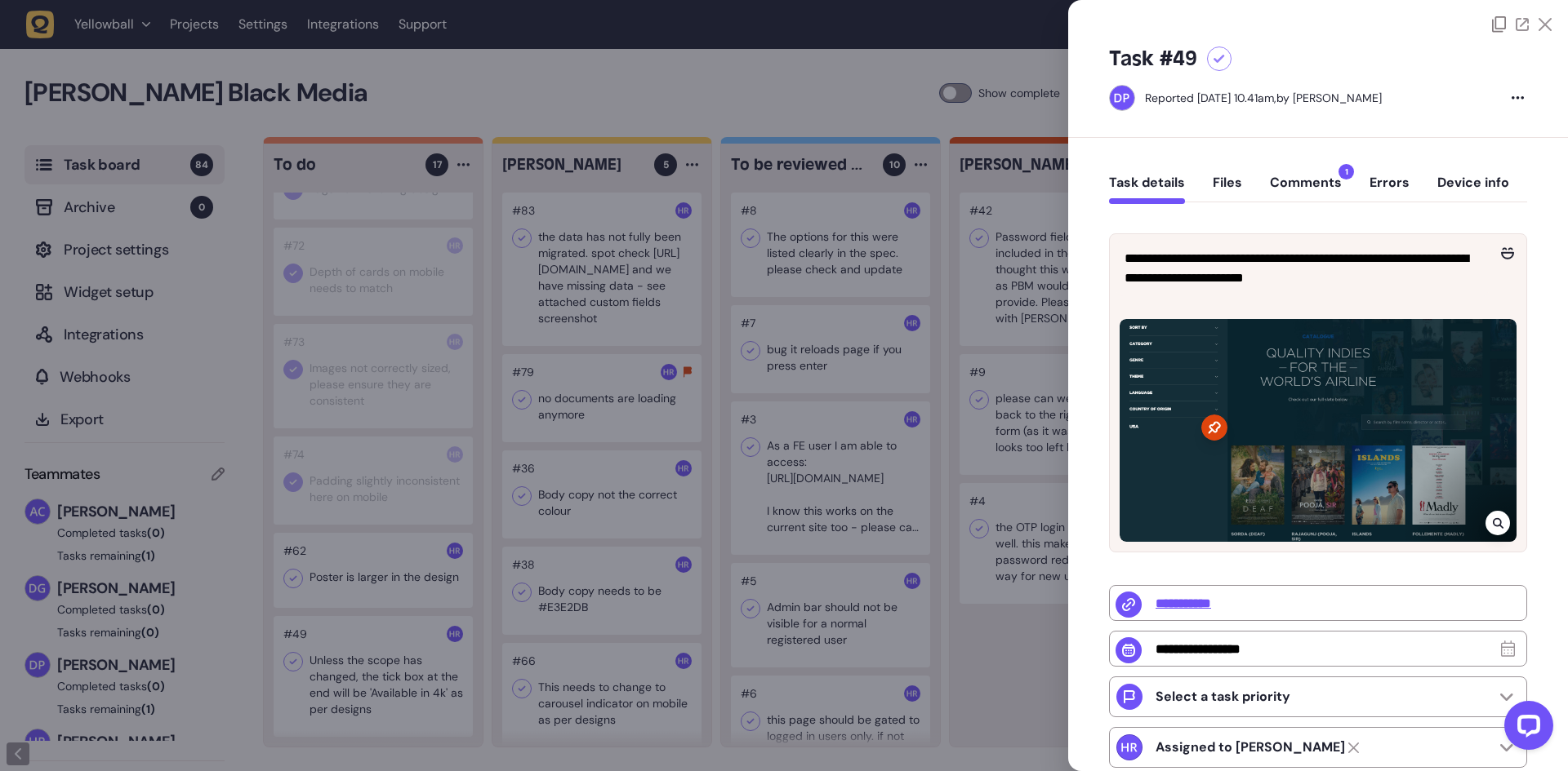
click at [288, 575] on div at bounding box center [784, 386] width 1568 height 771
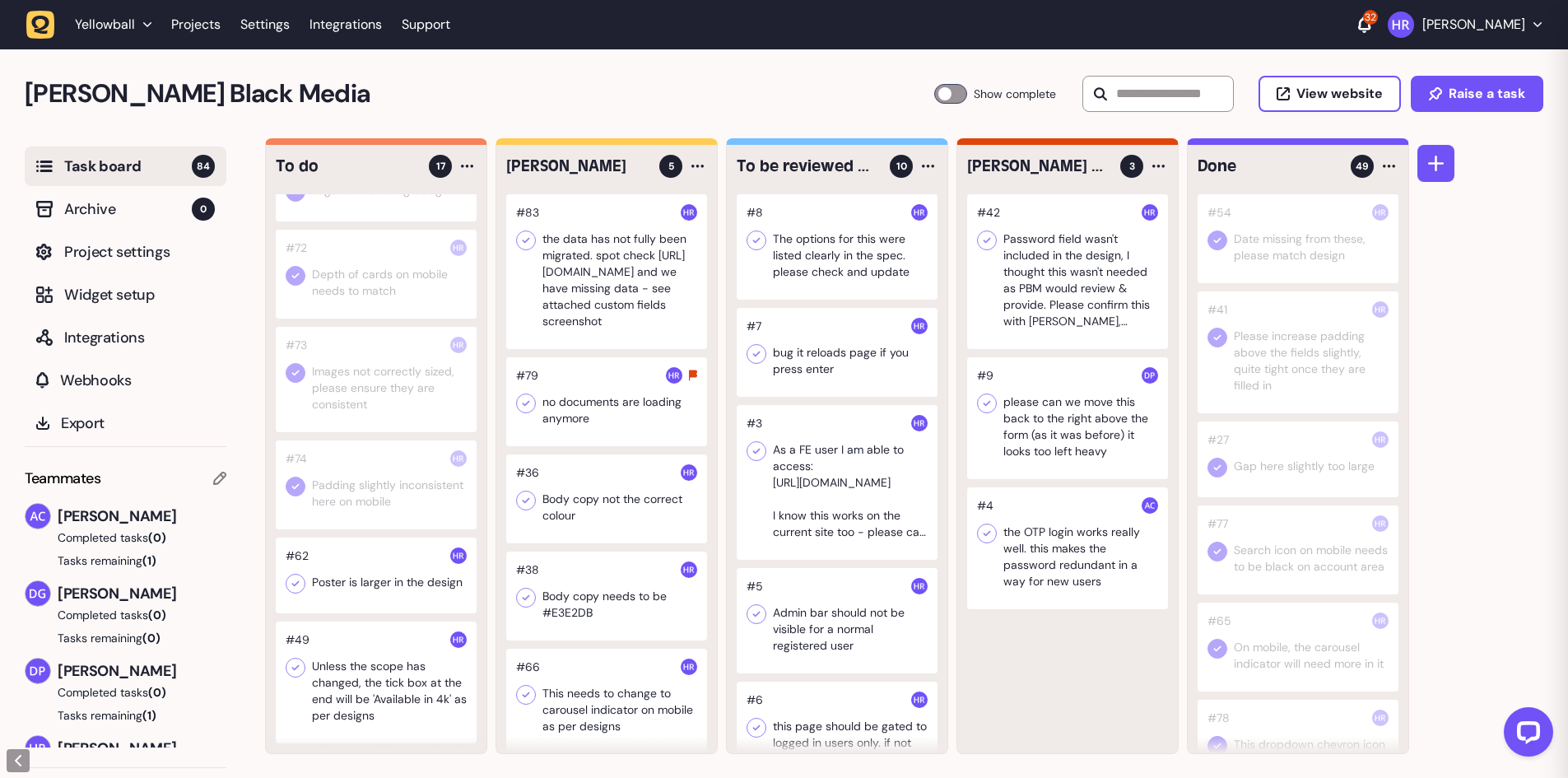
click at [291, 581] on icon at bounding box center [296, 584] width 17 height 17
click at [298, 584] on icon at bounding box center [296, 584] width 17 height 17
click at [364, 669] on div at bounding box center [376, 683] width 201 height 122
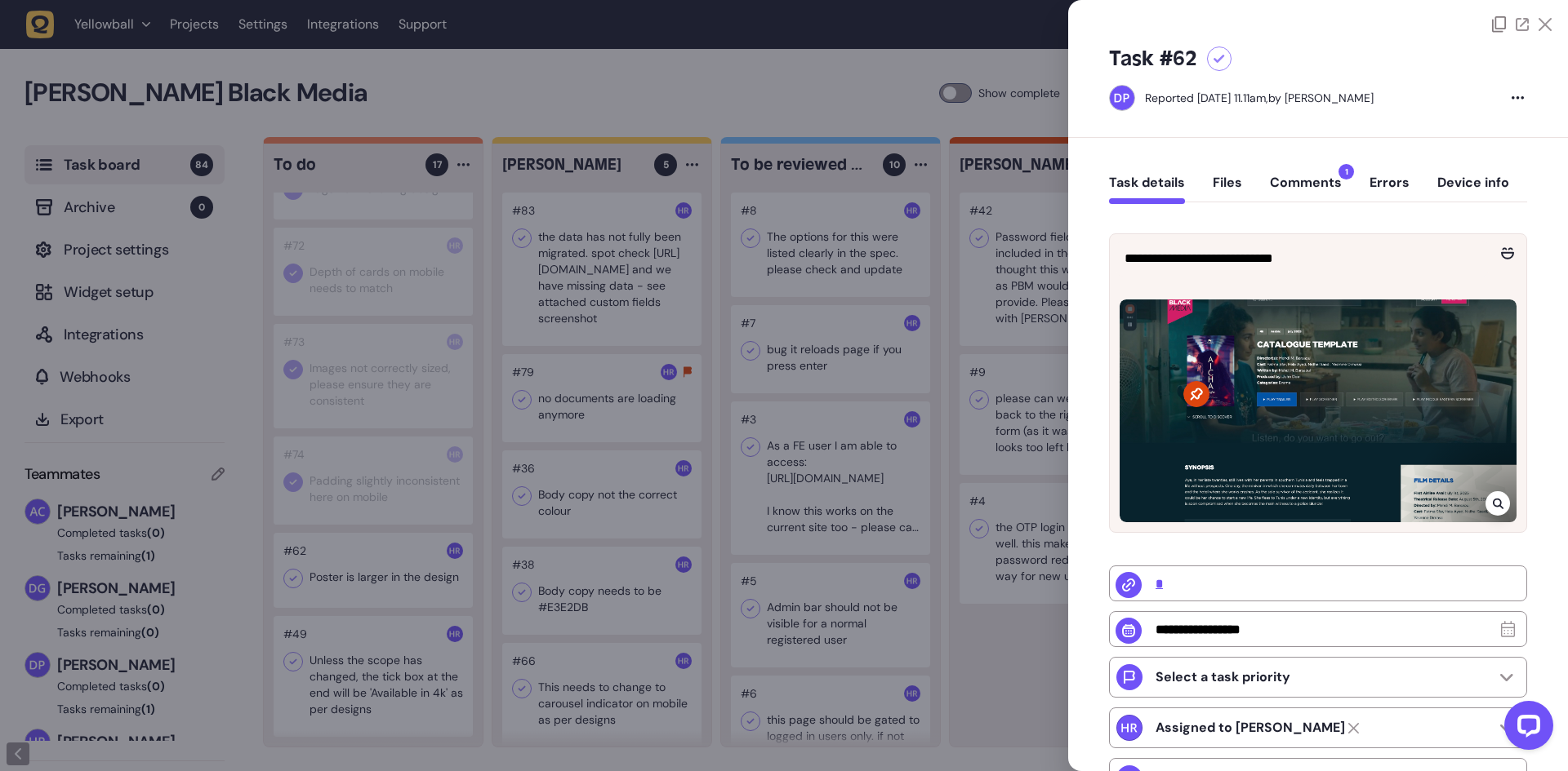
type input "**********"
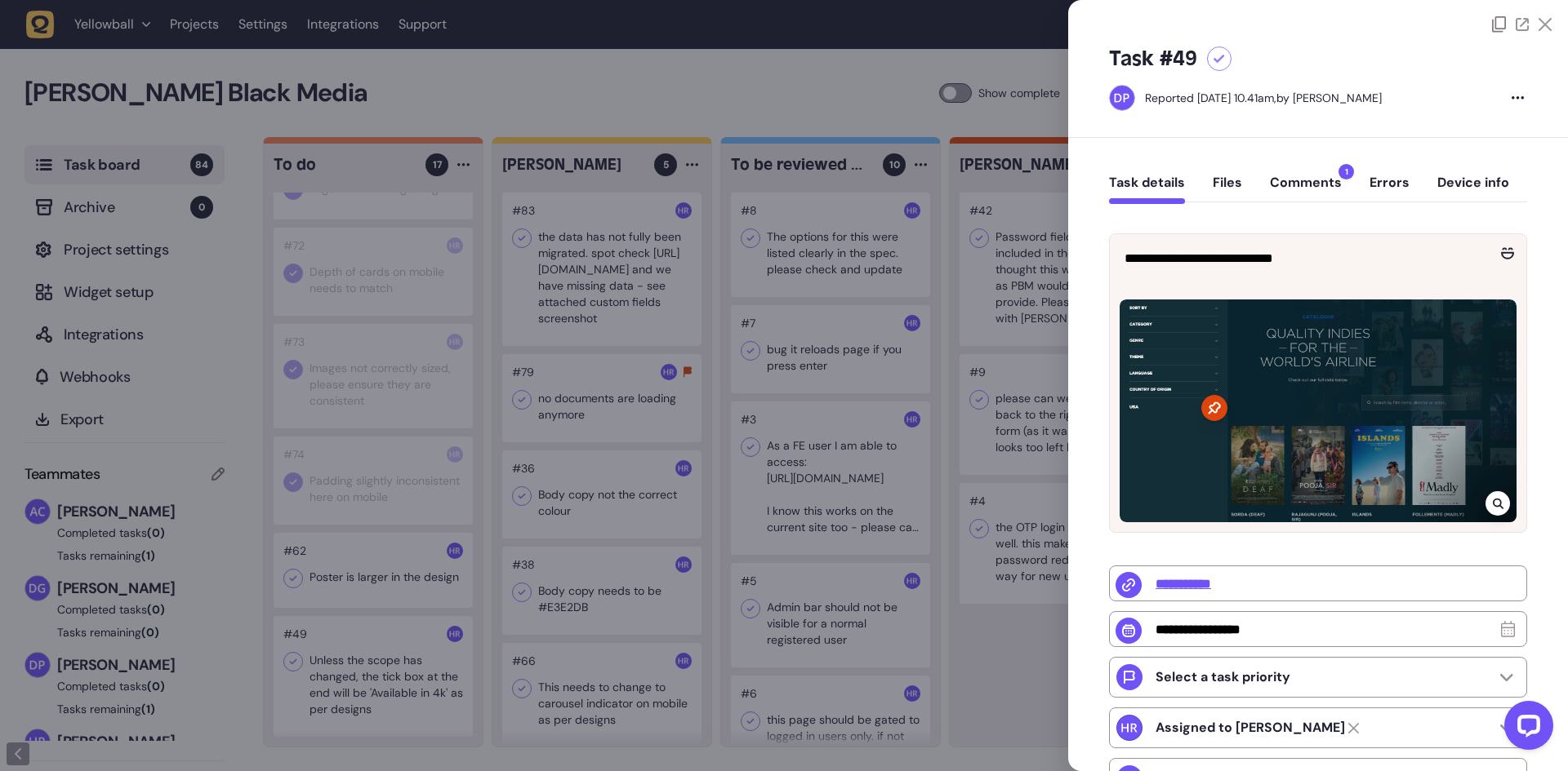
click at [341, 669] on div at bounding box center [784, 386] width 1568 height 771
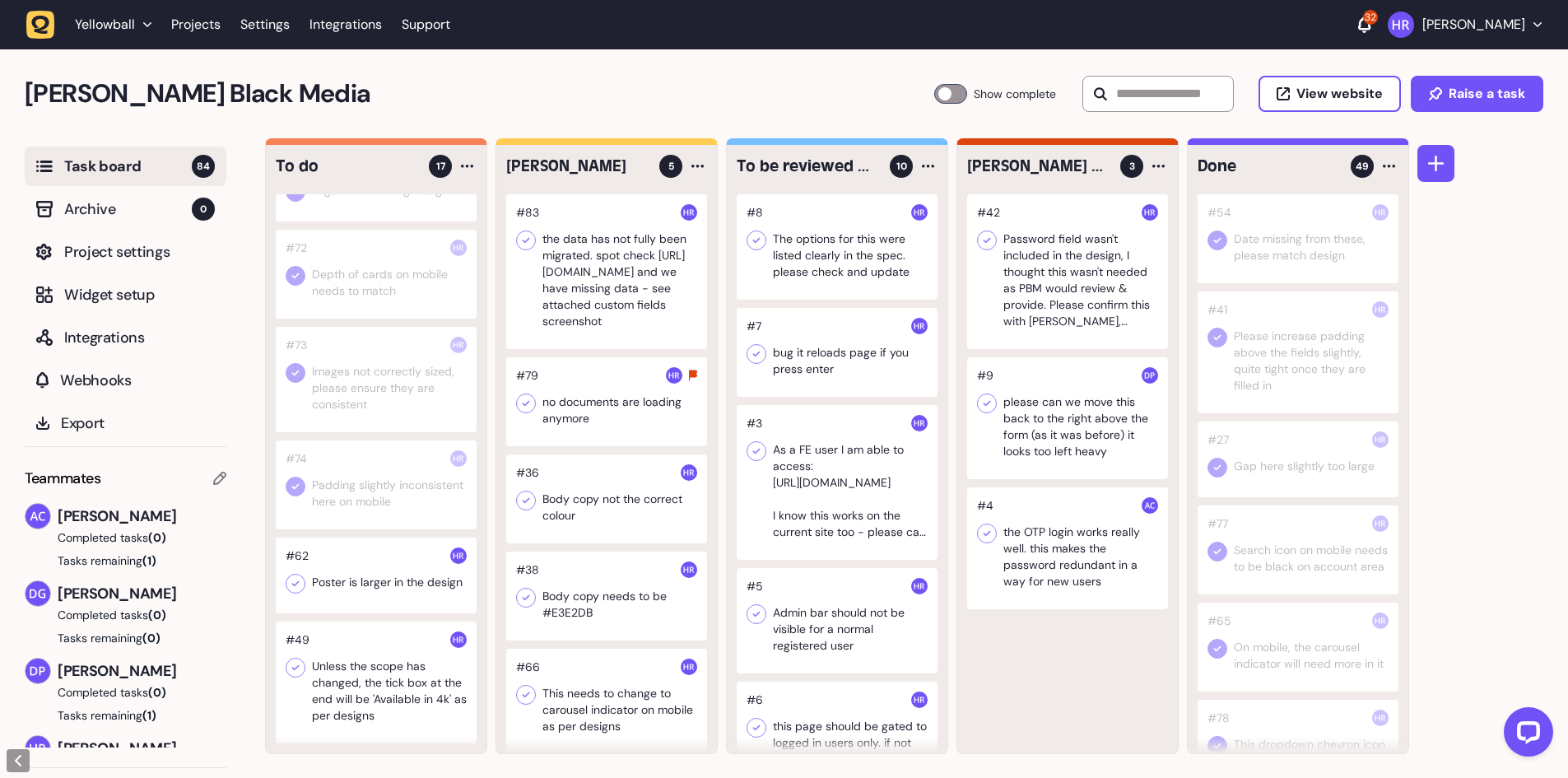
click at [294, 669] on icon at bounding box center [297, 668] width 8 height 6
click at [354, 581] on div at bounding box center [376, 575] width 201 height 76
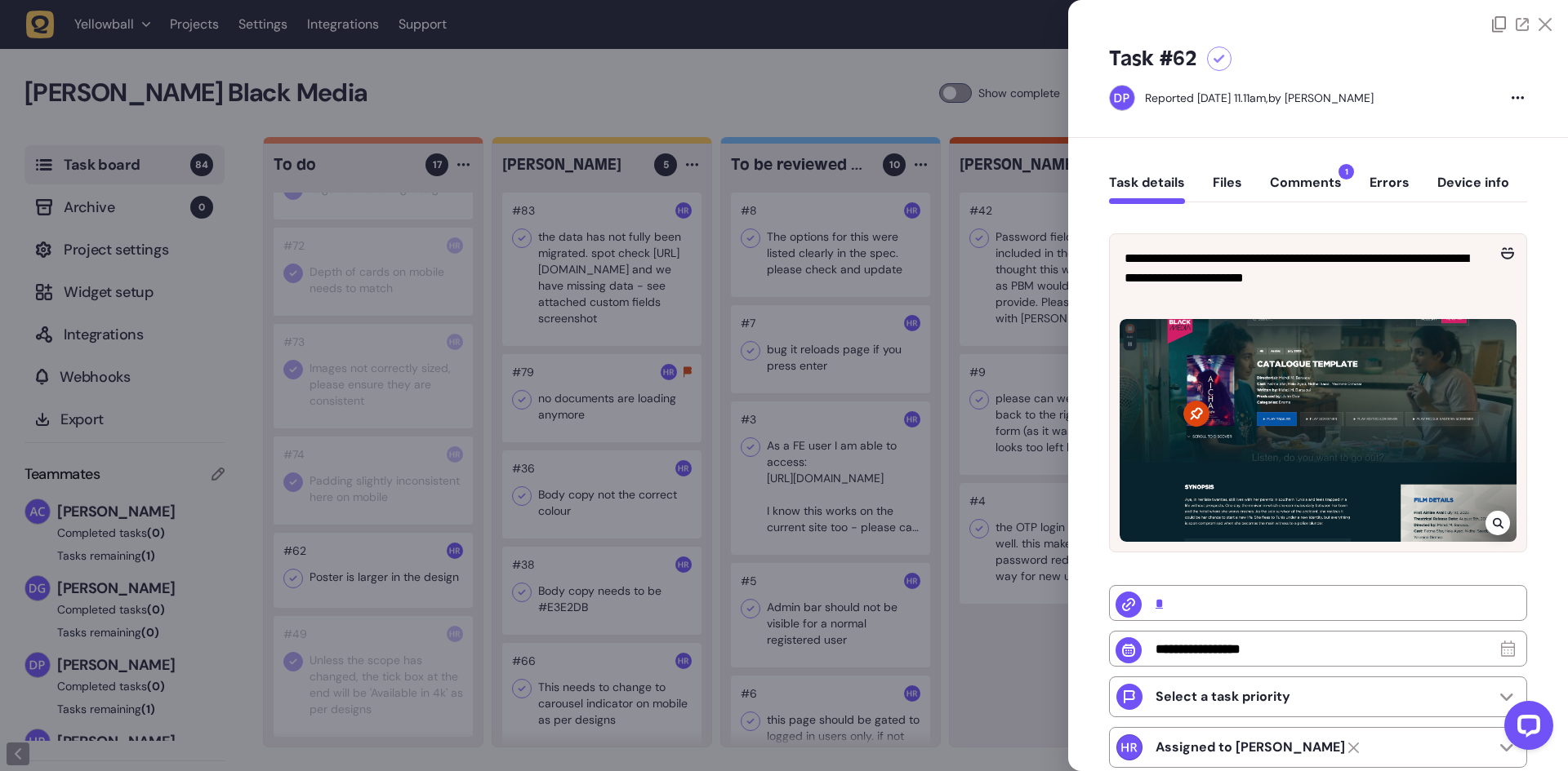
click at [366, 591] on div at bounding box center [784, 386] width 1568 height 771
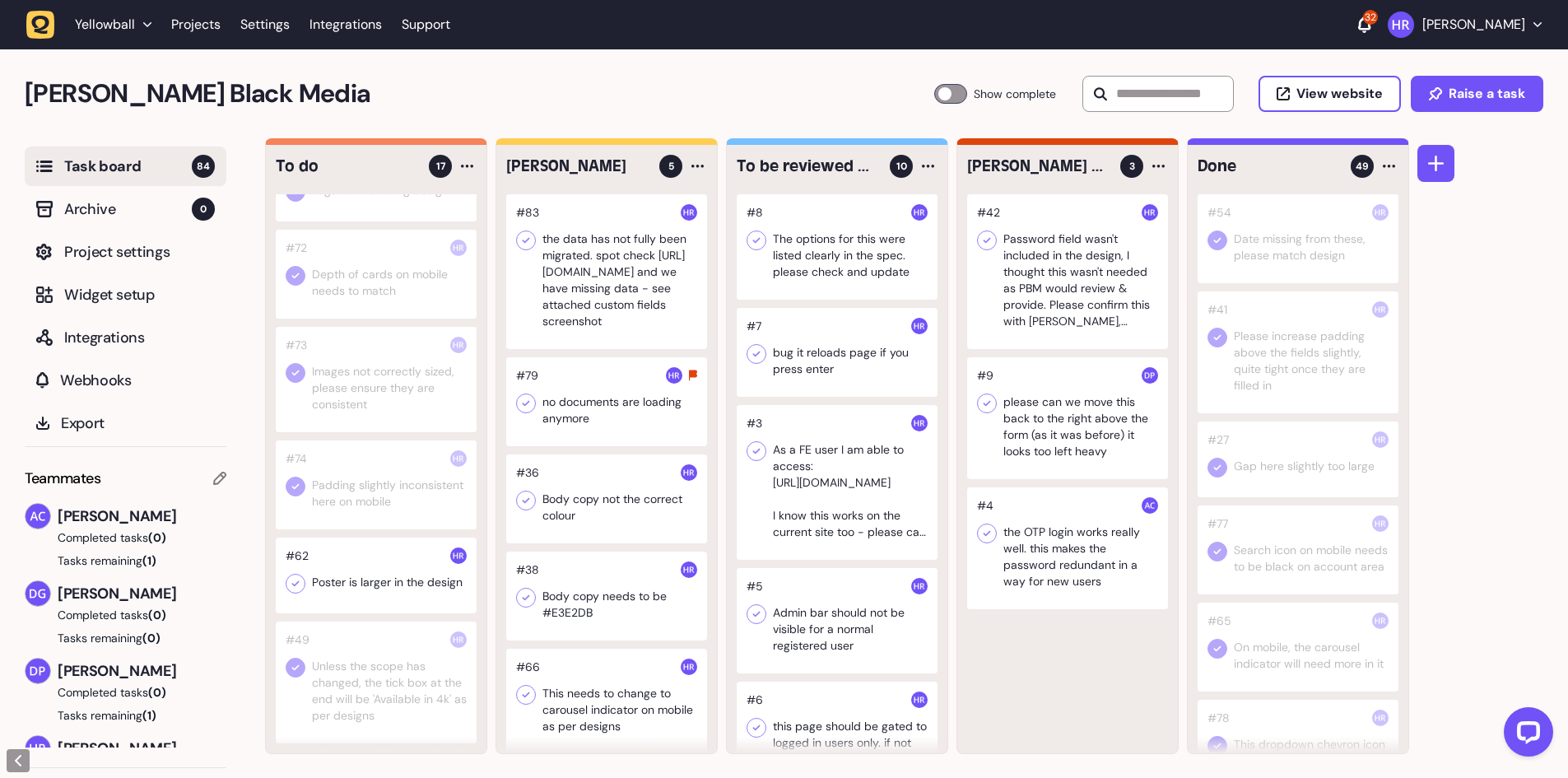
click at [356, 584] on div at bounding box center [376, 575] width 201 height 76
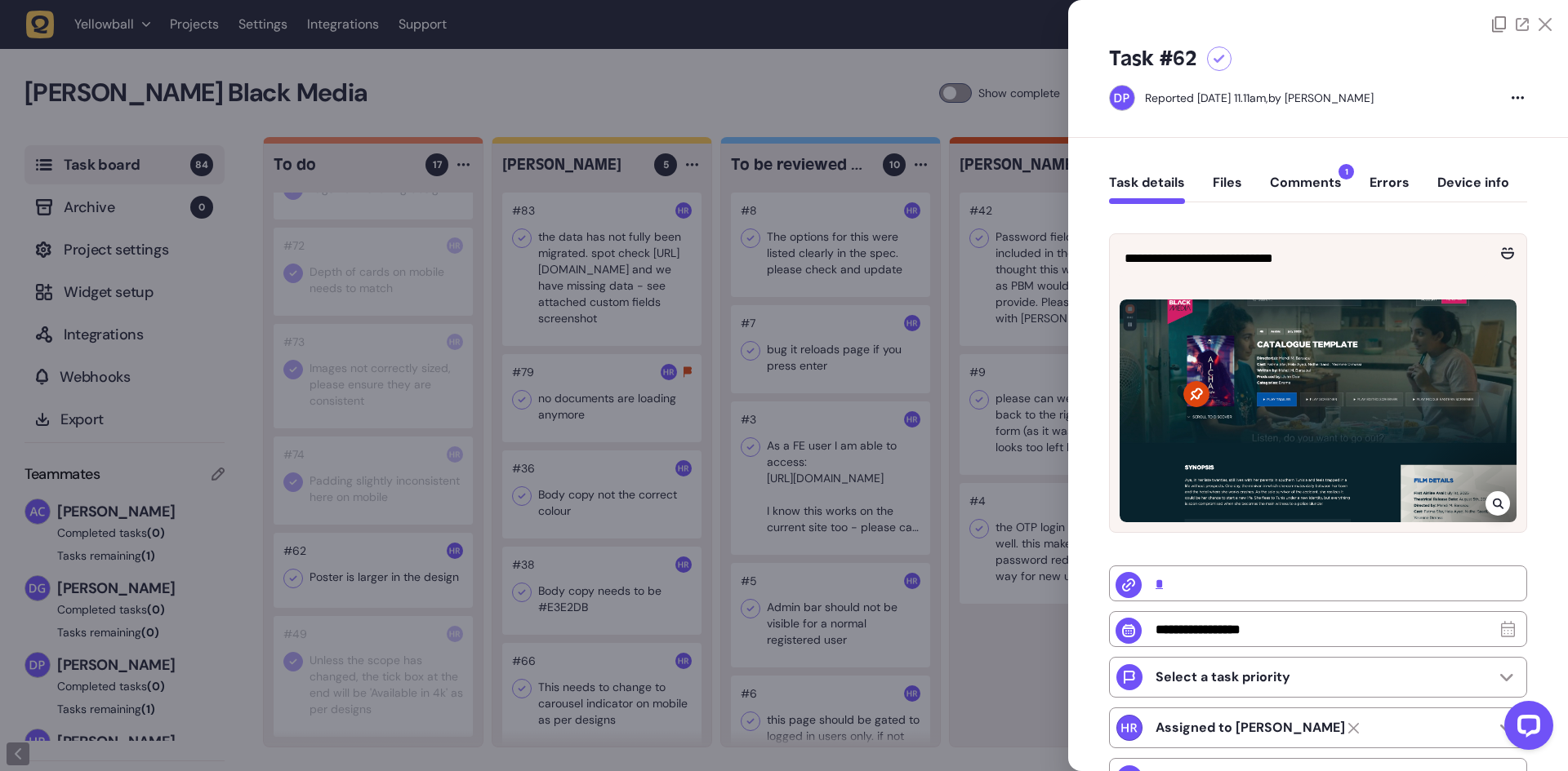
click at [426, 576] on div at bounding box center [784, 386] width 1568 height 771
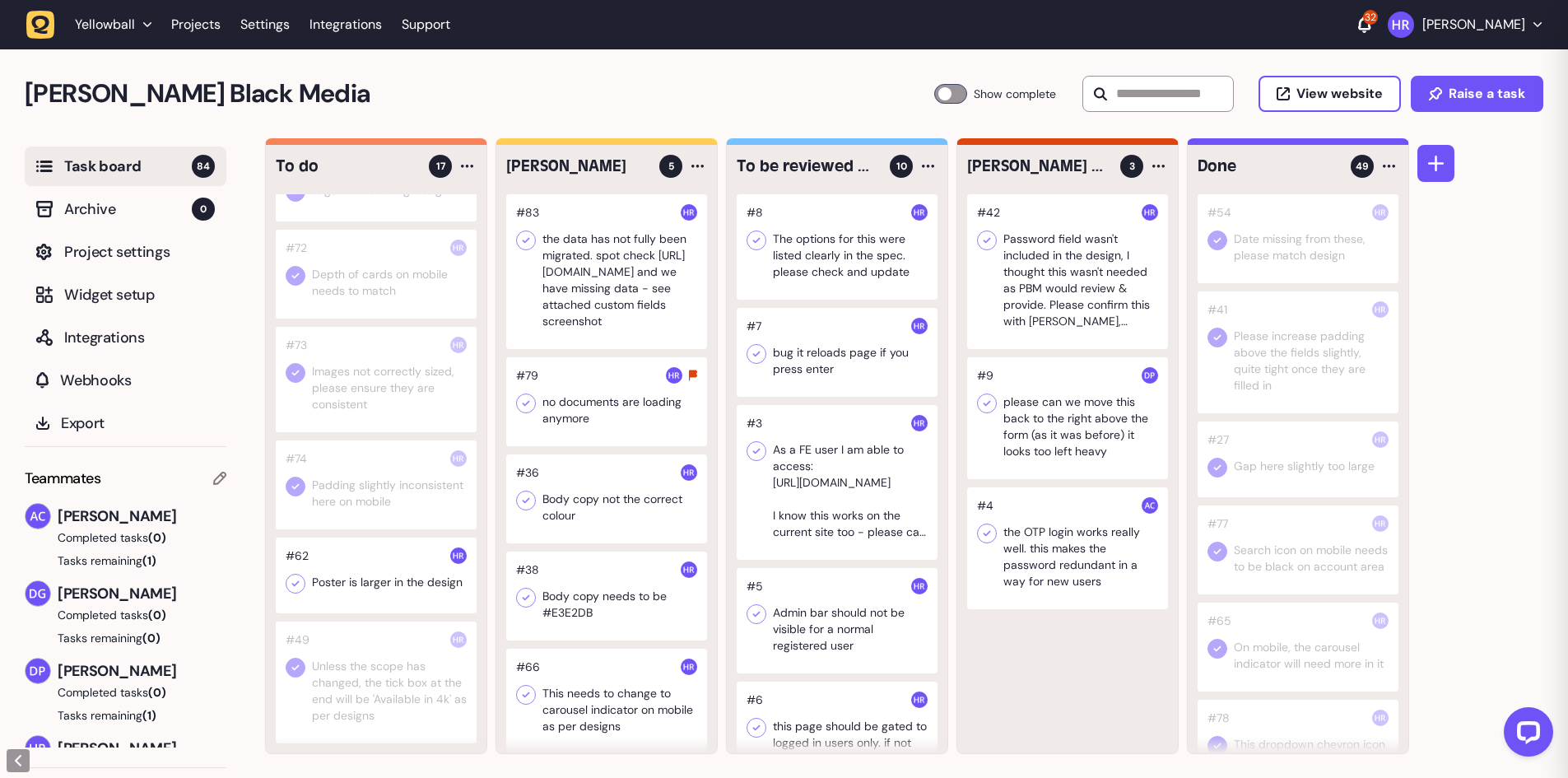
click at [288, 584] on icon at bounding box center [296, 584] width 17 height 17
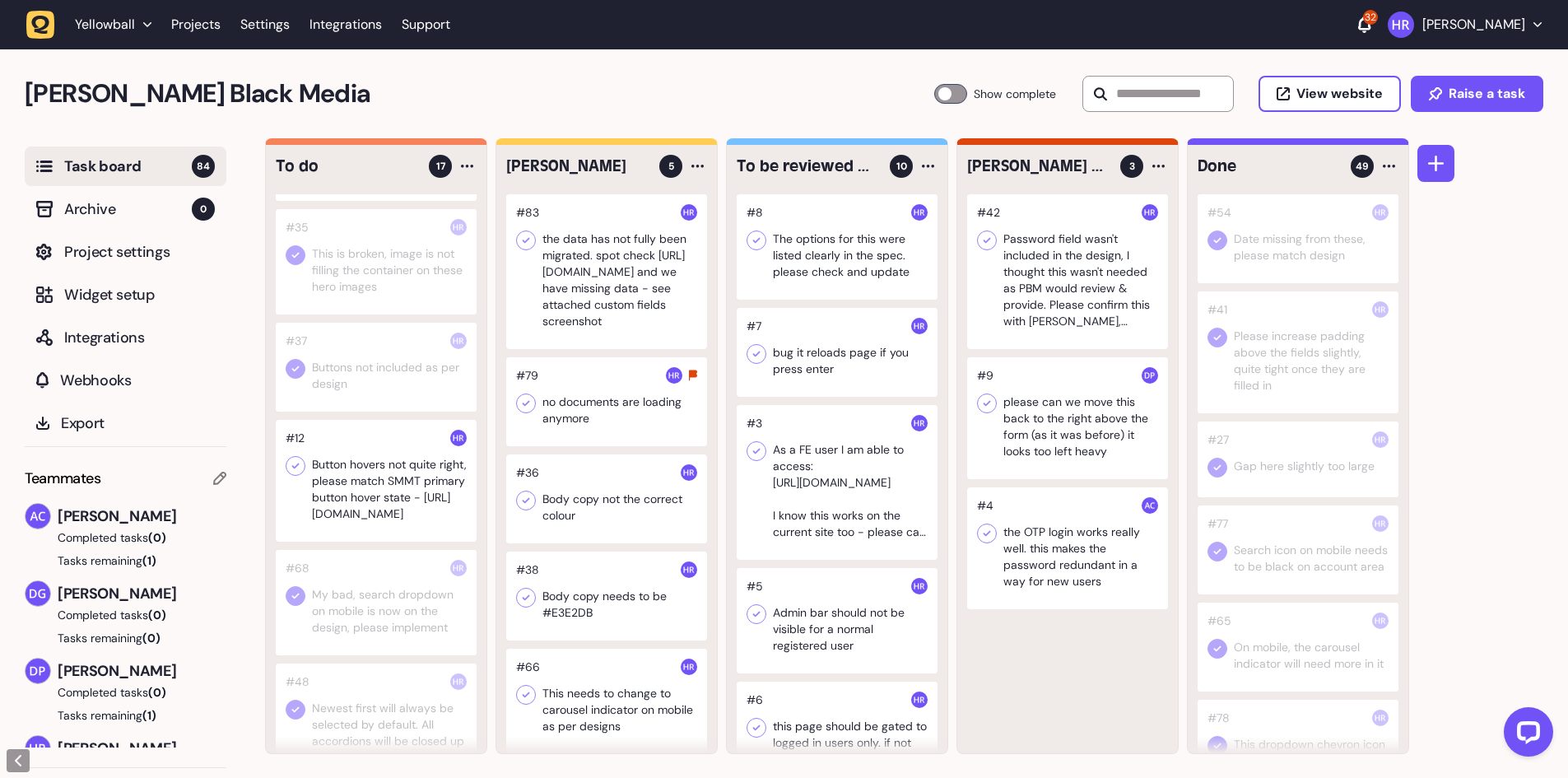
scroll to position [887, 0]
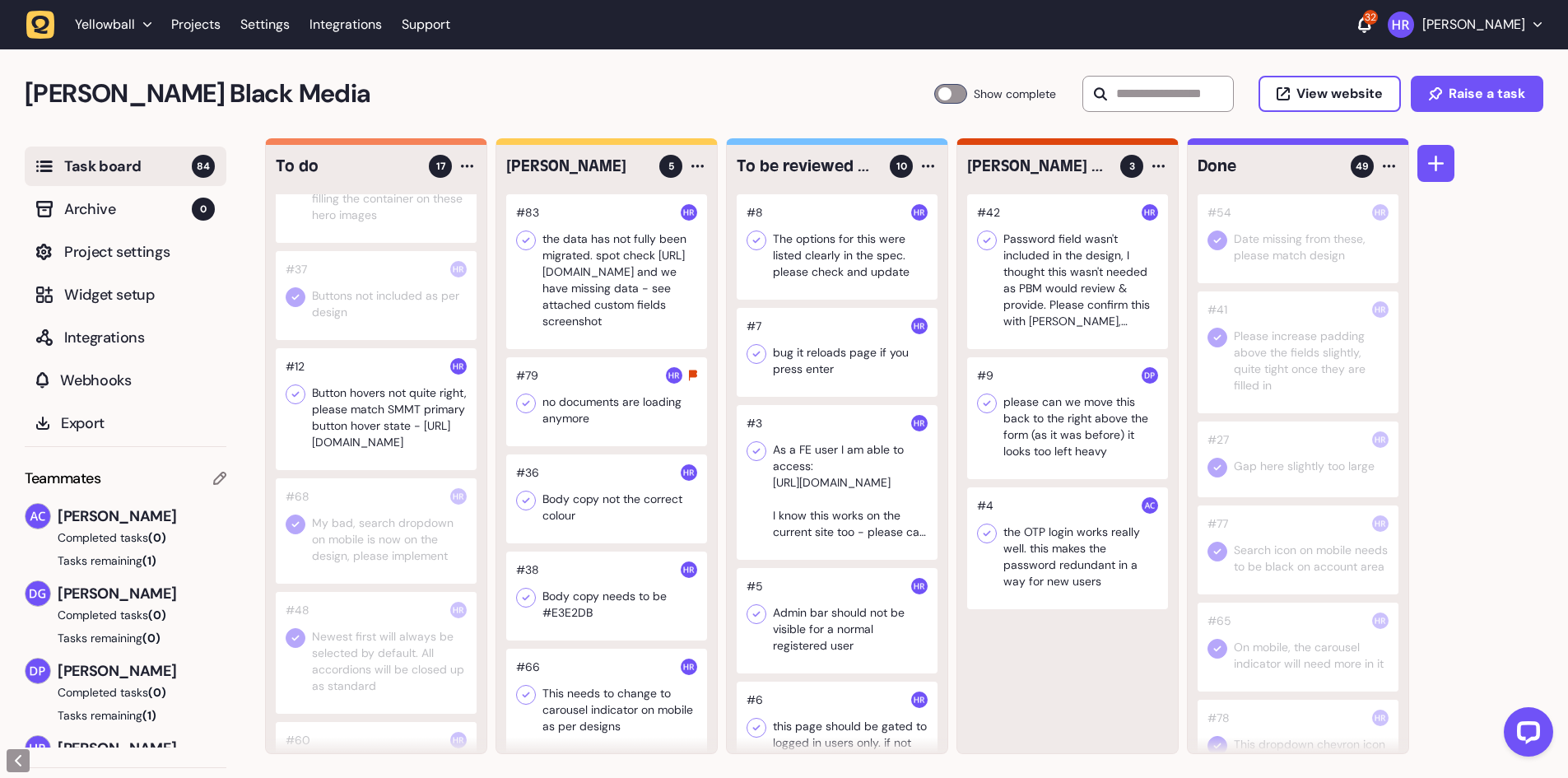
click at [364, 430] on div at bounding box center [376, 410] width 201 height 122
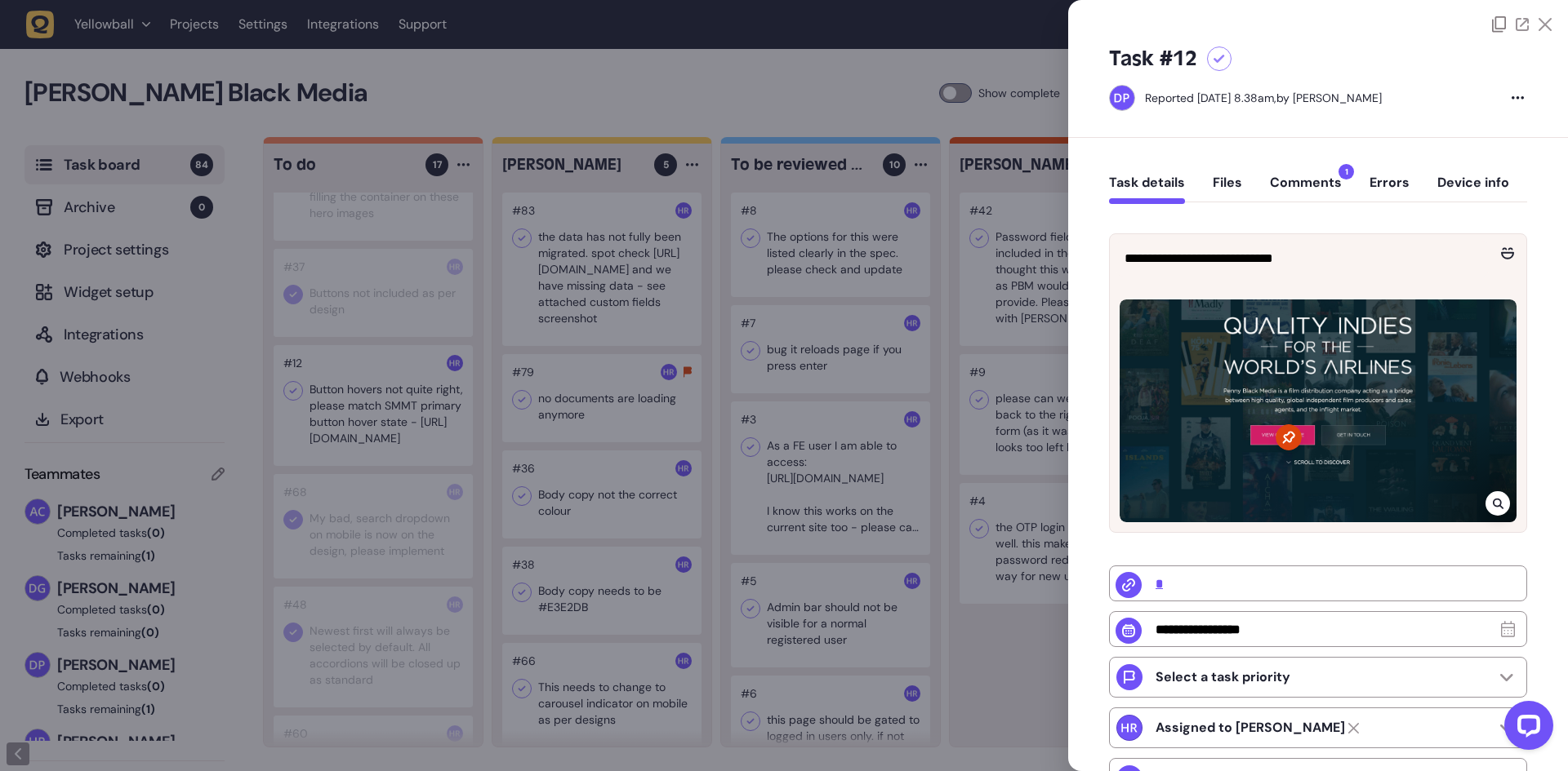
click at [370, 422] on div at bounding box center [784, 386] width 1568 height 771
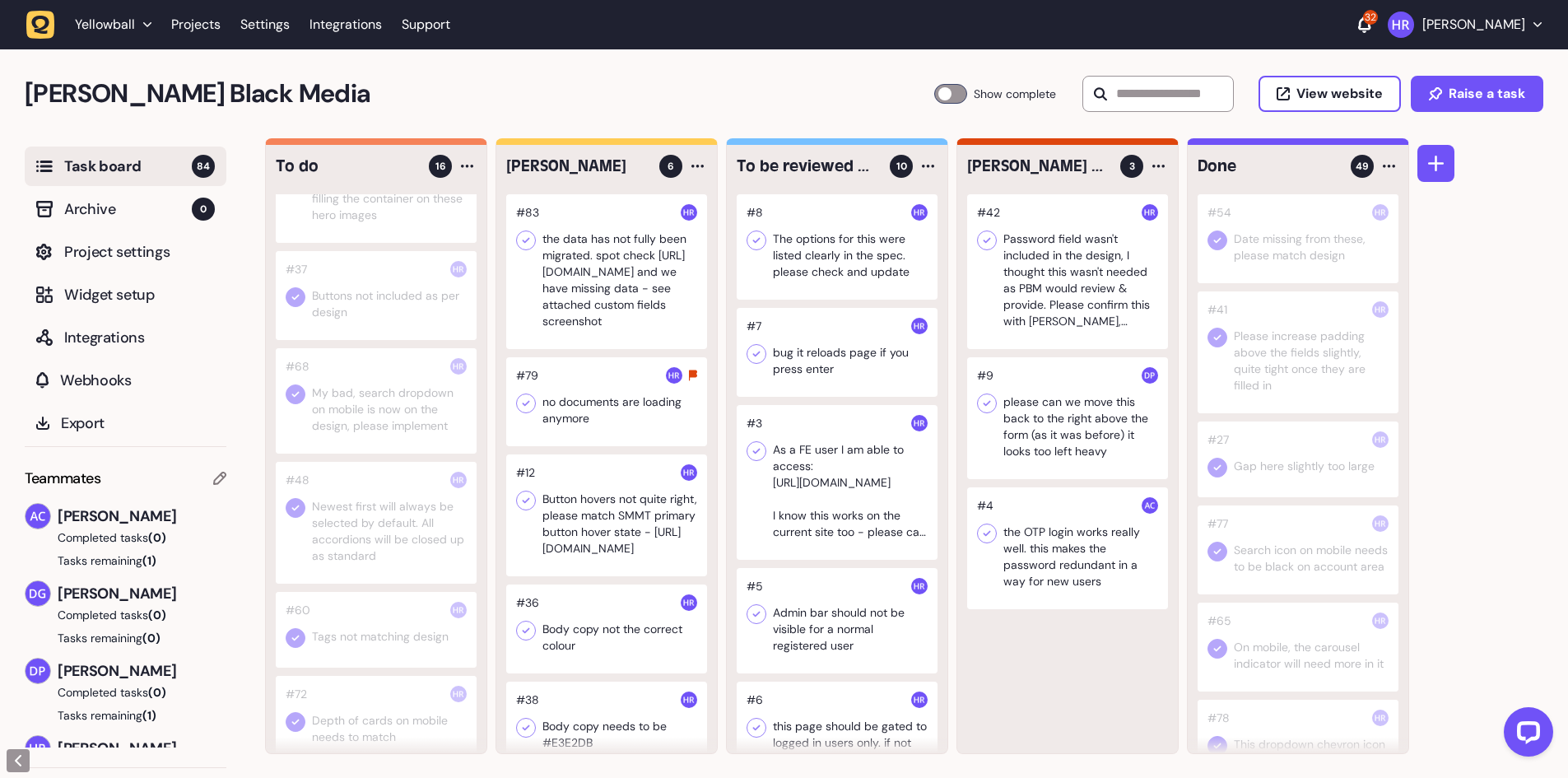
click at [611, 524] on div at bounding box center [607, 516] width 201 height 122
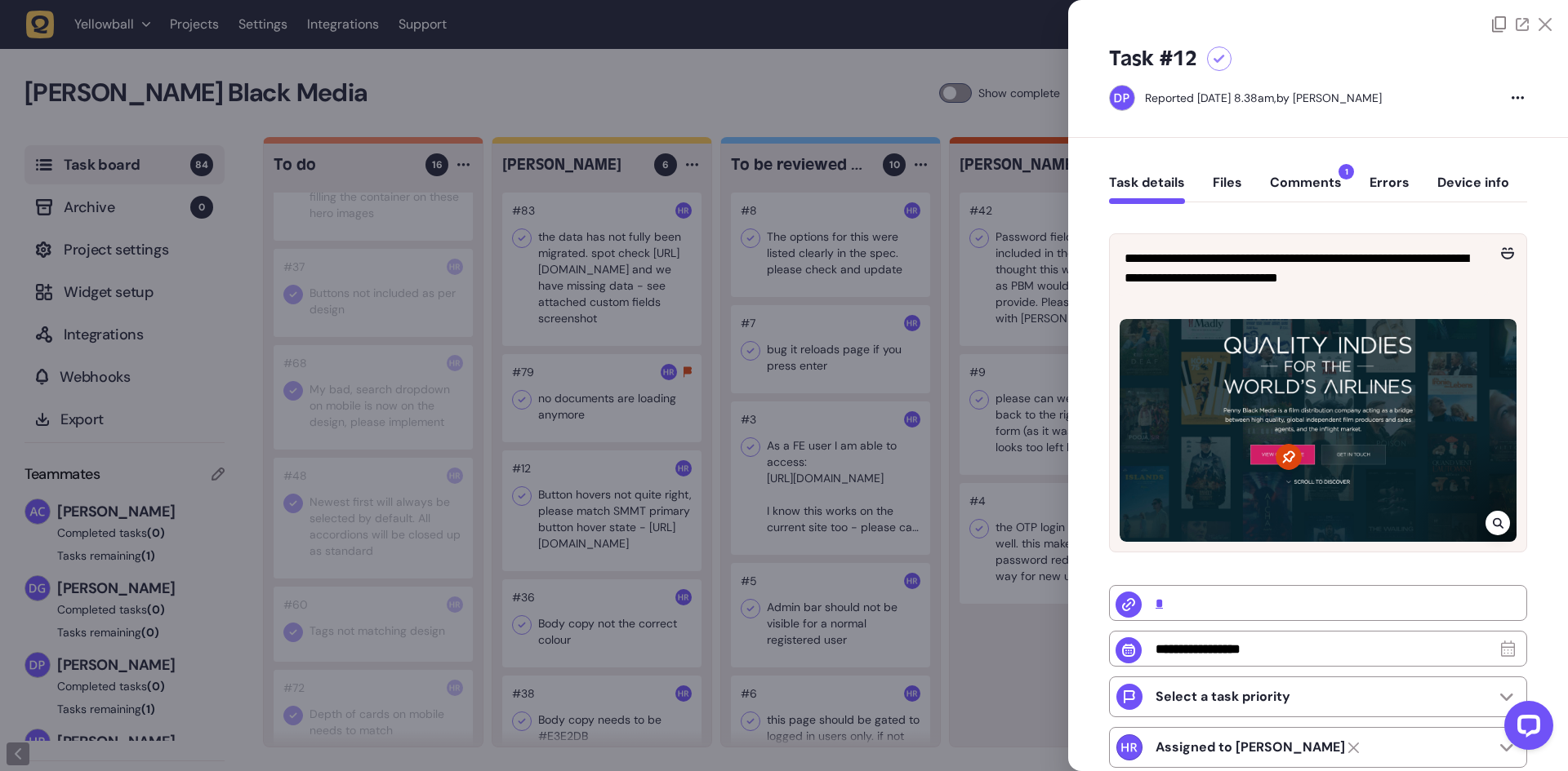
click at [1298, 177] on button "Comments 1" at bounding box center [1306, 189] width 72 height 29
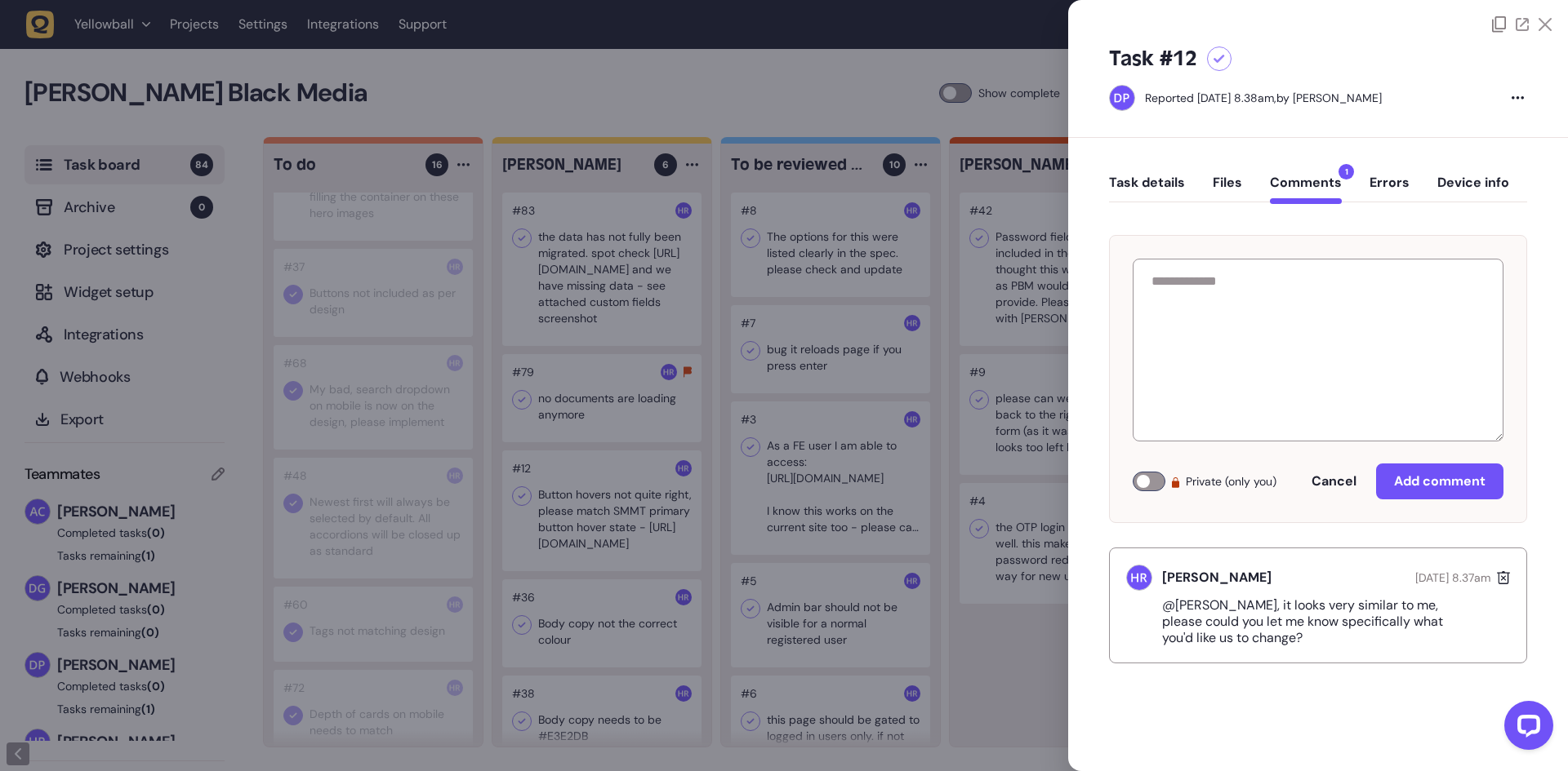
click at [1160, 179] on button "Task details" at bounding box center [1147, 189] width 76 height 29
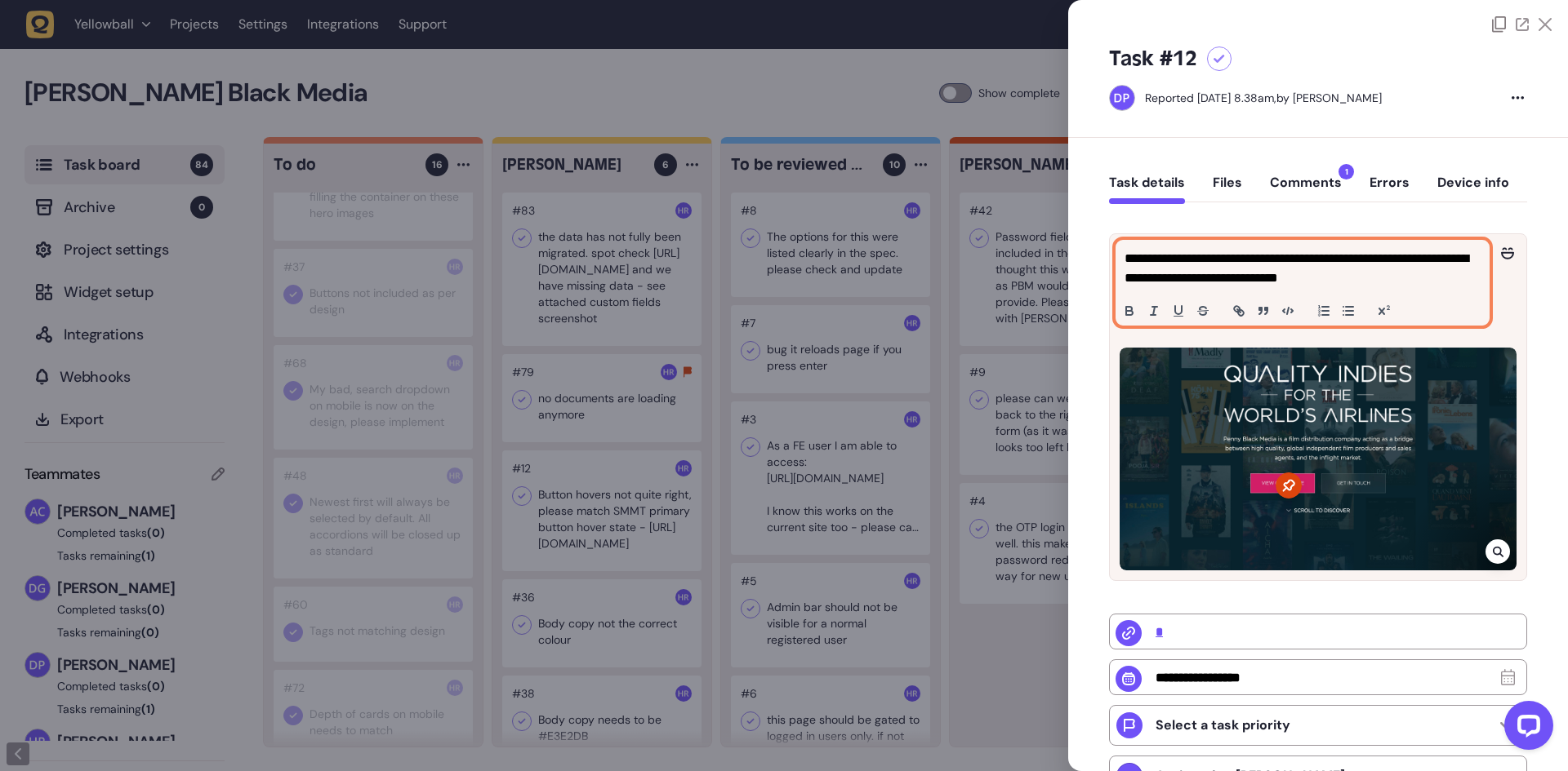
click at [1310, 258] on p "**********" at bounding box center [1299, 269] width 352 height 39
click at [1377, 275] on p "**********" at bounding box center [1299, 269] width 352 height 39
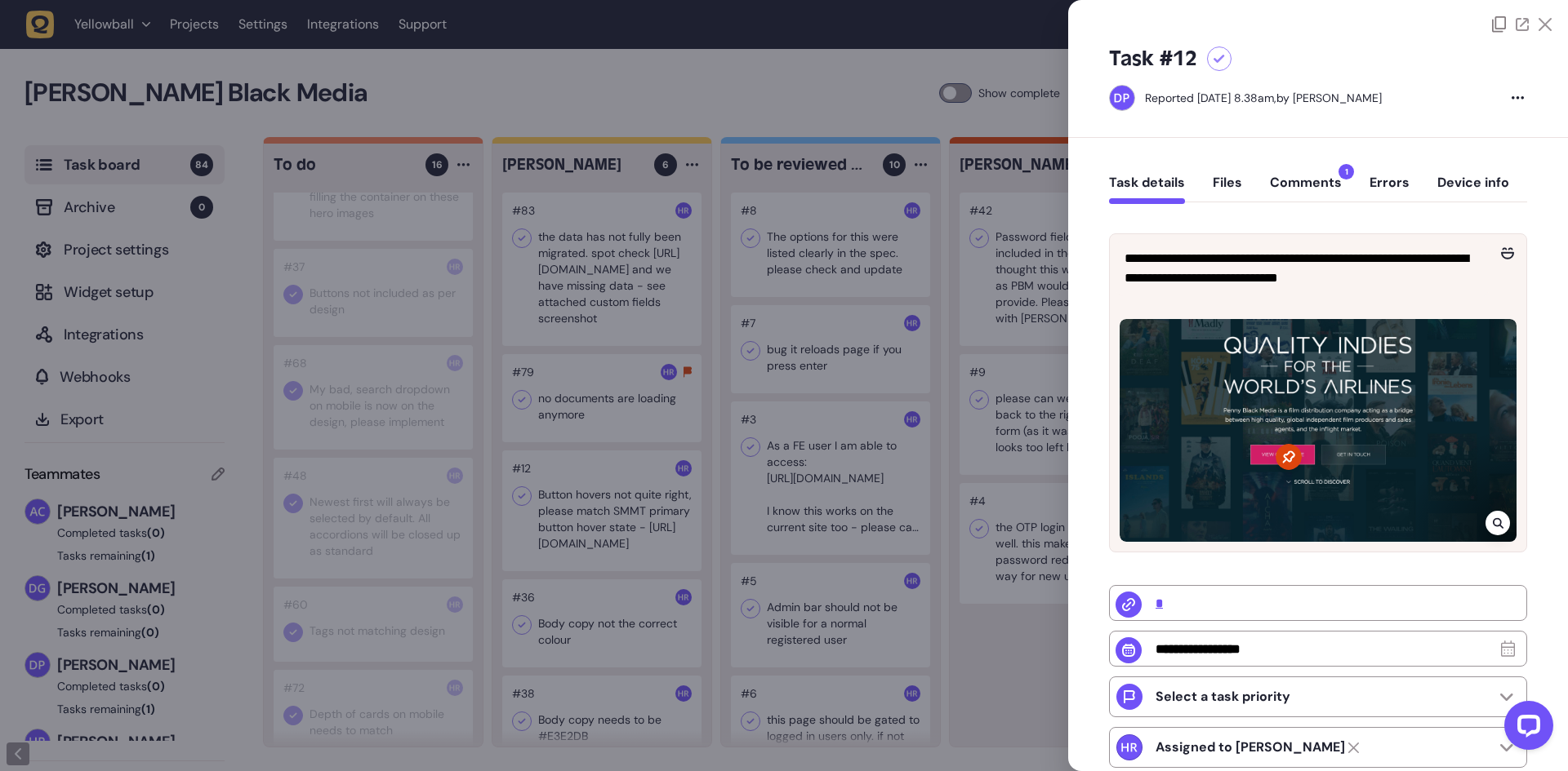
click at [589, 280] on div at bounding box center [784, 386] width 1568 height 771
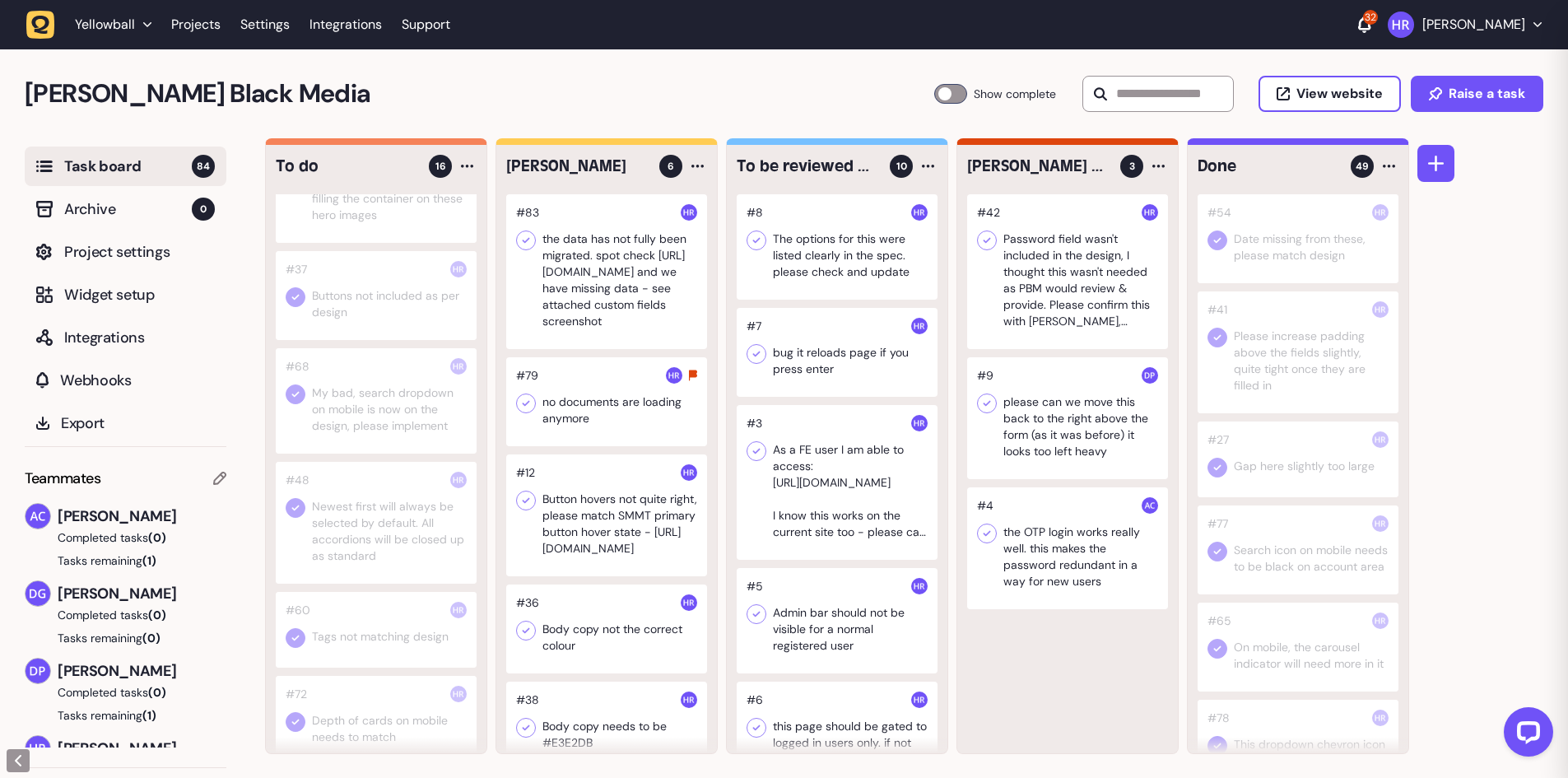
click at [569, 283] on div at bounding box center [607, 272] width 201 height 155
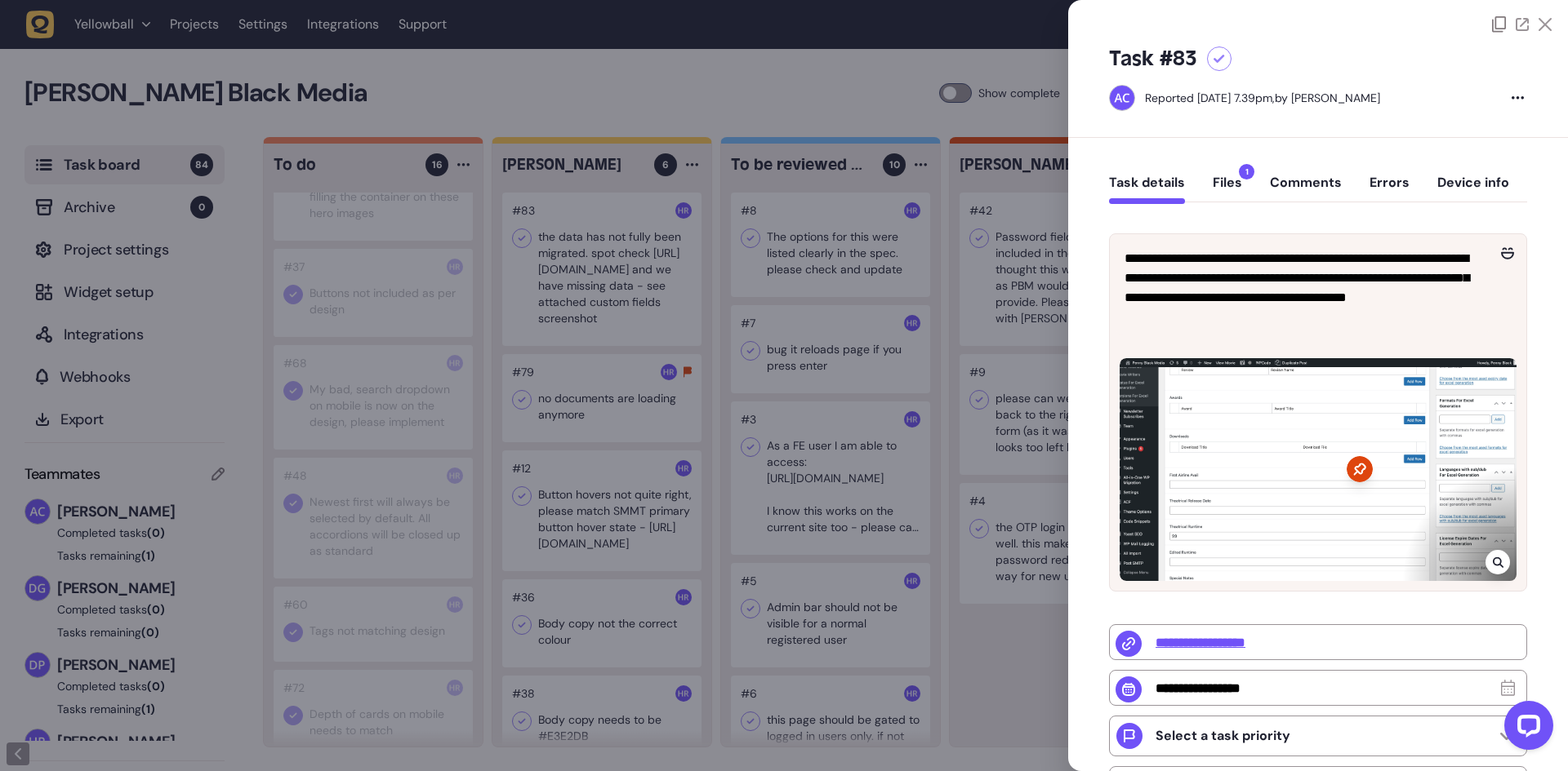
click at [566, 280] on div at bounding box center [784, 386] width 1568 height 771
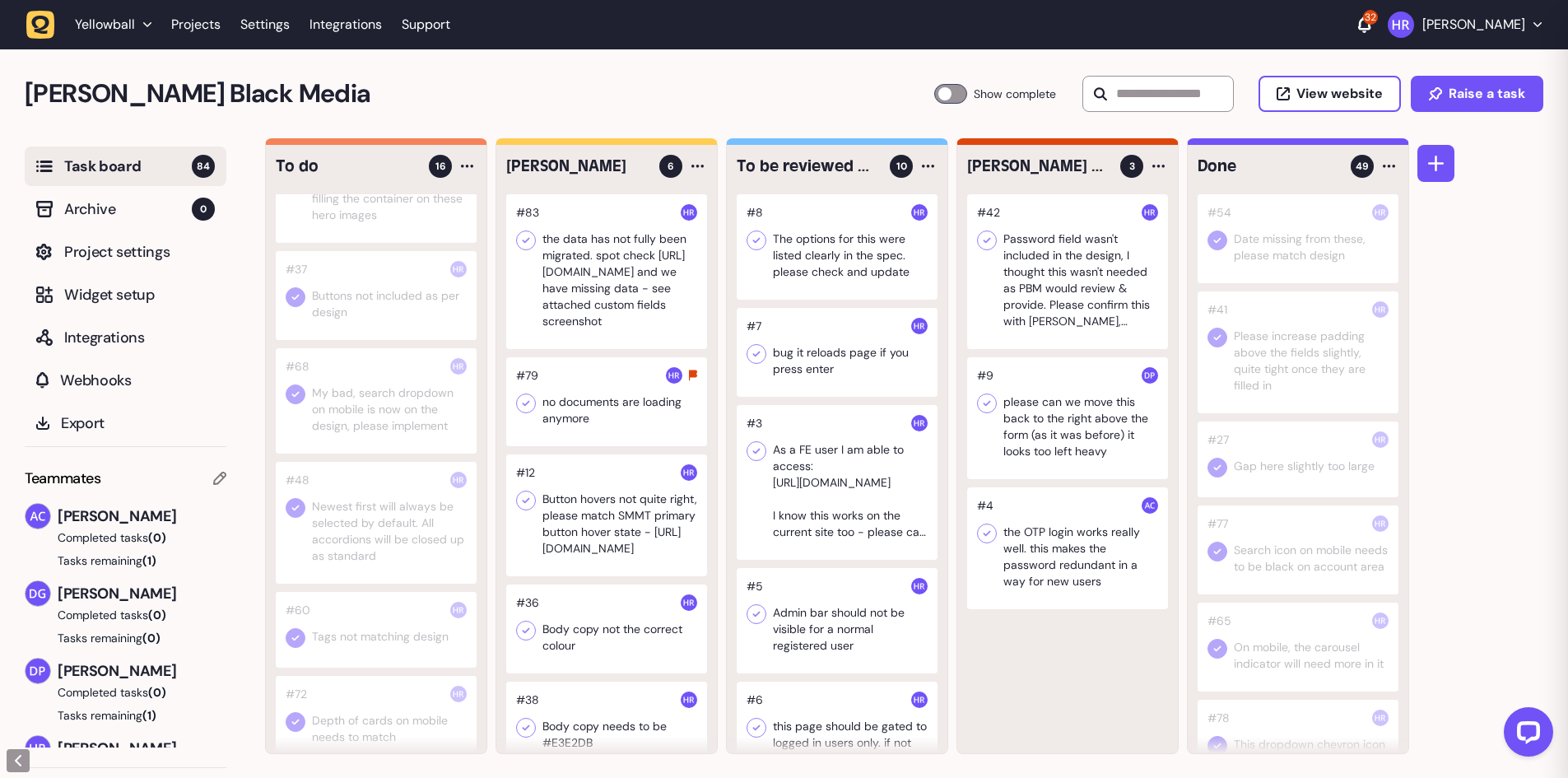
click at [575, 407] on div at bounding box center [607, 402] width 201 height 89
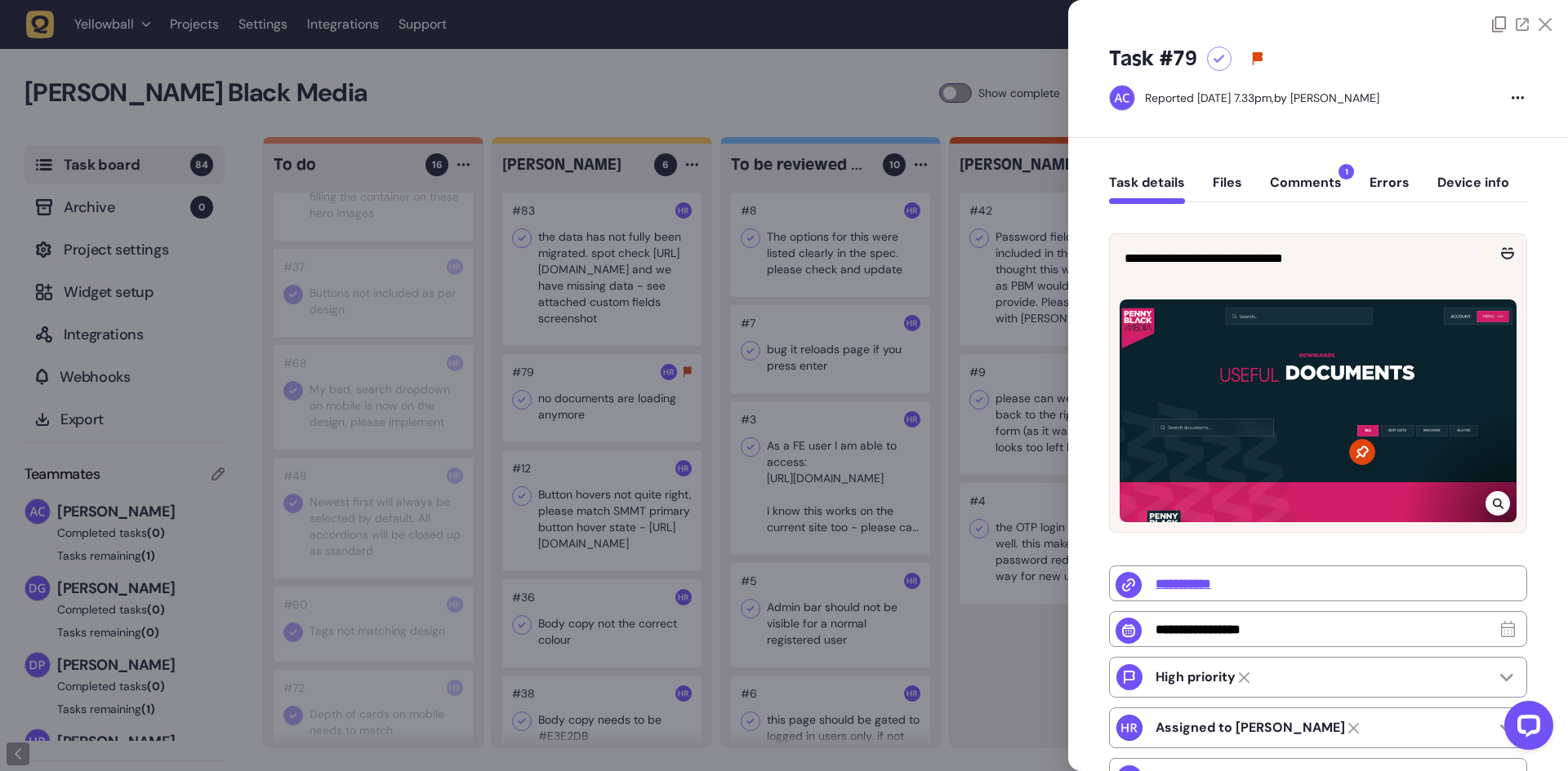
click at [571, 403] on div at bounding box center [784, 386] width 1568 height 771
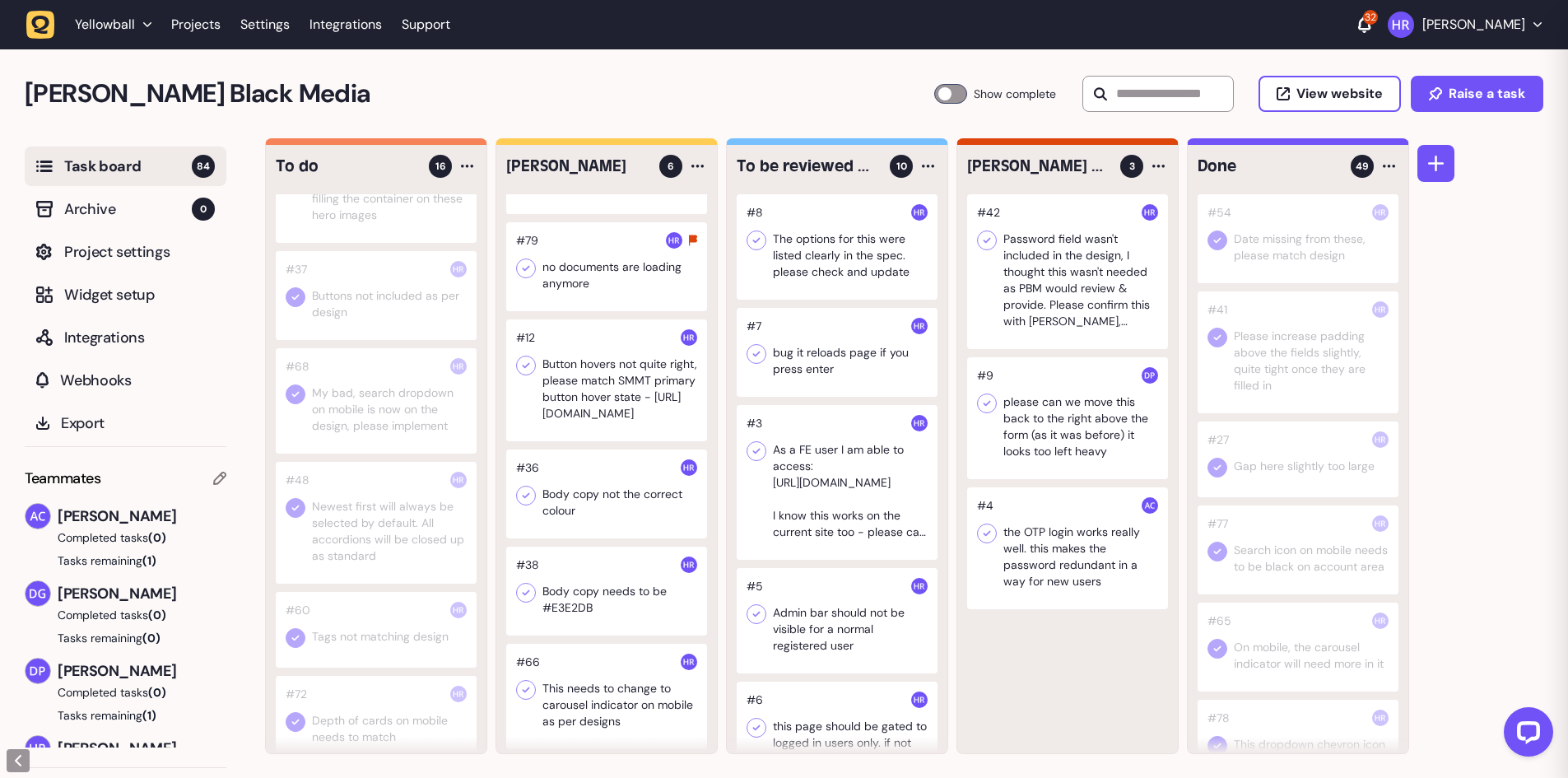
scroll to position [140, 0]
click at [576, 398] on div at bounding box center [607, 374] width 201 height 122
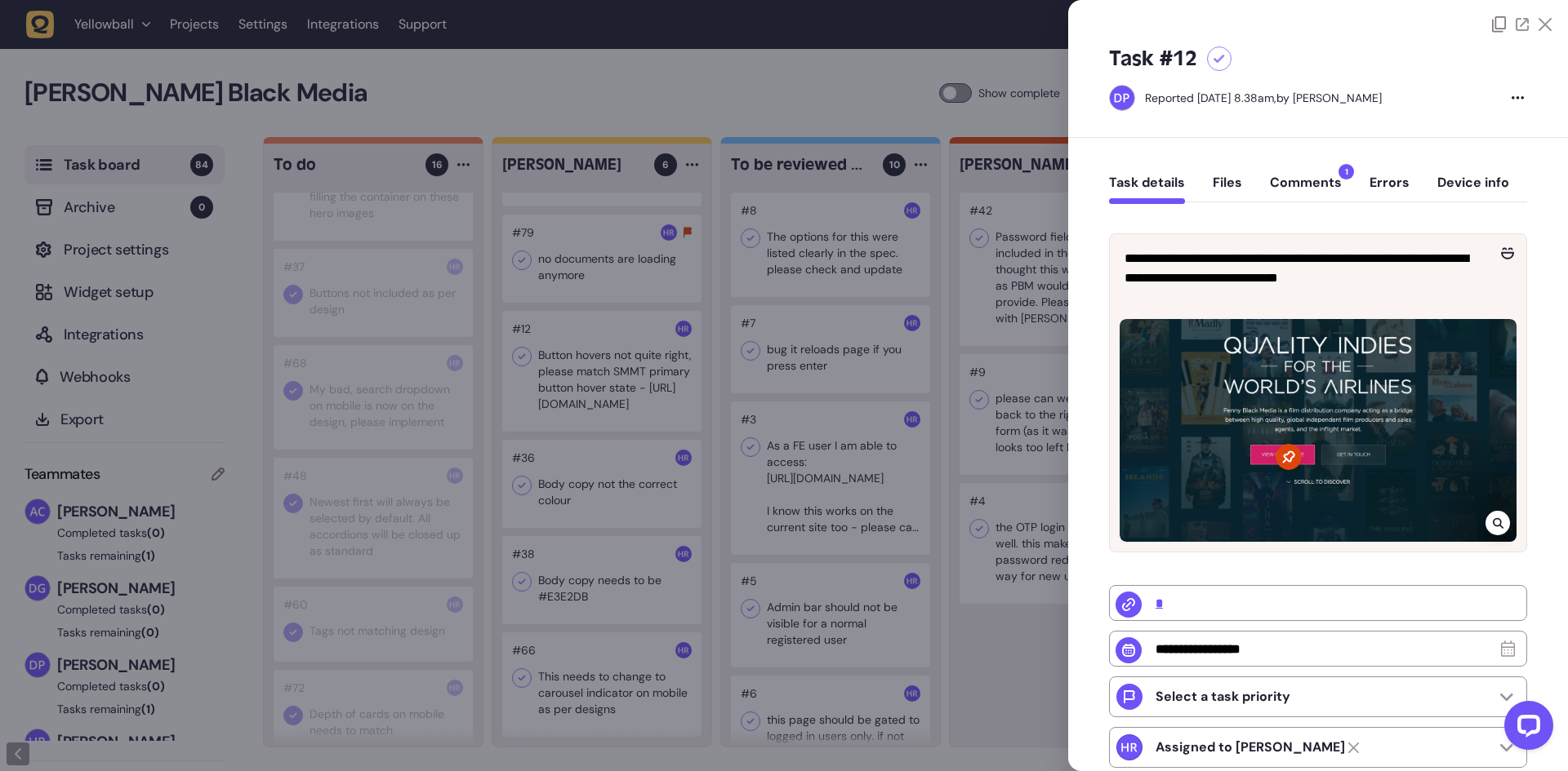
click at [572, 394] on div at bounding box center [784, 386] width 1568 height 771
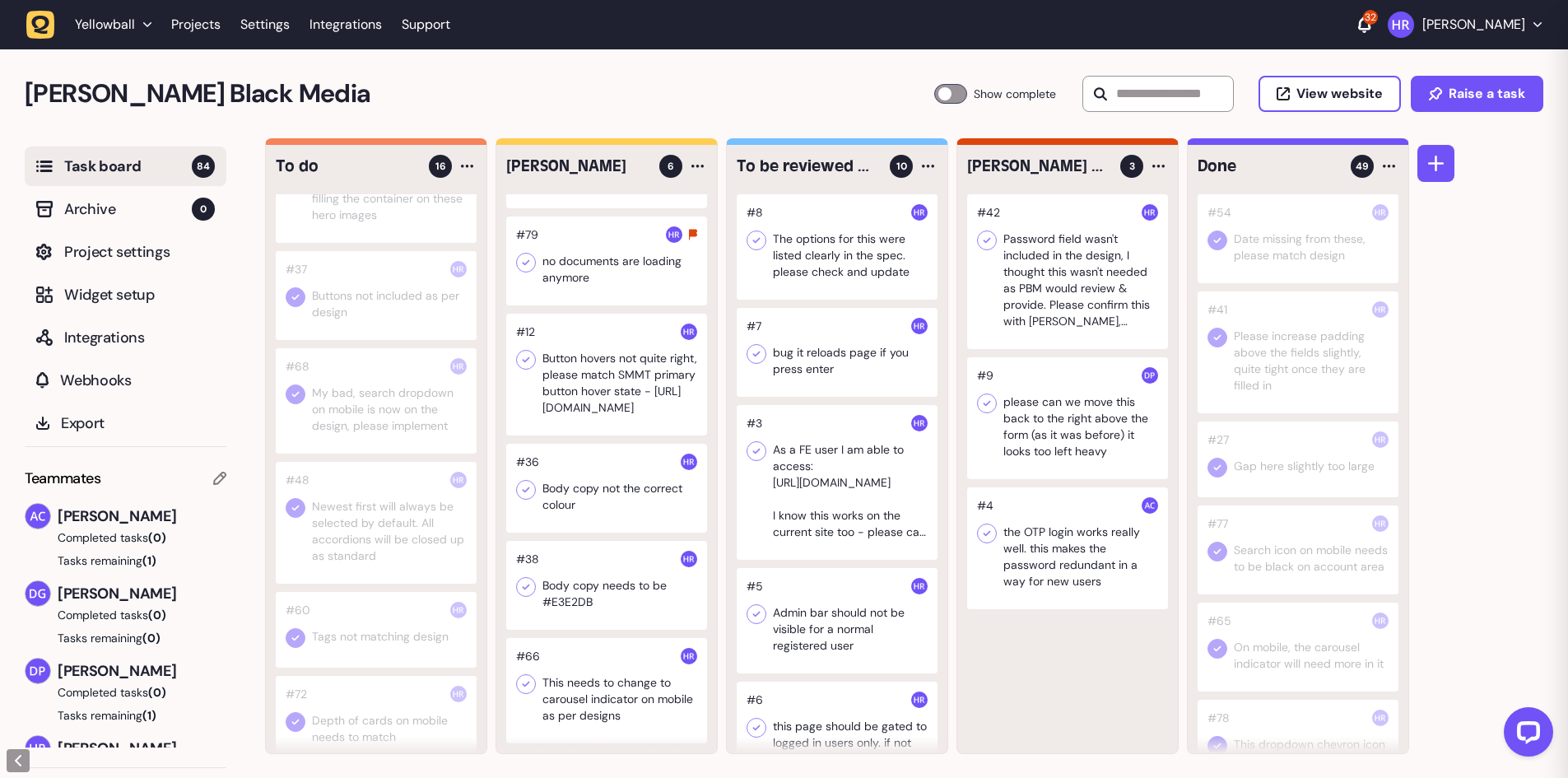
scroll to position [1, 0]
click at [585, 476] on div at bounding box center [607, 487] width 201 height 89
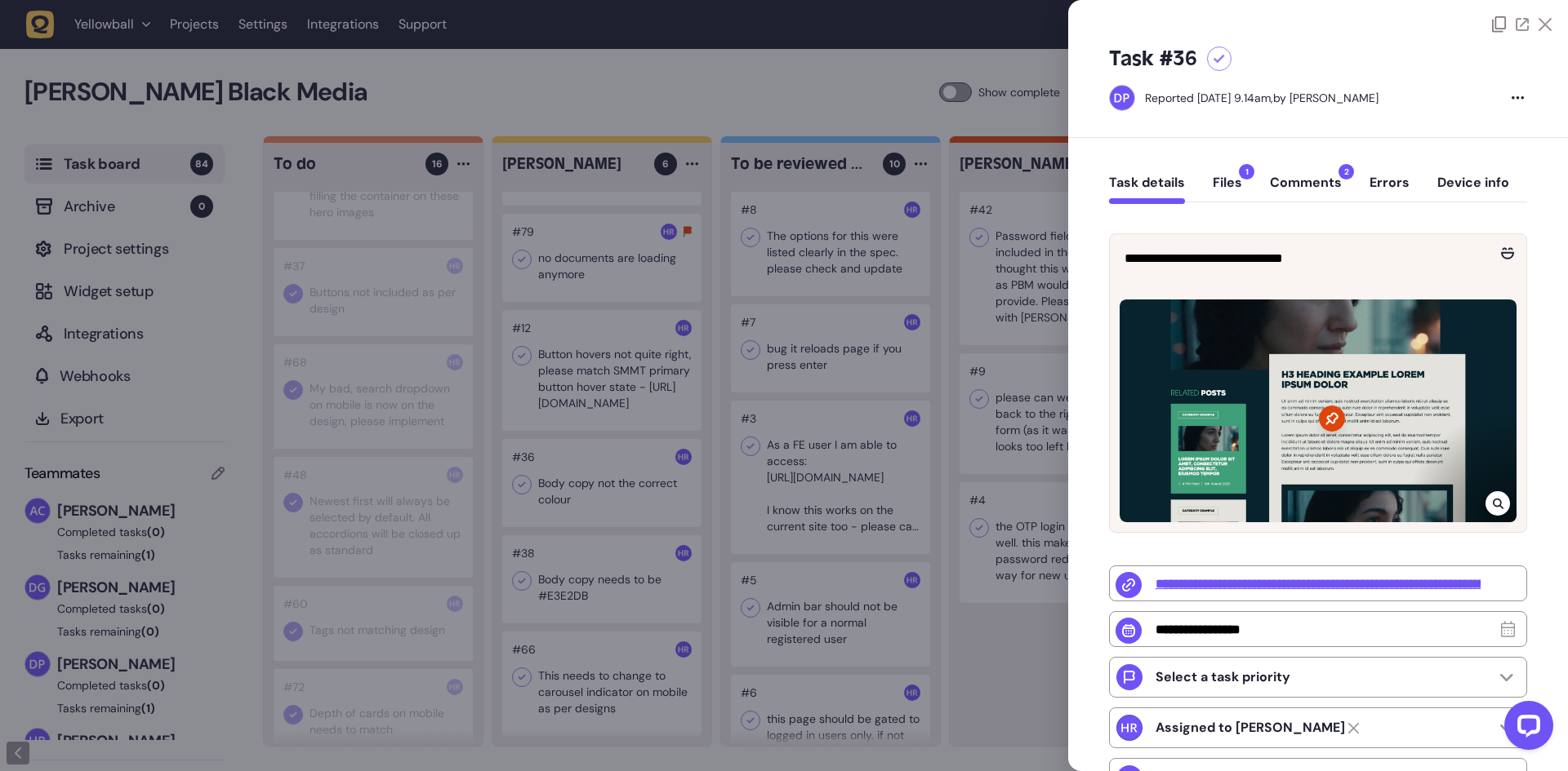
click at [576, 485] on div at bounding box center [784, 386] width 1568 height 771
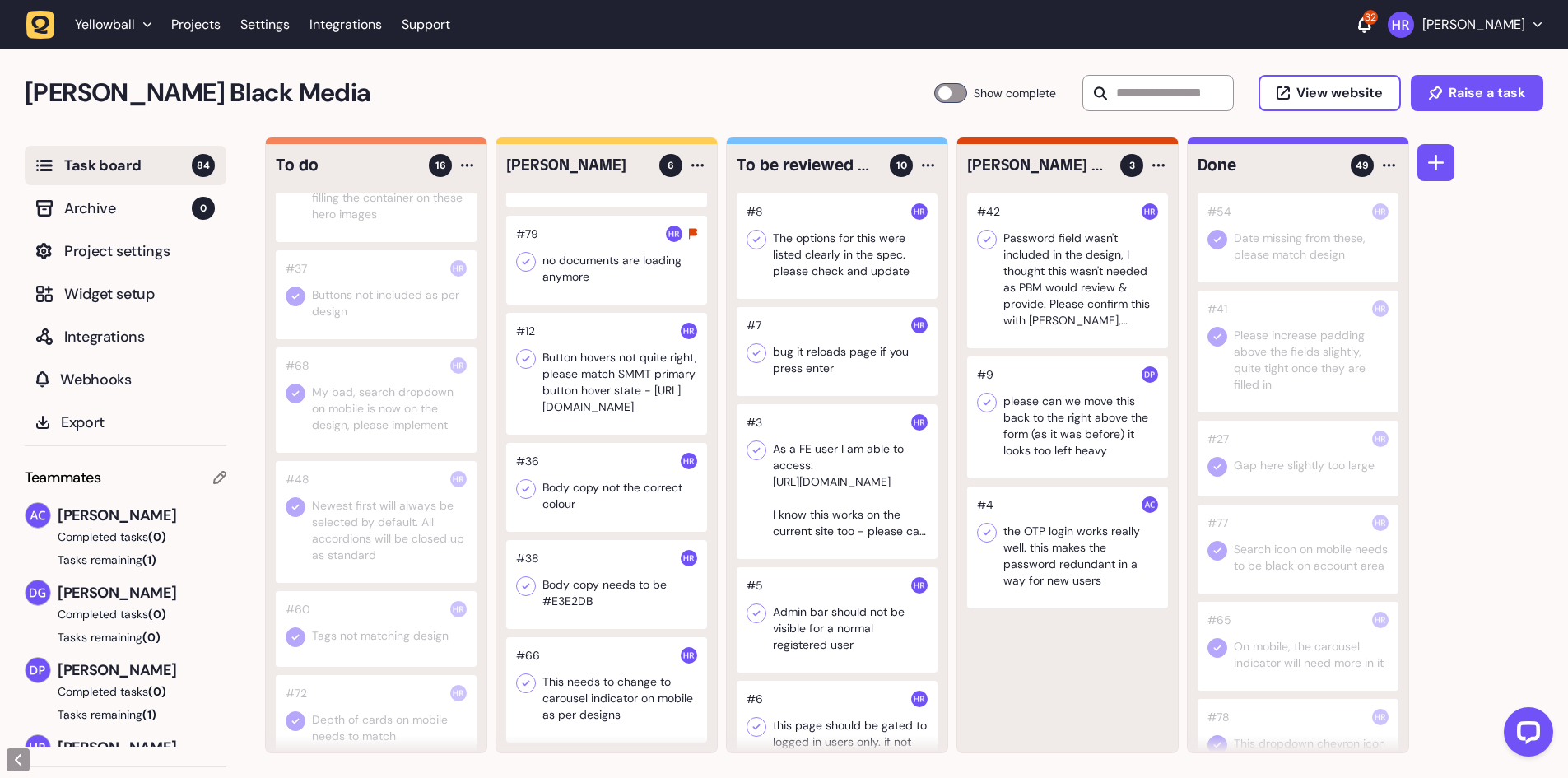
click at [588, 666] on div at bounding box center [607, 690] width 201 height 105
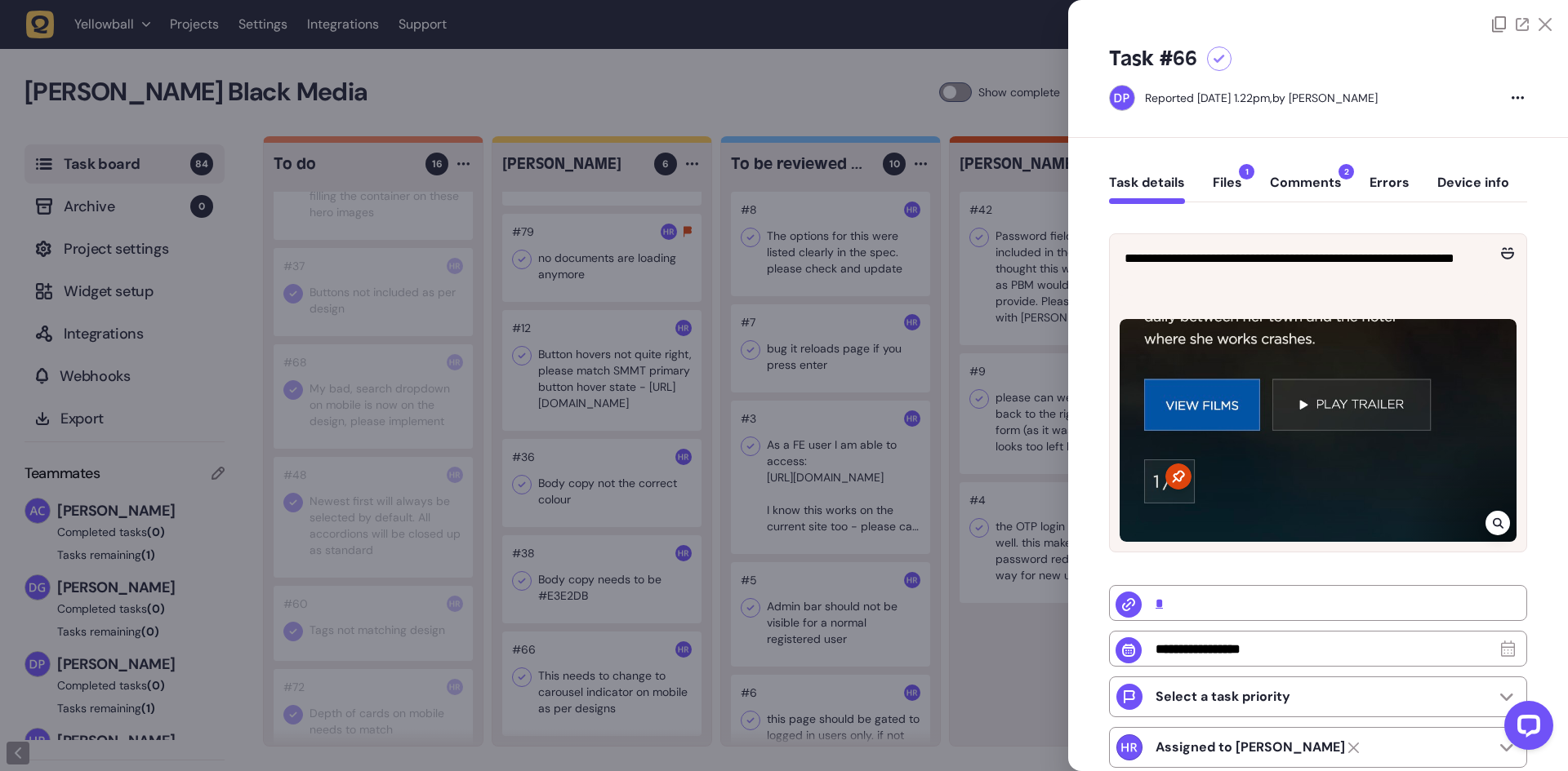
click at [1302, 183] on button "Comments 2" at bounding box center [1306, 189] width 72 height 29
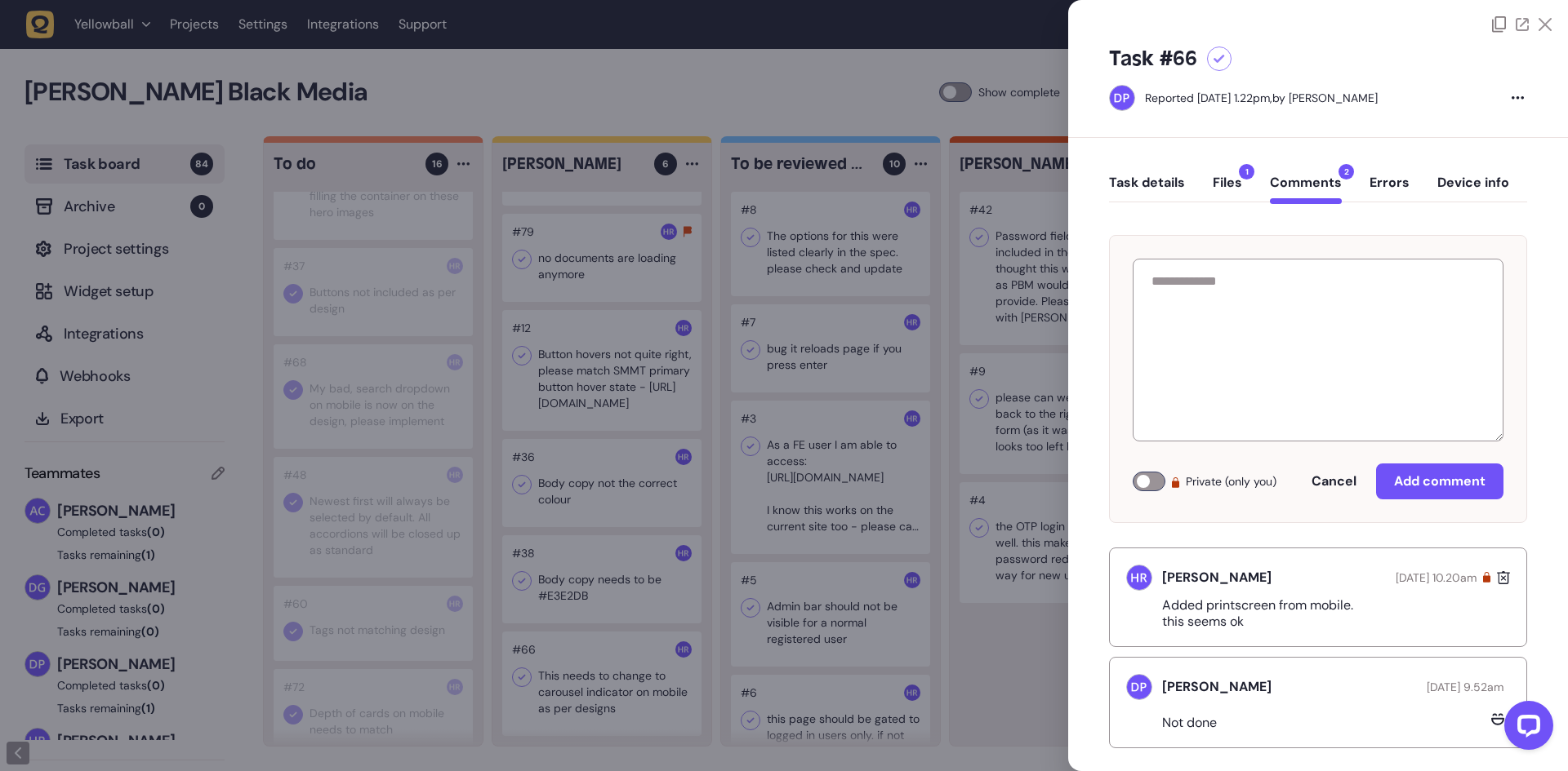
click at [1231, 186] on button "Files 1" at bounding box center [1227, 189] width 29 height 29
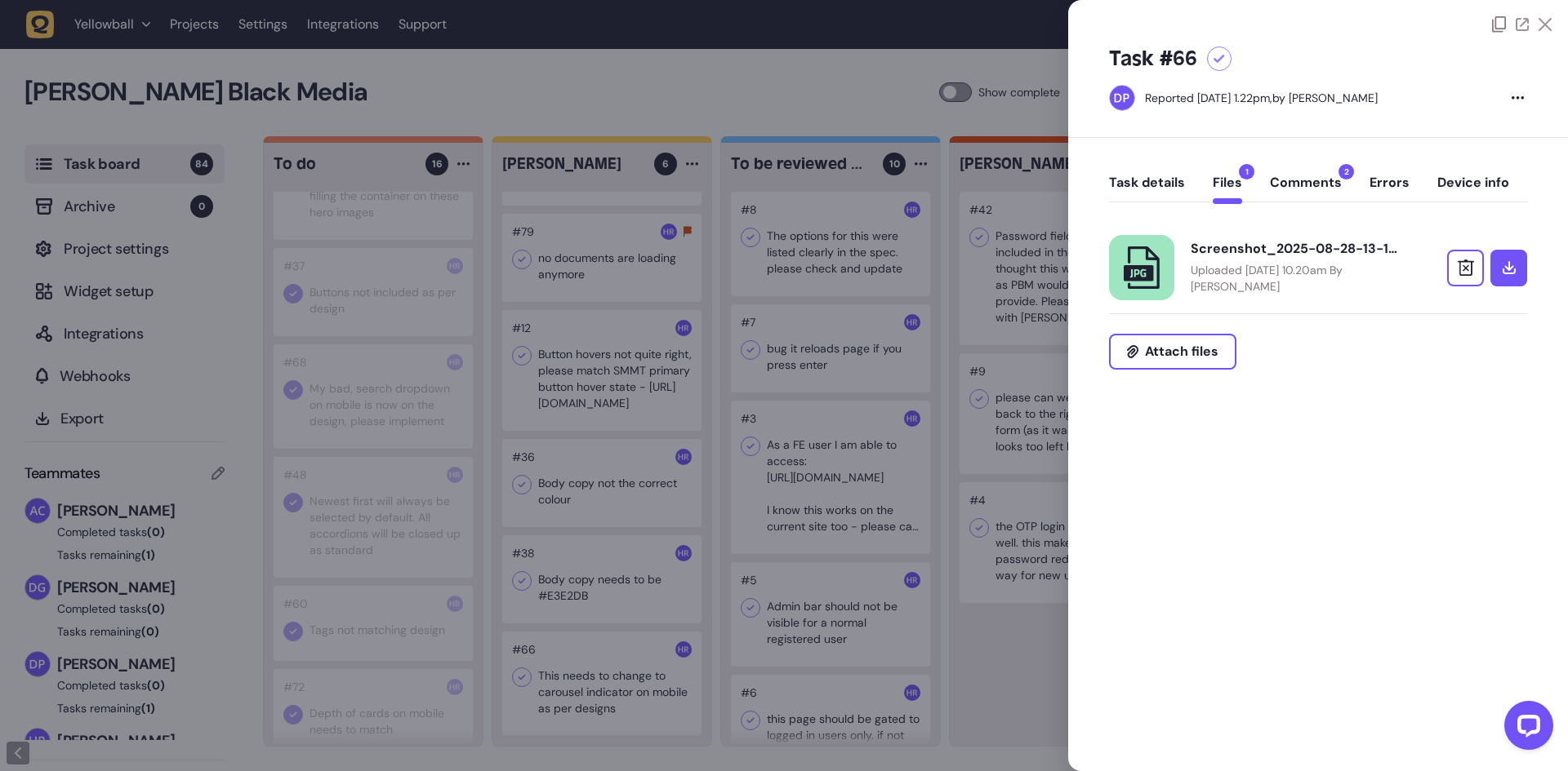
click at [1160, 178] on button "Task details" at bounding box center [1147, 189] width 76 height 29
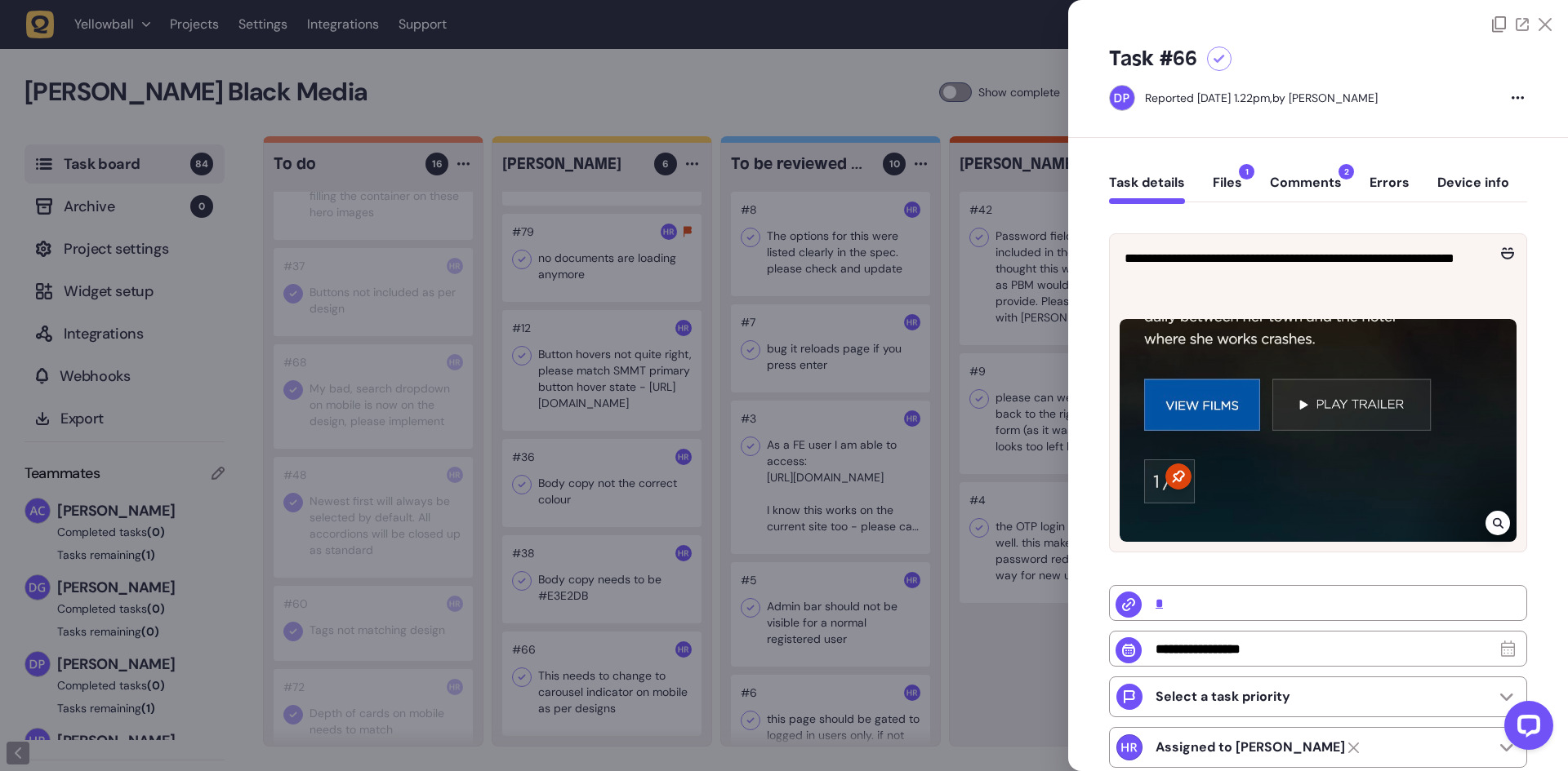
click at [576, 569] on div at bounding box center [784, 386] width 1568 height 771
